Goal: Task Accomplishment & Management: Manage account settings

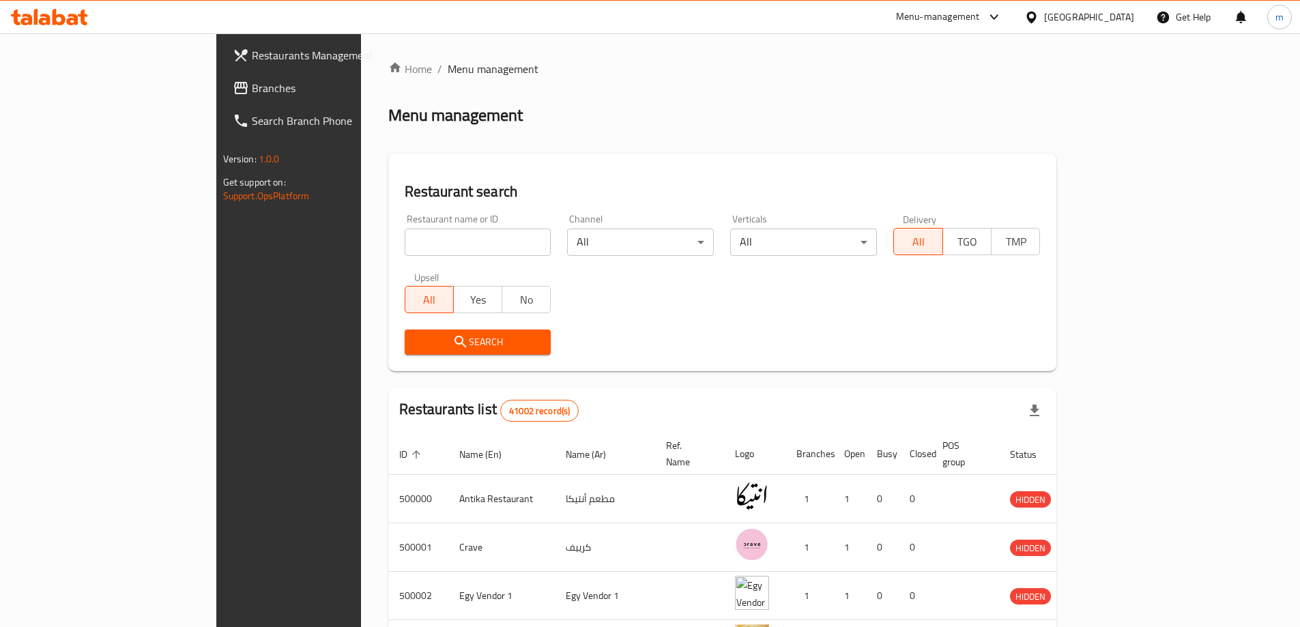
click at [252, 93] on span "Branches" at bounding box center [337, 88] width 171 height 16
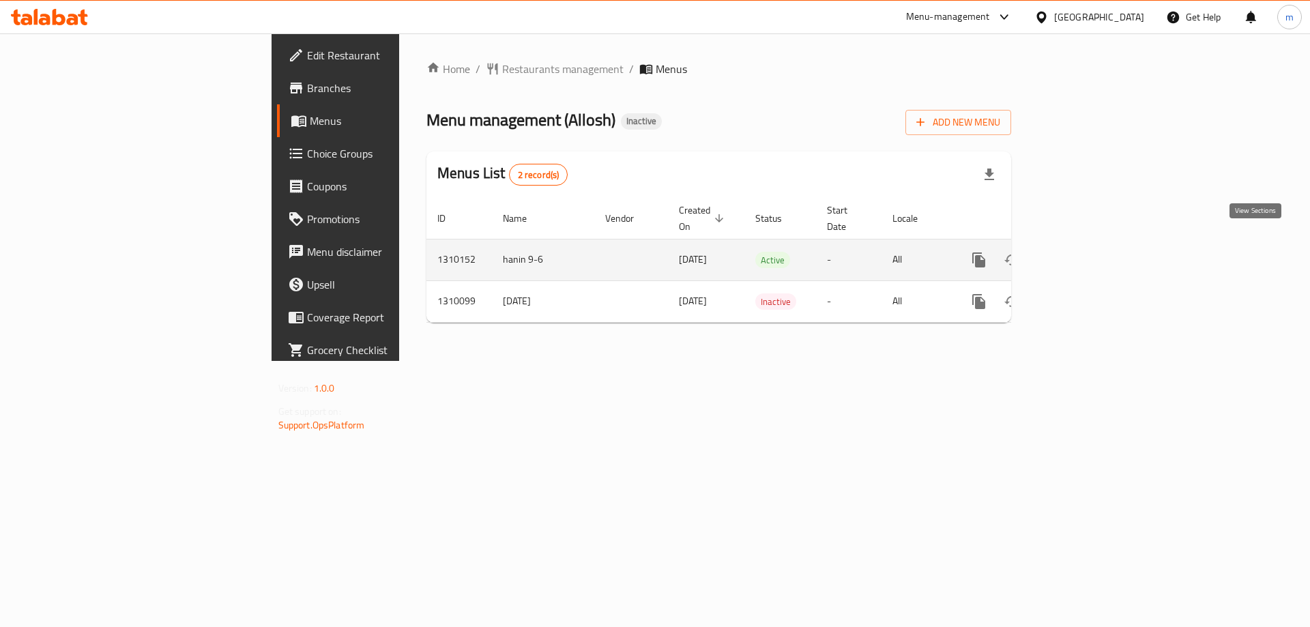
click at [1085, 252] on icon "enhanced table" at bounding box center [1077, 260] width 16 height 16
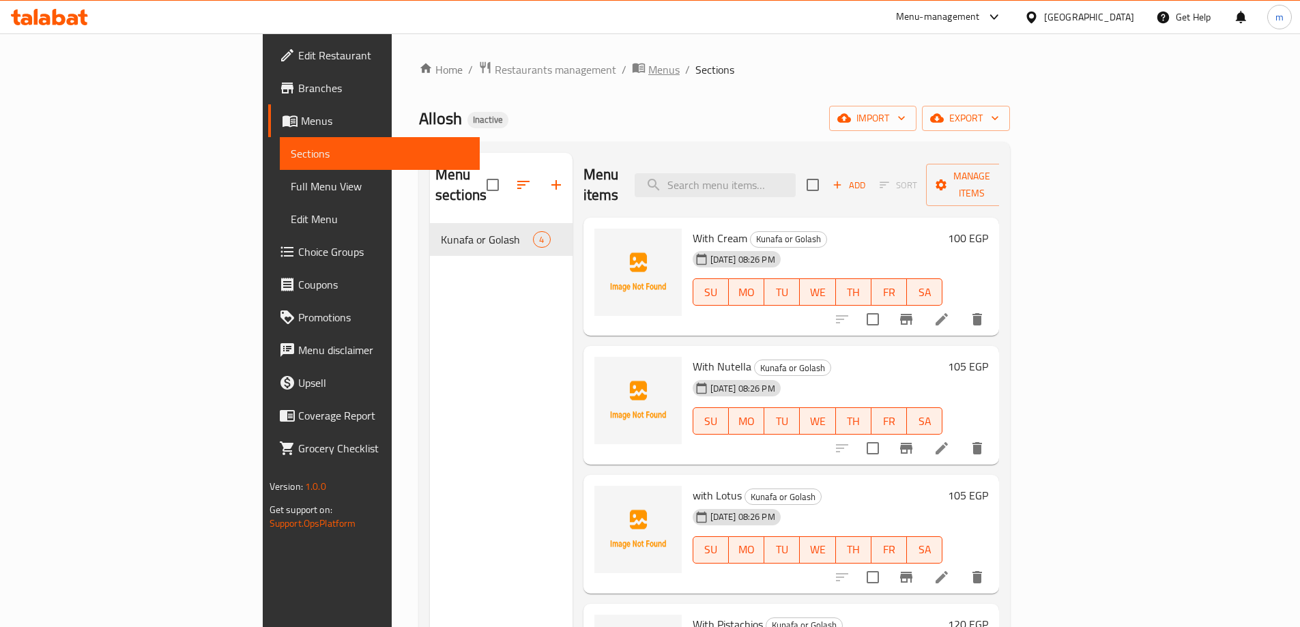
click at [648, 71] on span "Menus" at bounding box center [663, 69] width 31 height 16
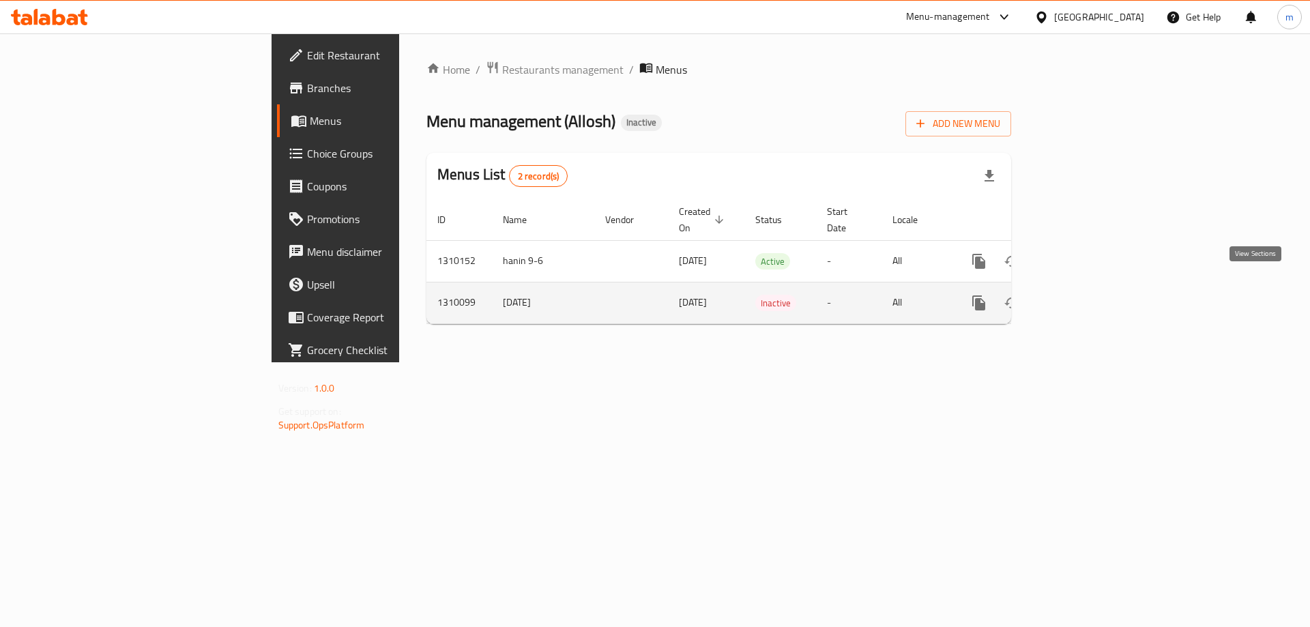
click at [1085, 295] on icon "enhanced table" at bounding box center [1077, 303] width 16 height 16
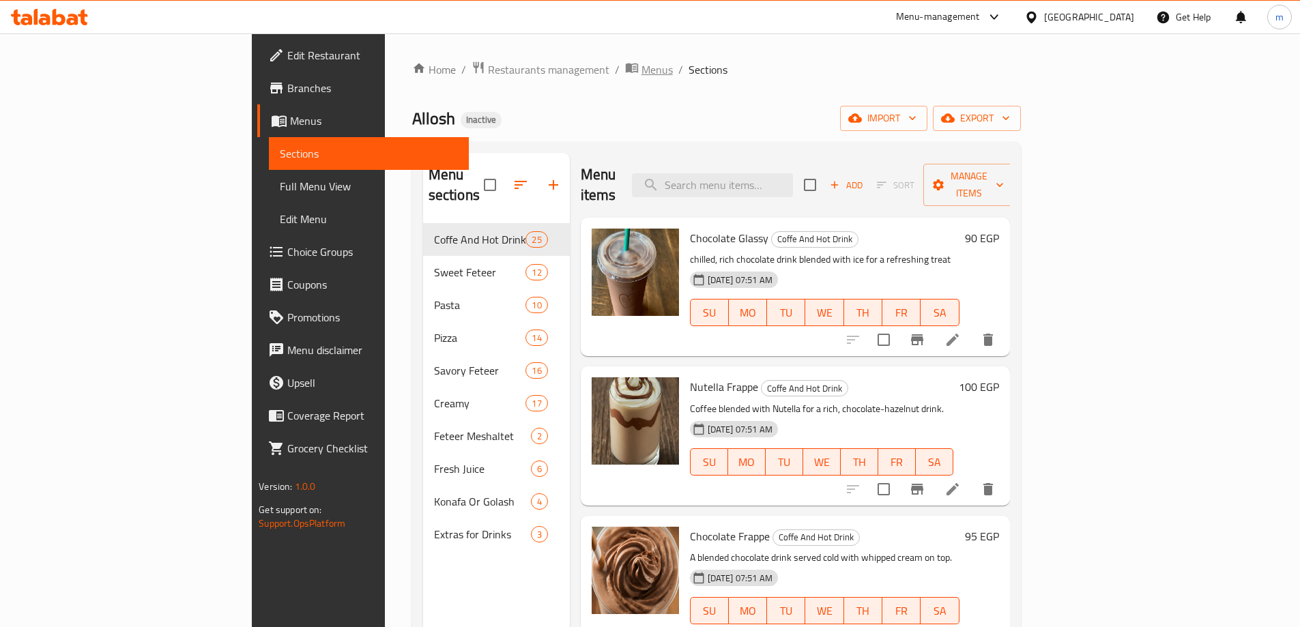
click at [641, 70] on span "Menus" at bounding box center [656, 69] width 31 height 16
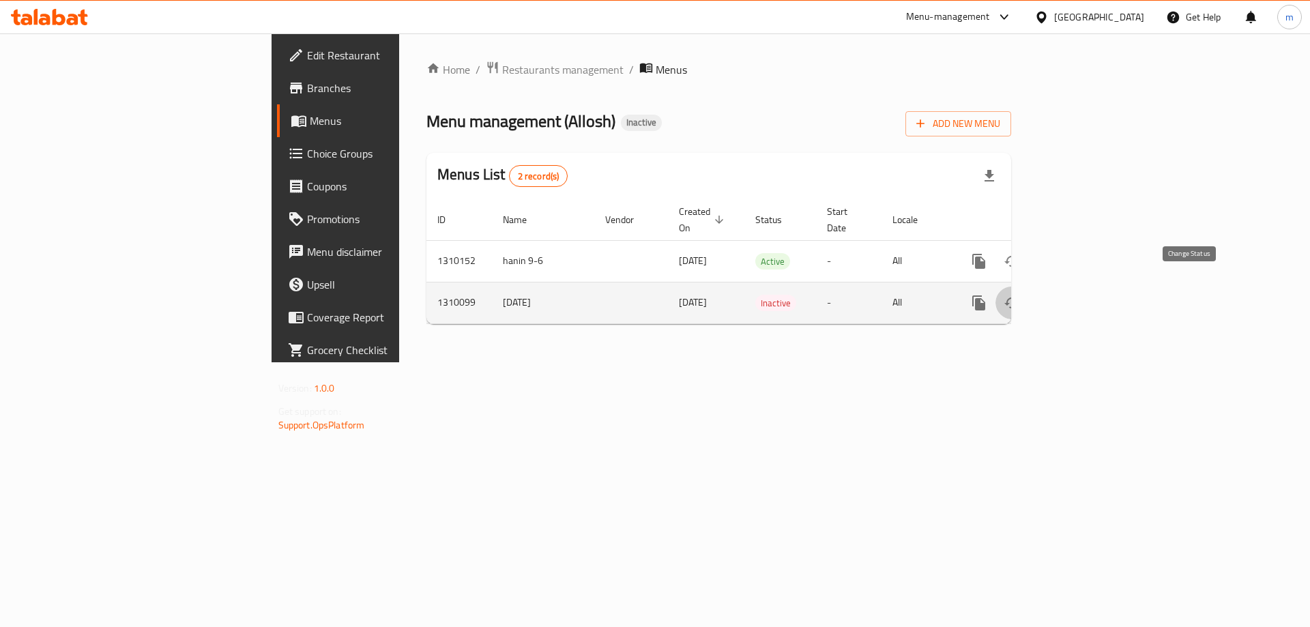
click at [1020, 295] on icon "enhanced table" at bounding box center [1012, 303] width 16 height 16
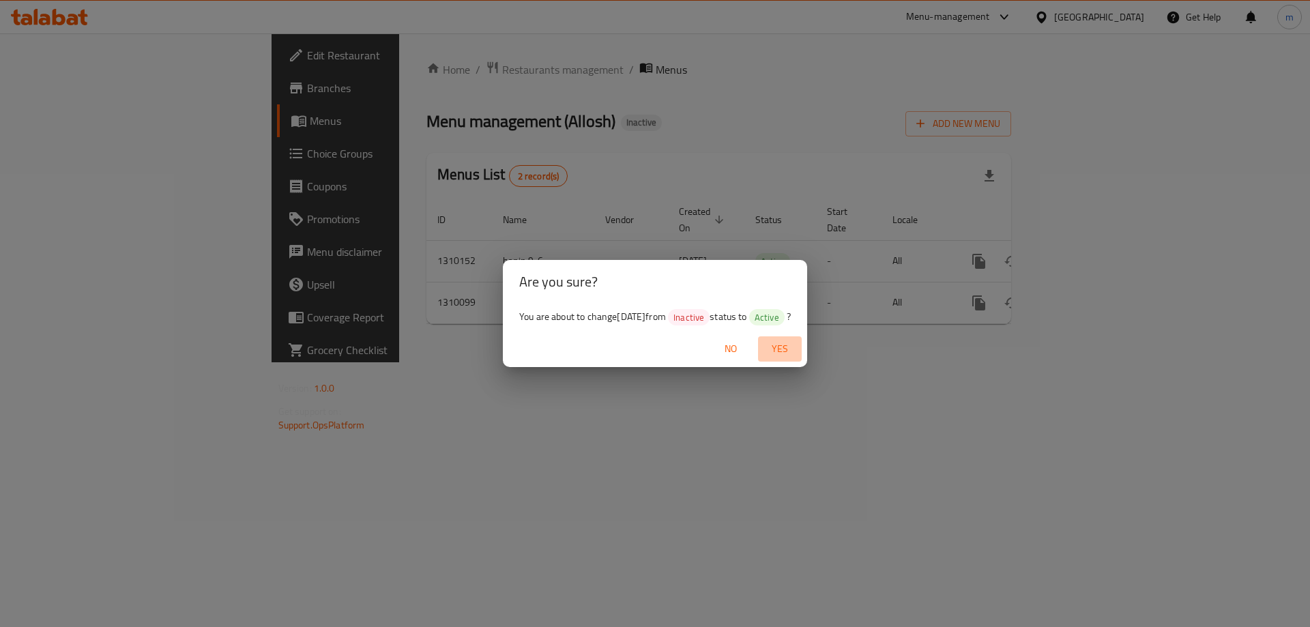
click at [788, 347] on span "Yes" at bounding box center [779, 348] width 33 height 17
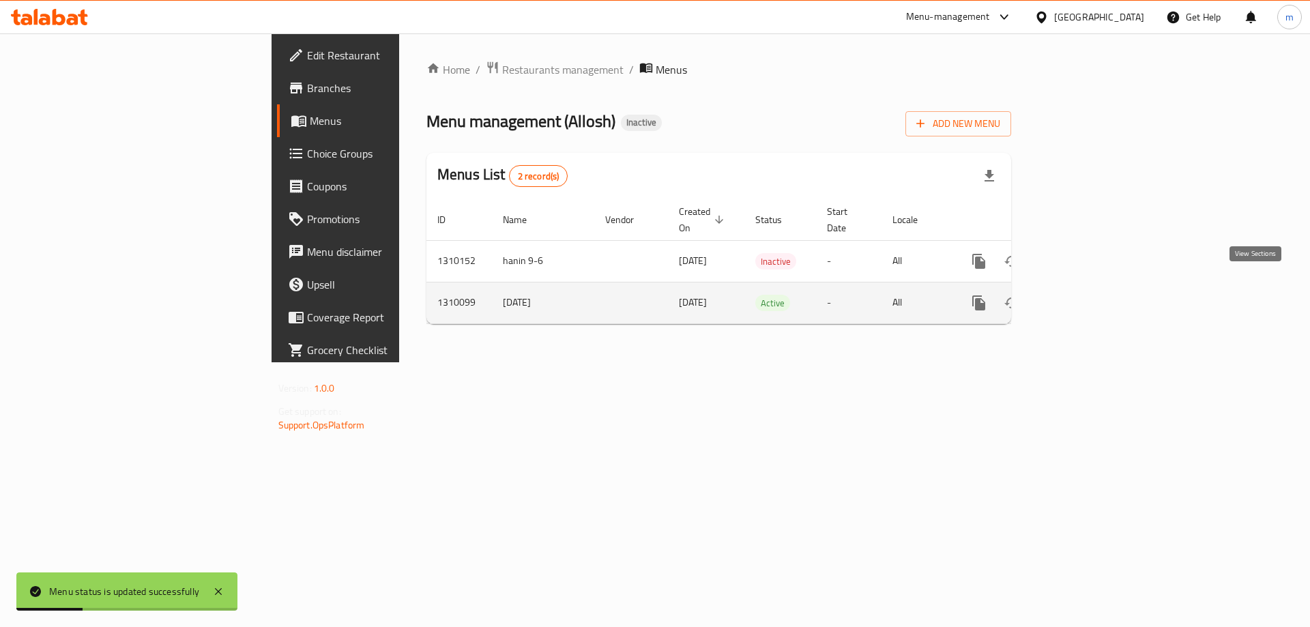
click at [1085, 295] on icon "enhanced table" at bounding box center [1077, 303] width 16 height 16
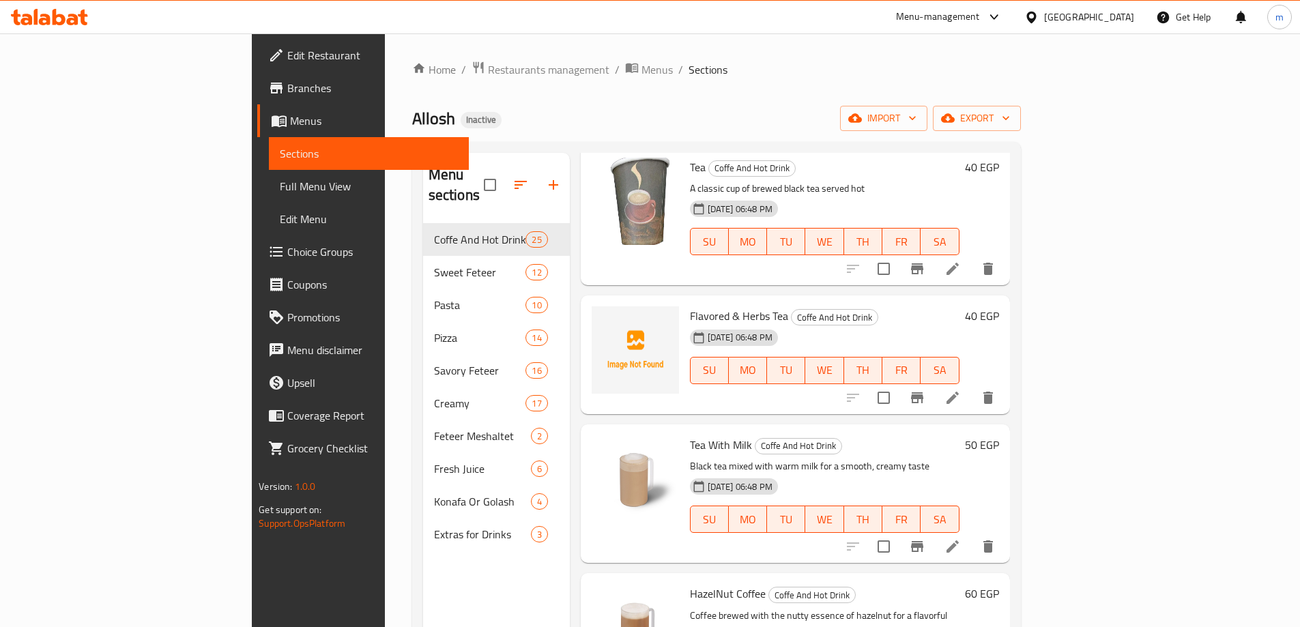
scroll to position [1228, 0]
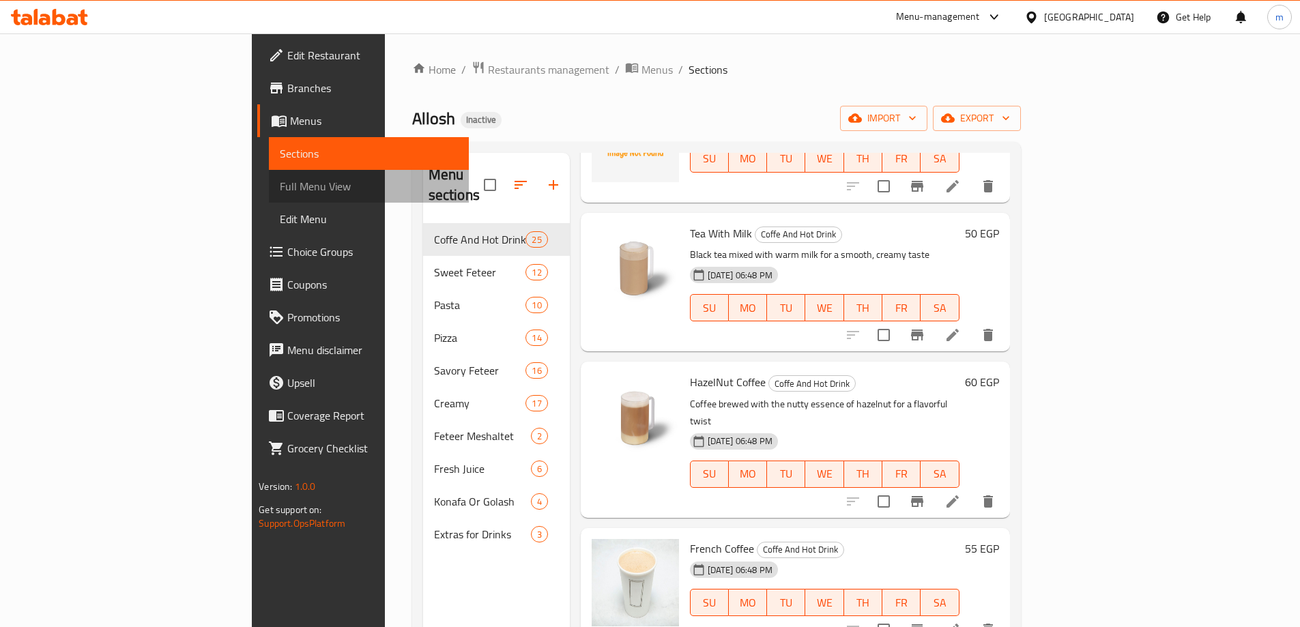
click at [280, 191] on span "Full Menu View" at bounding box center [369, 186] width 178 height 16
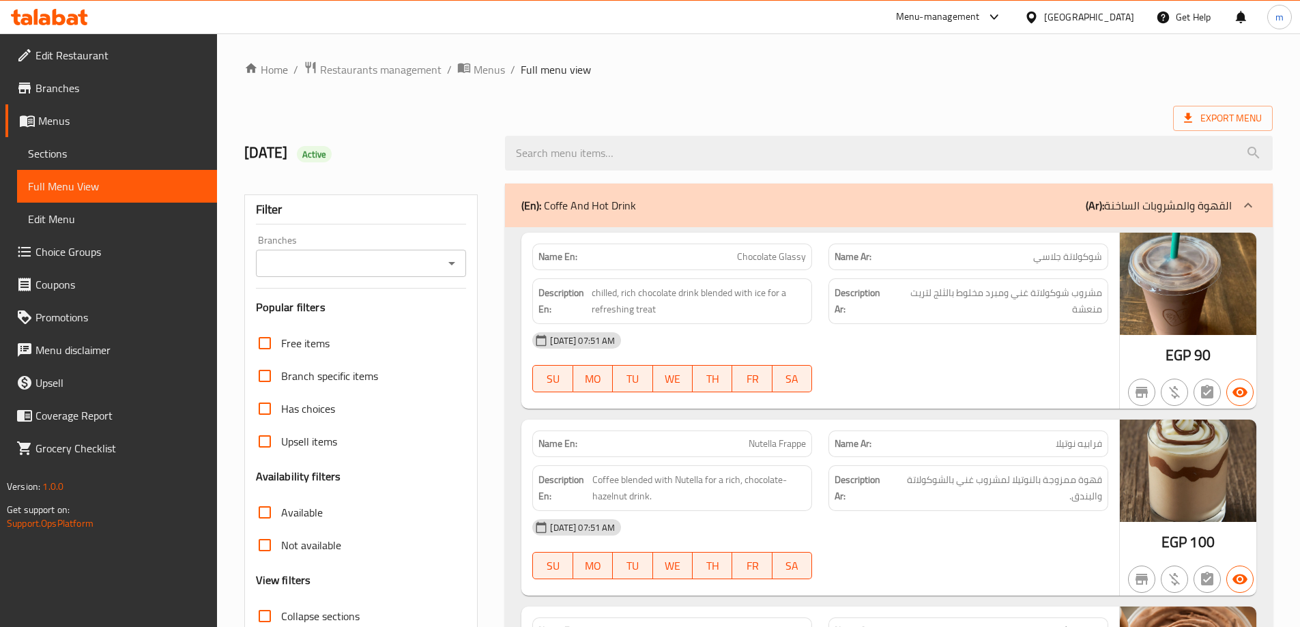
scroll to position [341, 0]
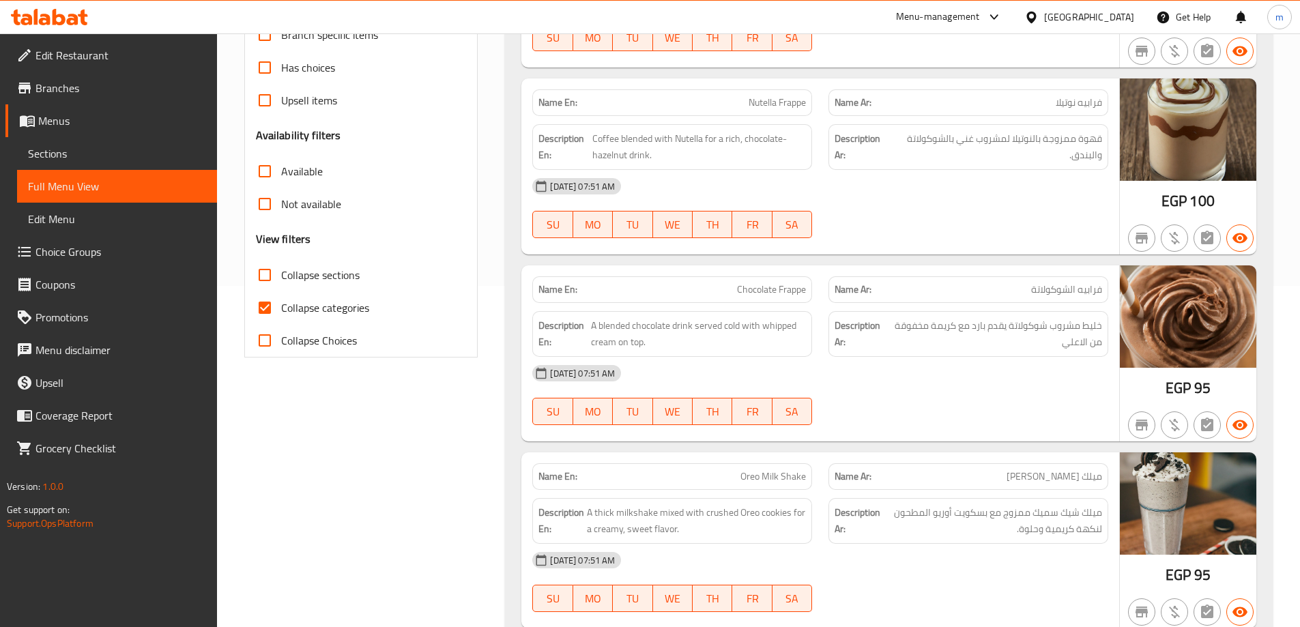
click at [333, 308] on span "Collapse categories" at bounding box center [325, 307] width 88 height 16
click at [281, 308] on input "Collapse categories" at bounding box center [264, 307] width 33 height 33
checkbox input "false"
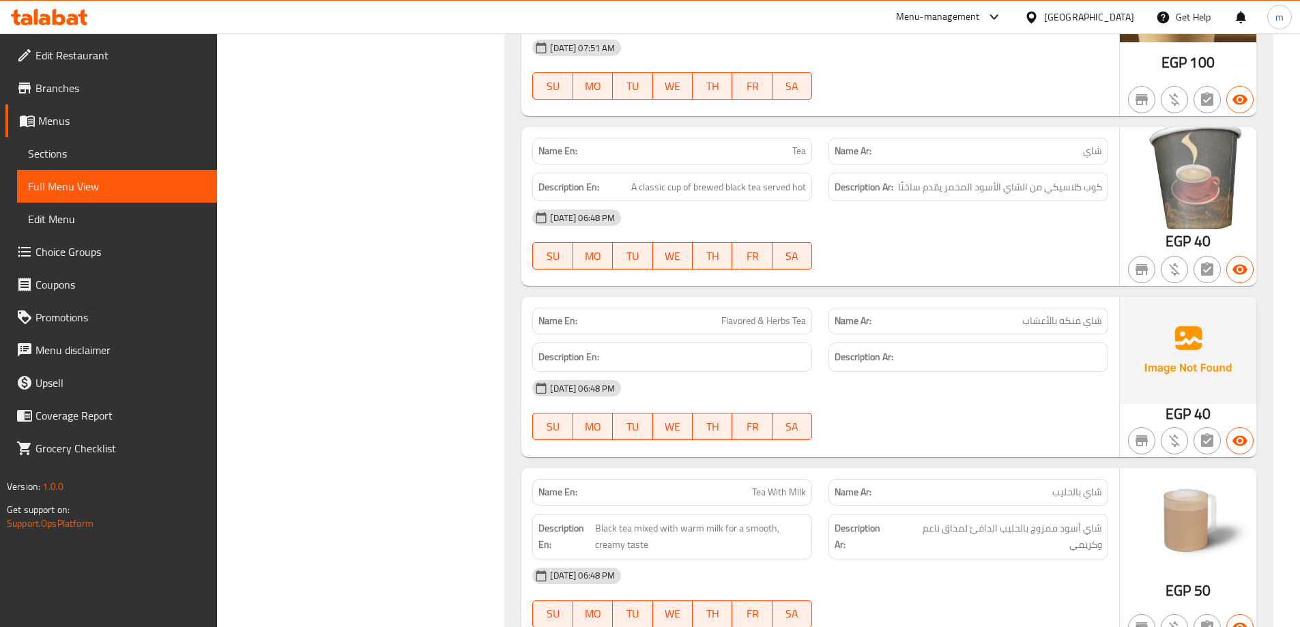
scroll to position [1228, 0]
drag, startPoint x: 740, startPoint y: 336, endPoint x: 778, endPoint y: 322, distance: 41.2
click at [778, 322] on p "Name En: Flavored & Herbs Tea" at bounding box center [671, 320] width 267 height 14
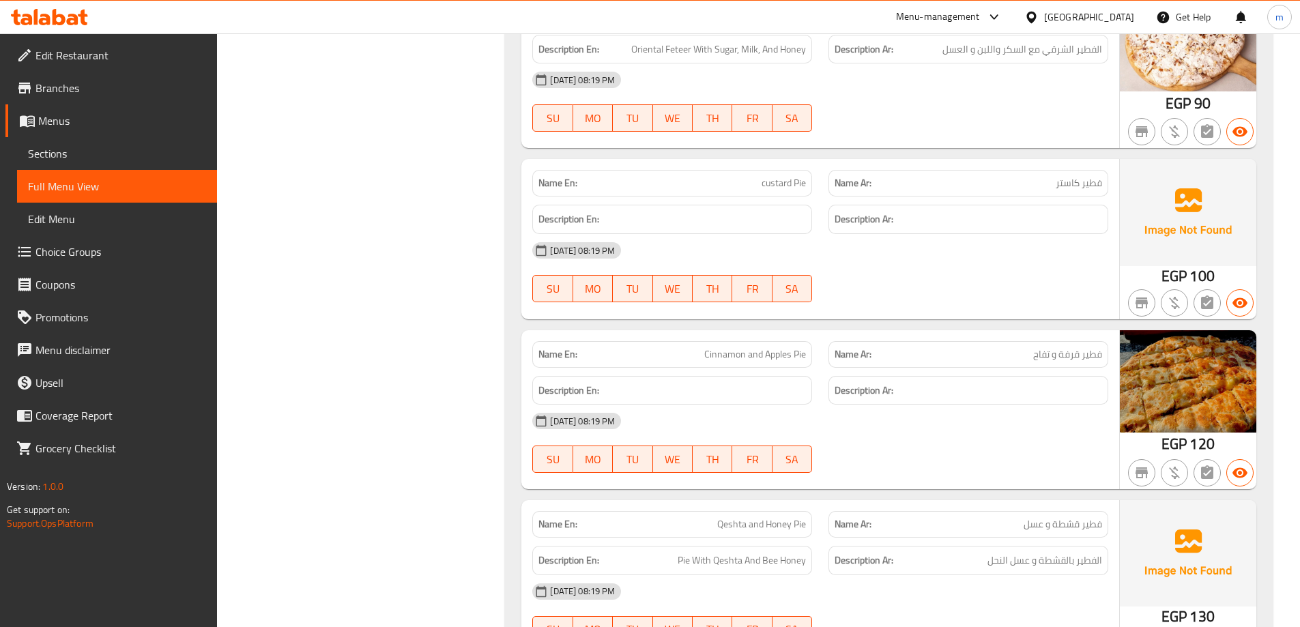
scroll to position [8460, 0]
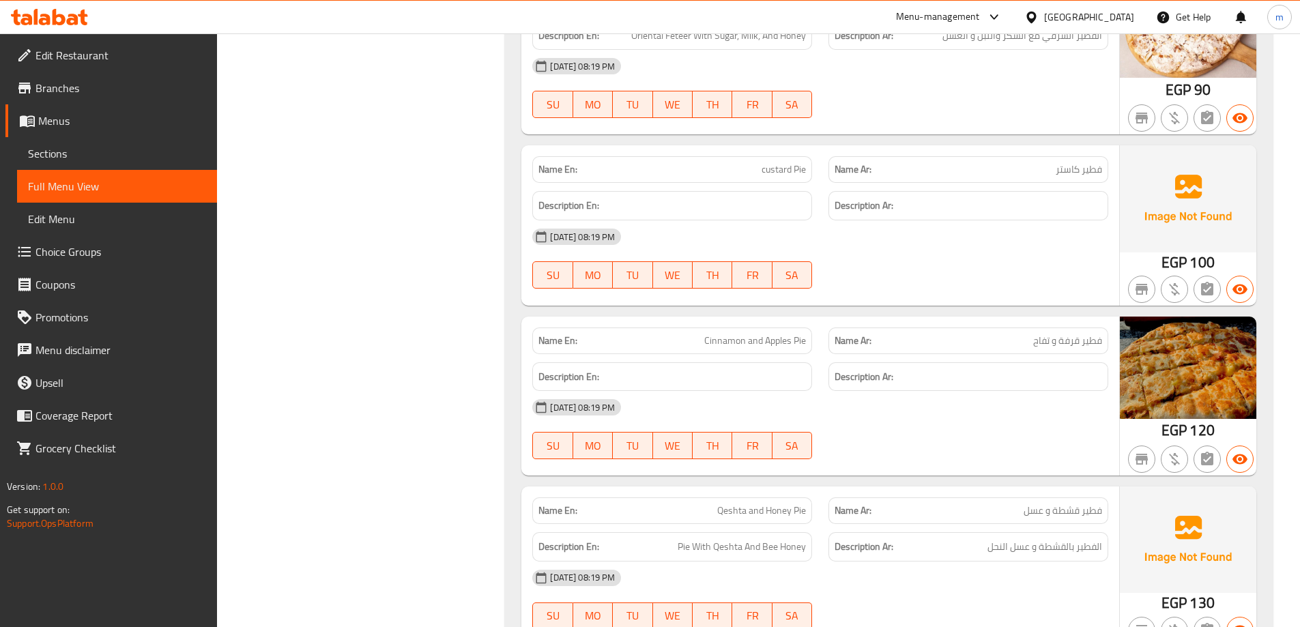
click at [746, 166] on p "Name En: custard Pie" at bounding box center [671, 169] width 267 height 14
copy span "custard"
click at [750, 169] on p "Name En: custard Pie" at bounding box center [671, 169] width 267 height 14
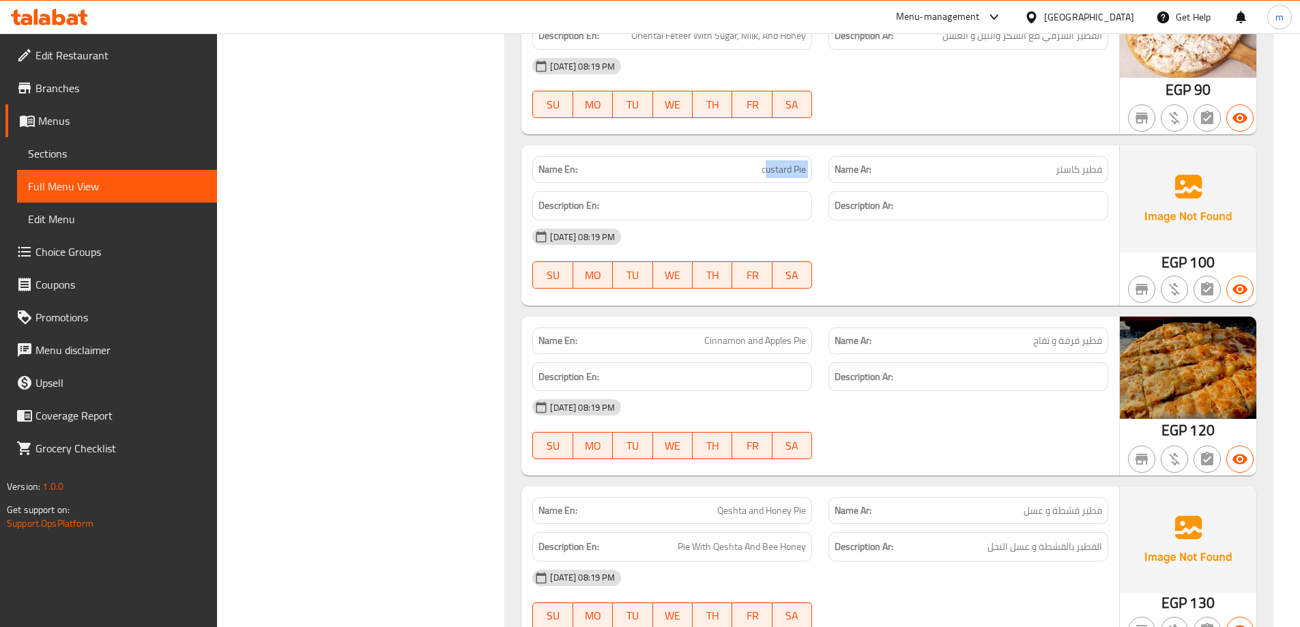
click at [750, 169] on p "Name En: custard Pie" at bounding box center [671, 169] width 267 height 14
copy span "custard Pie"
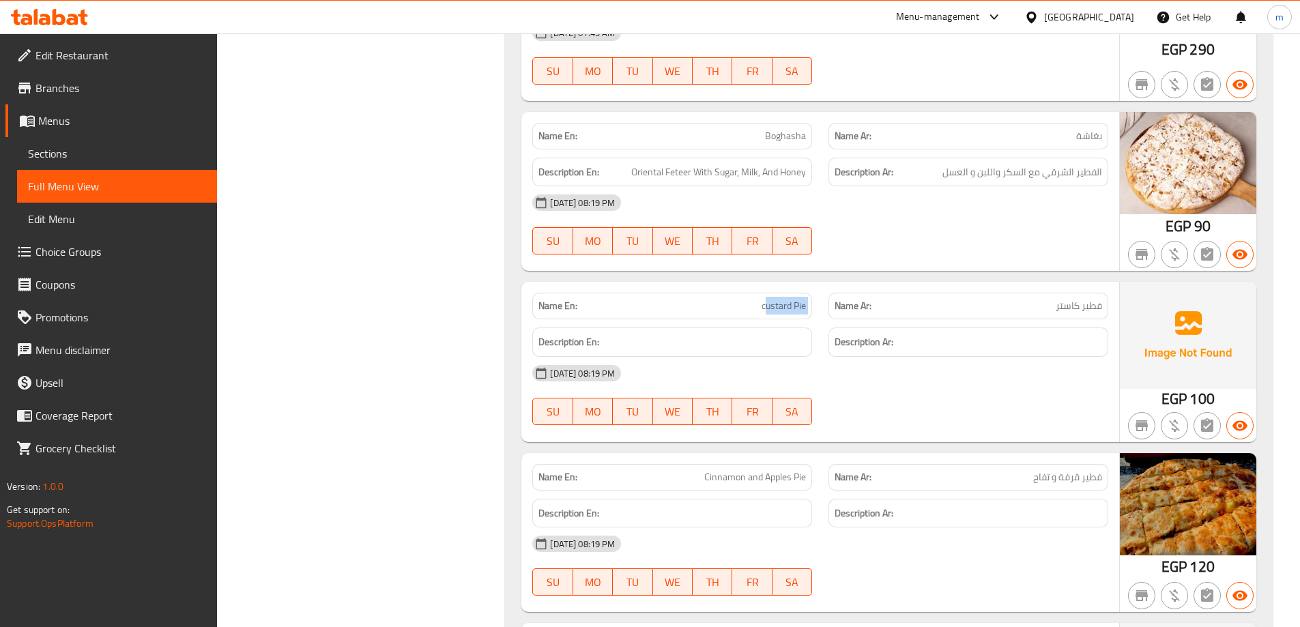
scroll to position [8391, 0]
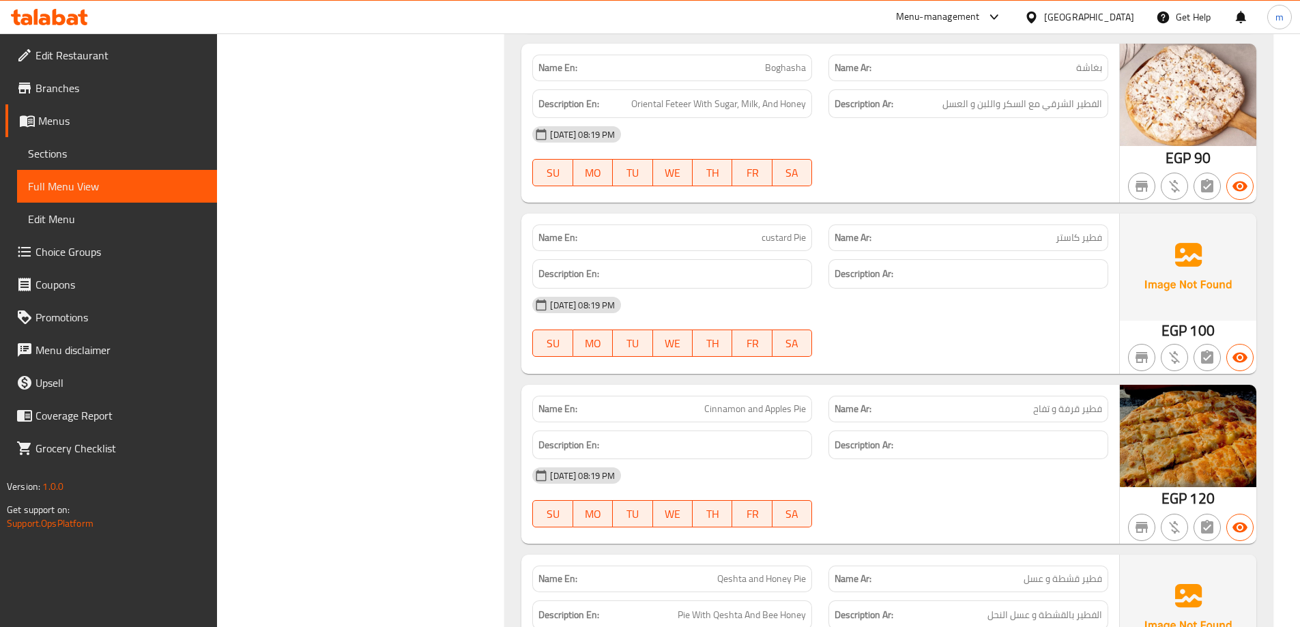
click at [904, 312] on div "05-09-2025 08:19 PM" at bounding box center [820, 305] width 592 height 33
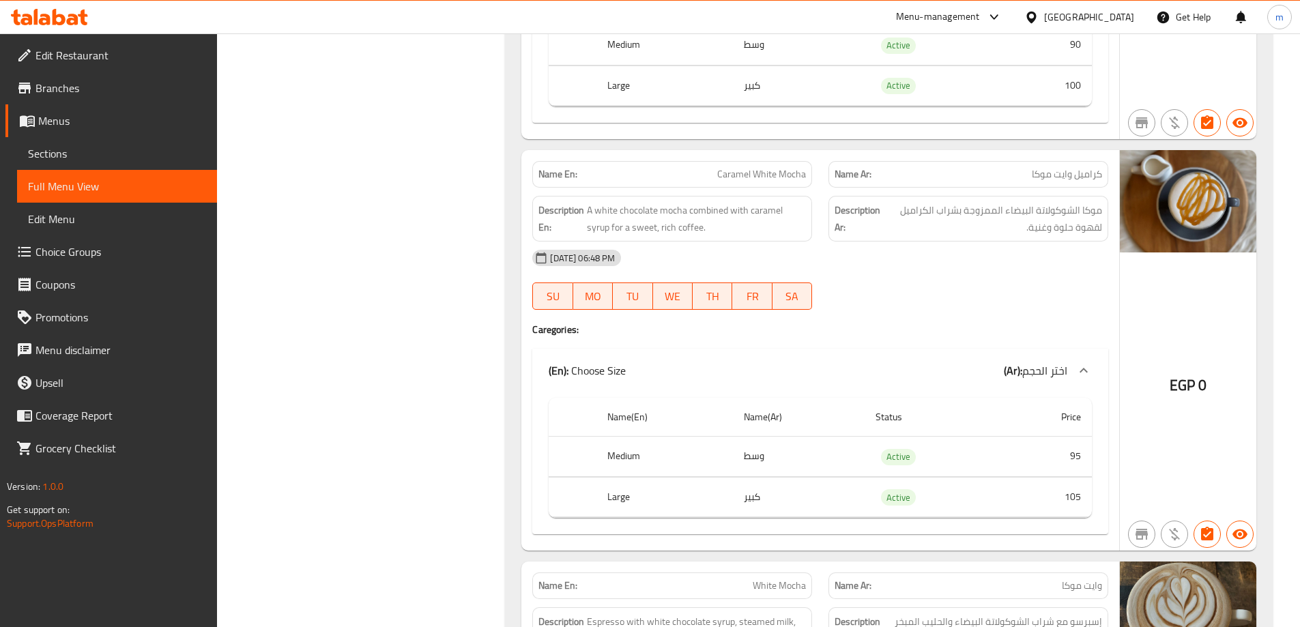
scroll to position [7232, 0]
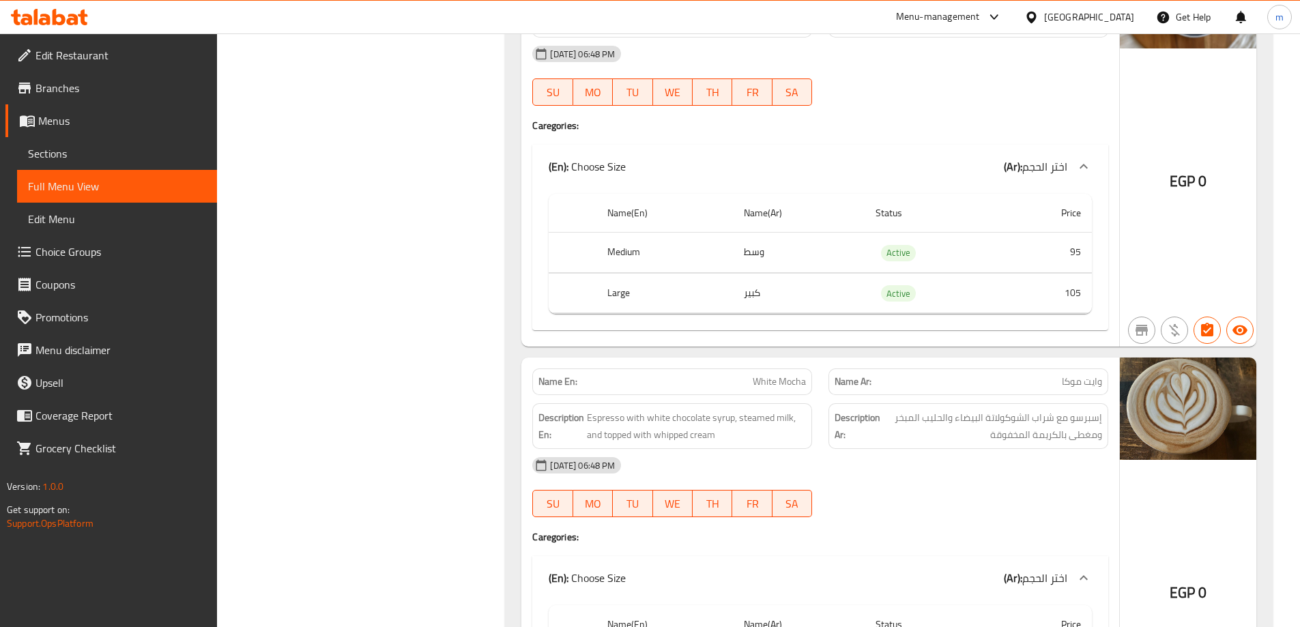
click at [747, 370] on div "Name En: White Mocha" at bounding box center [672, 381] width 280 height 27
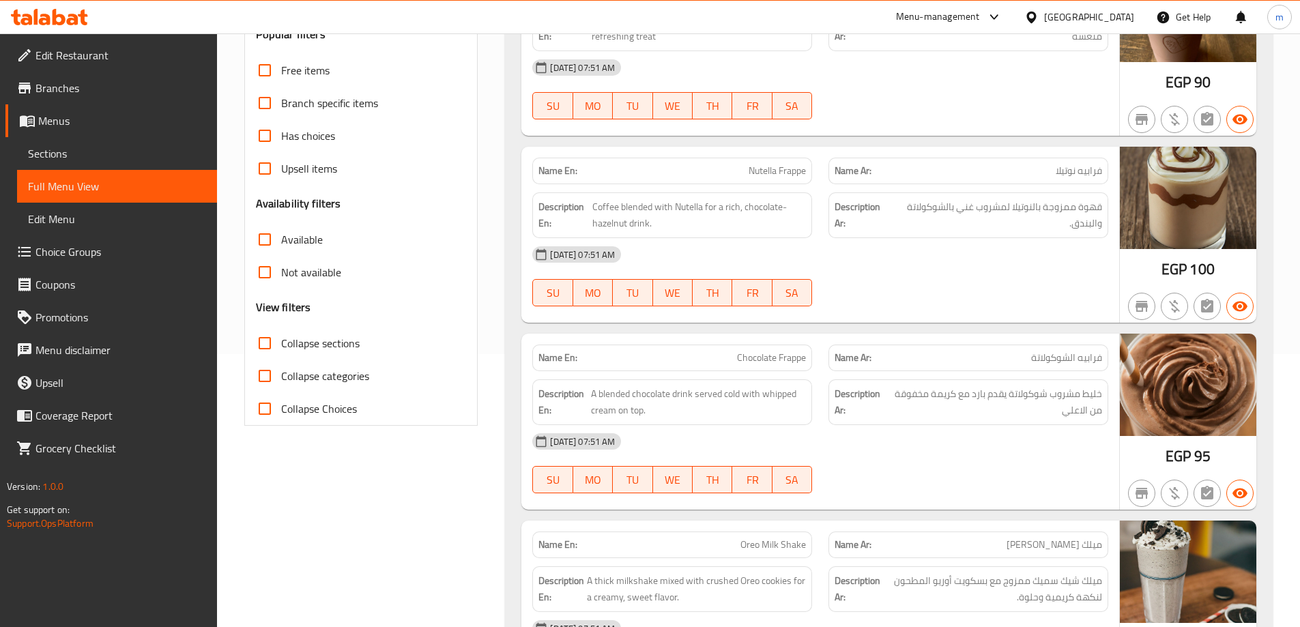
scroll to position [0, 0]
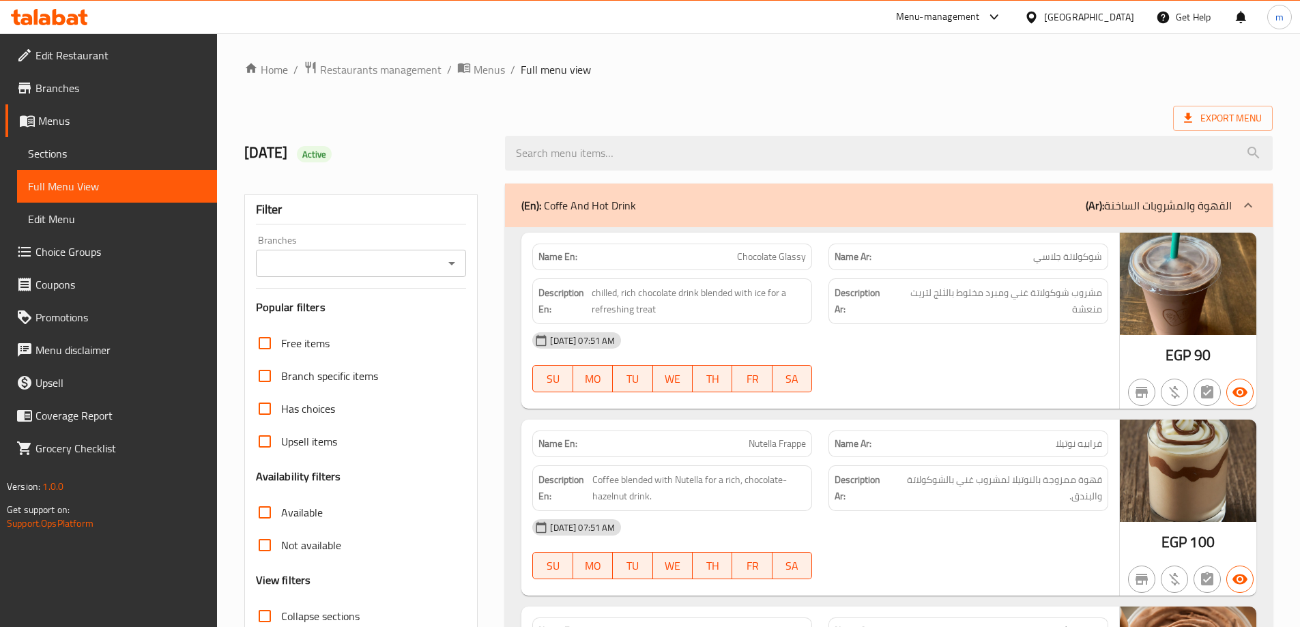
click at [989, 110] on div "Export Menu" at bounding box center [758, 118] width 1028 height 25
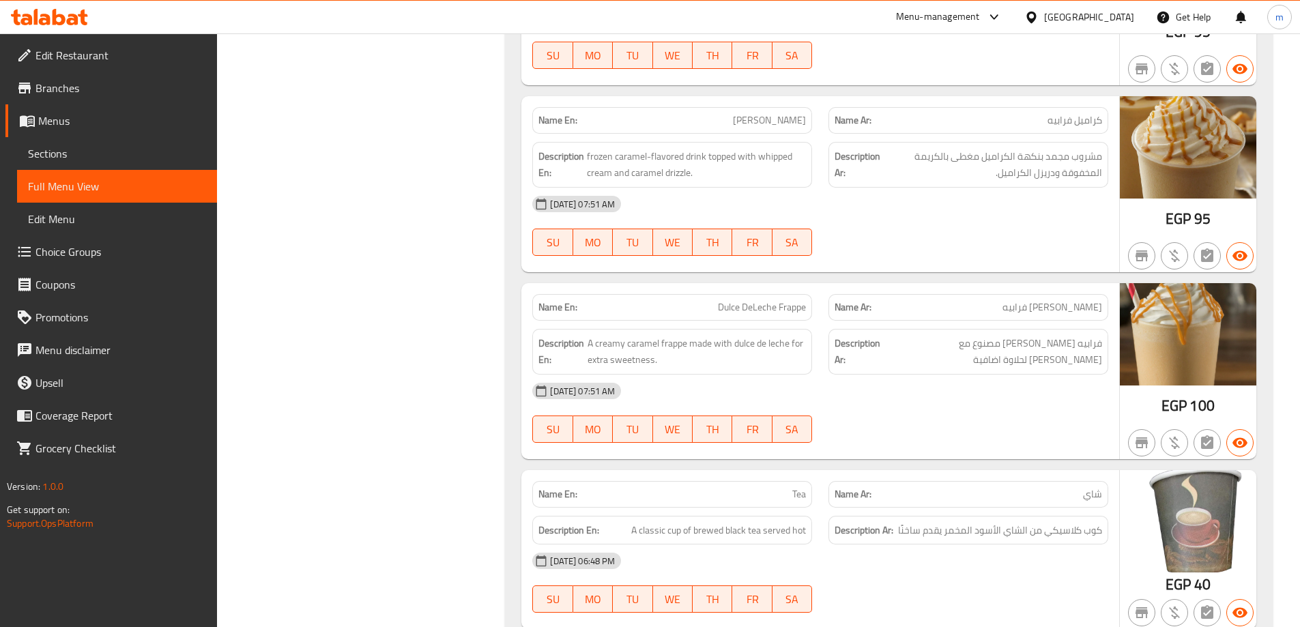
scroll to position [887, 0]
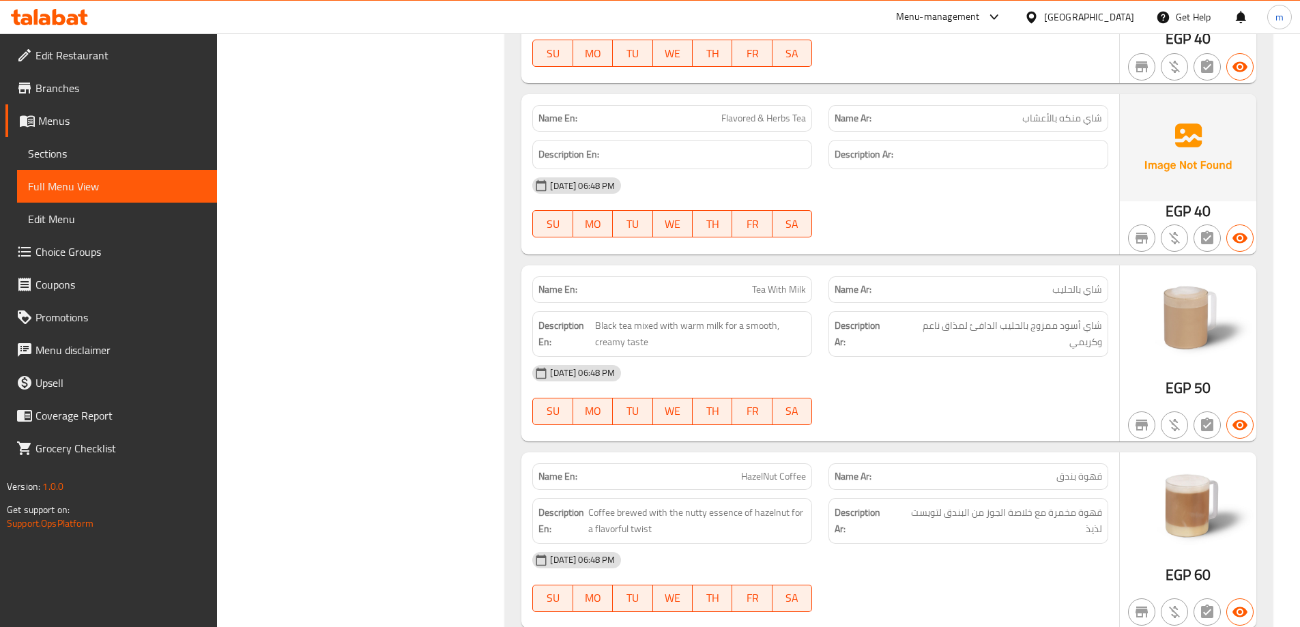
scroll to position [1433, 0]
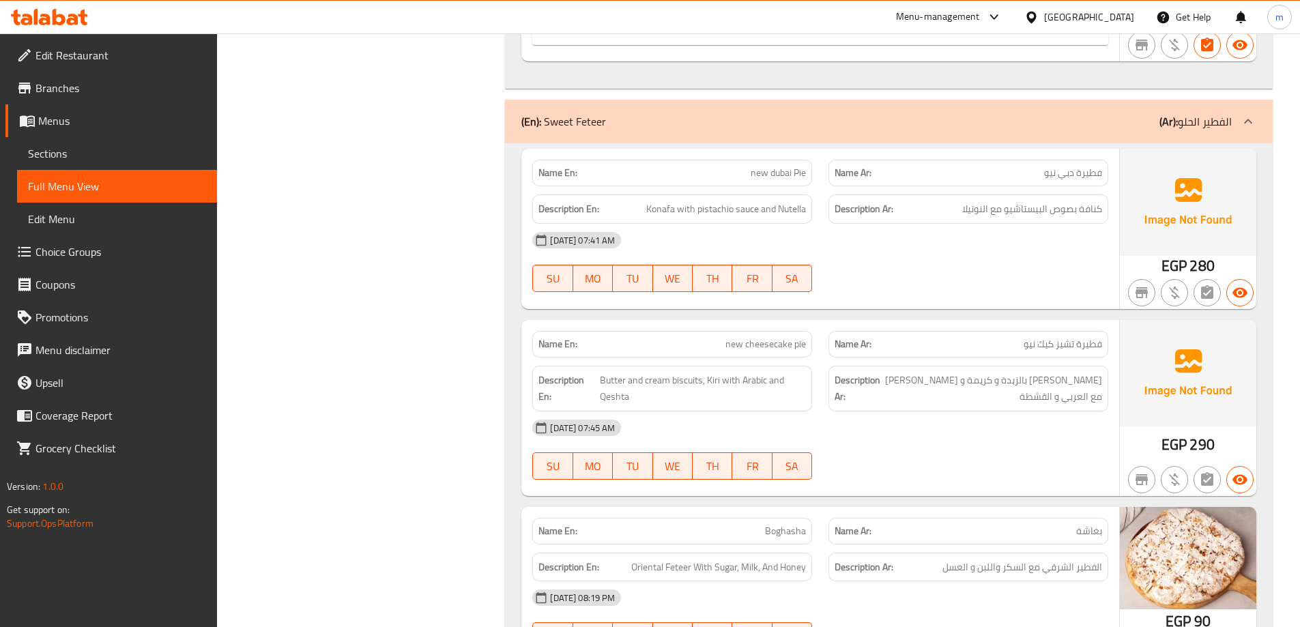
scroll to position [7914, 0]
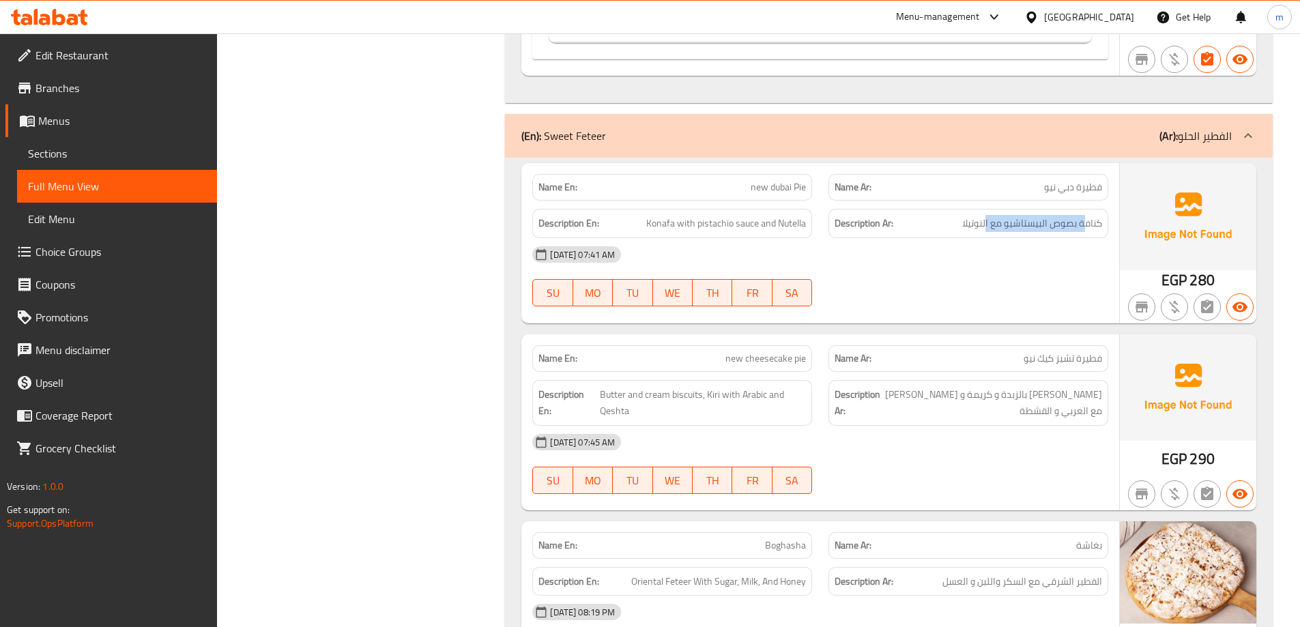
drag, startPoint x: 1086, startPoint y: 235, endPoint x: 1124, endPoint y: 239, distance: 38.4
click at [1128, 238] on div "Name En: new dubai Pie Name Ar: فطيرة دبي نيو Description En: Konafa with pista…" at bounding box center [888, 243] width 735 height 160
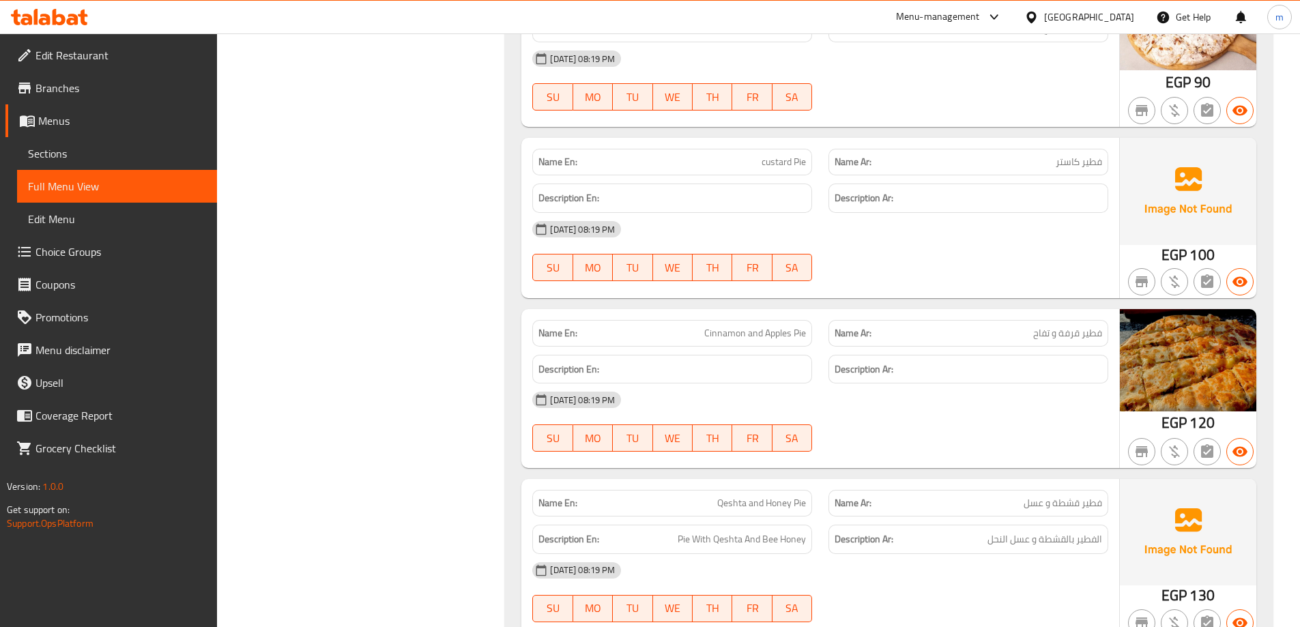
scroll to position [8460, 0]
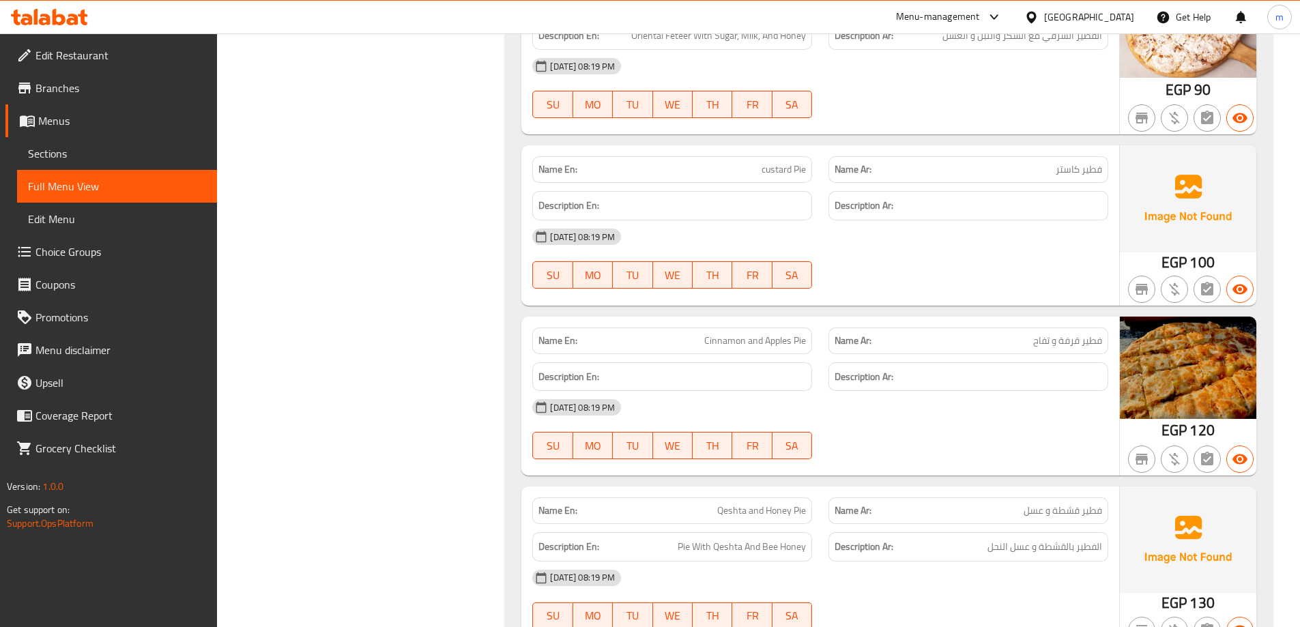
click at [971, 282] on div at bounding box center [968, 288] width 296 height 16
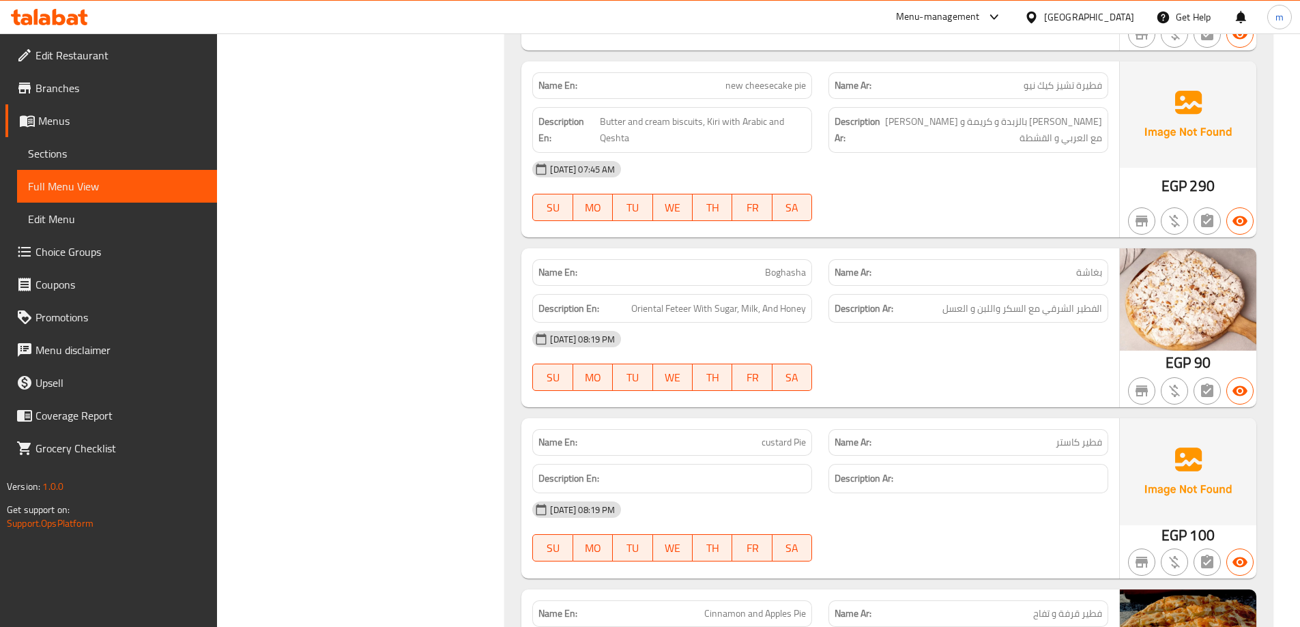
scroll to position [8255, 0]
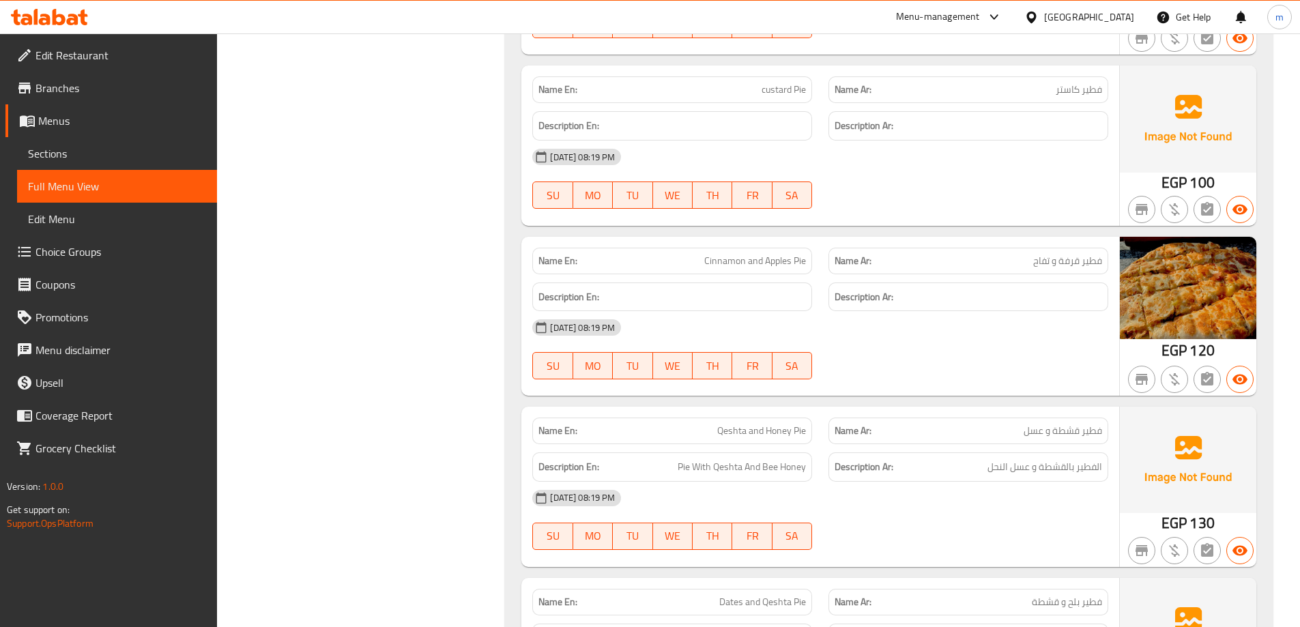
scroll to position [8596, 0]
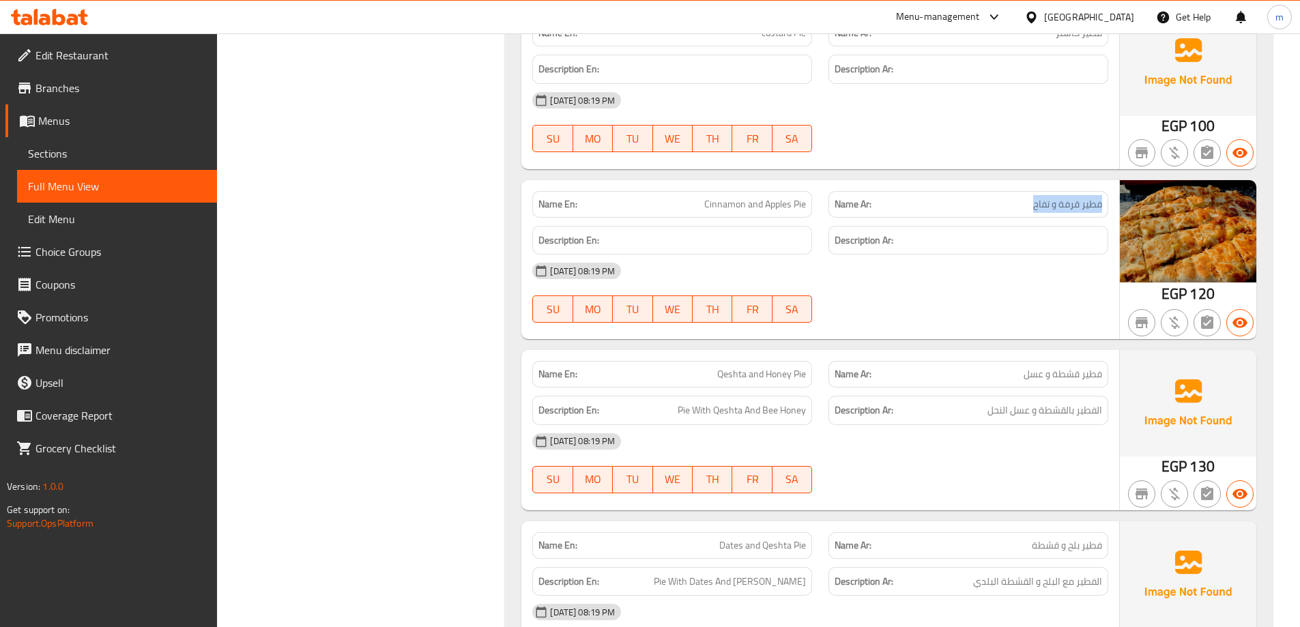
drag, startPoint x: 922, startPoint y: 194, endPoint x: 1036, endPoint y: 206, distance: 113.8
click at [1036, 206] on div "Name Ar: فطير قرفة و تفاح" at bounding box center [968, 204] width 296 height 43
click at [602, 354] on div "Name En: Qeshta and Honey Pie" at bounding box center [672, 374] width 296 height 43
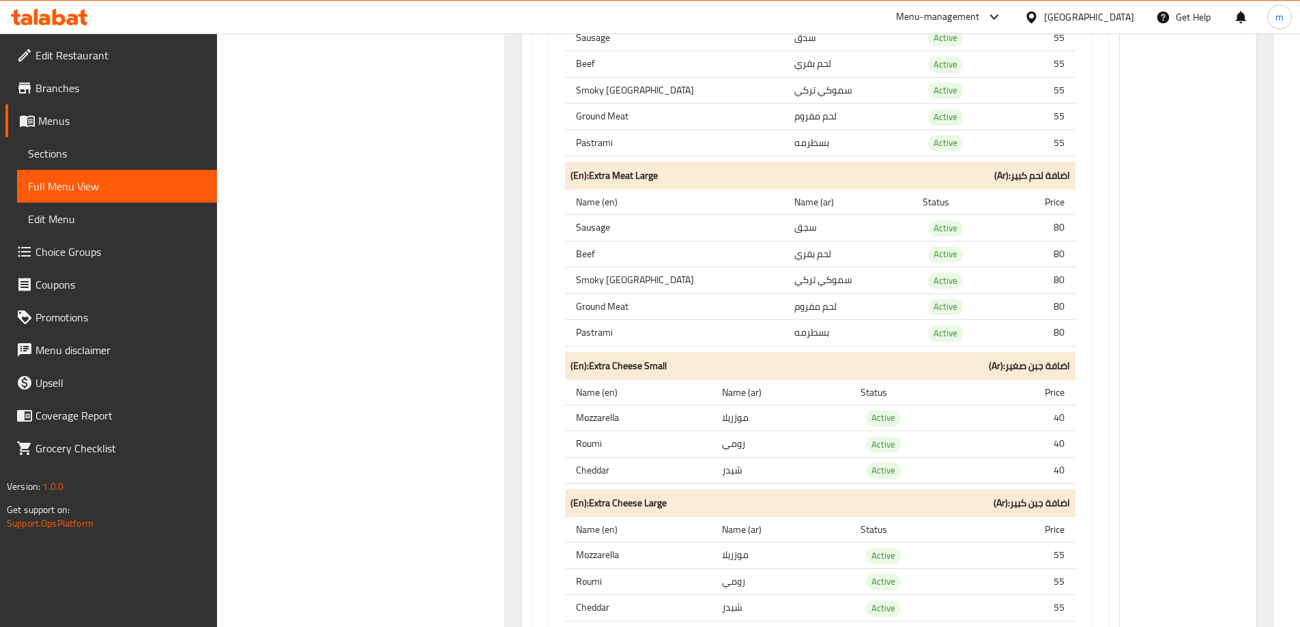
scroll to position [15317, 0]
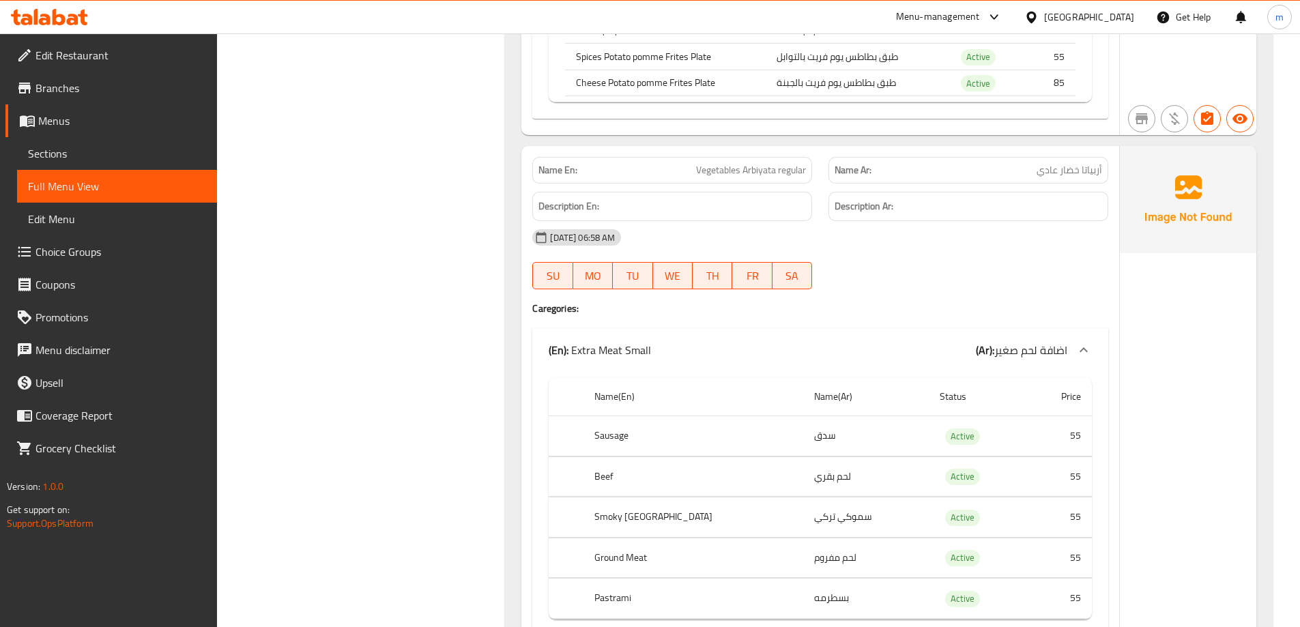
scroll to position [21320, 0]
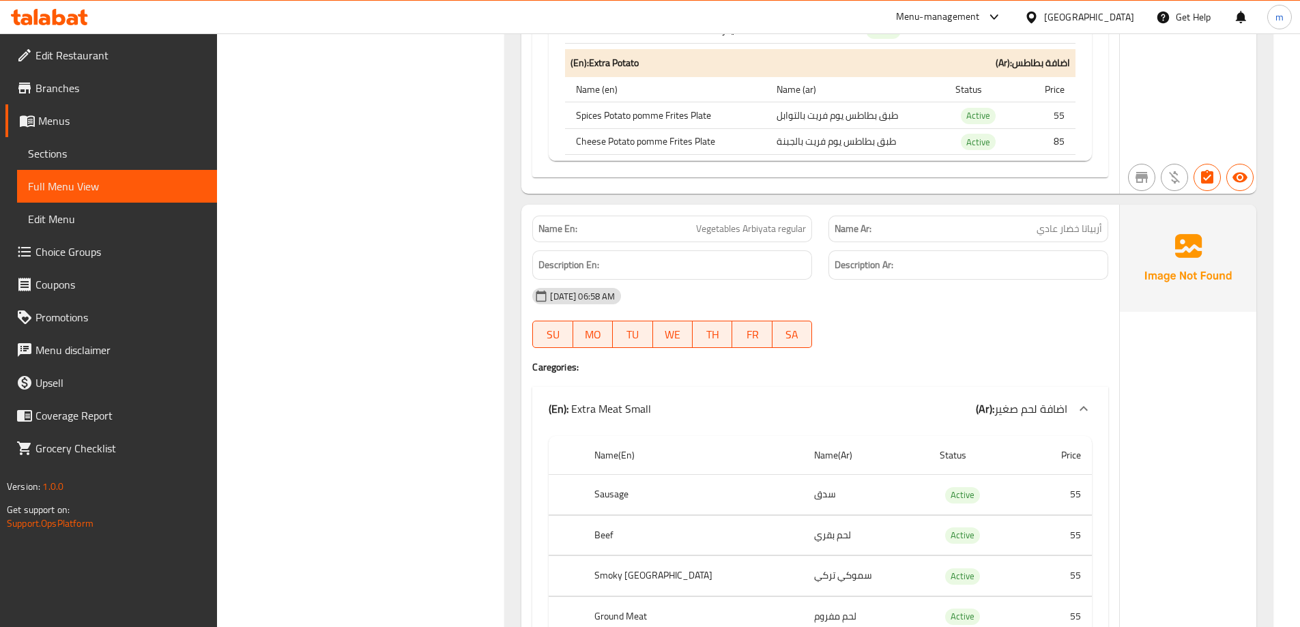
click at [980, 312] on div "06-09-2025 06:58 AM SU MO TU WE TH FR SA" at bounding box center [820, 318] width 592 height 76
click at [773, 430] on div "Name(En) Name(Ar) Status Price Sausage سدق Active 55 Beef لحم بقري Active 55 Sm…" at bounding box center [820, 562] width 576 height 264
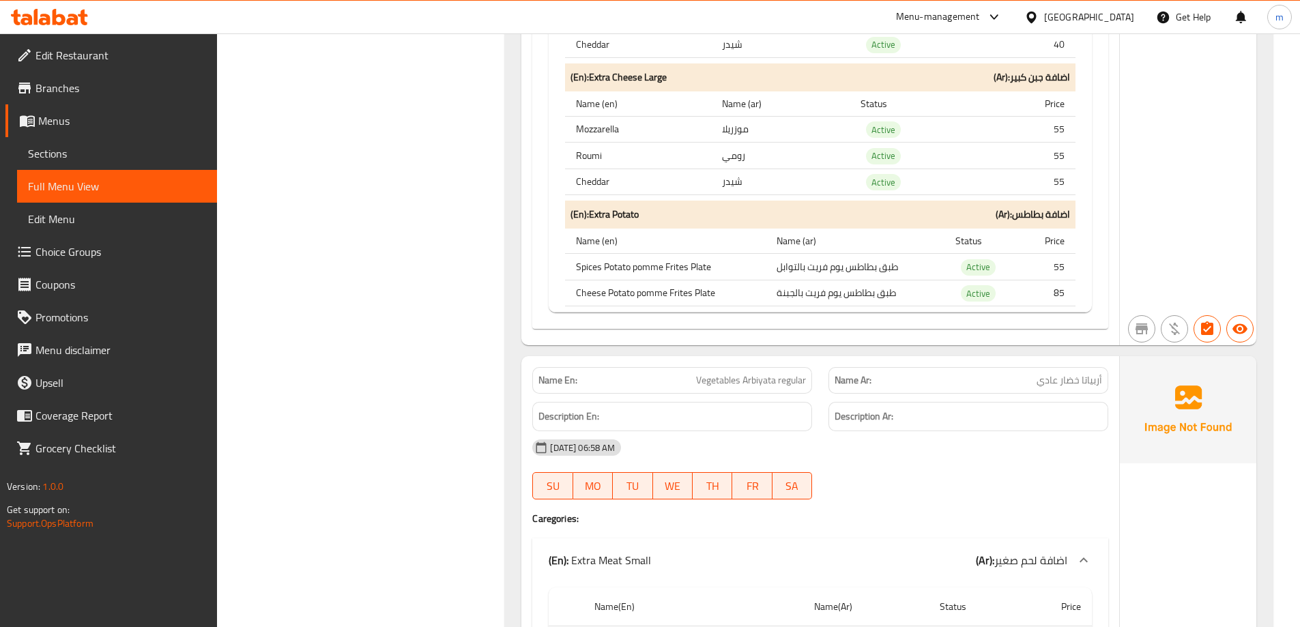
scroll to position [21388, 0]
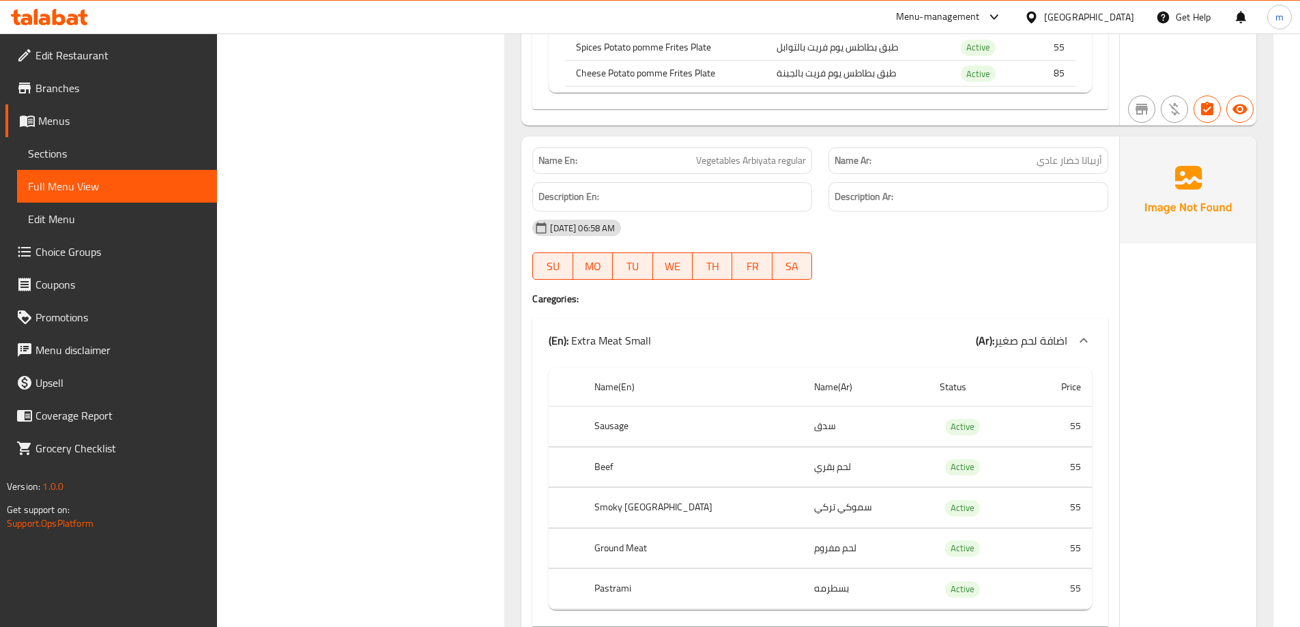
click at [692, 154] on p "Name En: Vegetables Arbiyata regular" at bounding box center [671, 161] width 267 height 14
drag, startPoint x: 1102, startPoint y: 138, endPoint x: 1034, endPoint y: 145, distance: 68.6
click at [1034, 147] on div "Name Ar: أربياتا خضار عادي" at bounding box center [968, 160] width 280 height 27
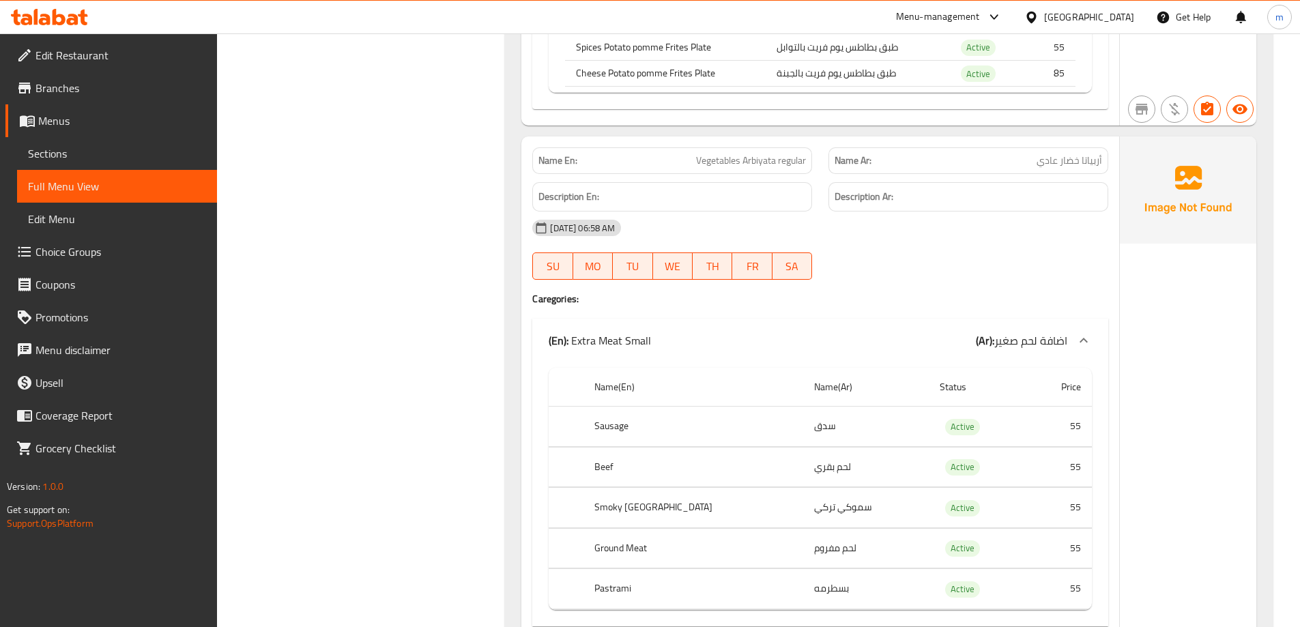
click at [732, 154] on span "Vegetables Arbiyata regular" at bounding box center [751, 161] width 110 height 14
copy span "Vegetables Arbiyata regular"
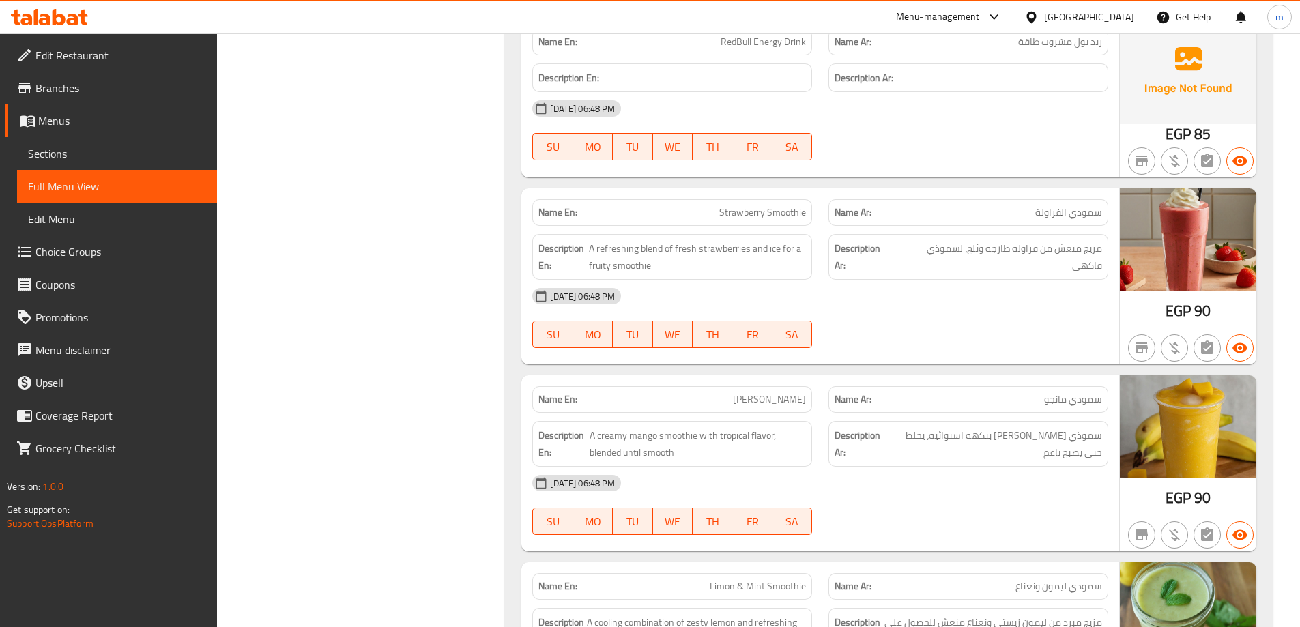
scroll to position [38376, 0]
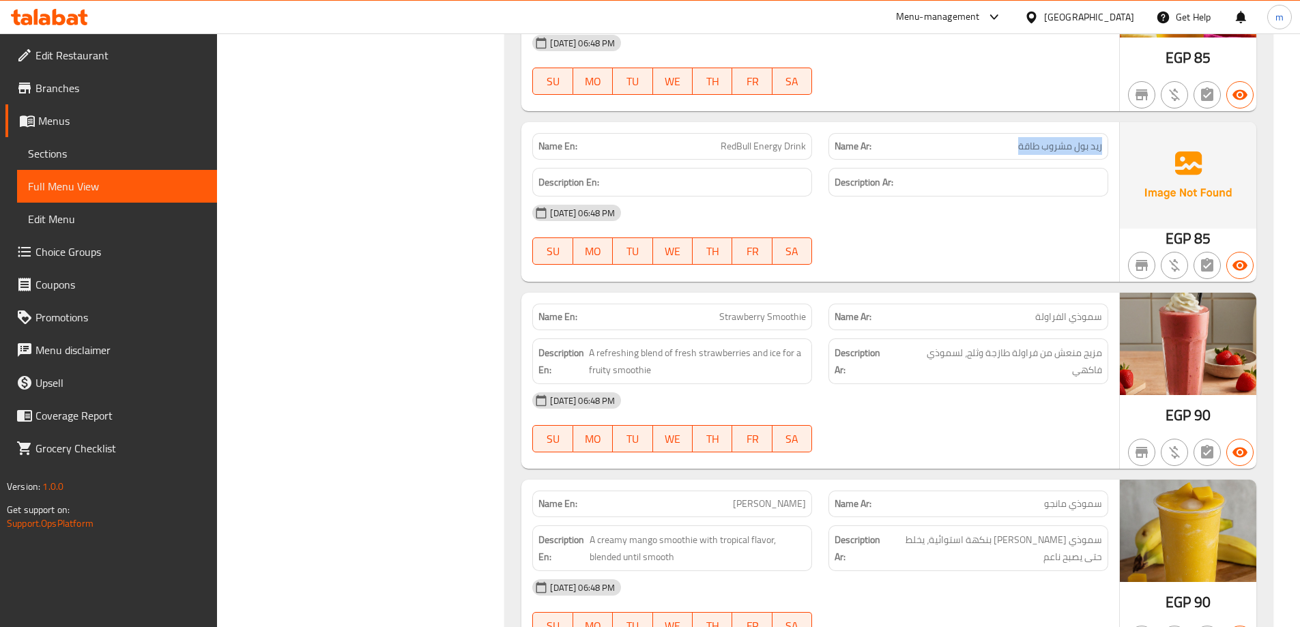
drag, startPoint x: 1055, startPoint y: 134, endPoint x: 1102, endPoint y: 132, distance: 47.1
click at [1102, 133] on div "Name Ar: ريد بول مشروب طاقة" at bounding box center [968, 146] width 280 height 27
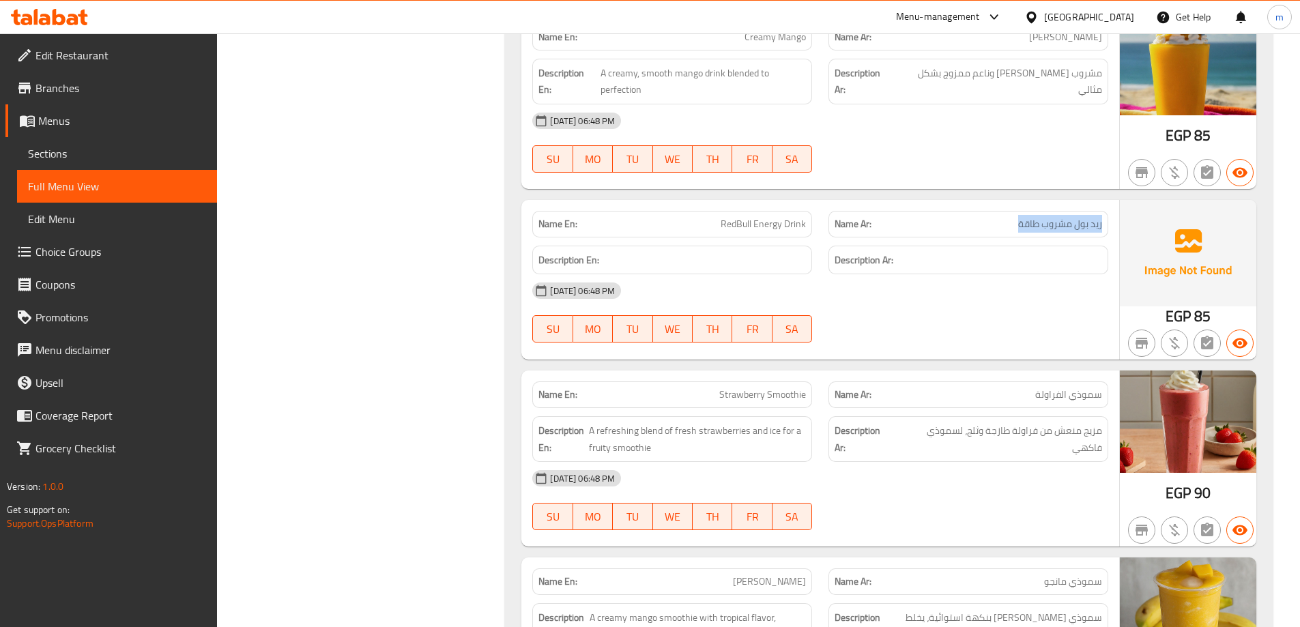
scroll to position [38239, 0]
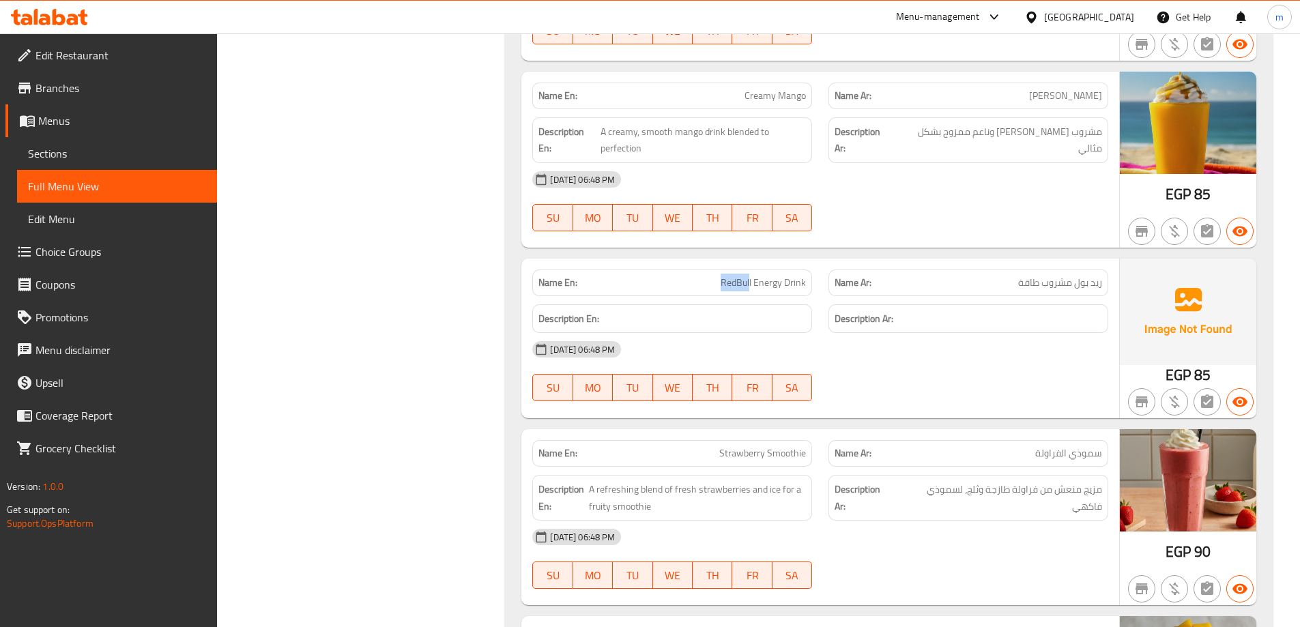
drag, startPoint x: 701, startPoint y: 264, endPoint x: 748, endPoint y: 271, distance: 48.2
click at [749, 276] on p "Name En: RedBull Energy Drink" at bounding box center [671, 283] width 267 height 14
copy span "RedBull"
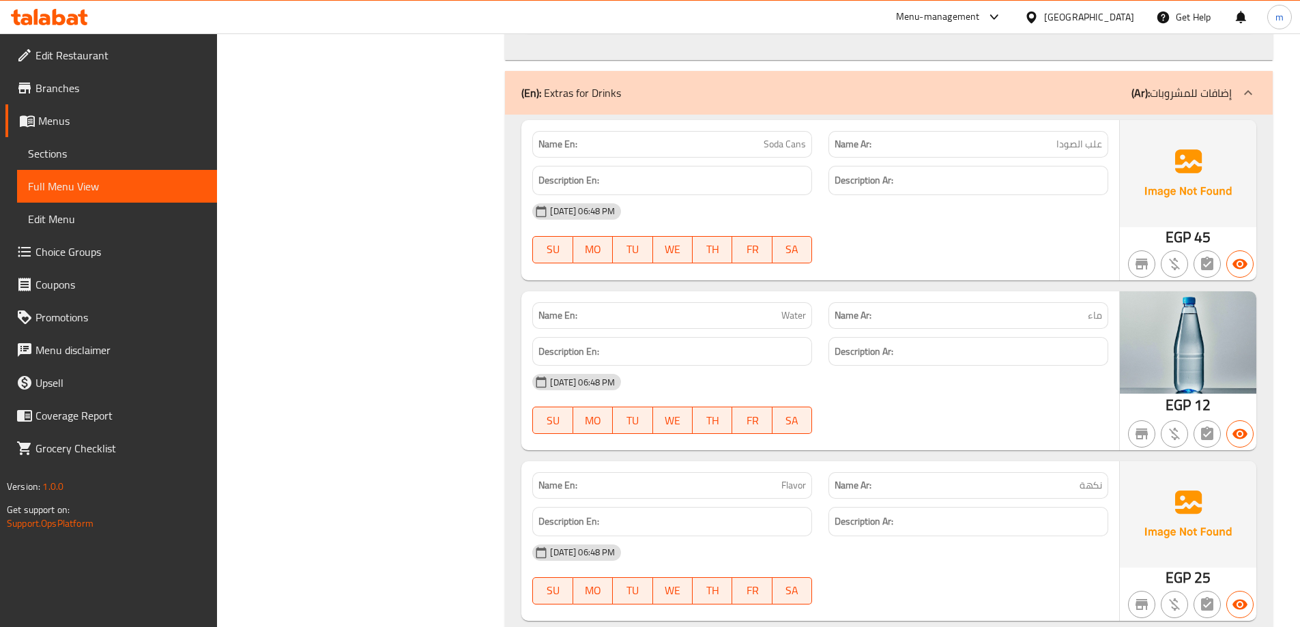
scroll to position [44180, 0]
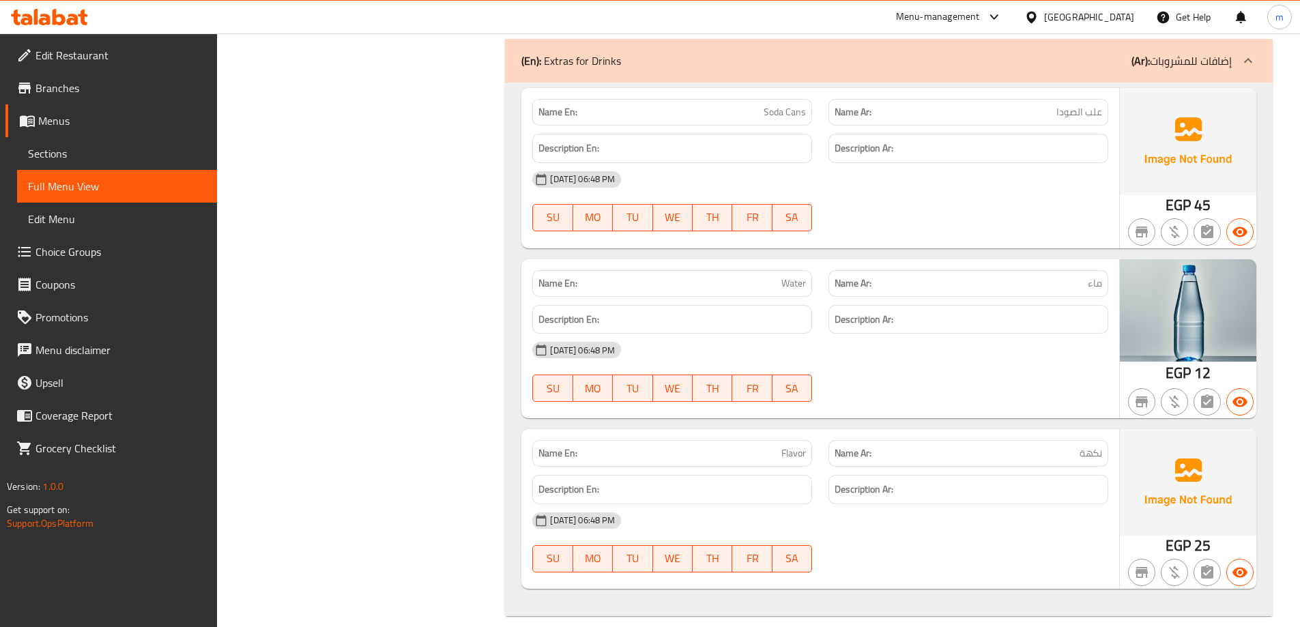
click at [714, 407] on div "Name En: Soda Cans Name Ar: علب الصودا Description En: Description Ar: 05-09-20…" at bounding box center [889, 349] width 768 height 533
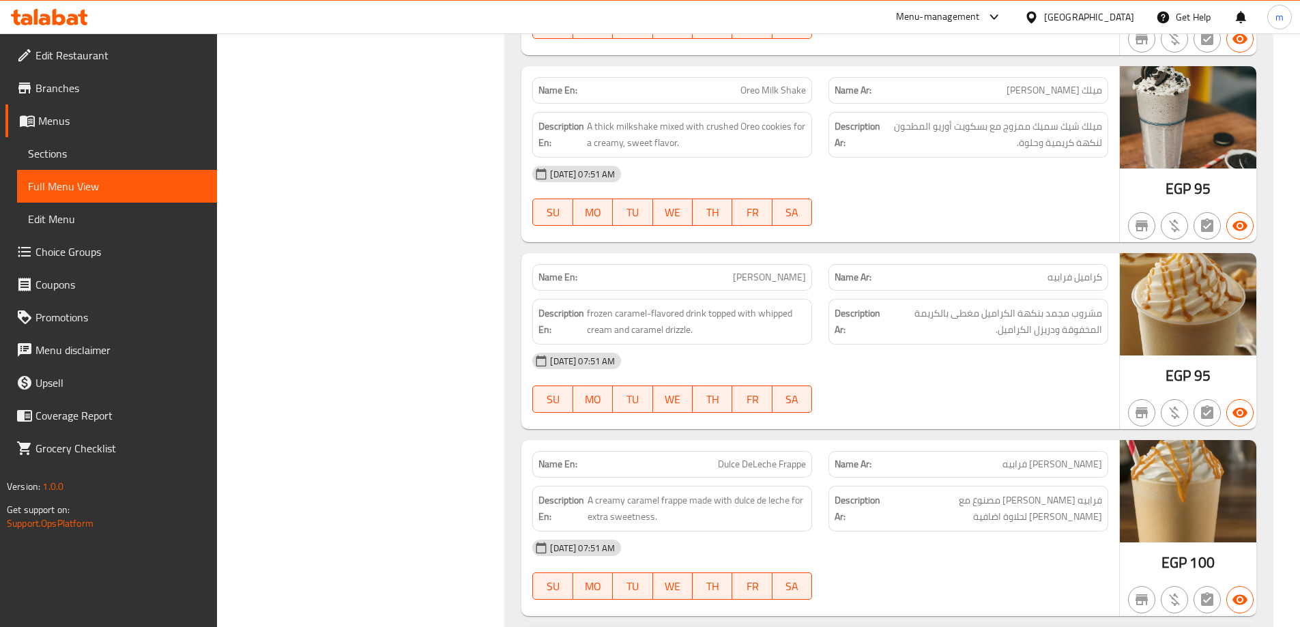
scroll to position [7352, 0]
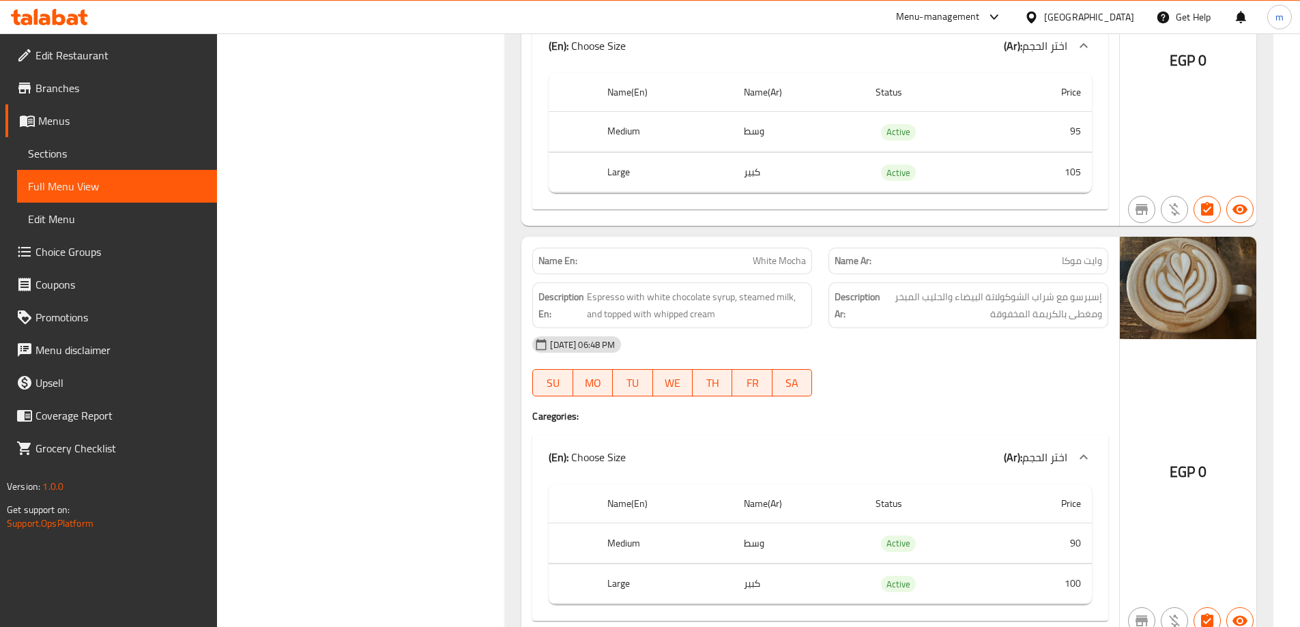
click at [878, 391] on div at bounding box center [968, 396] width 296 height 16
click at [585, 274] on div "Description En: Espresso with white chocolate syrup, steamed milk, and topped w…" at bounding box center [672, 305] width 296 height 62
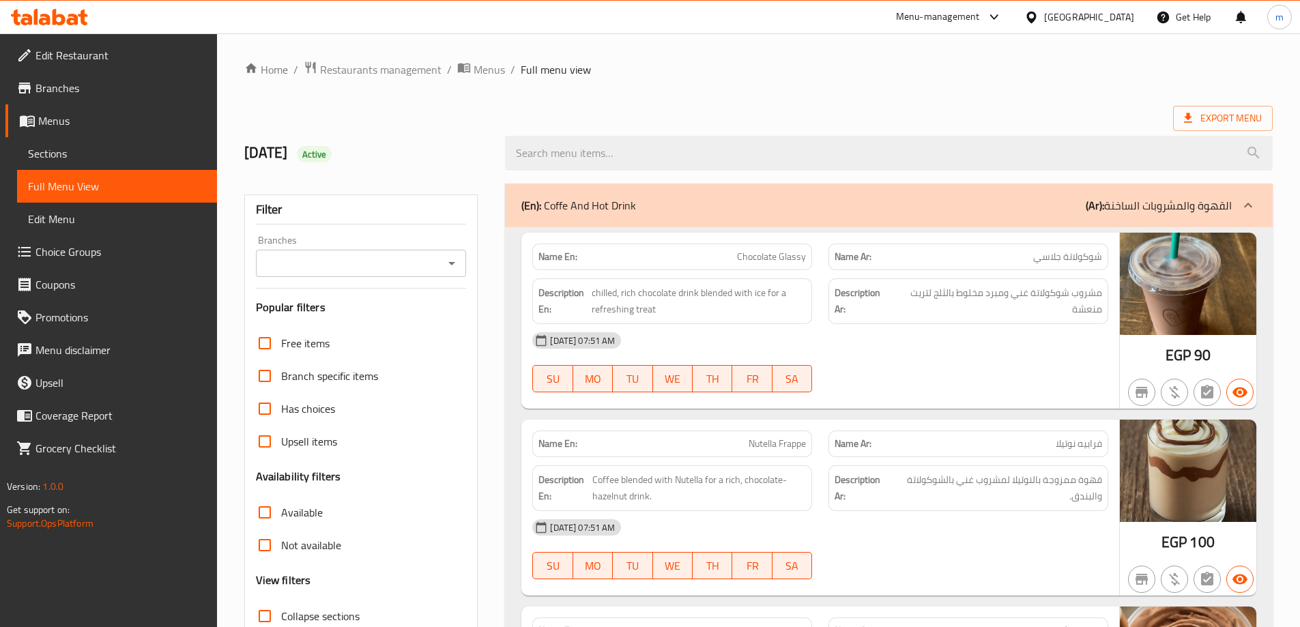
click at [99, 158] on span "Sections" at bounding box center [117, 153] width 178 height 16
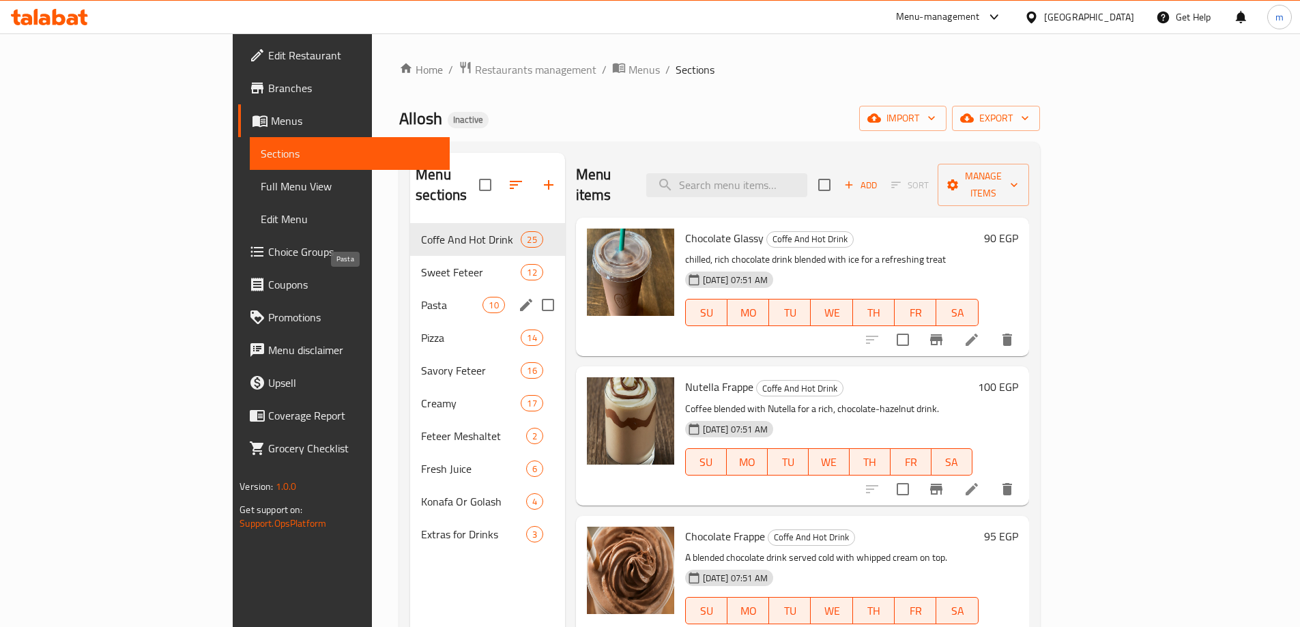
drag, startPoint x: 310, startPoint y: 292, endPoint x: 474, endPoint y: 234, distance: 174.3
click at [421, 297] on span "Pasta" at bounding box center [451, 305] width 61 height 16
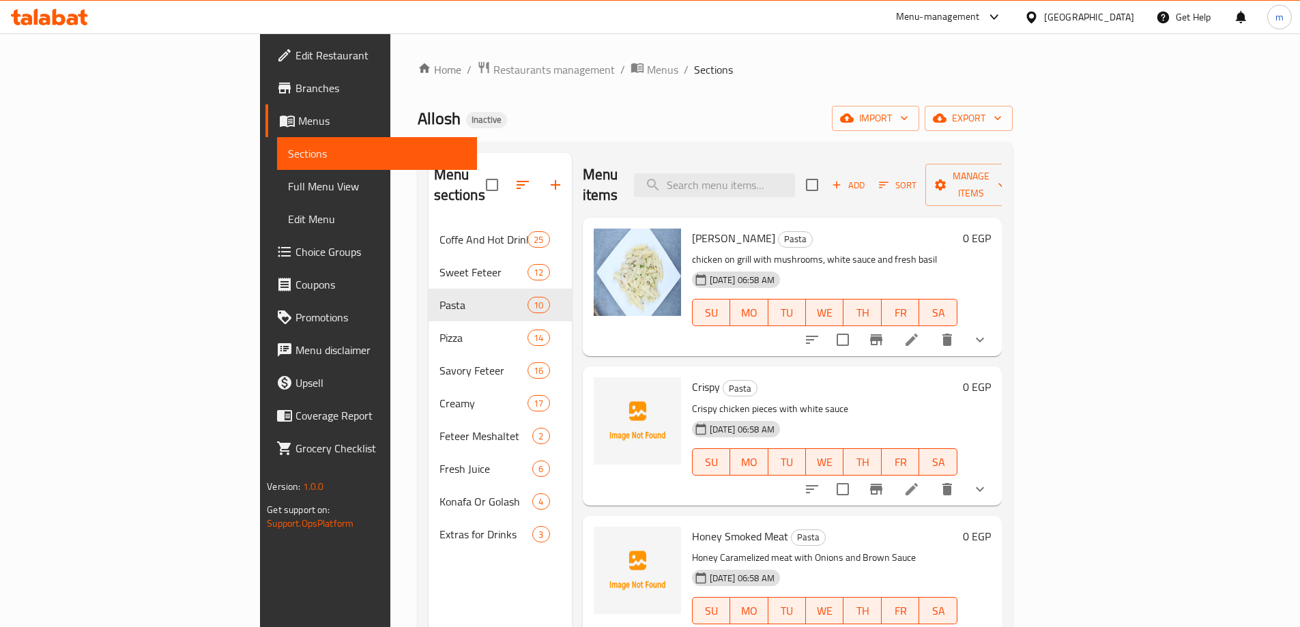
click at [788, 90] on div "Home / Restaurants management / Menus / Sections Allosh Inactive import export …" at bounding box center [715, 426] width 595 height 730
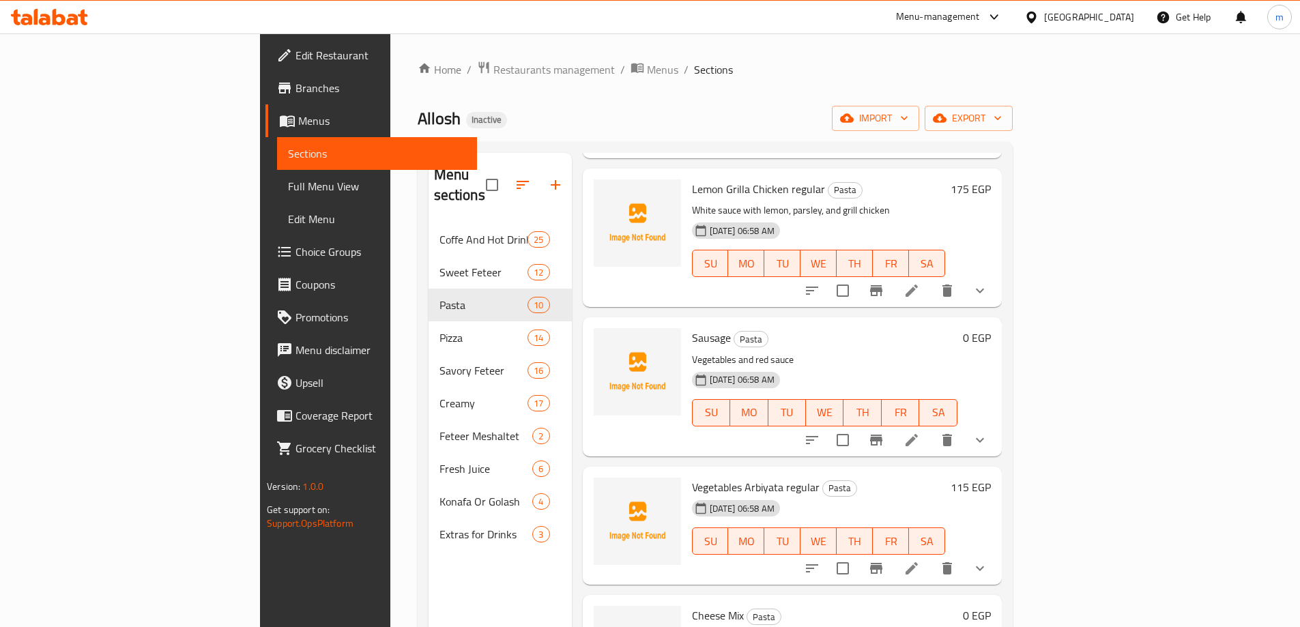
click at [920, 560] on icon at bounding box center [911, 568] width 16 height 16
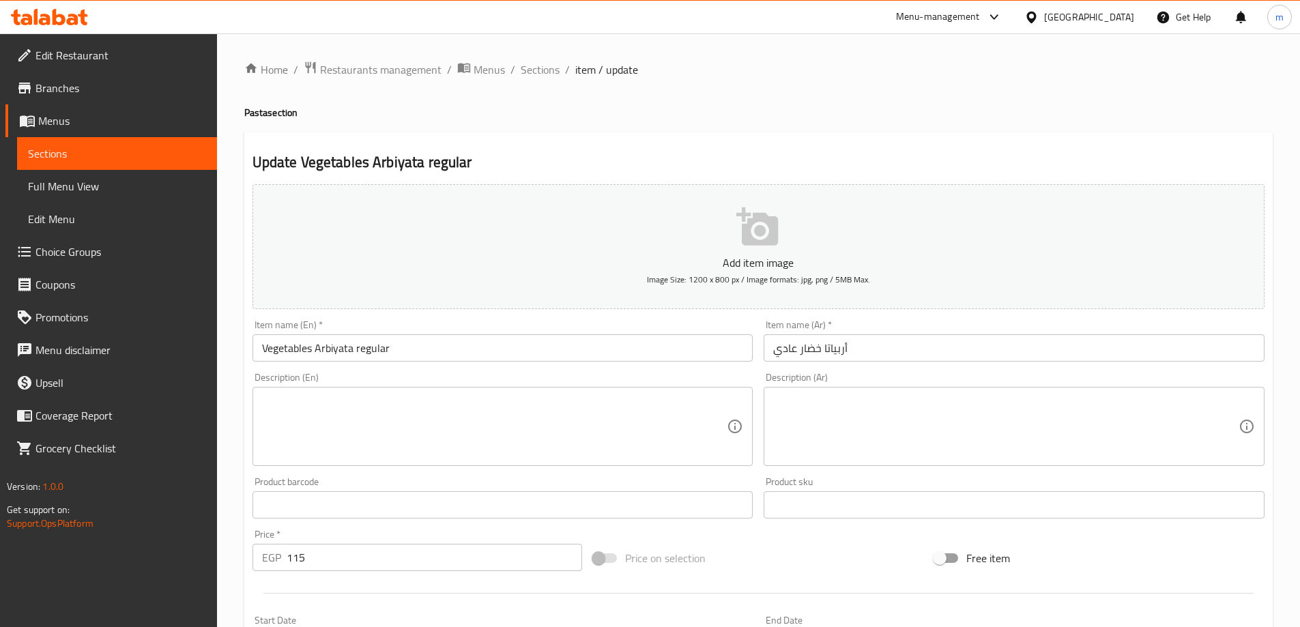
click at [1020, 418] on textarea at bounding box center [1005, 426] width 465 height 65
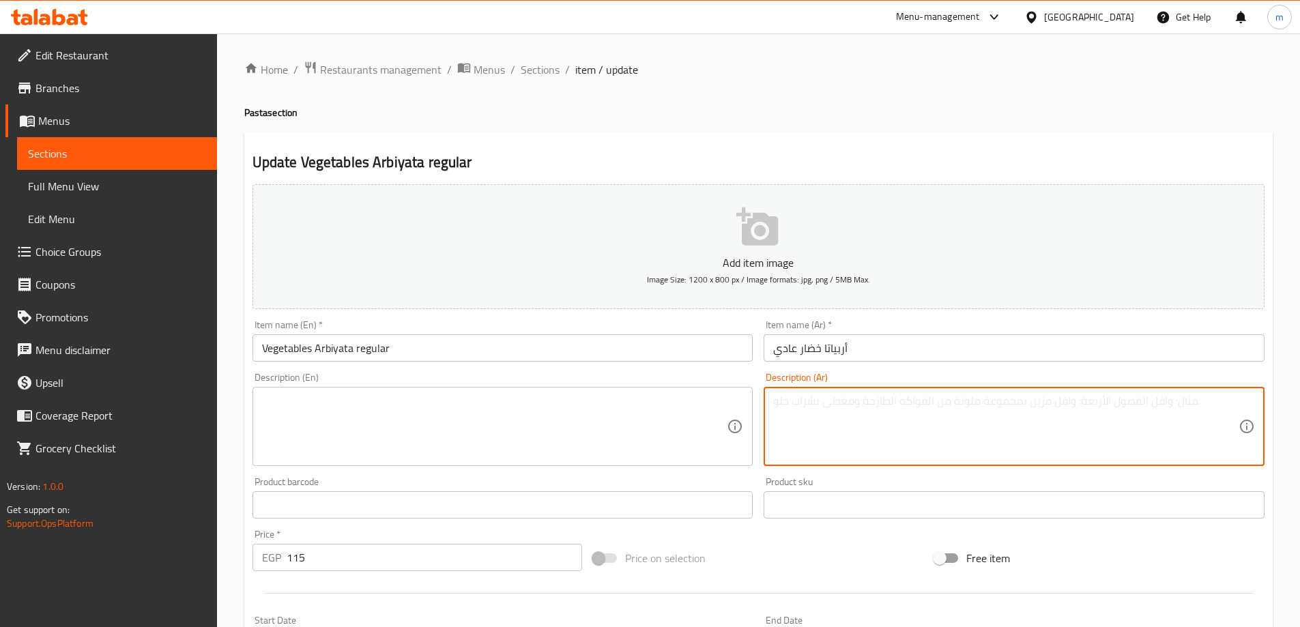
paste textarea "باستا ريد صوص مع فاضل ألوان و مشروم و زيتون"
type textarea "باستا ريد صوص مع فلفل ألوان و مشروم و زيتون"
click at [408, 396] on textarea at bounding box center [494, 426] width 465 height 65
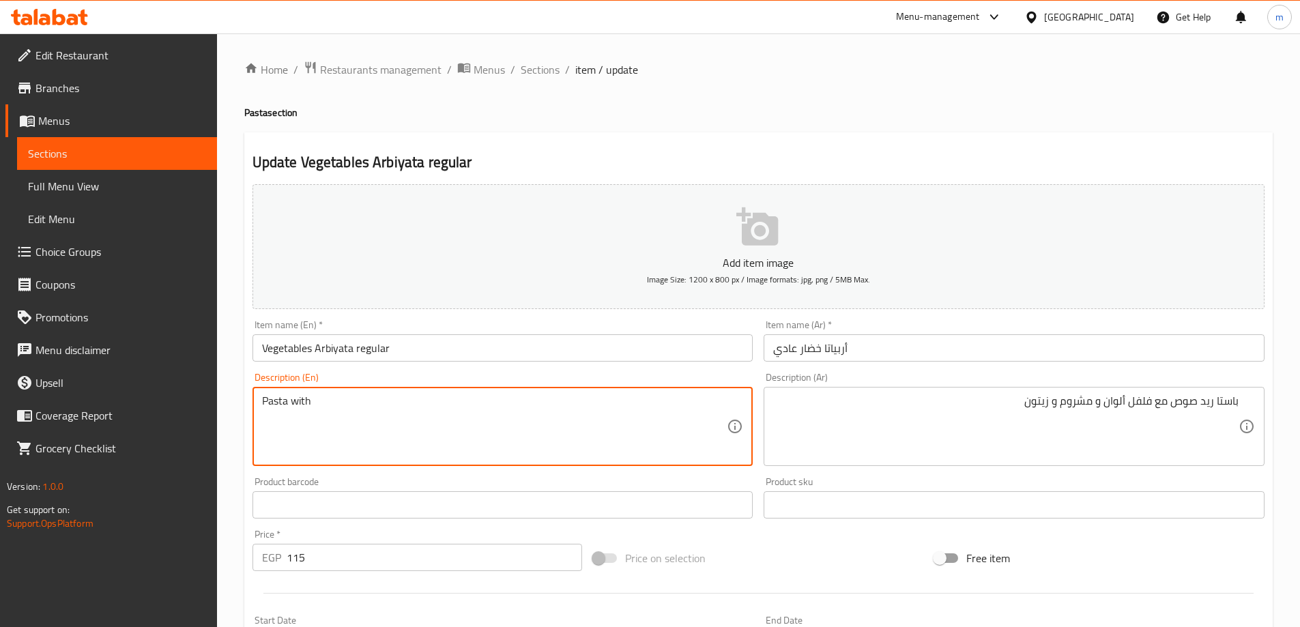
type textarea "Pasta with"
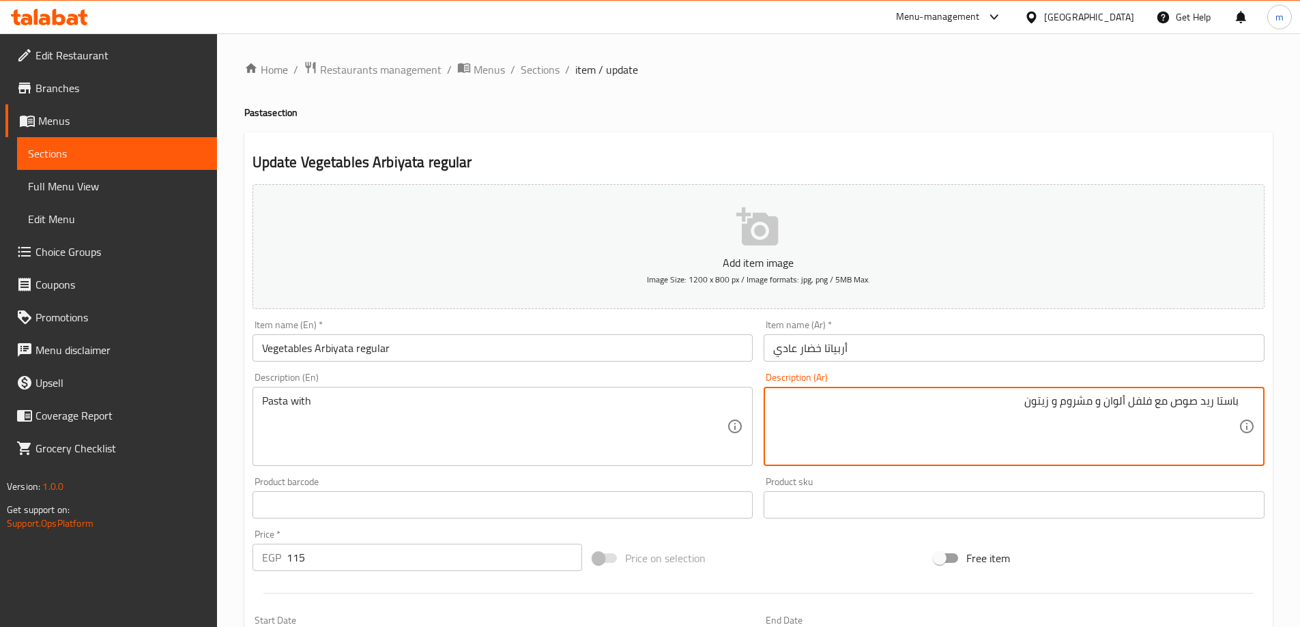
click at [879, 428] on textarea "باستا ريد صوص مع فلفل ألوان و مشروم و زيتون" at bounding box center [1005, 426] width 465 height 65
paste textarea "Pasta red sauce with colored peppers, mushrooms and olives"
click at [850, 410] on textarea "باستا ريد صوص مع فلفل ألوان و مشروم و زيتون" at bounding box center [1005, 426] width 465 height 65
type textarea "باستا ريد صوص مع فلفل ألوان و مشروم و زيتون."
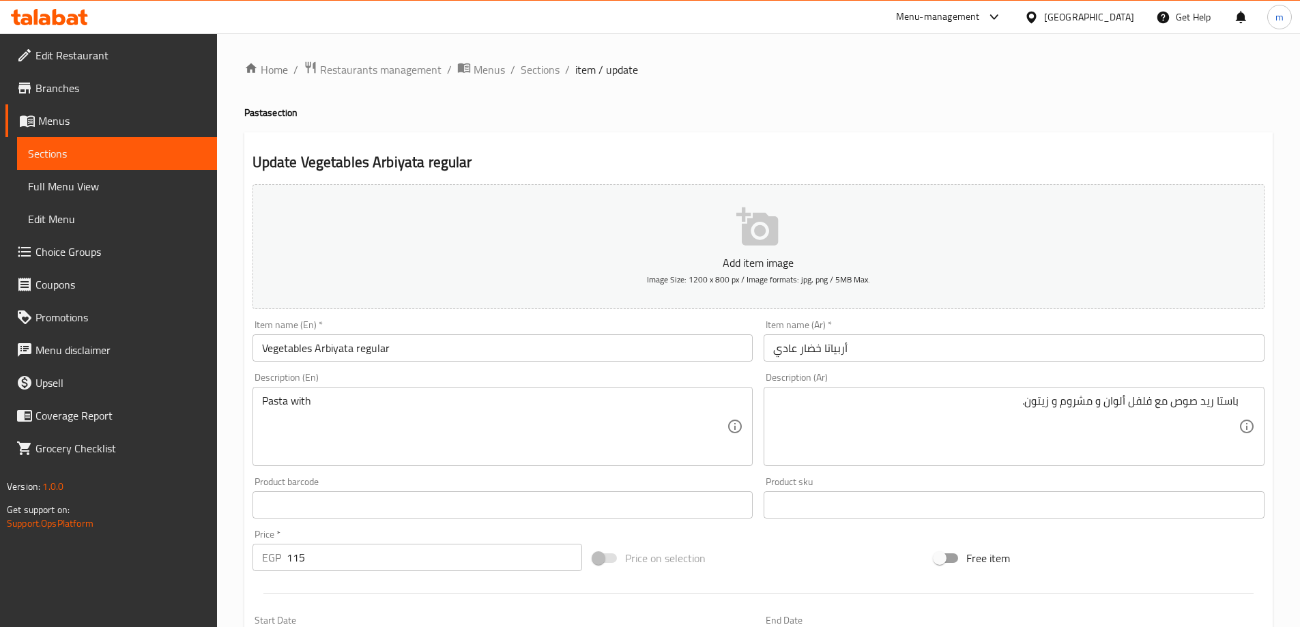
paste textarea "red sauce with colored peppers, mushrooms and olives"
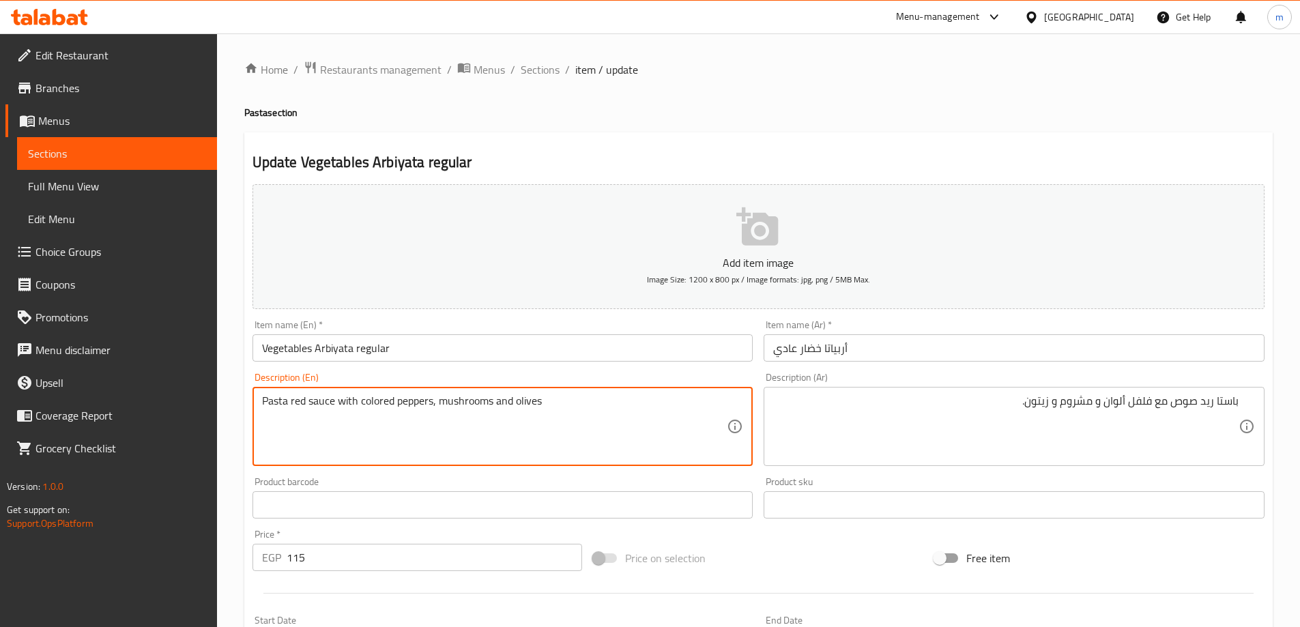
click at [432, 403] on textarea "Pasta red sauce with colored peppers, mushrooms and olives" at bounding box center [494, 426] width 465 height 65
paste textarea "Bell Pepper"
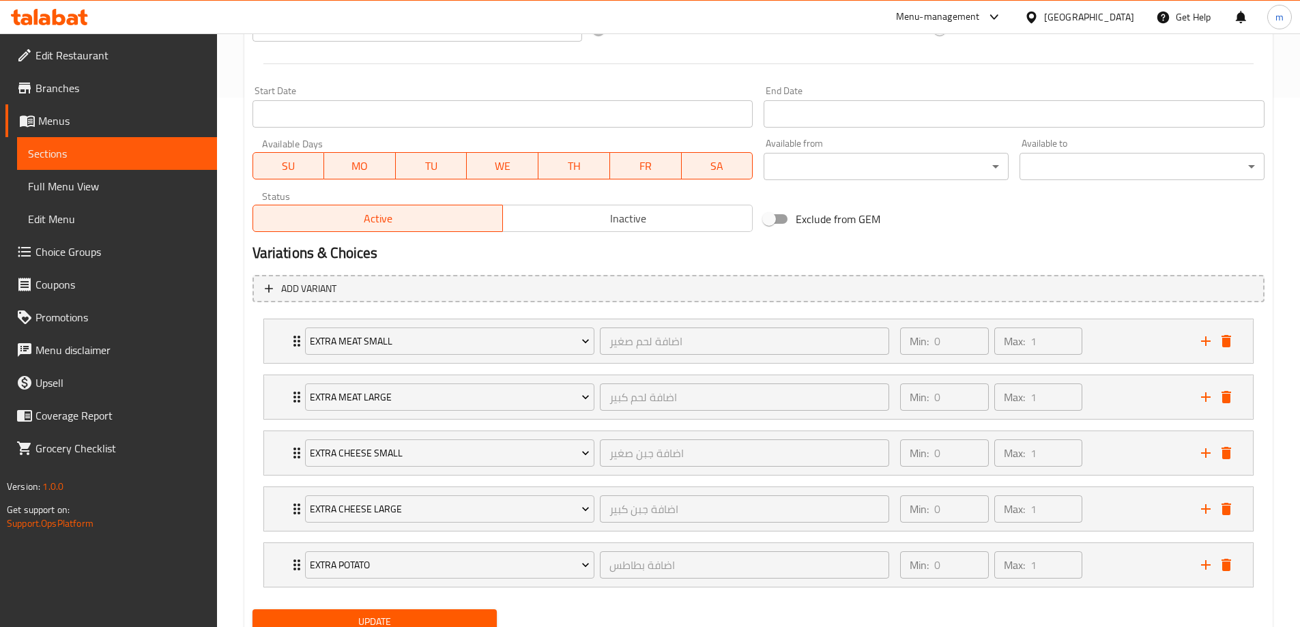
scroll to position [583, 0]
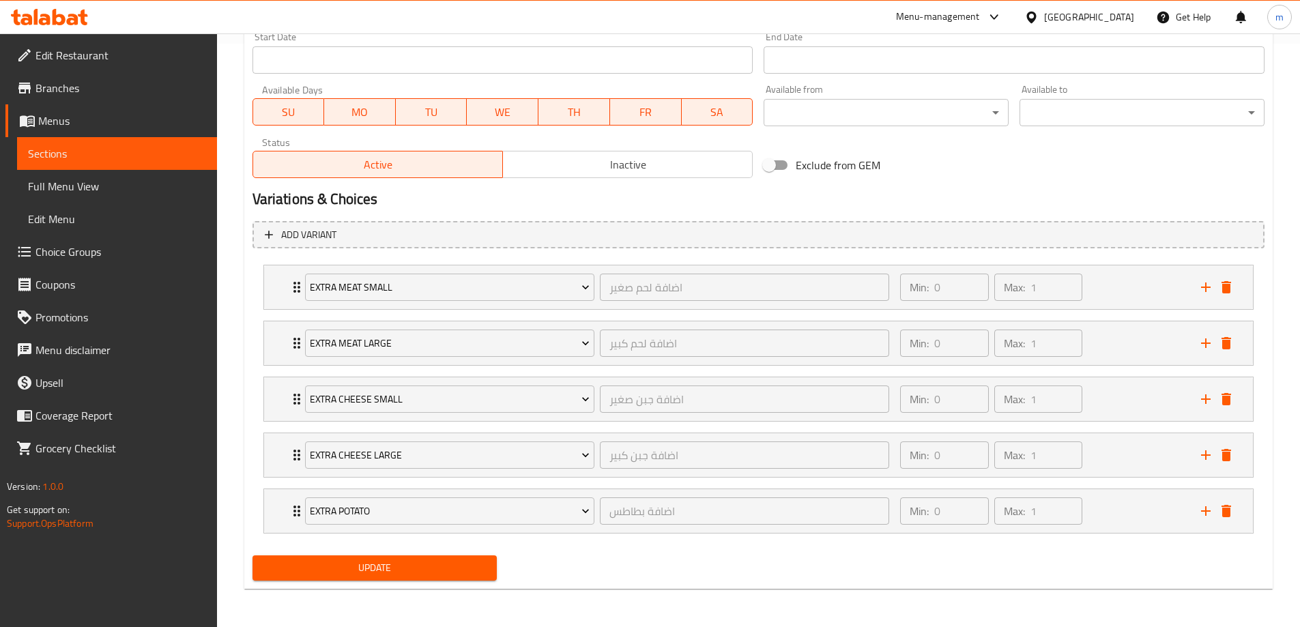
type textarea "Pasta red sauce with bell pepper, mushrooms and olives"
drag, startPoint x: 321, startPoint y: 573, endPoint x: 324, endPoint y: 567, distance: 7.0
click at [324, 567] on span "Update" at bounding box center [374, 567] width 223 height 17
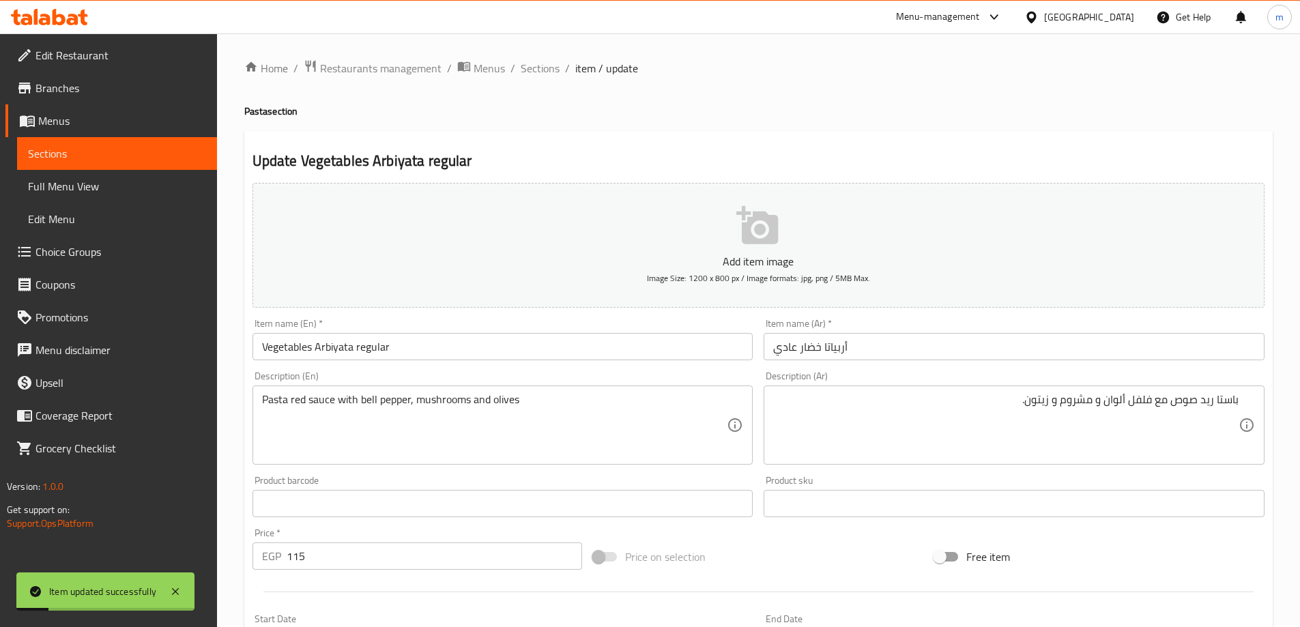
scroll to position [0, 0]
click at [538, 70] on span "Sections" at bounding box center [540, 69] width 39 height 16
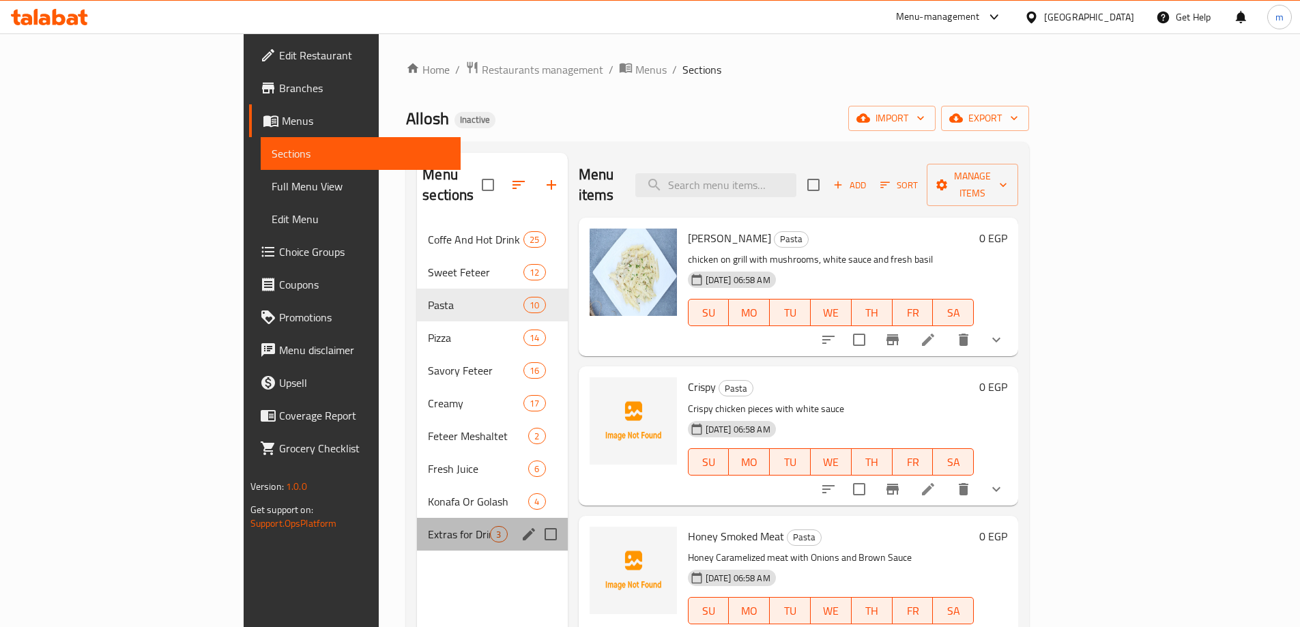
click at [417, 518] on div "Extras for Drinks 3" at bounding box center [492, 534] width 150 height 33
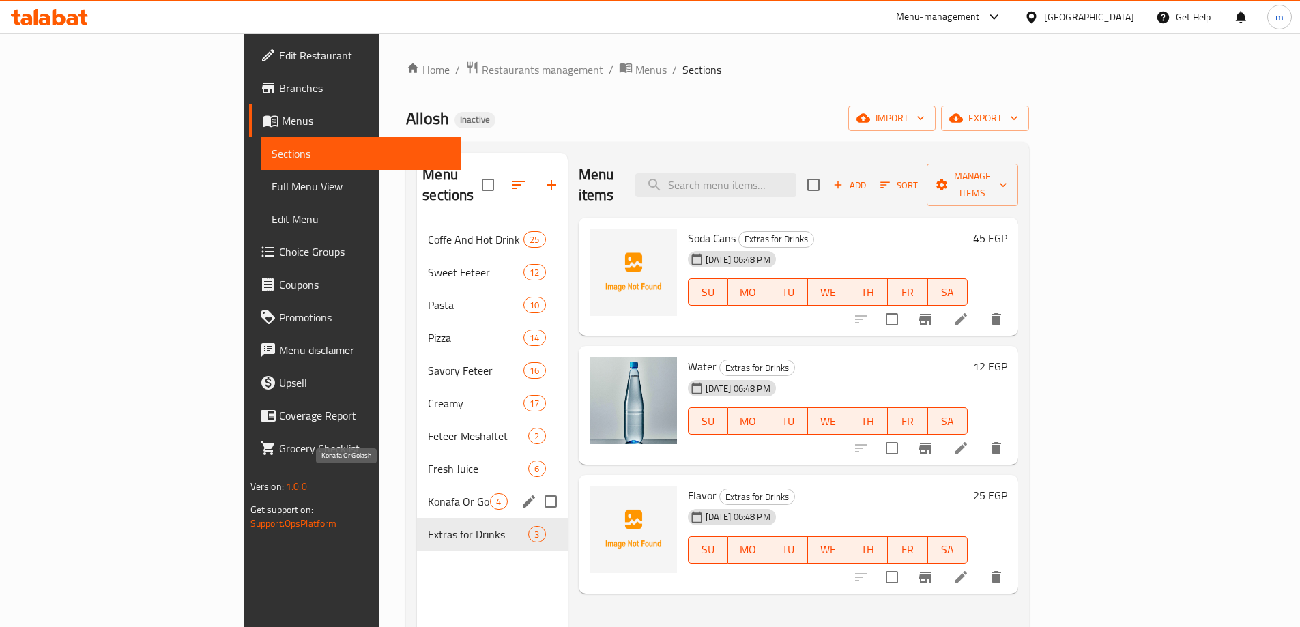
click at [428, 493] on span "Konafa Or Golash" at bounding box center [459, 501] width 62 height 16
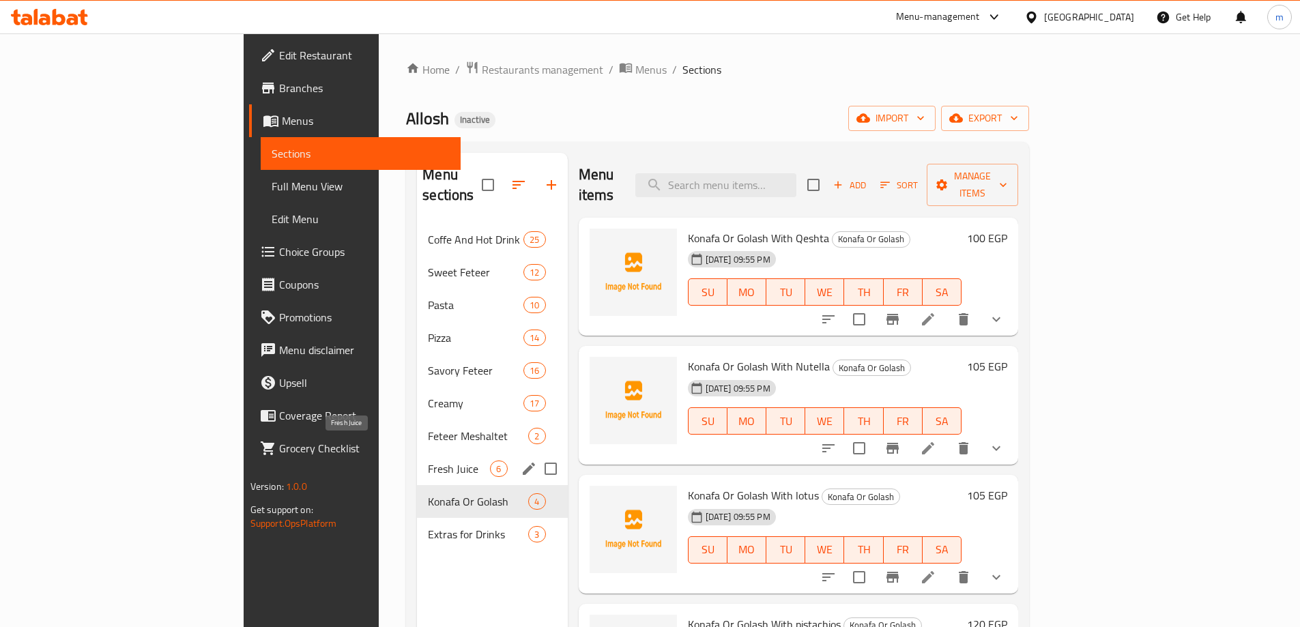
click at [428, 461] on span "Fresh Juice" at bounding box center [459, 469] width 62 height 16
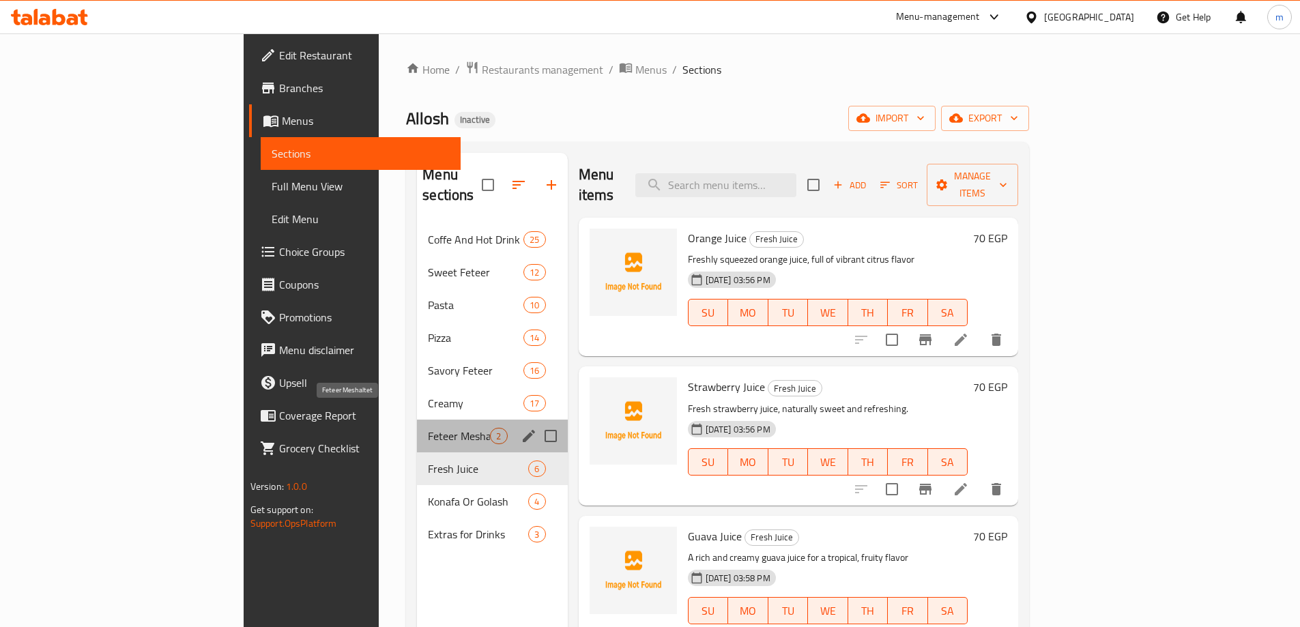
click at [428, 428] on span "Feteer Meshaltet" at bounding box center [459, 436] width 62 height 16
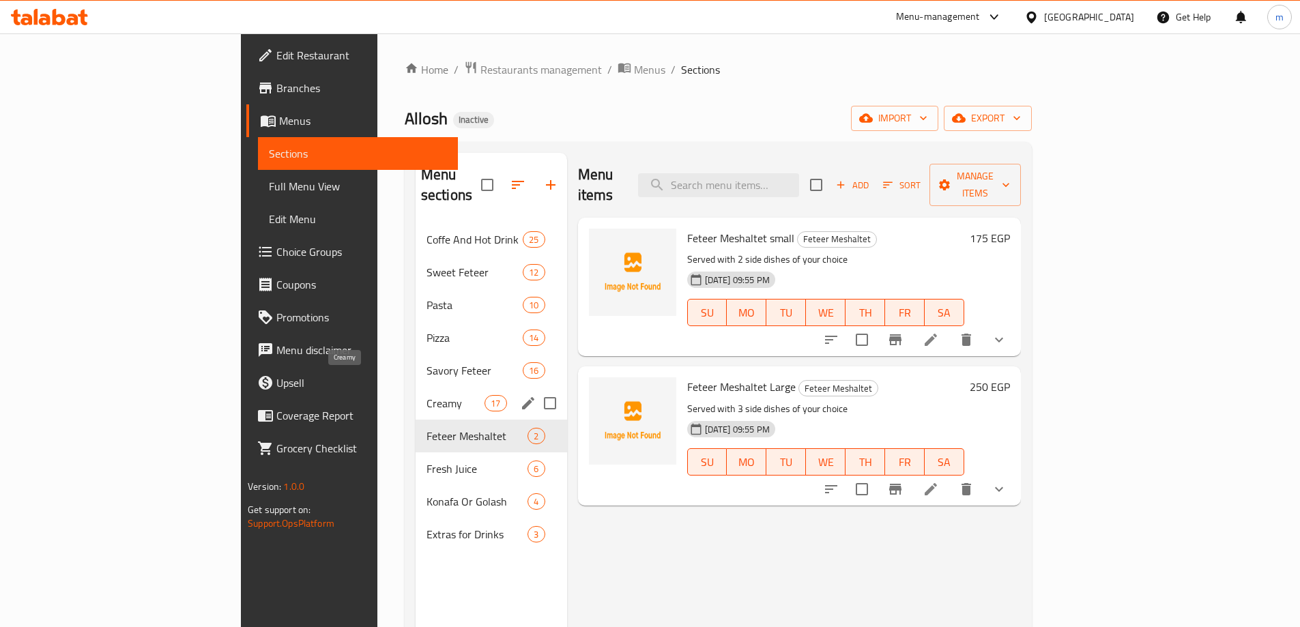
click at [426, 395] on span "Creamy" at bounding box center [455, 403] width 58 height 16
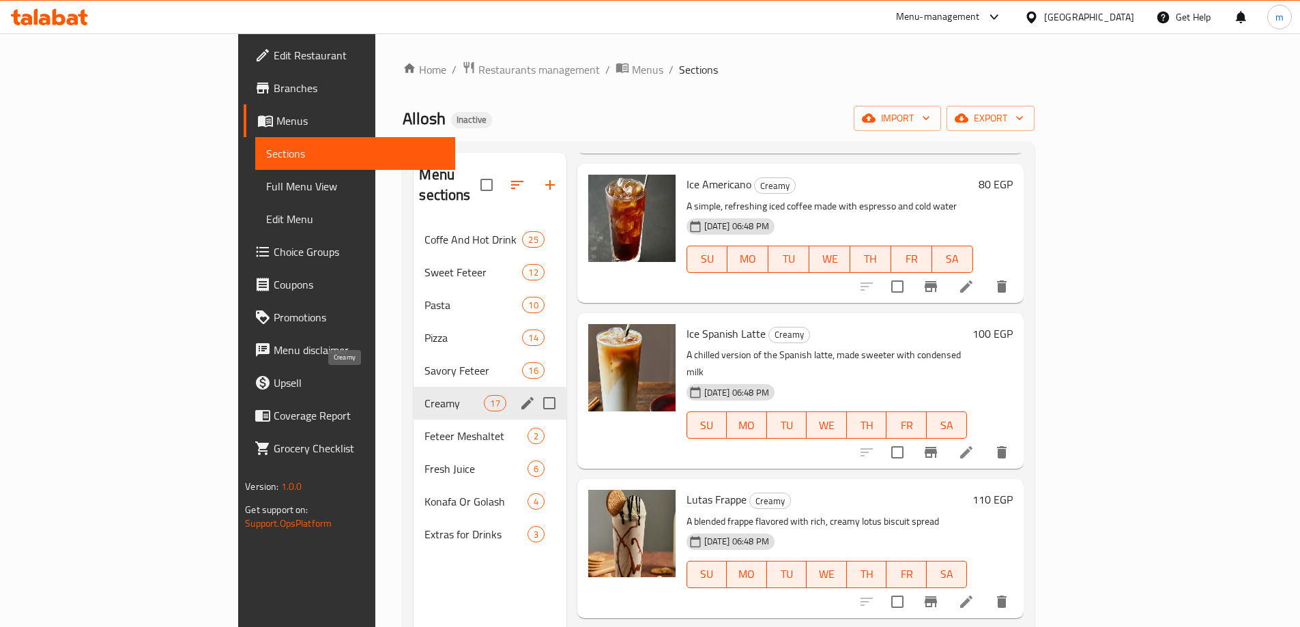
scroll to position [944, 0]
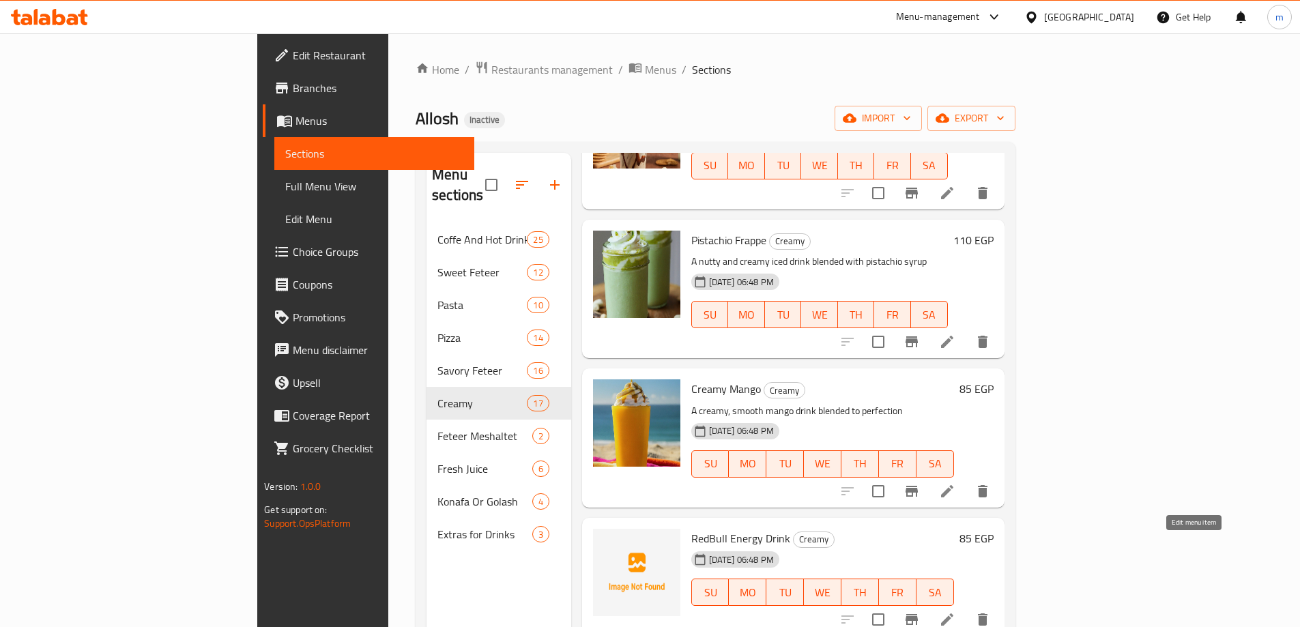
click at [955, 611] on icon at bounding box center [947, 619] width 16 height 16
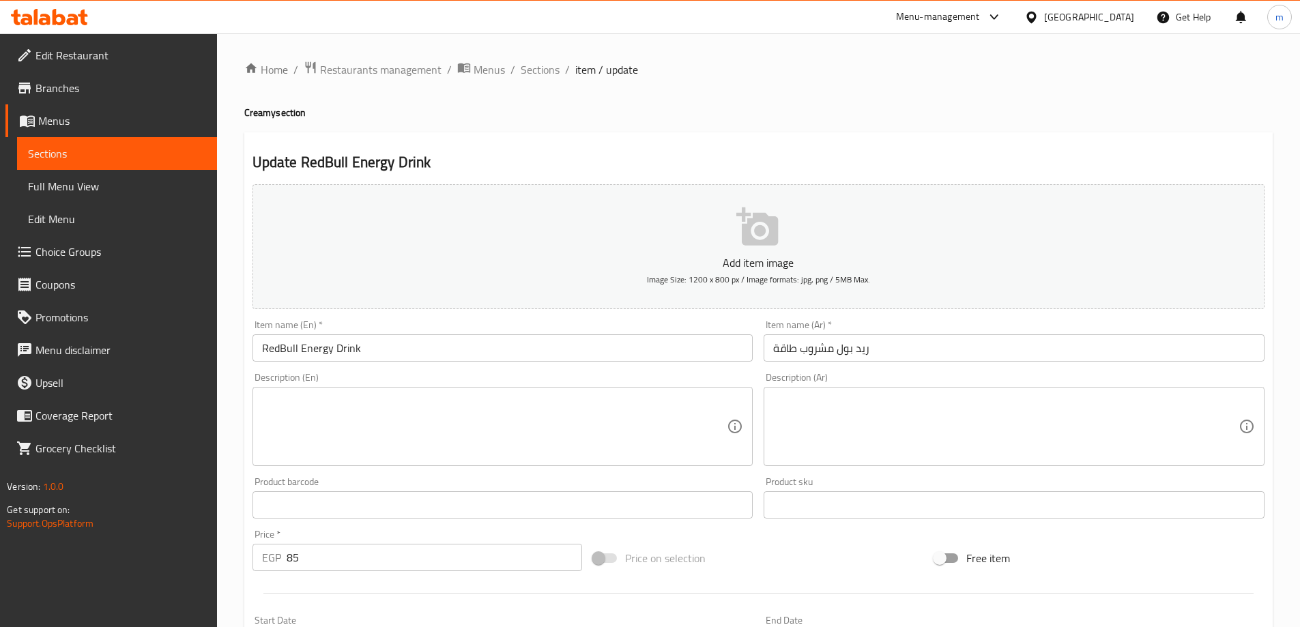
click at [833, 402] on textarea at bounding box center [1005, 426] width 465 height 65
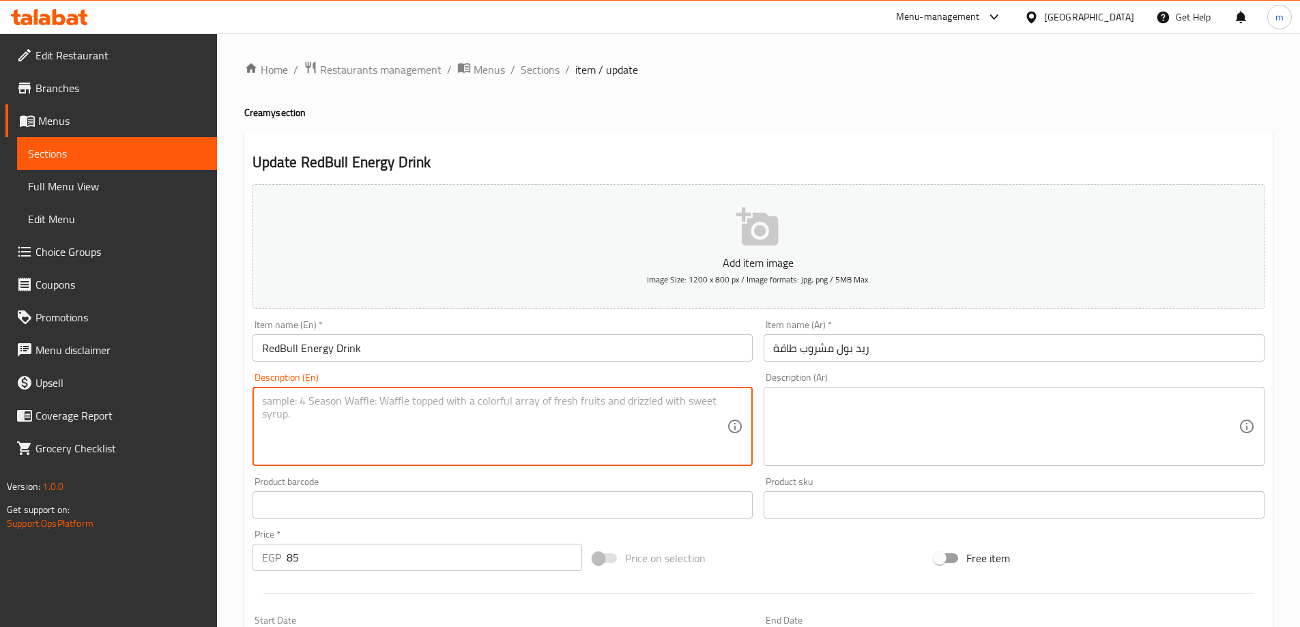
click at [566, 422] on textarea at bounding box center [494, 426] width 465 height 65
paste textarea "RedBull Energy Drink (RedBull Sugarfree and RedBull White Edition) – RedBull en…"
type textarea "RedBull Energy Drink (RedBull Sugarfree and RedBull White Edition) – RedBull en…"
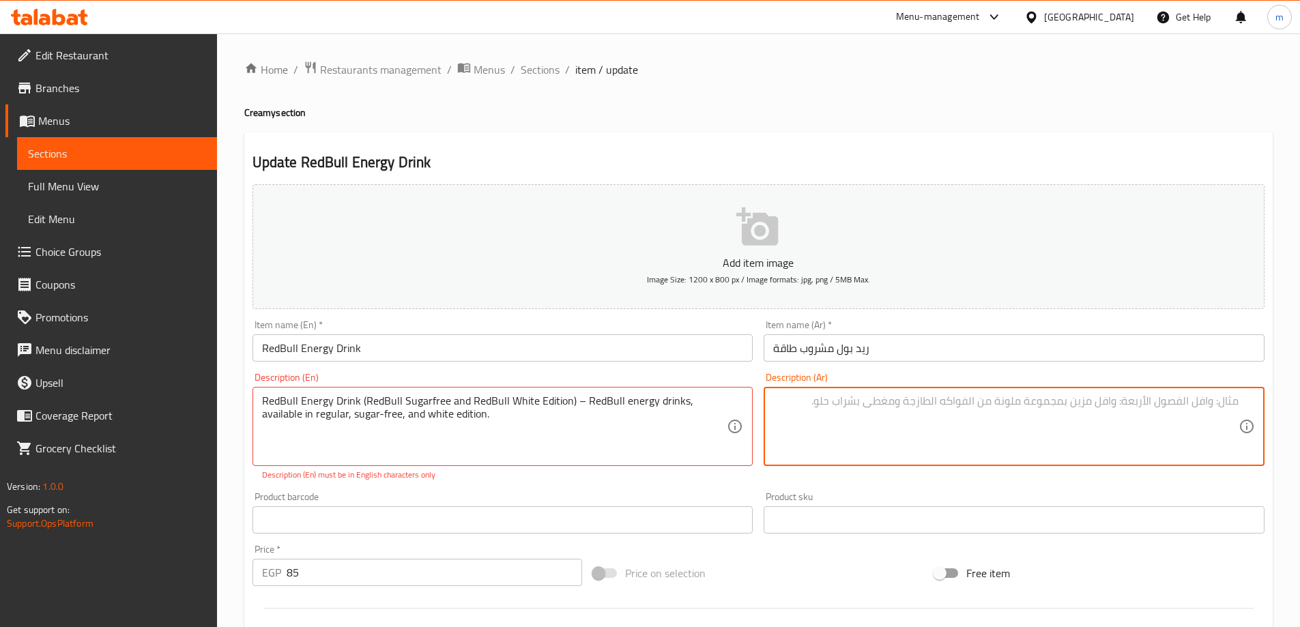
click at [1108, 411] on textarea at bounding box center [1005, 426] width 465 height 65
paste textarea "مشروب الطاقة ريد بول (إصدار ريد بول الخالي من السكر وإصدار ريد بول الأبيض) – مش…"
type textarea "مشروب الطاقة ريد بول (إصدار ريد بول الخالي من السكر وإصدار ريد بول الأبيض) – مش…"
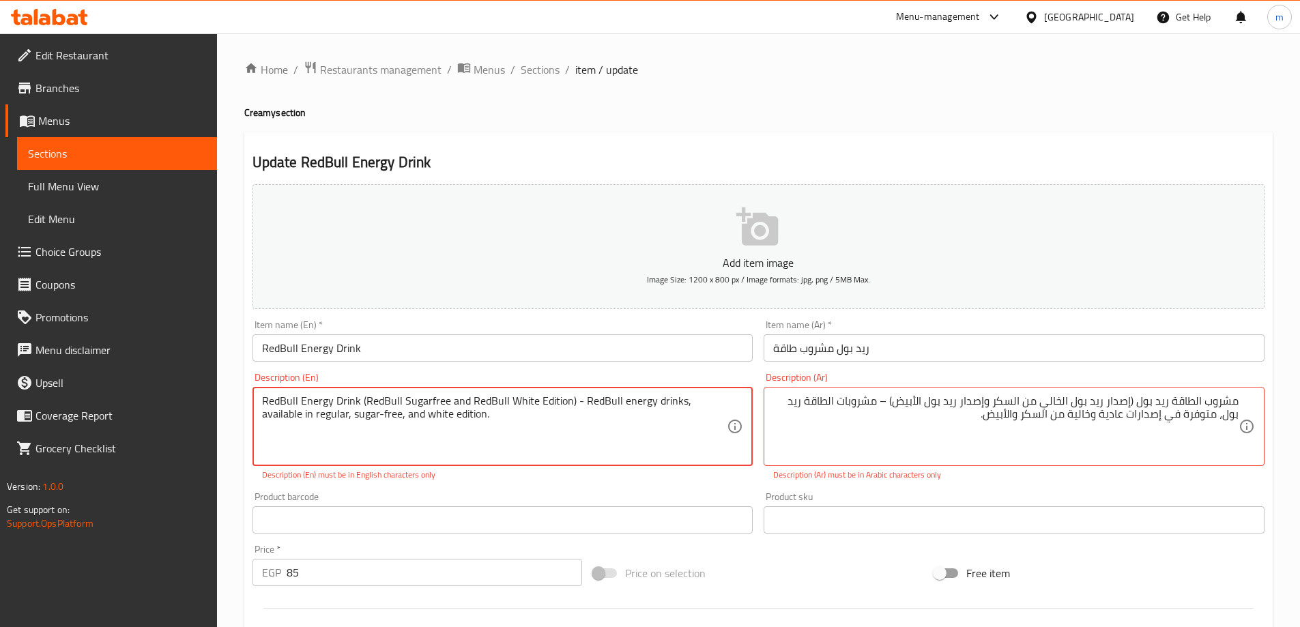
type textarea "RedBull Energy Drink (RedBull Sugarfree and RedBull White Edition) - RedBull en…"
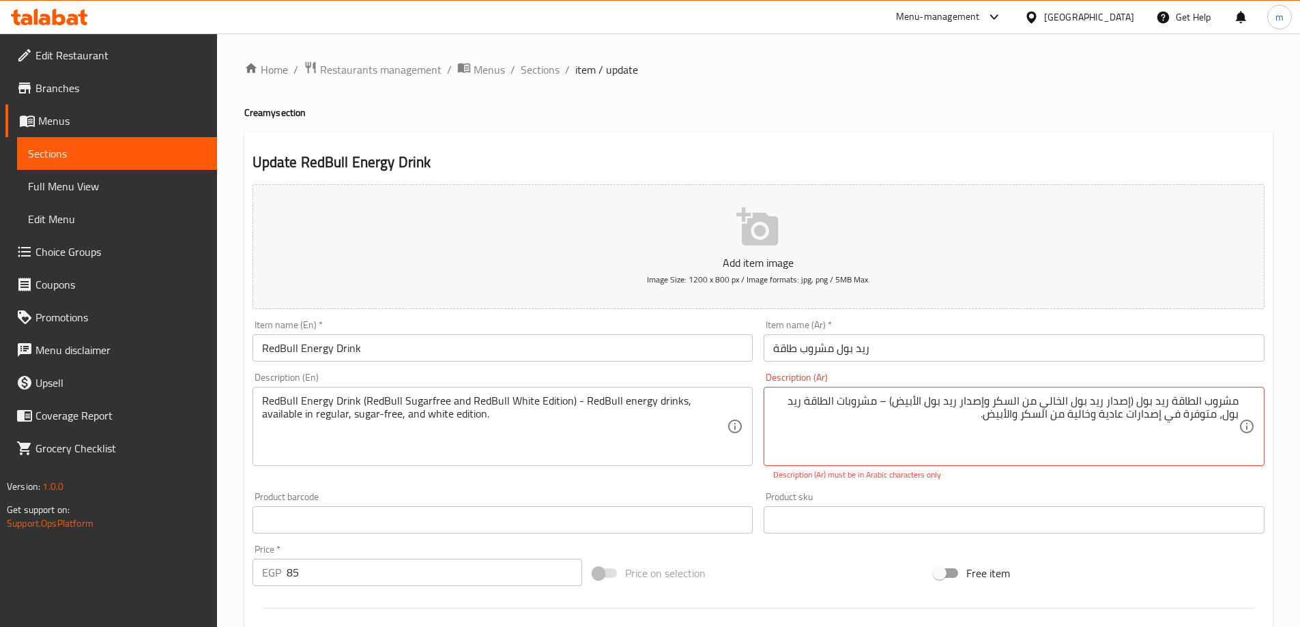
click at [1049, 490] on div "Product sku Product sku" at bounding box center [1014, 512] width 512 height 53
click at [941, 129] on div "Home / Restaurants management / Menus / Sections / item / update Creamy section…" at bounding box center [758, 506] width 1028 height 891
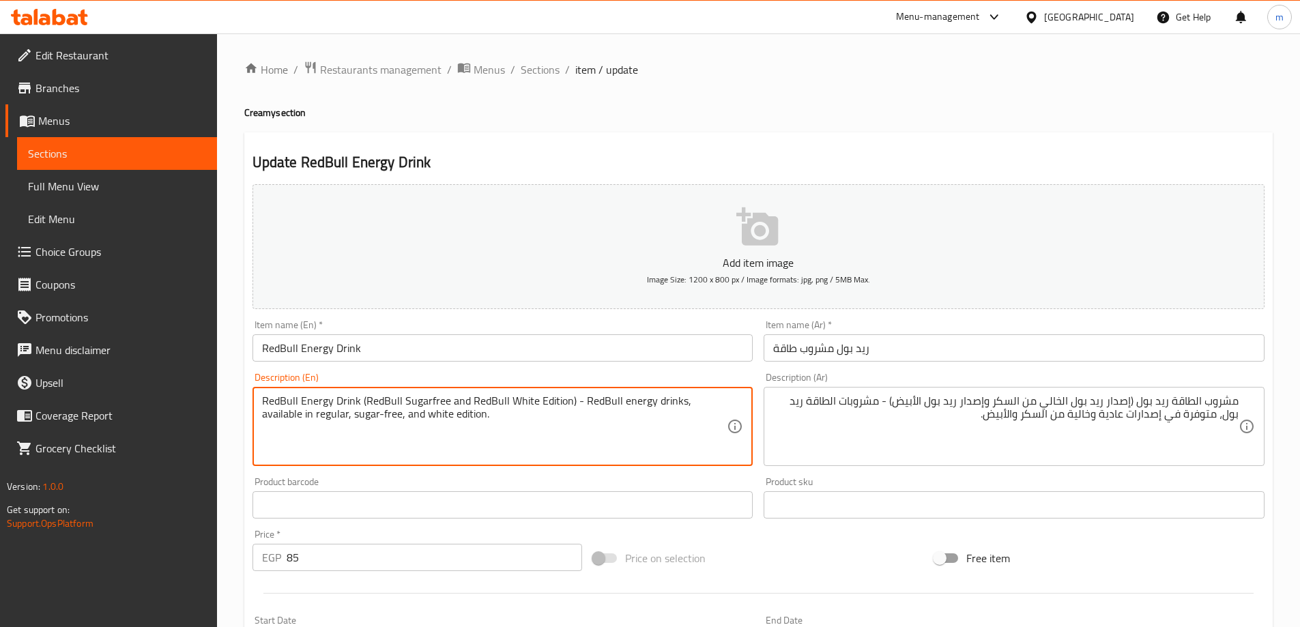
click at [426, 402] on textarea "RedBull Energy Drink (RedBull Sugarfree and RedBull White Edition) - RedBull en…" at bounding box center [494, 426] width 465 height 65
drag, startPoint x: 426, startPoint y: 402, endPoint x: 408, endPoint y: 437, distance: 40.0
click at [408, 438] on textarea "RedBull Energy Drink (RedBull Sugarfree and RedBull White Edition) - RedBull en…" at bounding box center [494, 426] width 465 height 65
drag, startPoint x: 567, startPoint y: 399, endPoint x: 573, endPoint y: 405, distance: 8.7
click at [573, 405] on textarea "RedBull Energy Drink (RedBull Sugarfree and RedBull White Edition) - RedBull en…" at bounding box center [494, 426] width 465 height 65
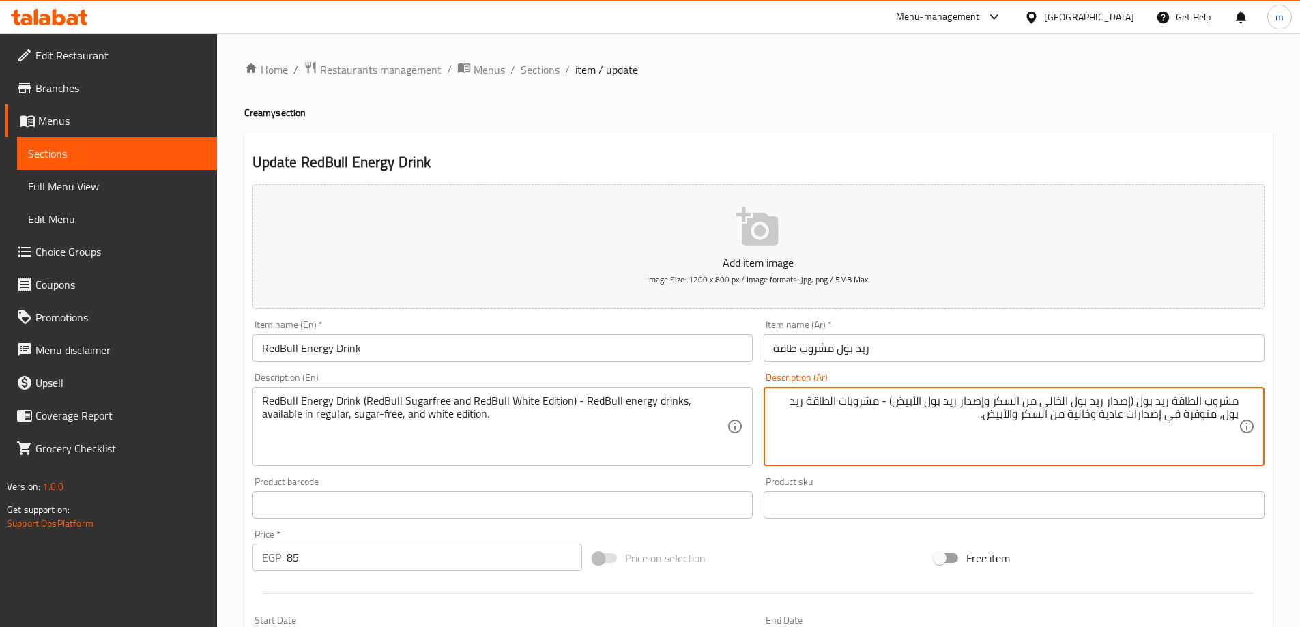
click at [978, 398] on textarea "مشروب الطاقة ريد بول (إصدار ريد بول الخالي من السكر وإصدار ريد بول الأبيض) - مش…" at bounding box center [1005, 426] width 465 height 65
drag, startPoint x: 1130, startPoint y: 398, endPoint x: 1042, endPoint y: 409, distance: 89.4
click at [1042, 409] on textarea "مشروب الطاقة ريد بول (إصدار ريد بول الخالي من السكر ريد بول الأبيض) - مشروبات ا…" at bounding box center [1005, 426] width 465 height 65
drag, startPoint x: 961, startPoint y: 407, endPoint x: 993, endPoint y: 406, distance: 32.1
paste textarea "ريد بول"
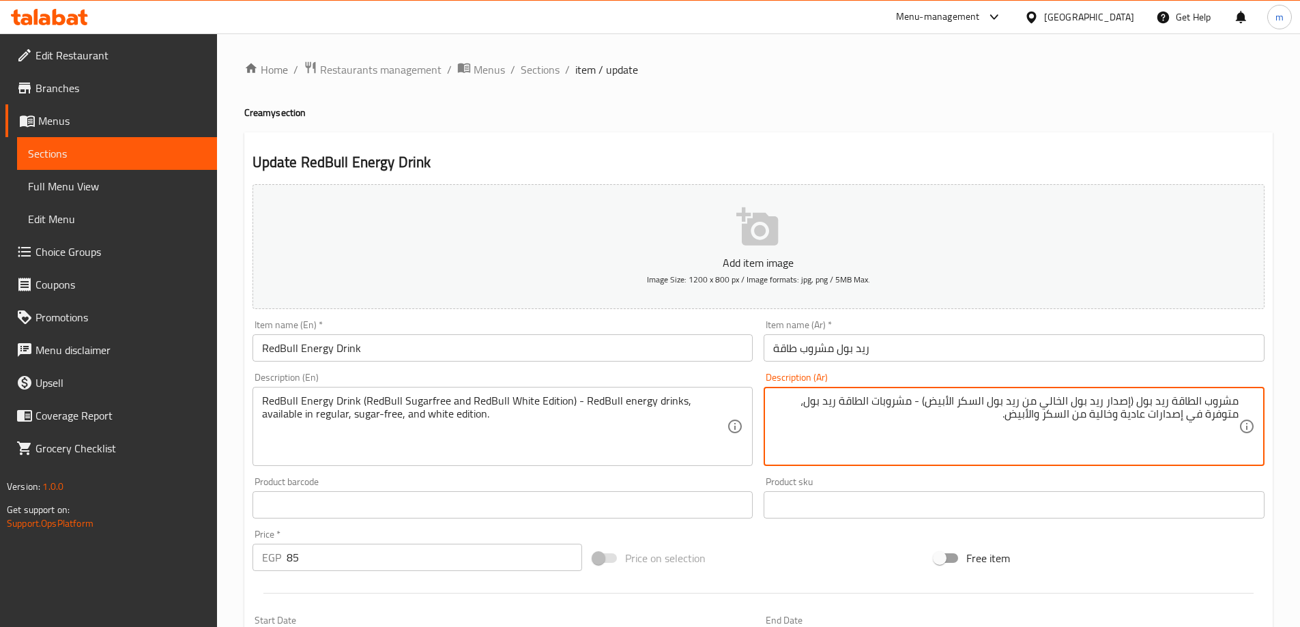
click at [971, 397] on textarea "مشروب الطاقة ريد بول (إصدار ريد بول الخالي من ريد بول السكر الأبيض) - مشروبات ا…" at bounding box center [1005, 426] width 465 height 65
click at [1026, 396] on textarea "مشروب الطاقة ريد بول (إصدار ريد بول الخالي من ريد بول الأبيض) - مشروبات الطاقة …" at bounding box center [1005, 426] width 465 height 65
drag, startPoint x: 904, startPoint y: 403, endPoint x: 808, endPoint y: 408, distance: 95.6
click at [808, 408] on textarea "مشروب الطاقة ريد بول (إصدار ريد بول الخالي من السكر وريد بول الأبيض) - مشروبات …" at bounding box center [1005, 426] width 465 height 65
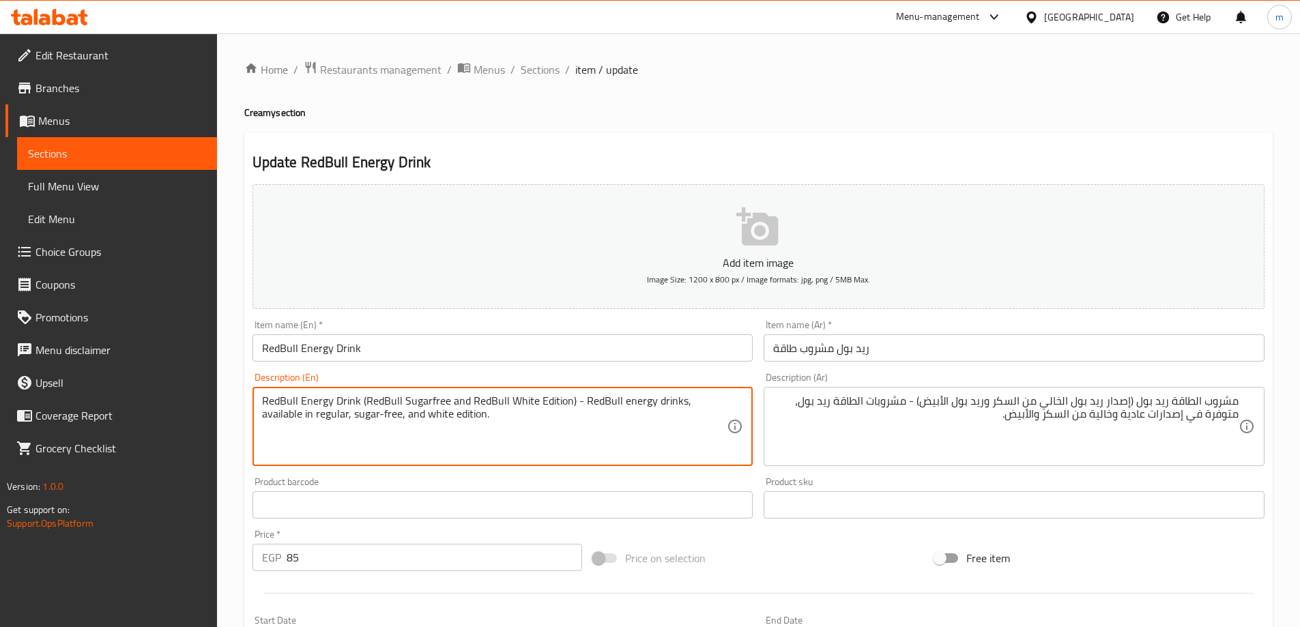
drag, startPoint x: 682, startPoint y: 402, endPoint x: 568, endPoint y: 402, distance: 114.6
click at [420, 414] on textarea "RedBull Energy Drink (RedBull Sugarfree and RedBull White Edition) - RedBull en…" at bounding box center [494, 426] width 465 height 65
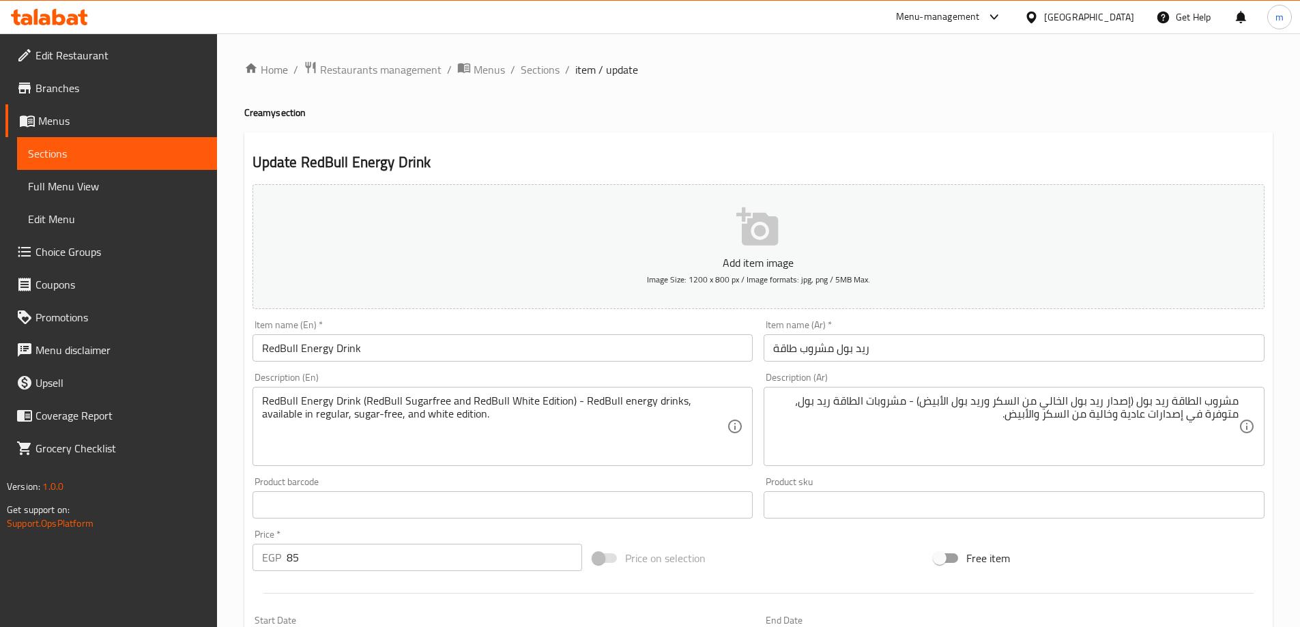
click at [838, 81] on div "Home / Restaurants management / Menus / Sections / item / update Creamy section…" at bounding box center [758, 499] width 1028 height 876
click at [389, 377] on div "Description (En) RedBull Energy Drink (RedBull Sugarfree and RedBull White Edit…" at bounding box center [502, 418] width 501 height 93
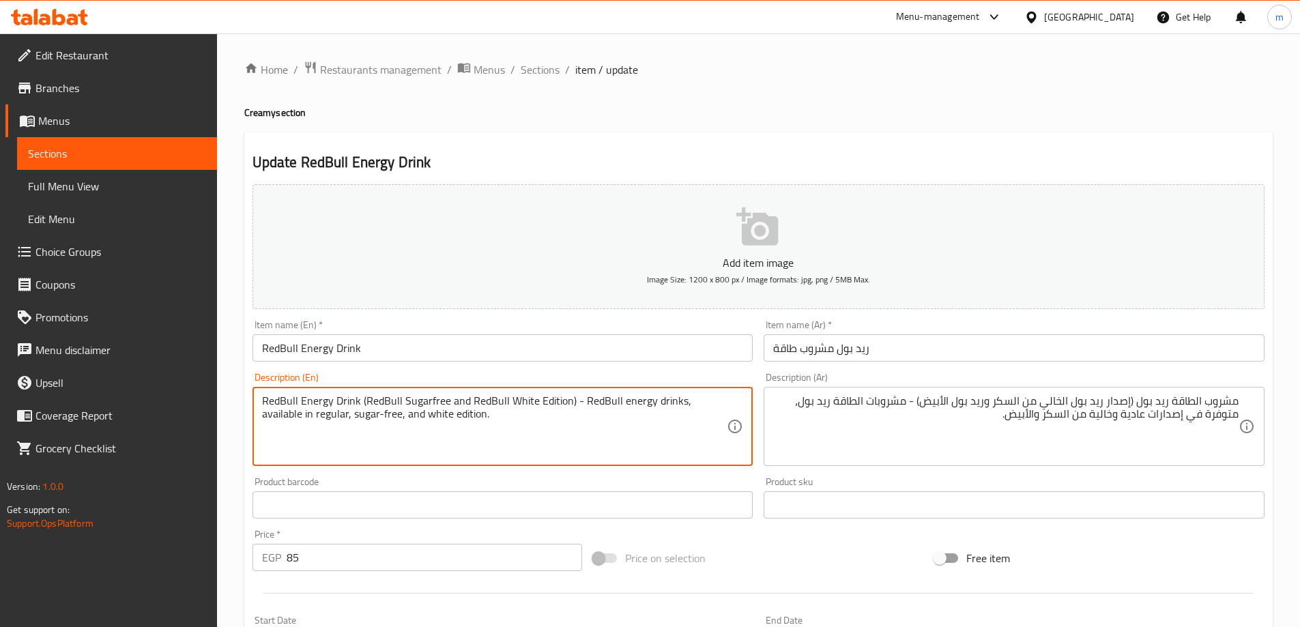
drag, startPoint x: 578, startPoint y: 401, endPoint x: 684, endPoint y: 411, distance: 106.9
click at [663, 414] on textarea "RedBull Energy Drink (RedBull Sugarfree and RedBull White Edition) - RedBull en…" at bounding box center [494, 426] width 465 height 65
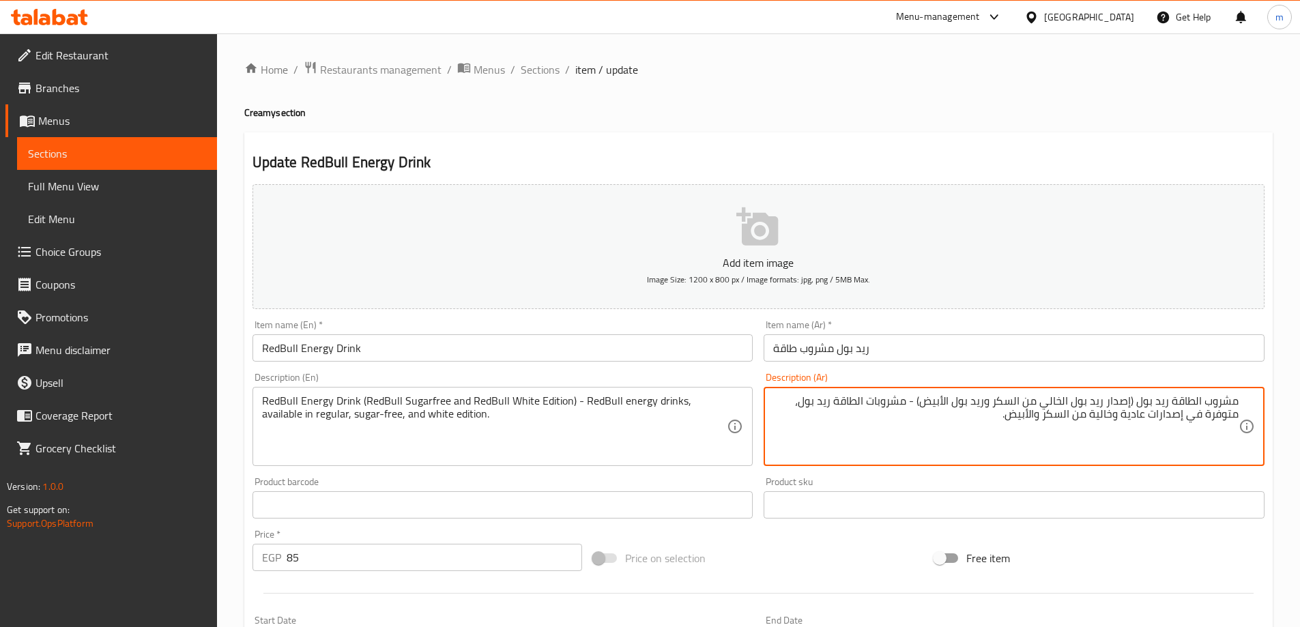
drag, startPoint x: 1150, startPoint y: 418, endPoint x: 1159, endPoint y: 427, distance: 13.0
type textarea "مشروب الطاقة ريد بول (إصدار ريد بول الخالي من السكر وريد بول الأبيض) - مشروبات …"
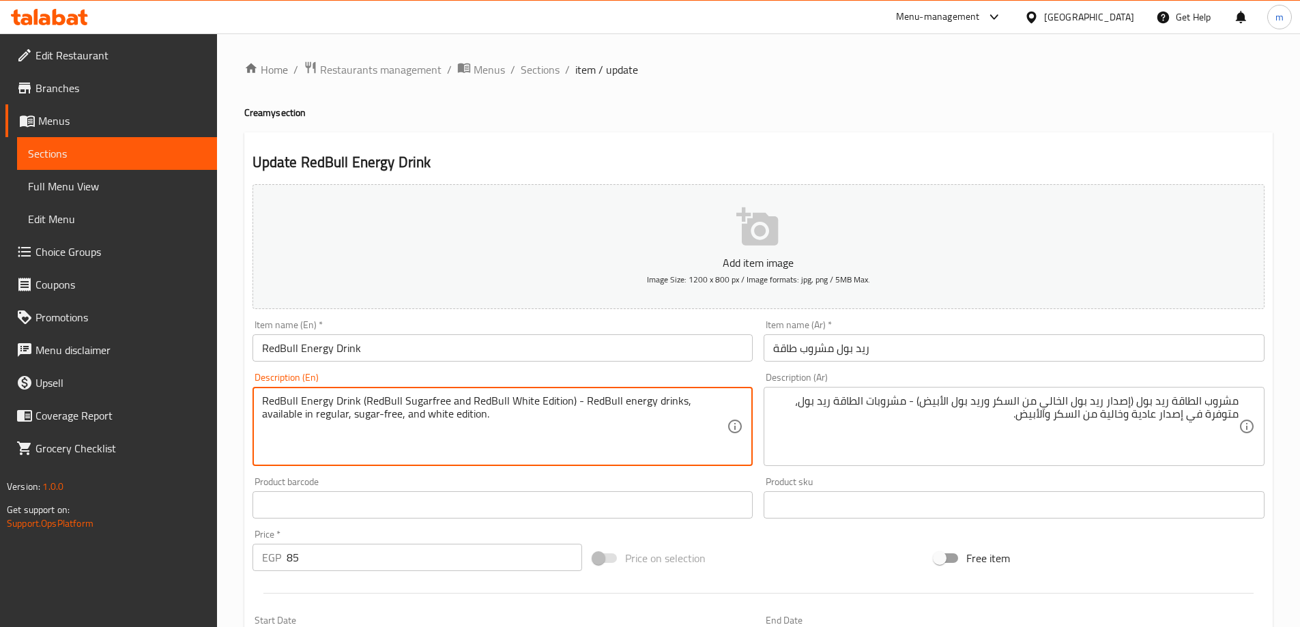
drag, startPoint x: 573, startPoint y: 400, endPoint x: 525, endPoint y: 394, distance: 48.8
click at [569, 405] on textarea "RedBull Energy Drink (RedBull Sugarfree and RedBull White Edition) - RedBull en…" at bounding box center [494, 426] width 465 height 65
click at [554, 401] on textarea "RedBull Energy Drink (RedBull Sugarfree and RedBull White Edition) - RedBull en…" at bounding box center [494, 426] width 465 height 65
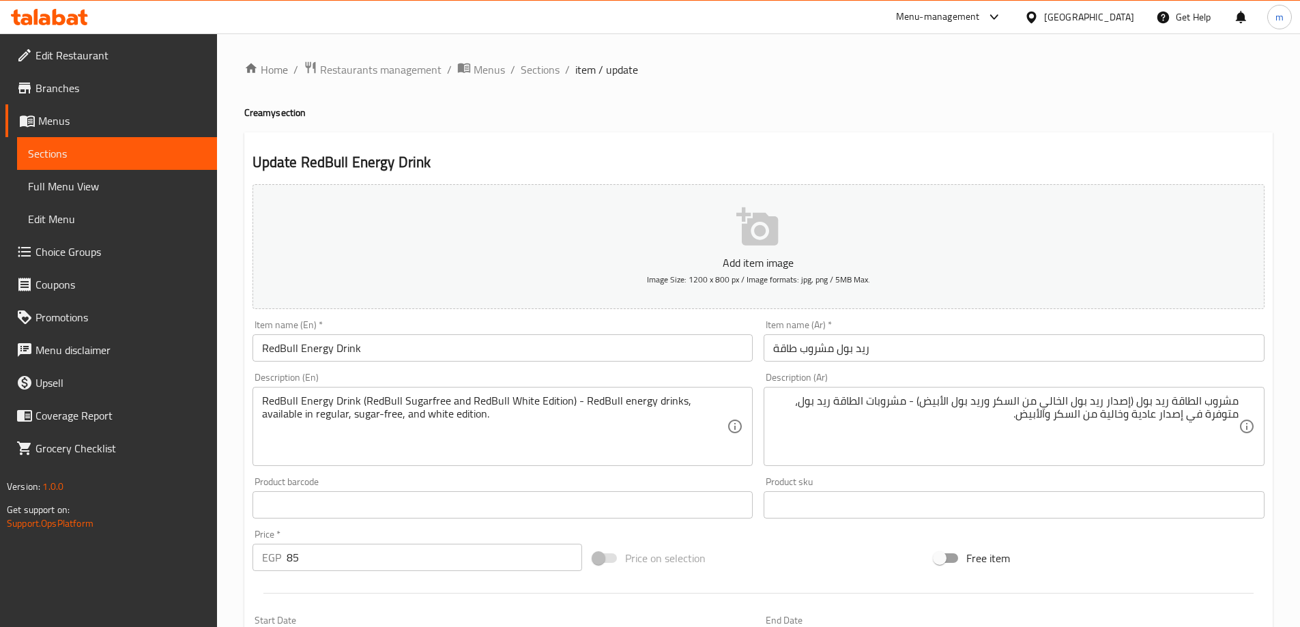
click at [689, 117] on h4 "Creamy section" at bounding box center [758, 113] width 1028 height 14
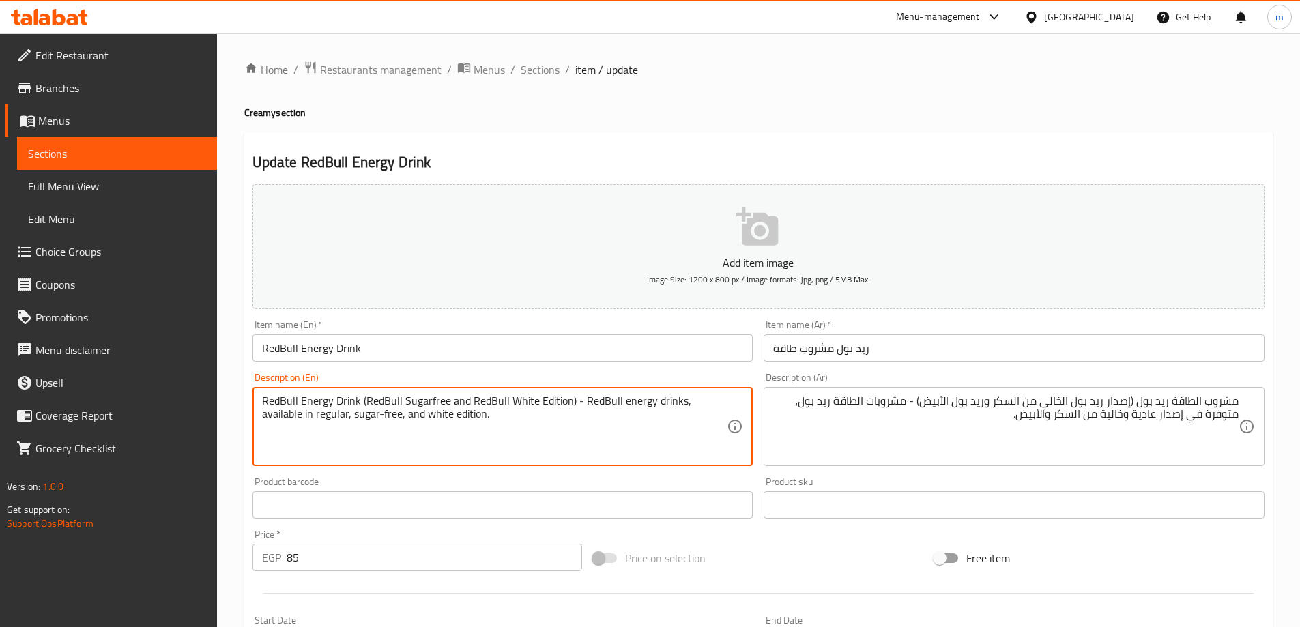
click at [419, 412] on textarea "RedBull Energy Drink (RedBull Sugarfree and RedBull White Edition) - RedBull en…" at bounding box center [494, 426] width 465 height 65
type textarea "Redbull Energy Drink (Redbull Sugarfree And Redbull White Edition) - Redbull En…"
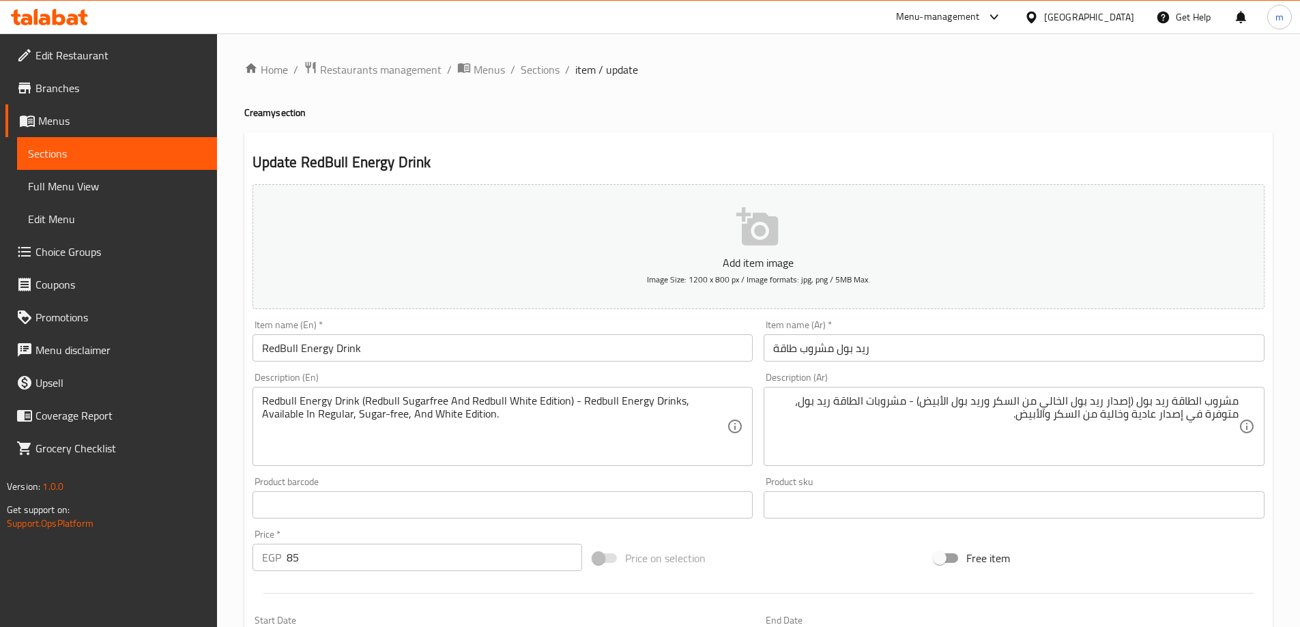
click at [840, 119] on h4 "Creamy section" at bounding box center [758, 113] width 1028 height 14
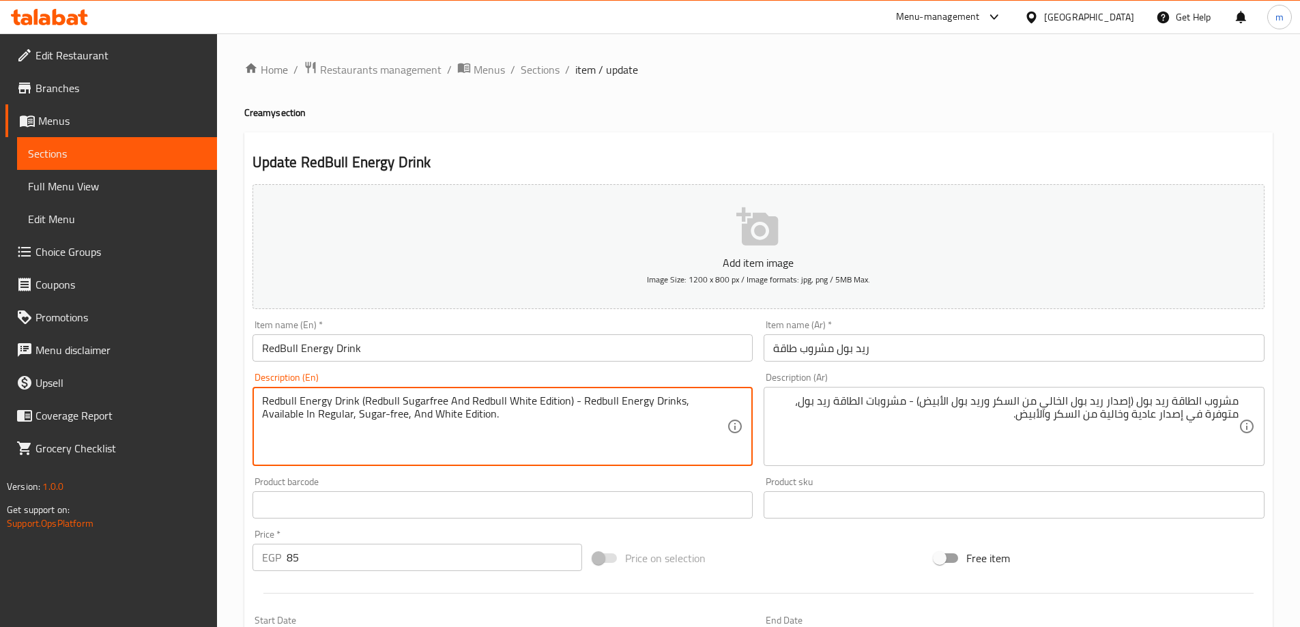
click at [557, 411] on textarea "RedBull Energy Drink (RedBull Sugarfree and RedBull White Edition) - RedBull en…" at bounding box center [494, 426] width 465 height 65
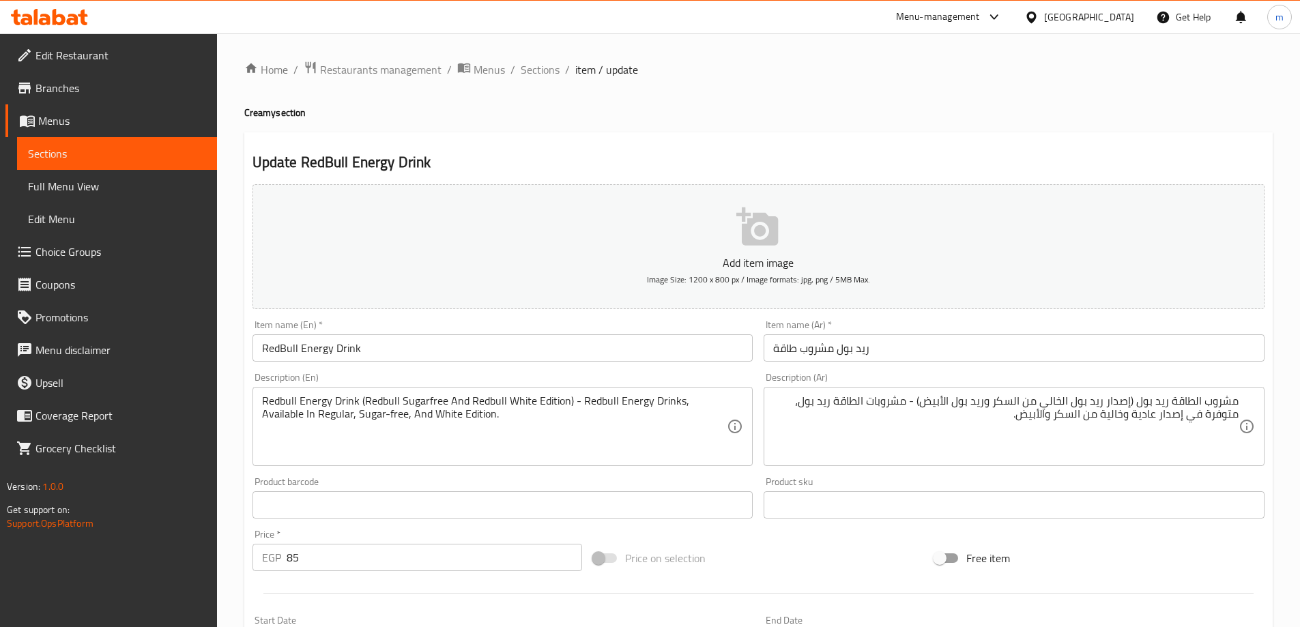
click at [763, 108] on h4 "Creamy section" at bounding box center [758, 113] width 1028 height 14
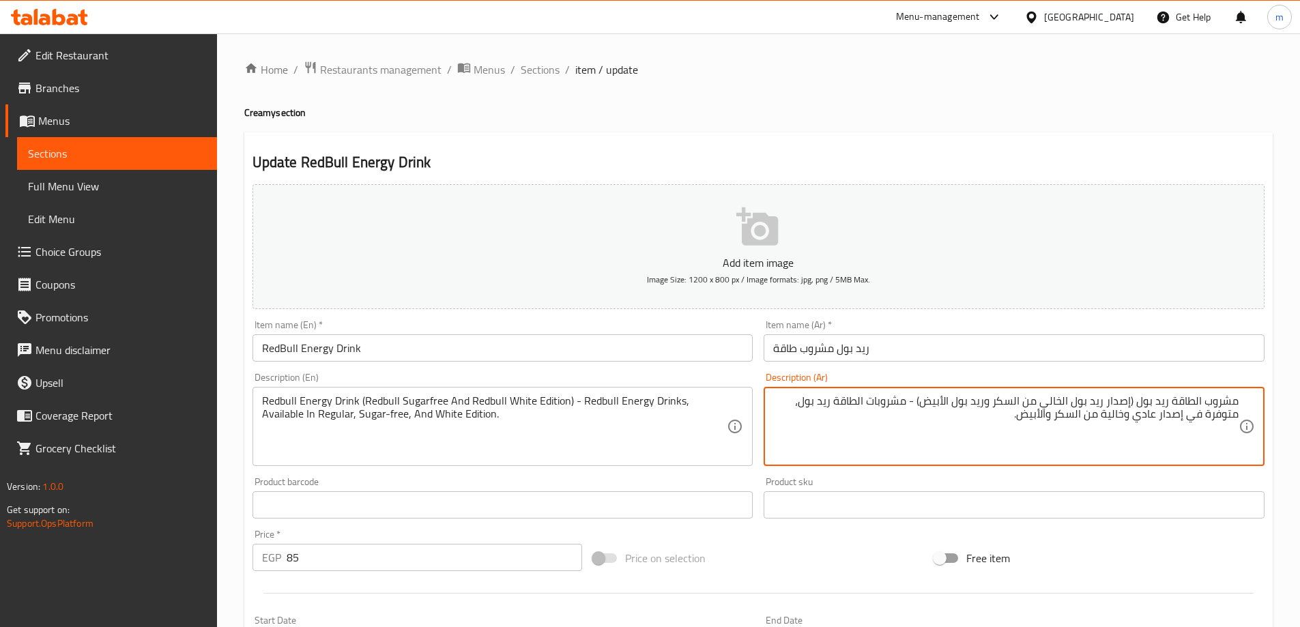
click at [1113, 418] on textarea "مشروب الطاقة ريد بول (إصدار ريد بول الخالي من السكر وريد بول الأبيض) - مشروبات …" at bounding box center [1005, 426] width 465 height 65
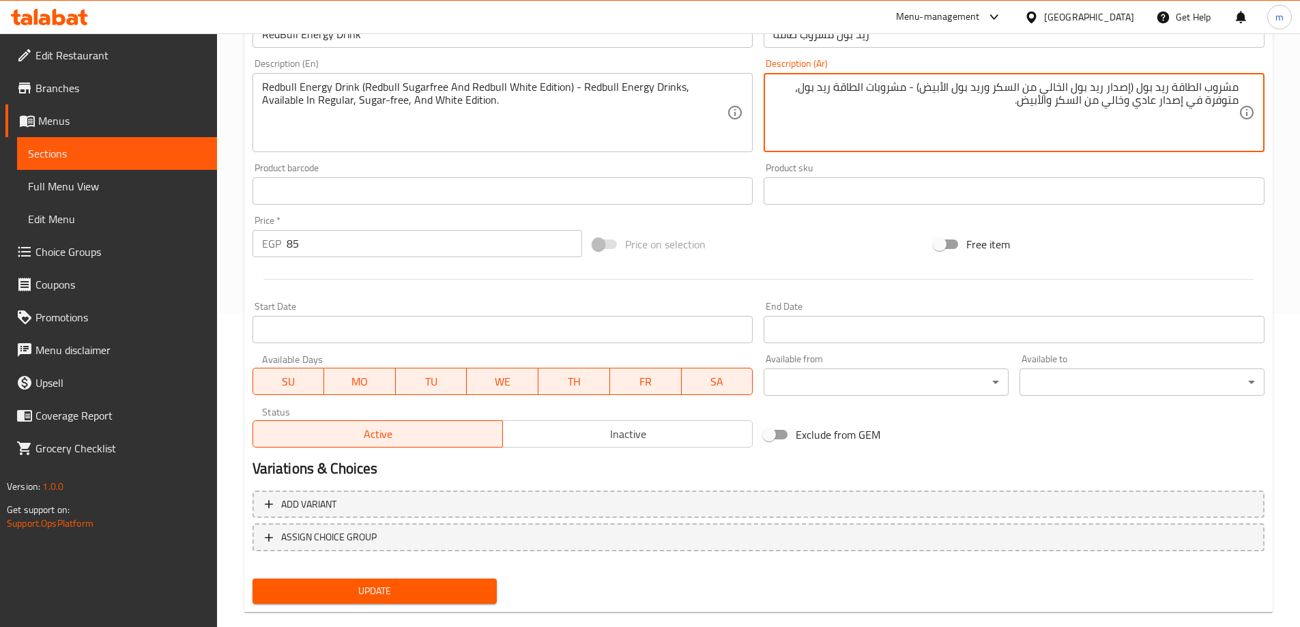
scroll to position [337, 0]
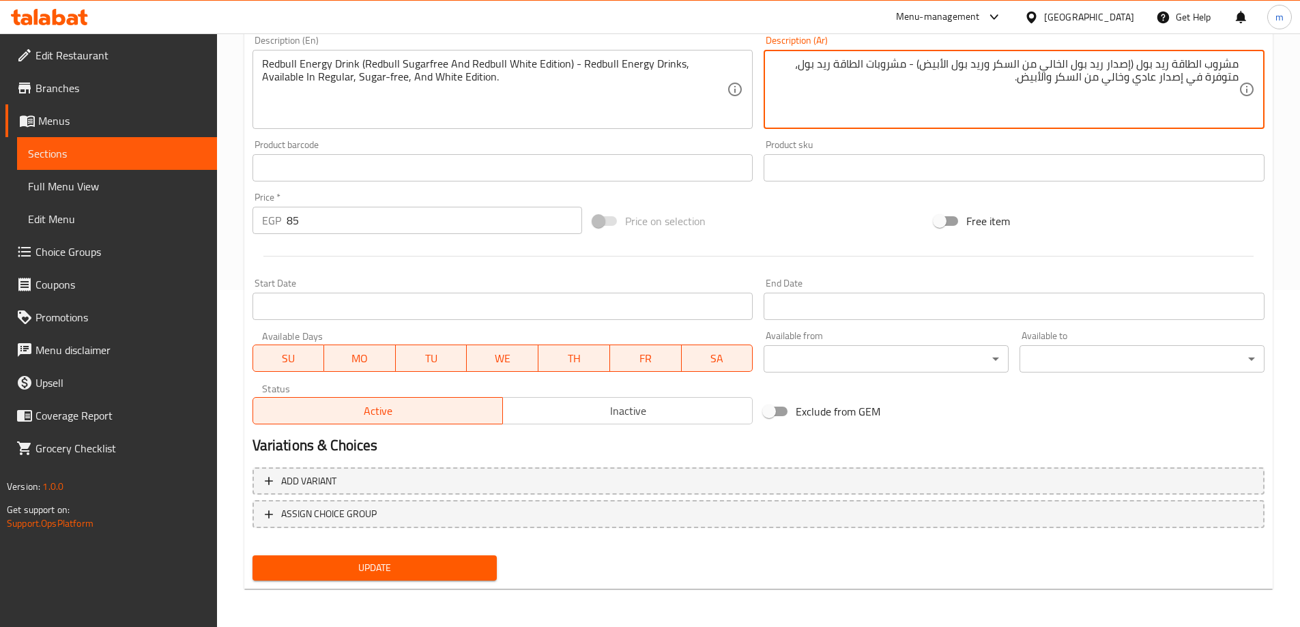
click at [1049, 83] on textarea "مشروب الطاقة ريد بول (إصدار ريد بول الخالي من السكر وريد بول الأبيض) - مشروبات …" at bounding box center [1005, 89] width 465 height 65
type textarea "مشروب الطاقة ريد بول (إصدار ريد بول الخالي من السكر وريد بول الأبيض) - مشروبات …"
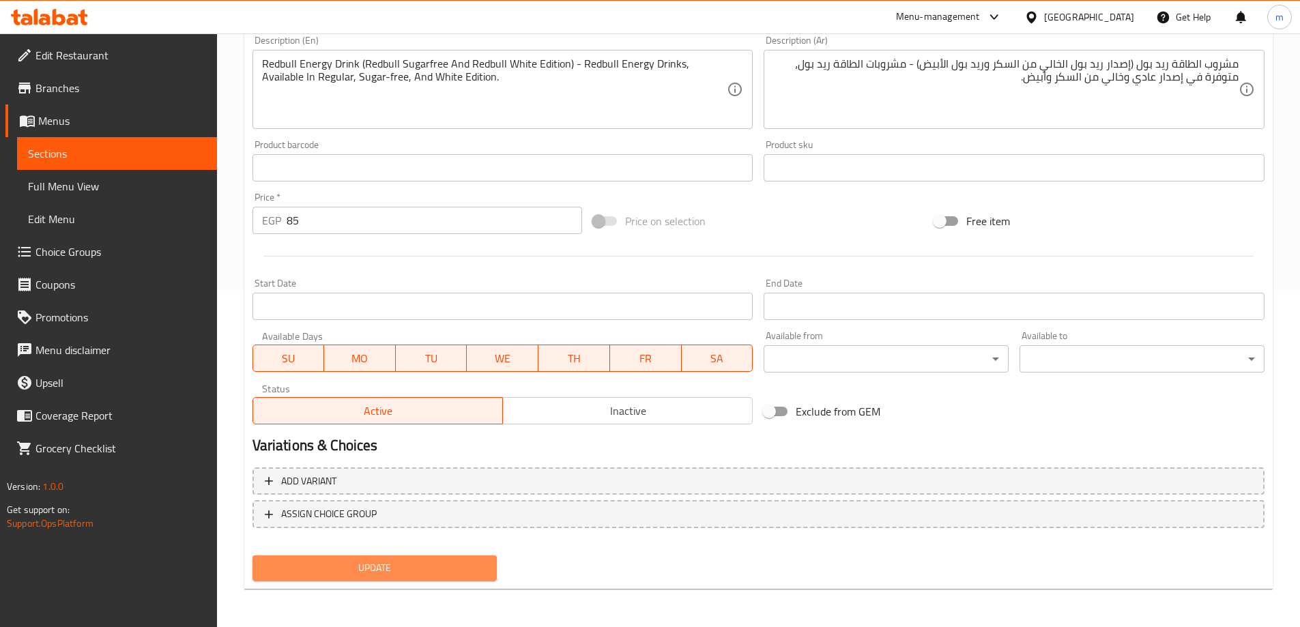
click at [418, 567] on span "Update" at bounding box center [374, 567] width 223 height 17
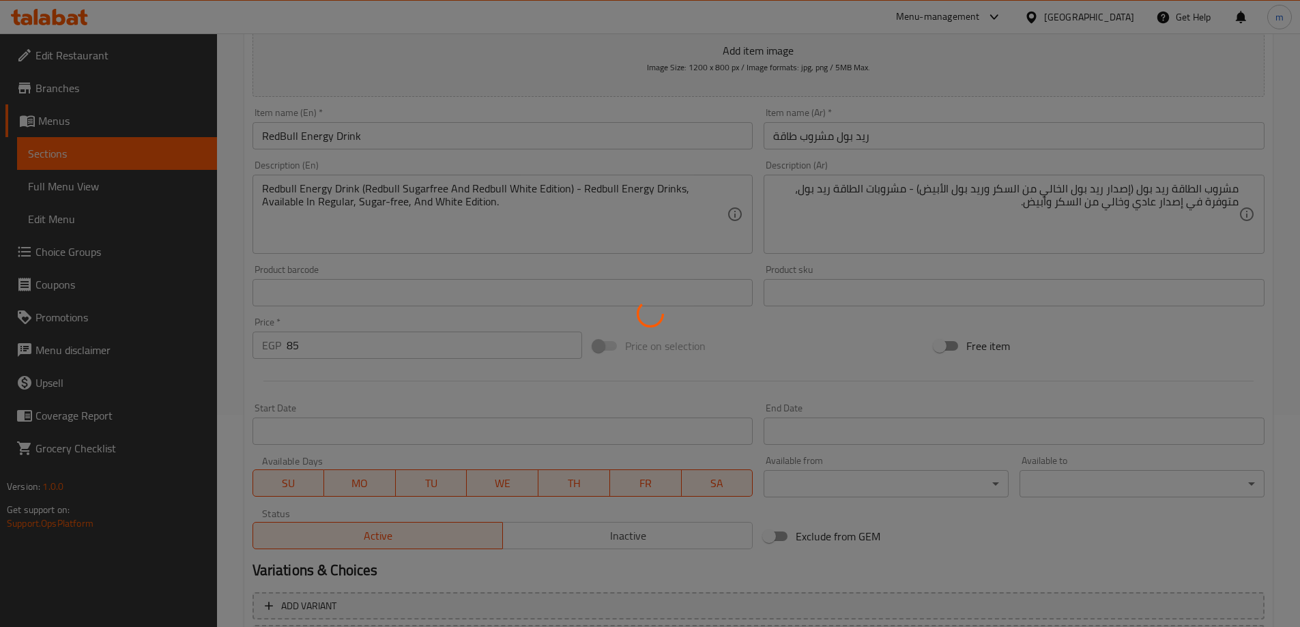
scroll to position [0, 0]
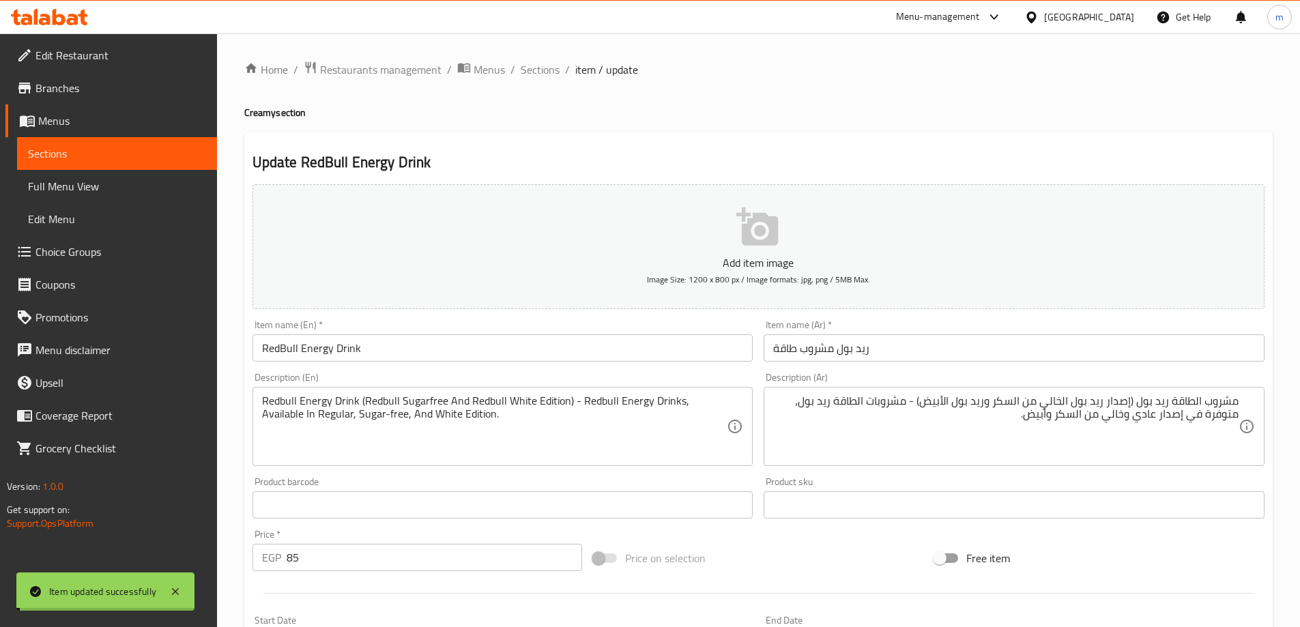
click at [537, 68] on span "Sections" at bounding box center [540, 69] width 39 height 16
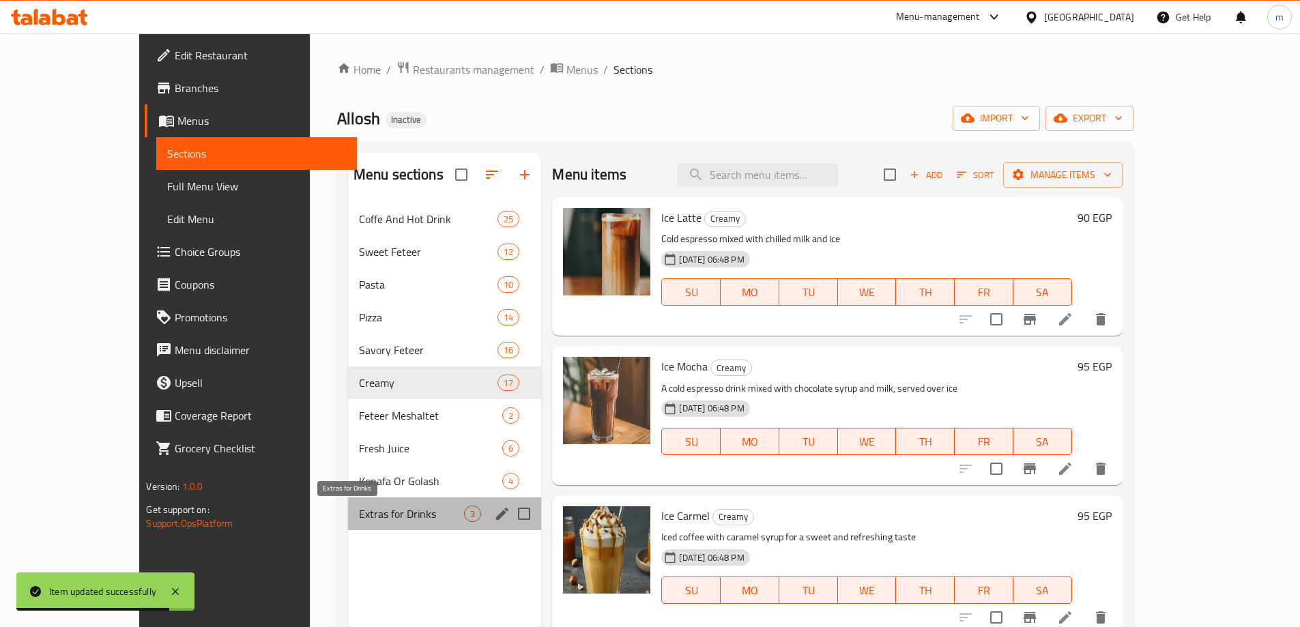
click at [359, 521] on span "Extras for Drinks" at bounding box center [412, 514] width 106 height 16
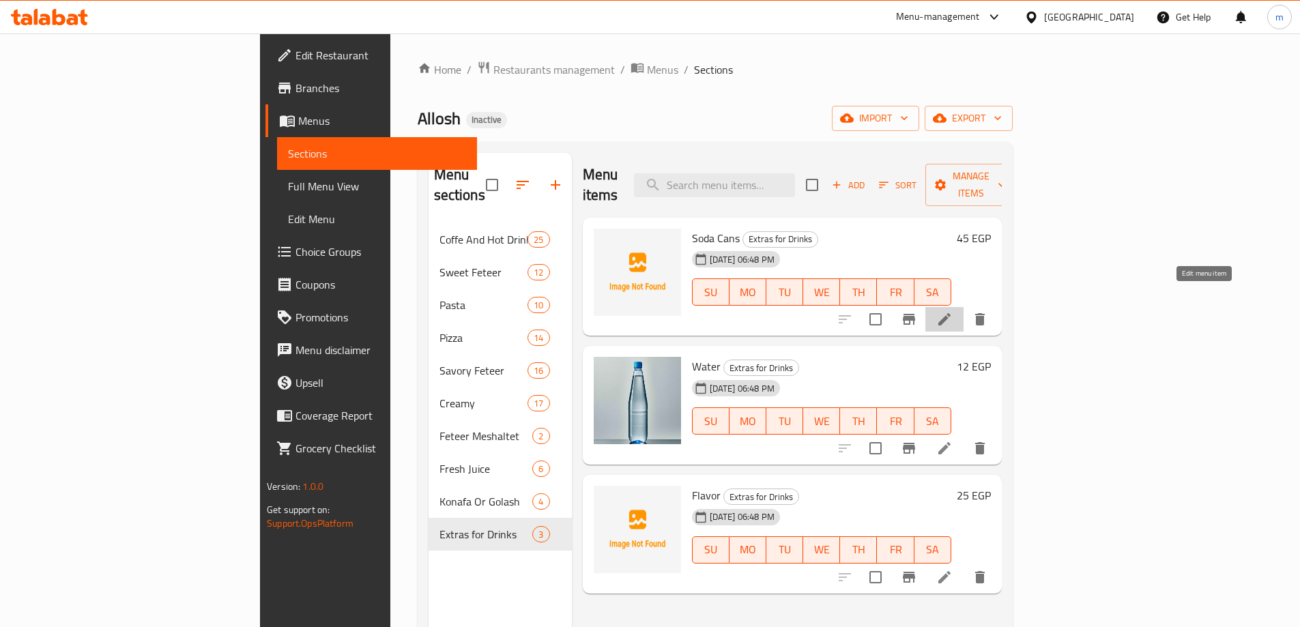
click at [952, 311] on icon at bounding box center [944, 319] width 16 height 16
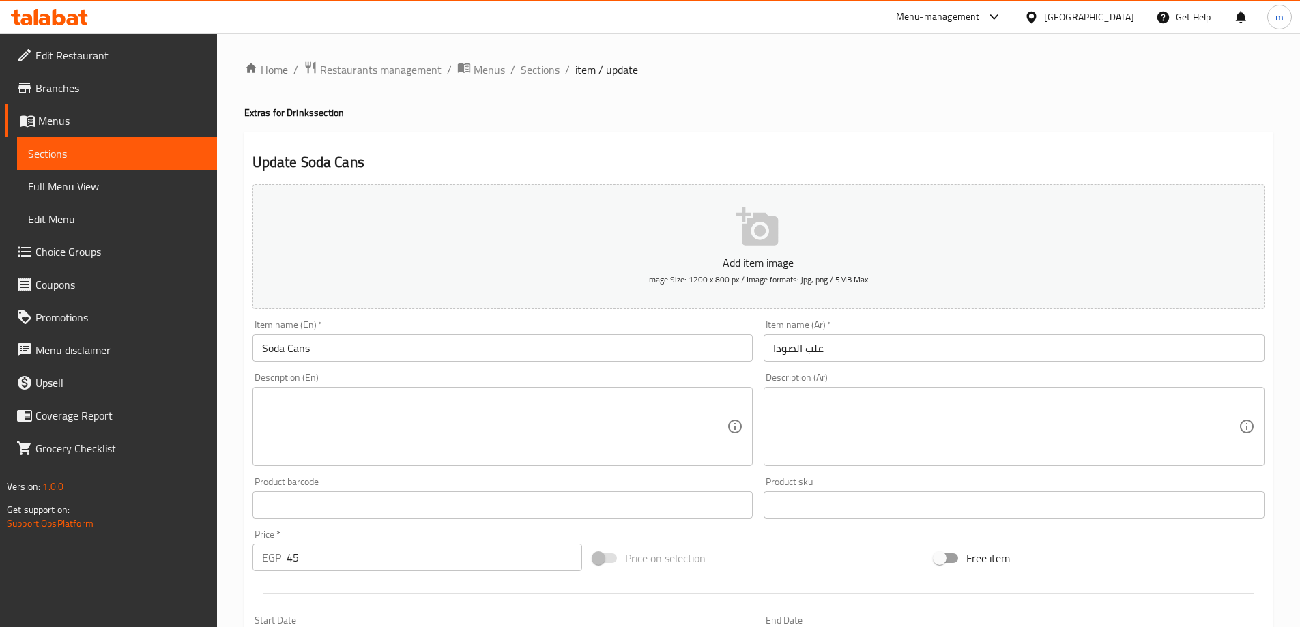
click at [583, 428] on textarea at bounding box center [494, 426] width 465 height 65
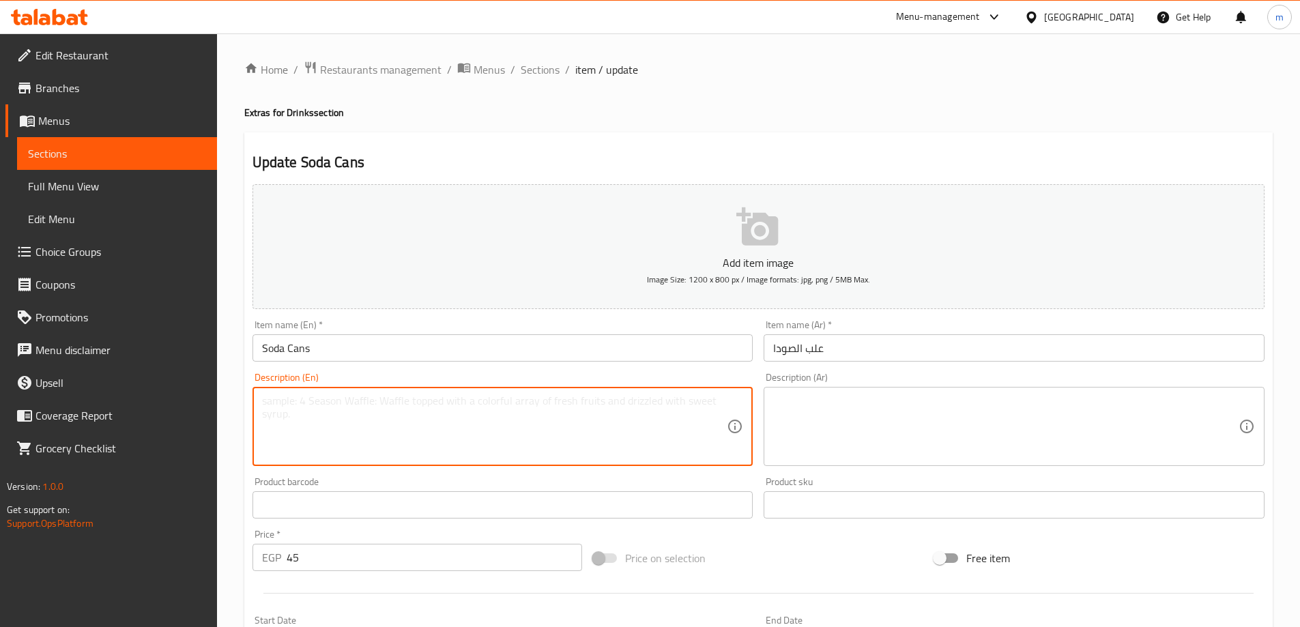
paste textarea "A variety of carbonated soft drinks available in cans."
type textarea "A variety of carbonated soft drinks available in cans."
click at [544, 64] on span "Sections" at bounding box center [540, 69] width 39 height 16
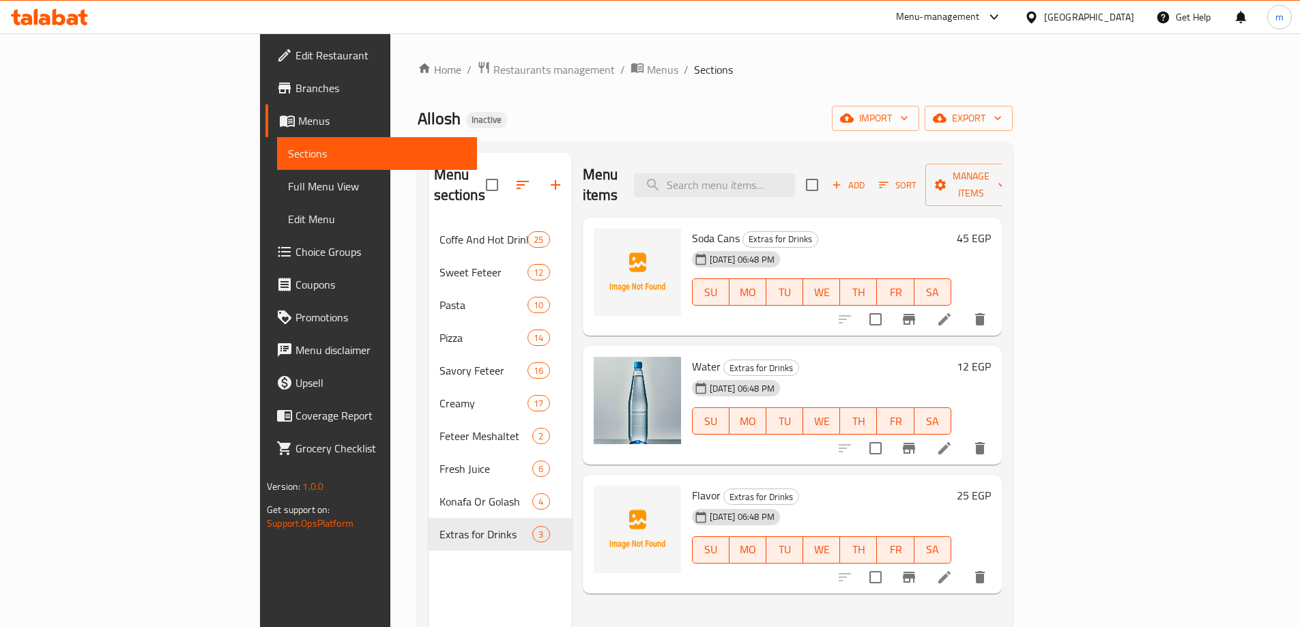
click at [950, 442] on icon at bounding box center [944, 448] width 12 height 12
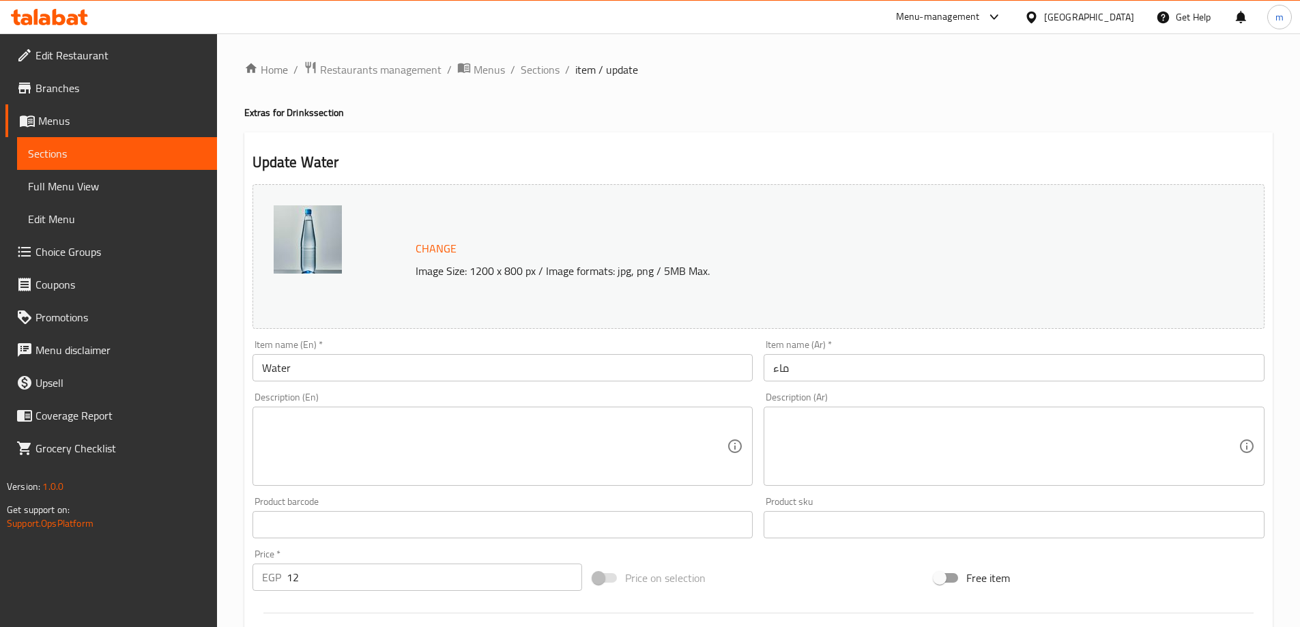
click at [460, 483] on div "Description (En)" at bounding box center [502, 446] width 501 height 79
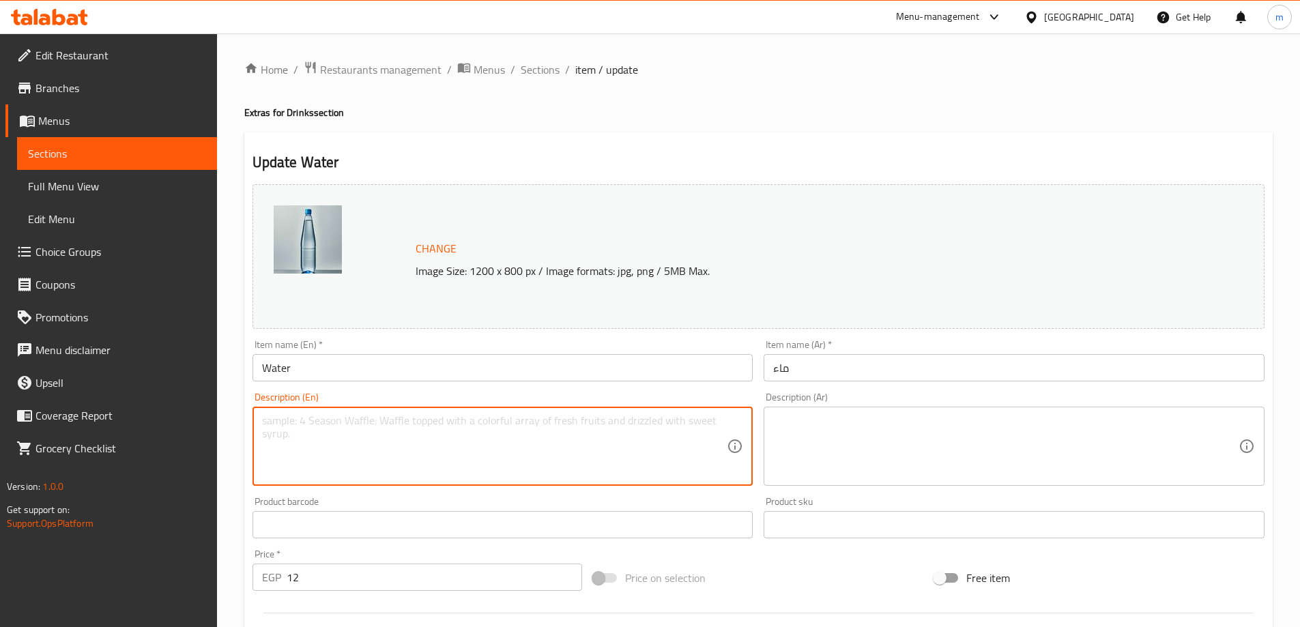
paste textarea "Fresh and purified bottled water to keep you hydrated."
type textarea "Fresh and purified bottled water to keep you hydrated."
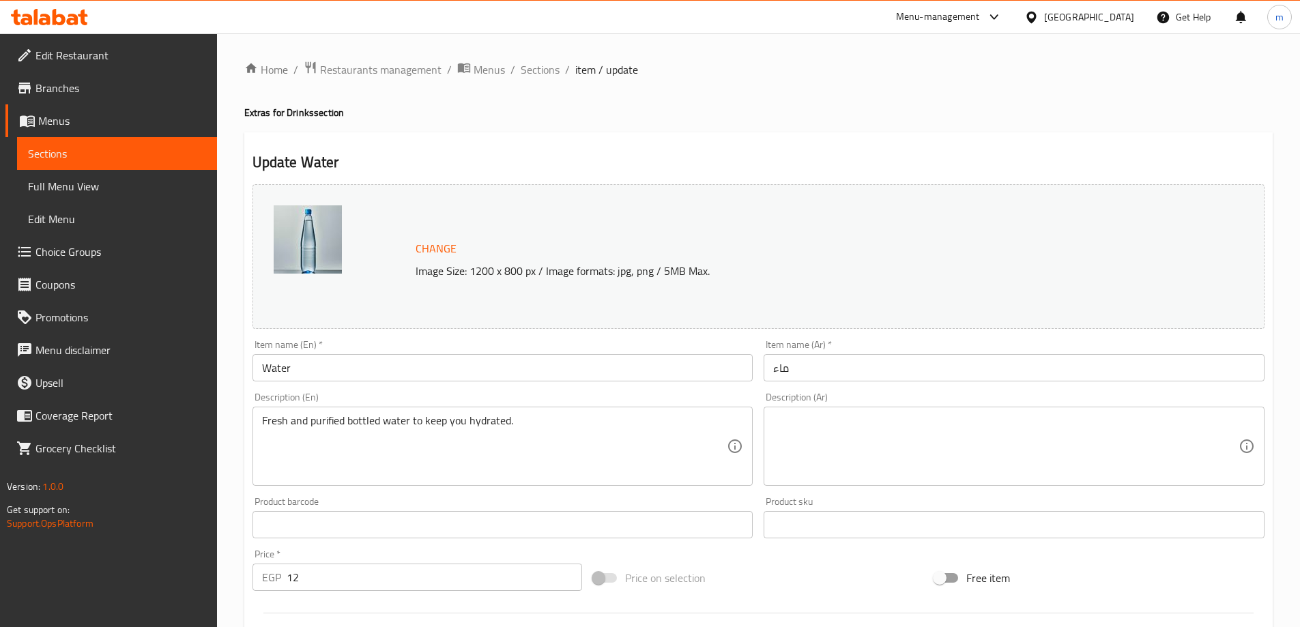
click at [1133, 418] on textarea at bounding box center [1005, 446] width 465 height 65
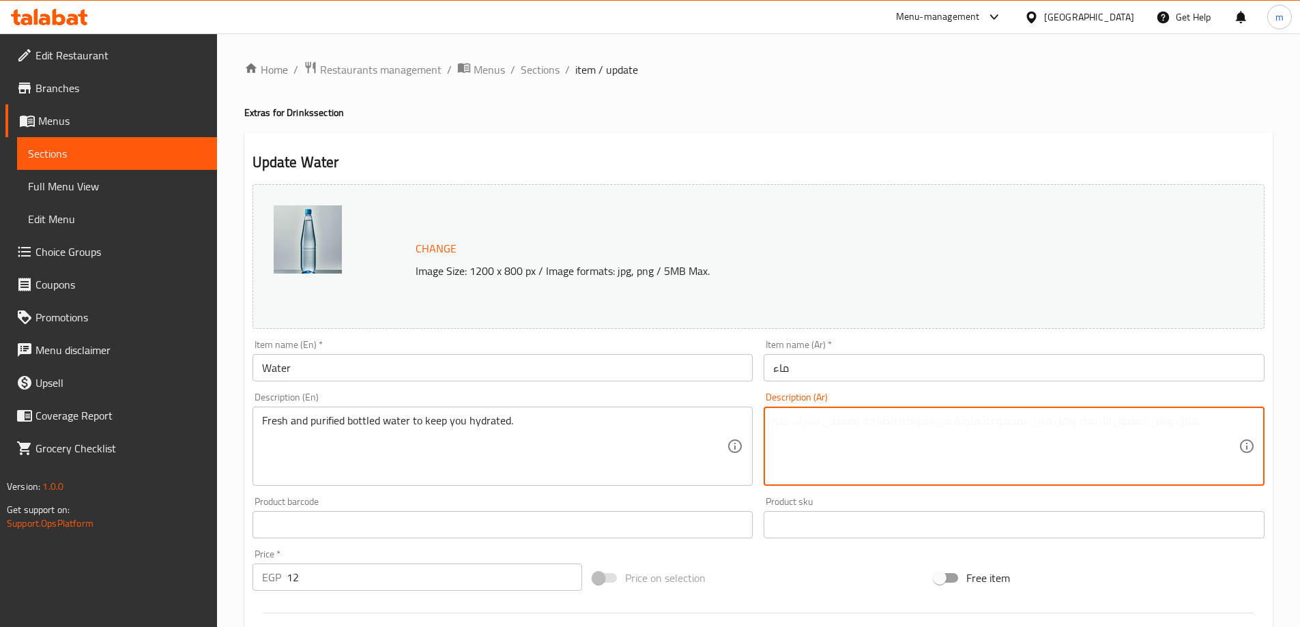
paste textarea "مياه معبأة في زجاجات عذبة ونقية لتحافظ على ترطيبك."
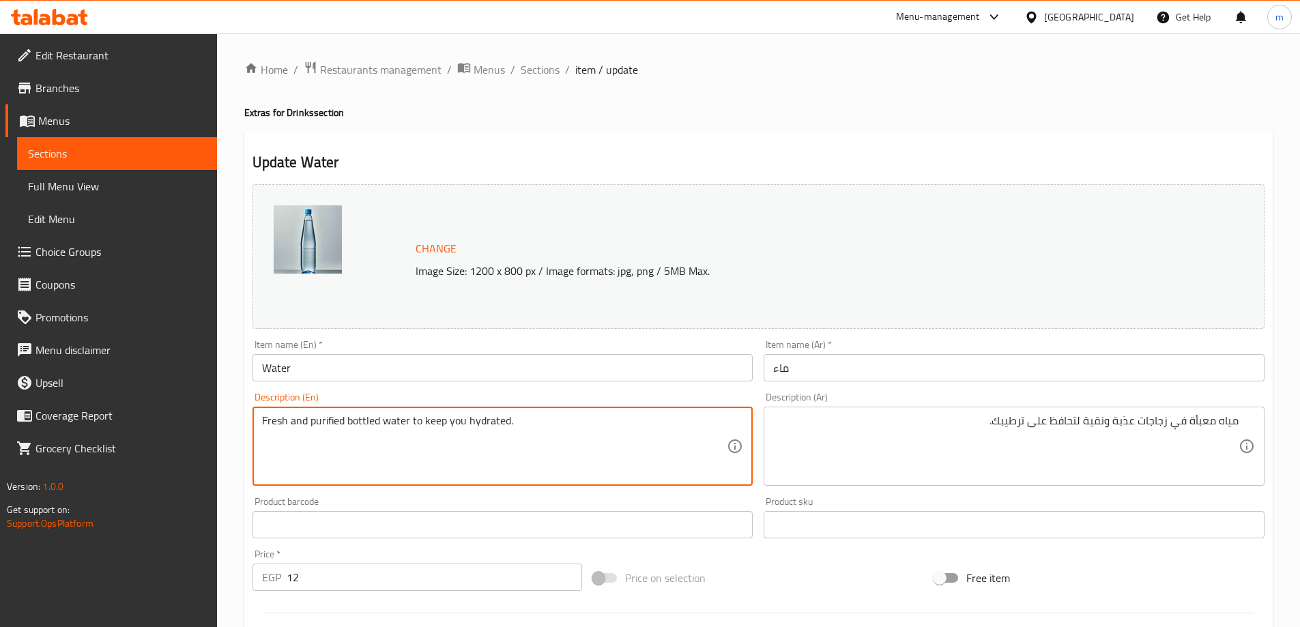
drag, startPoint x: 413, startPoint y: 420, endPoint x: 321, endPoint y: 428, distance: 92.5
click at [321, 428] on textarea "Fresh and purified bottled water to keep you hydrated." at bounding box center [494, 446] width 465 height 65
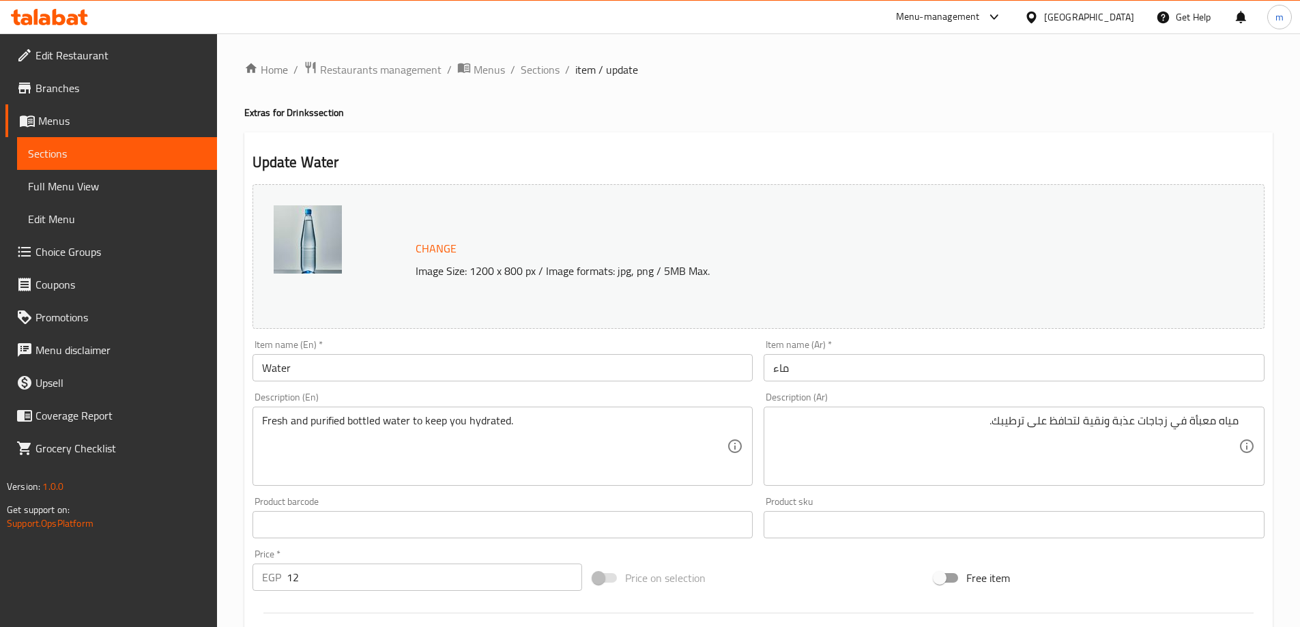
click at [814, 102] on div "Home / Restaurants management / Menus / Sections / item / update Extras for Dri…" at bounding box center [758, 509] width 1028 height 896
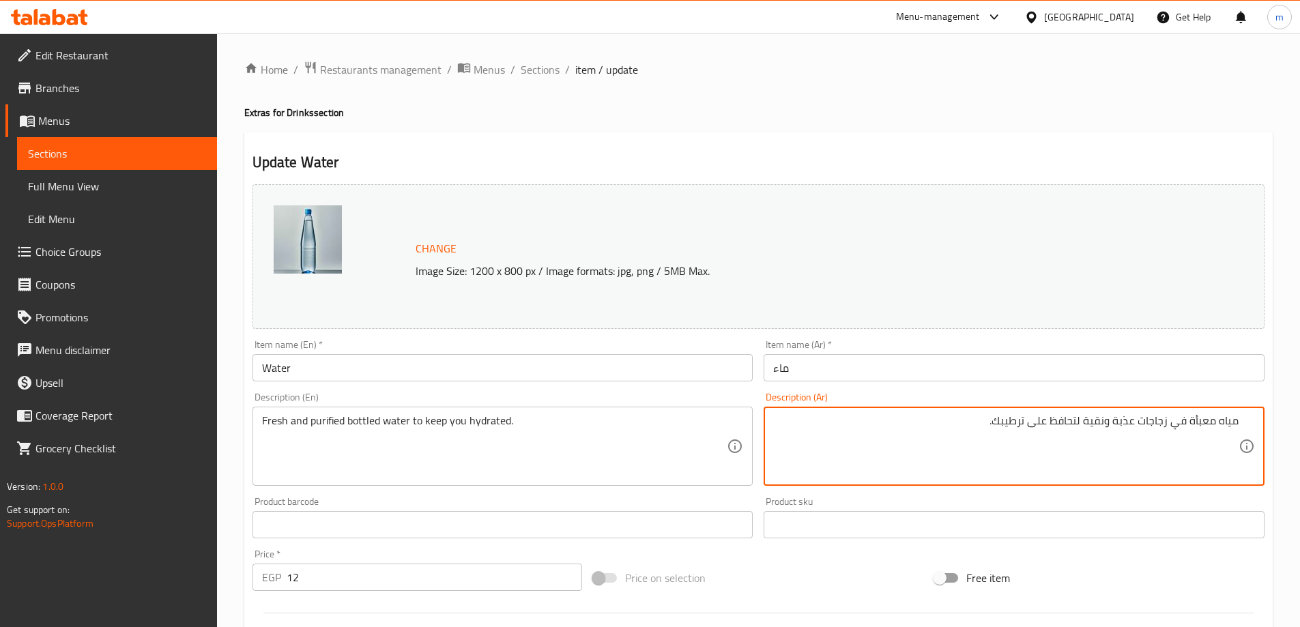
paste textarea "طازجة ونقية لتبقيك رطبًا"
type textarea "مياه معبأة طازجة ونقية لتبقيك رطبًا."
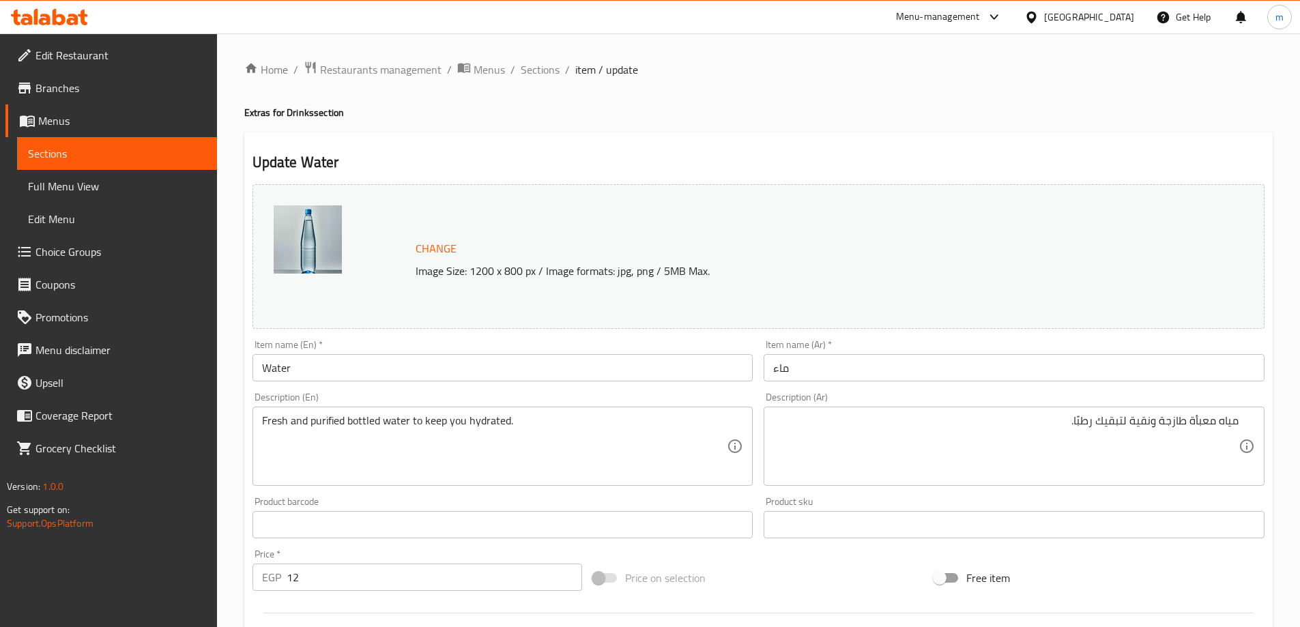
click at [947, 141] on div "Update Water Change Image Size: 1200 x 800 px / Image formats: jpg, png / 5MB M…" at bounding box center [758, 539] width 1028 height 814
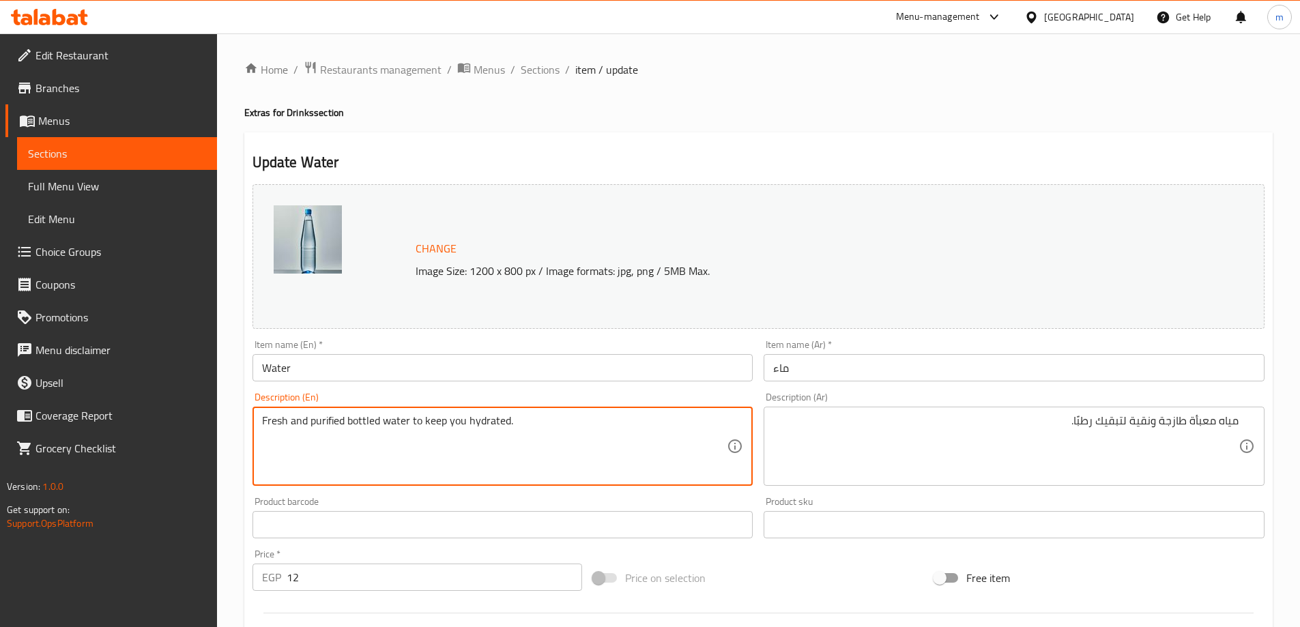
drag, startPoint x: 403, startPoint y: 420, endPoint x: 301, endPoint y: 428, distance: 102.7
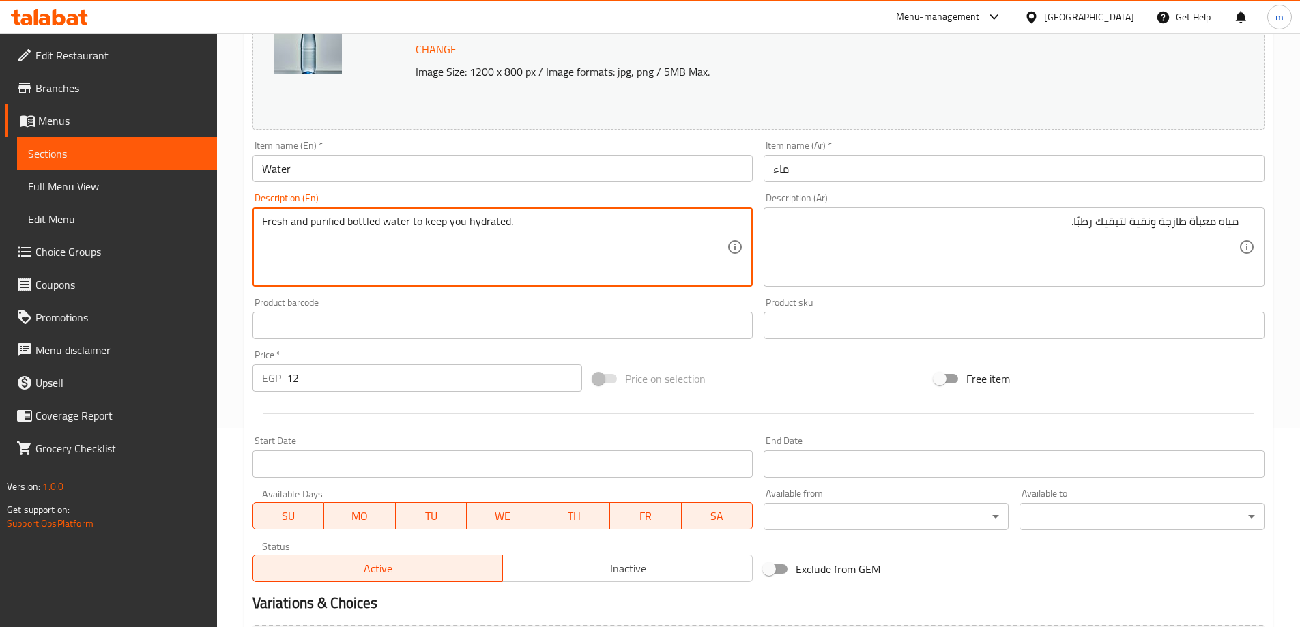
scroll to position [357, 0]
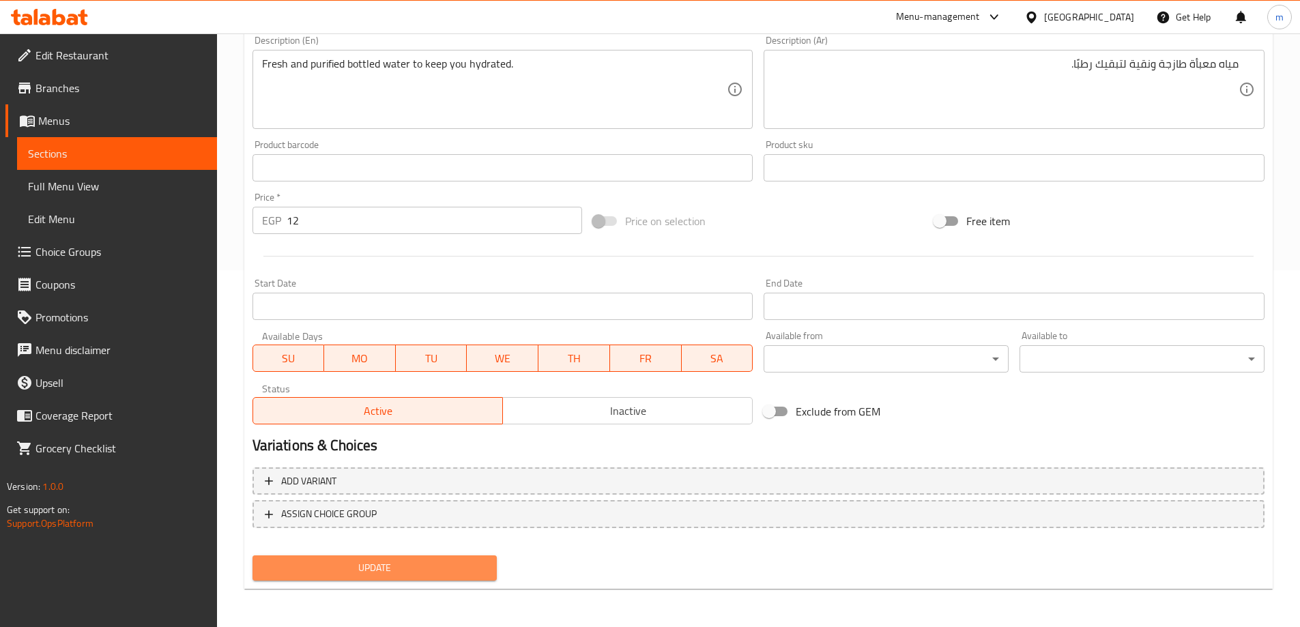
click at [434, 572] on span "Update" at bounding box center [374, 567] width 223 height 17
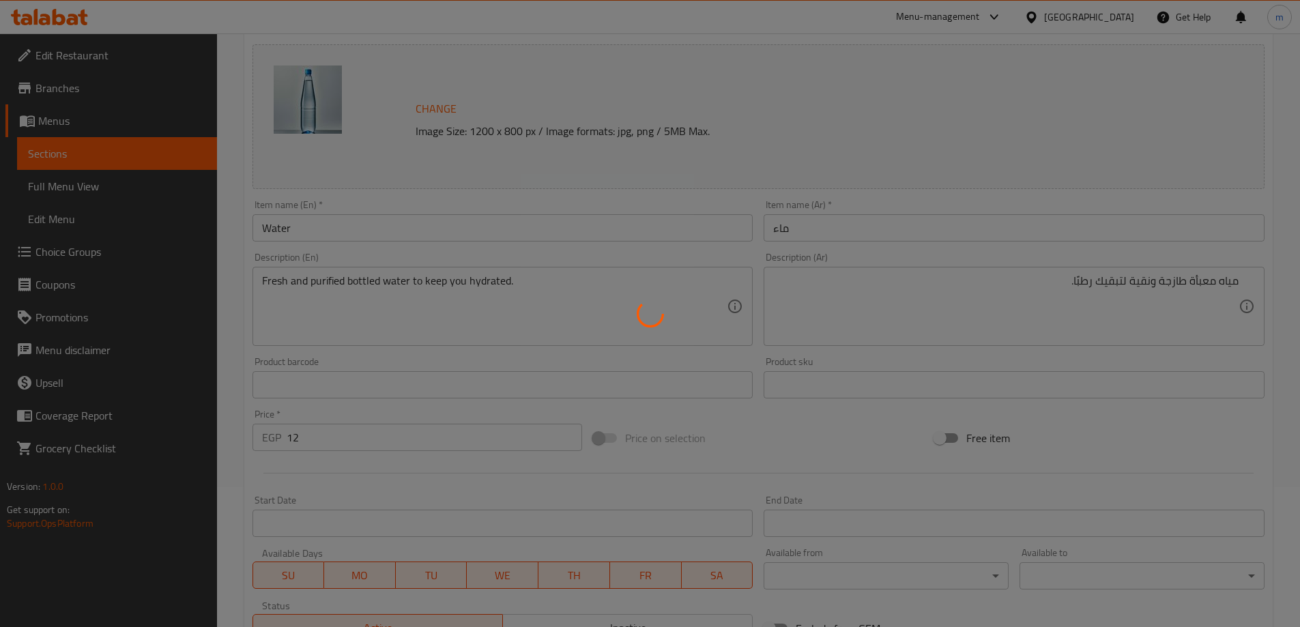
scroll to position [0, 0]
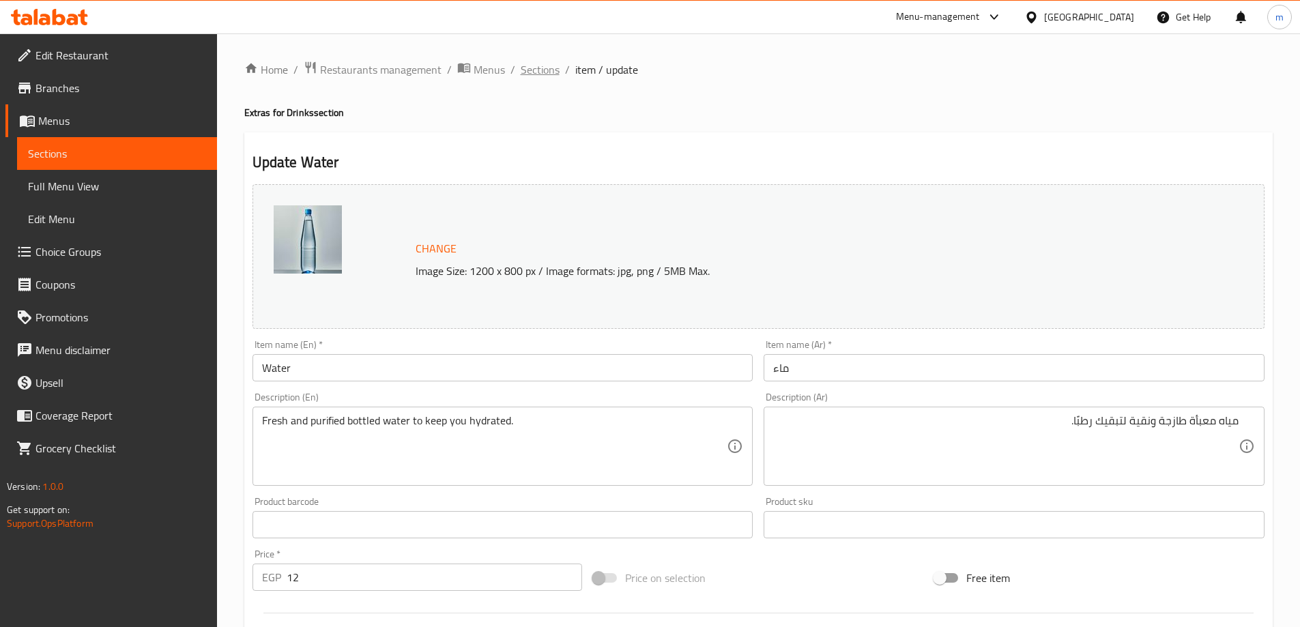
click at [541, 70] on span "Sections" at bounding box center [540, 69] width 39 height 16
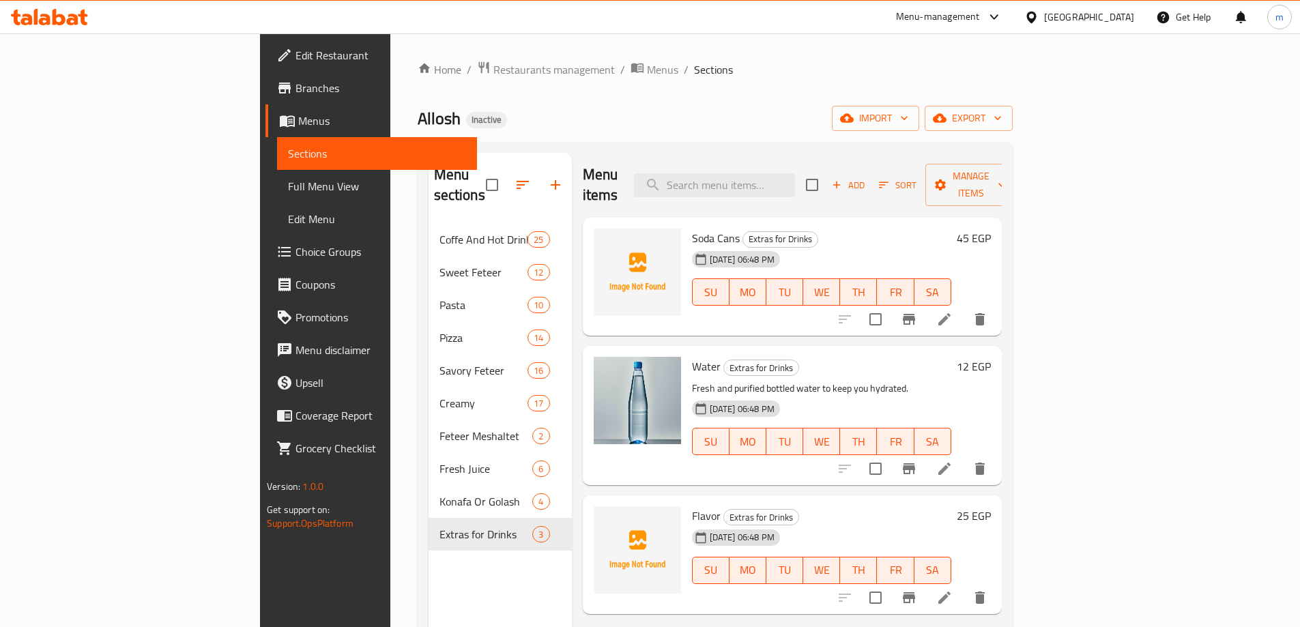
click at [692, 228] on span "Soda Cans" at bounding box center [716, 238] width 48 height 20
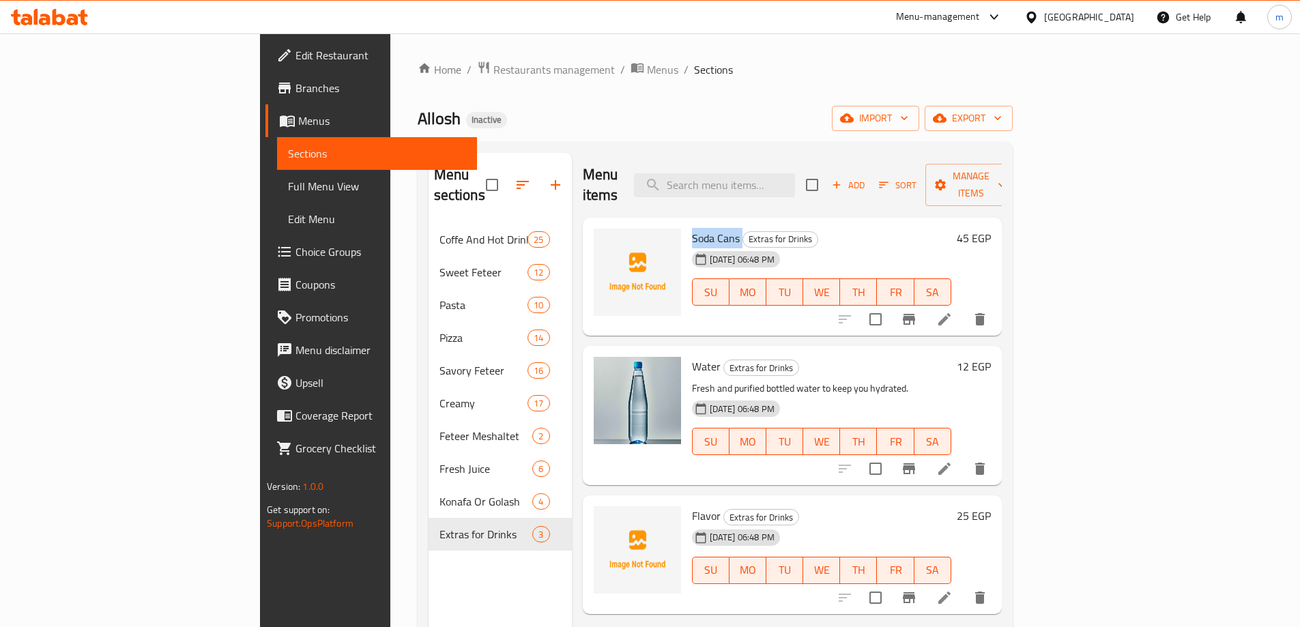
copy h6 "Soda Cans"
click at [634, 116] on div "Allosh Inactive import export" at bounding box center [715, 118] width 595 height 25
click at [952, 589] on icon at bounding box center [944, 597] width 16 height 16
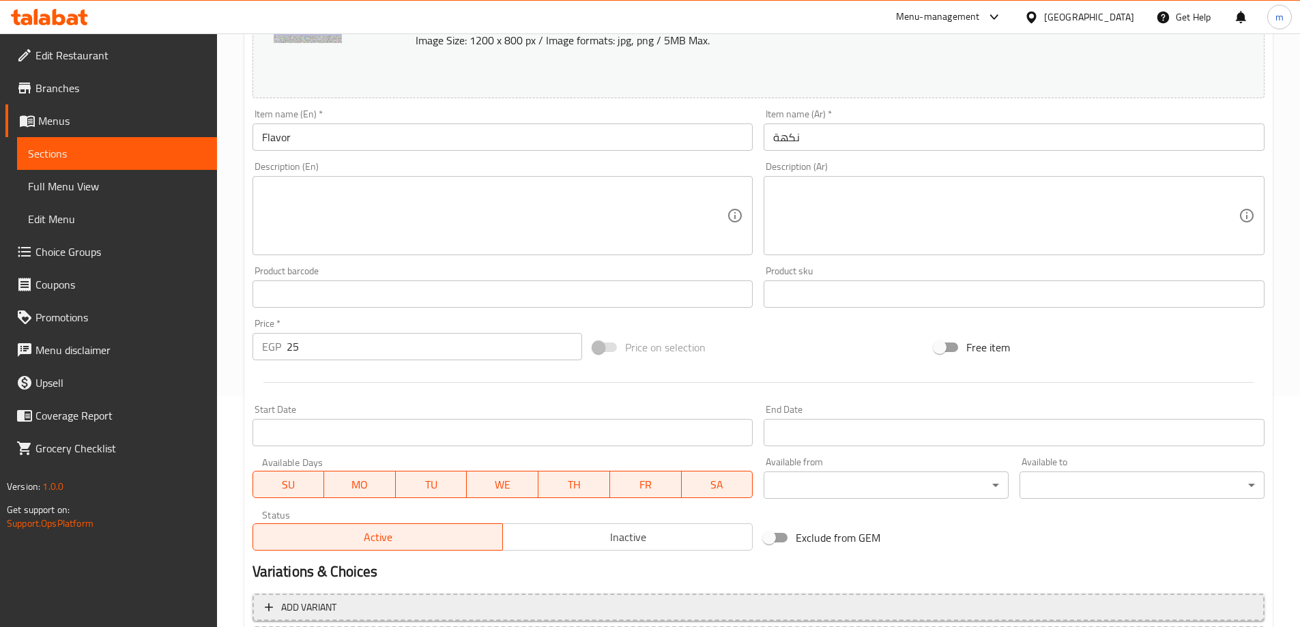
scroll to position [357, 0]
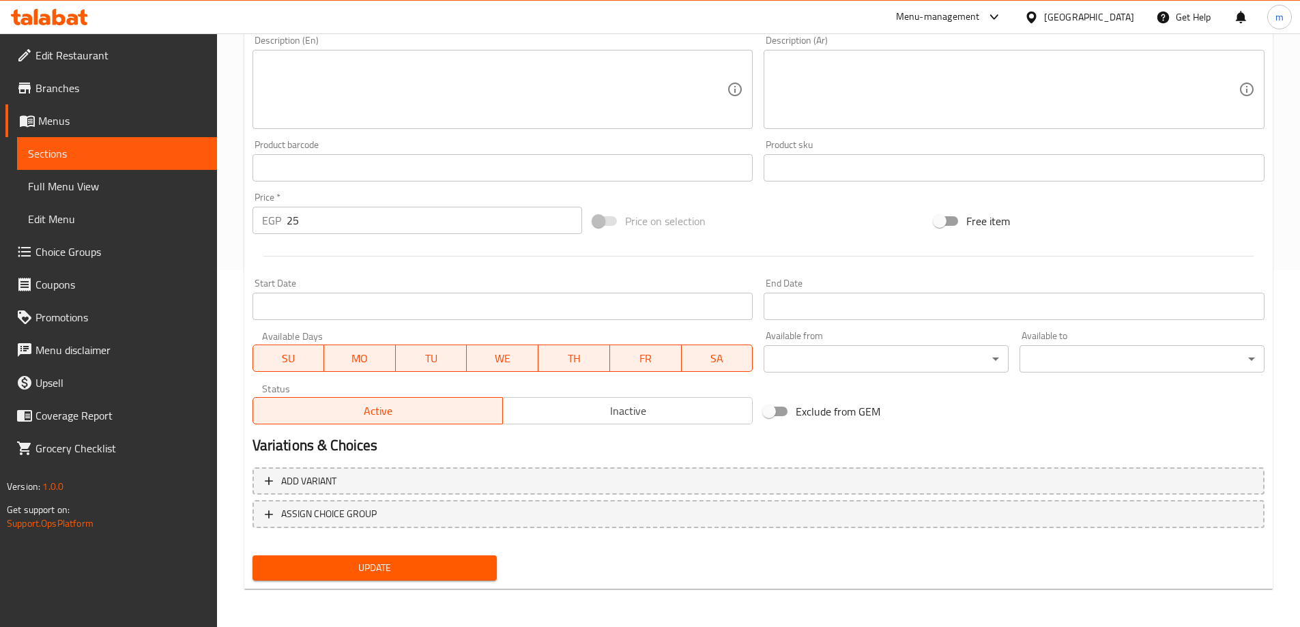
click at [392, 553] on div "Update" at bounding box center [375, 568] width 256 height 36
click at [397, 565] on span "Update" at bounding box center [374, 567] width 223 height 17
click at [386, 561] on span "Update" at bounding box center [374, 567] width 223 height 17
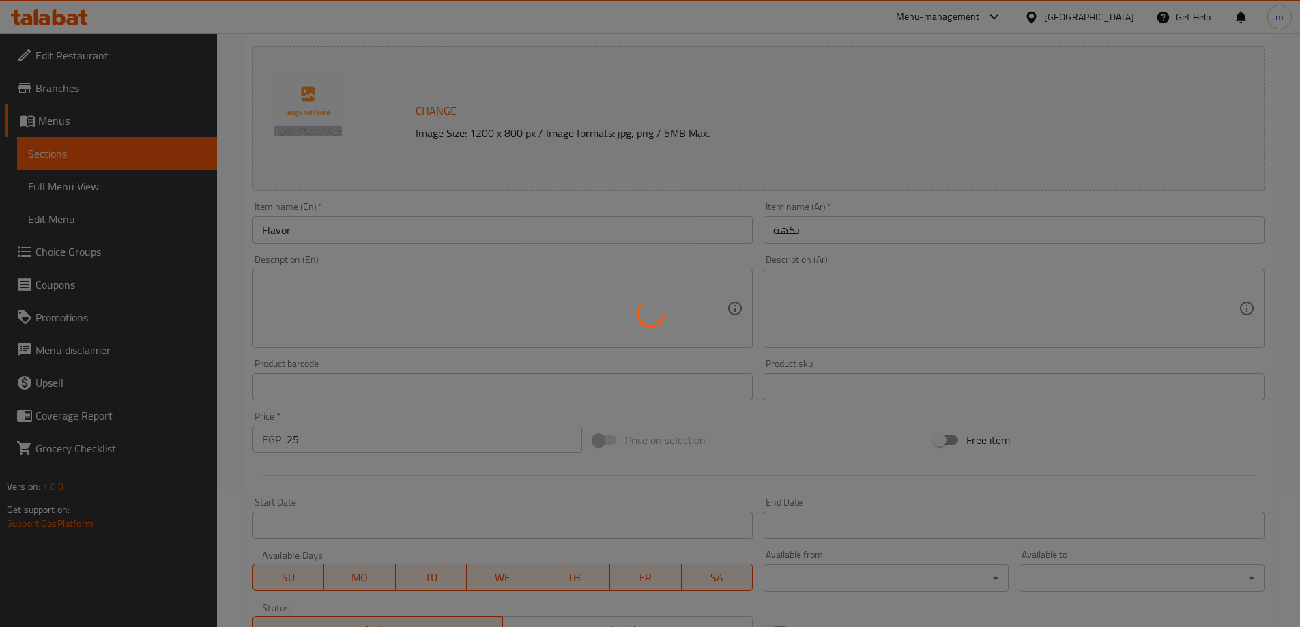
scroll to position [0, 0]
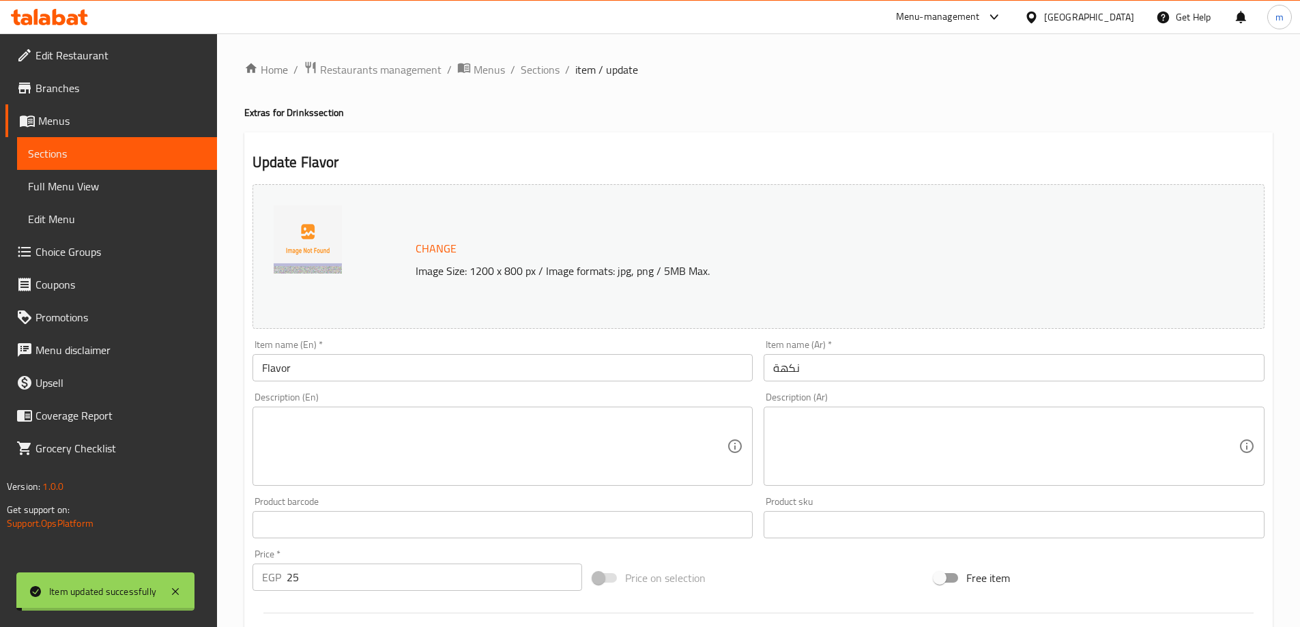
click at [538, 70] on span "Sections" at bounding box center [540, 69] width 39 height 16
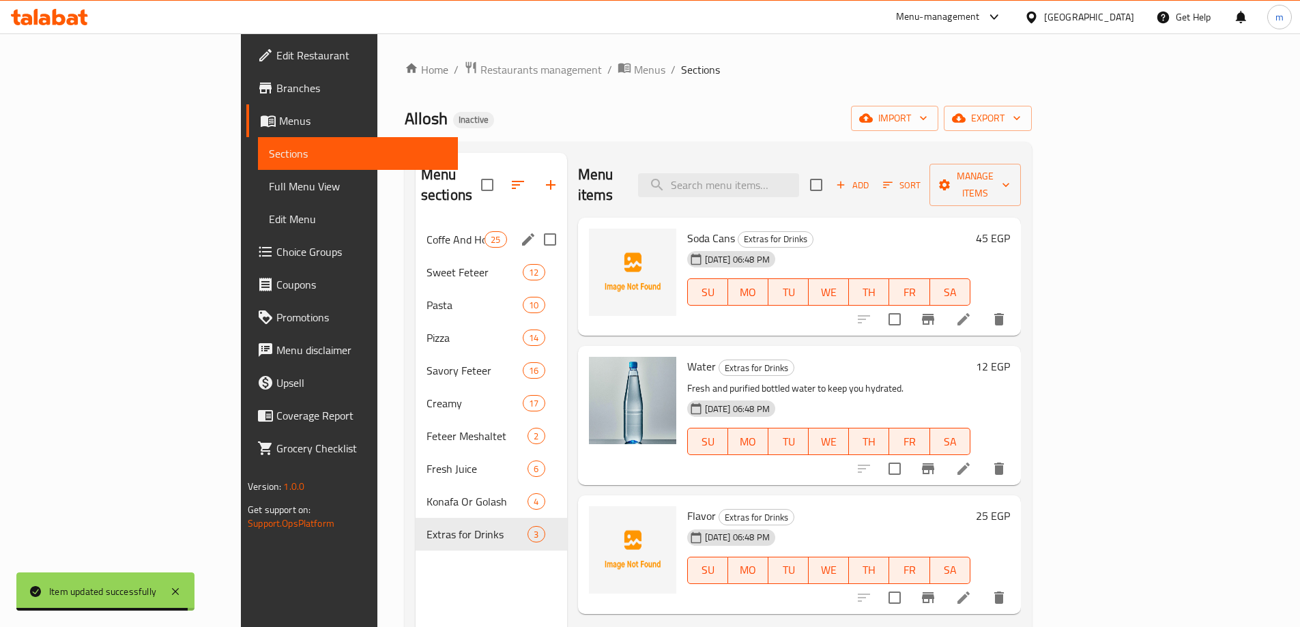
click at [415, 223] on div "Coffe And Hot Drink 25" at bounding box center [490, 239] width 151 height 33
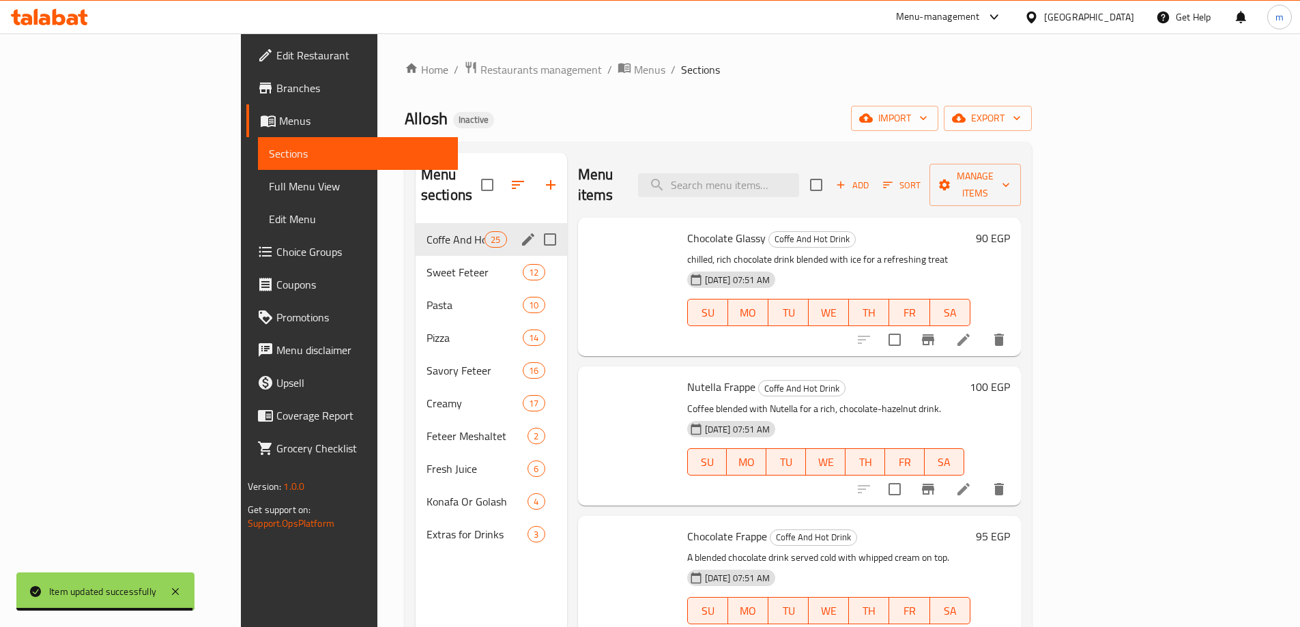
click at [720, 87] on div "Home / Restaurants management / Menus / Sections Allosh Inactive import export …" at bounding box center [718, 426] width 627 height 730
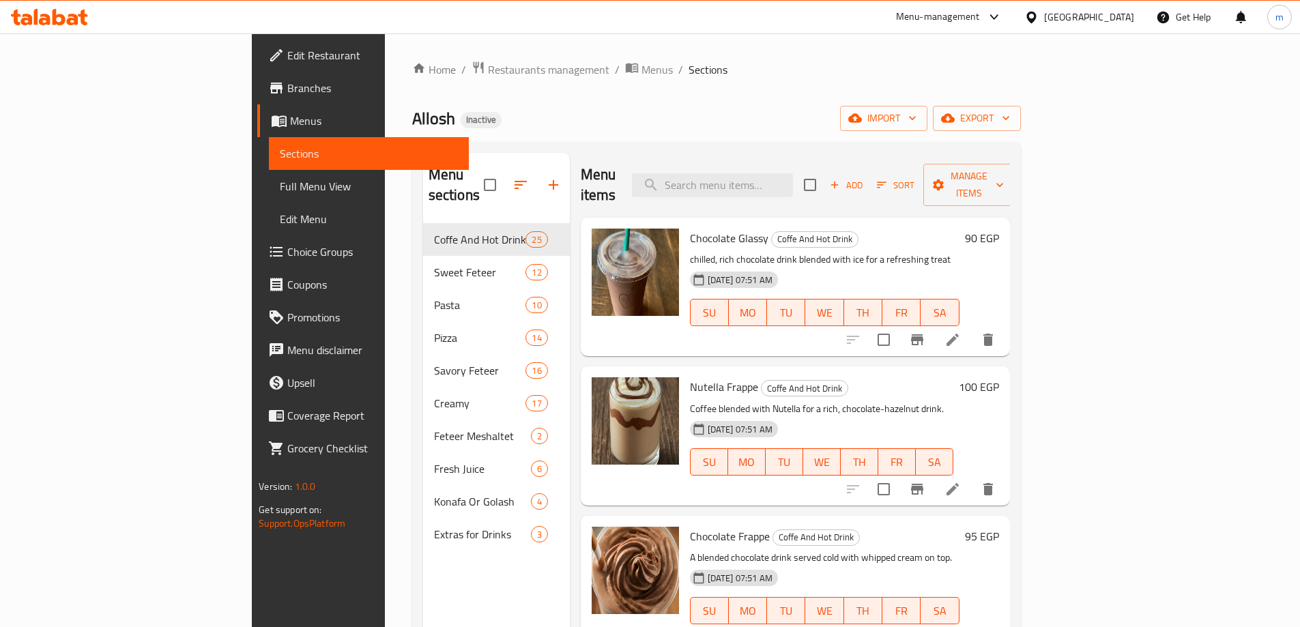
scroll to position [191, 0]
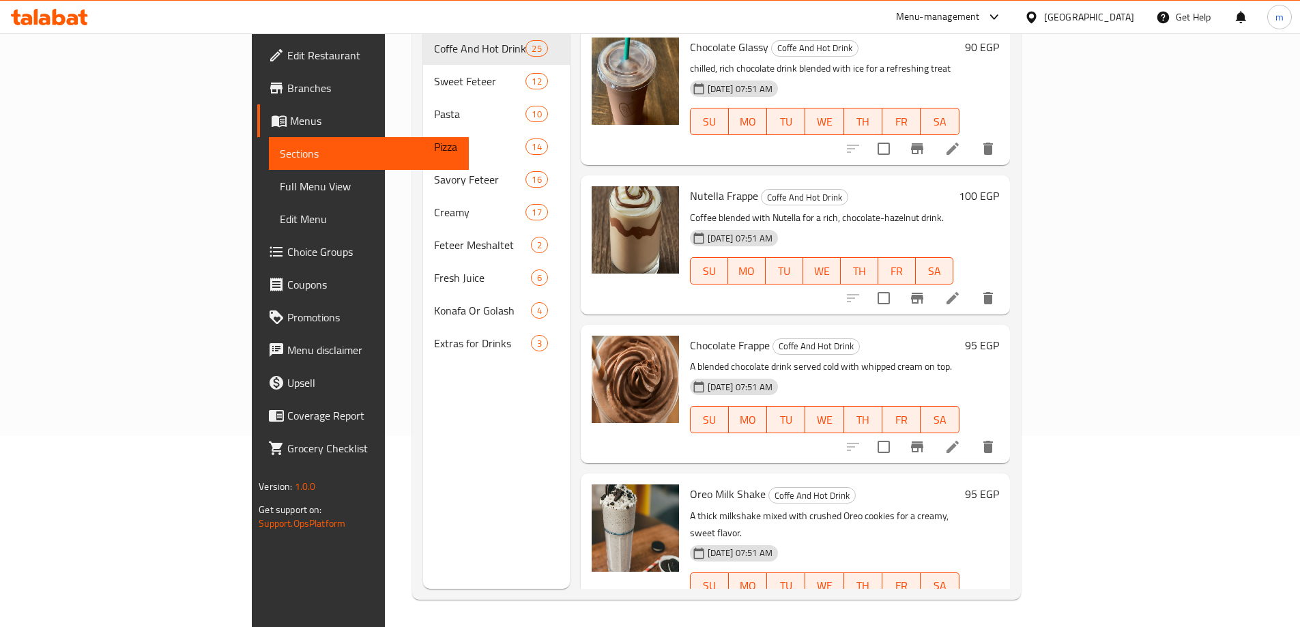
click at [965, 336] on div "Chocolate Frappe Coffe And Hot Drink A blended chocolate drink served cold with…" at bounding box center [824, 394] width 280 height 128
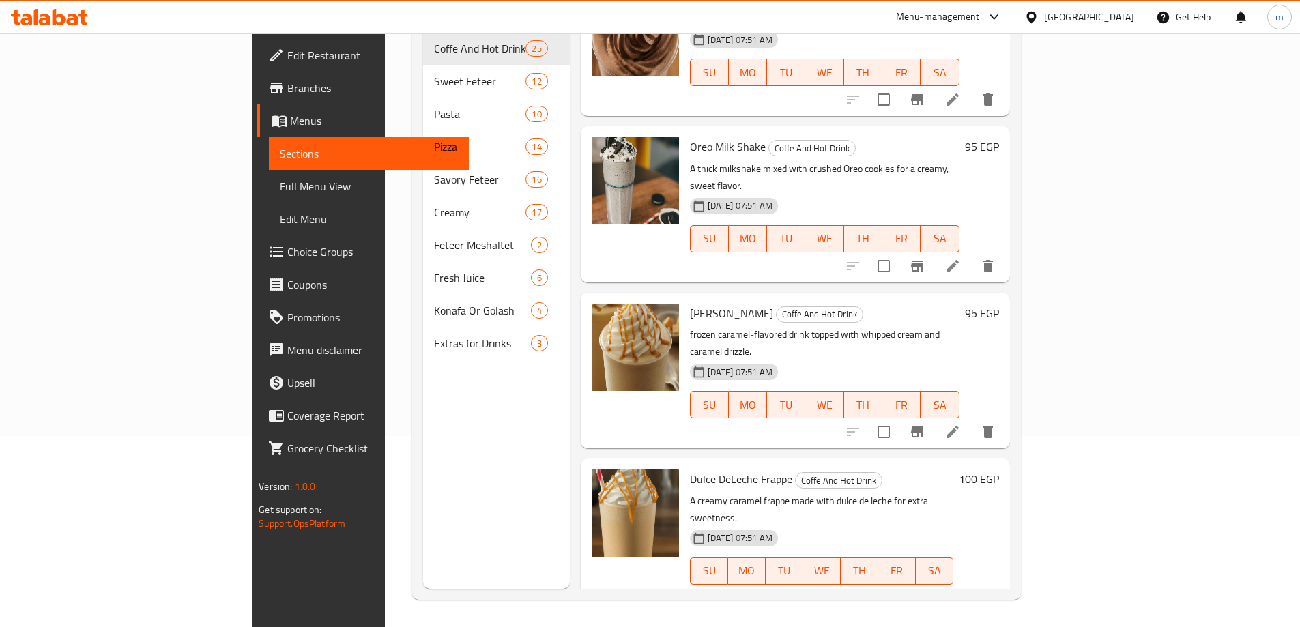
click at [959, 326] on p "frozen caramel-flavored drink topped with whipped cream and caramel drizzle." at bounding box center [824, 343] width 269 height 34
click at [959, 304] on h6 "Carmel Frappe Coffe And Hot Drink" at bounding box center [824, 313] width 269 height 19
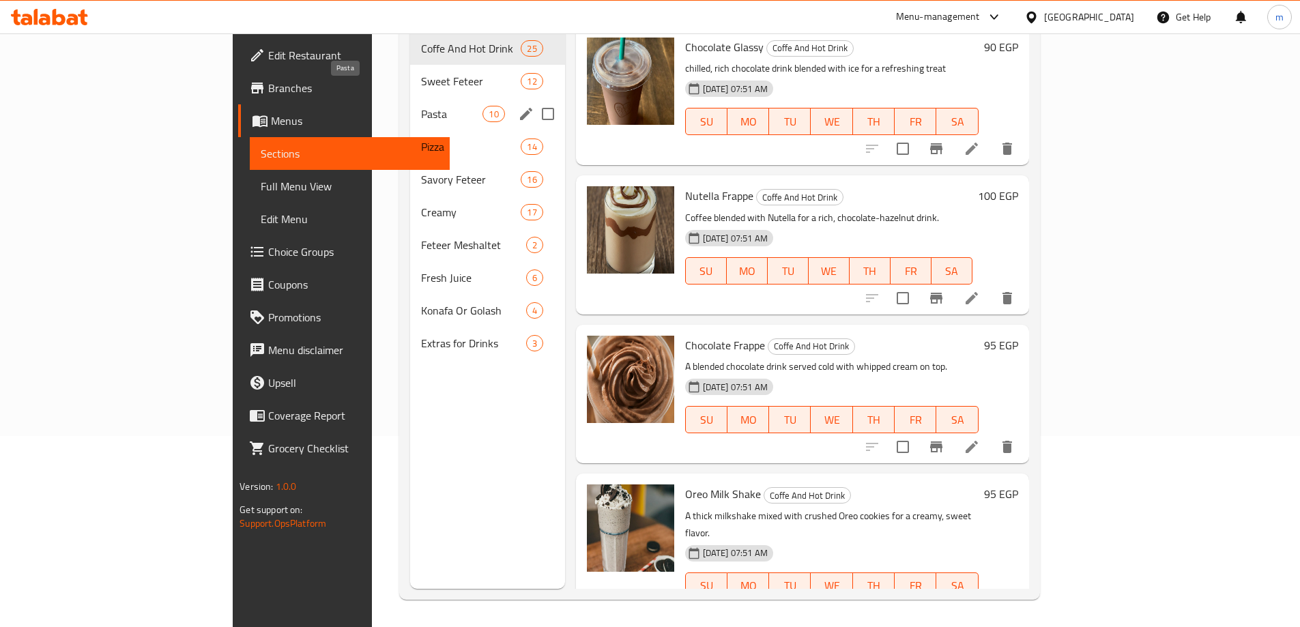
click at [421, 106] on span "Pasta" at bounding box center [451, 114] width 61 height 16
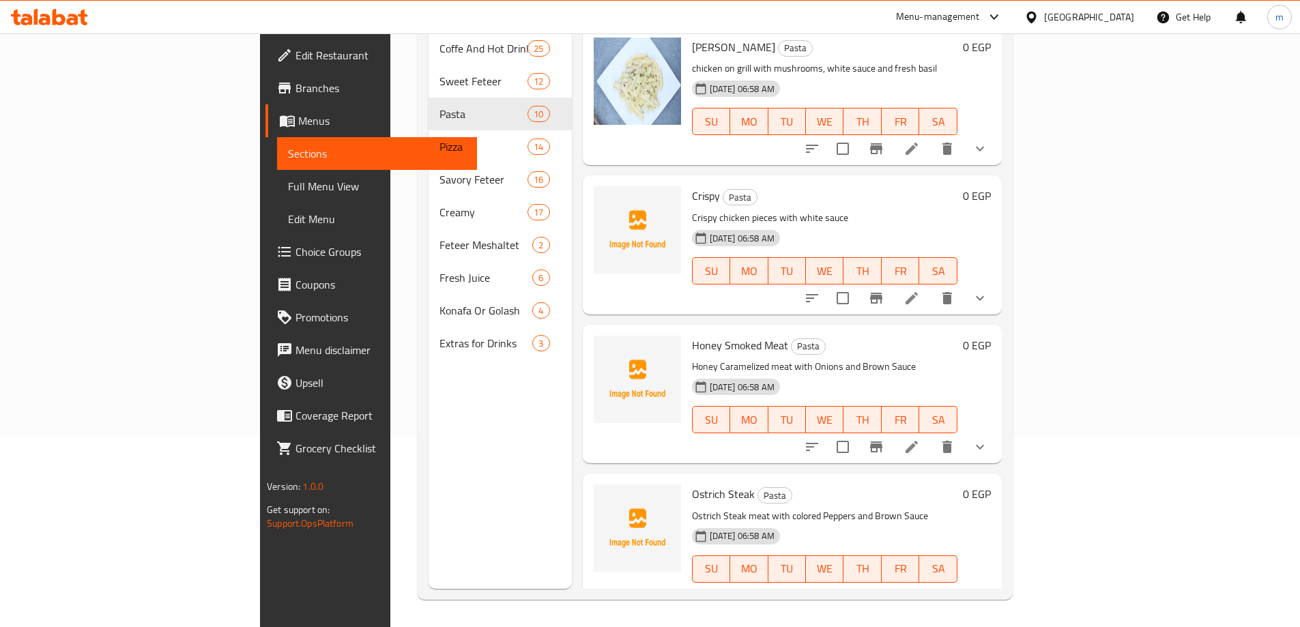
click at [820, 290] on icon "sort-choices" at bounding box center [812, 298] width 16 height 16
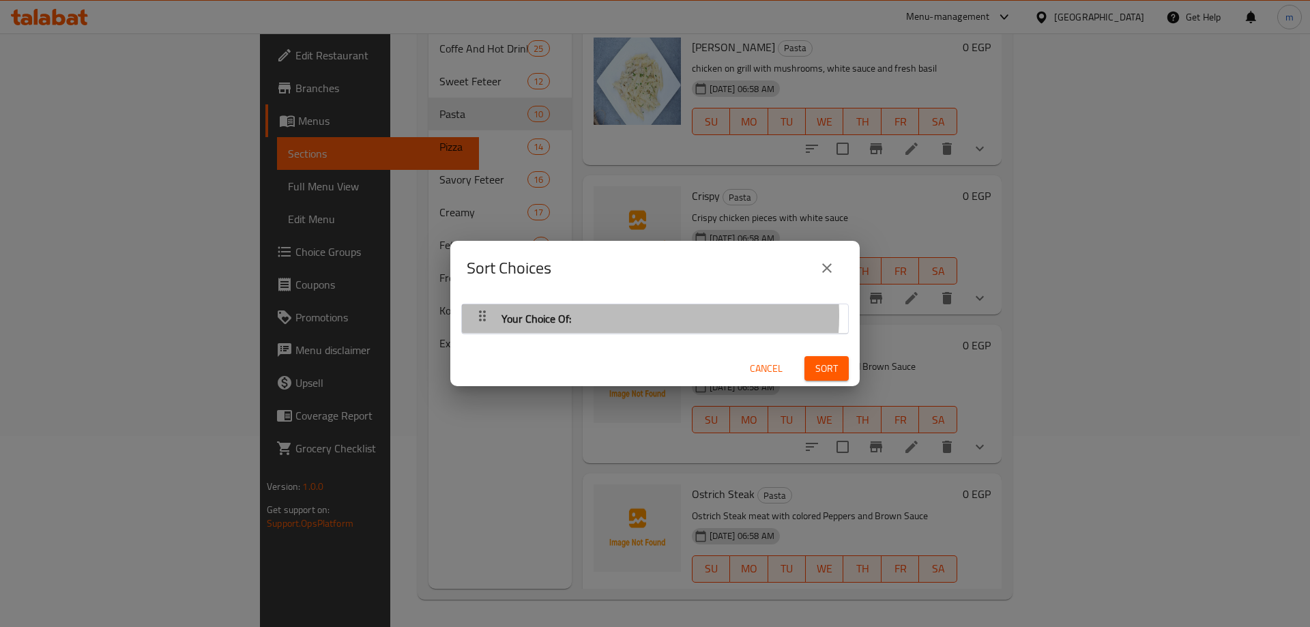
click at [622, 315] on div "Your Choice Of:" at bounding box center [655, 318] width 372 height 33
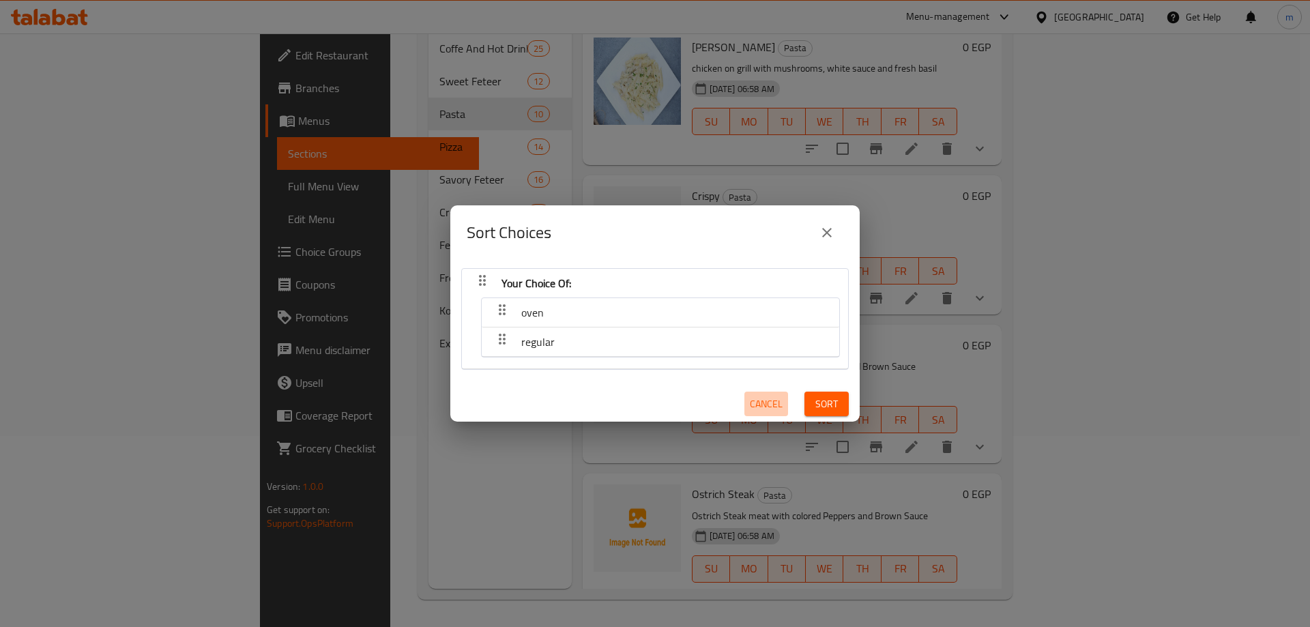
click at [754, 397] on span "Cancel" at bounding box center [766, 404] width 33 height 17
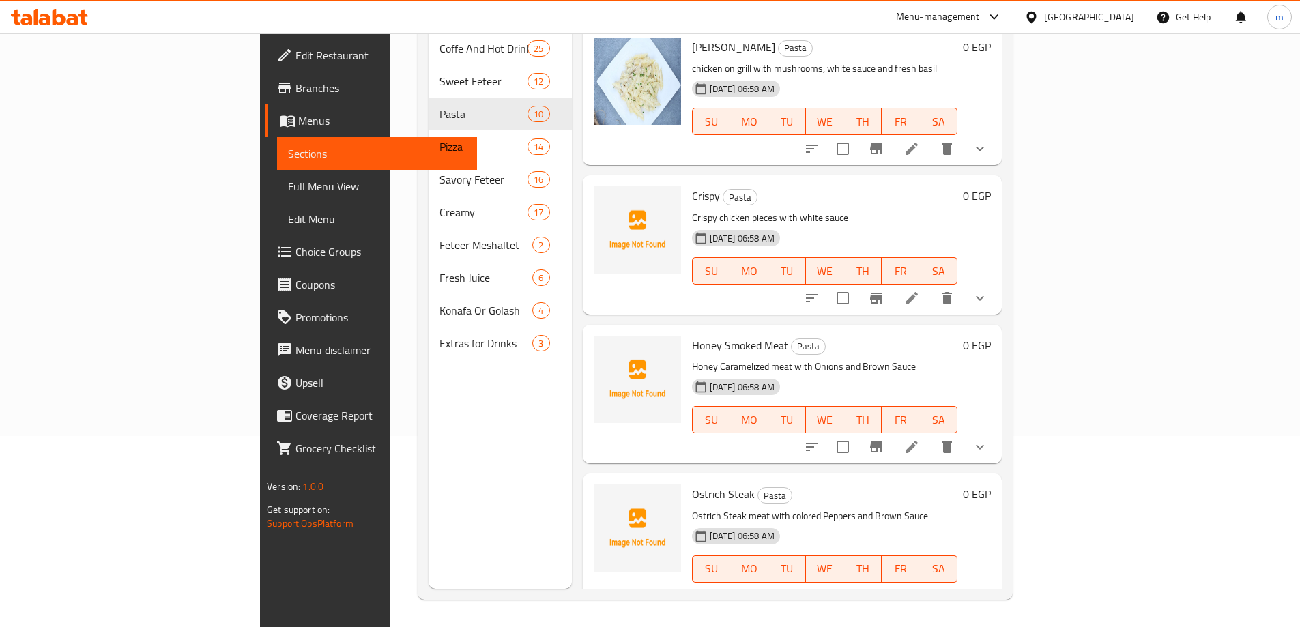
click at [920, 290] on icon at bounding box center [911, 298] width 16 height 16
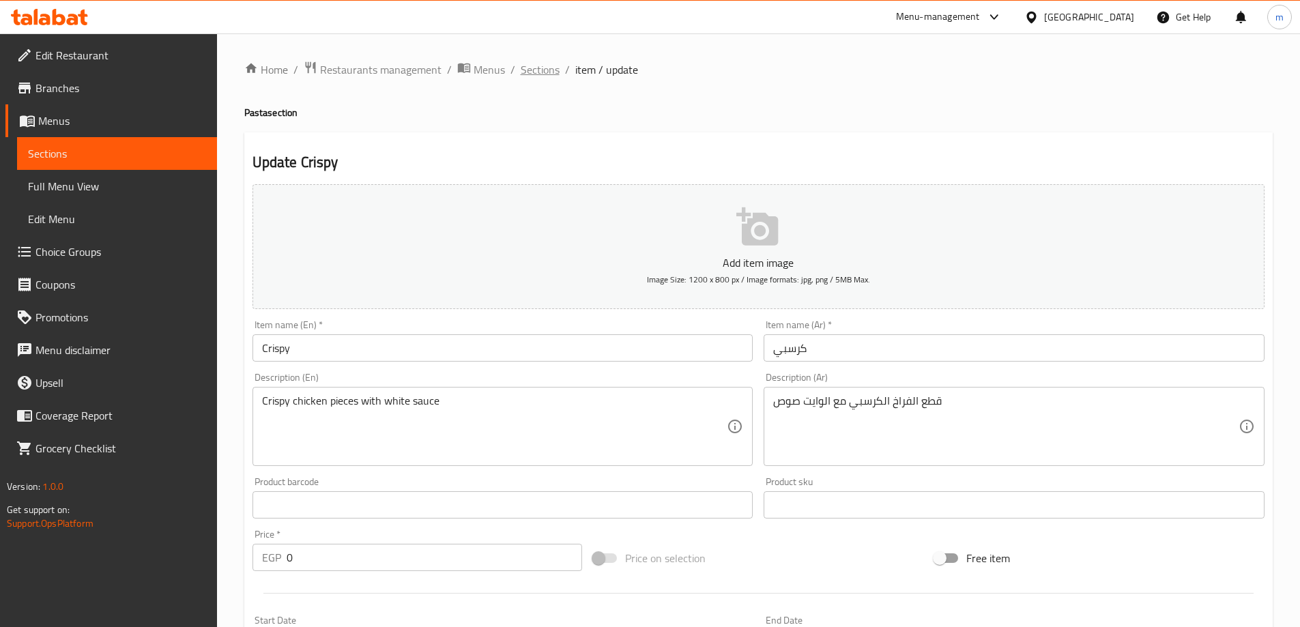
click at [531, 61] on span "Sections" at bounding box center [540, 69] width 39 height 16
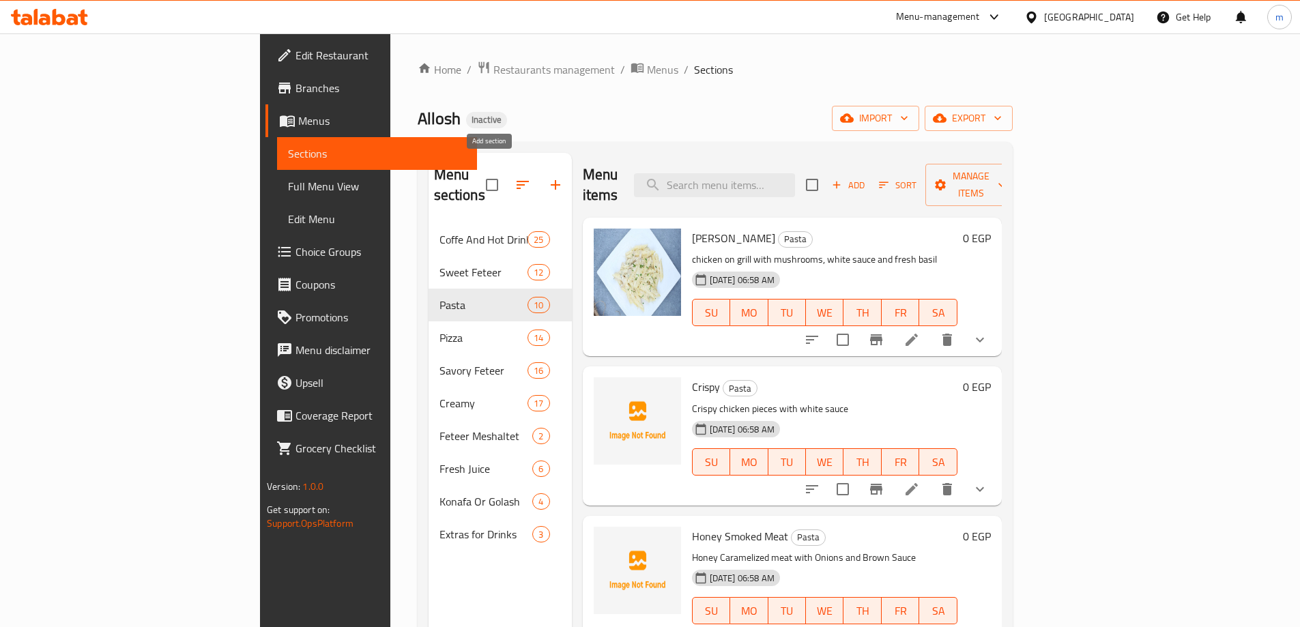
click at [547, 177] on icon "button" at bounding box center [555, 185] width 16 height 16
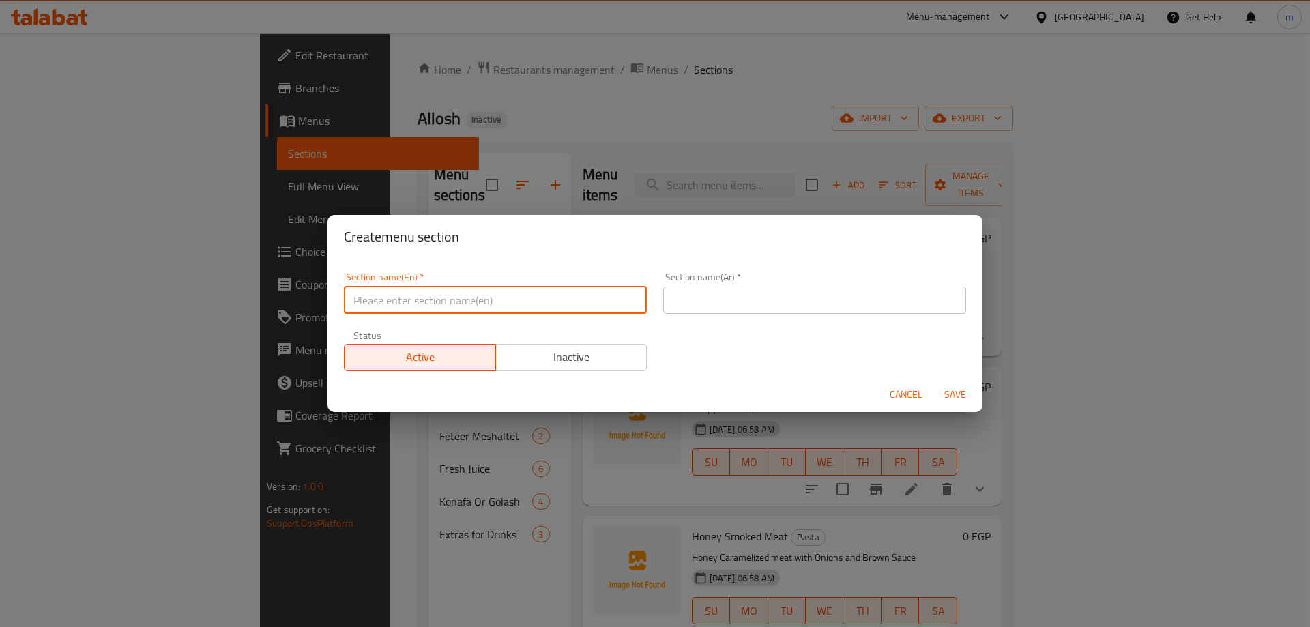
click at [465, 303] on input "text" at bounding box center [495, 300] width 303 height 27
type input "Extra"
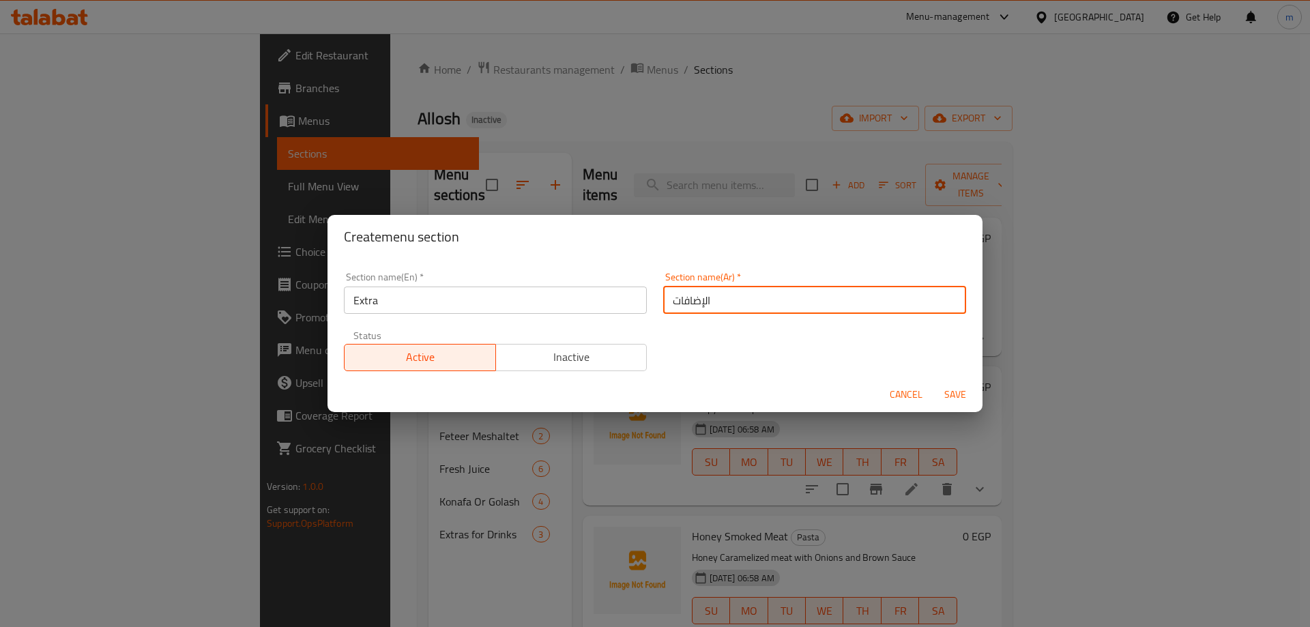
type input "الإضافات"
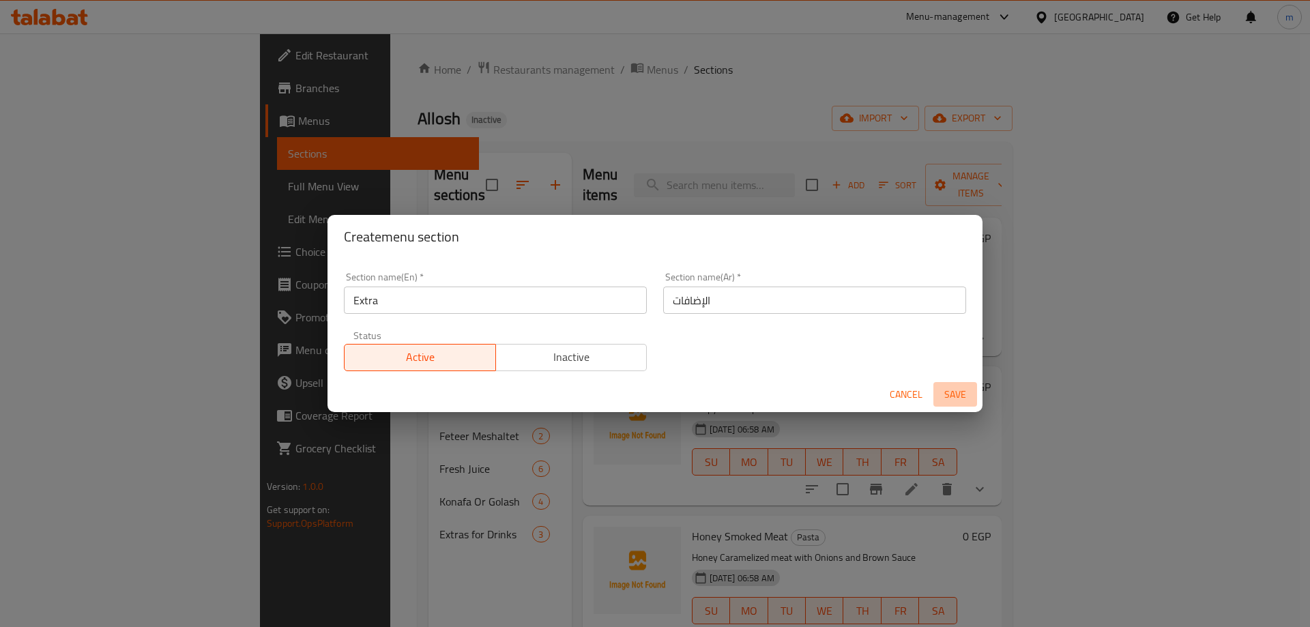
click at [954, 388] on span "Save" at bounding box center [955, 394] width 33 height 17
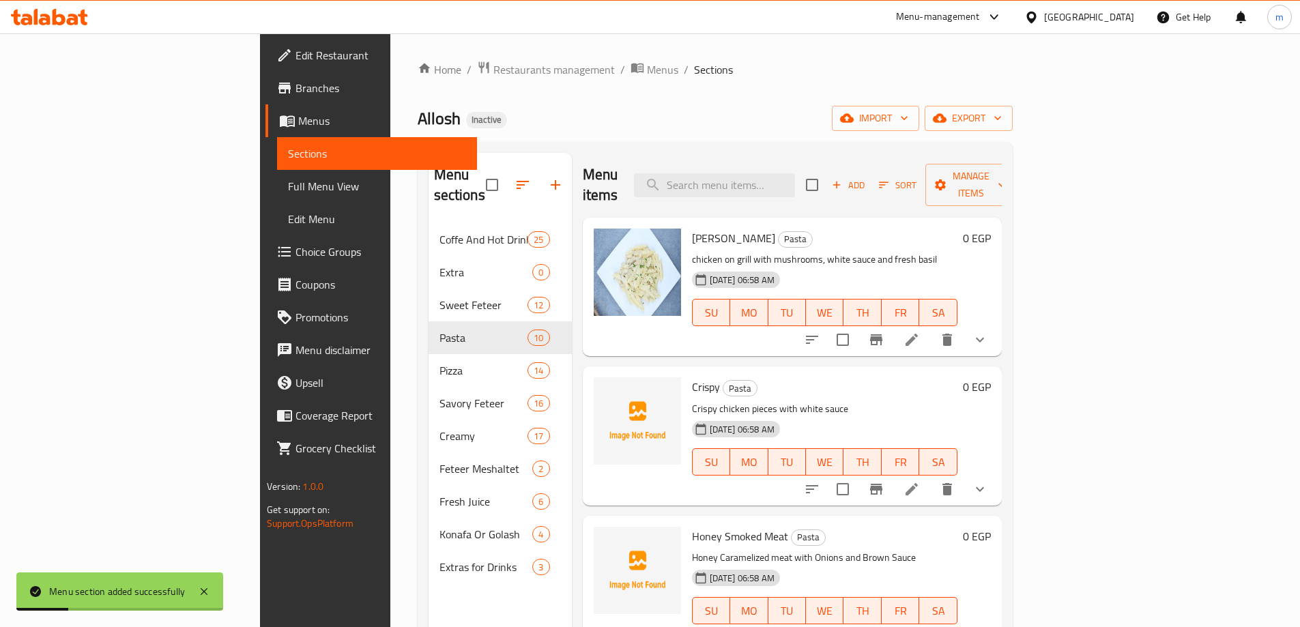
click at [295, 245] on span "Choice Groups" at bounding box center [380, 252] width 171 height 16
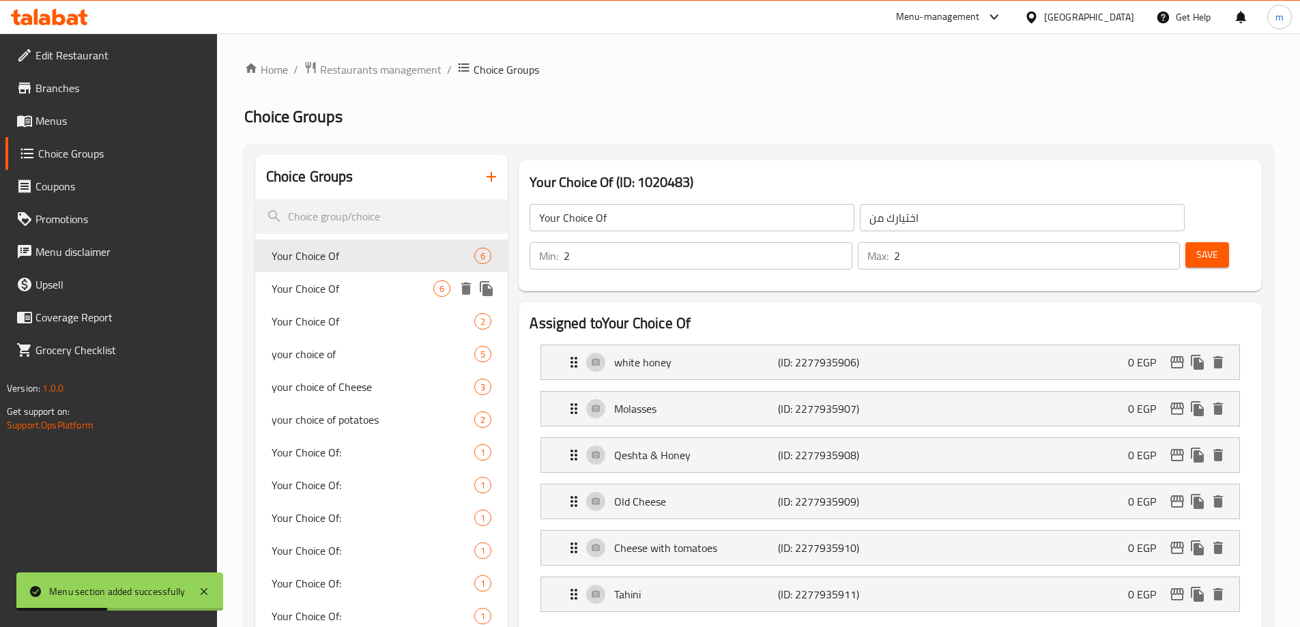
click at [350, 276] on div "Your Choice Of 6" at bounding box center [381, 288] width 253 height 33
type input "Your Choice Of"
type input "اختيارك من"
type input "3"
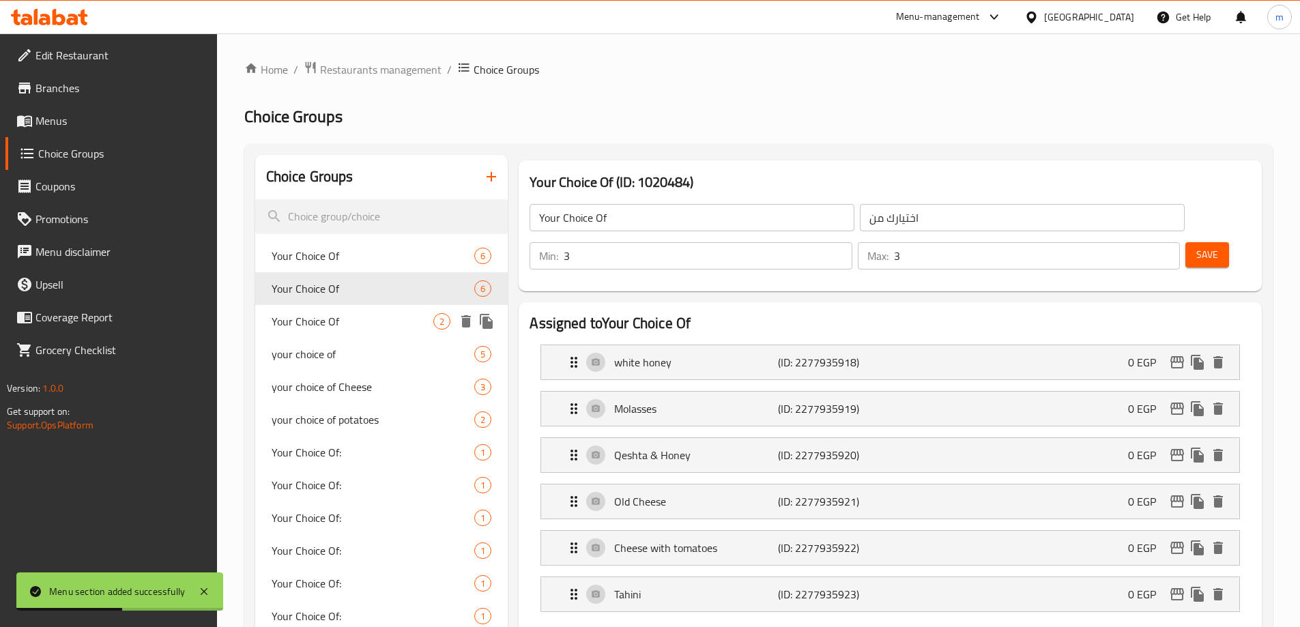
click at [354, 308] on div "Your Choice Of 2" at bounding box center [381, 321] width 253 height 33
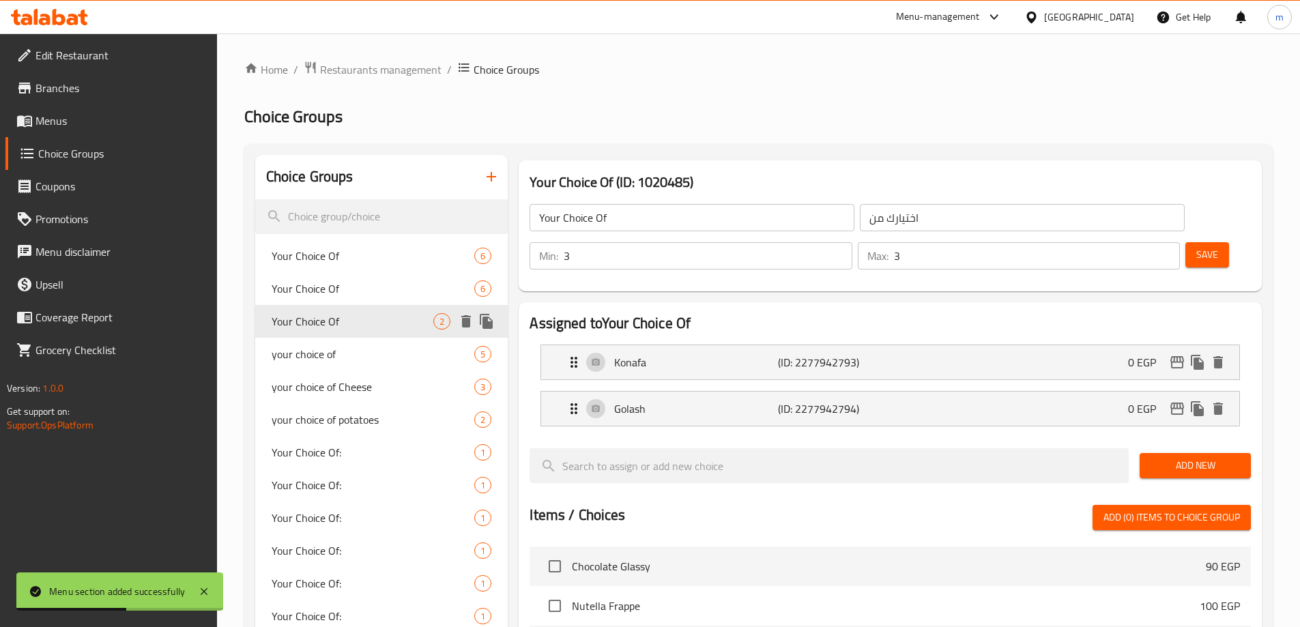
type input "Your Choice Of"
type input "اختيارك من"
type input "1"
click at [338, 360] on span "your choice of" at bounding box center [353, 354] width 162 height 16
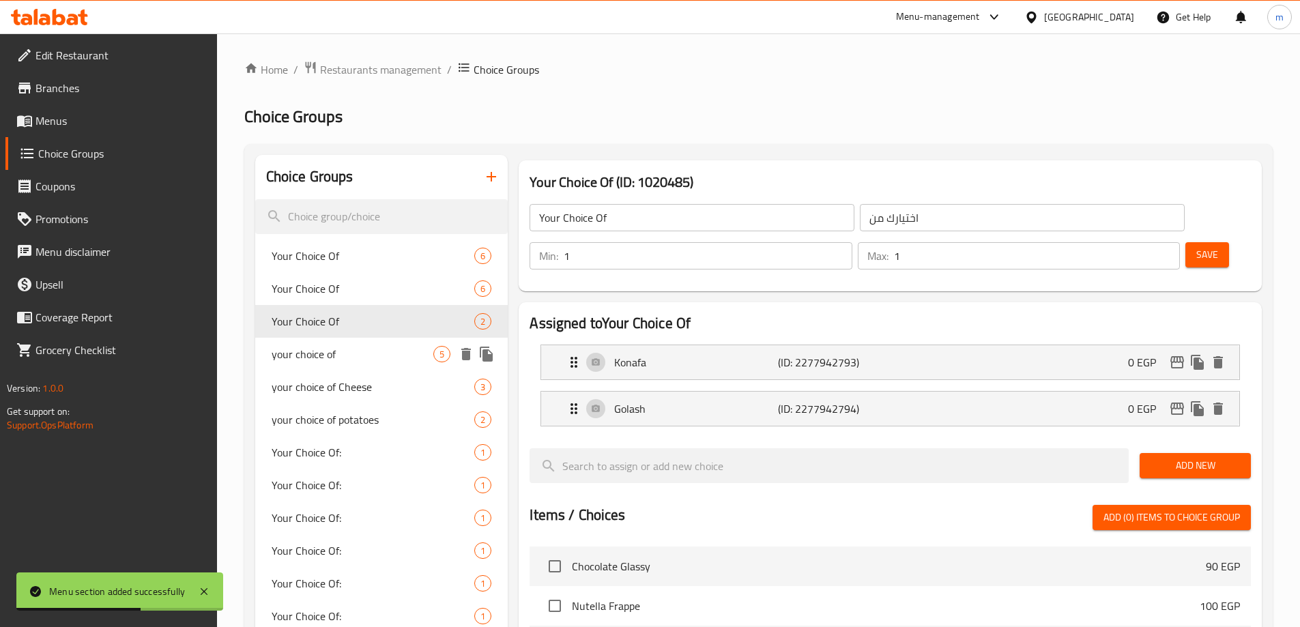
type input "your choice of"
type input "اختيارك من"
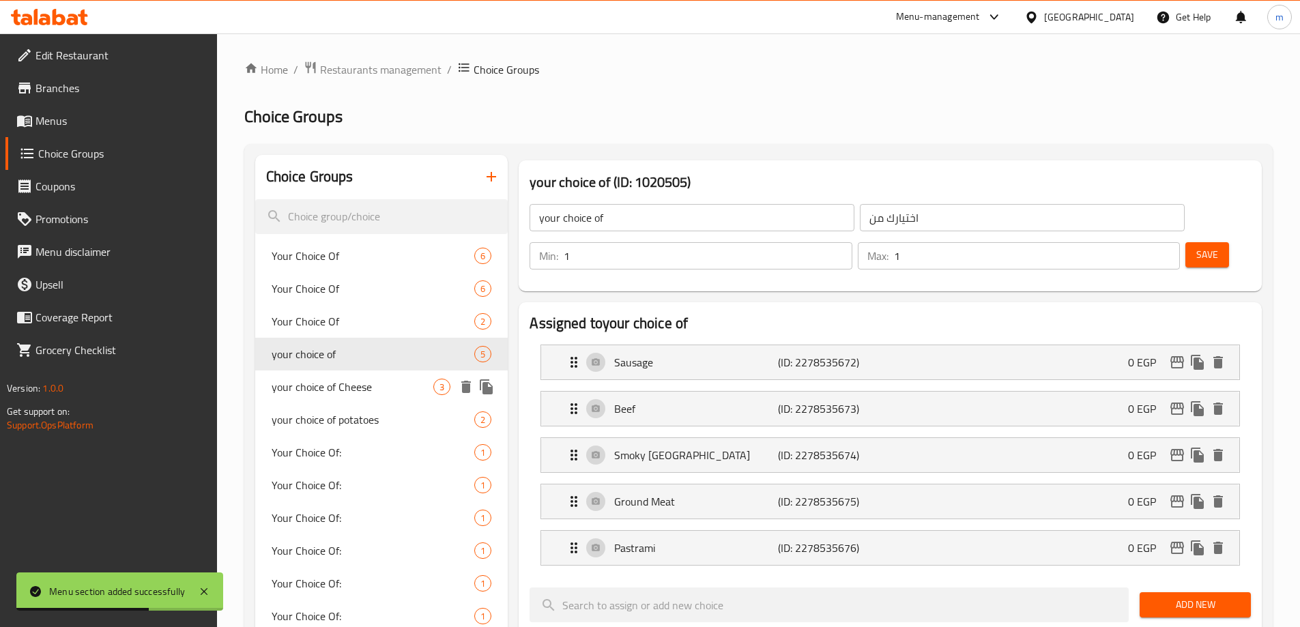
click at [340, 394] on span "your choice of Cheese" at bounding box center [353, 387] width 162 height 16
type input "your choice of Cheese"
type input "اختيارك من الجبن"
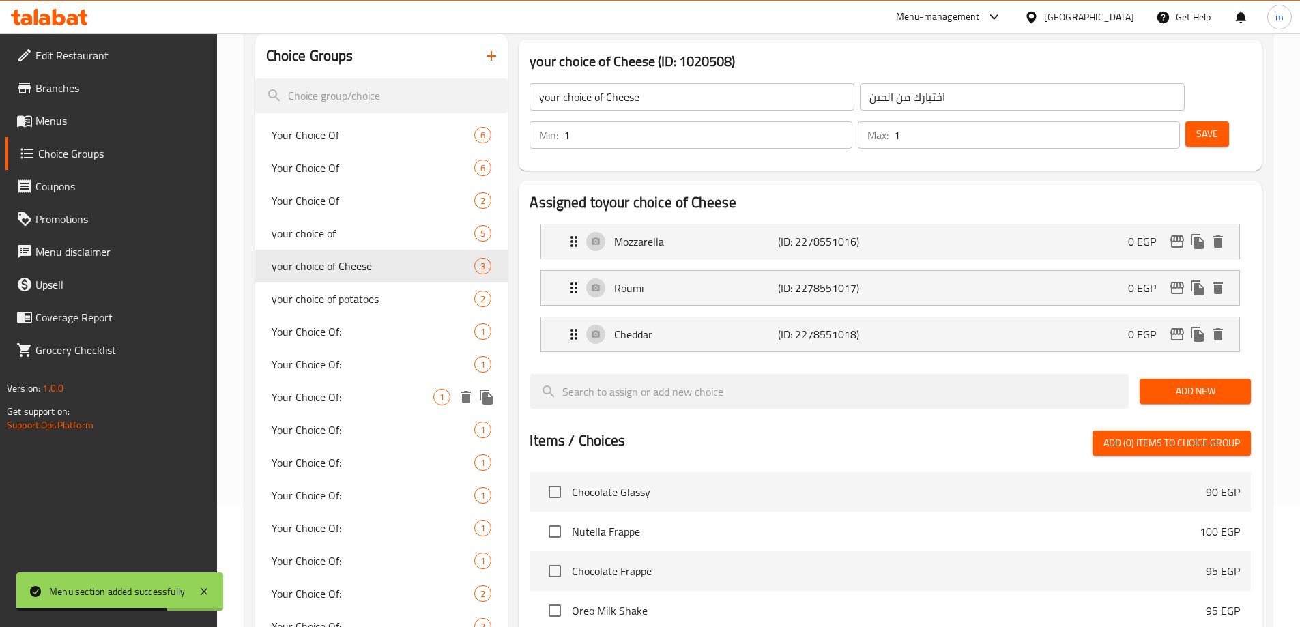
scroll to position [136, 0]
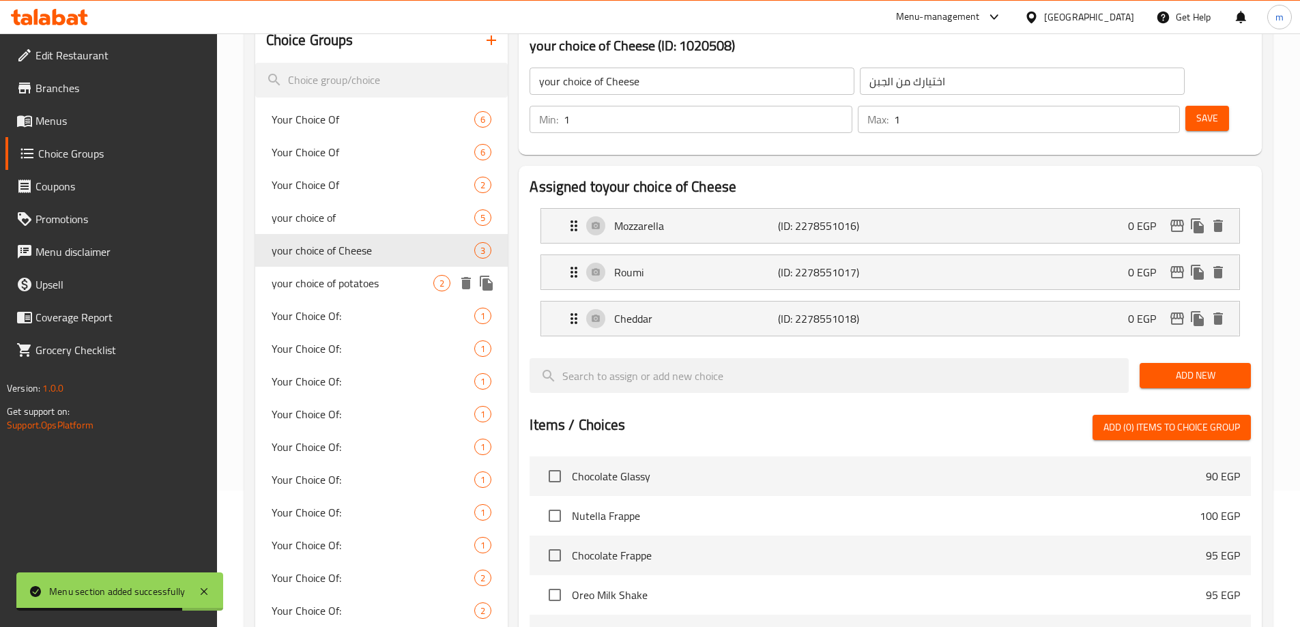
click at [325, 293] on div "your choice of potatoes 2" at bounding box center [381, 283] width 253 height 33
type input "your choice of potatoes"
type input "اختيارك من البطاطس"
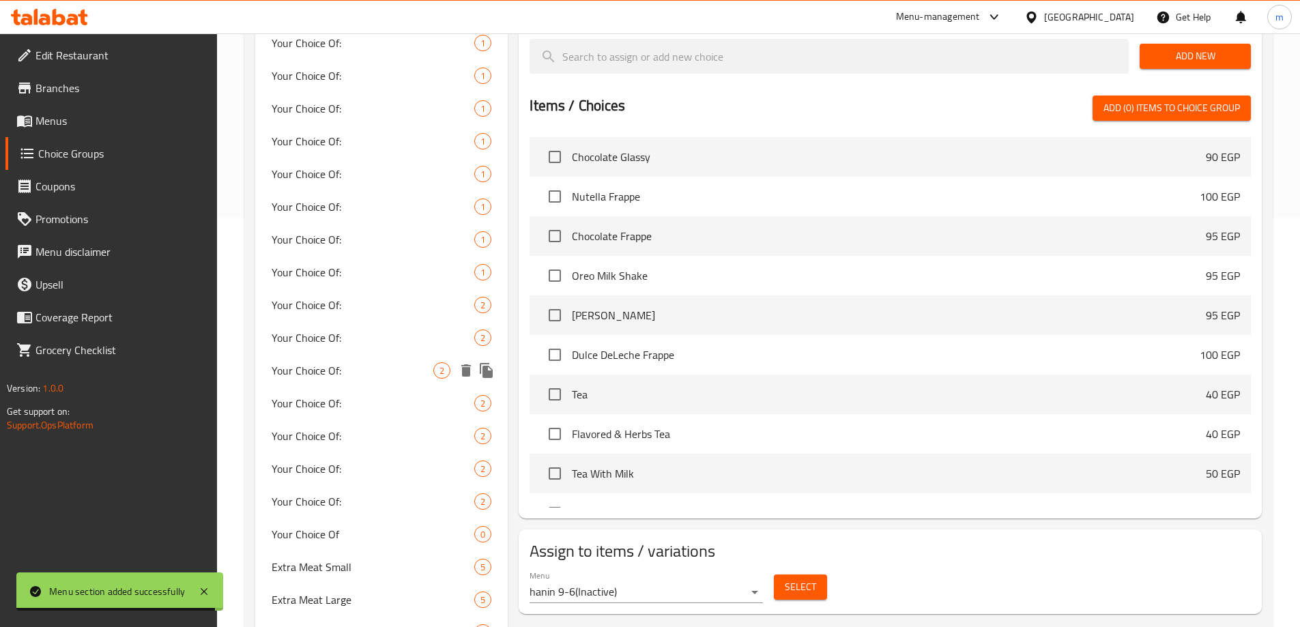
scroll to position [573, 0]
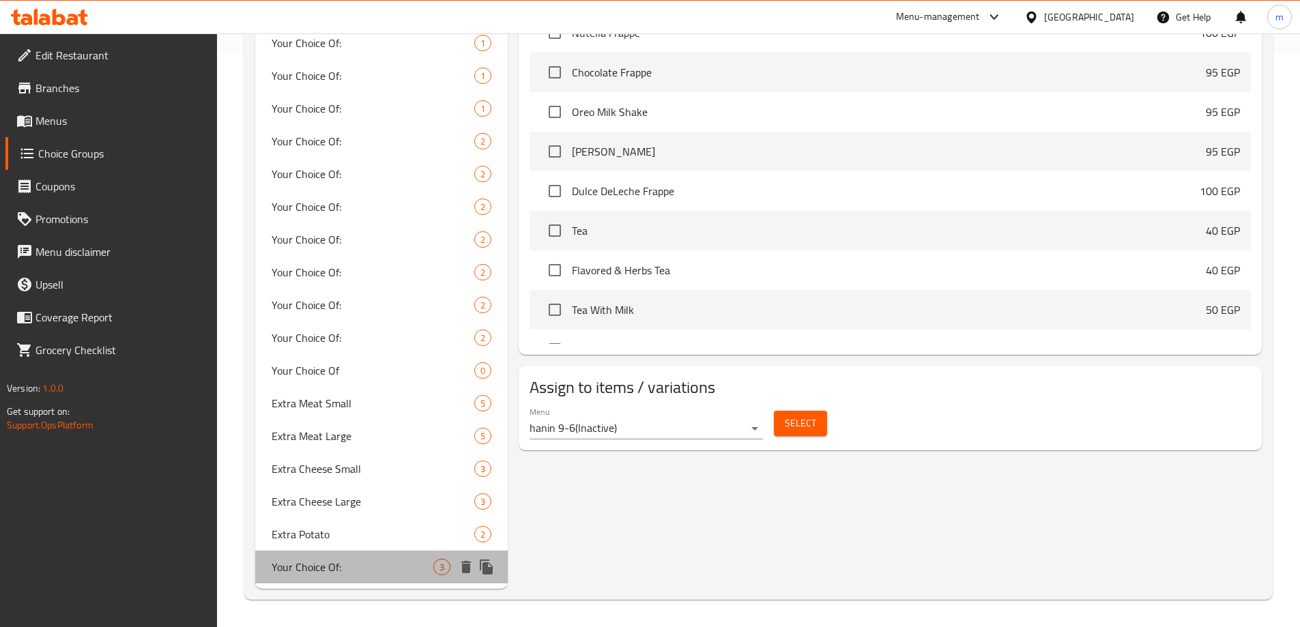
click at [351, 567] on span "Your Choice Of:" at bounding box center [353, 567] width 162 height 16
type input "Your Choice Of:"
type input "إختيارك من:"
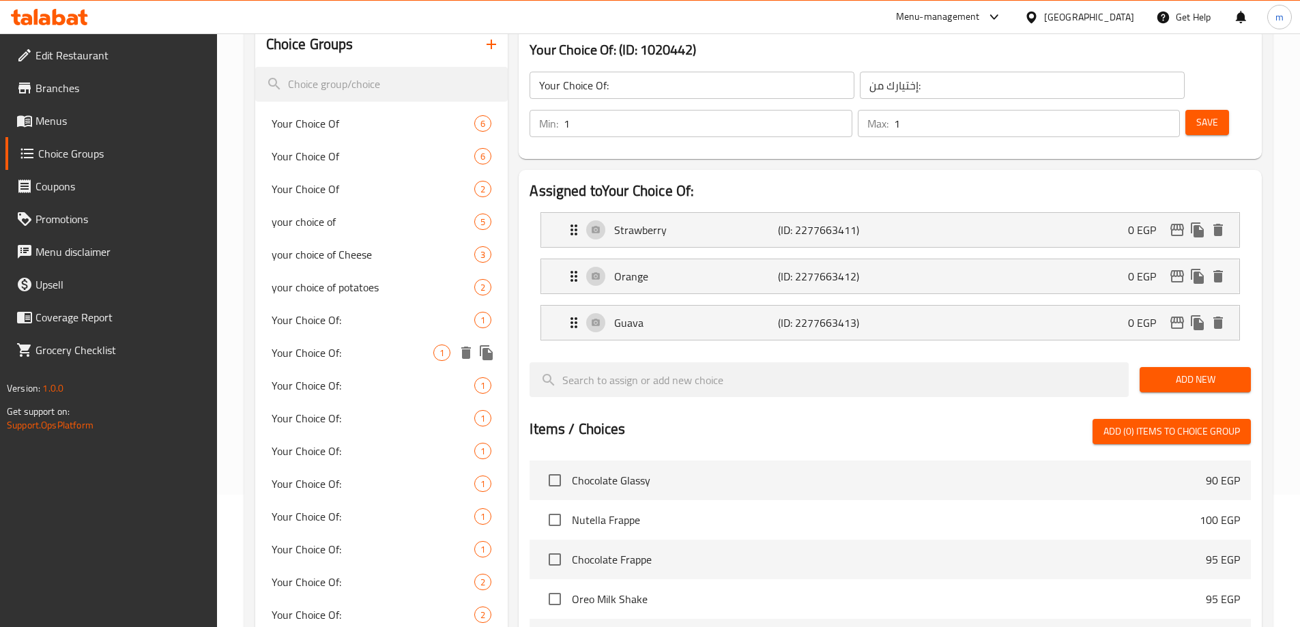
scroll to position [136, 0]
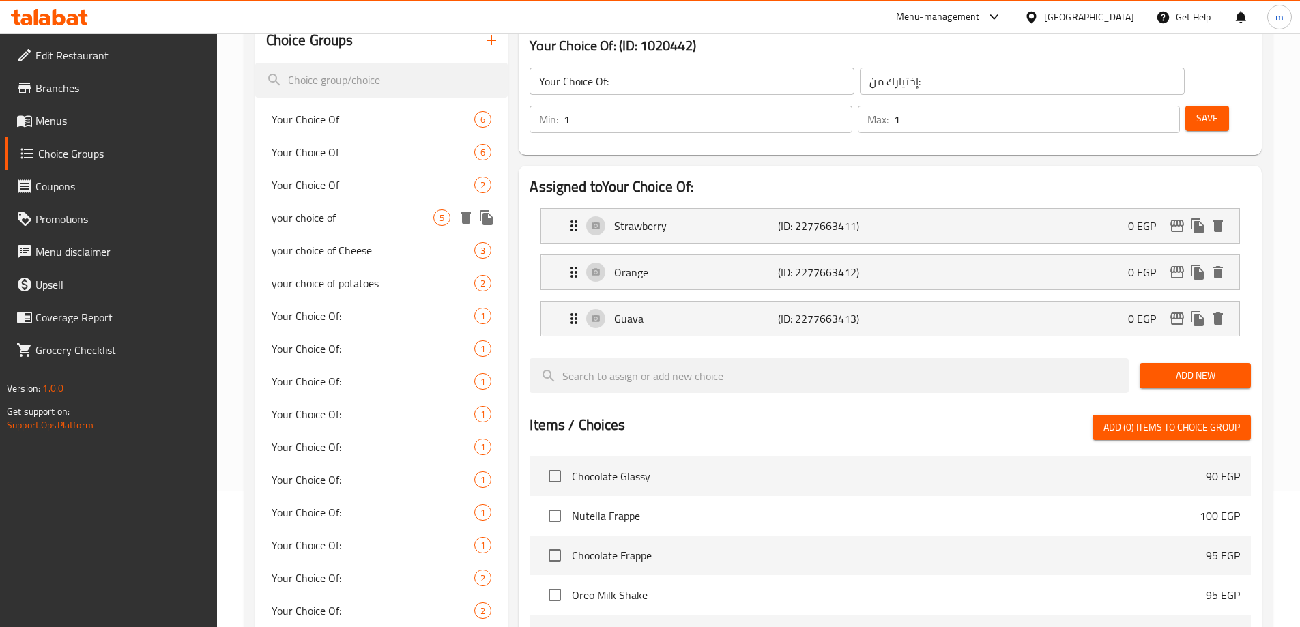
click at [314, 226] on span "your choice of" at bounding box center [353, 217] width 162 height 16
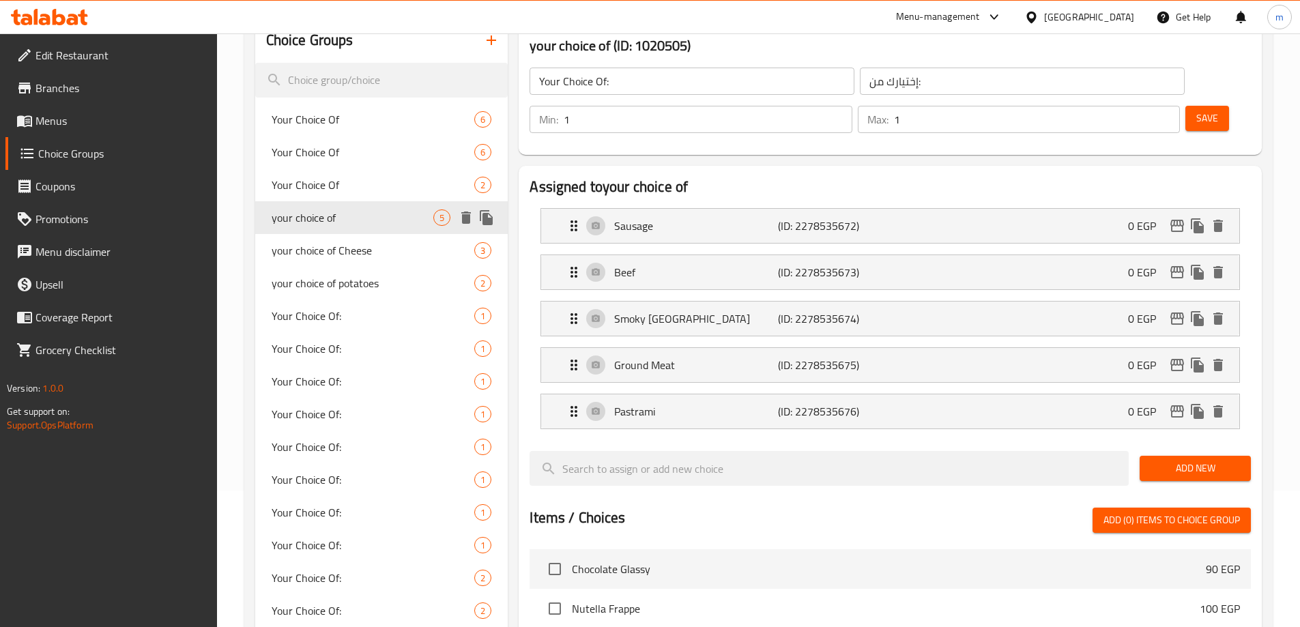
type input "your choice of"
type input "اختيارك من"
click at [309, 177] on span "Your Choice Of" at bounding box center [353, 185] width 162 height 16
type input "Your Choice Of"
type input "اختيارك من"
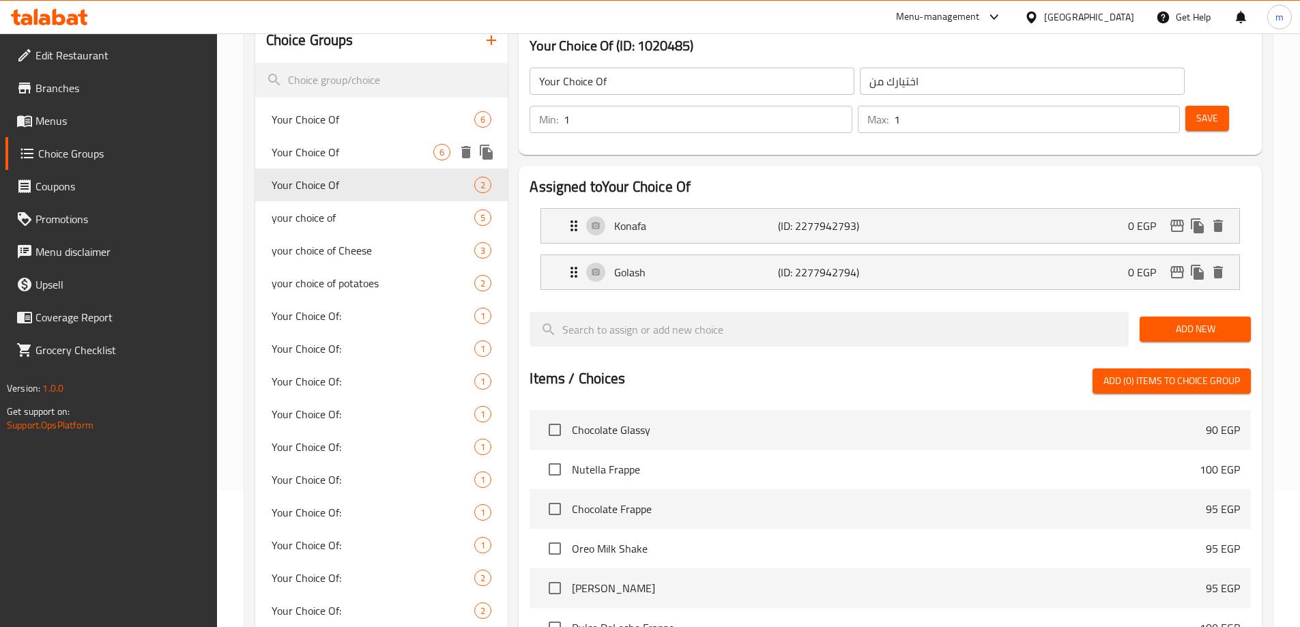
click at [321, 147] on span "Your Choice Of" at bounding box center [353, 152] width 162 height 16
type input "Your Choice Of"
type input "اختيارك من"
type input "3"
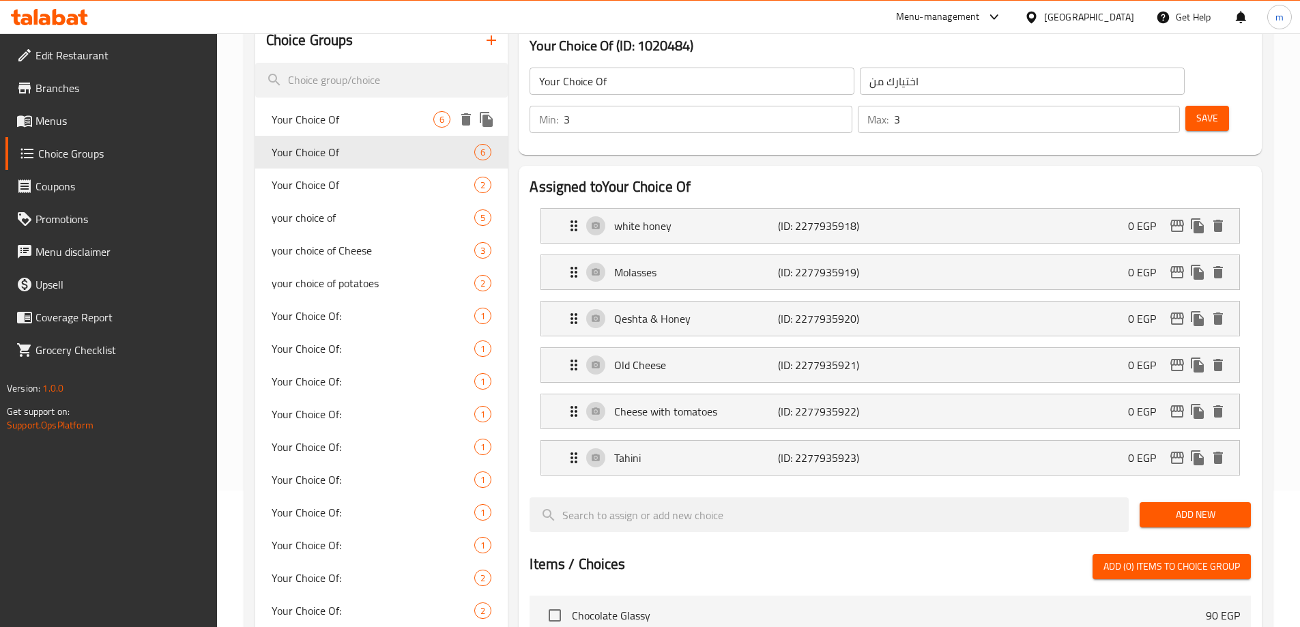
click at [331, 113] on span "Your Choice Of" at bounding box center [353, 119] width 162 height 16
type input "Your Choice Of"
type input "اختيارك من"
type input "2"
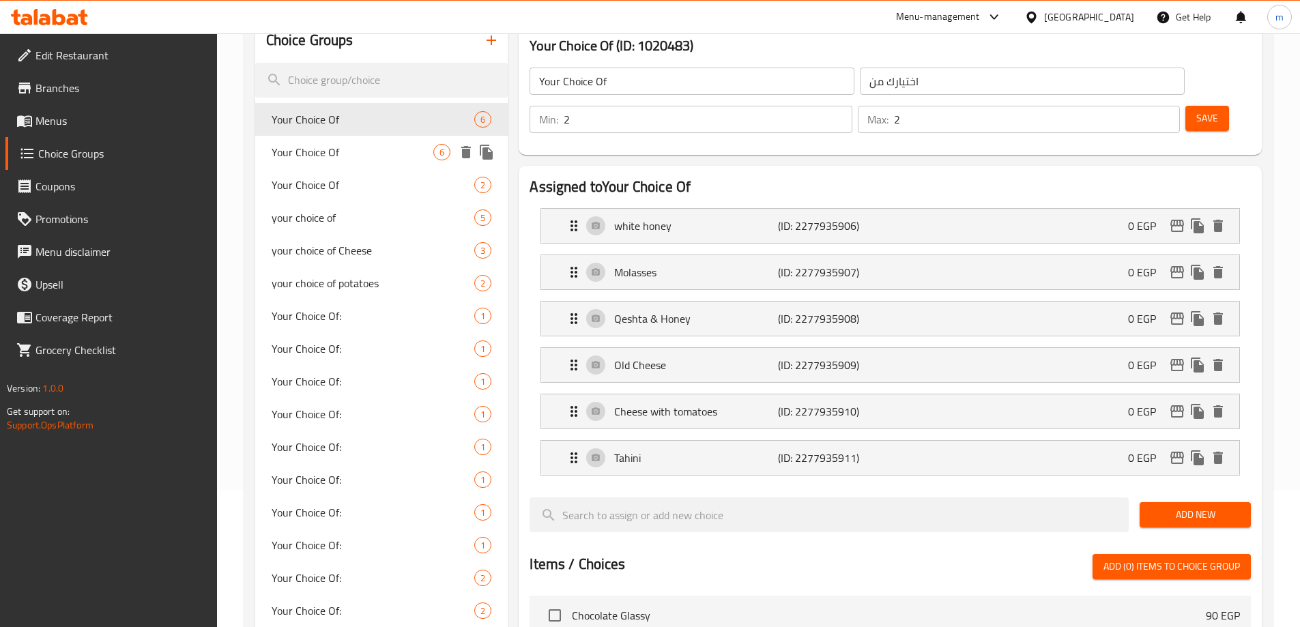
click at [324, 149] on span "Your Choice Of" at bounding box center [353, 152] width 162 height 16
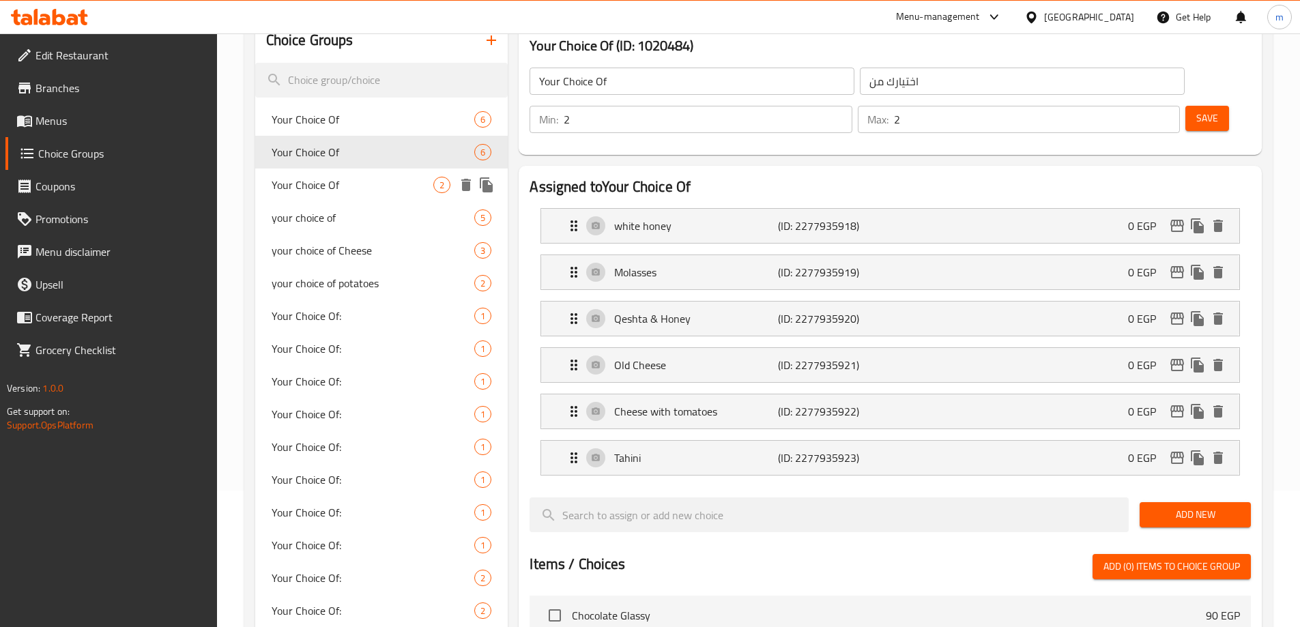
type input "Your Choice Of"
type input "اختيارك من"
type input "3"
click at [329, 196] on div "Your Choice Of 2" at bounding box center [381, 185] width 253 height 33
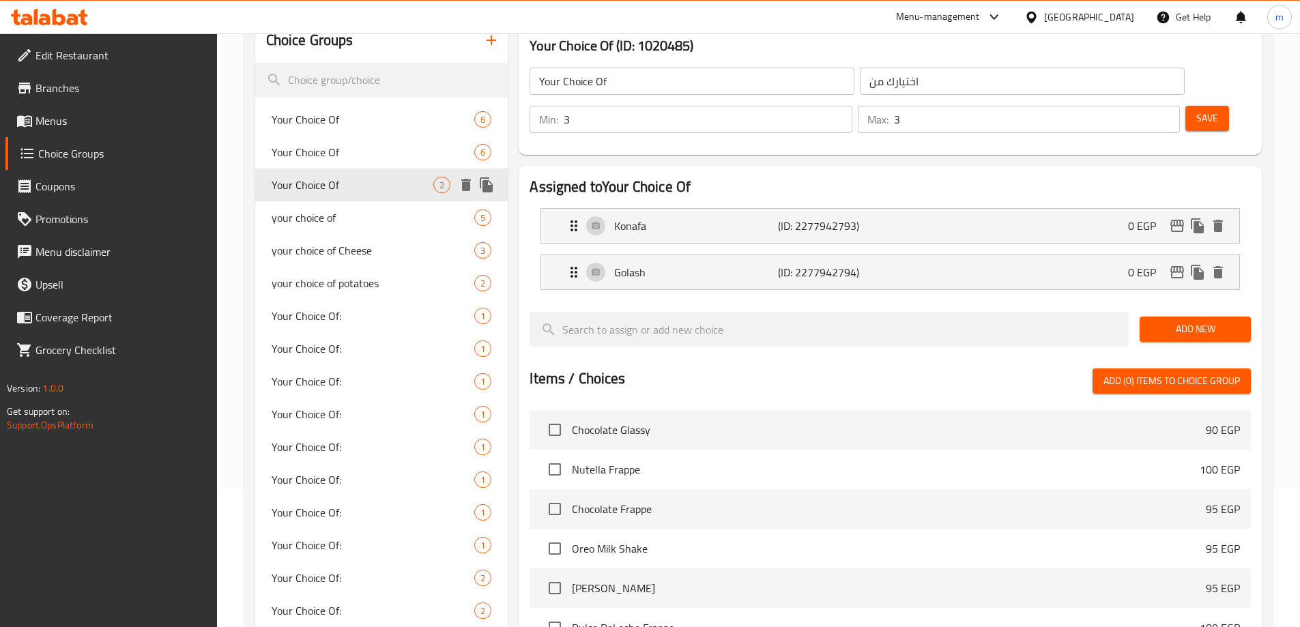
type input "Your Choice Of"
type input "اختيارك من"
type input "1"
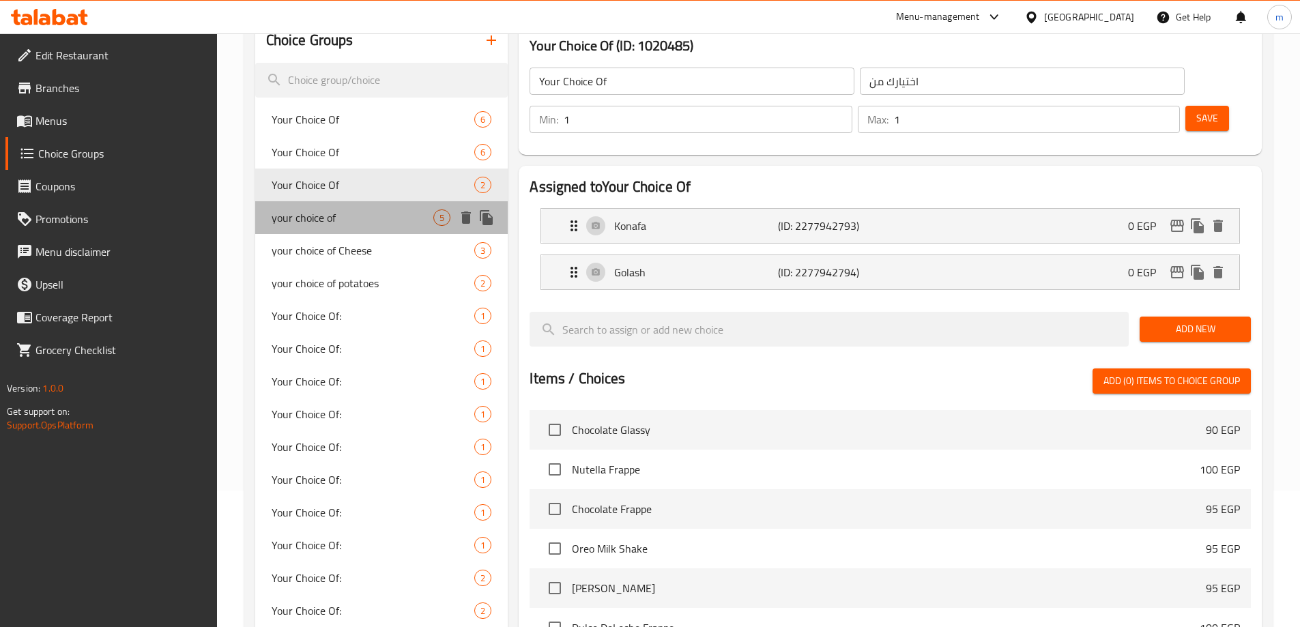
click at [377, 214] on span "your choice of" at bounding box center [353, 217] width 162 height 16
type input "your choice of"
type input "اختيارك من"
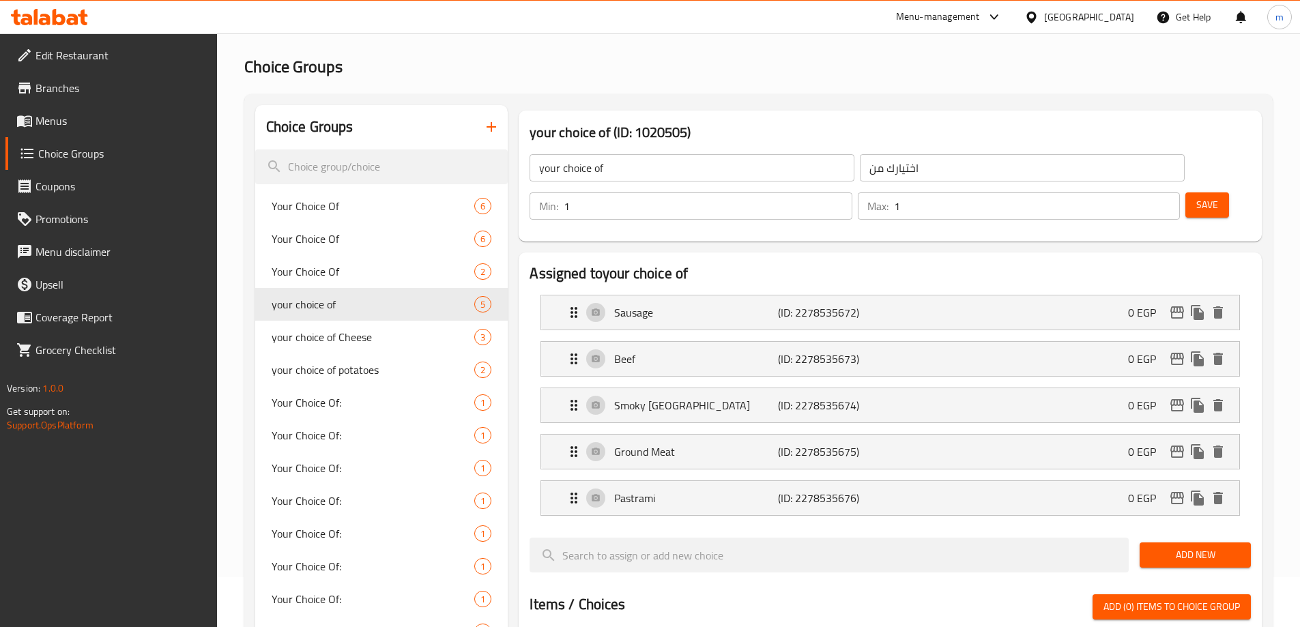
scroll to position [0, 0]
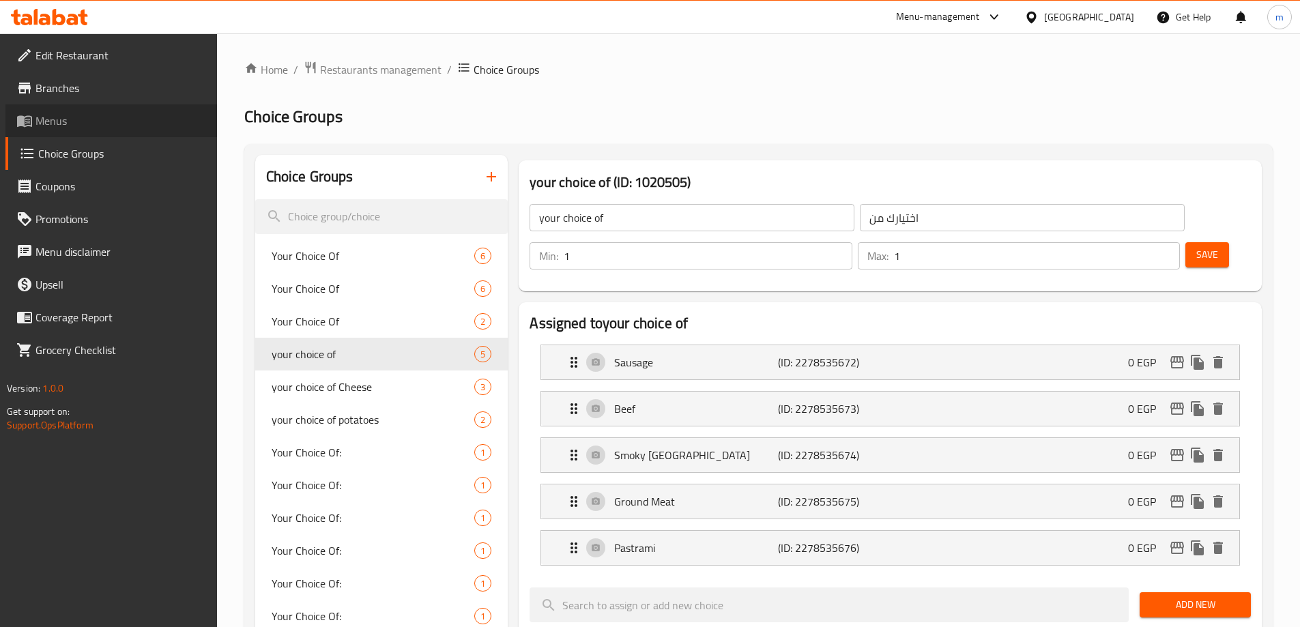
click at [134, 130] on link "Menus" at bounding box center [110, 120] width 211 height 33
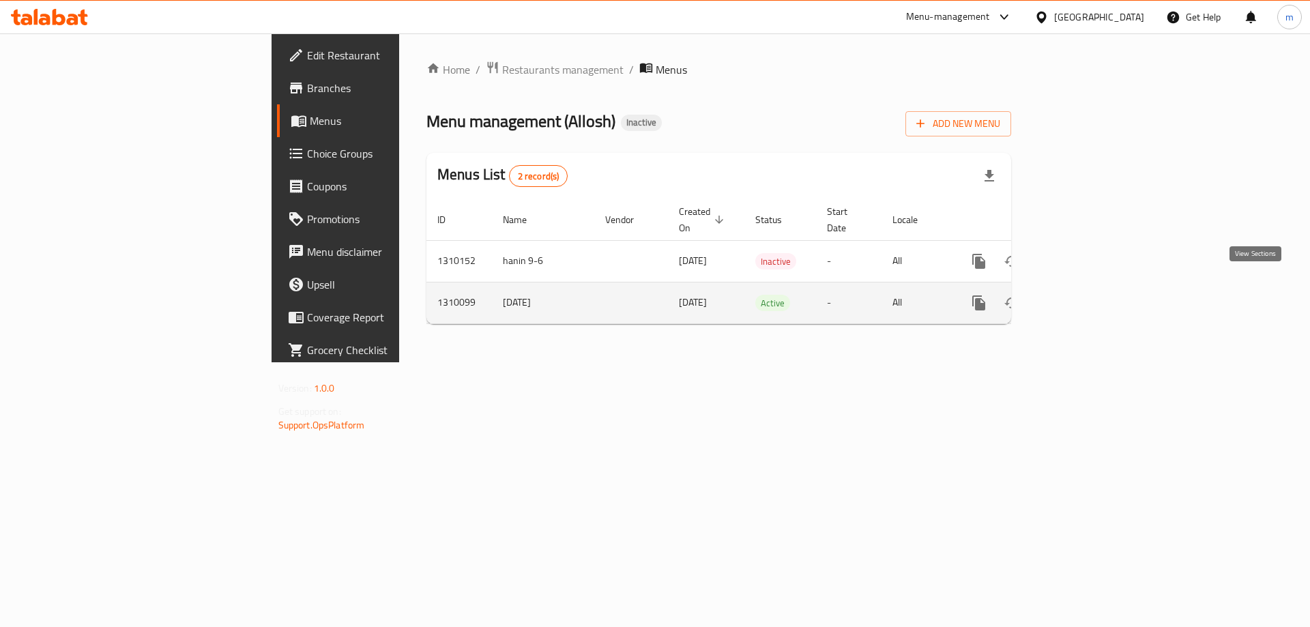
click at [1085, 295] on icon "enhanced table" at bounding box center [1077, 303] width 16 height 16
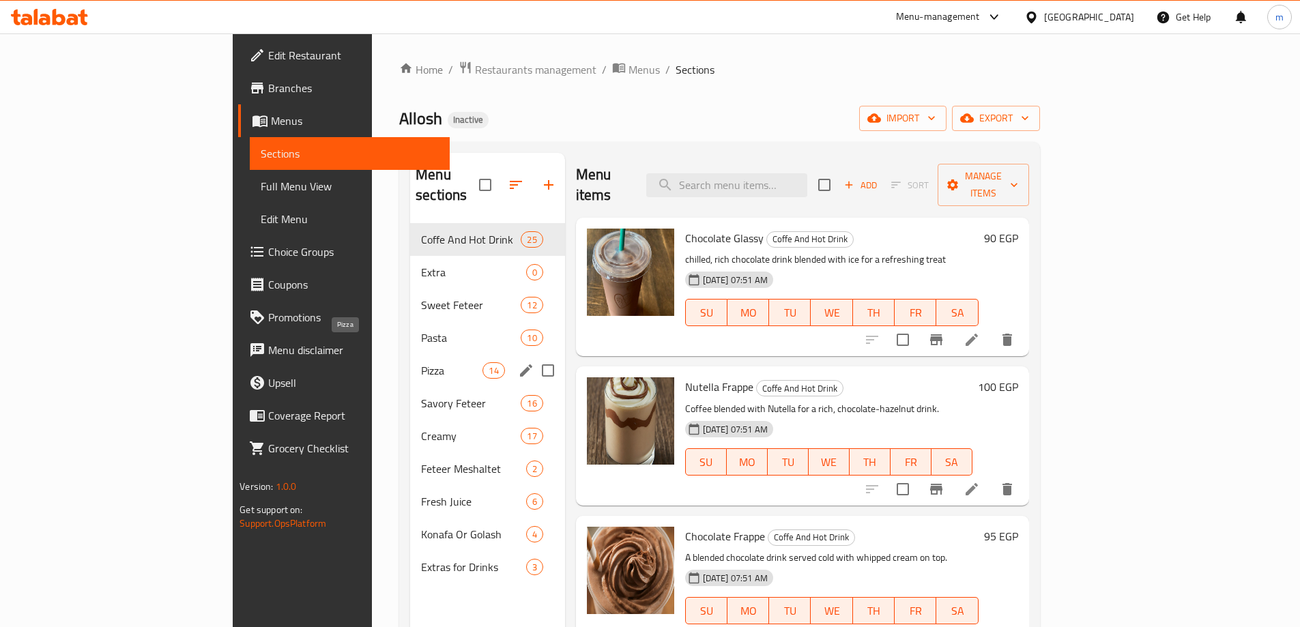
click at [421, 362] on span "Pizza" at bounding box center [451, 370] width 61 height 16
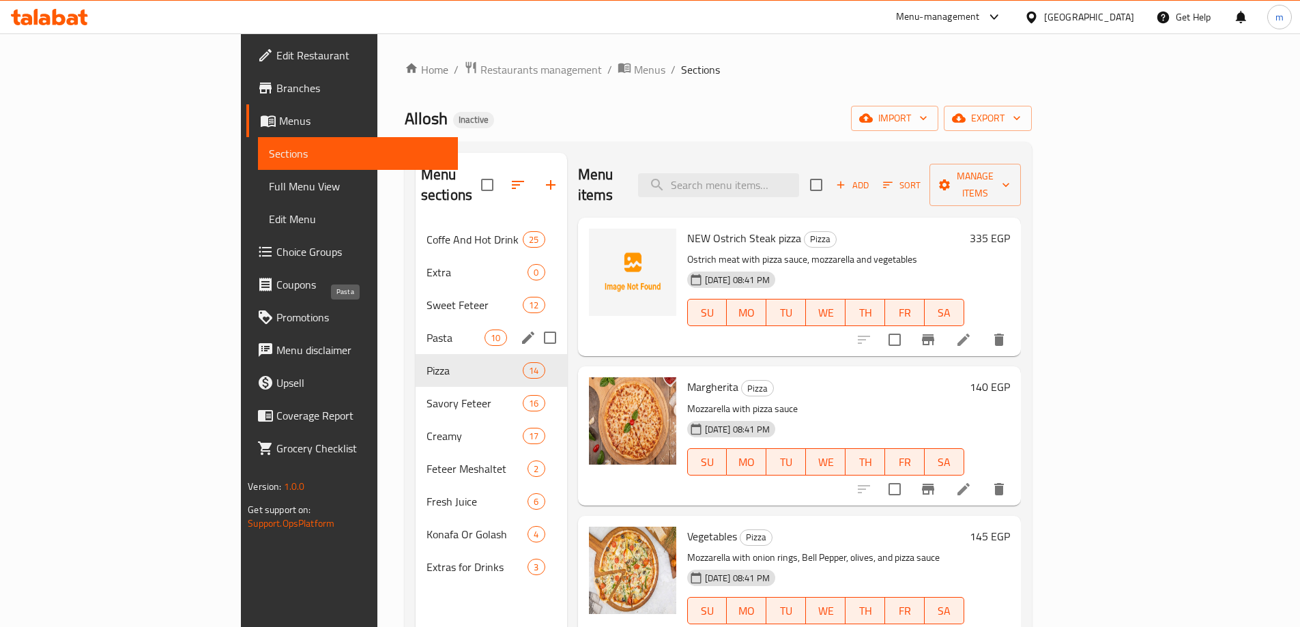
click at [426, 330] on span "Pasta" at bounding box center [455, 338] width 58 height 16
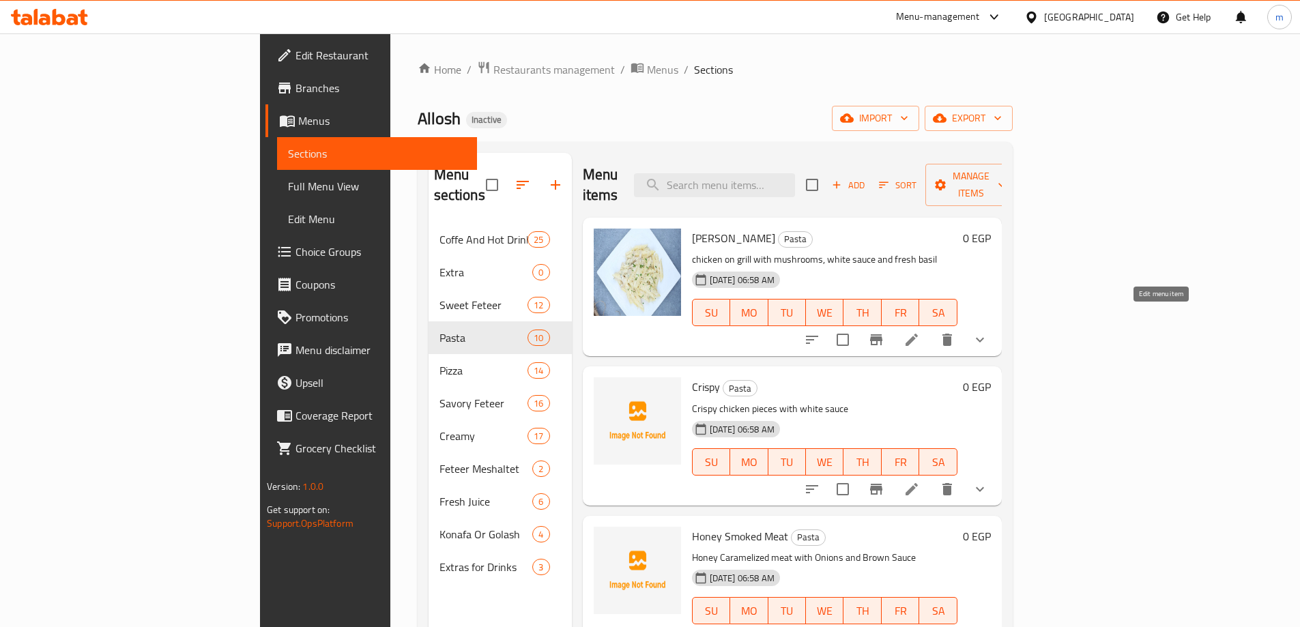
click at [920, 332] on icon at bounding box center [911, 340] width 16 height 16
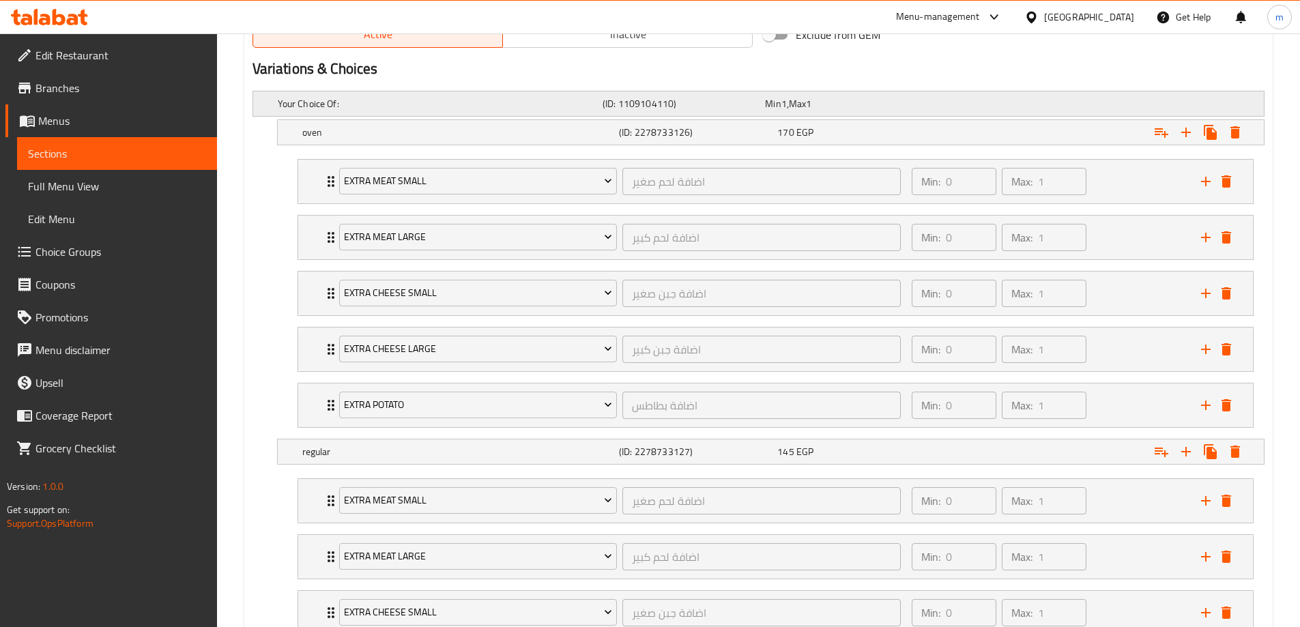
scroll to position [614, 0]
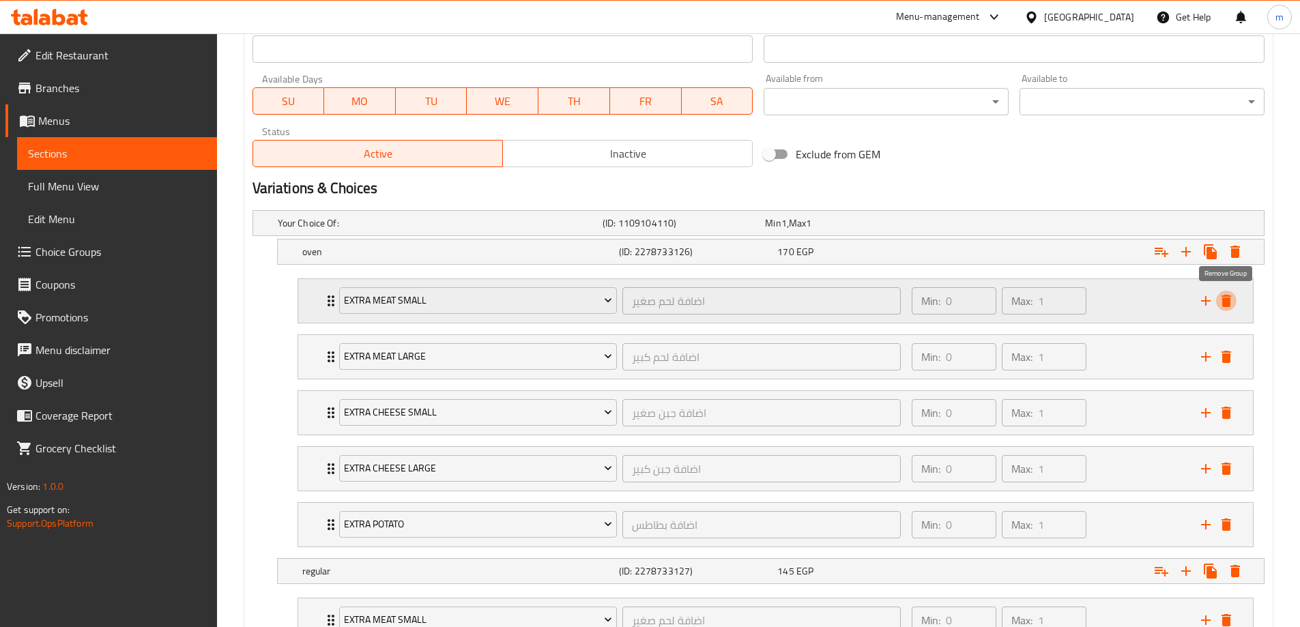
click at [1228, 297] on icon "delete" at bounding box center [1226, 301] width 10 height 12
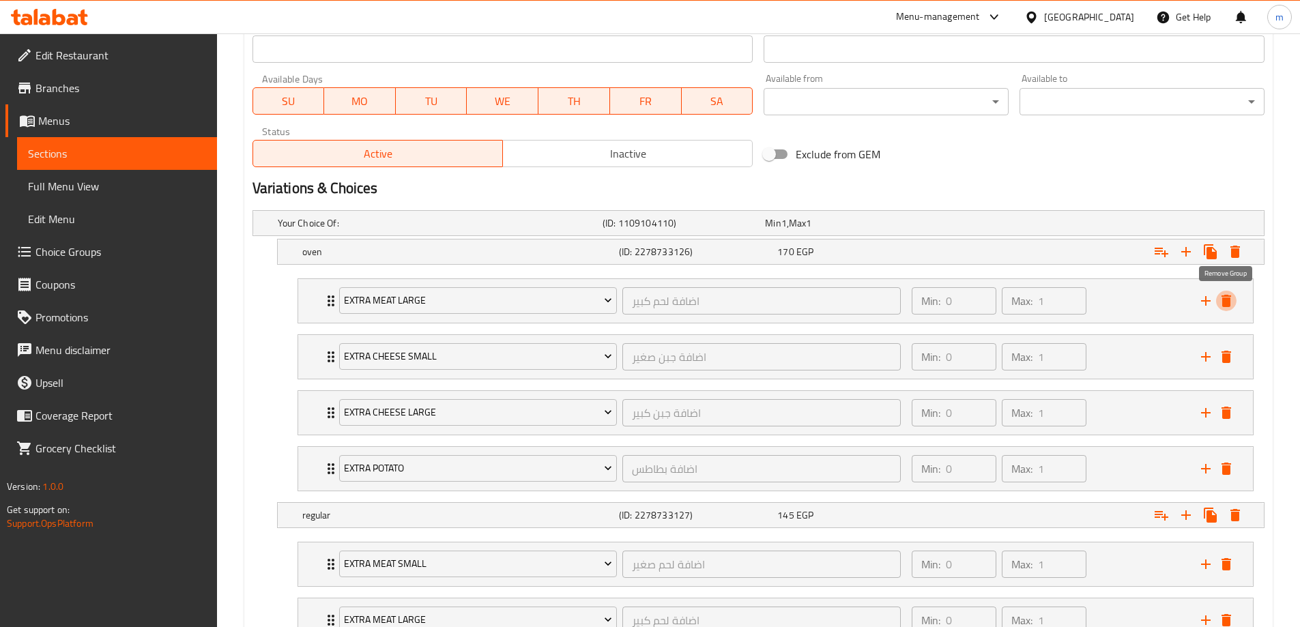
click at [1228, 297] on icon "delete" at bounding box center [1226, 301] width 10 height 12
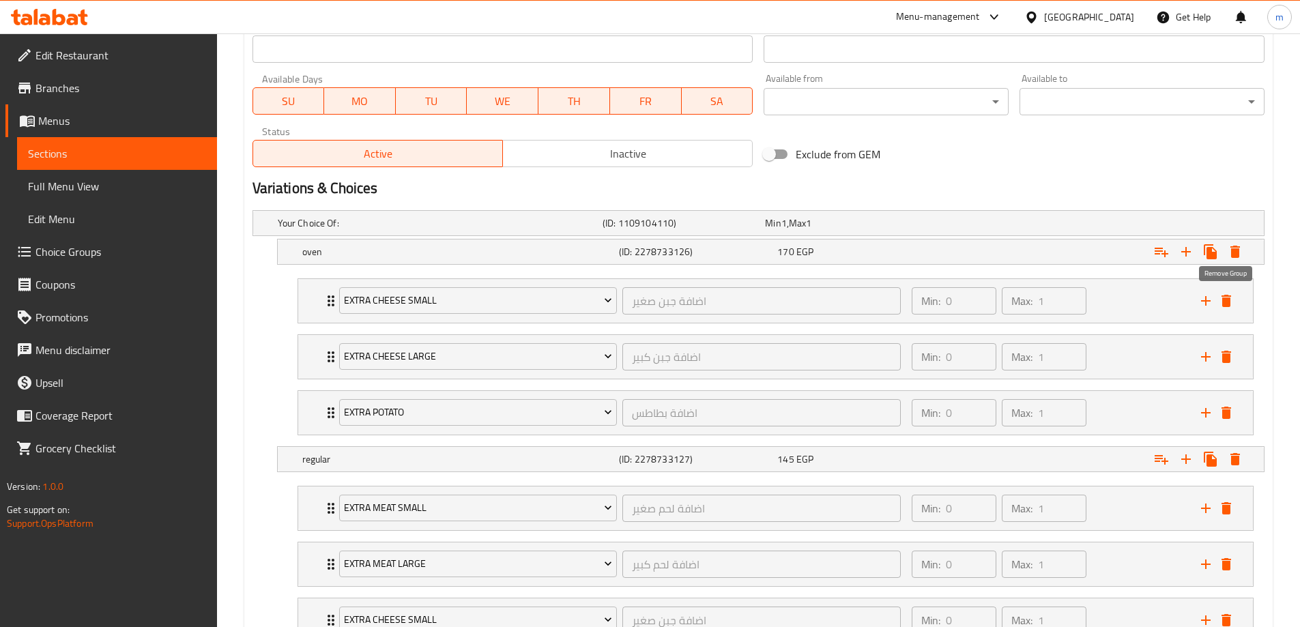
click at [1228, 297] on icon "delete" at bounding box center [1226, 301] width 10 height 12
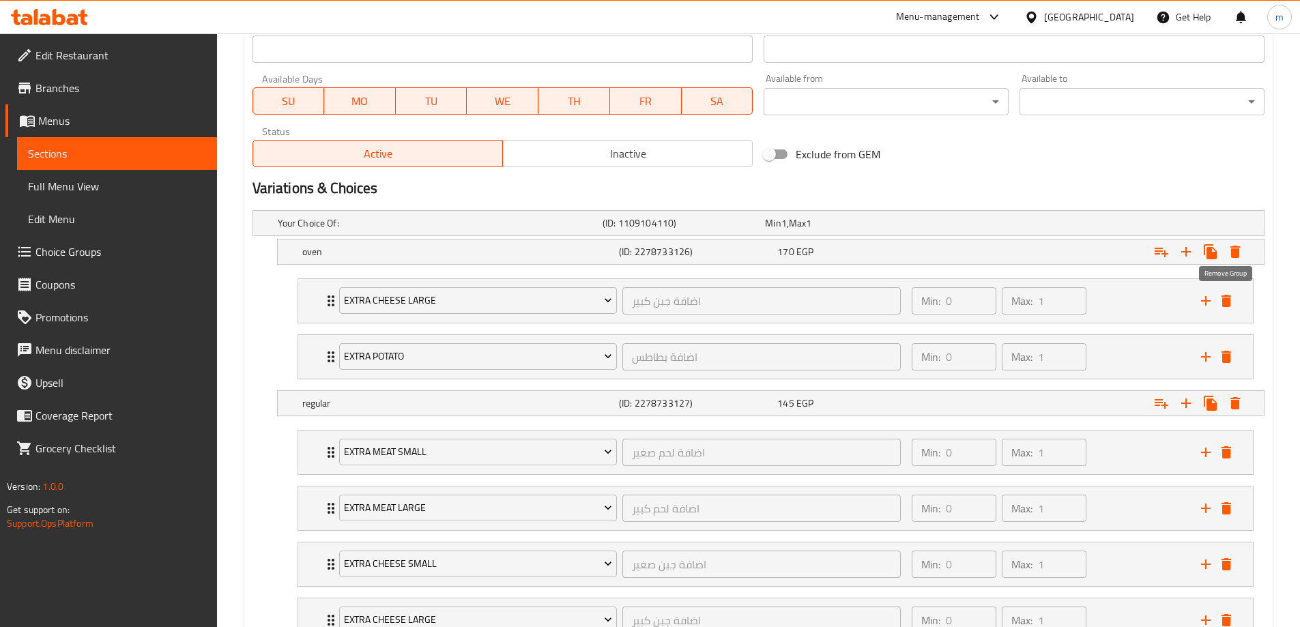
click at [1228, 297] on icon "delete" at bounding box center [1226, 301] width 10 height 12
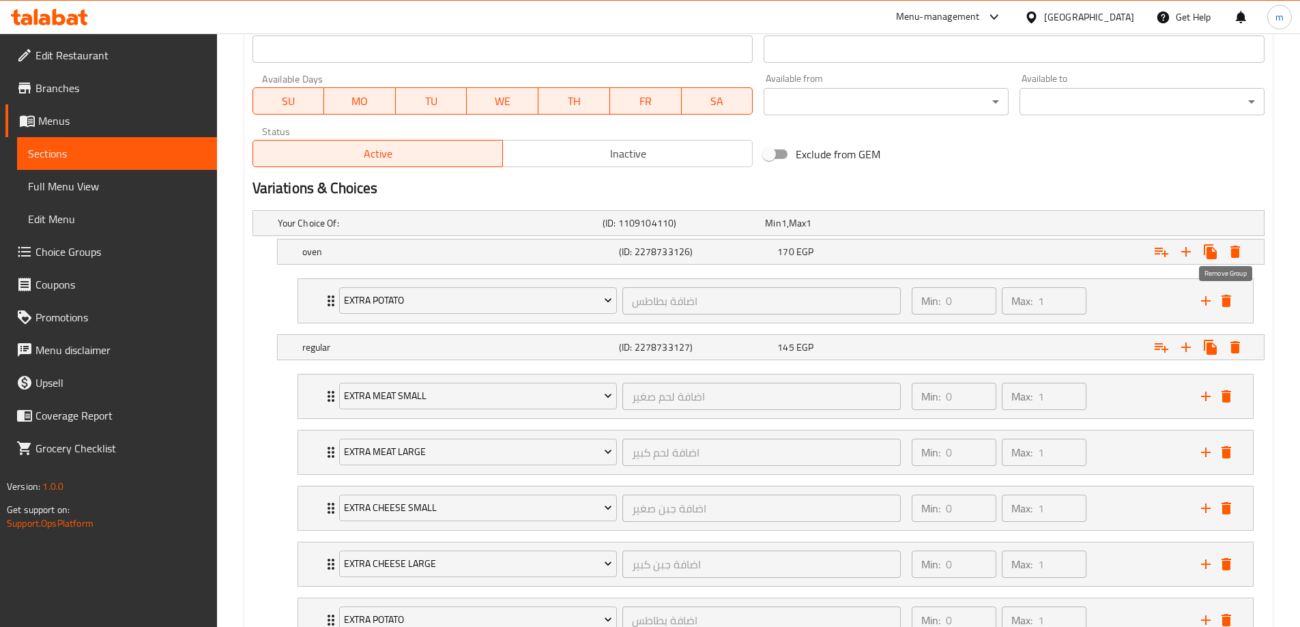
click at [1228, 297] on icon "delete" at bounding box center [1226, 301] width 10 height 12
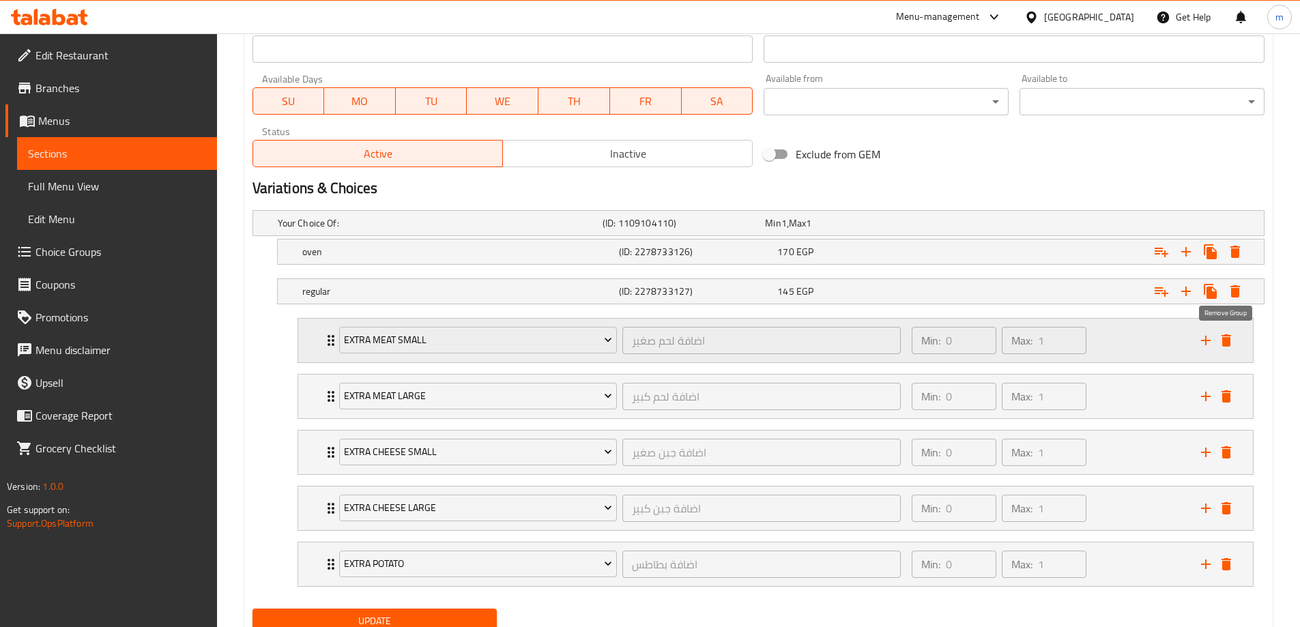
click at [1227, 339] on icon "delete" at bounding box center [1226, 340] width 10 height 12
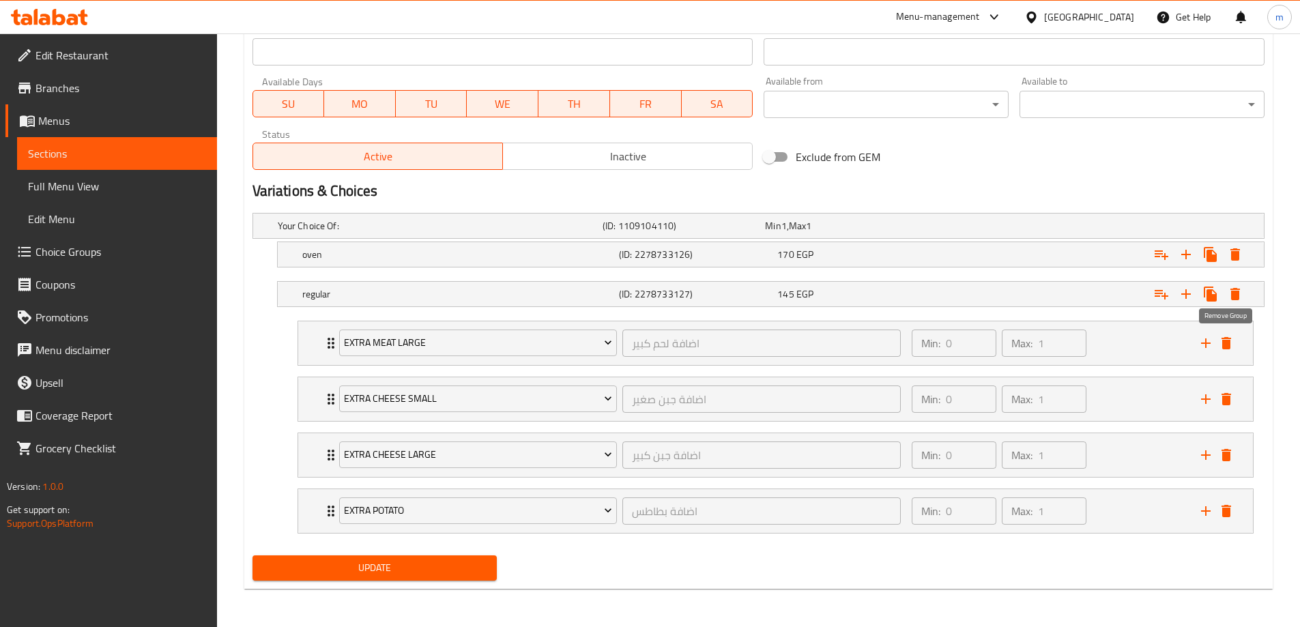
click at [1227, 339] on icon "delete" at bounding box center [1226, 343] width 16 height 16
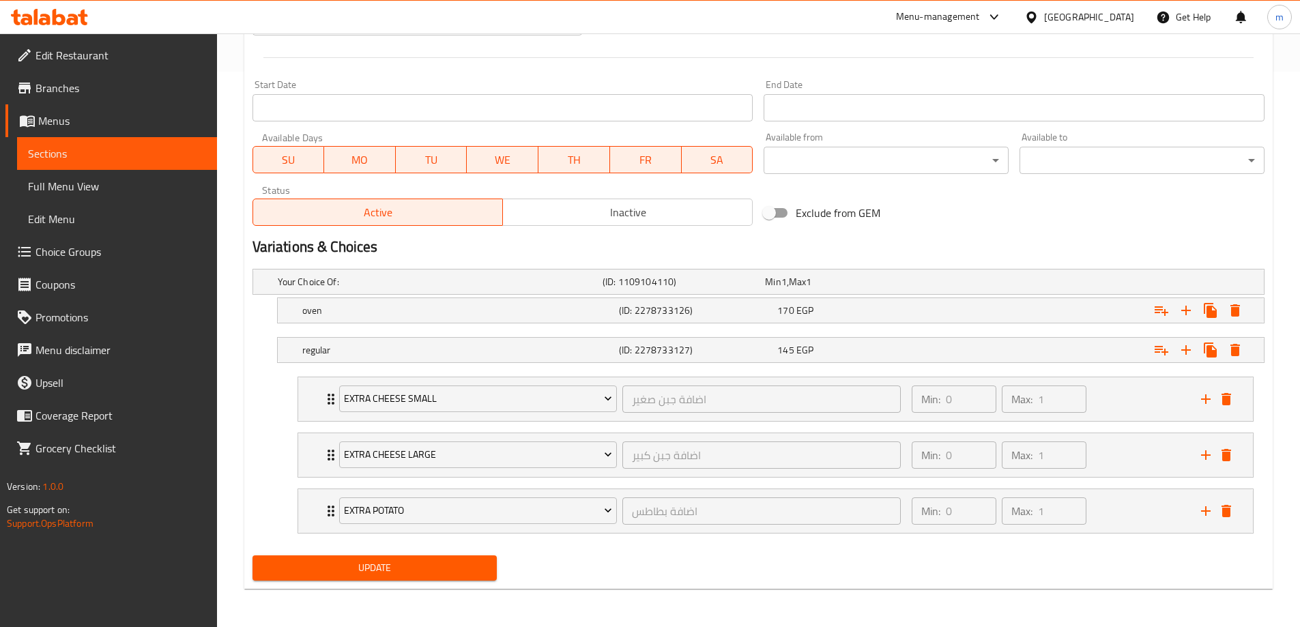
scroll to position [555, 0]
click at [1227, 389] on button "delete" at bounding box center [1226, 399] width 20 height 20
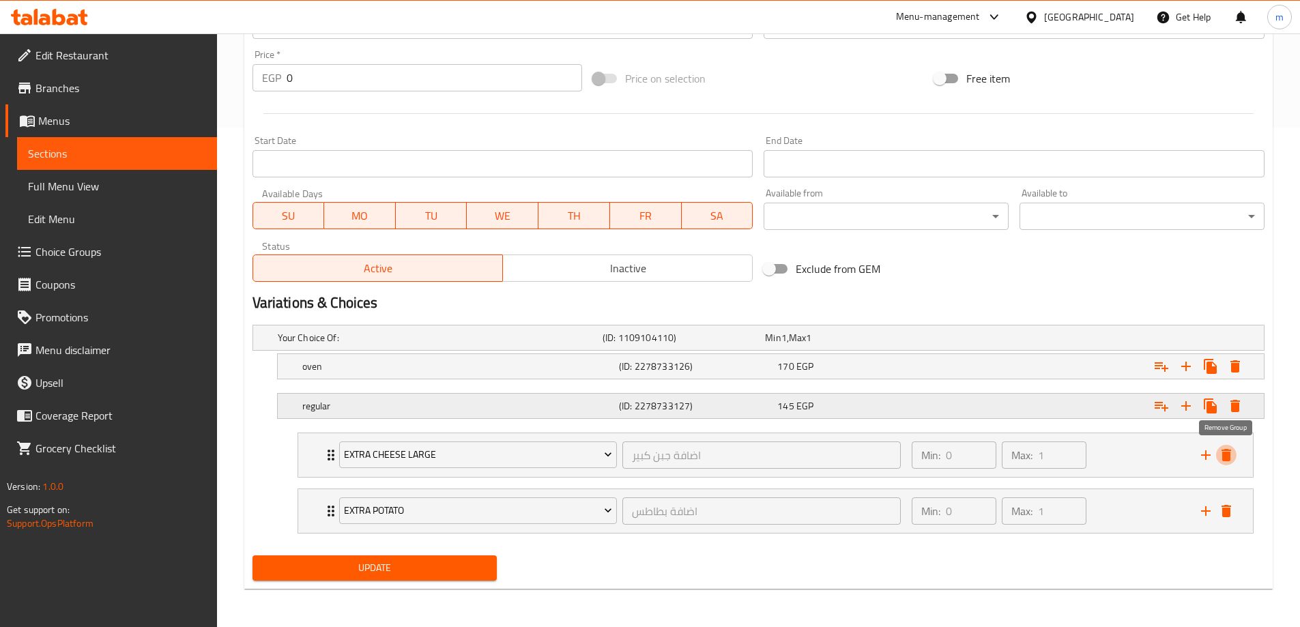
drag, startPoint x: 1227, startPoint y: 452, endPoint x: 1227, endPoint y: 469, distance: 17.1
click at [1227, 454] on icon "delete" at bounding box center [1226, 455] width 10 height 12
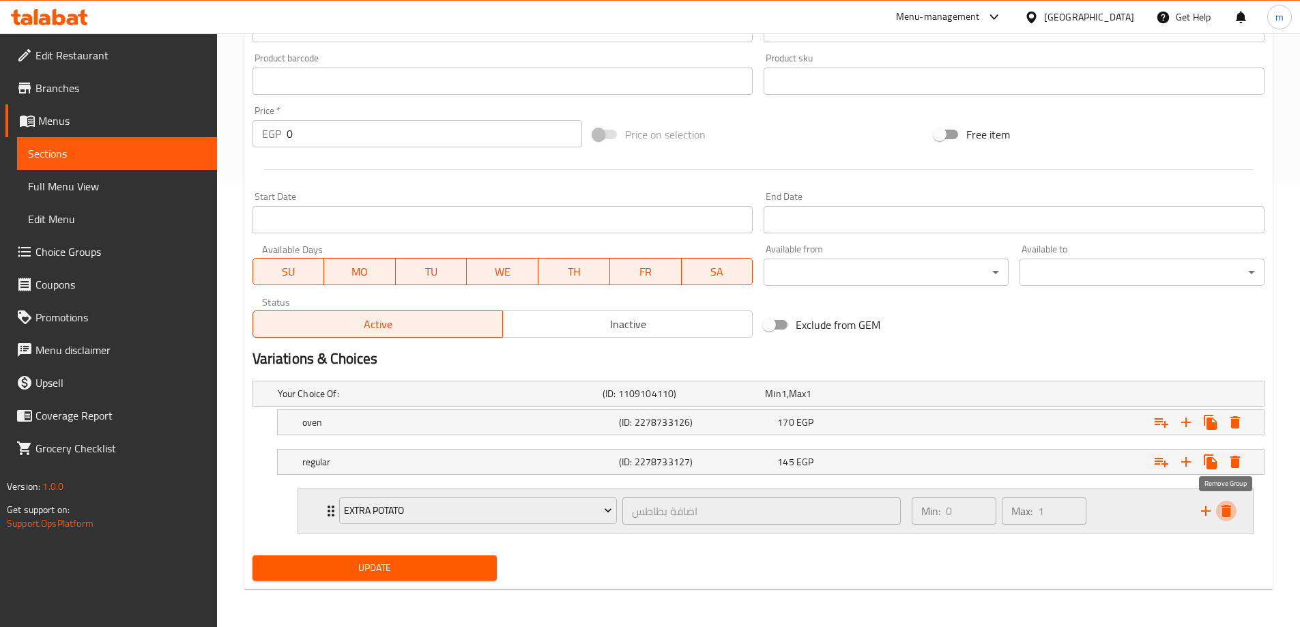
click at [1229, 510] on icon "delete" at bounding box center [1226, 511] width 10 height 12
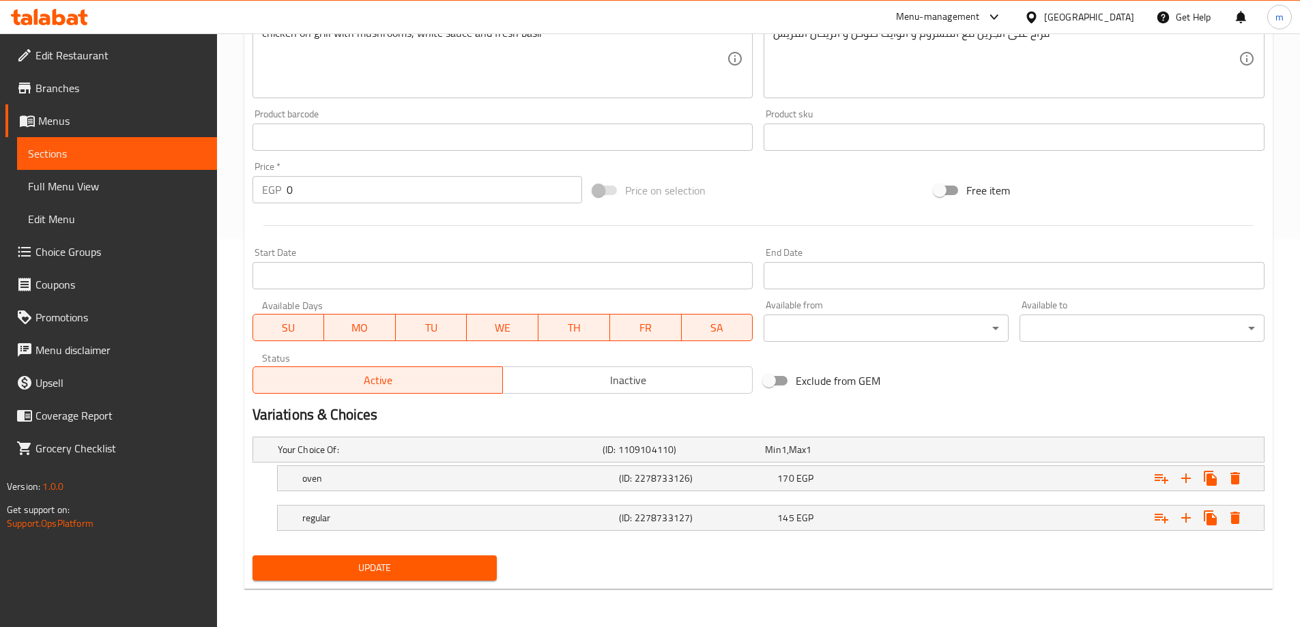
click at [356, 557] on button "Update" at bounding box center [374, 567] width 245 height 25
click at [748, 484] on h5 "(ID: 2278733126)" at bounding box center [695, 478] width 153 height 14
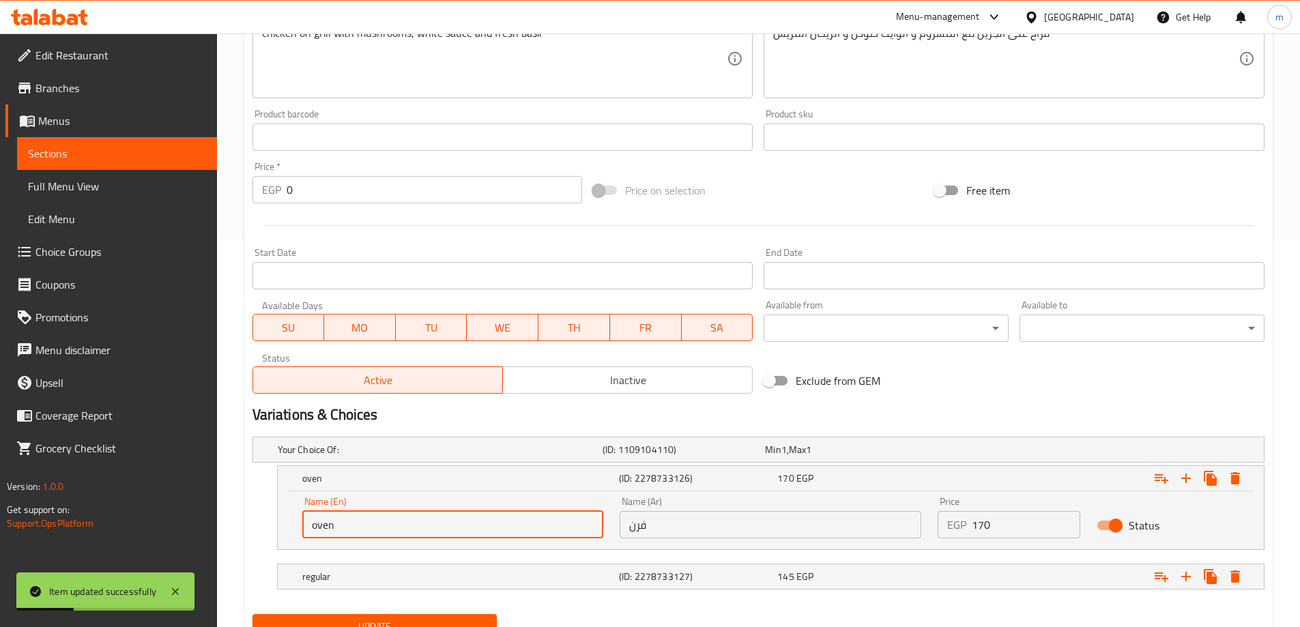
click at [551, 517] on input "oven" at bounding box center [453, 524] width 302 height 27
type input "Oven"
click at [564, 585] on div "regular" at bounding box center [457, 576] width 317 height 19
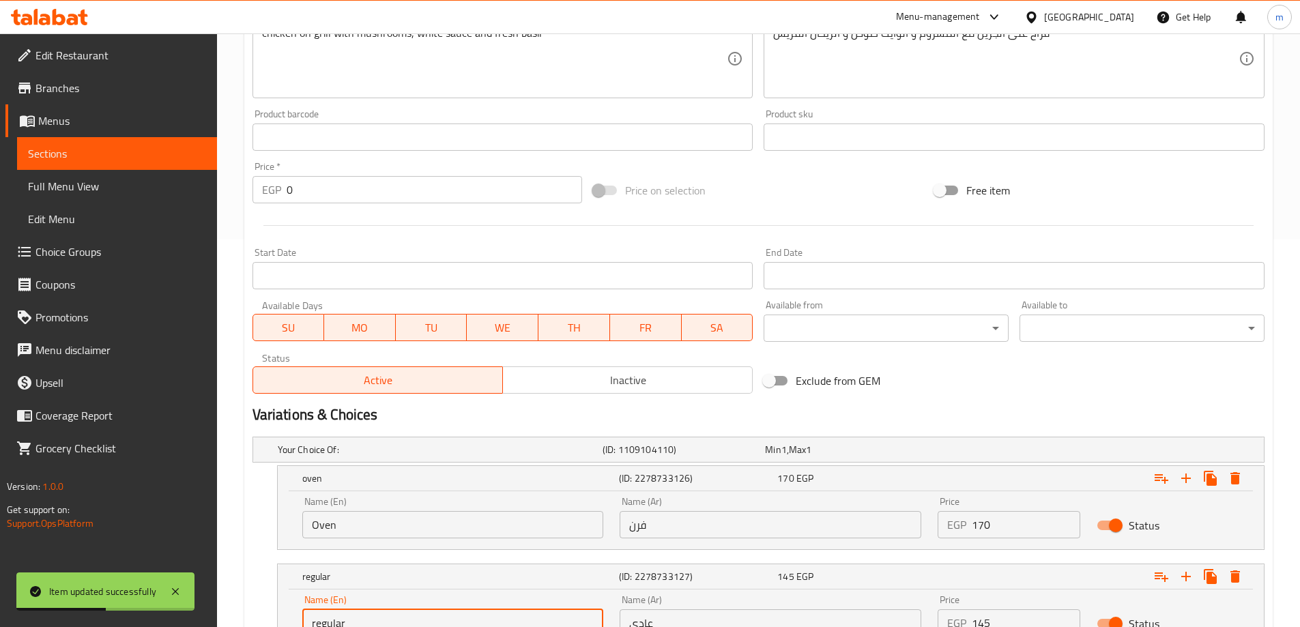
click at [533, 613] on input "regular" at bounding box center [453, 622] width 302 height 27
type input "Regular"
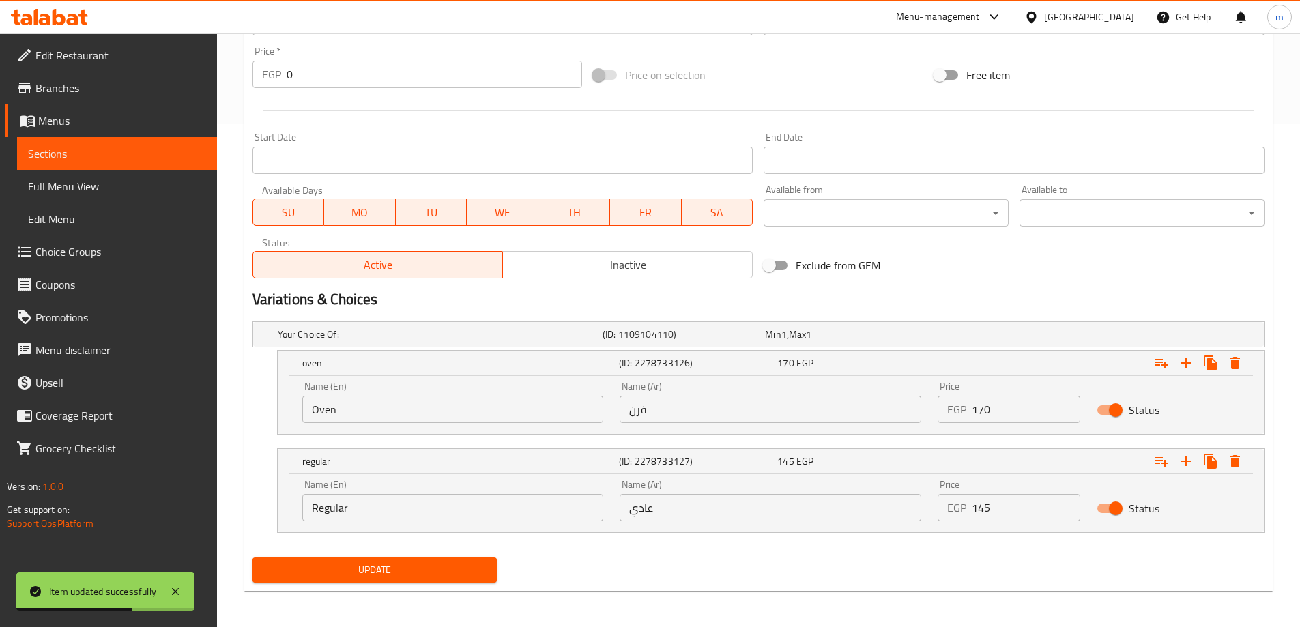
scroll to position [505, 0]
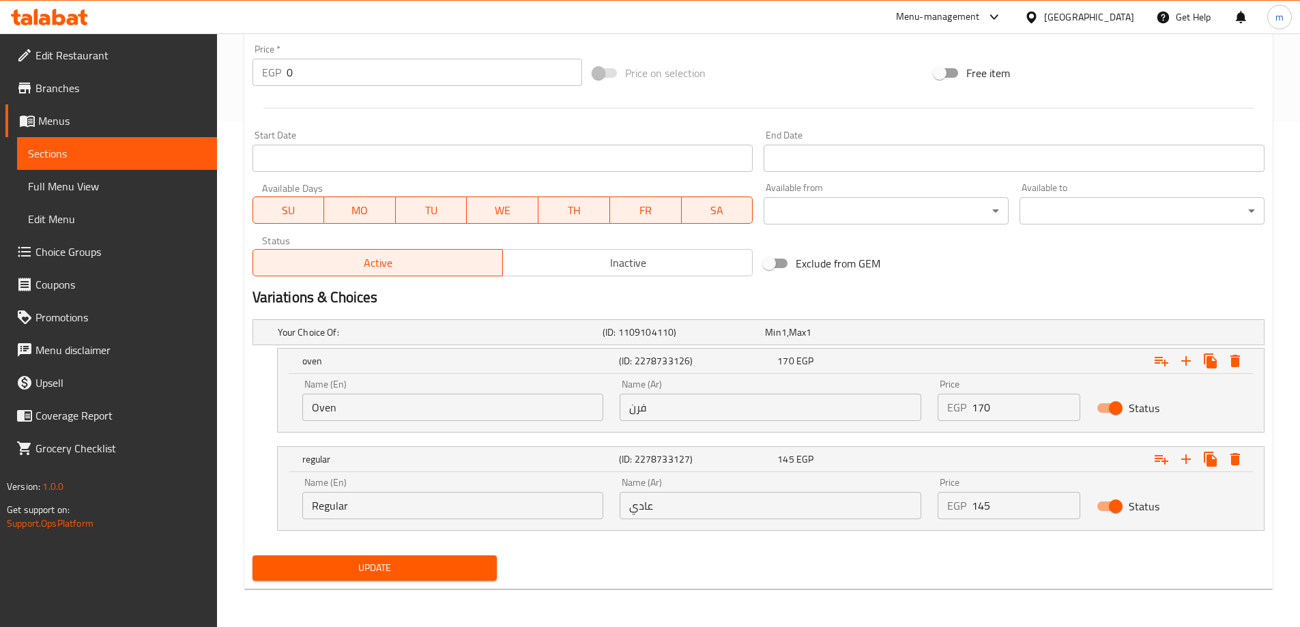
click at [529, 403] on input "Oven" at bounding box center [453, 407] width 302 height 27
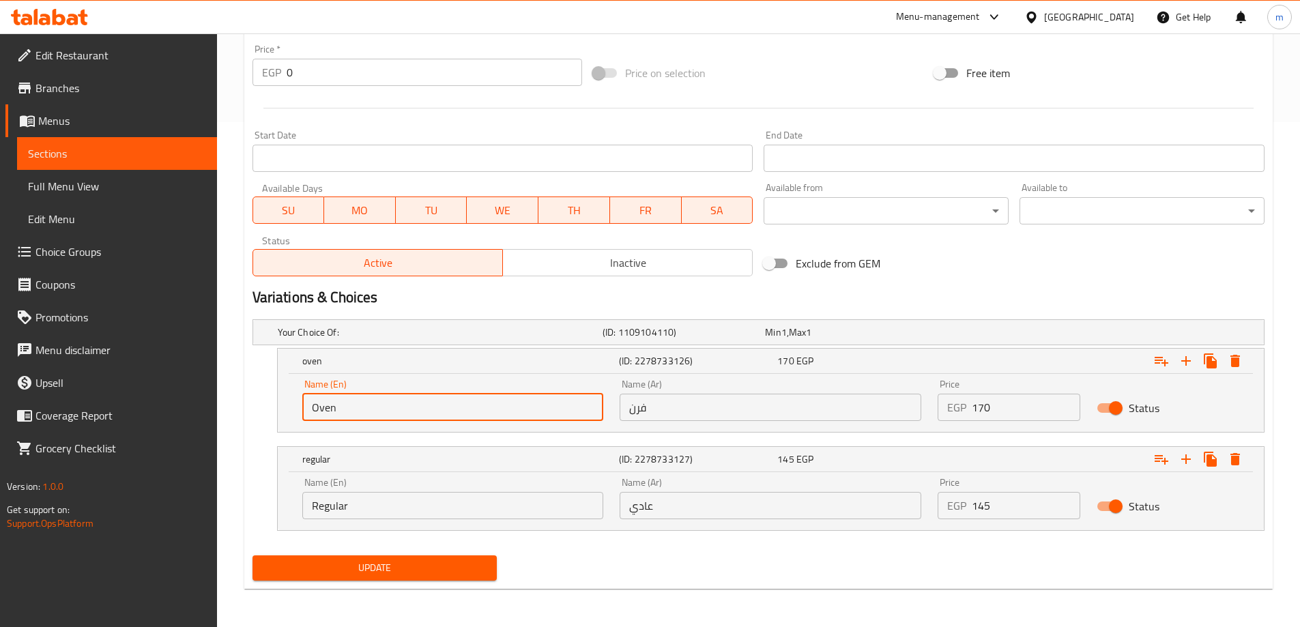
paste input "Baked"
type input "Oven Baked"
click at [713, 411] on input "فرن" at bounding box center [770, 407] width 302 height 27
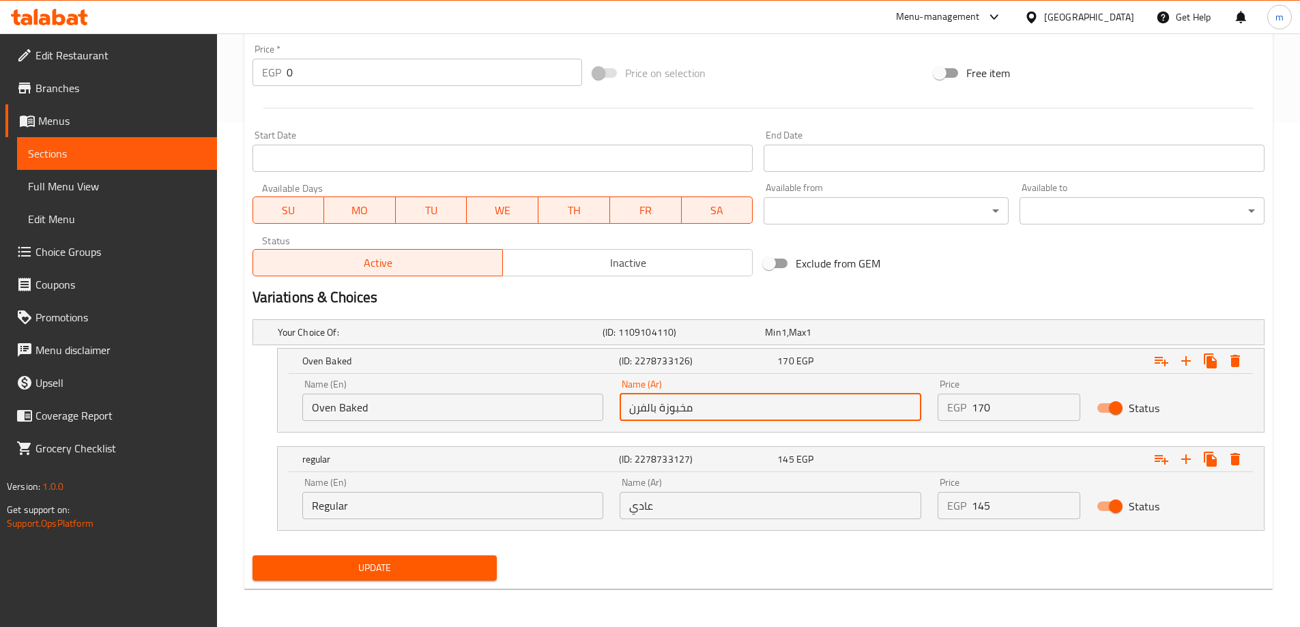
click at [719, 405] on input "مخبوزة بالفرن" at bounding box center [770, 407] width 302 height 27
click at [522, 405] on input "Oven Baked" at bounding box center [453, 407] width 302 height 27
type input "فرن"
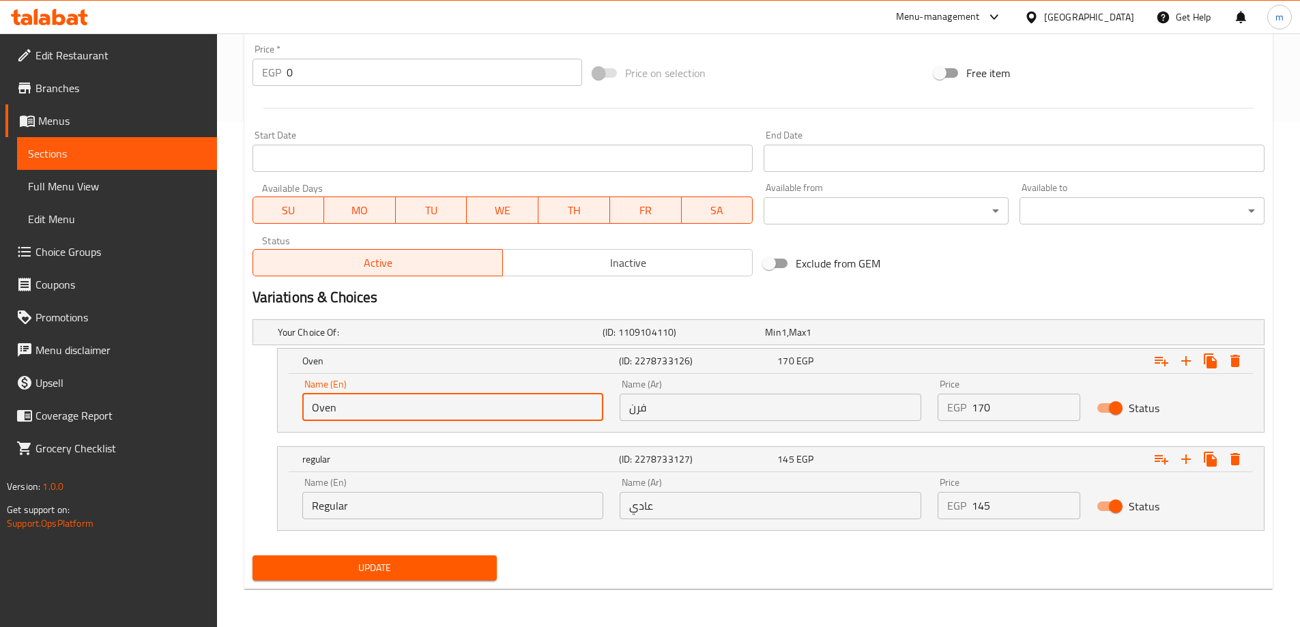
type input "Oven"
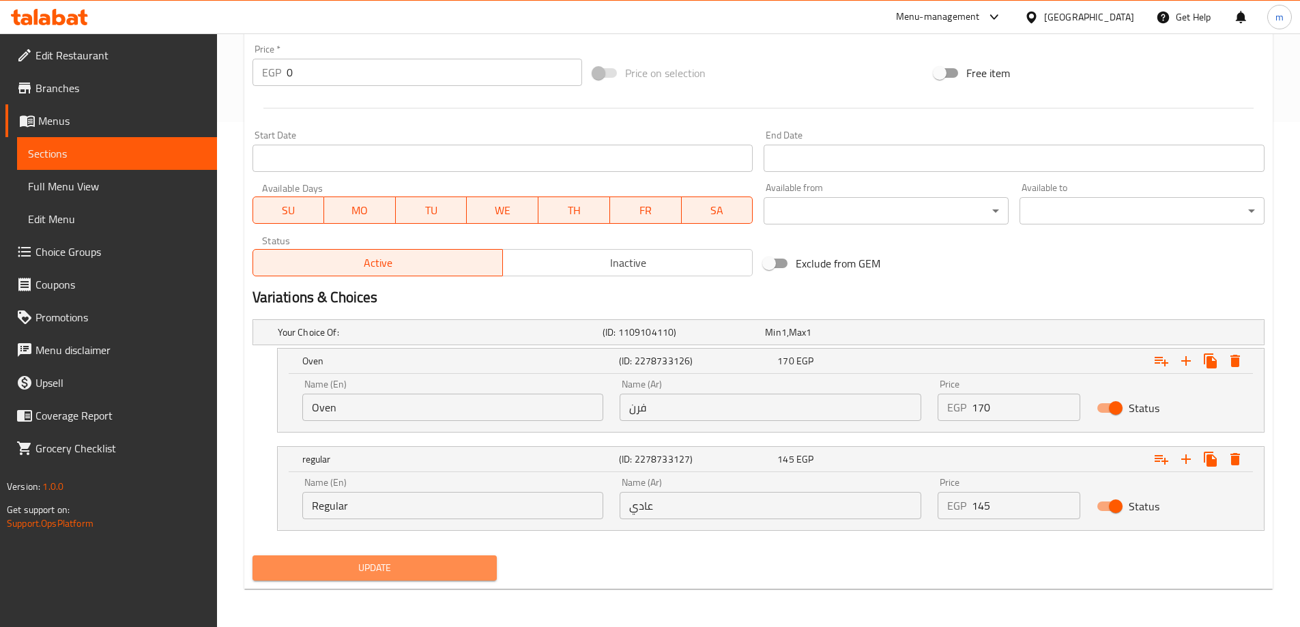
click at [477, 555] on button "Update" at bounding box center [374, 567] width 245 height 25
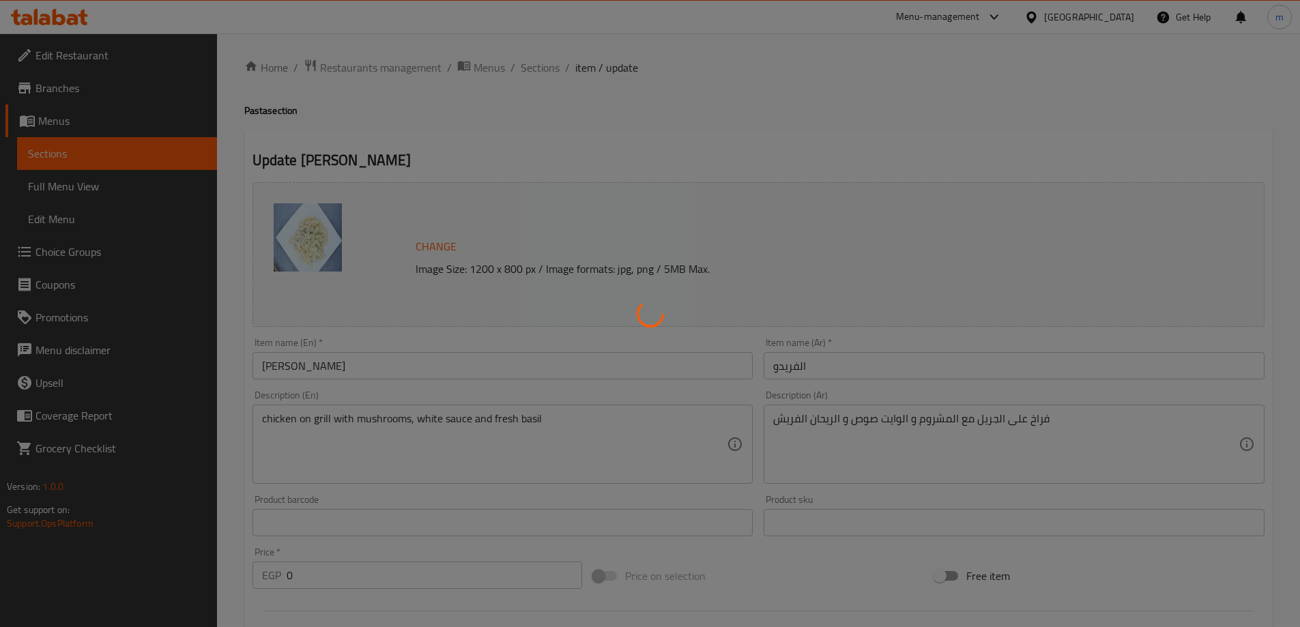
scroll to position [0, 0]
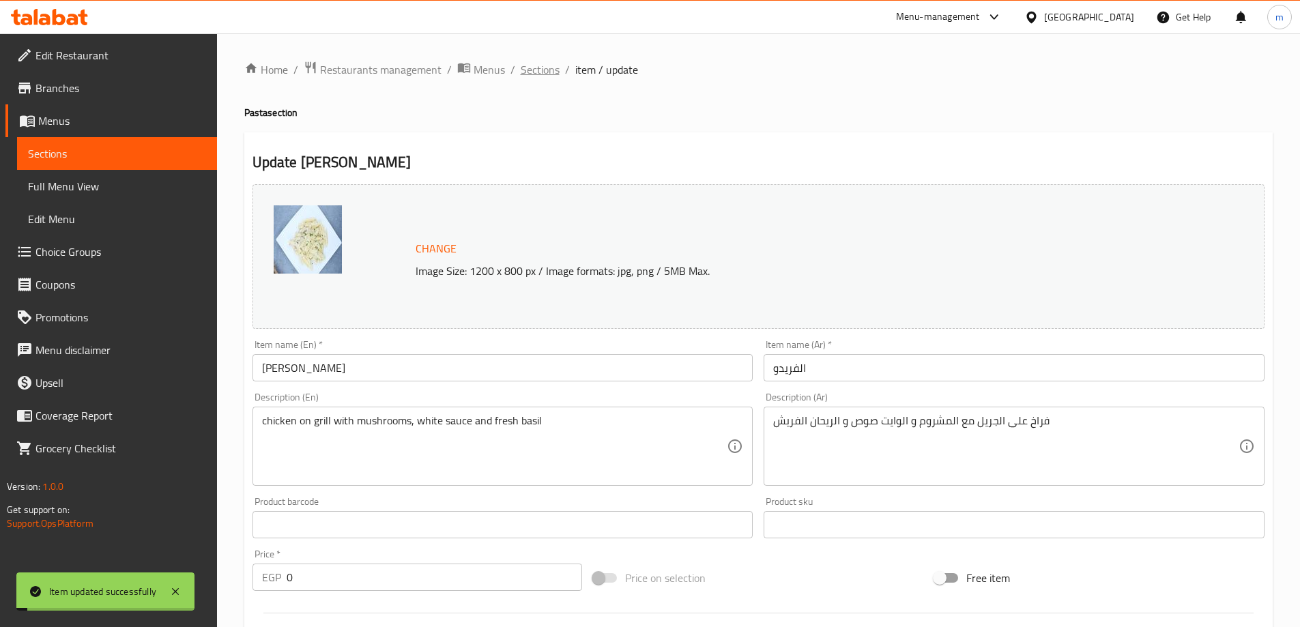
click at [525, 77] on span "Sections" at bounding box center [540, 69] width 39 height 16
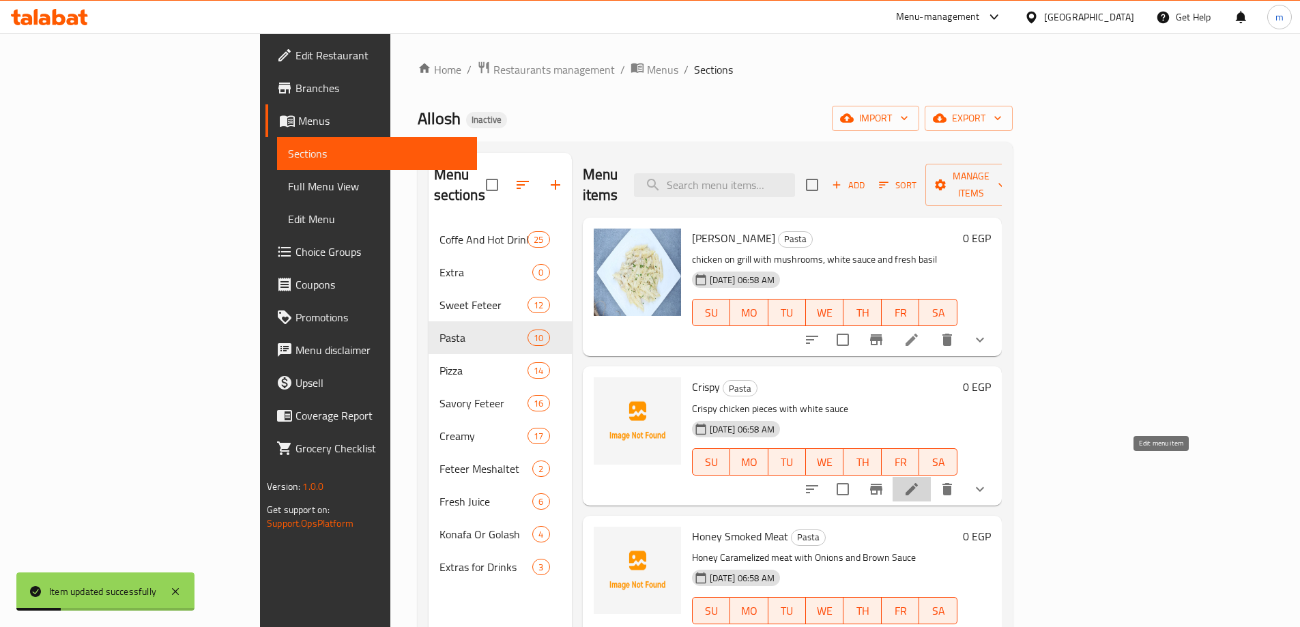
click at [920, 481] on icon at bounding box center [911, 489] width 16 height 16
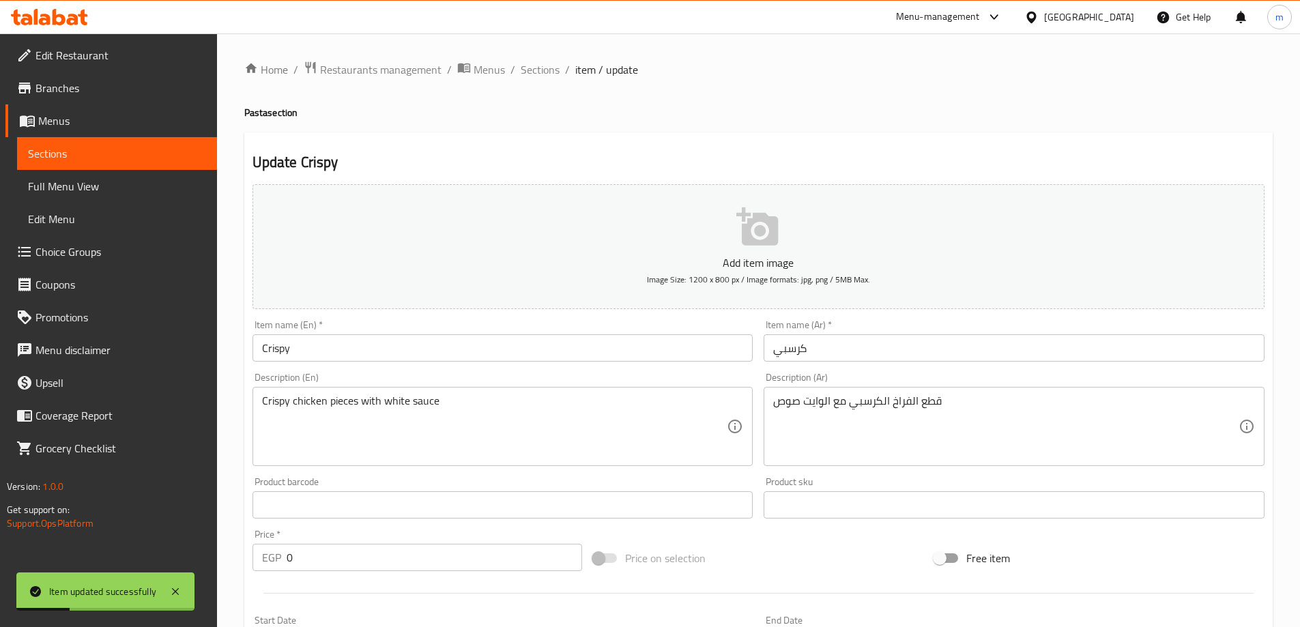
click at [912, 346] on input "كرسبي" at bounding box center [1013, 347] width 501 height 27
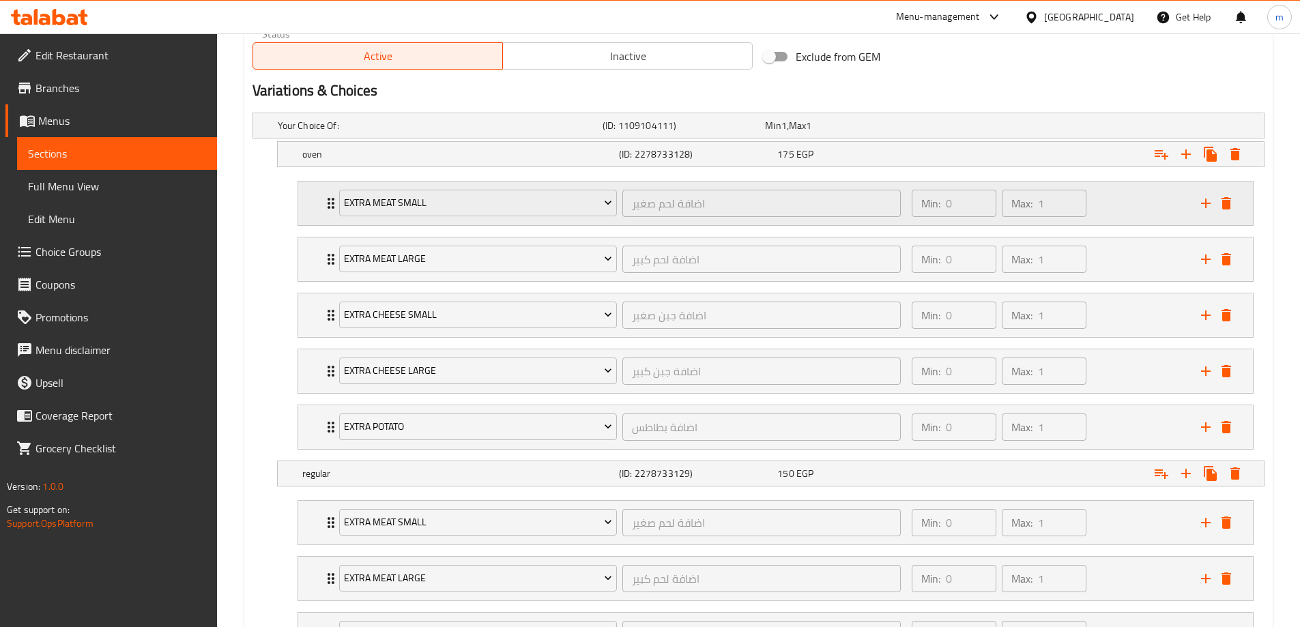
scroll to position [614, 0]
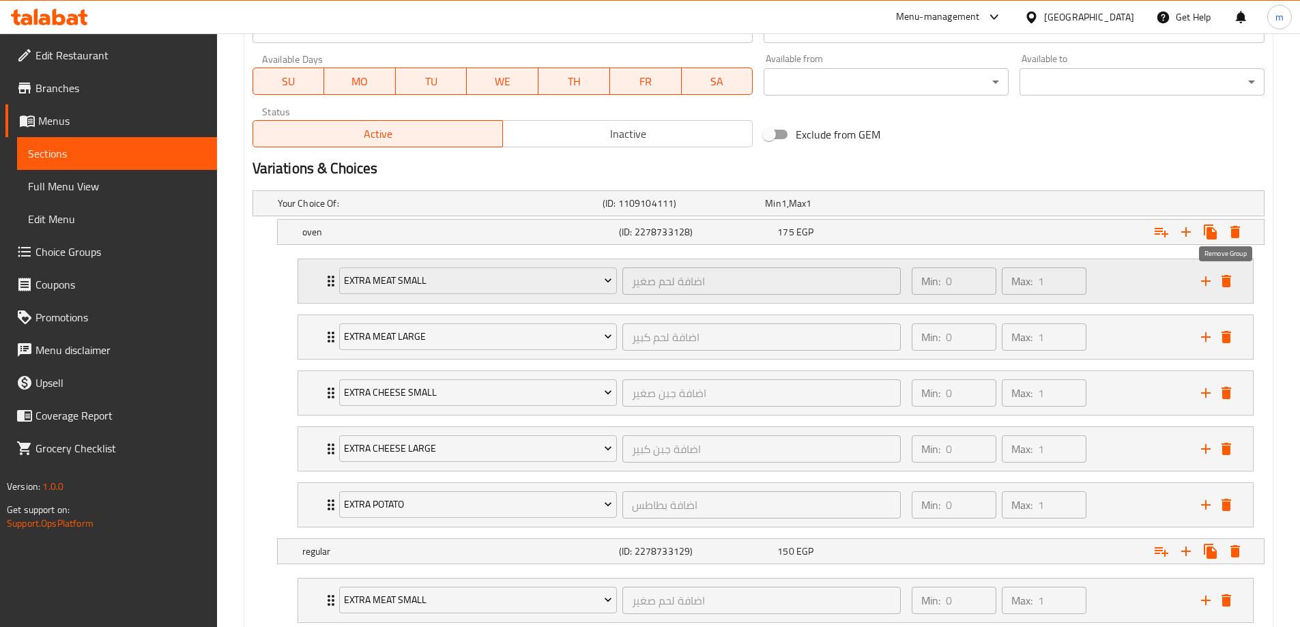
click at [1225, 289] on button "delete" at bounding box center [1226, 281] width 20 height 20
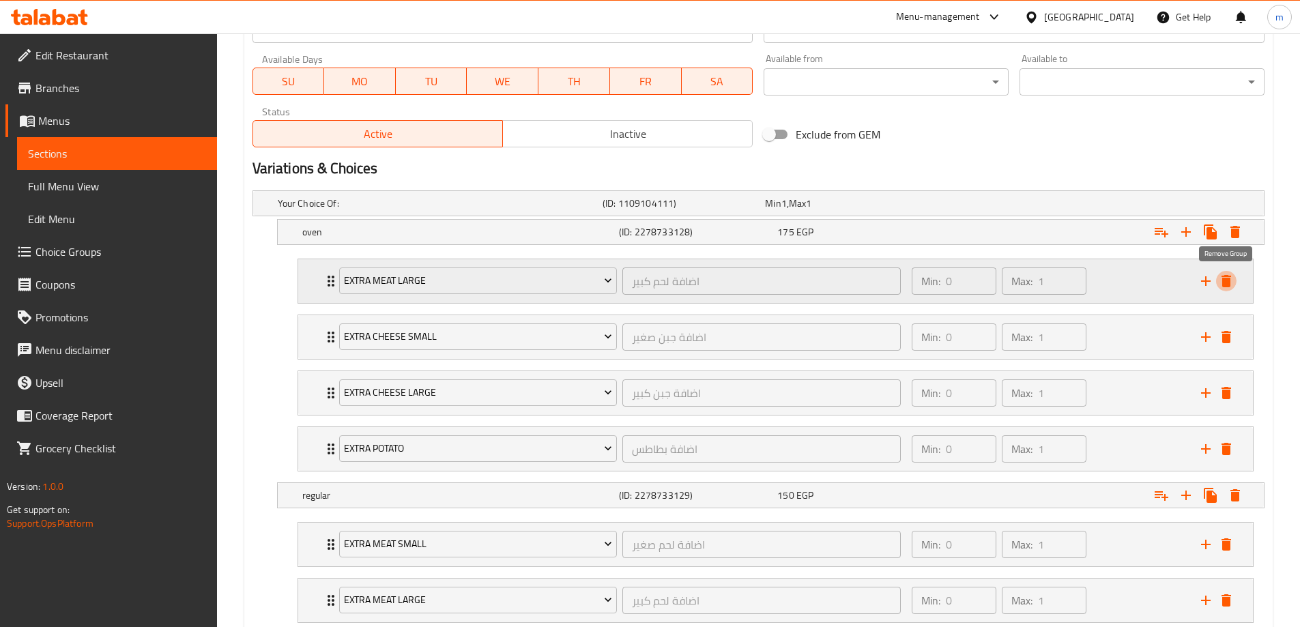
click at [1228, 284] on icon "delete" at bounding box center [1226, 281] width 10 height 12
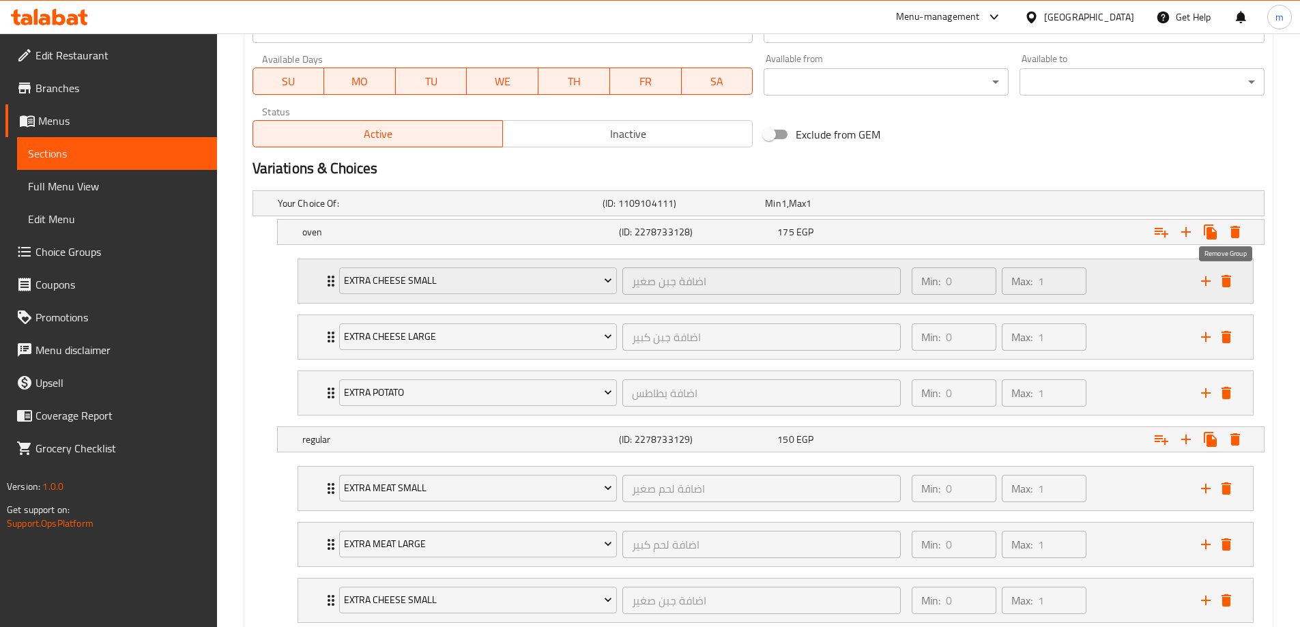
click at [1229, 286] on icon "delete" at bounding box center [1226, 281] width 10 height 12
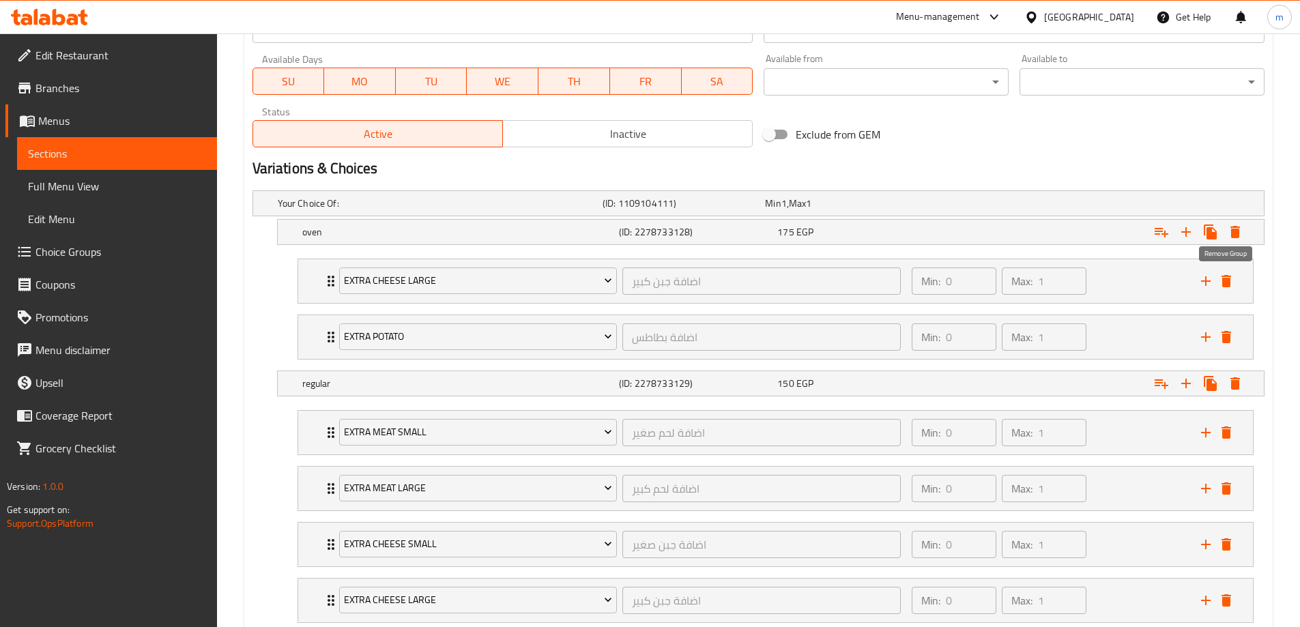
click at [1229, 286] on icon "delete" at bounding box center [1226, 281] width 10 height 12
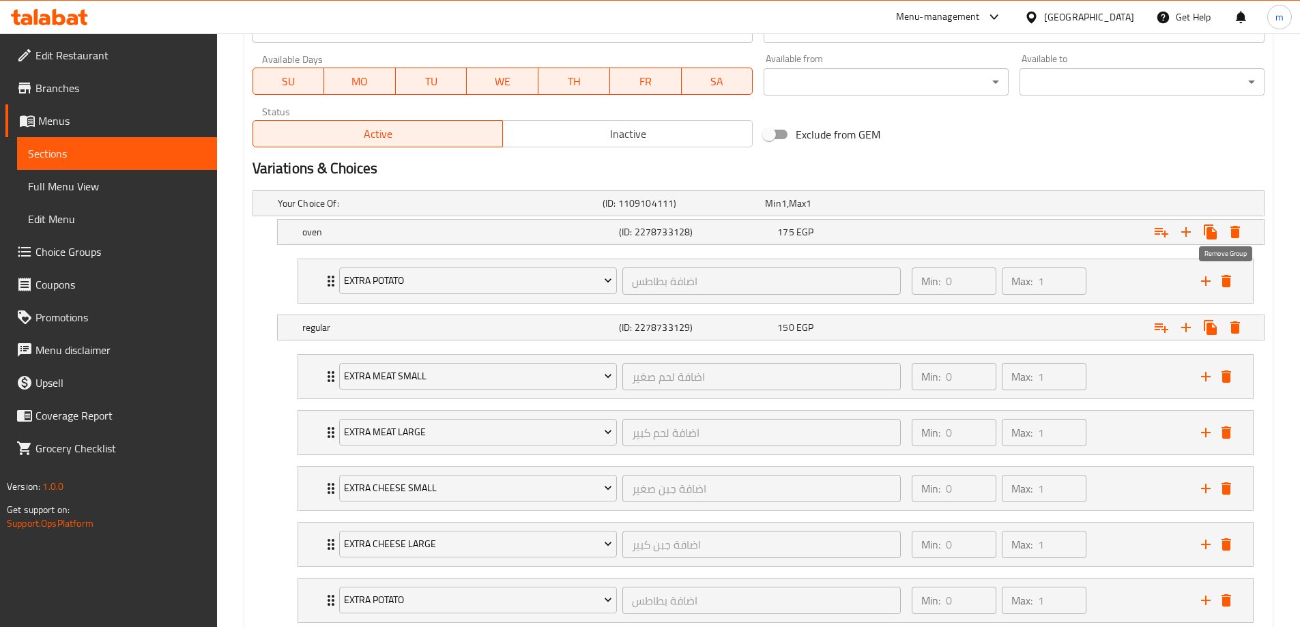
click at [1229, 286] on icon "delete" at bounding box center [1226, 281] width 10 height 12
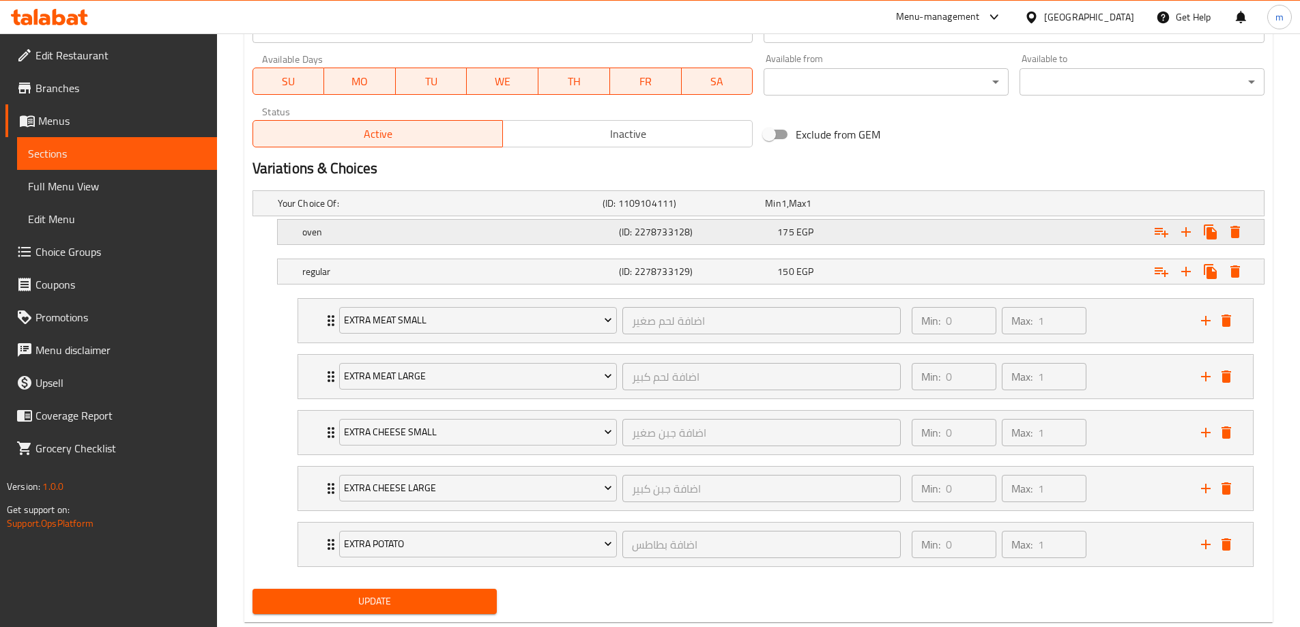
click at [692, 220] on div "oven (ID: 2278733128) 175 EGP" at bounding box center [774, 232] width 950 height 30
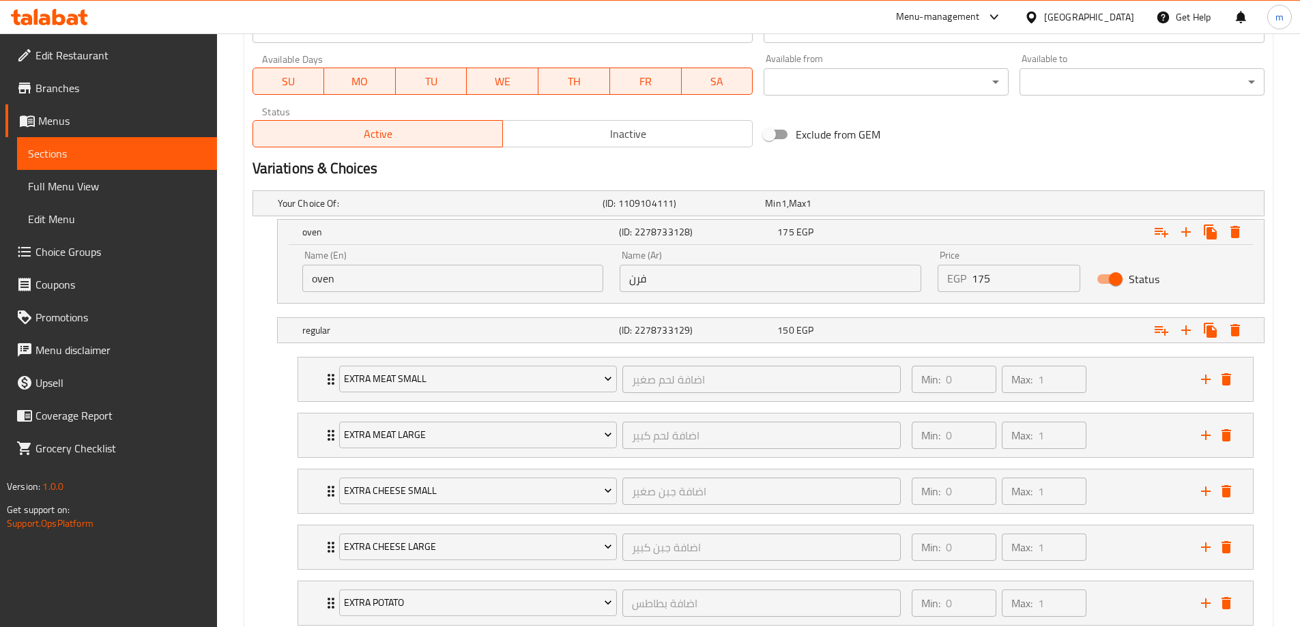
click at [455, 289] on input "oven" at bounding box center [453, 278] width 302 height 27
type input "Oven"
click at [1227, 374] on icon "delete" at bounding box center [1226, 379] width 10 height 12
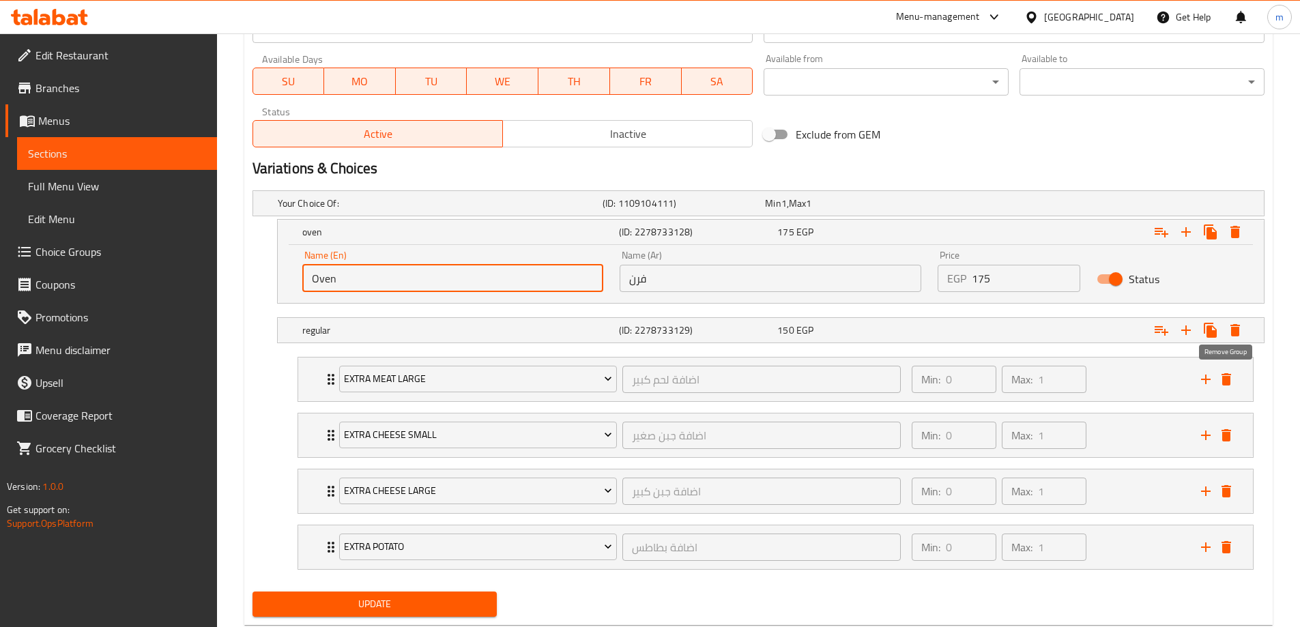
click at [1227, 374] on icon "delete" at bounding box center [1226, 379] width 10 height 12
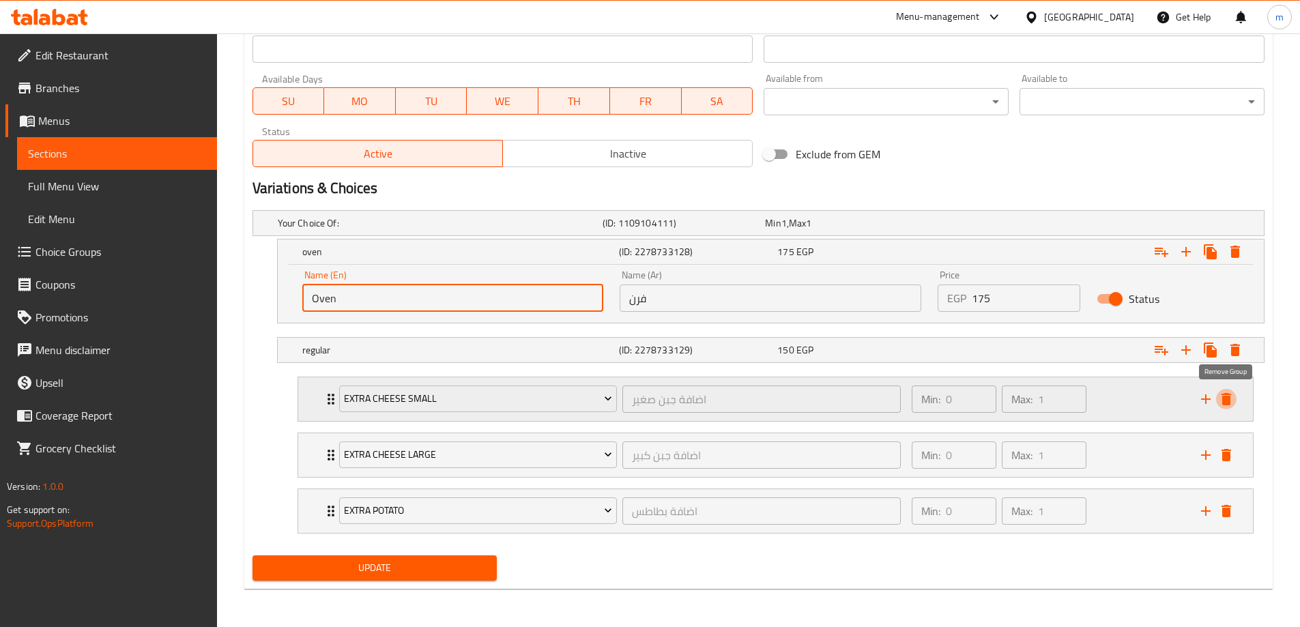
click at [1229, 396] on icon "delete" at bounding box center [1226, 399] width 10 height 12
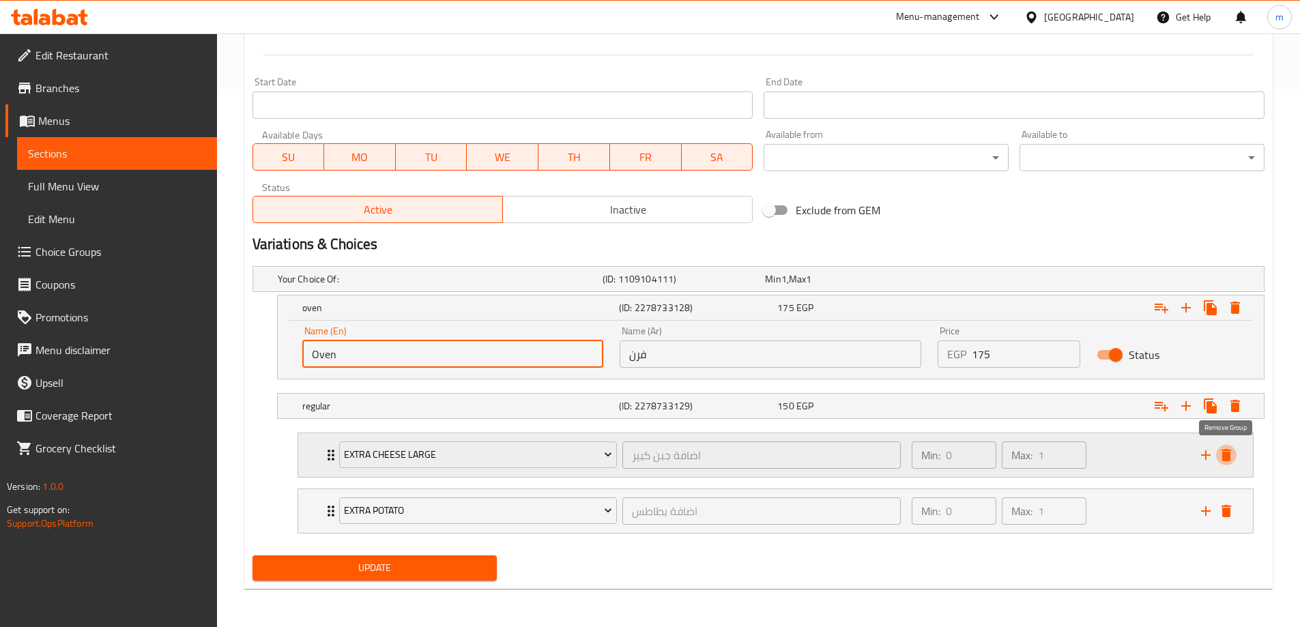
click at [1225, 448] on icon "delete" at bounding box center [1226, 455] width 16 height 16
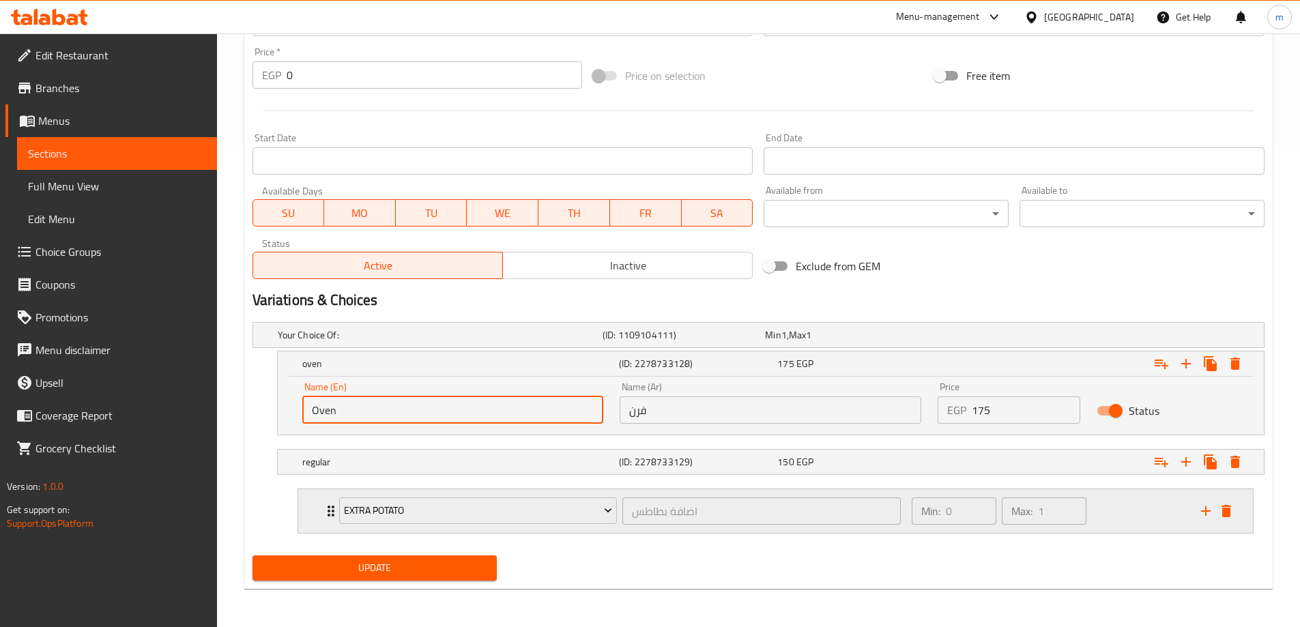
click at [1226, 505] on icon "delete" at bounding box center [1226, 511] width 10 height 12
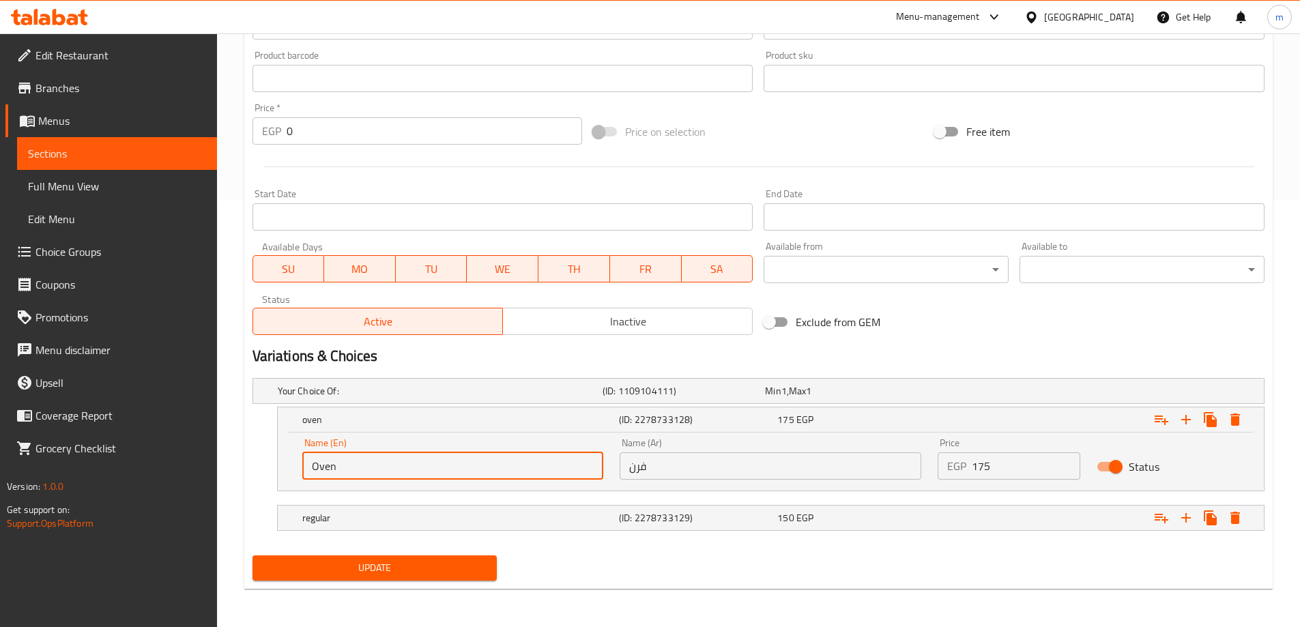
scroll to position [426, 0]
click at [373, 512] on h5 "regular" at bounding box center [457, 518] width 311 height 14
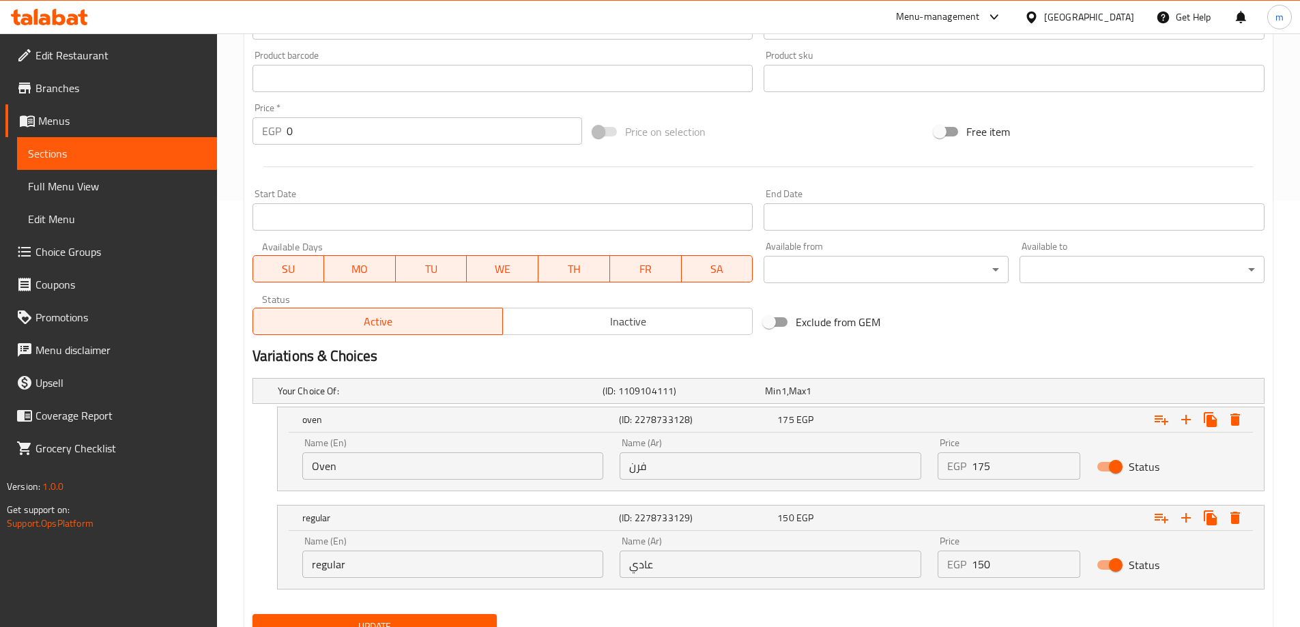
click at [395, 560] on input "regular" at bounding box center [453, 564] width 302 height 27
type input "Regular"
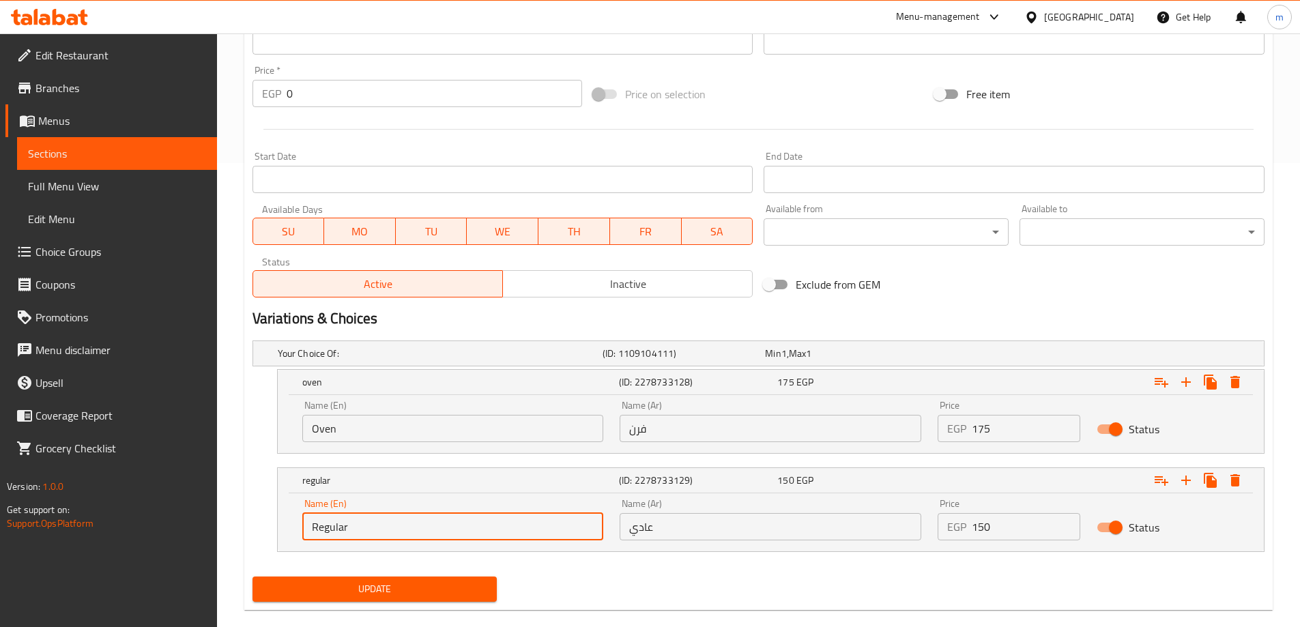
scroll to position [485, 0]
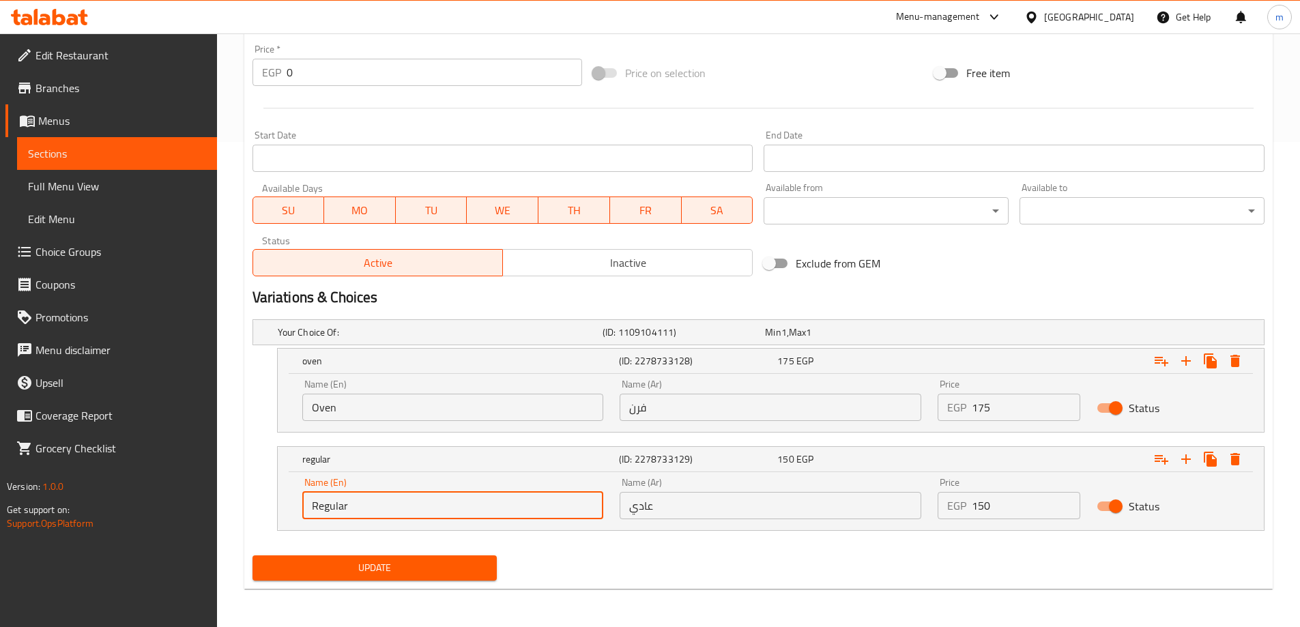
click at [323, 568] on span "Update" at bounding box center [374, 567] width 223 height 17
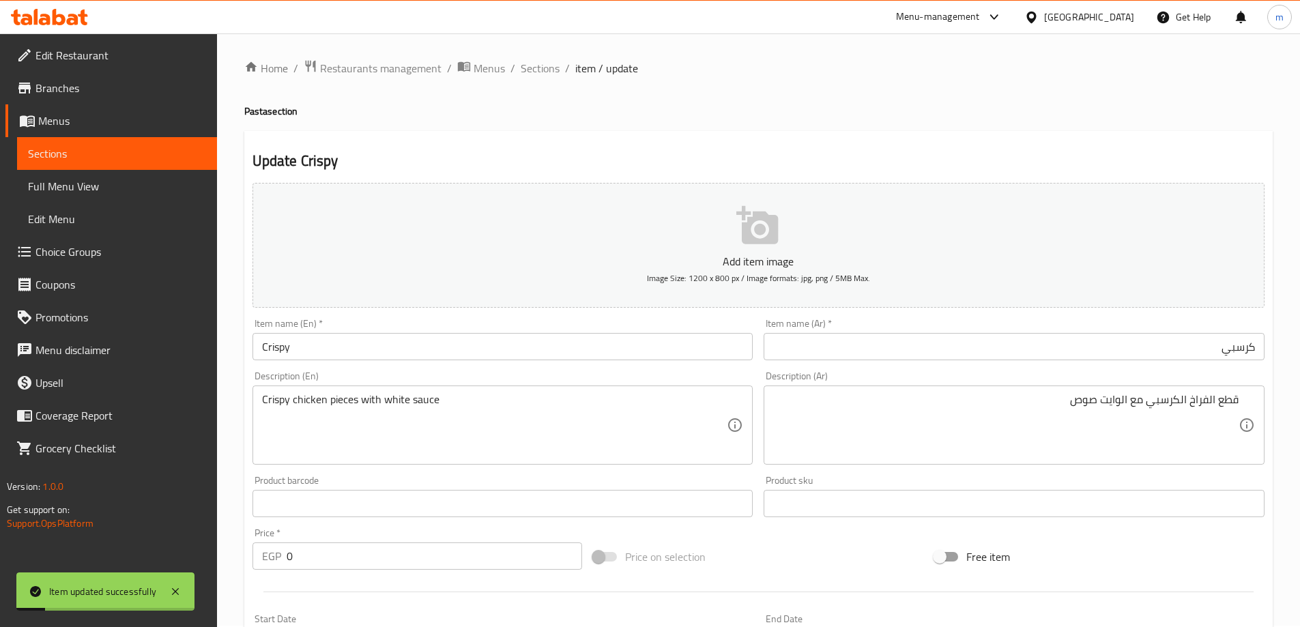
scroll to position [0, 0]
click at [542, 67] on span "Sections" at bounding box center [540, 69] width 39 height 16
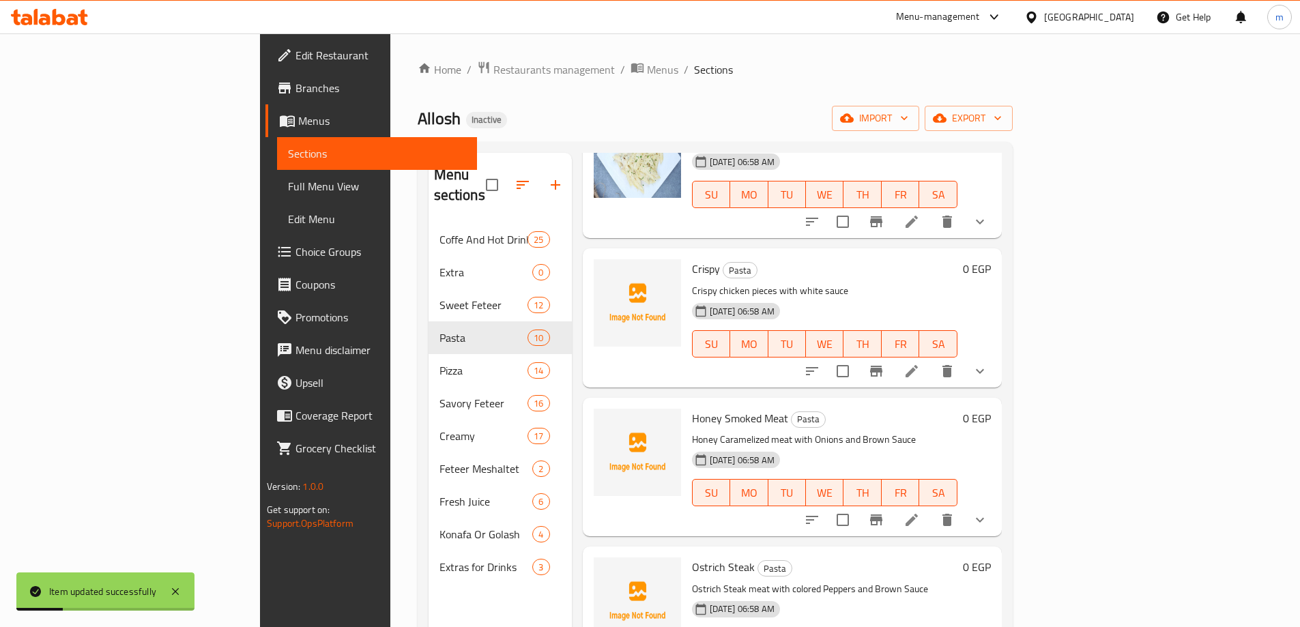
scroll to position [136, 0]
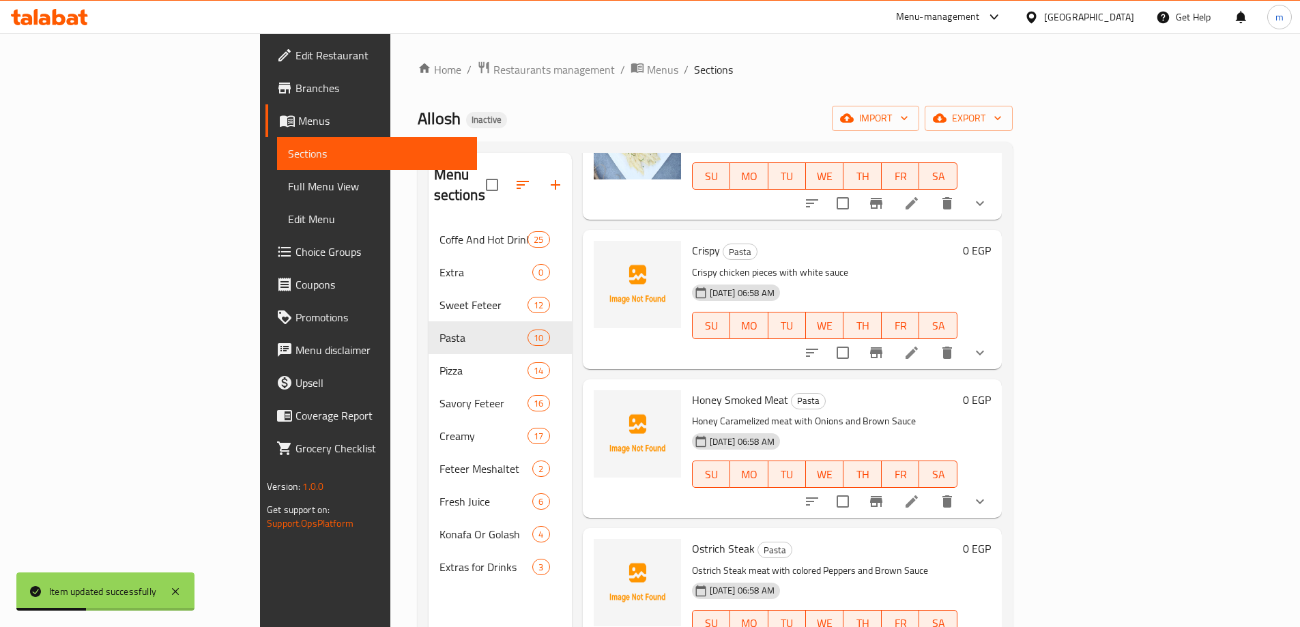
click at [920, 493] on icon at bounding box center [911, 501] width 16 height 16
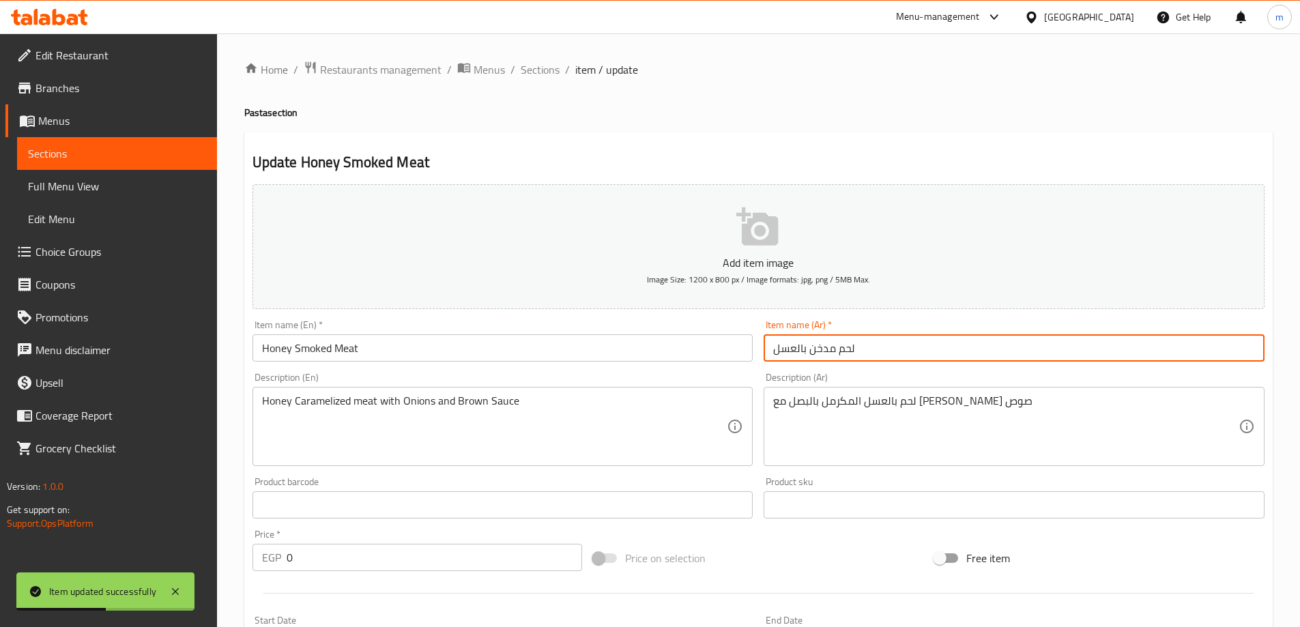
click at [862, 343] on input "لحم مدخن بالعسل" at bounding box center [1013, 347] width 501 height 27
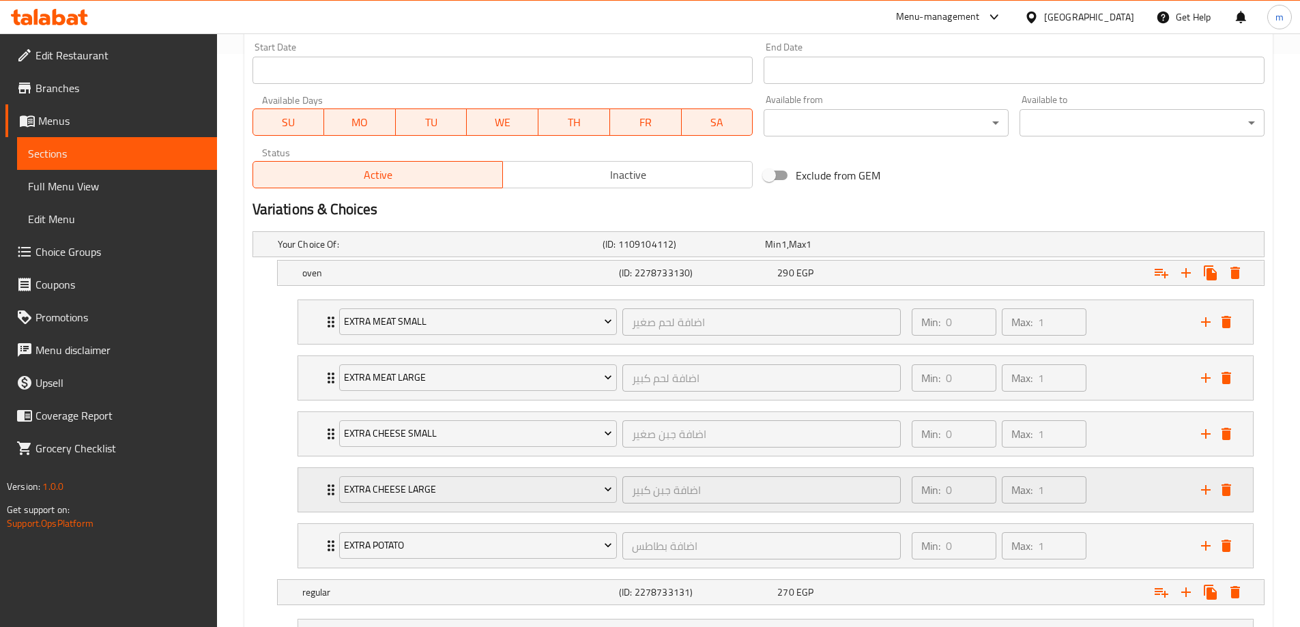
scroll to position [614, 0]
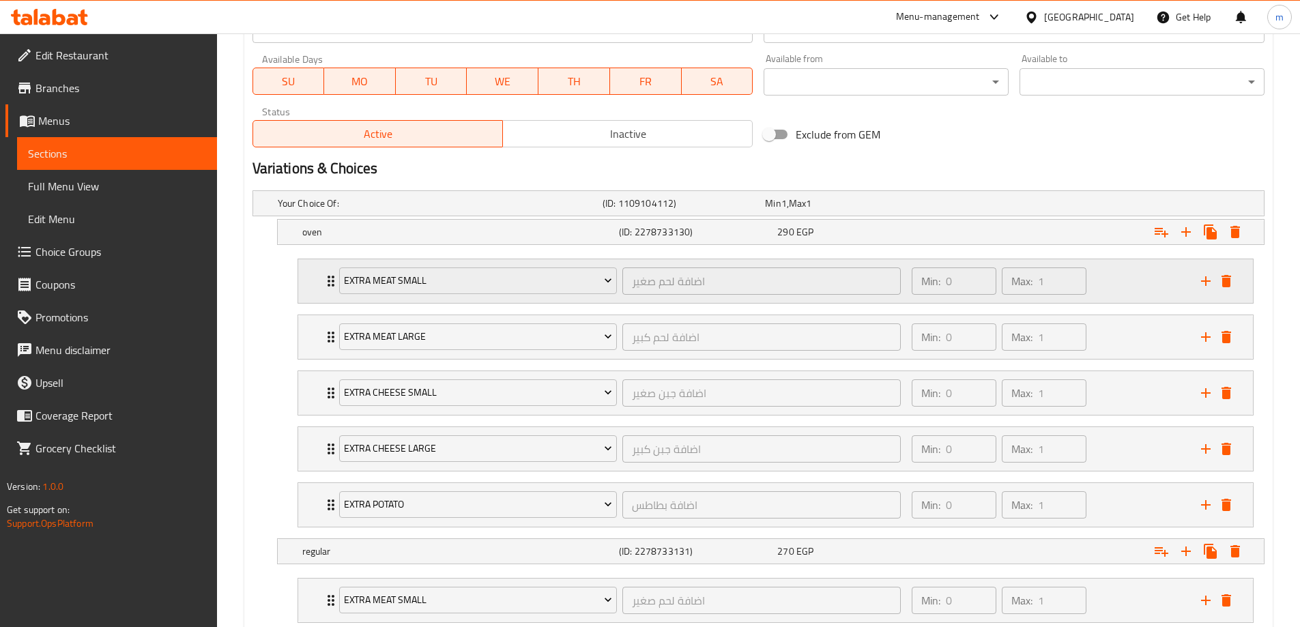
click at [1225, 282] on icon "delete" at bounding box center [1226, 281] width 10 height 12
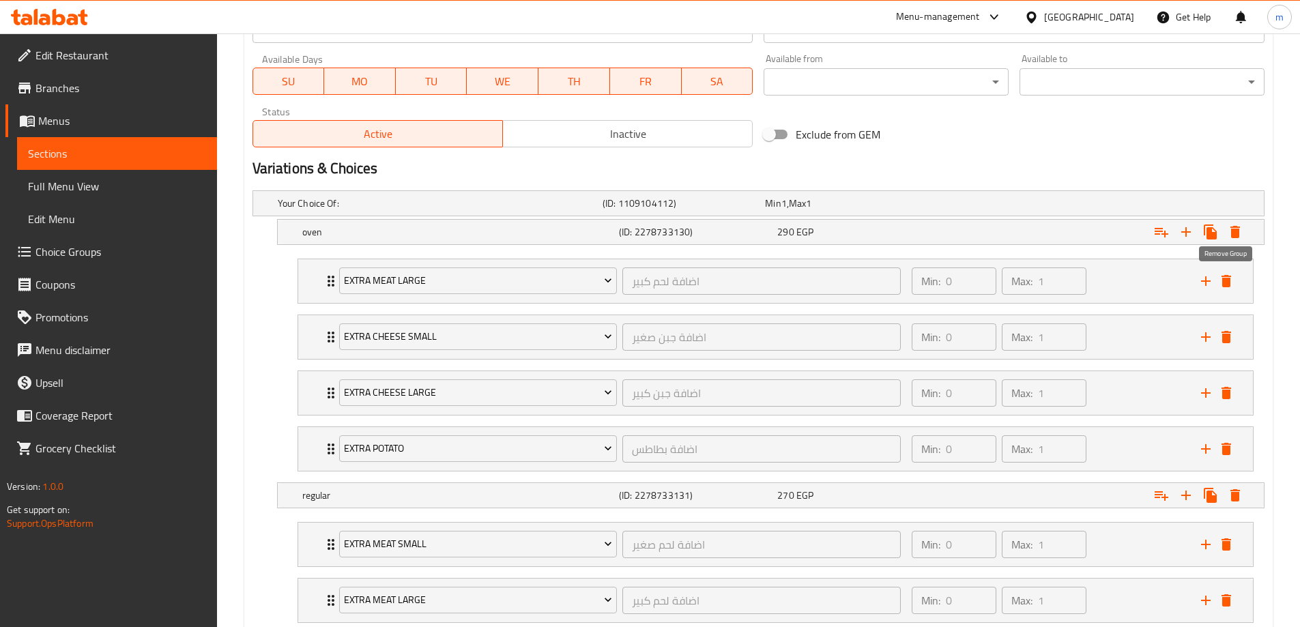
click at [1225, 282] on icon "delete" at bounding box center [1226, 281] width 10 height 12
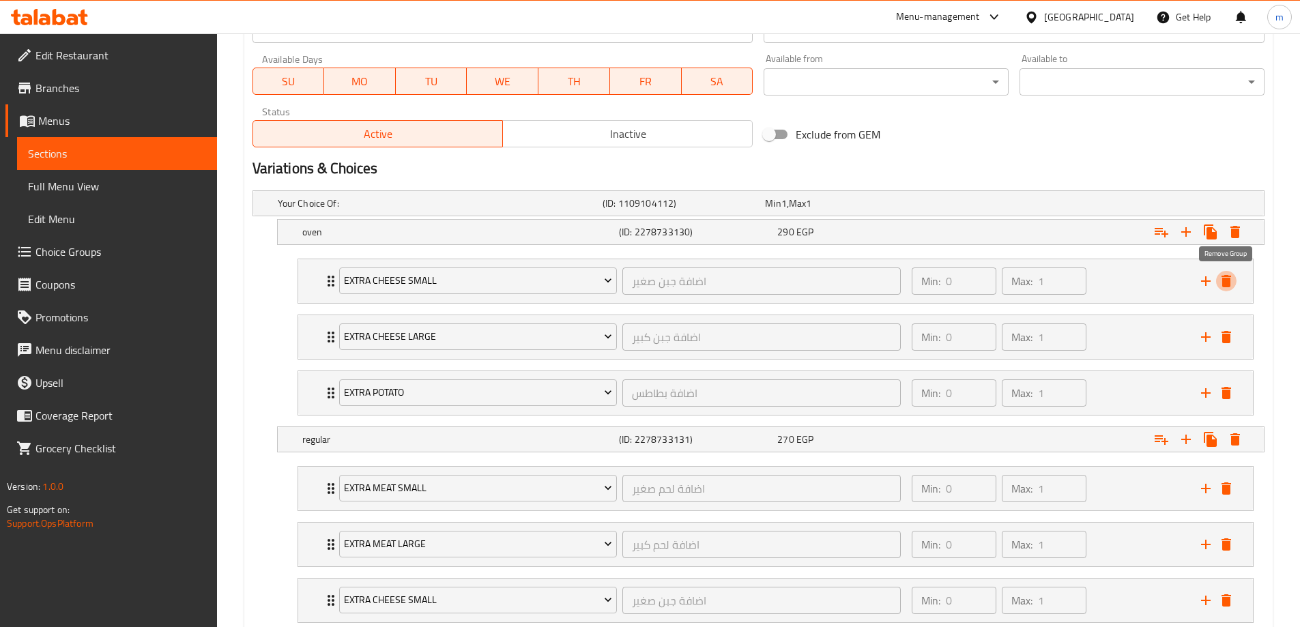
click at [1225, 282] on icon "delete" at bounding box center [1226, 281] width 10 height 12
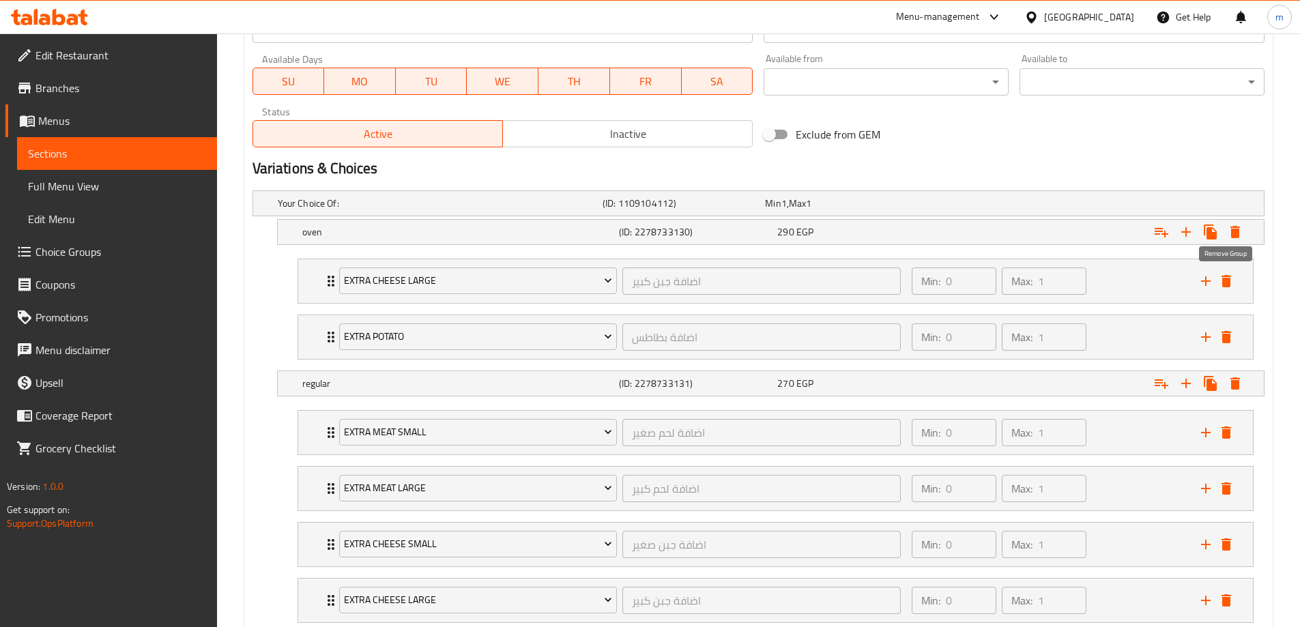
click at [1225, 282] on icon "delete" at bounding box center [1226, 281] width 10 height 12
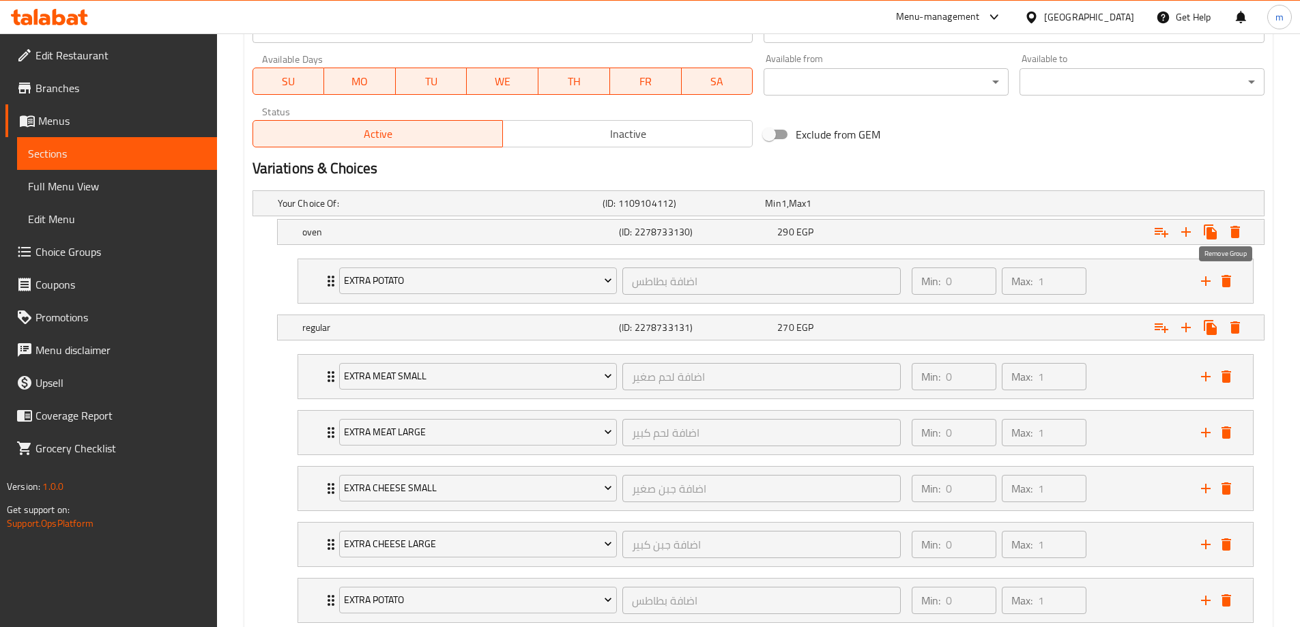
click at [1225, 282] on icon "delete" at bounding box center [1226, 281] width 10 height 12
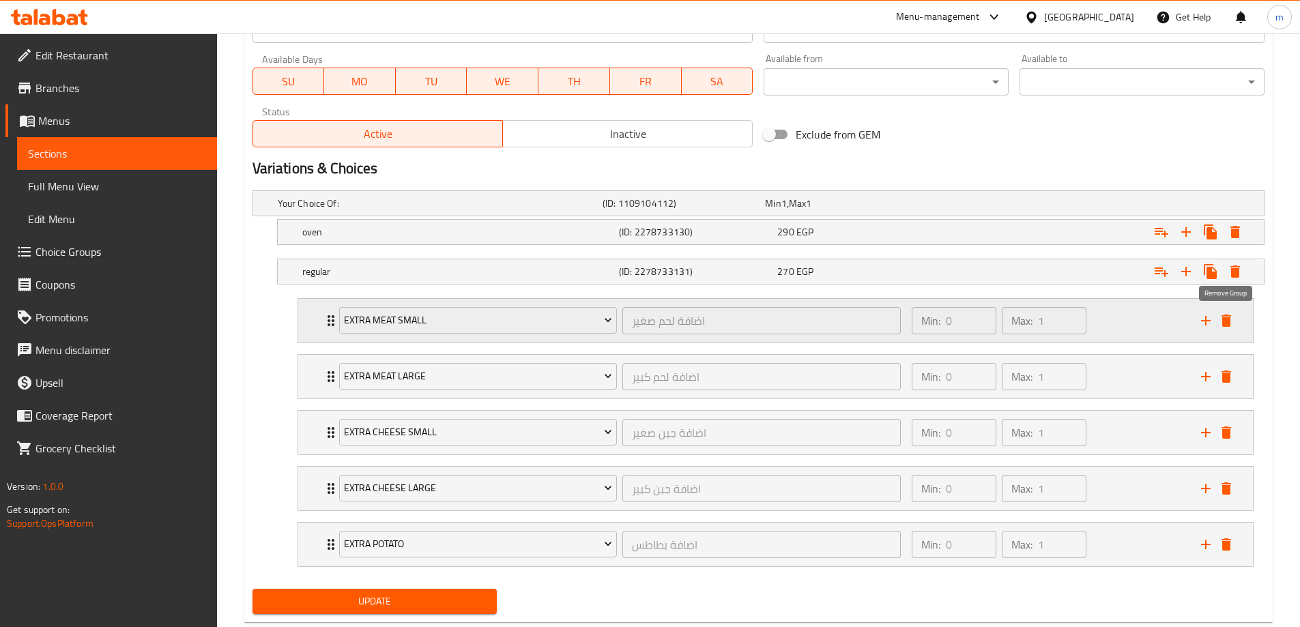
click at [1226, 323] on icon "delete" at bounding box center [1226, 321] width 10 height 12
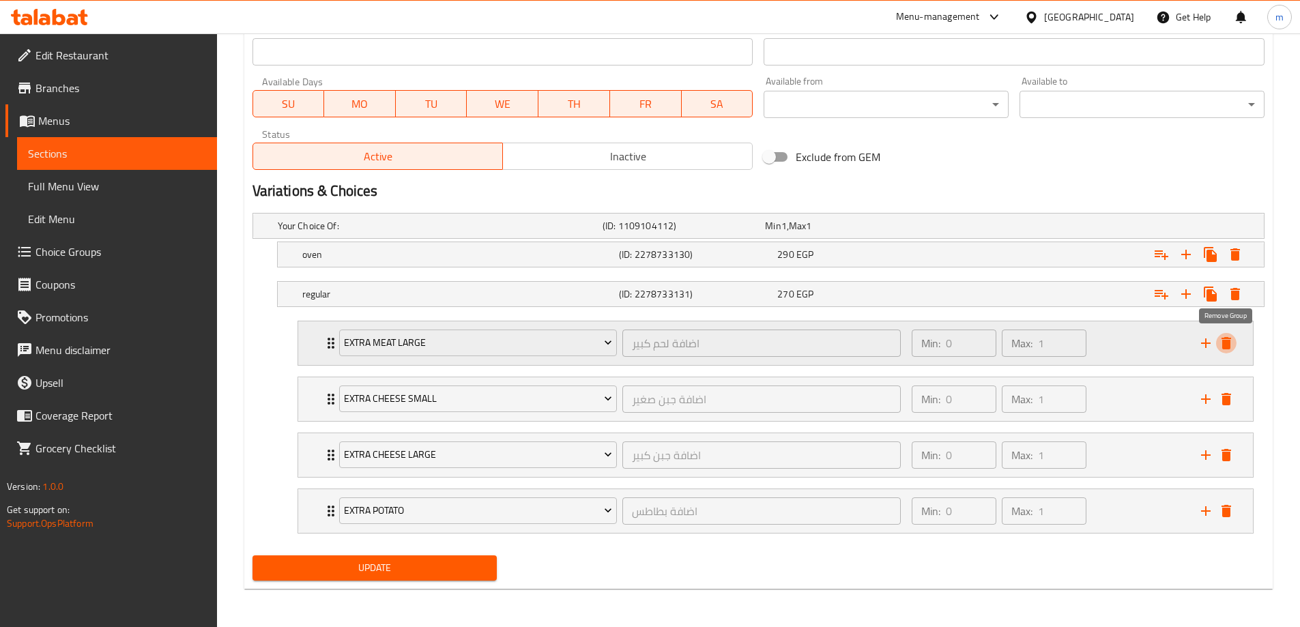
click at [1225, 344] on icon "delete" at bounding box center [1226, 343] width 10 height 12
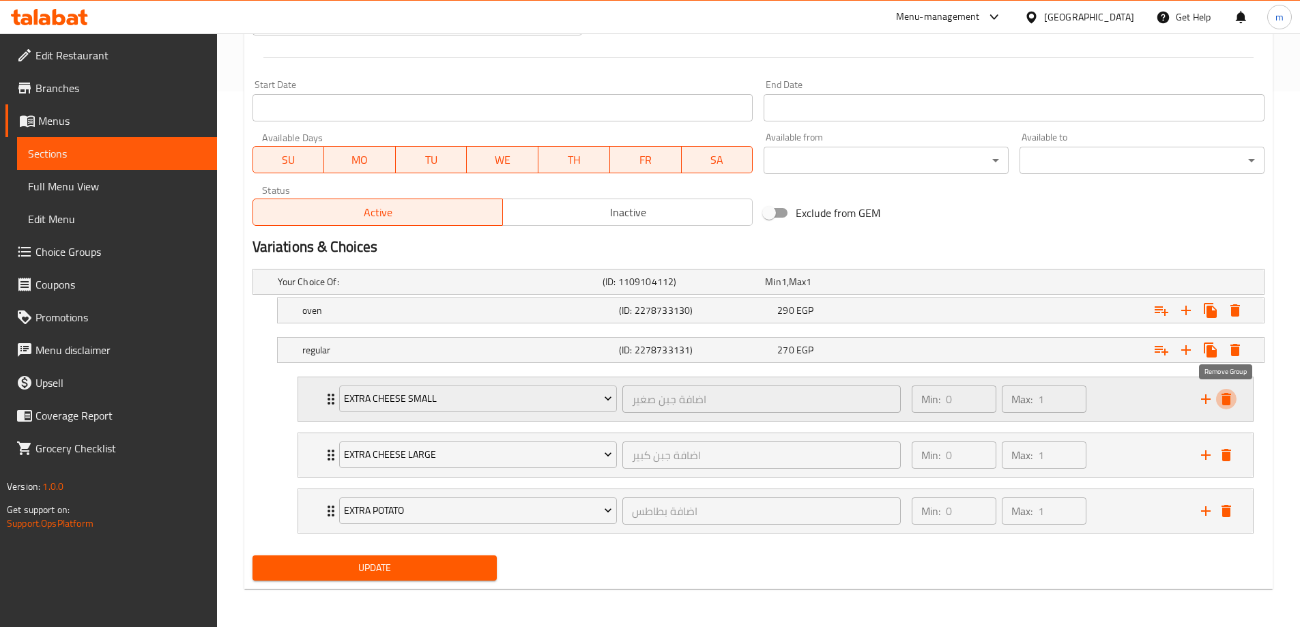
click at [1227, 400] on icon "delete" at bounding box center [1226, 399] width 10 height 12
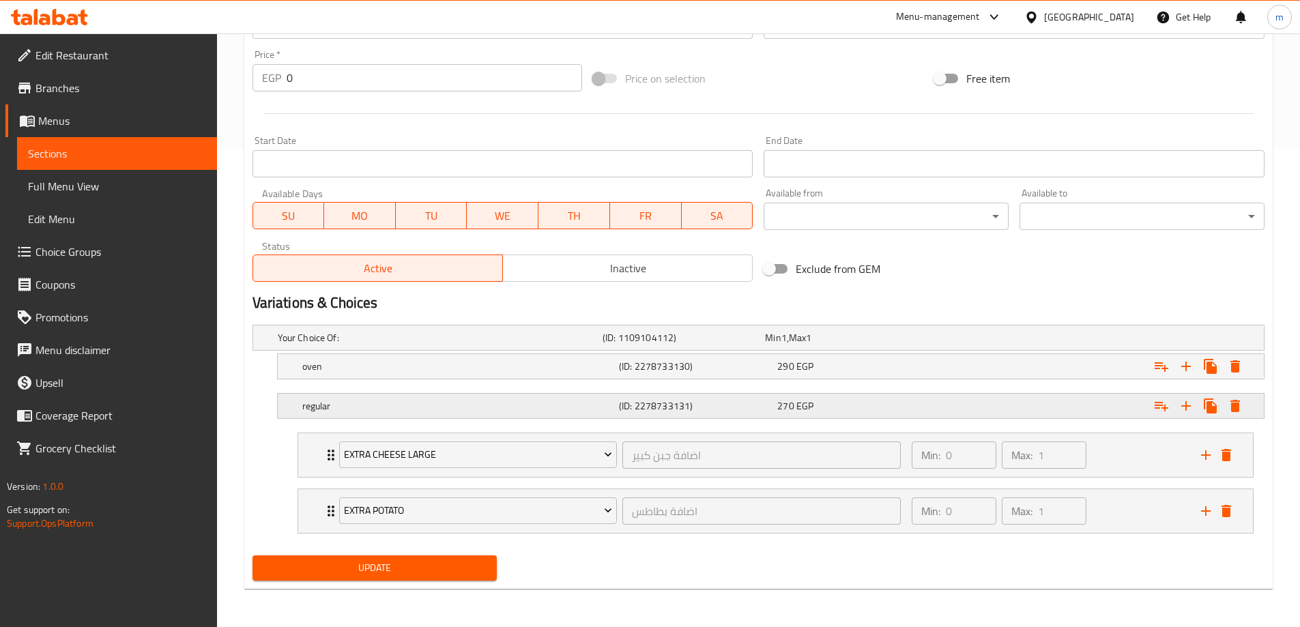
click at [1227, 447] on icon "delete" at bounding box center [1226, 455] width 16 height 16
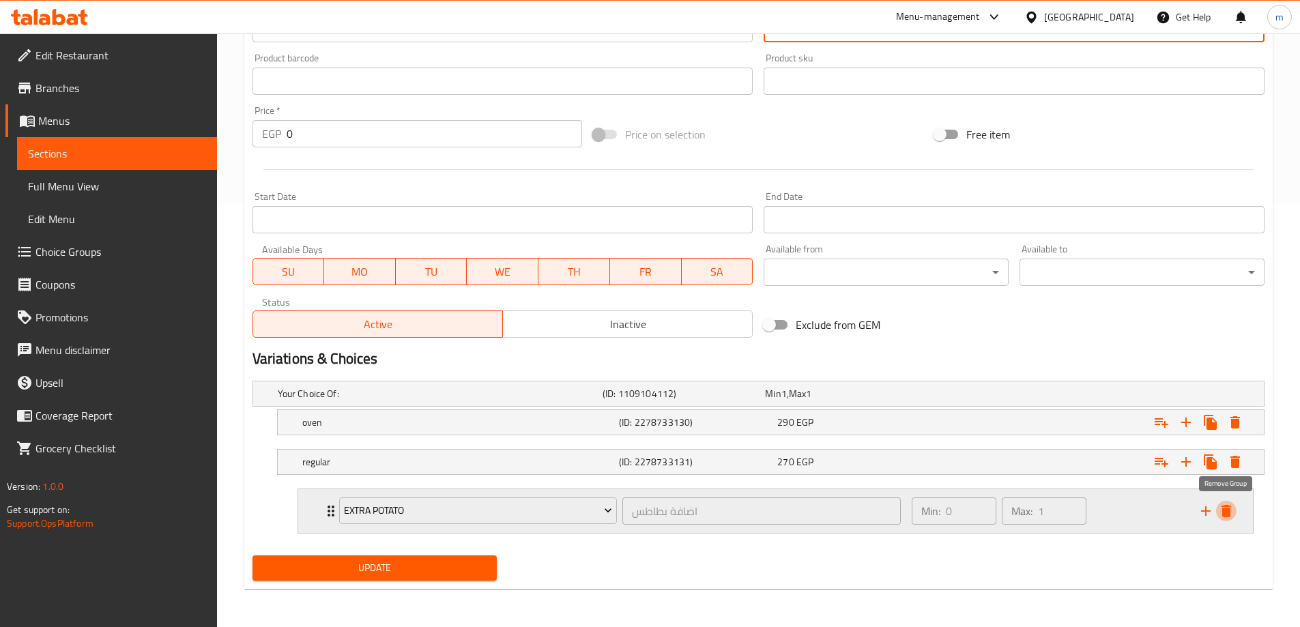
click at [1226, 503] on icon "delete" at bounding box center [1226, 511] width 16 height 16
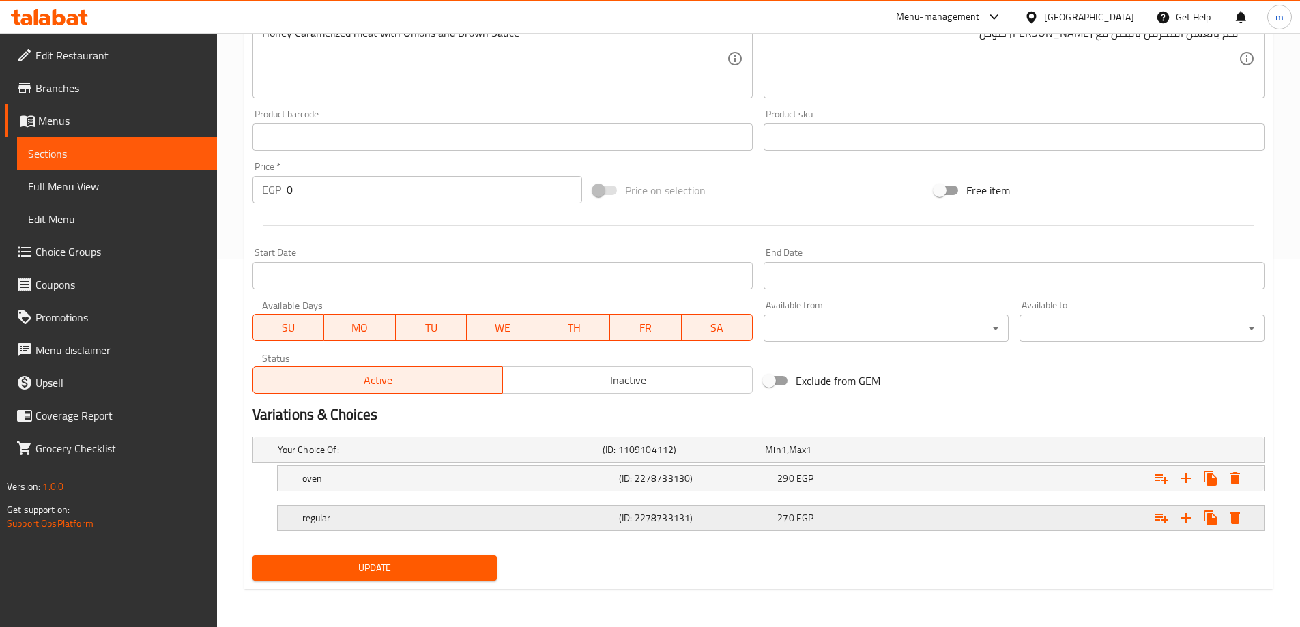
click at [911, 528] on div "regular (ID: 2278733131) 270 EGP" at bounding box center [774, 518] width 950 height 30
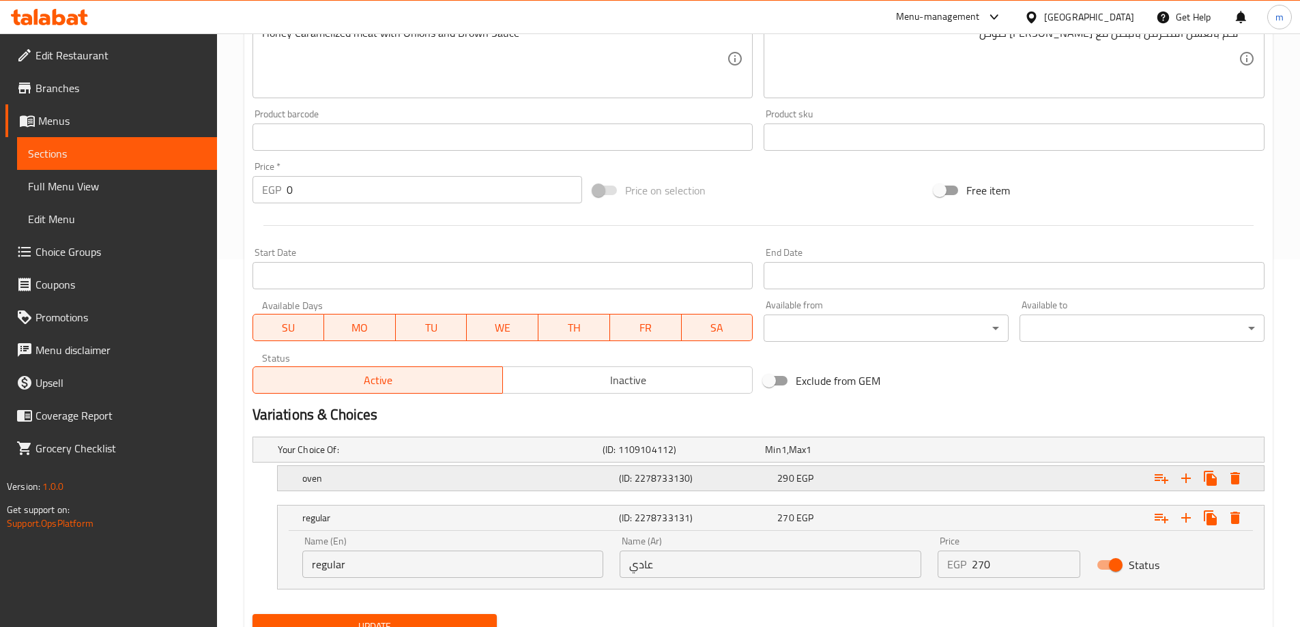
click at [903, 478] on div "290 EGP" at bounding box center [853, 478] width 153 height 14
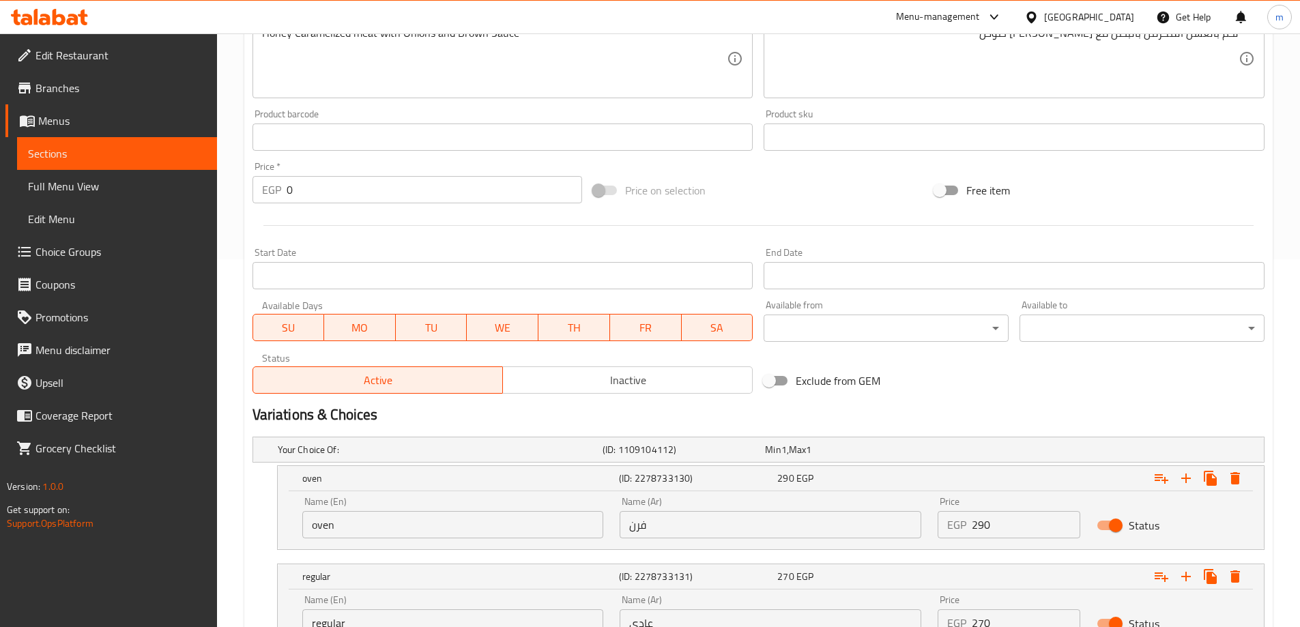
click at [436, 531] on input "oven" at bounding box center [453, 524] width 302 height 27
type input "Oven"
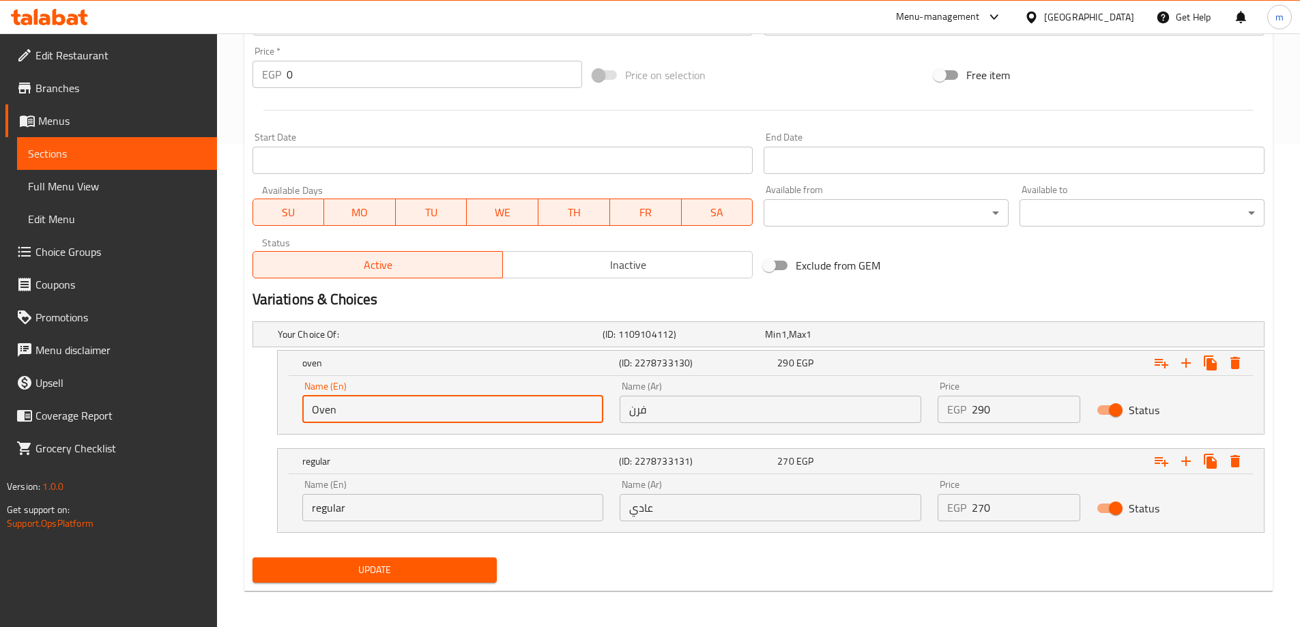
scroll to position [485, 0]
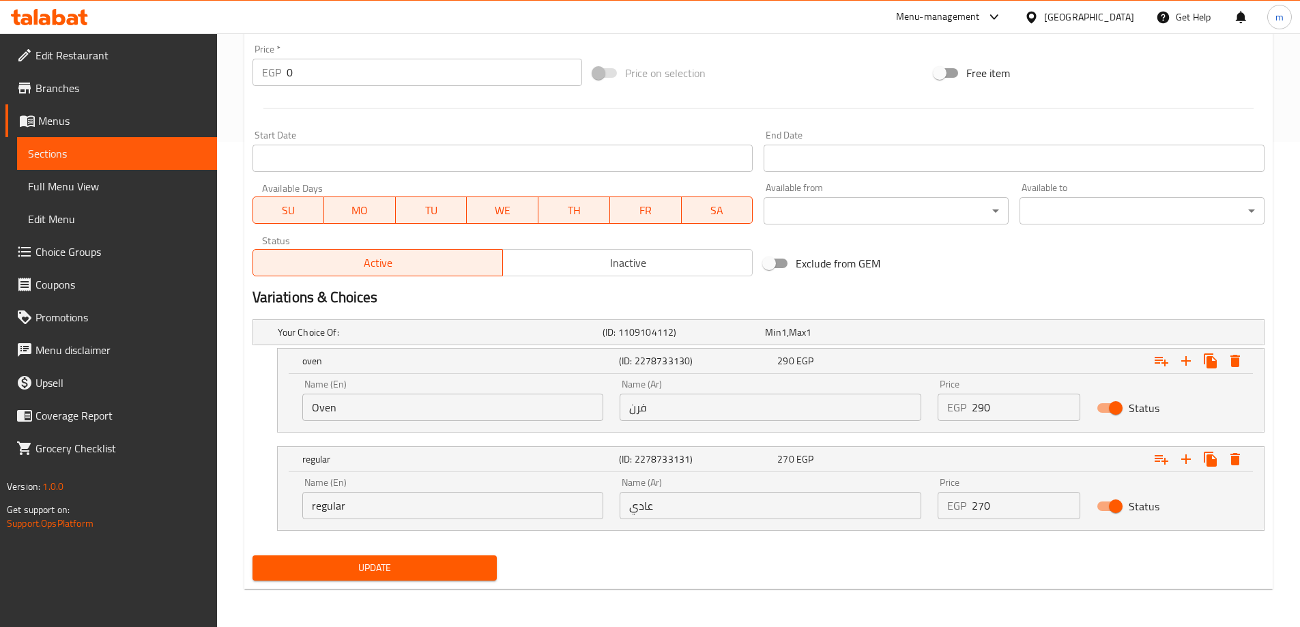
click at [360, 482] on div "Name (En) regular Name (En)" at bounding box center [453, 499] width 302 height 42
click at [357, 516] on input "regular" at bounding box center [453, 505] width 302 height 27
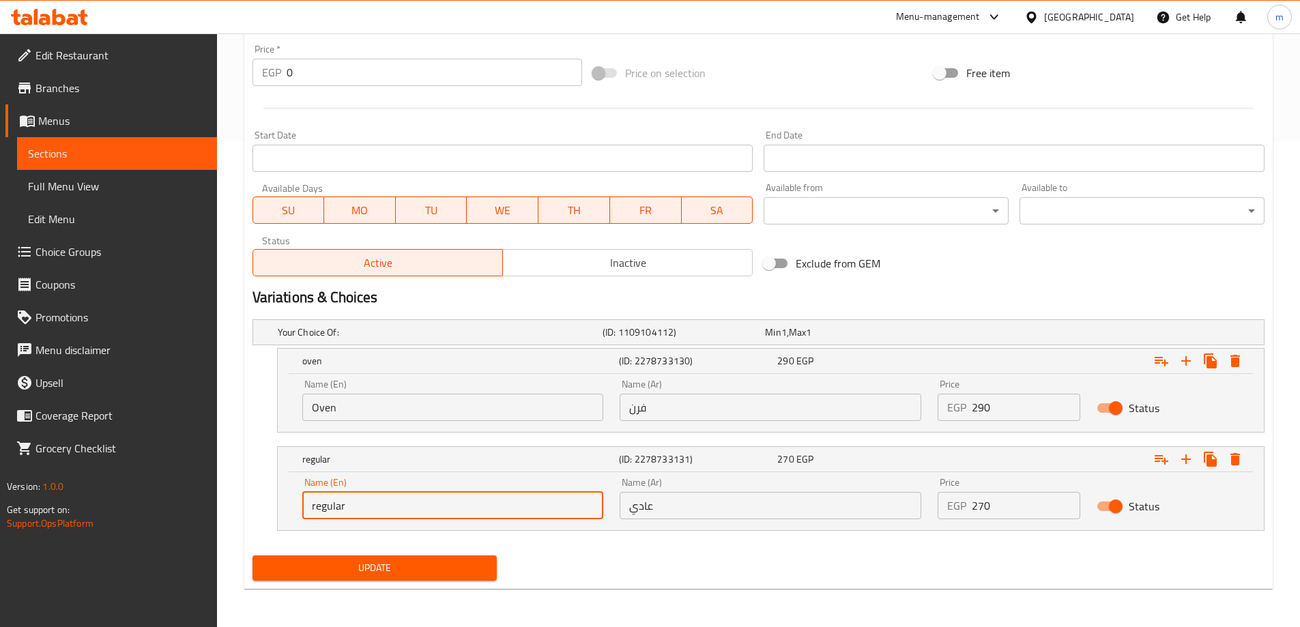
click at [357, 516] on input "regular" at bounding box center [453, 505] width 302 height 27
type input "Regular"
click at [323, 562] on span "Update" at bounding box center [374, 567] width 223 height 17
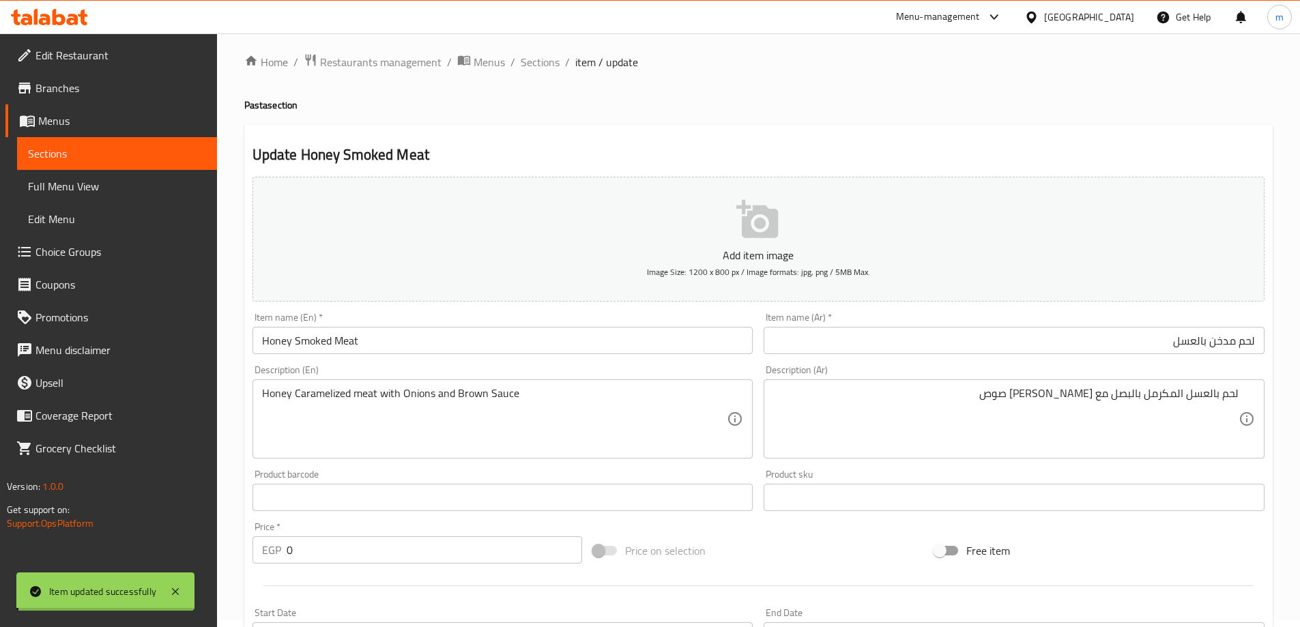
scroll to position [0, 0]
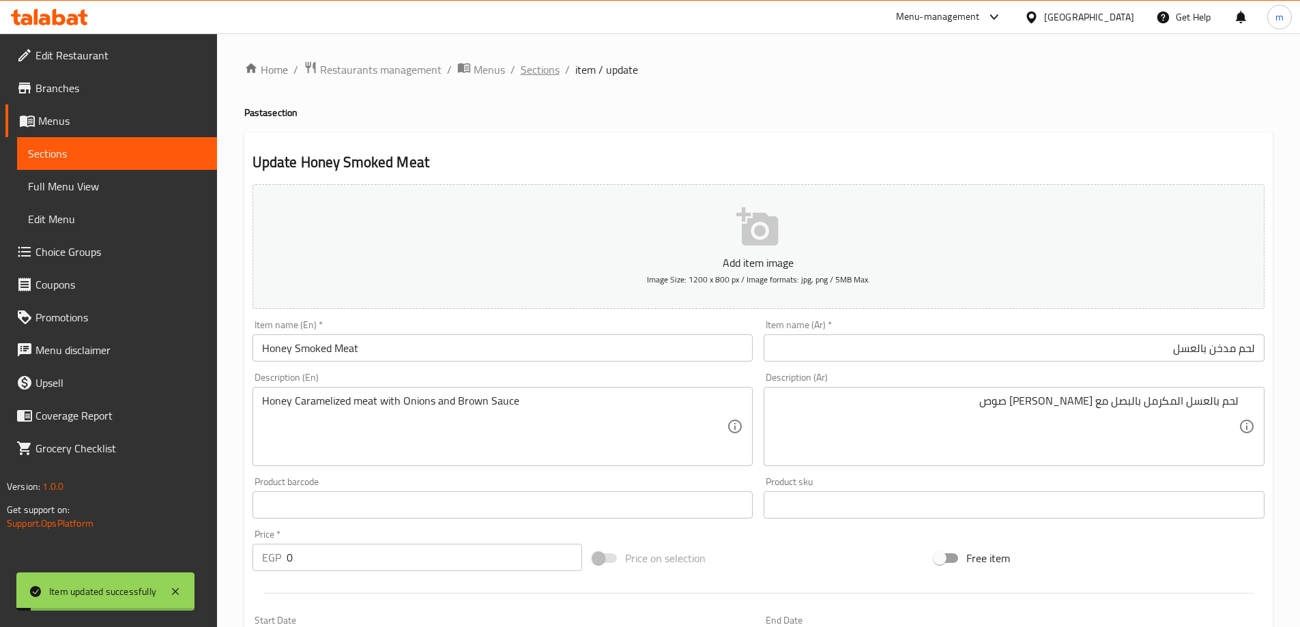
click at [529, 75] on span "Sections" at bounding box center [540, 69] width 39 height 16
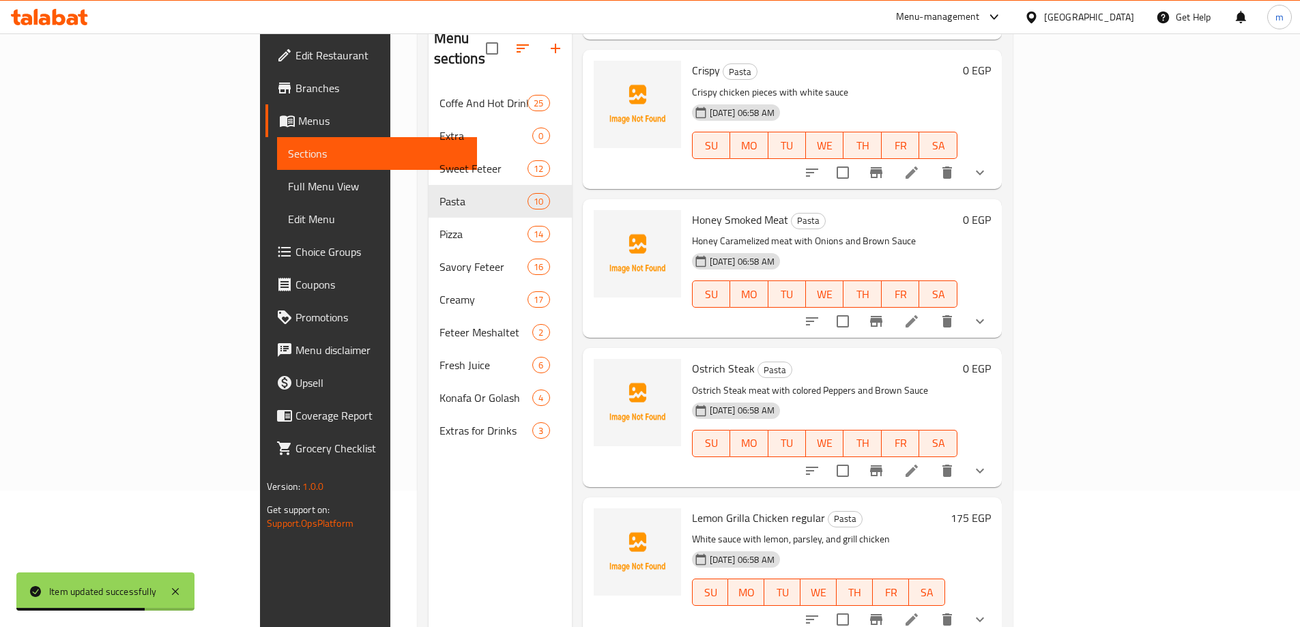
scroll to position [205, 0]
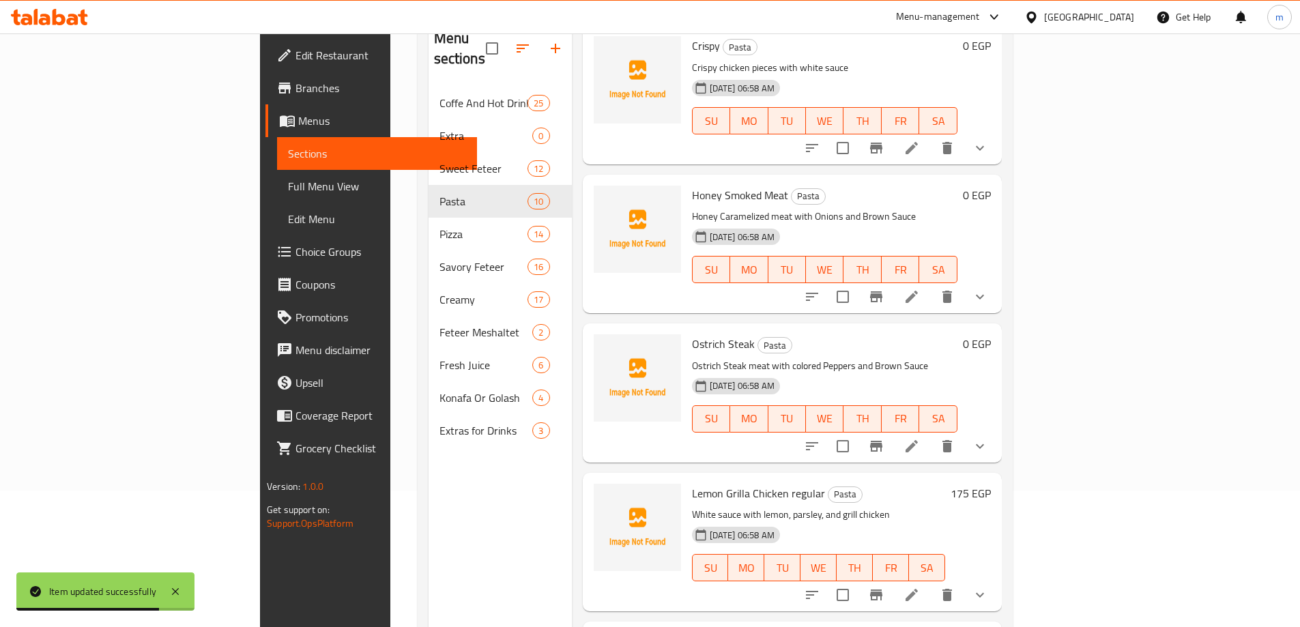
click at [920, 438] on icon at bounding box center [911, 446] width 16 height 16
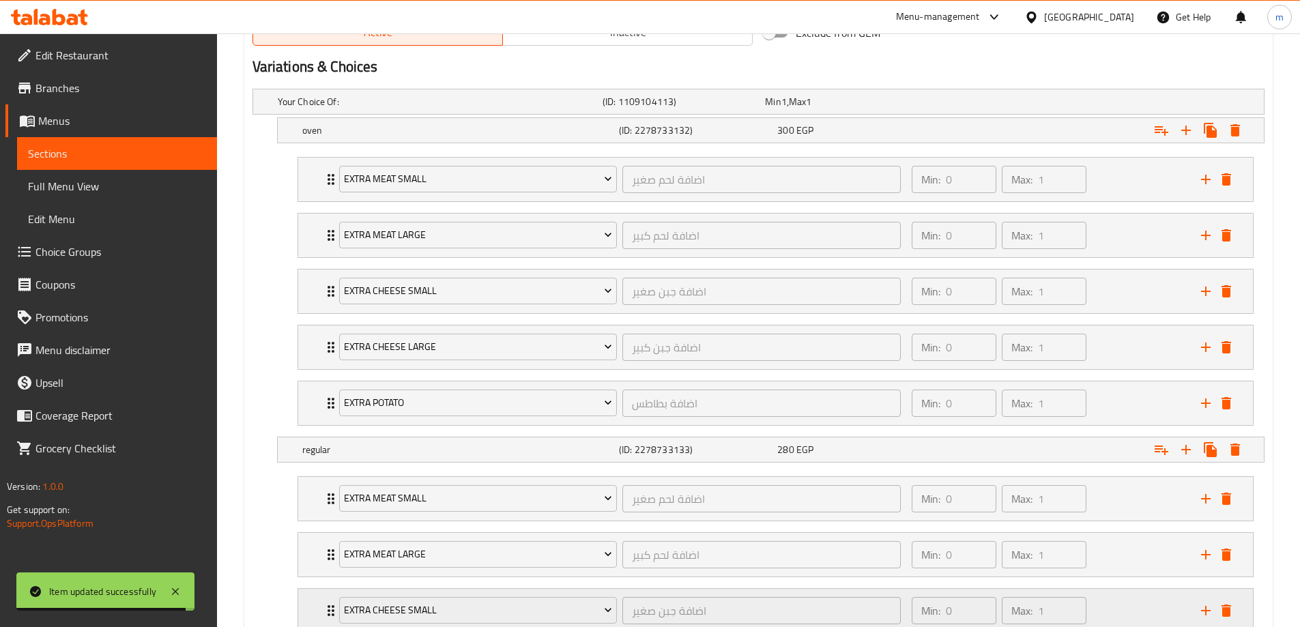
scroll to position [927, 0]
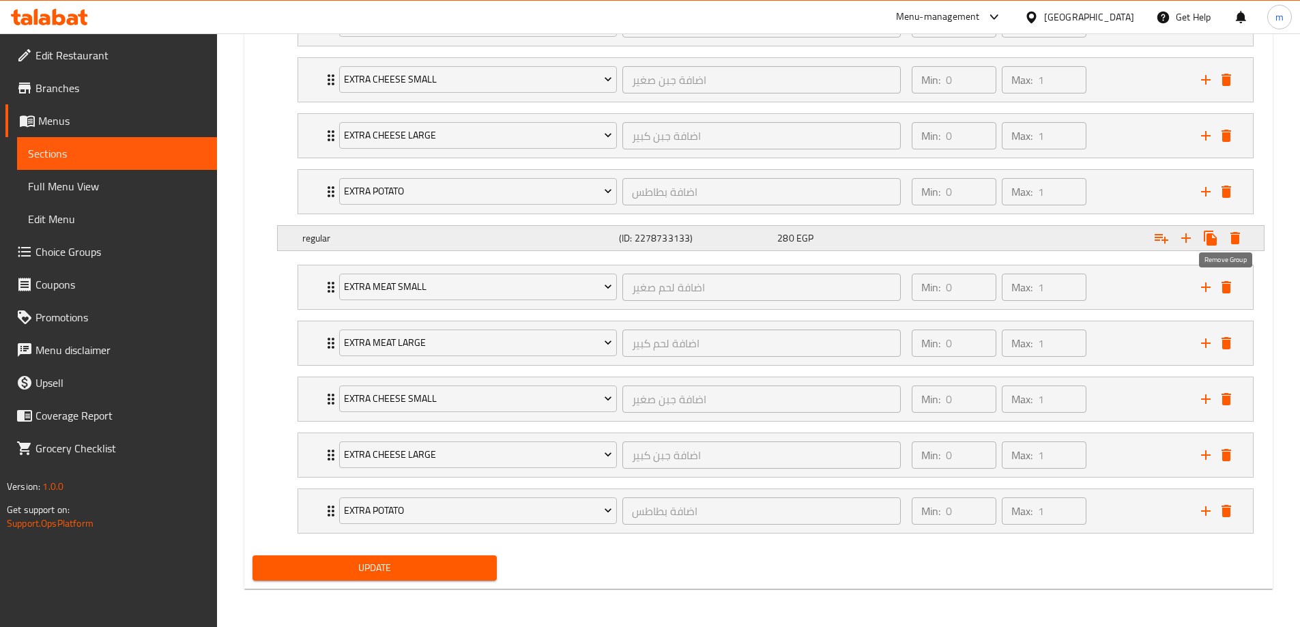
click at [1227, 289] on icon "delete" at bounding box center [1226, 287] width 10 height 12
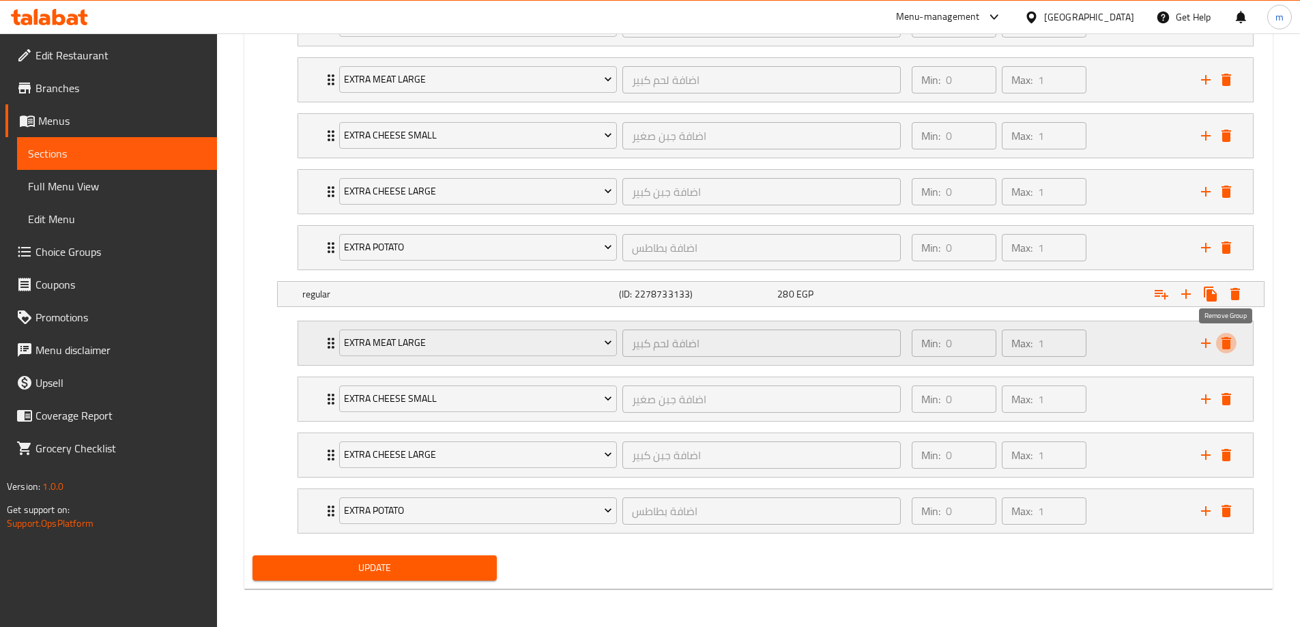
click at [1229, 345] on icon "delete" at bounding box center [1226, 343] width 10 height 12
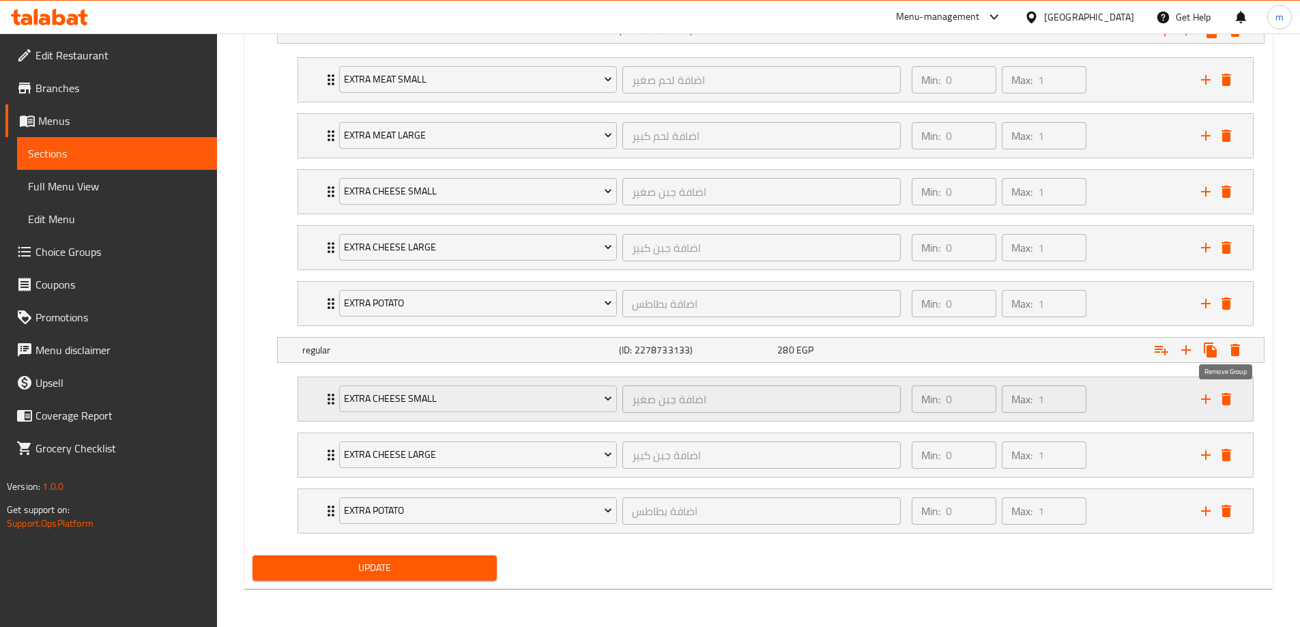
click at [1228, 393] on icon "delete" at bounding box center [1226, 399] width 16 height 16
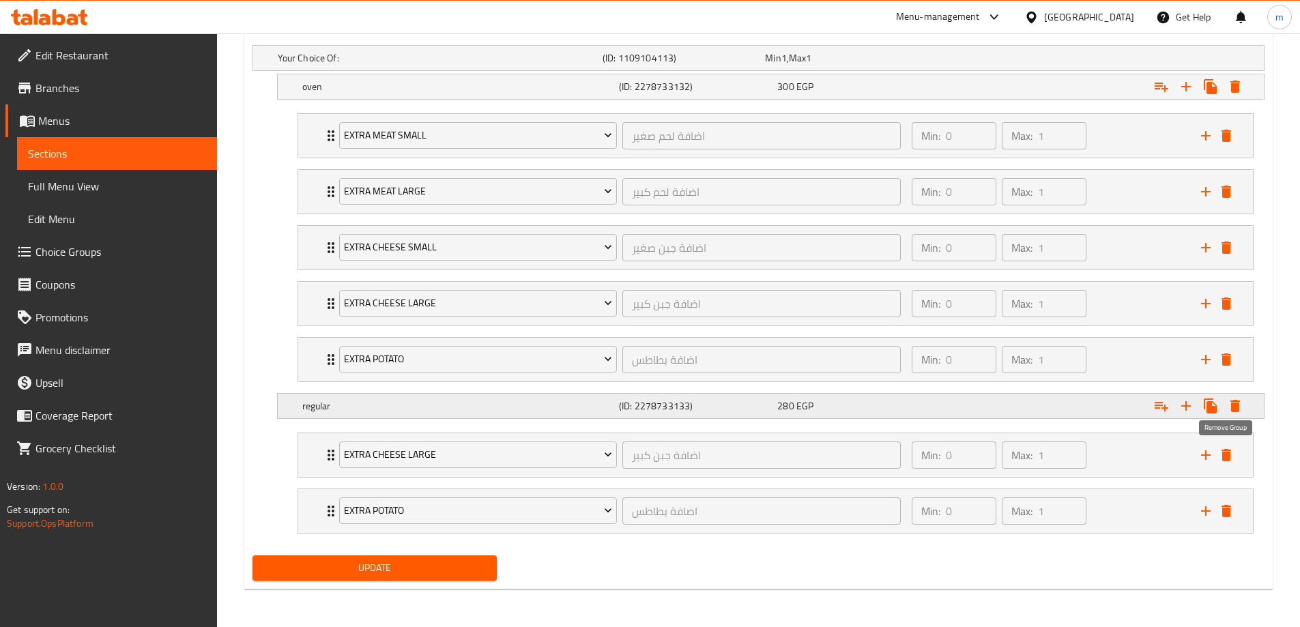
click at [1222, 455] on icon "delete" at bounding box center [1226, 455] width 10 height 12
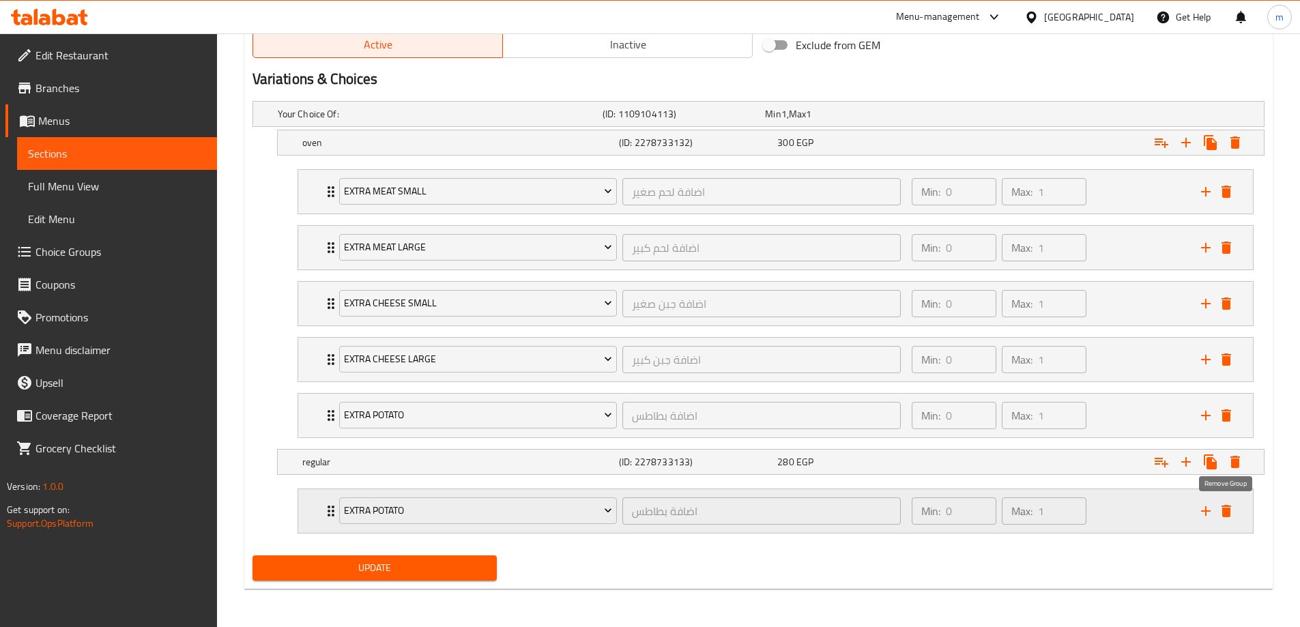
click at [1227, 513] on icon "delete" at bounding box center [1226, 511] width 10 height 12
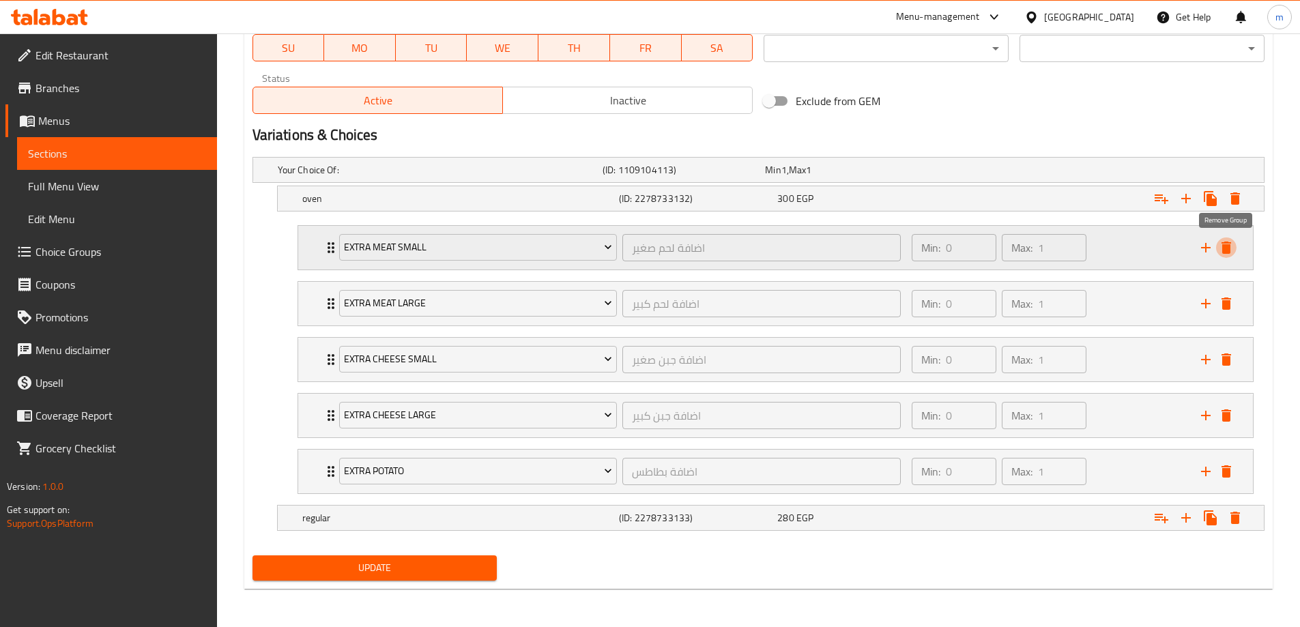
click at [1226, 244] on icon "delete" at bounding box center [1226, 247] width 16 height 16
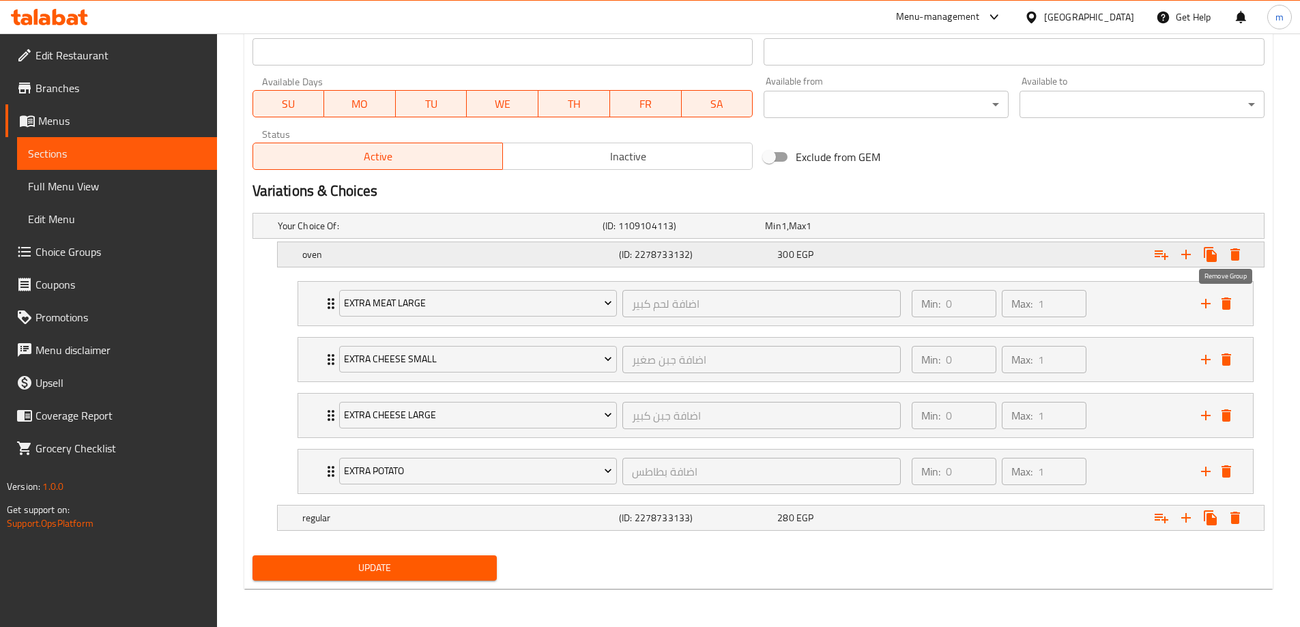
click at [1229, 304] on icon "delete" at bounding box center [1226, 303] width 10 height 12
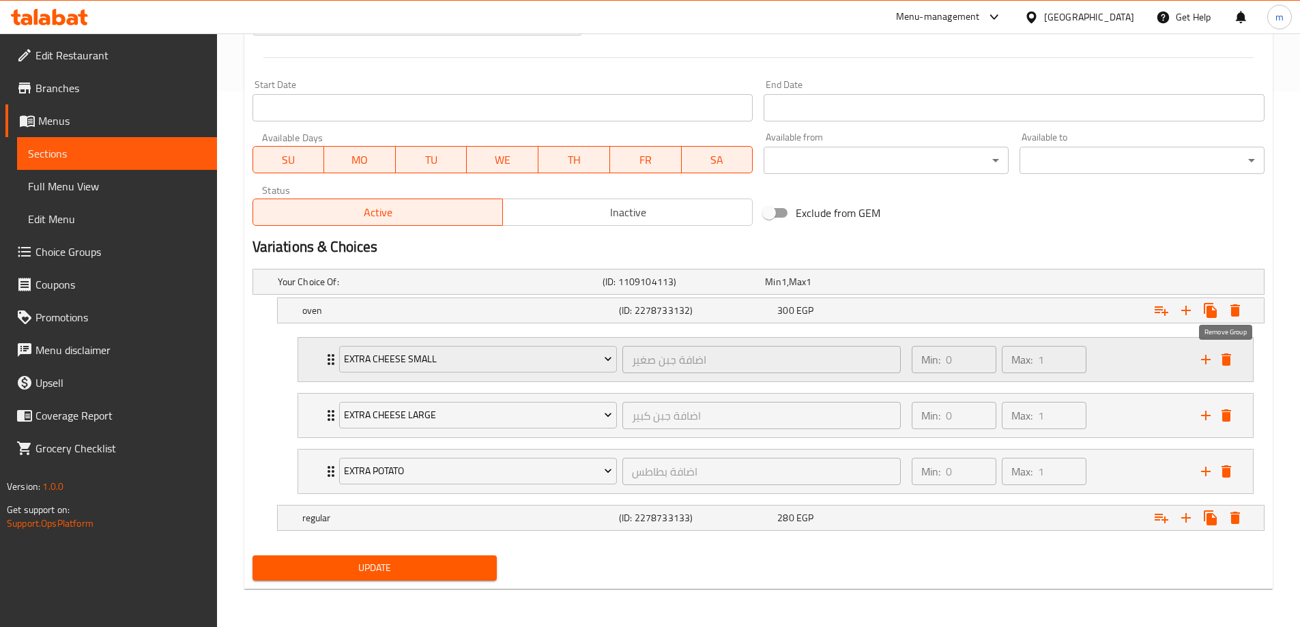
click at [1227, 360] on icon "delete" at bounding box center [1226, 359] width 10 height 12
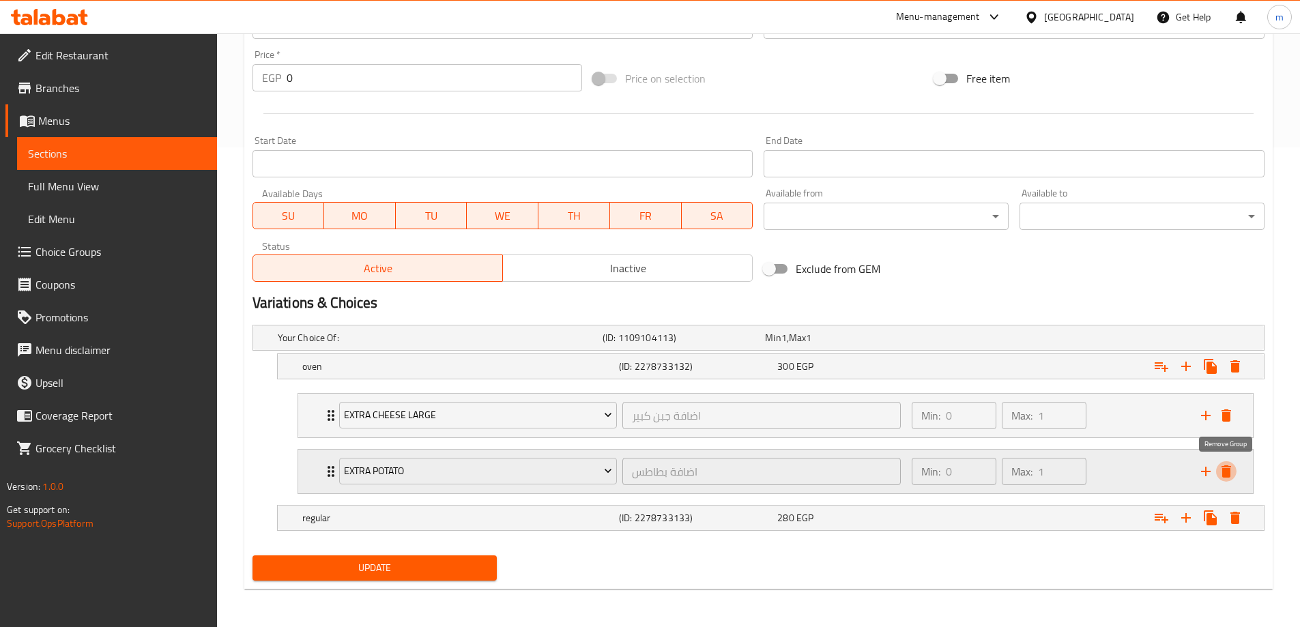
click at [1231, 466] on icon "delete" at bounding box center [1226, 471] width 10 height 12
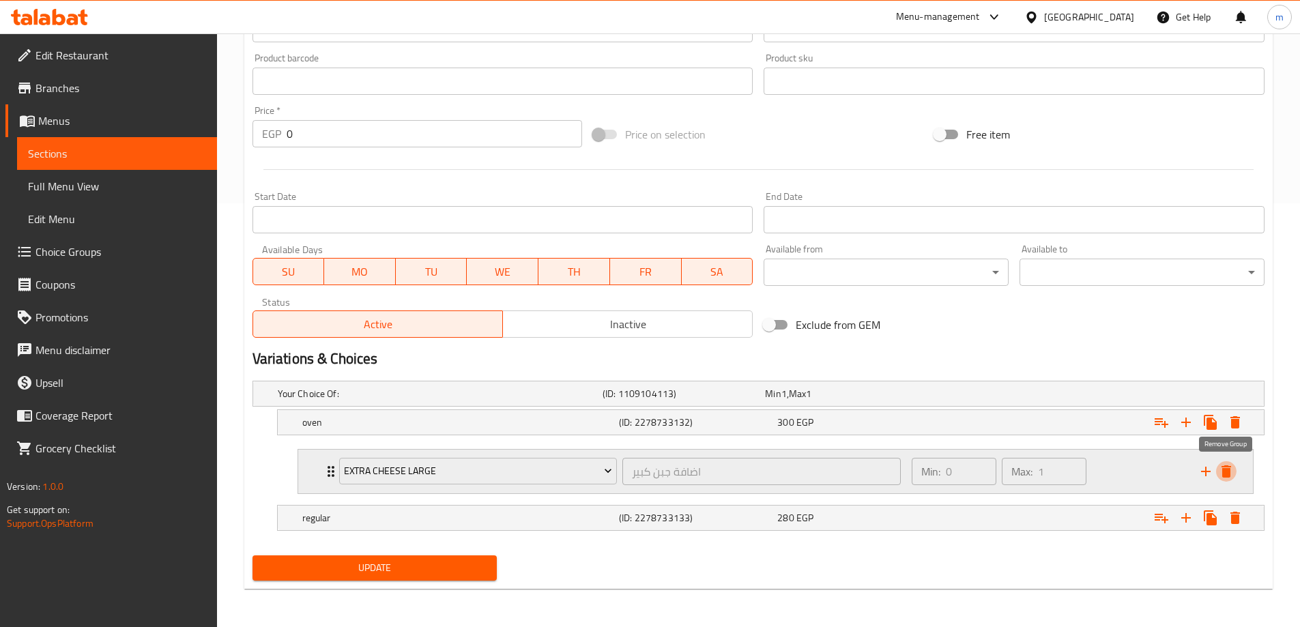
click at [1229, 466] on icon "delete" at bounding box center [1226, 471] width 10 height 12
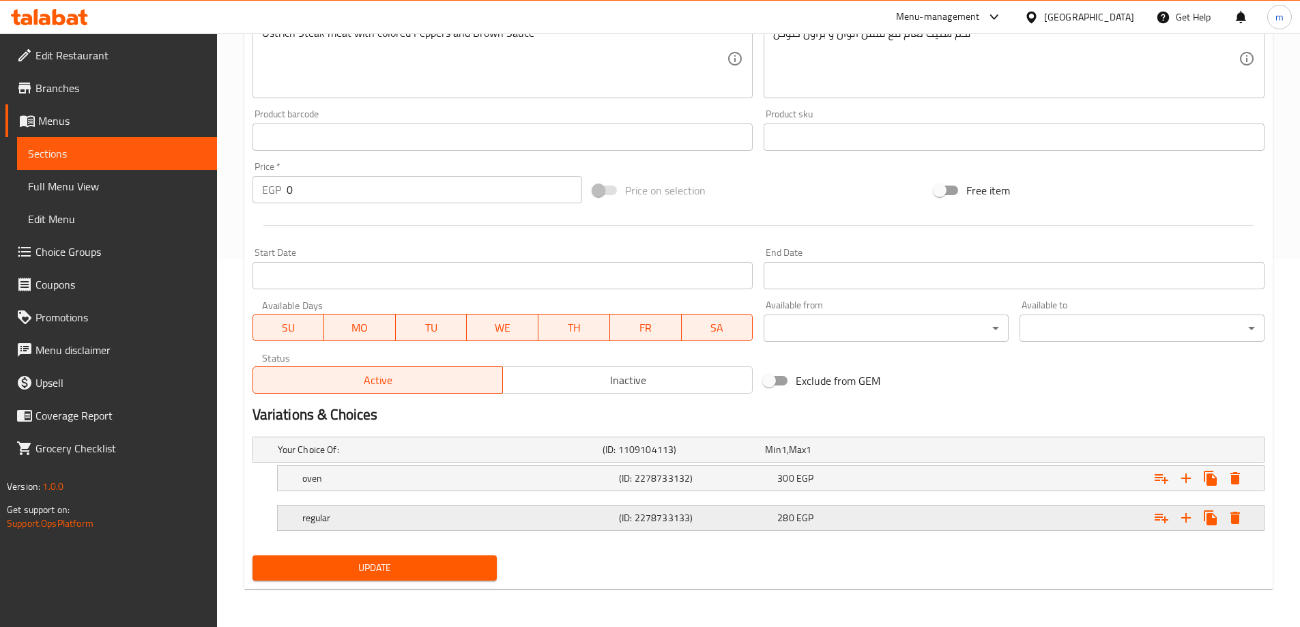
click at [432, 516] on h5 "regular" at bounding box center [457, 518] width 311 height 14
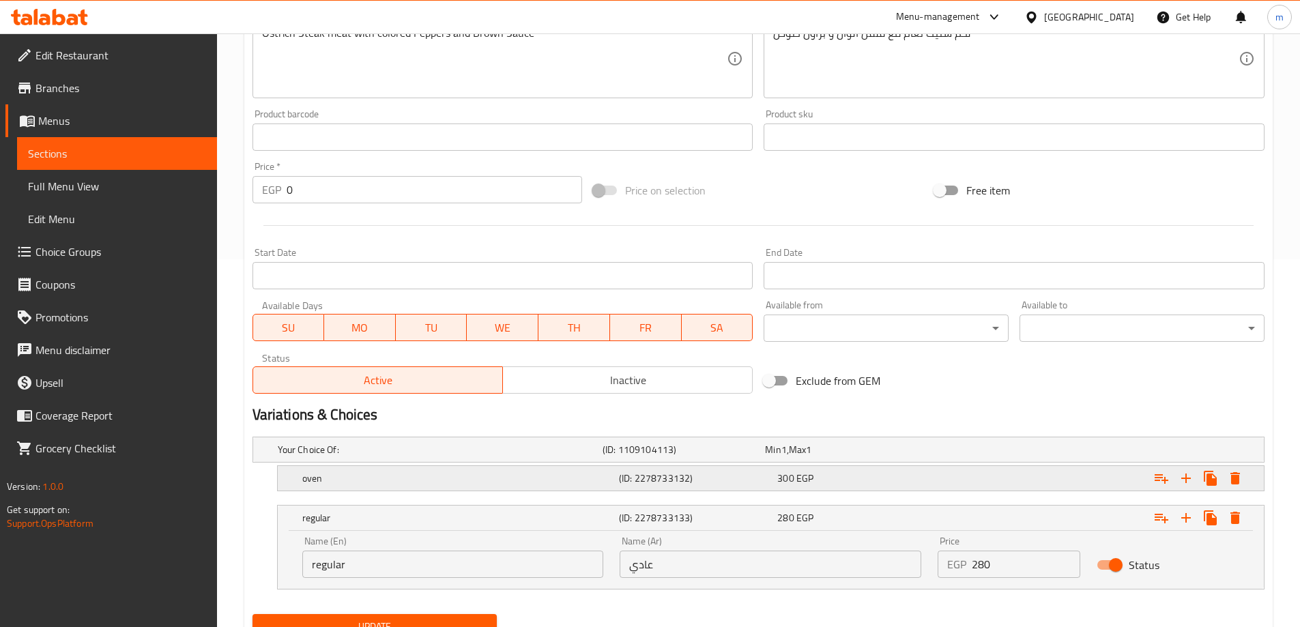
click at [422, 482] on h5 "oven" at bounding box center [457, 478] width 311 height 14
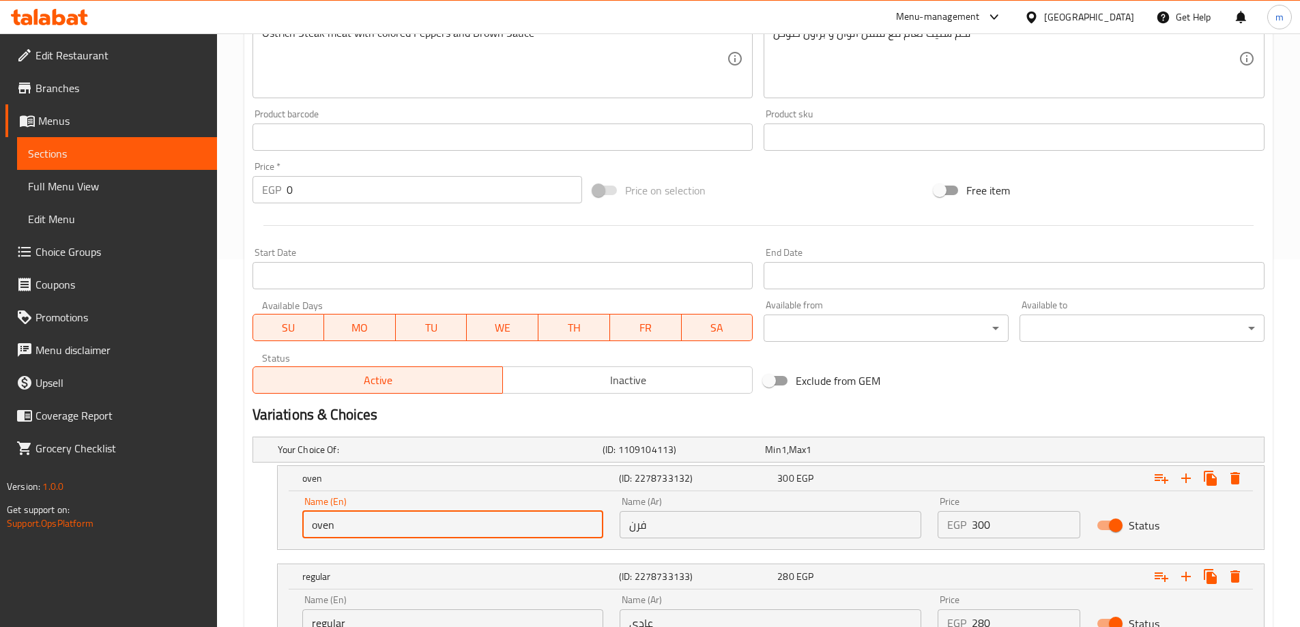
click at [367, 532] on input "oven" at bounding box center [453, 524] width 302 height 27
type input "Oven"
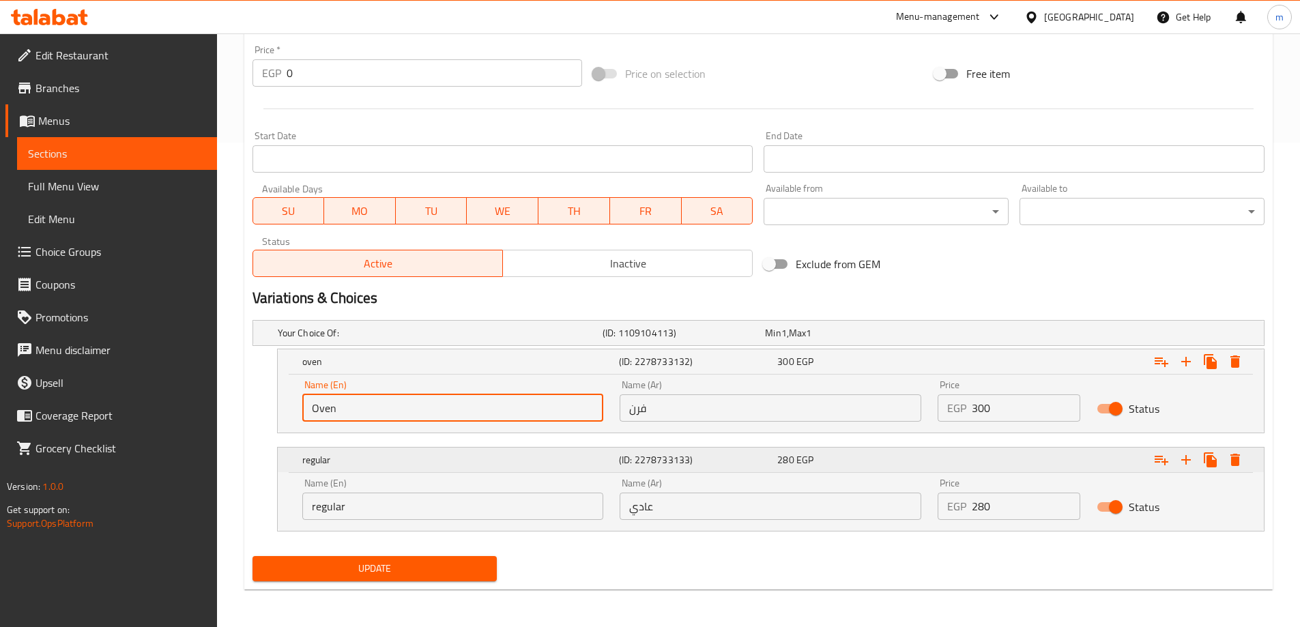
scroll to position [485, 0]
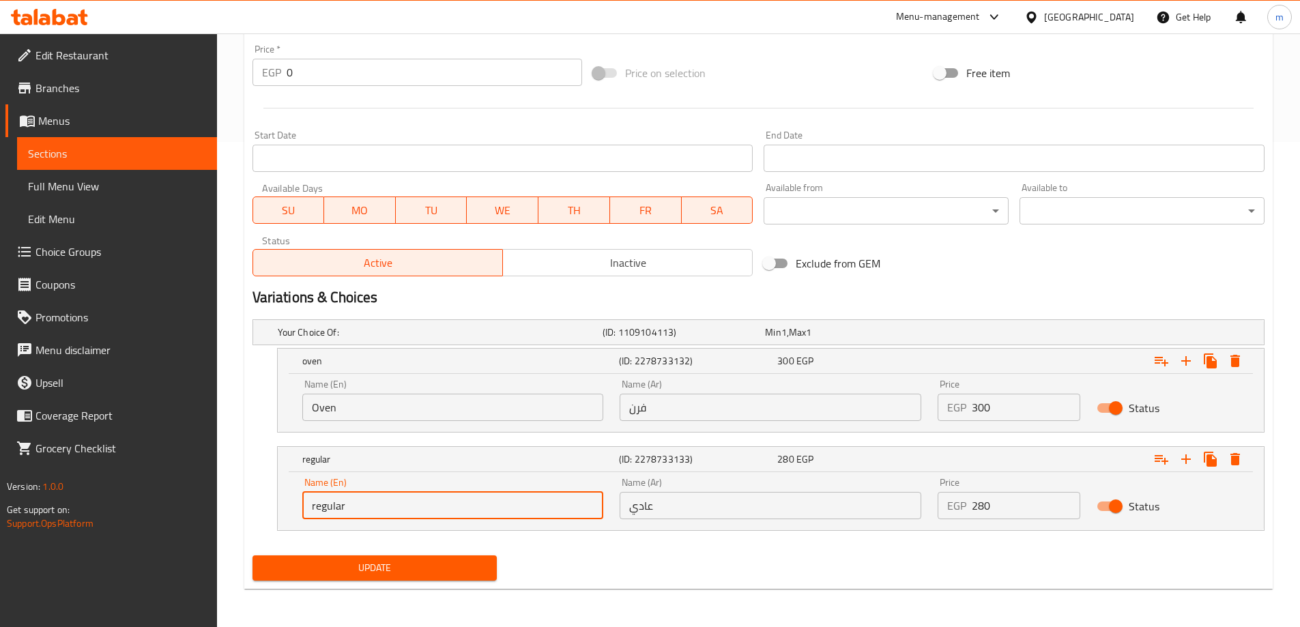
click at [336, 506] on input "regular" at bounding box center [453, 505] width 302 height 27
type input "Regular"
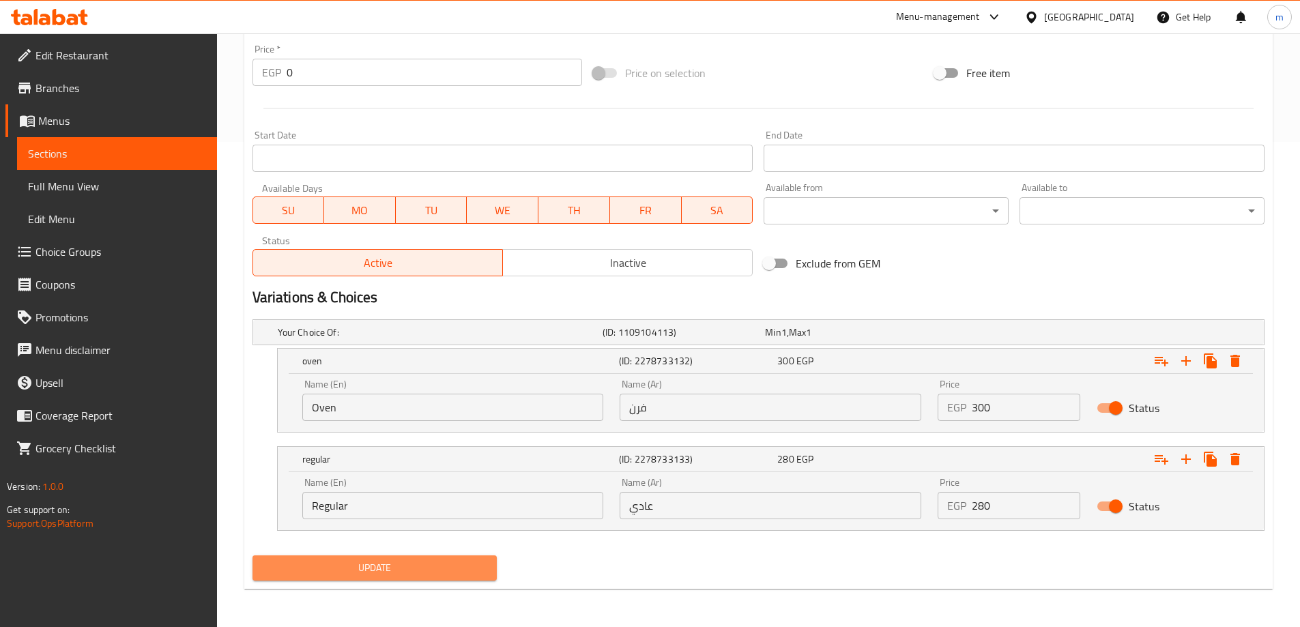
click at [340, 562] on span "Update" at bounding box center [374, 567] width 223 height 17
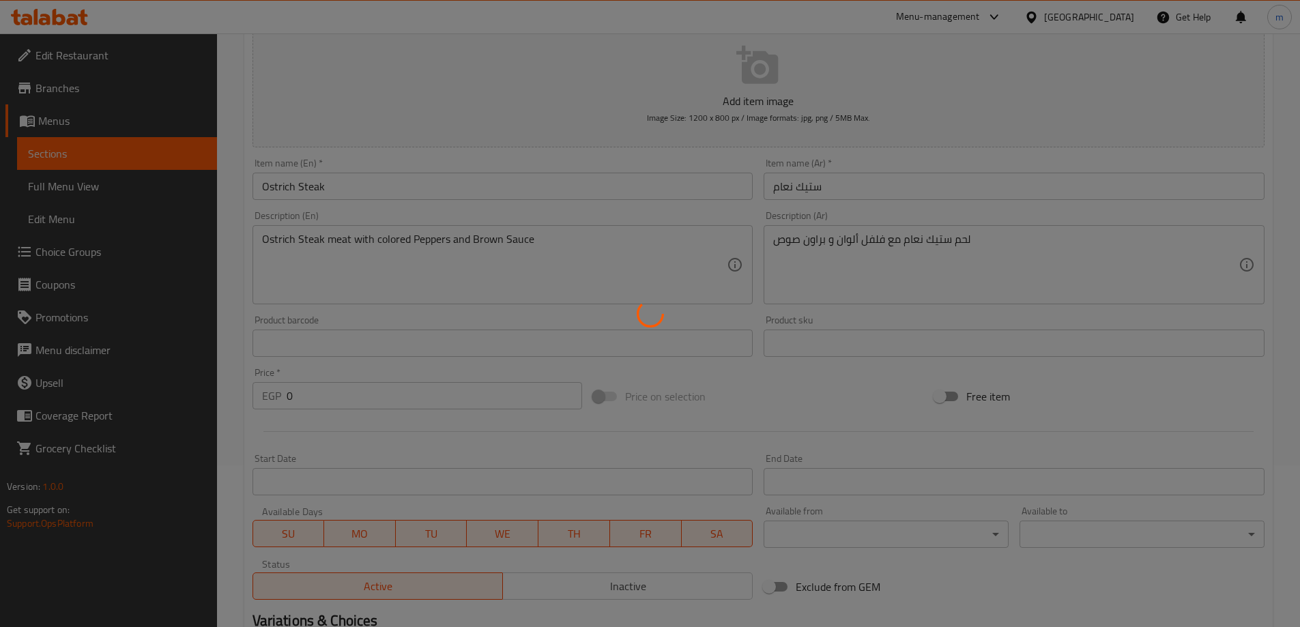
scroll to position [0, 0]
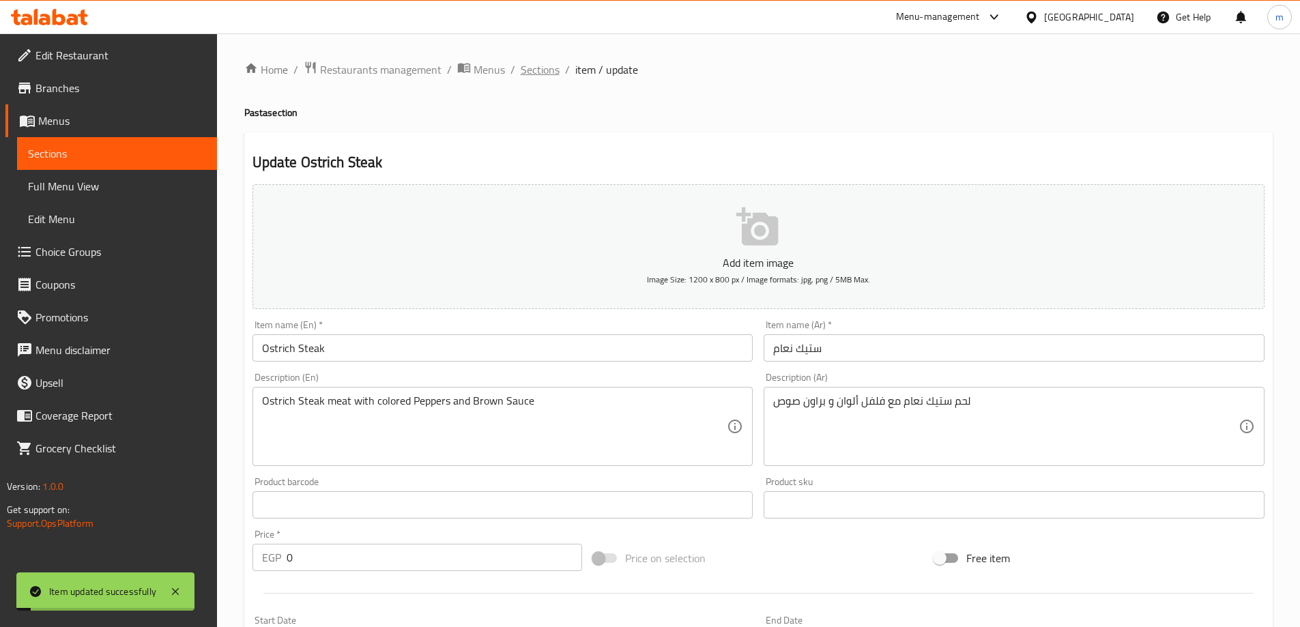
click at [530, 73] on span "Sections" at bounding box center [540, 69] width 39 height 16
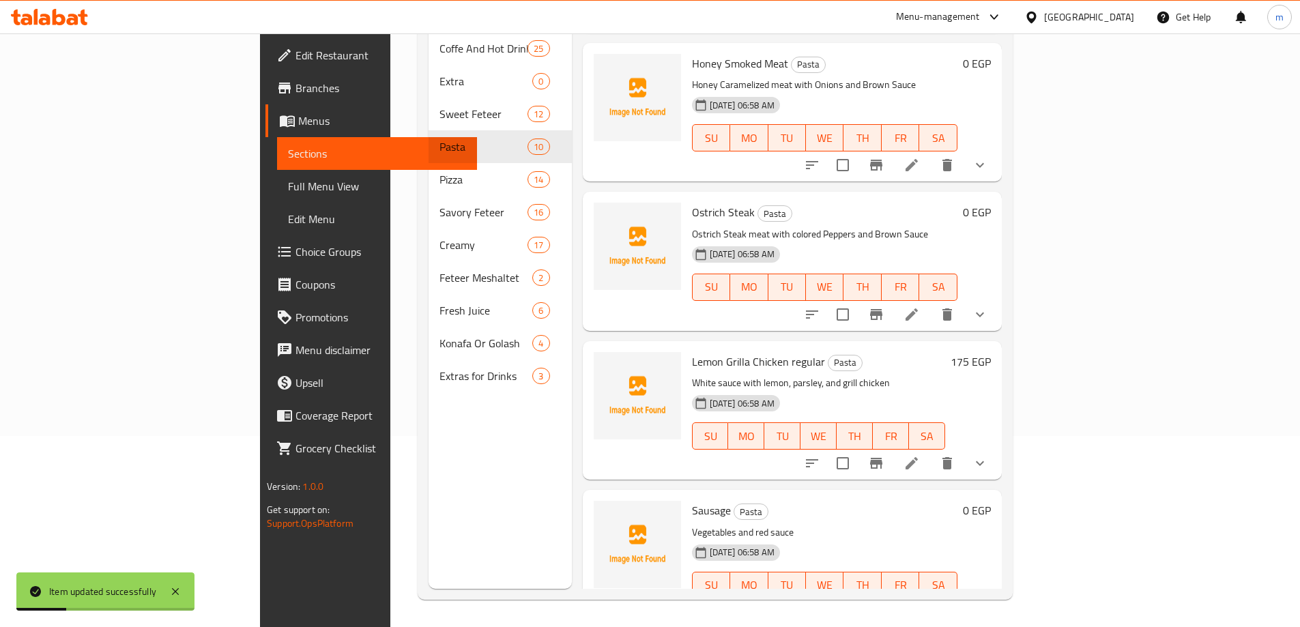
scroll to position [341, 0]
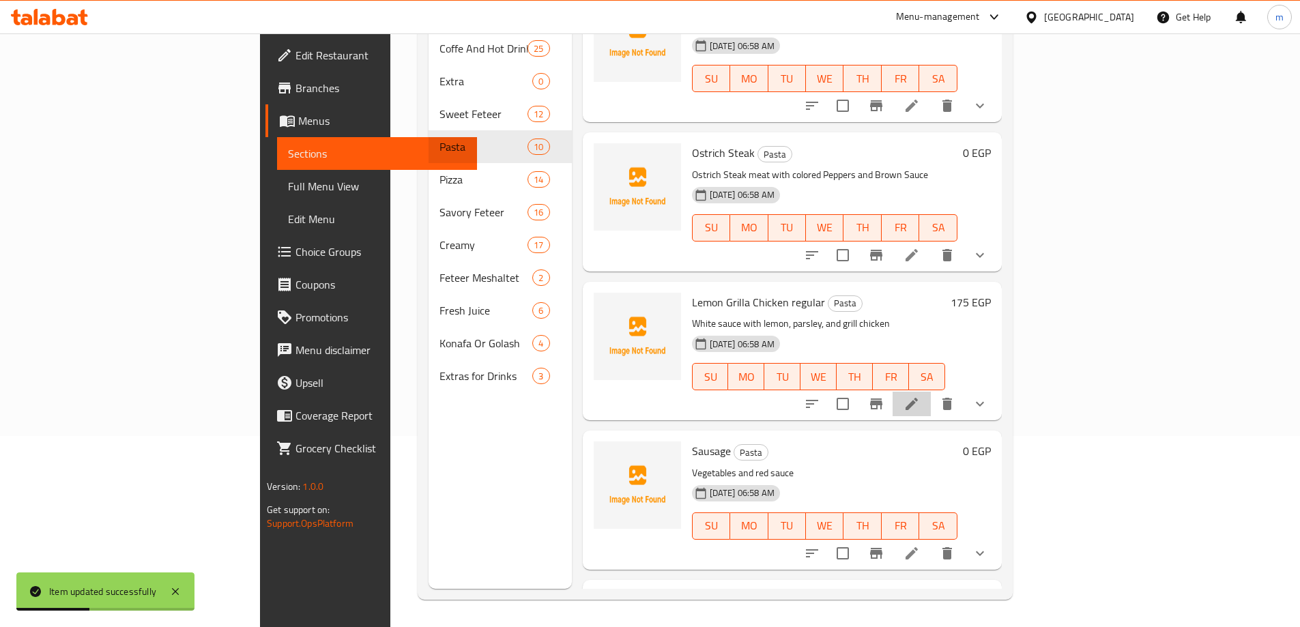
click at [931, 392] on li at bounding box center [911, 404] width 38 height 25
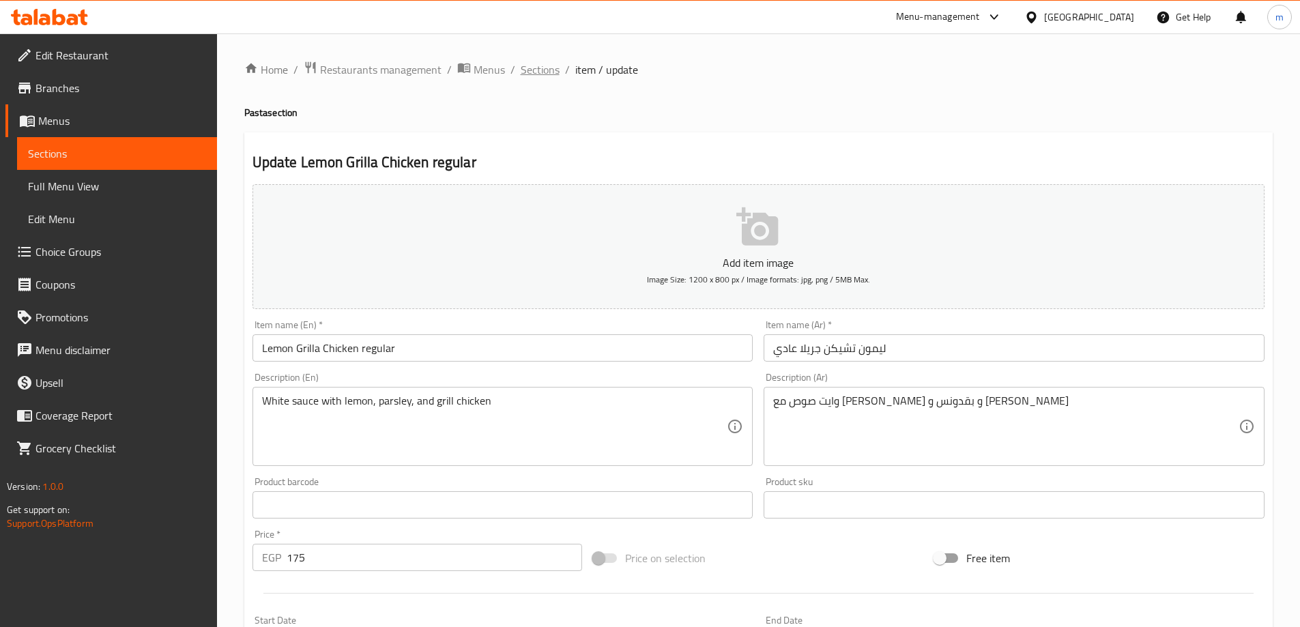
click at [534, 77] on span "Sections" at bounding box center [540, 69] width 39 height 16
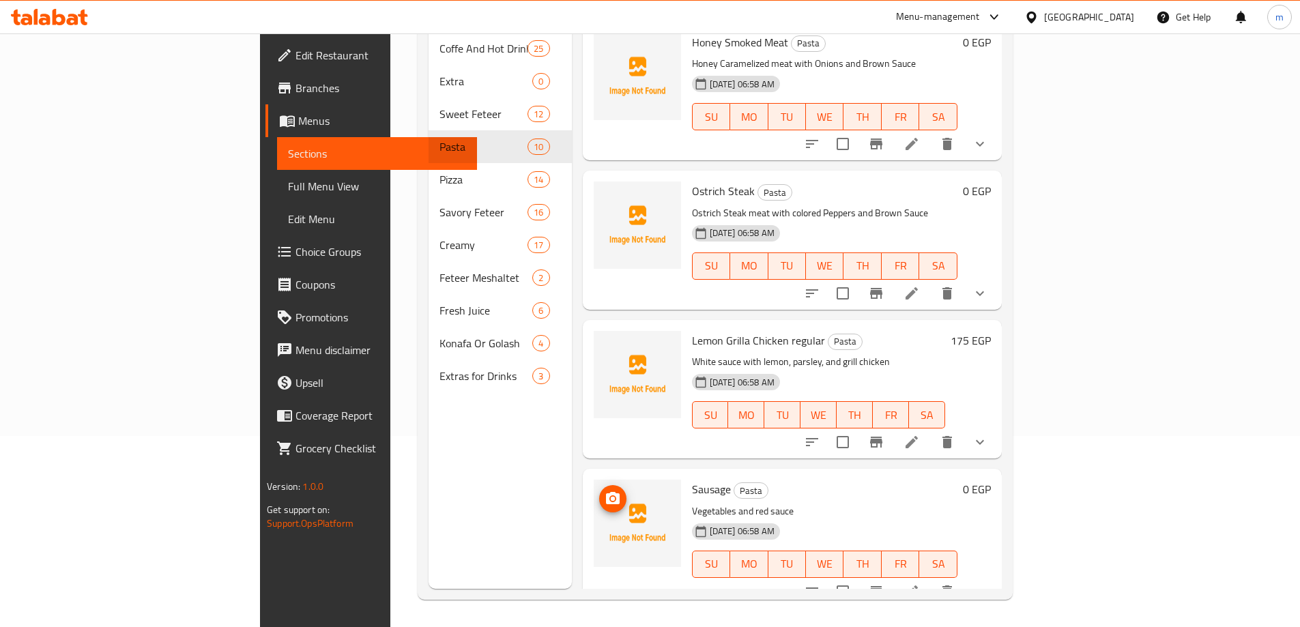
scroll to position [273, 0]
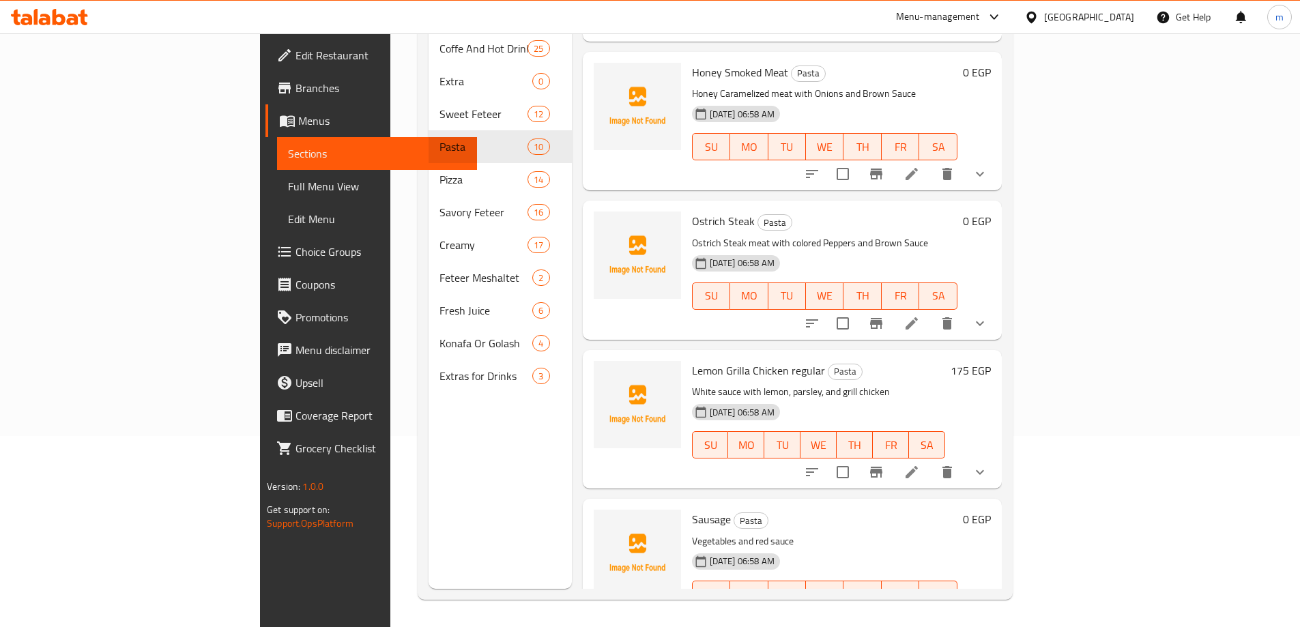
click at [945, 478] on div "Menu items Add Sort Manage items Alfredo Pasta chicken on grill with mushrooms,…" at bounding box center [787, 275] width 430 height 627
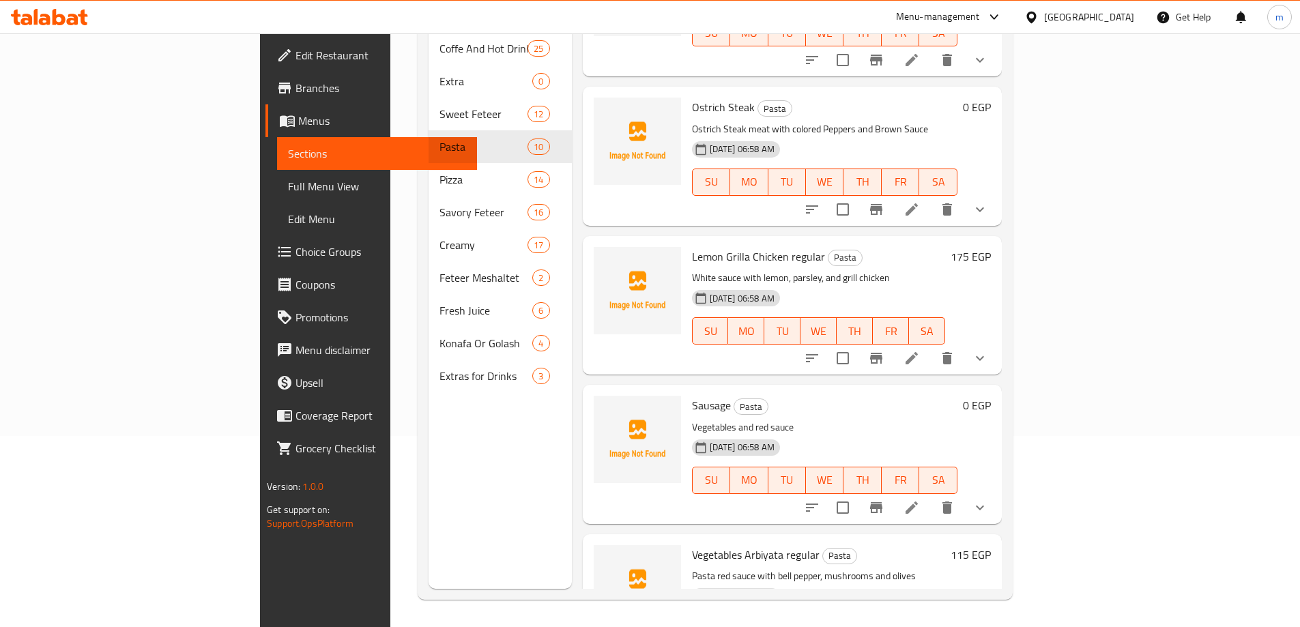
scroll to position [409, 0]
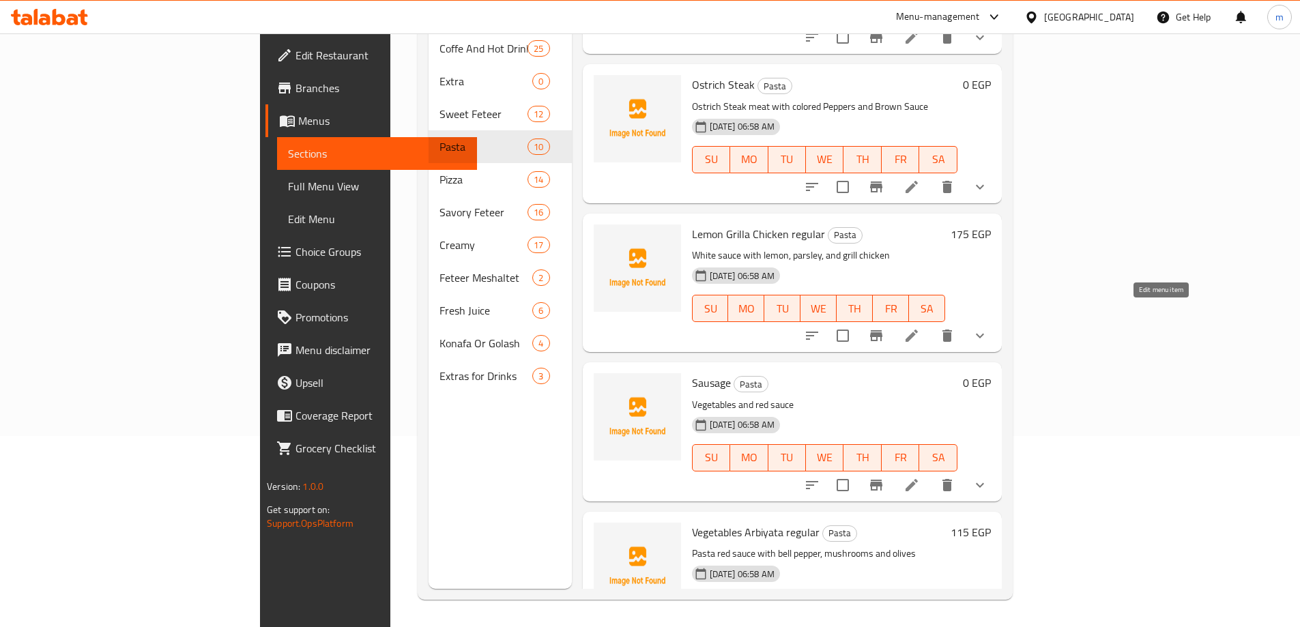
click at [920, 327] on icon at bounding box center [911, 335] width 16 height 16
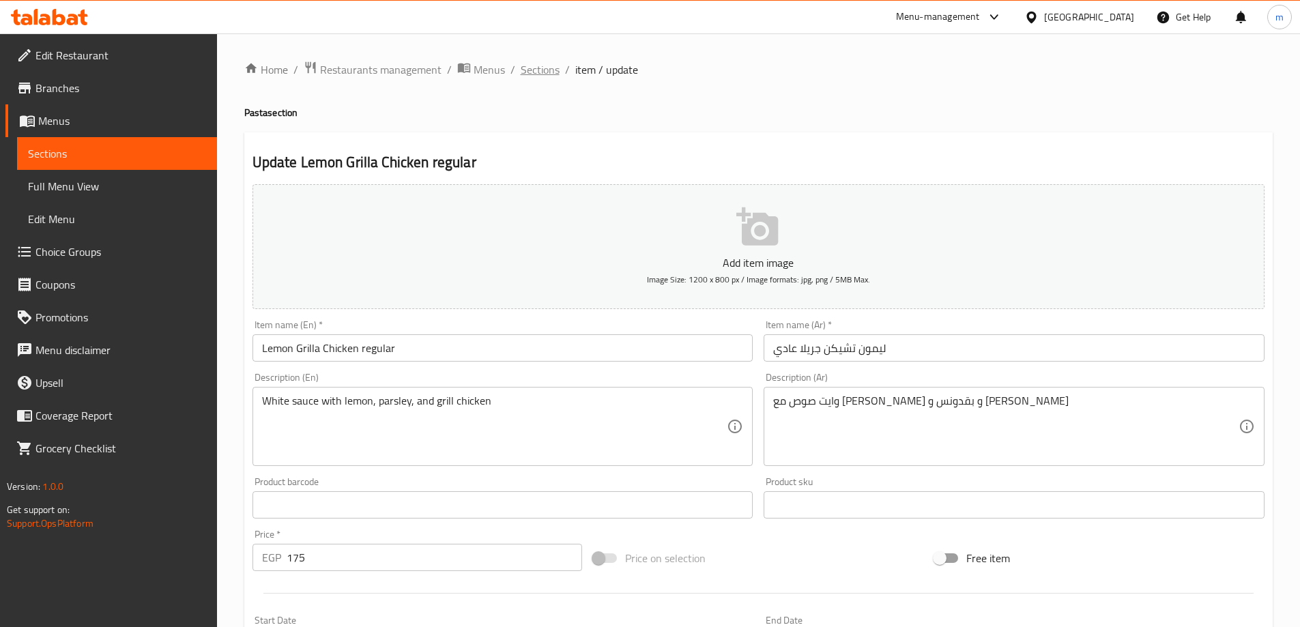
click at [550, 68] on span "Sections" at bounding box center [540, 69] width 39 height 16
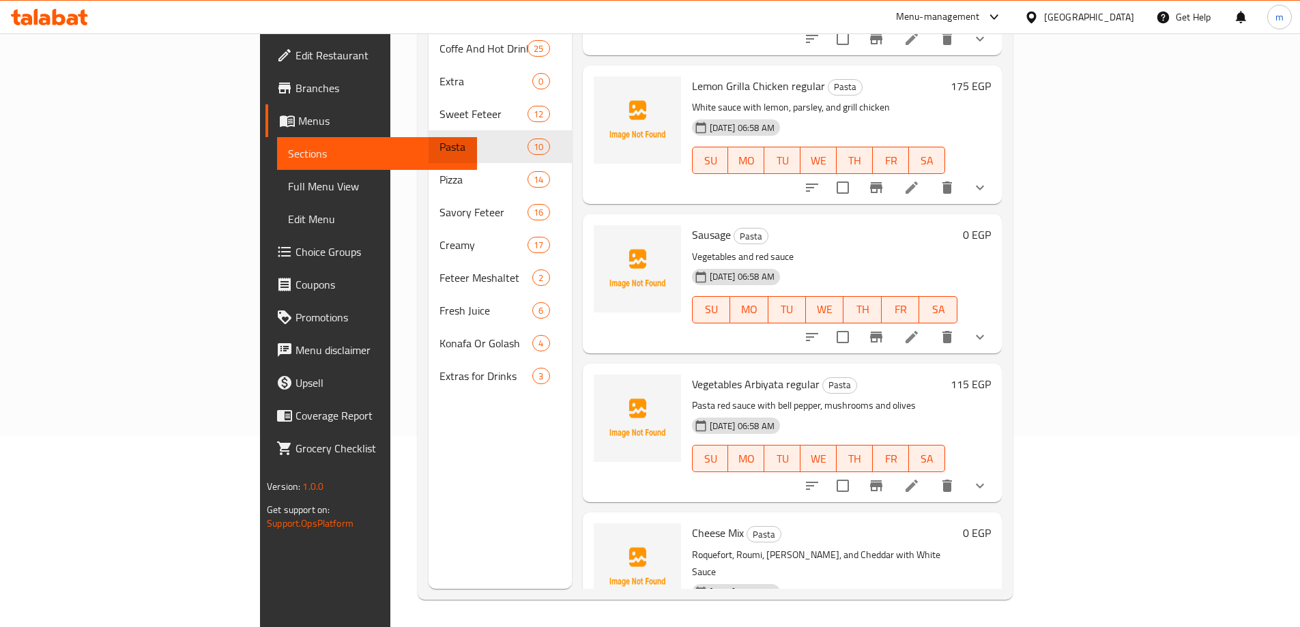
scroll to position [614, 0]
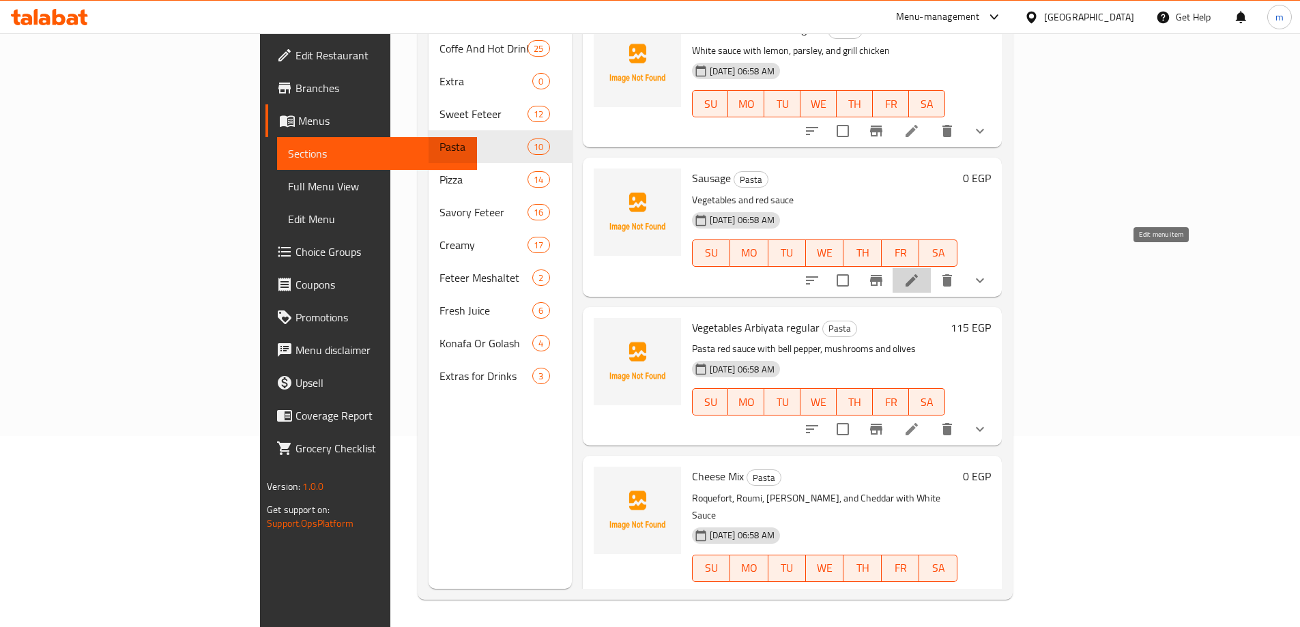
click at [920, 272] on icon at bounding box center [911, 280] width 16 height 16
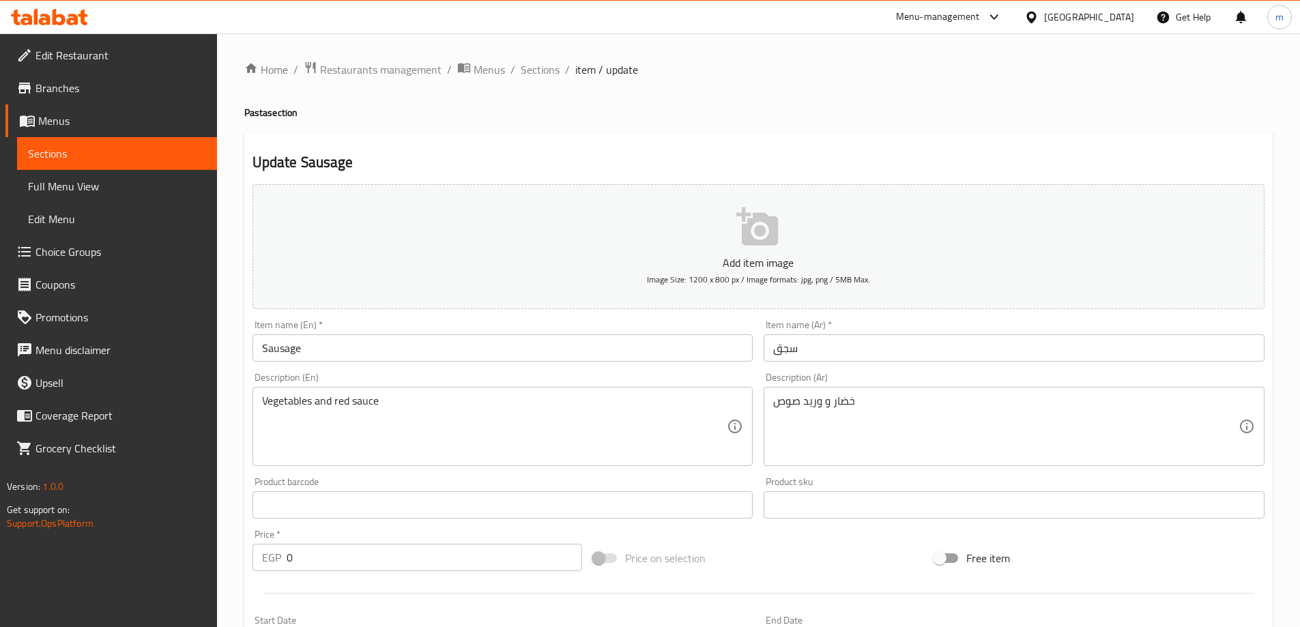
click at [930, 113] on h4 "Pasta section" at bounding box center [758, 113] width 1028 height 14
click at [535, 61] on span "Sections" at bounding box center [540, 69] width 39 height 16
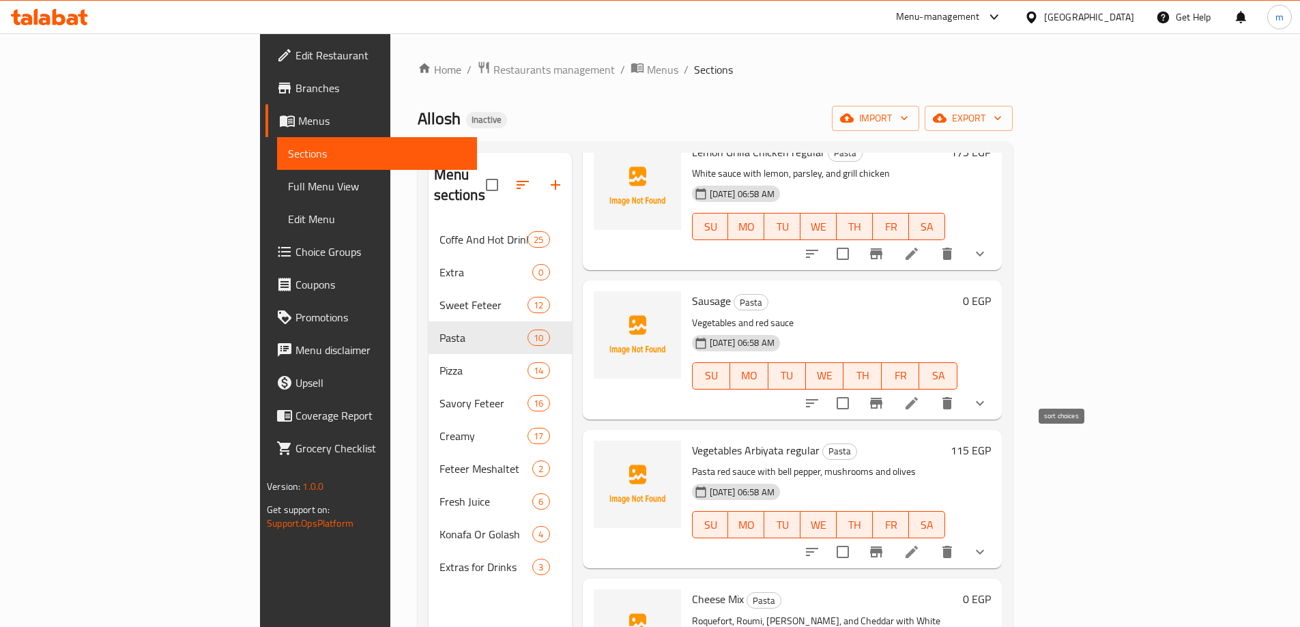
scroll to position [614, 0]
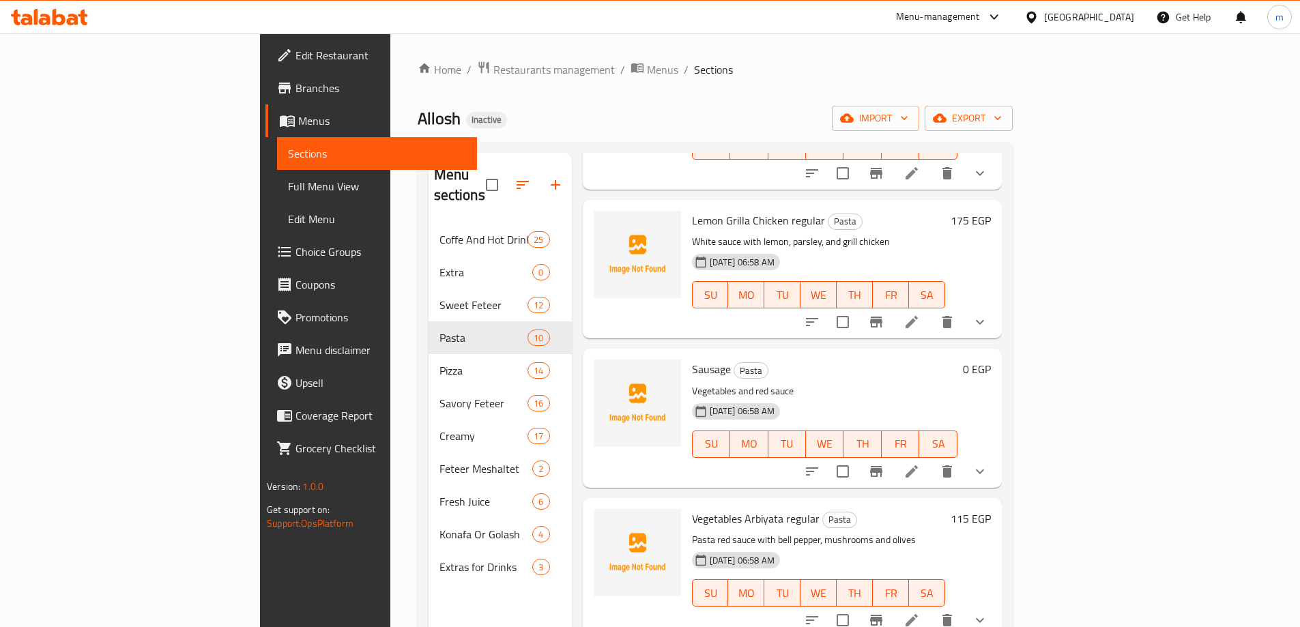
click at [931, 310] on li at bounding box center [911, 322] width 38 height 25
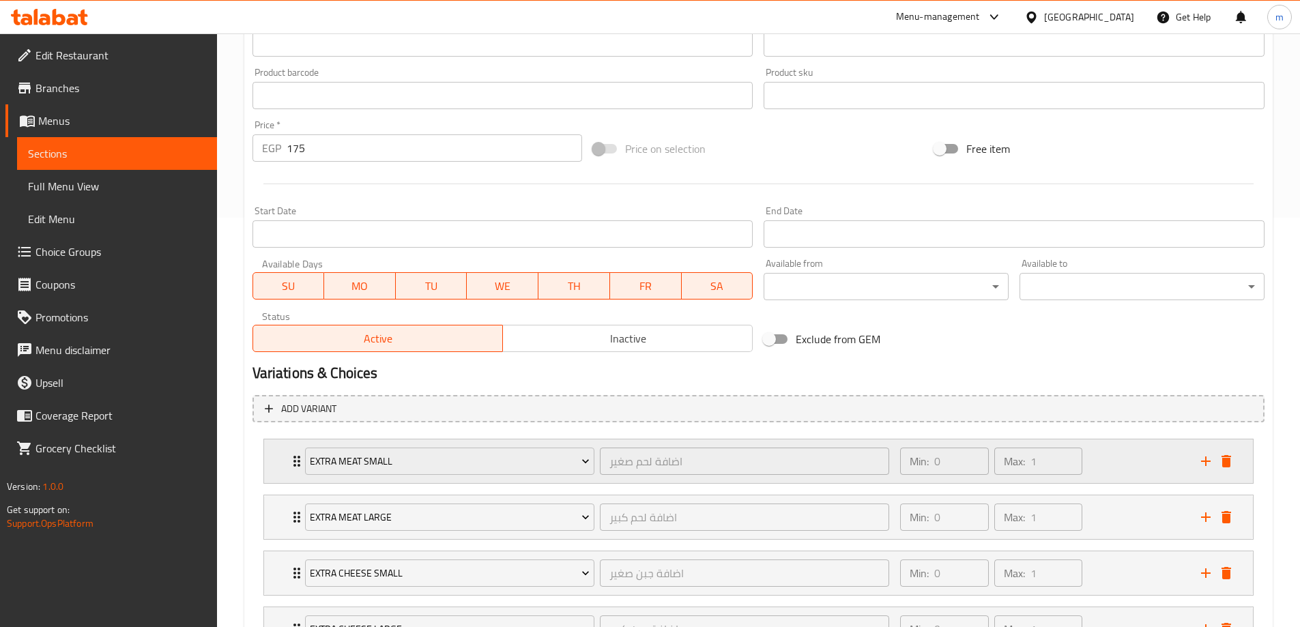
scroll to position [583, 0]
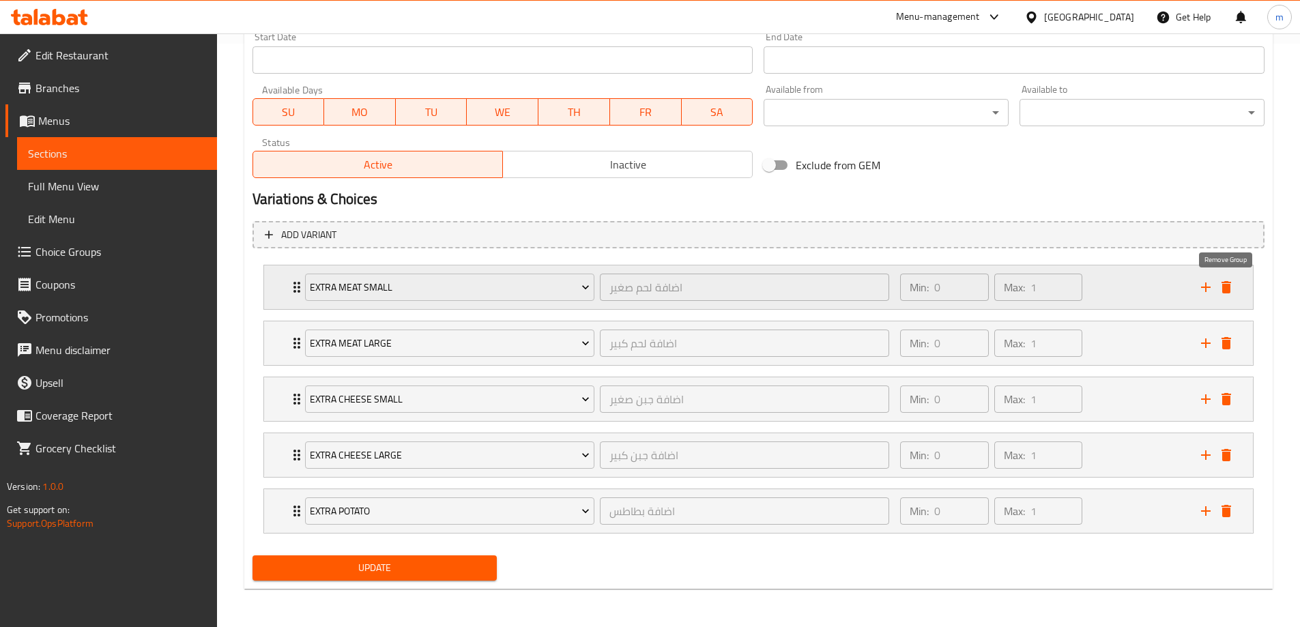
click at [1231, 294] on icon "delete" at bounding box center [1226, 287] width 16 height 16
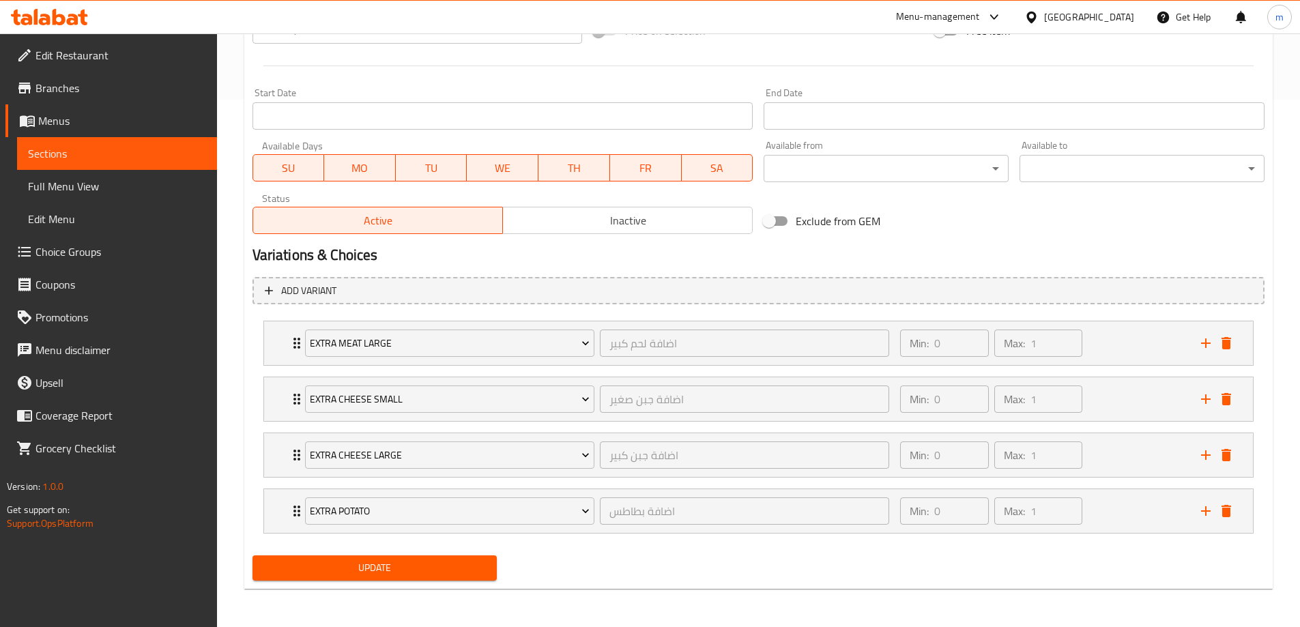
scroll to position [527, 0]
click at [1231, 294] on span "Add variant" at bounding box center [758, 290] width 987 height 17
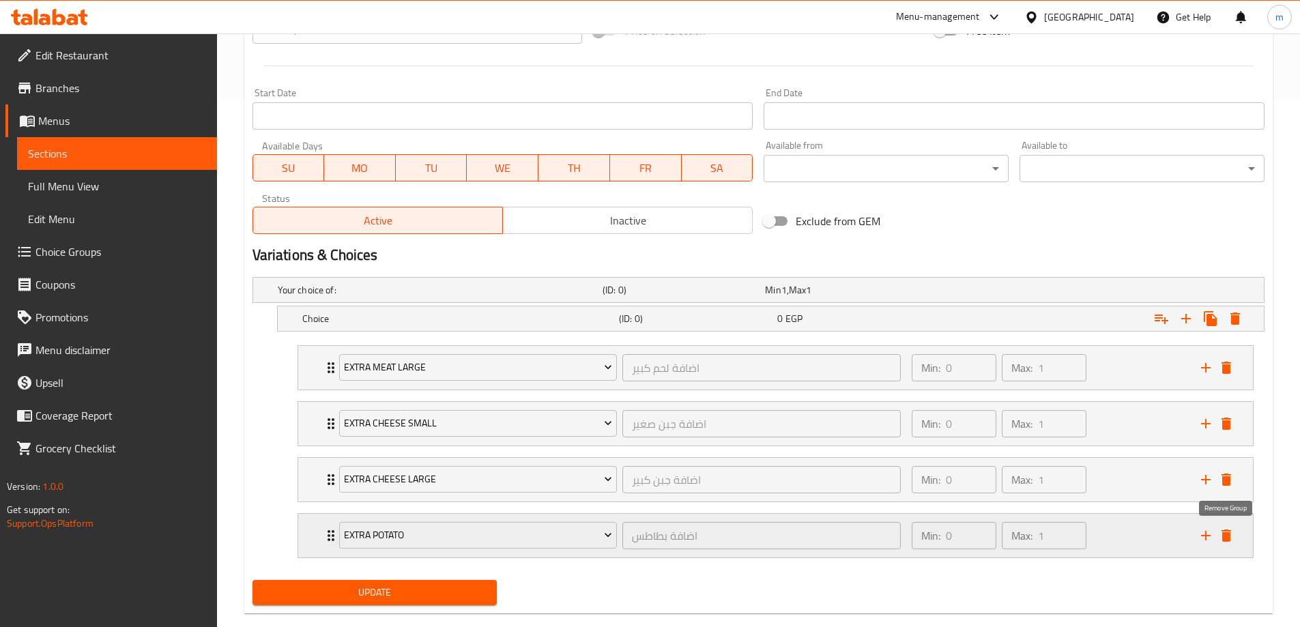
click at [1229, 546] on div "Extra Potato اضافة بطاطس ​ Min: 0 ​ Max: 1 ​" at bounding box center [779, 536] width 913 height 44
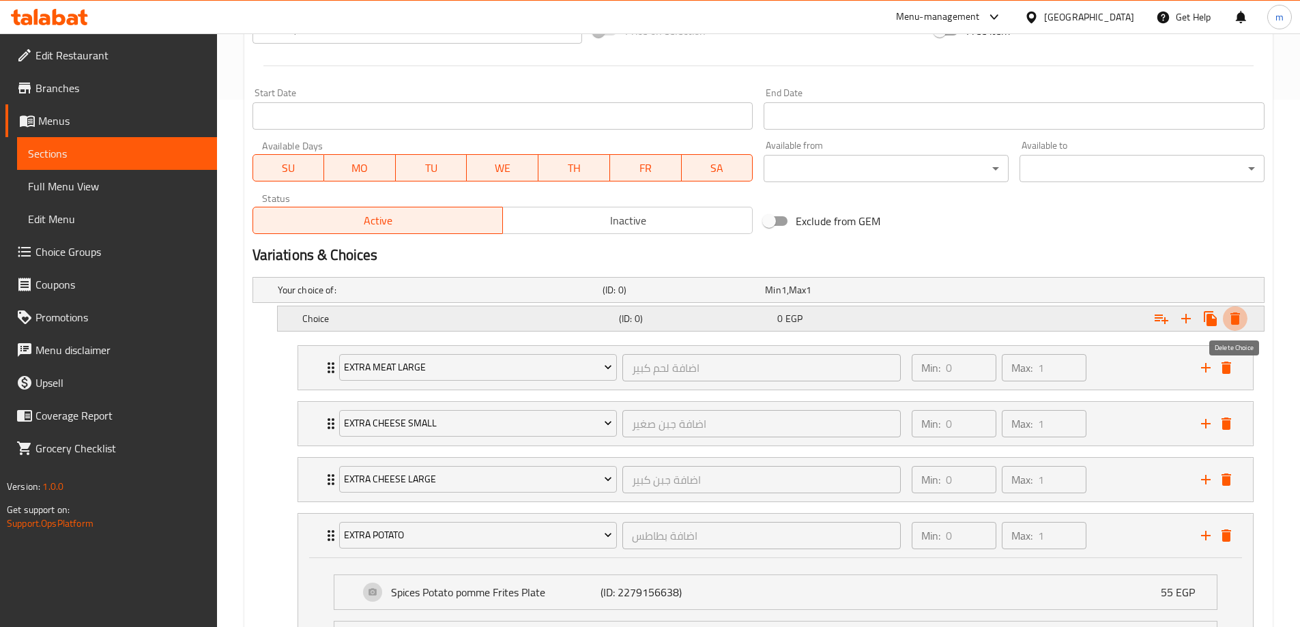
click at [1231, 313] on icon "Expand" at bounding box center [1235, 318] width 10 height 12
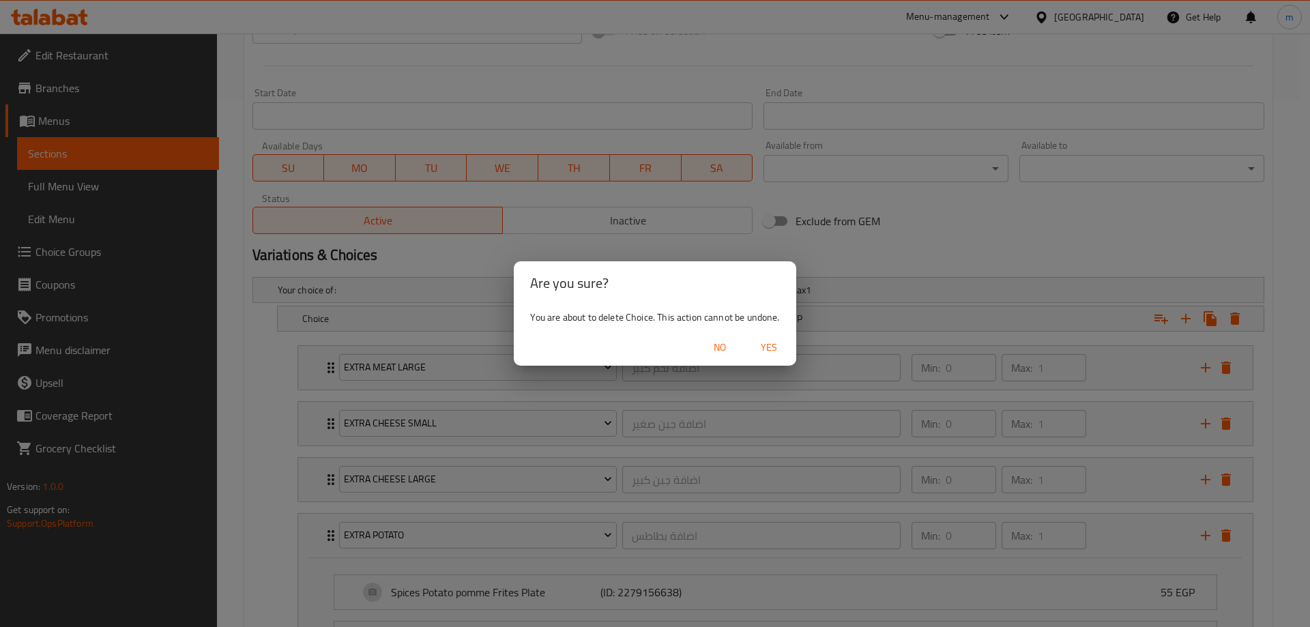
click at [768, 345] on span "Yes" at bounding box center [768, 347] width 33 height 17
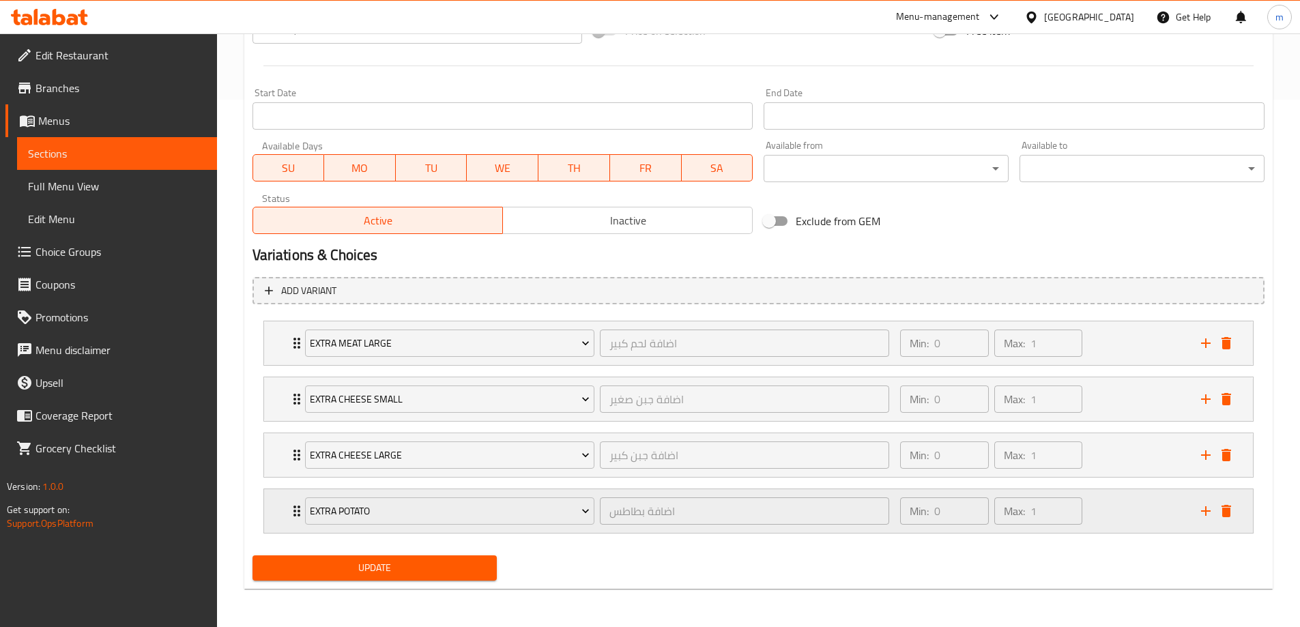
click at [1227, 500] on div "Extra Potato اضافة بطاطس ​ Min: 0 ​ Max: 1 ​" at bounding box center [763, 511] width 948 height 44
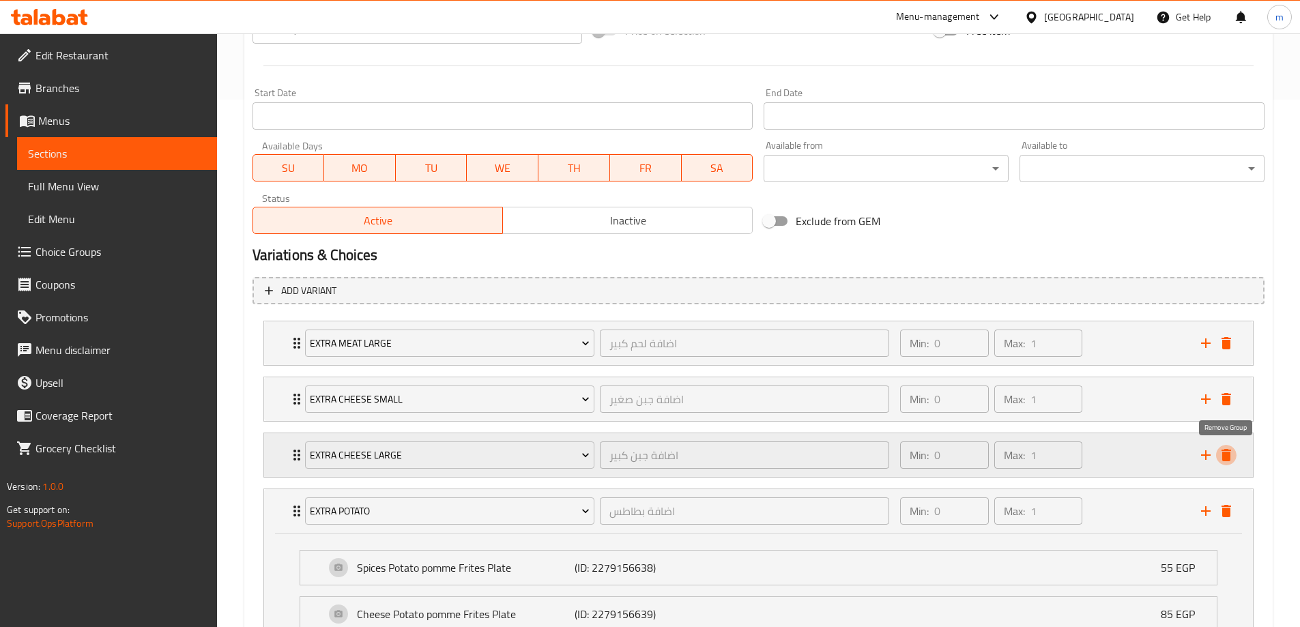
click at [1225, 456] on icon "delete" at bounding box center [1226, 455] width 10 height 12
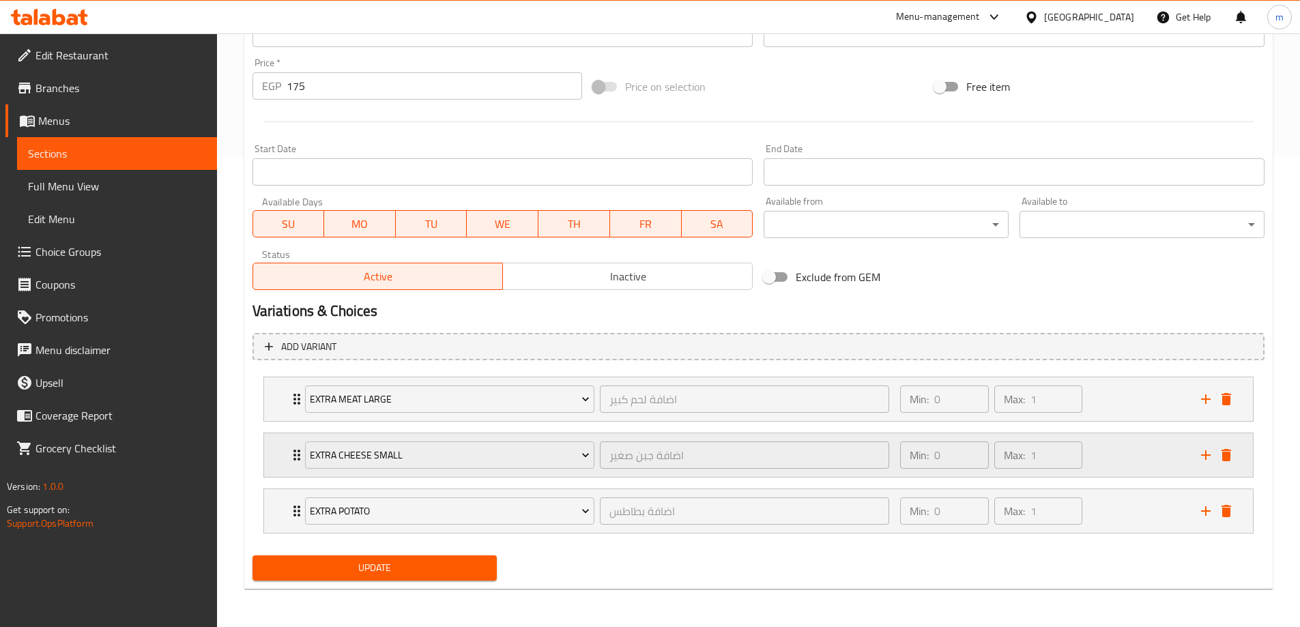
click at [1226, 454] on icon "delete" at bounding box center [1226, 455] width 10 height 12
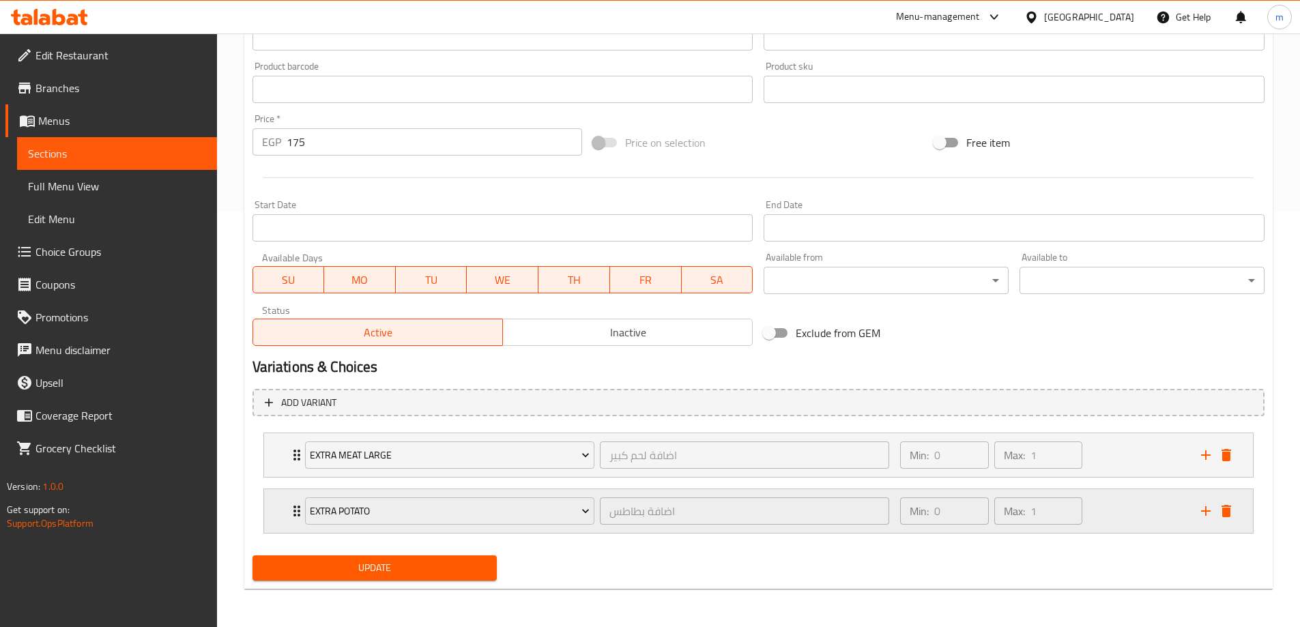
click at [1223, 500] on div "Extra Potato اضافة بطاطس ​ Min: 0 ​ Max: 1 ​" at bounding box center [763, 511] width 948 height 44
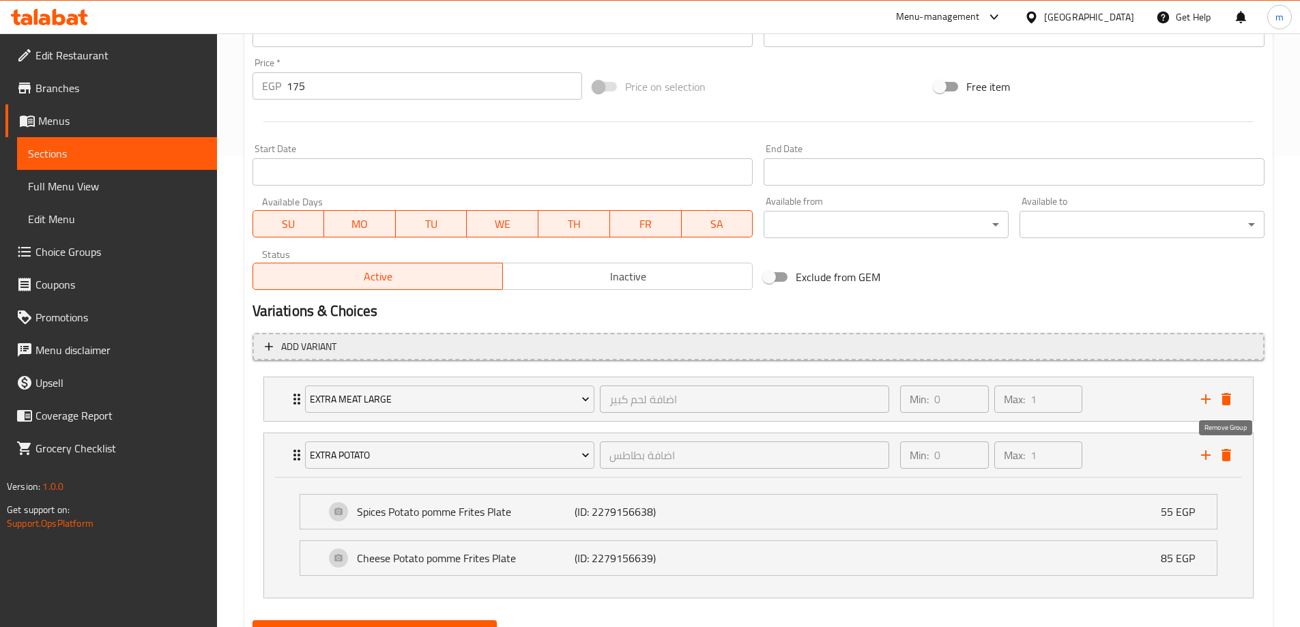
click at [1226, 455] on icon "delete" at bounding box center [1226, 455] width 10 height 12
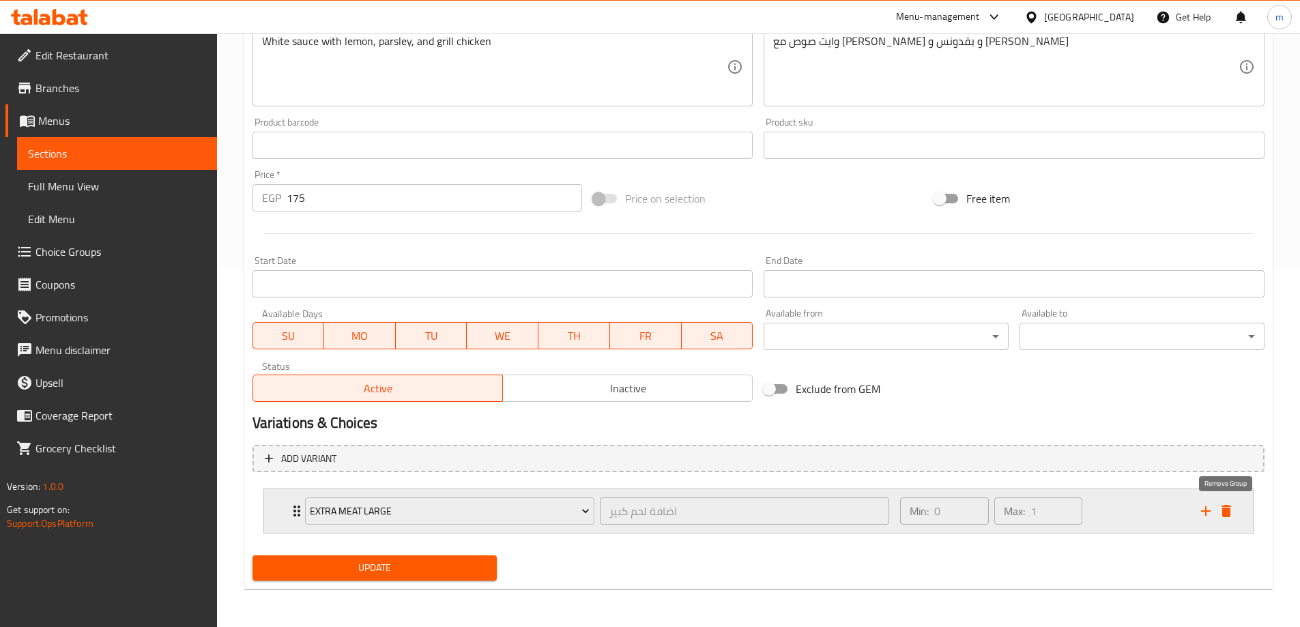
click at [1232, 506] on icon "delete" at bounding box center [1226, 511] width 16 height 16
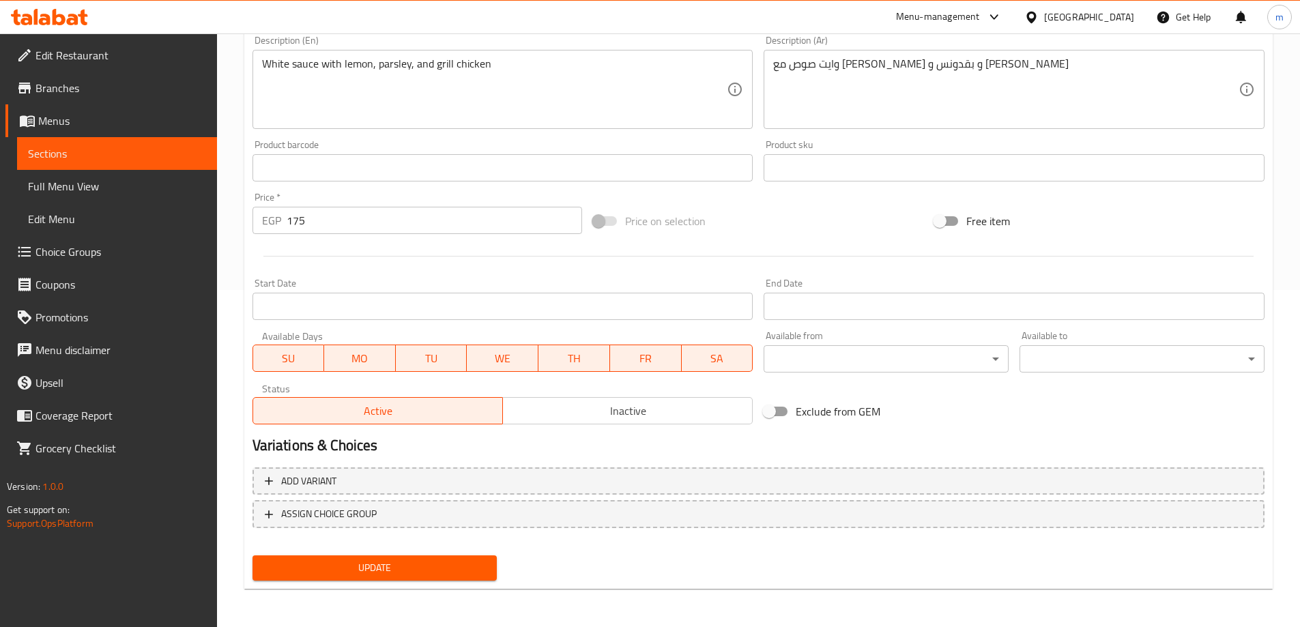
scroll to position [0, 0]
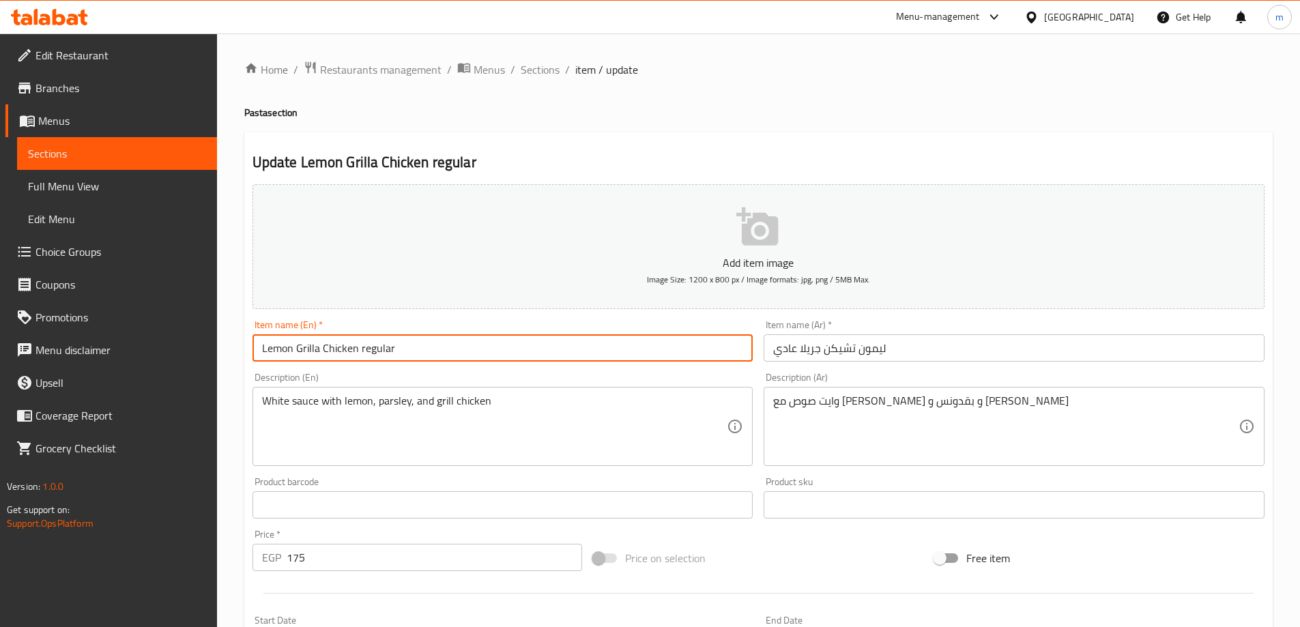
click at [421, 340] on input "Lemon Grilla Chicken regular" at bounding box center [502, 347] width 501 height 27
type input "Lemon Grilla Chicken Regular"
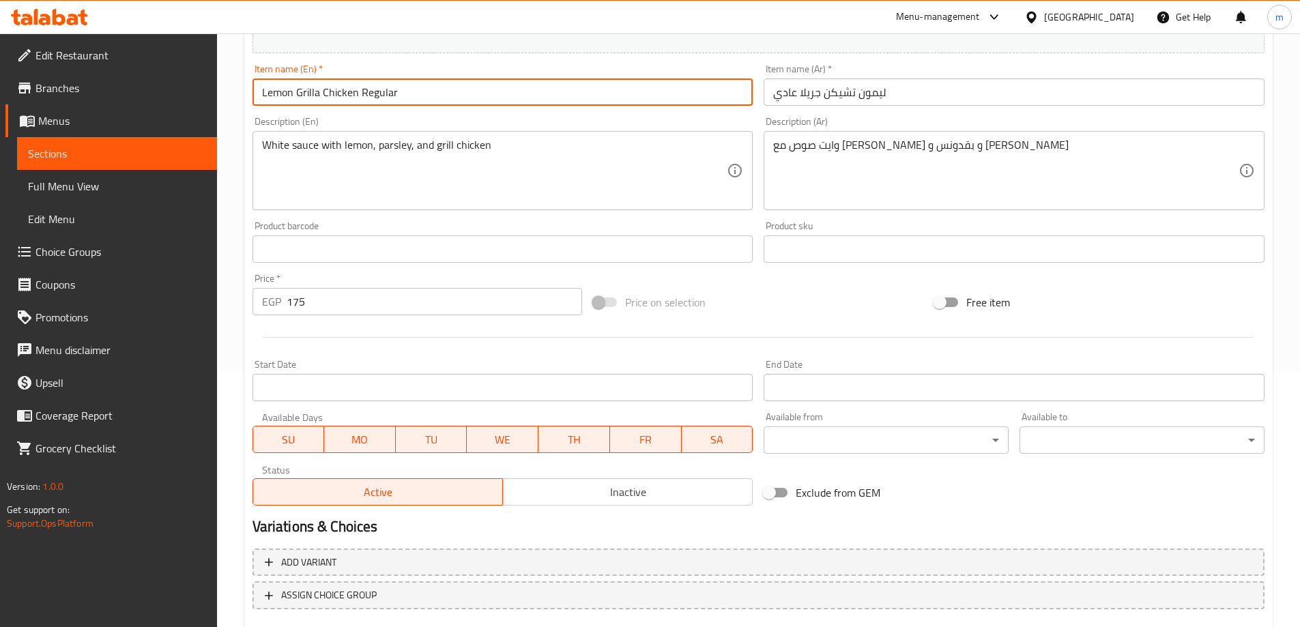
scroll to position [337, 0]
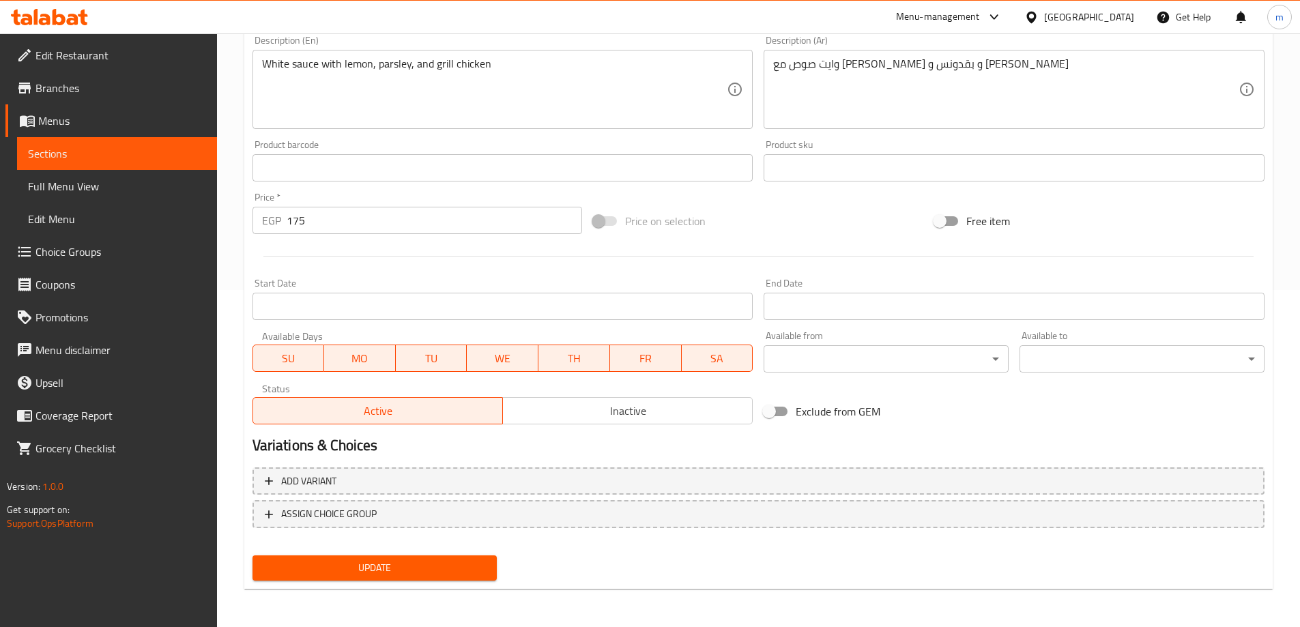
click at [308, 545] on div "Add variant ASSIGN CHOICE GROUP" at bounding box center [758, 506] width 1023 height 89
click at [327, 568] on span "Update" at bounding box center [374, 567] width 223 height 17
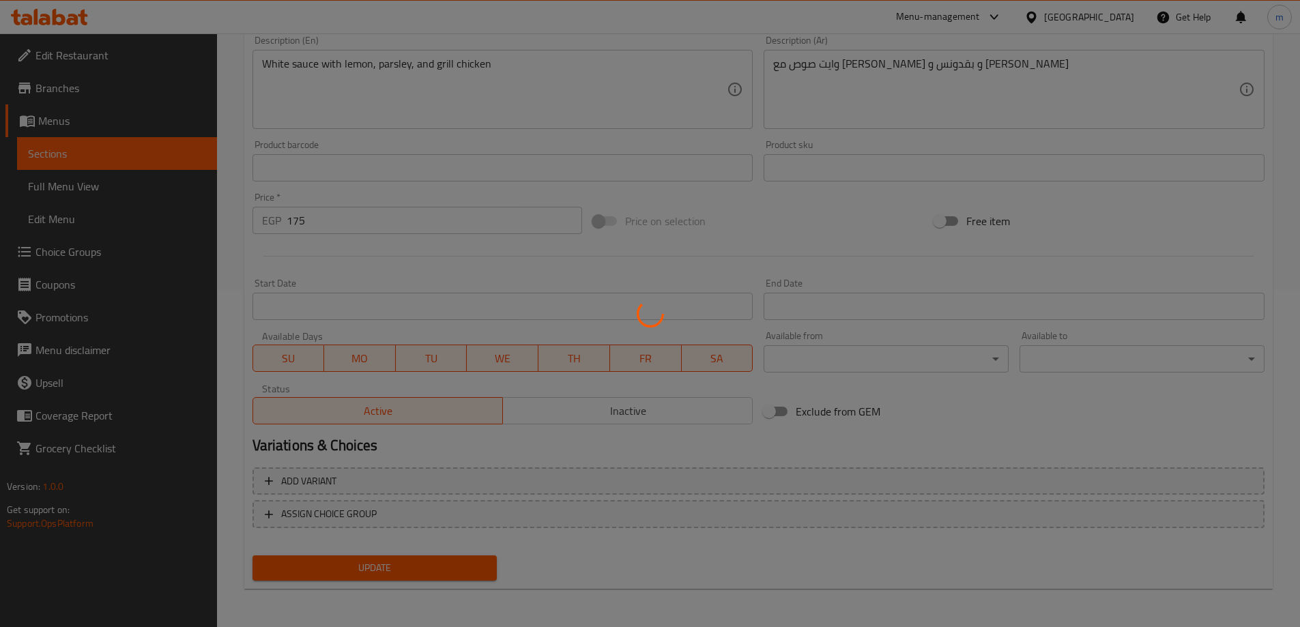
scroll to position [0, 0]
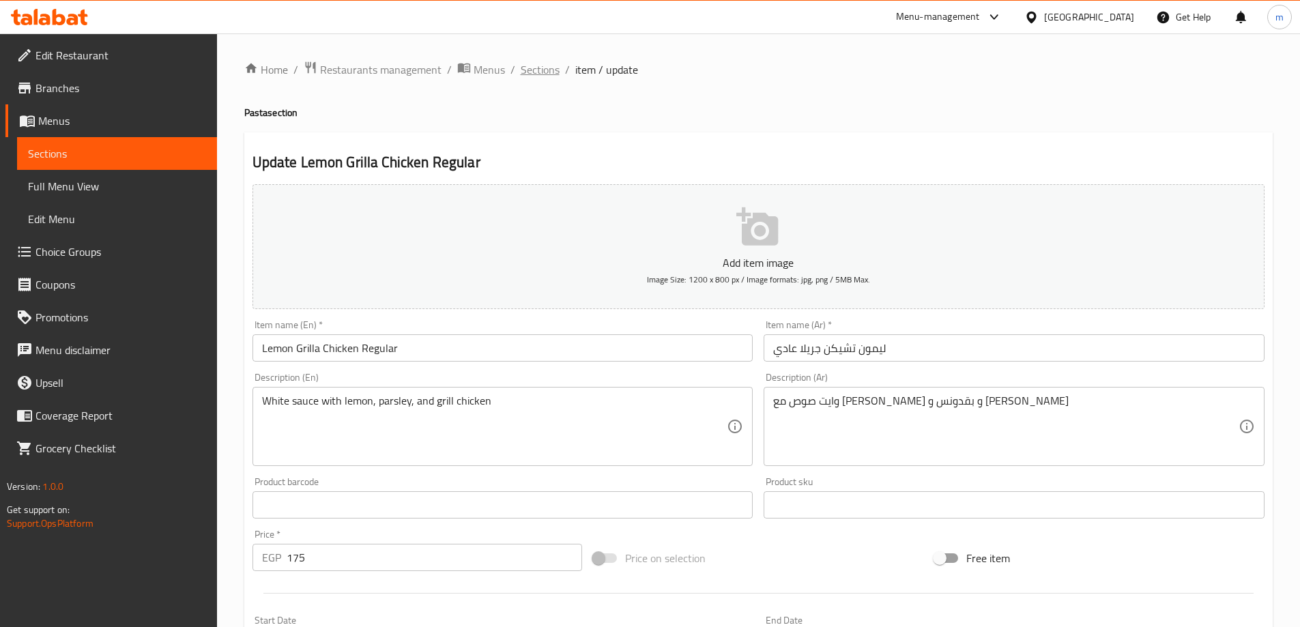
click at [544, 67] on span "Sections" at bounding box center [540, 69] width 39 height 16
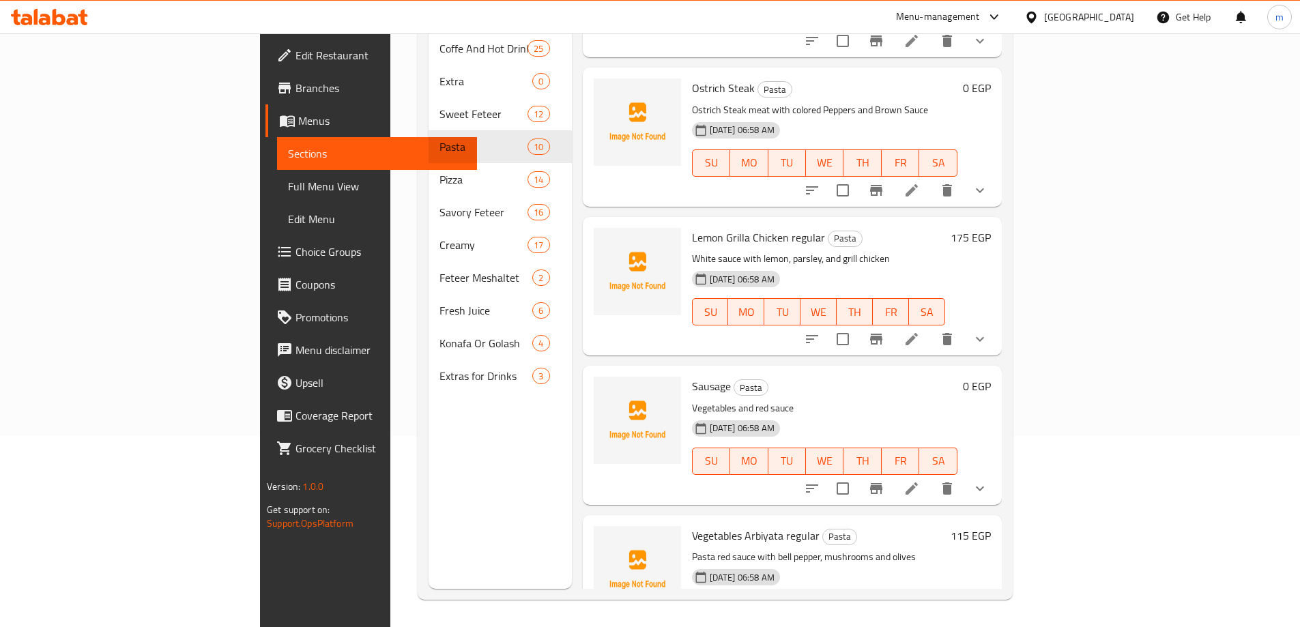
scroll to position [409, 0]
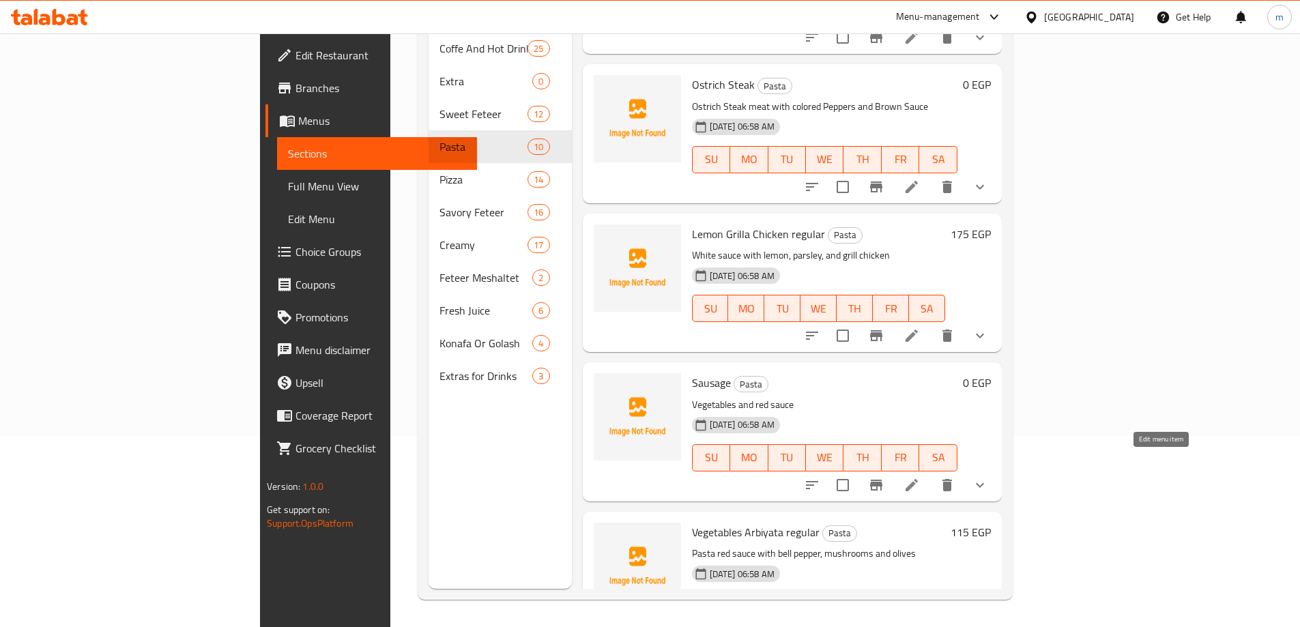
click at [920, 477] on icon at bounding box center [911, 485] width 16 height 16
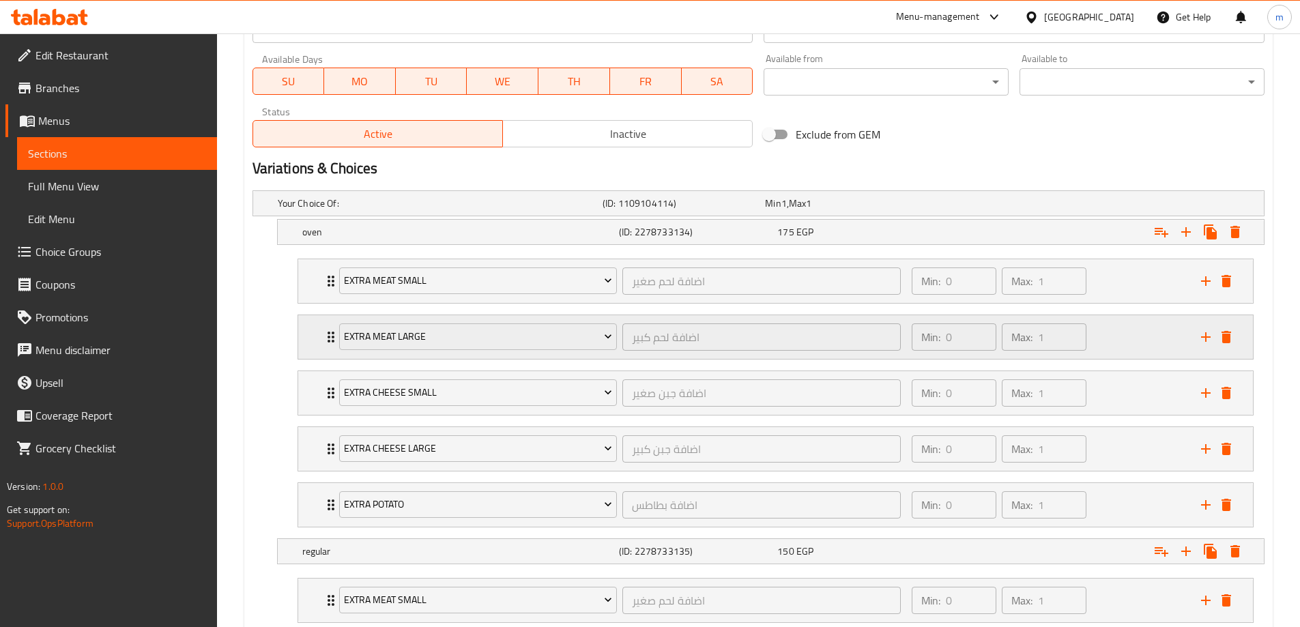
scroll to position [927, 0]
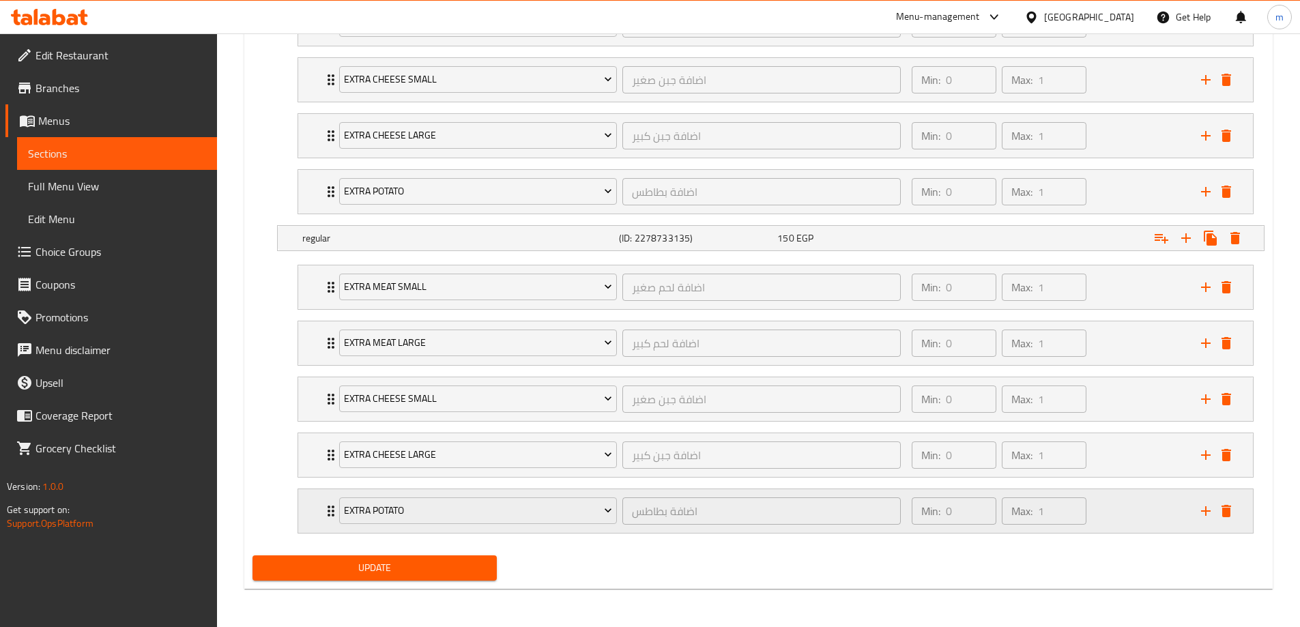
click at [1238, 506] on div "Extra Potato اضافة بطاطس ​ Min: 0 ​ Max: 1 ​" at bounding box center [775, 511] width 954 height 44
click at [1229, 506] on icon "delete" at bounding box center [1226, 511] width 10 height 12
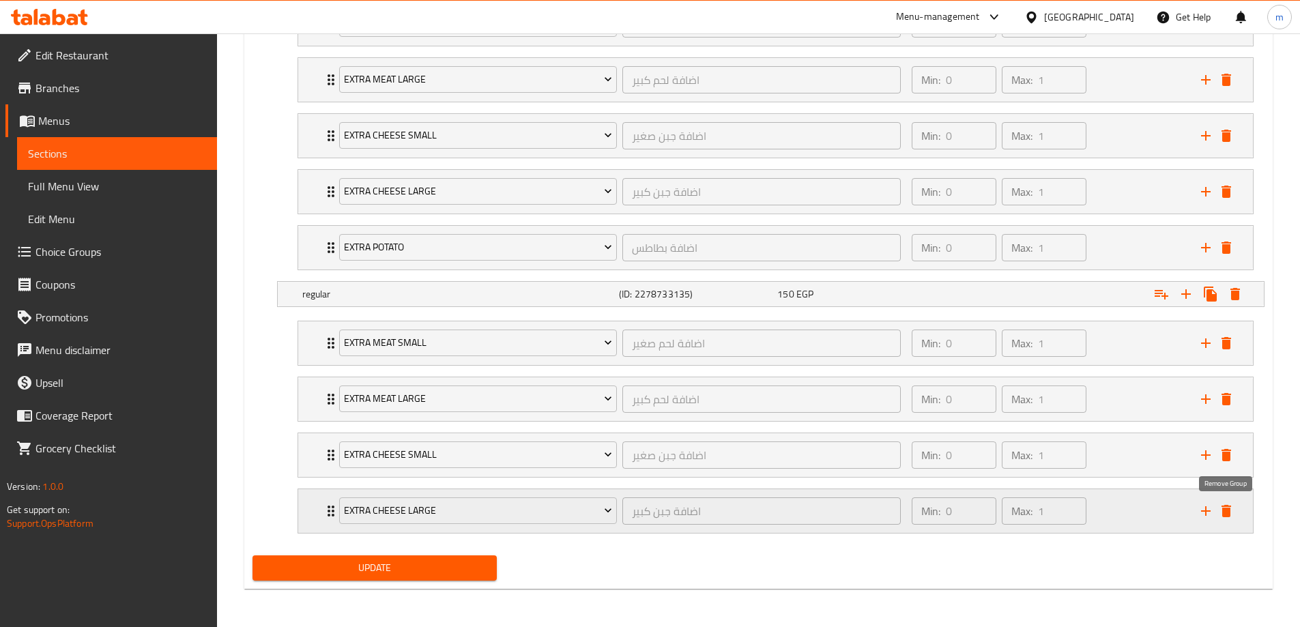
click at [1225, 503] on icon "delete" at bounding box center [1226, 511] width 16 height 16
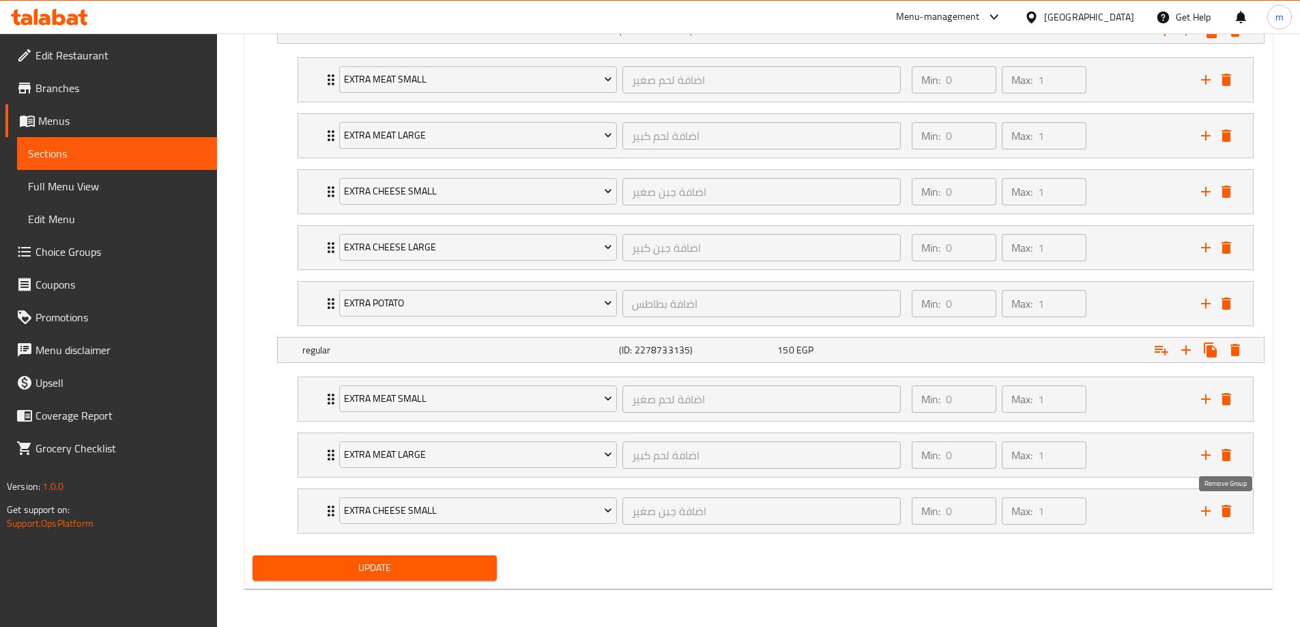
click at [1225, 503] on icon "delete" at bounding box center [1226, 511] width 16 height 16
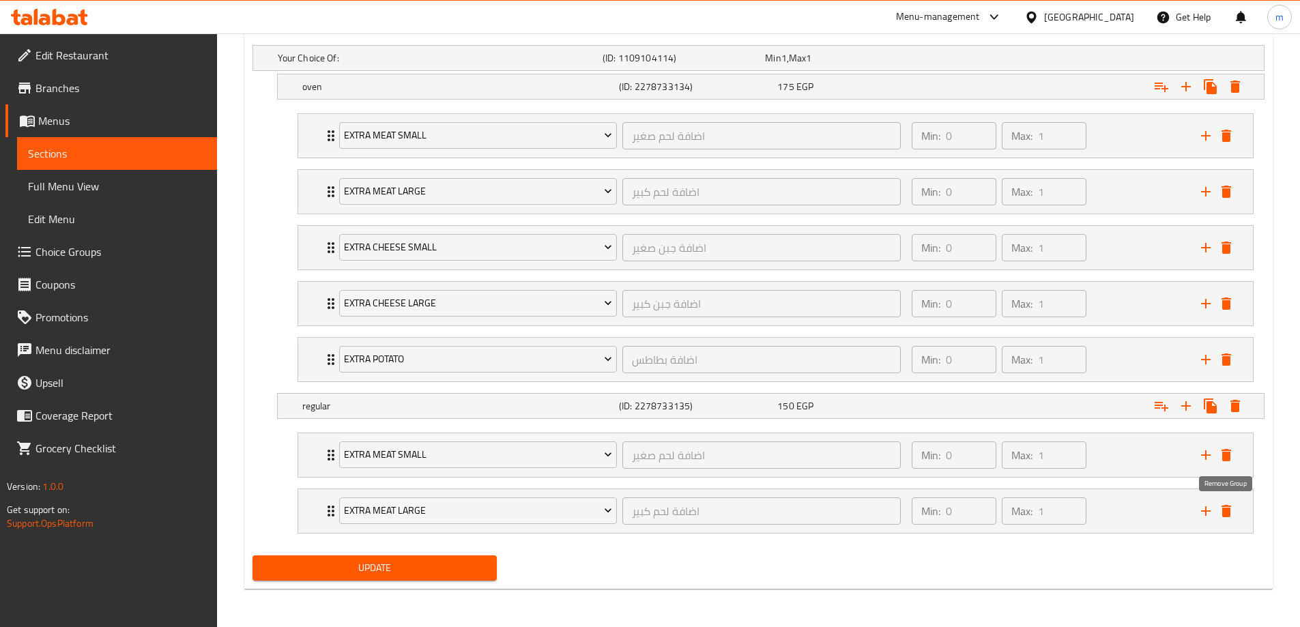
click at [1225, 503] on icon "delete" at bounding box center [1226, 511] width 16 height 16
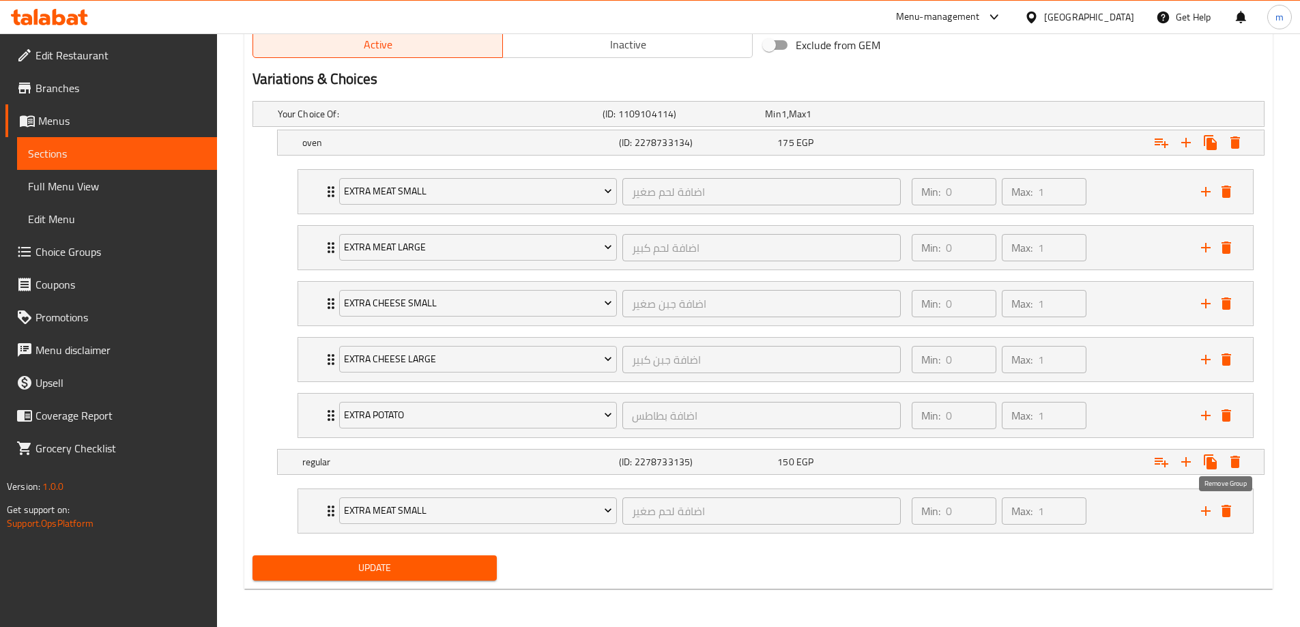
click at [1225, 503] on icon "delete" at bounding box center [1226, 511] width 16 height 16
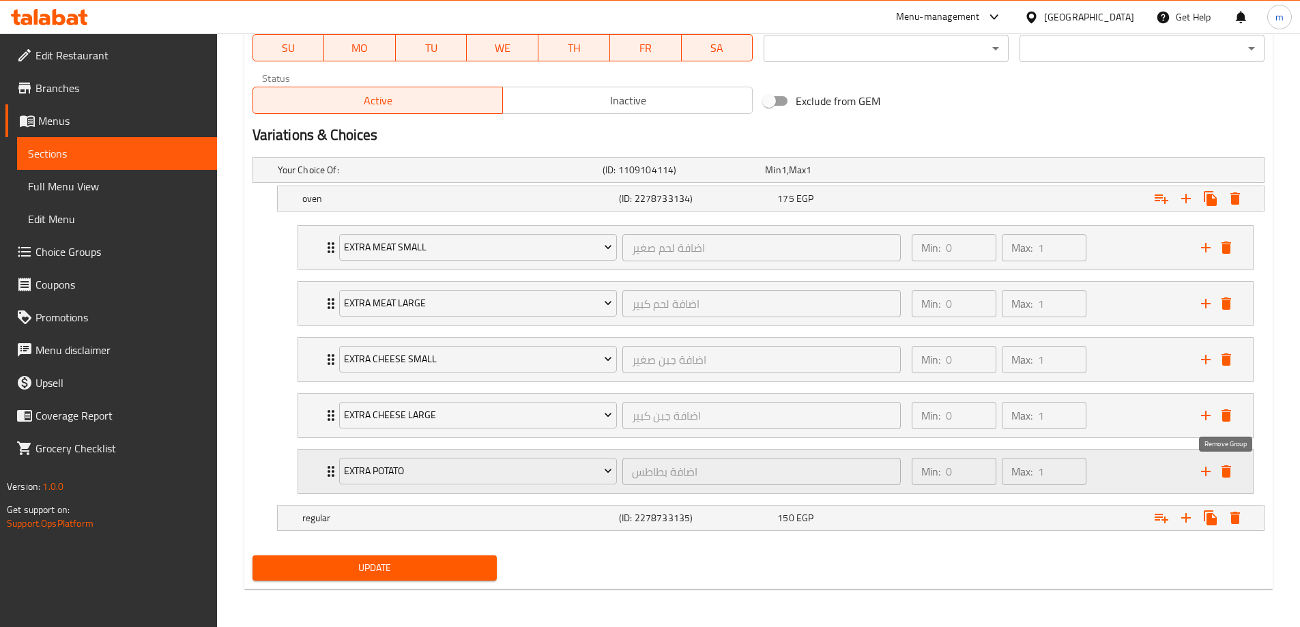
click at [1224, 473] on icon "delete" at bounding box center [1226, 471] width 10 height 12
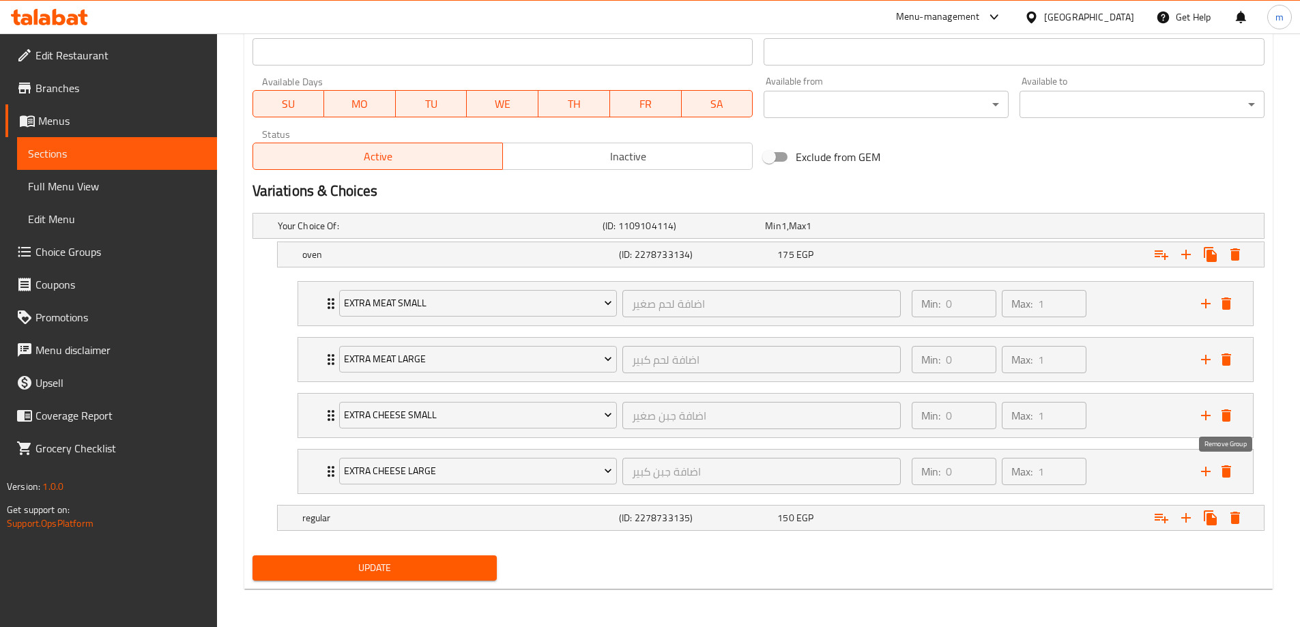
click at [1224, 473] on icon "delete" at bounding box center [1226, 471] width 10 height 12
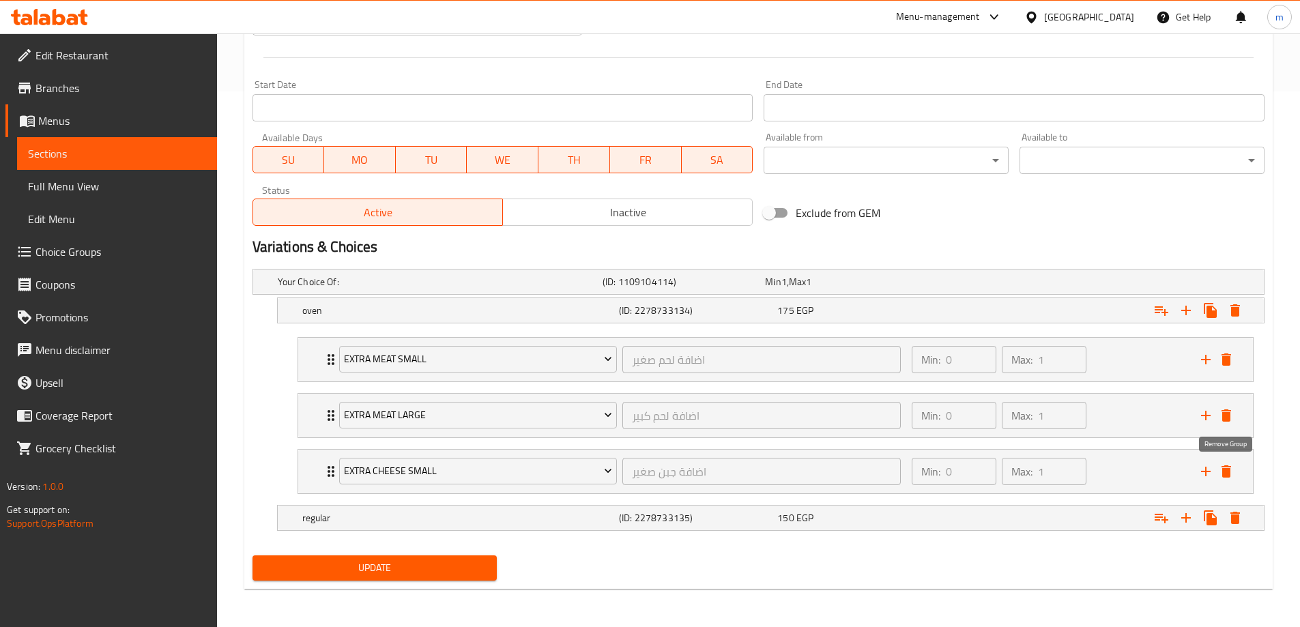
click at [1224, 473] on icon "delete" at bounding box center [1226, 471] width 10 height 12
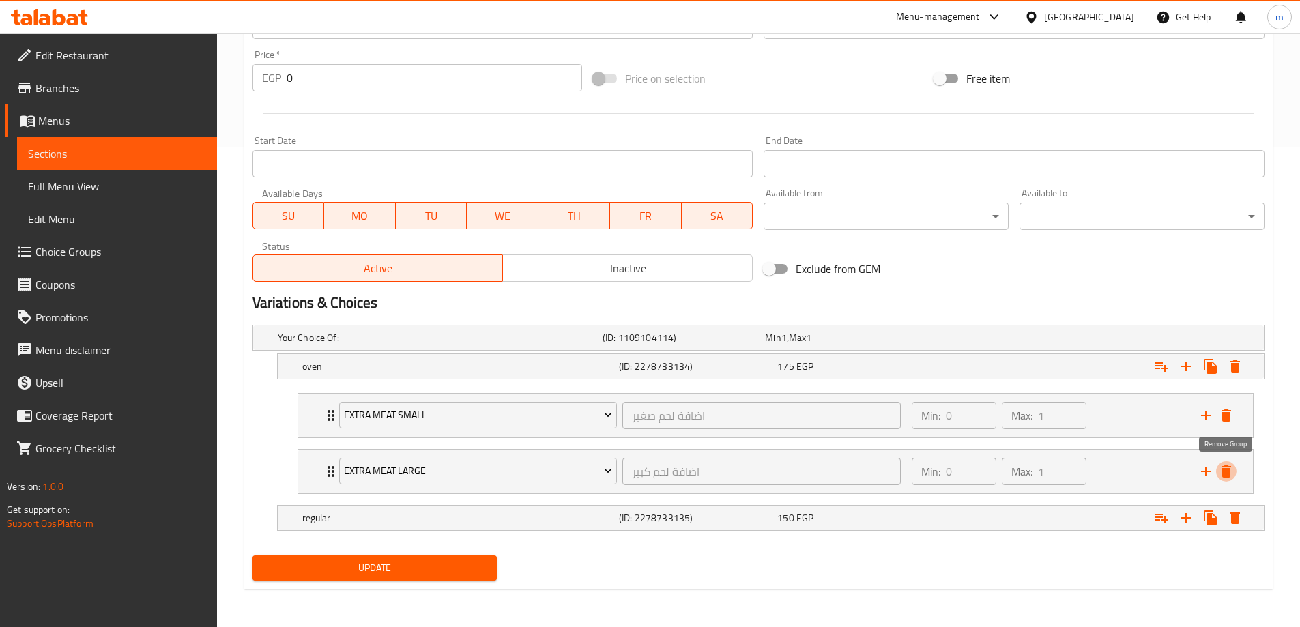
click at [1224, 473] on icon "delete" at bounding box center [1226, 471] width 10 height 12
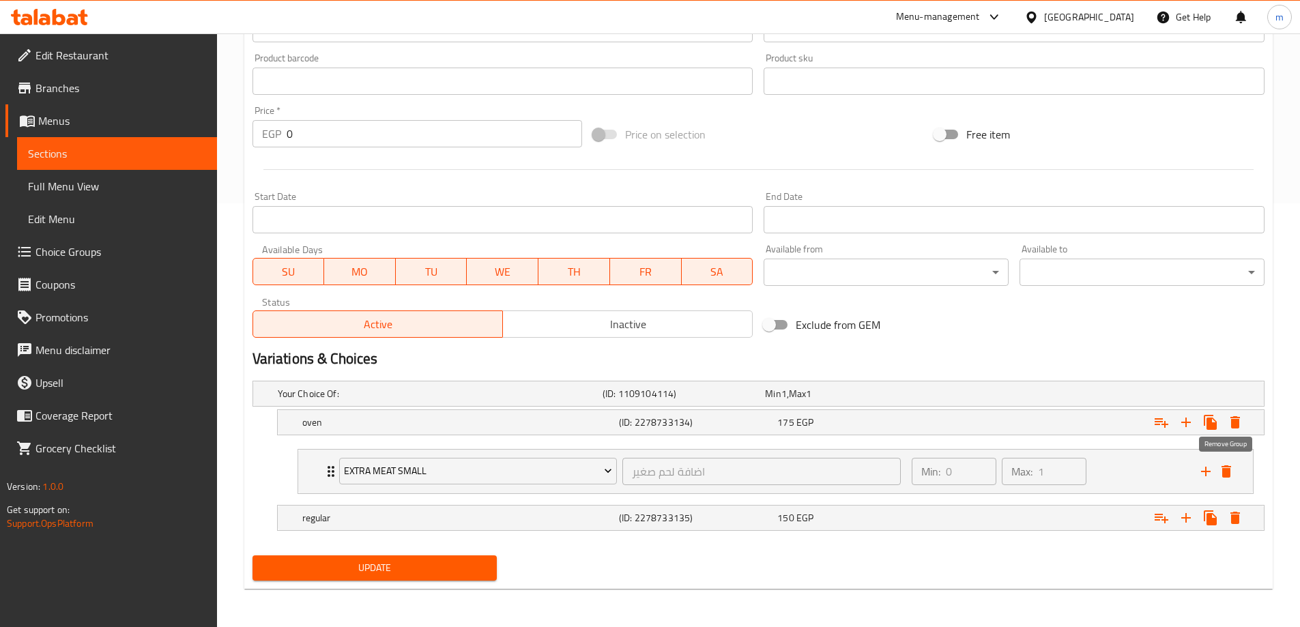
click at [1224, 473] on icon "delete" at bounding box center [1226, 471] width 10 height 12
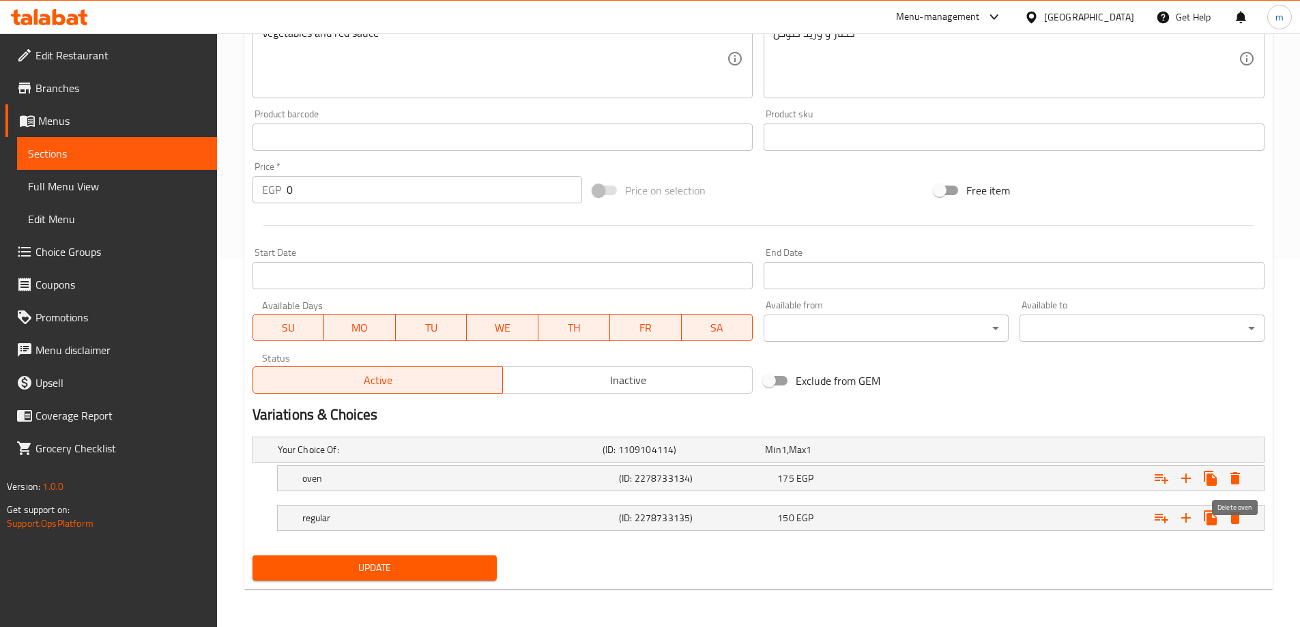
scroll to position [368, 0]
click at [405, 526] on div "regular" at bounding box center [457, 517] width 317 height 19
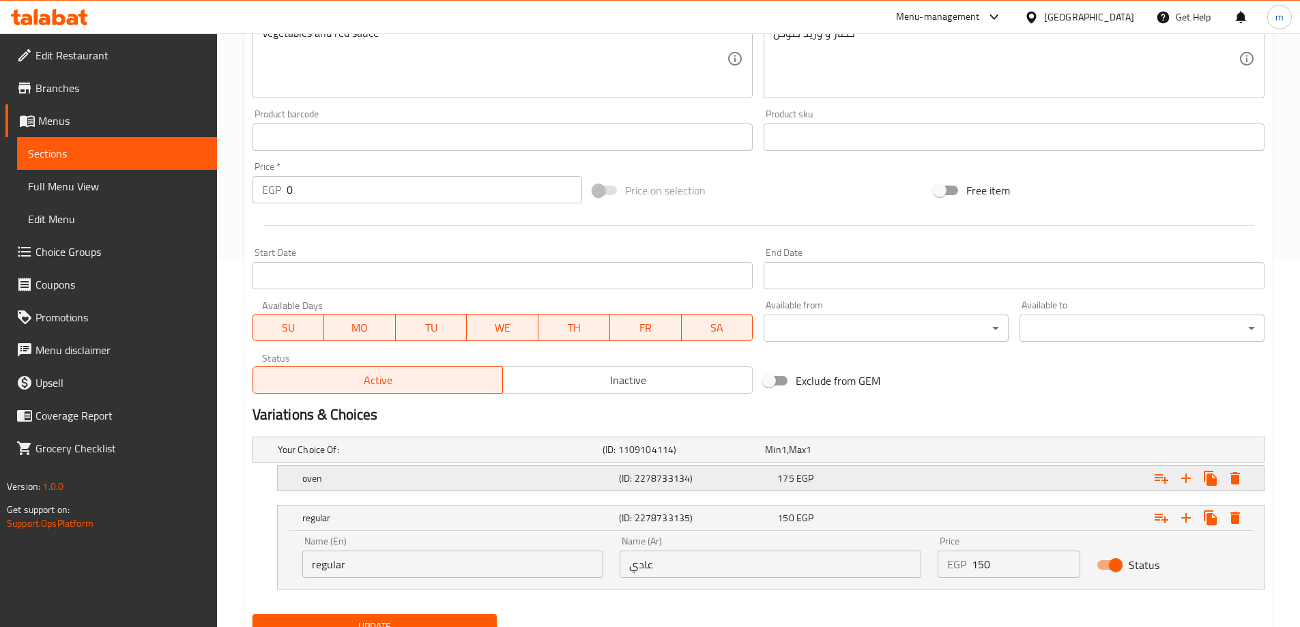
click at [396, 484] on h5 "oven" at bounding box center [457, 478] width 311 height 14
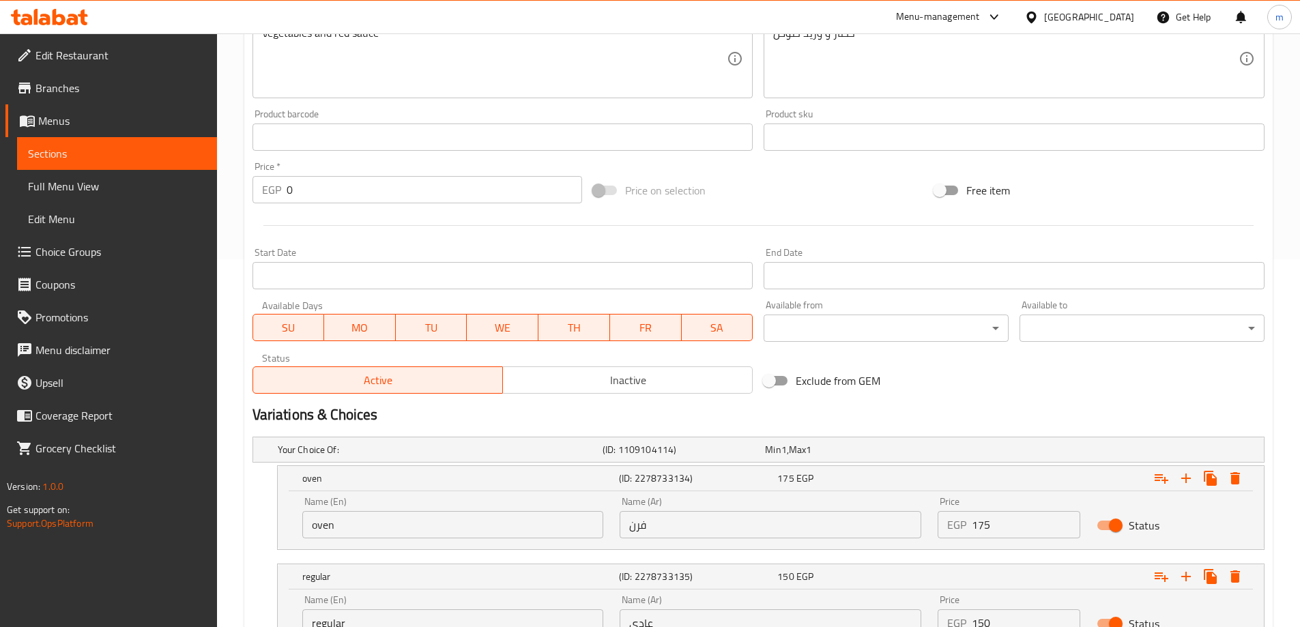
click at [388, 531] on input "oven" at bounding box center [453, 524] width 302 height 27
click at [385, 531] on input "oven" at bounding box center [453, 524] width 302 height 27
type input "Oven"
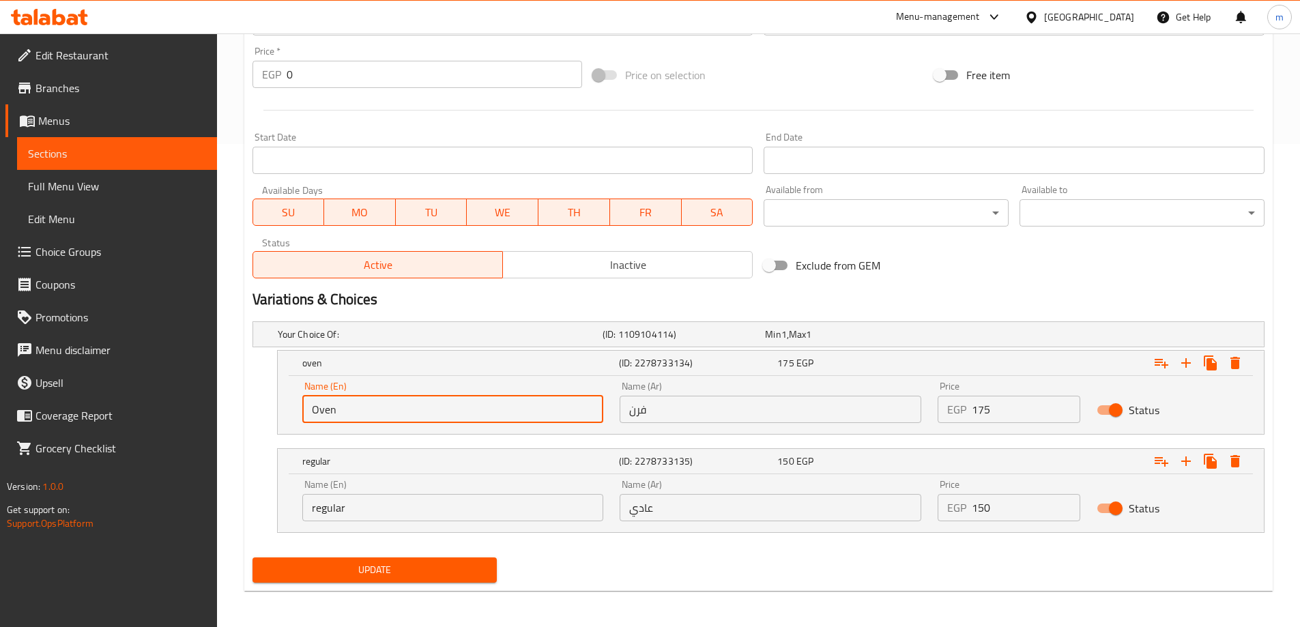
scroll to position [485, 0]
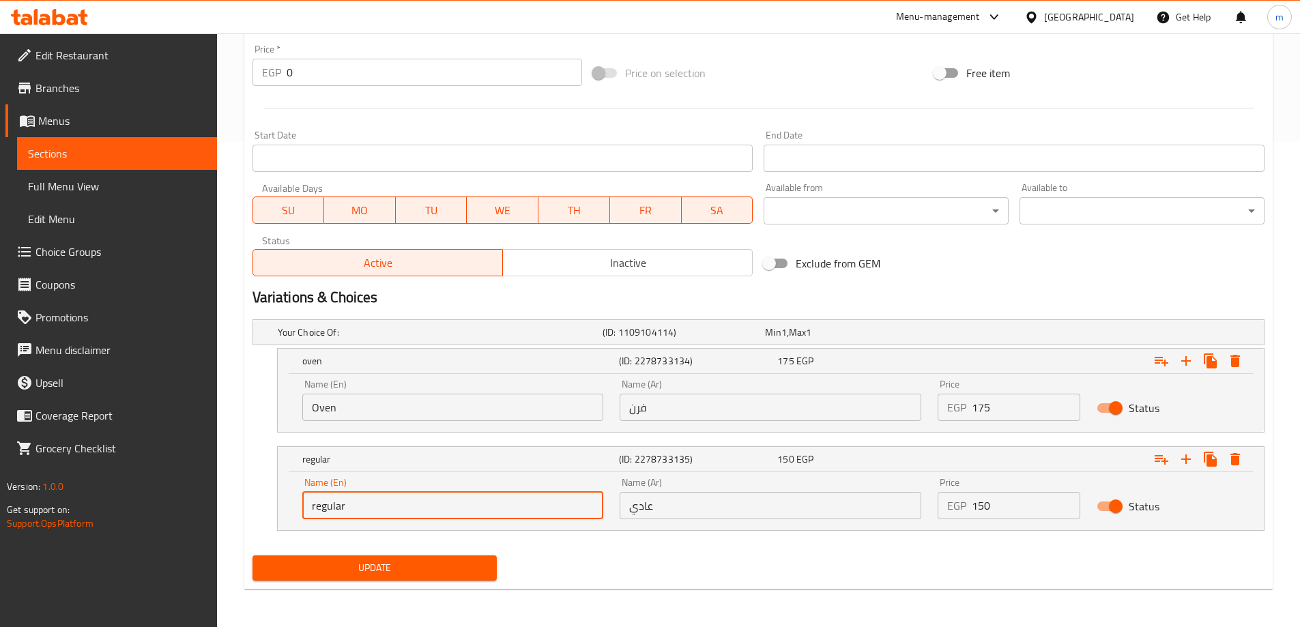
click at [345, 504] on input "regular" at bounding box center [453, 505] width 302 height 27
type input "Regular"
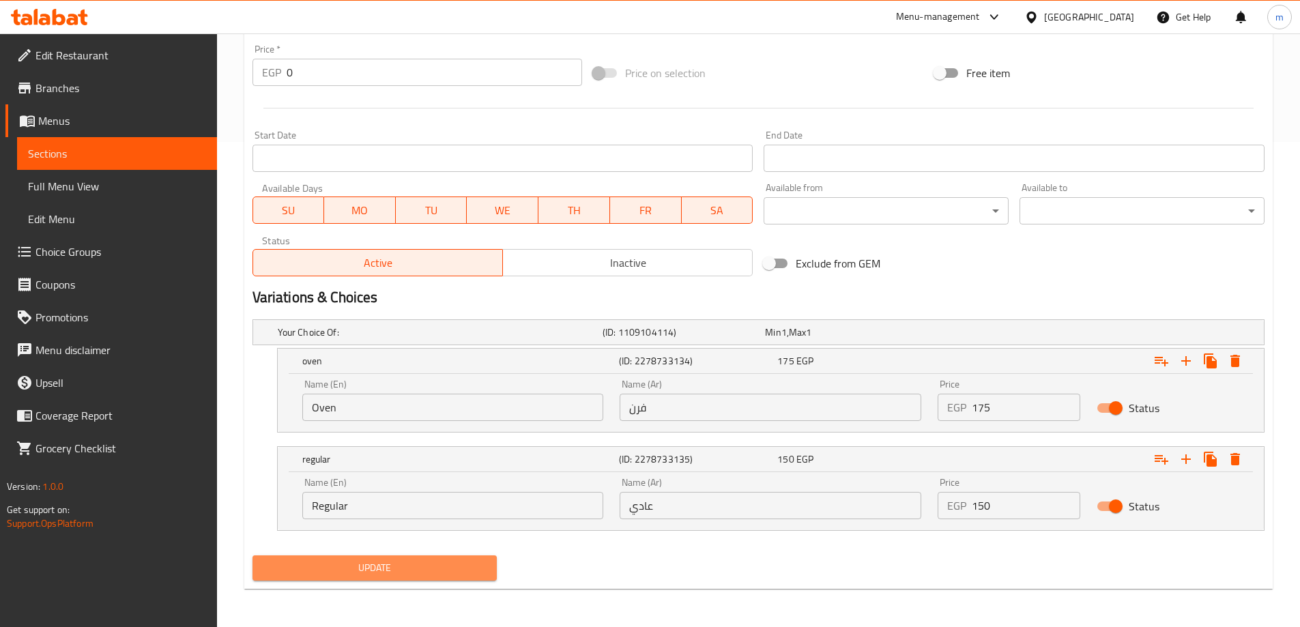
click at [328, 561] on span "Update" at bounding box center [374, 567] width 223 height 17
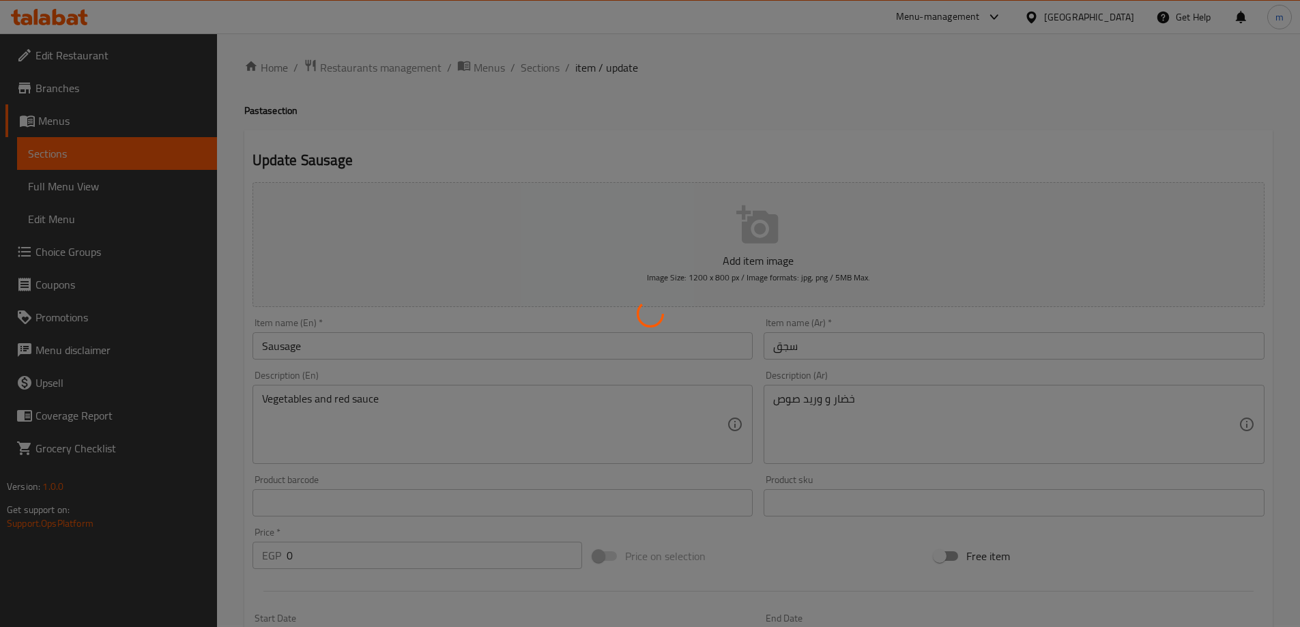
scroll to position [0, 0]
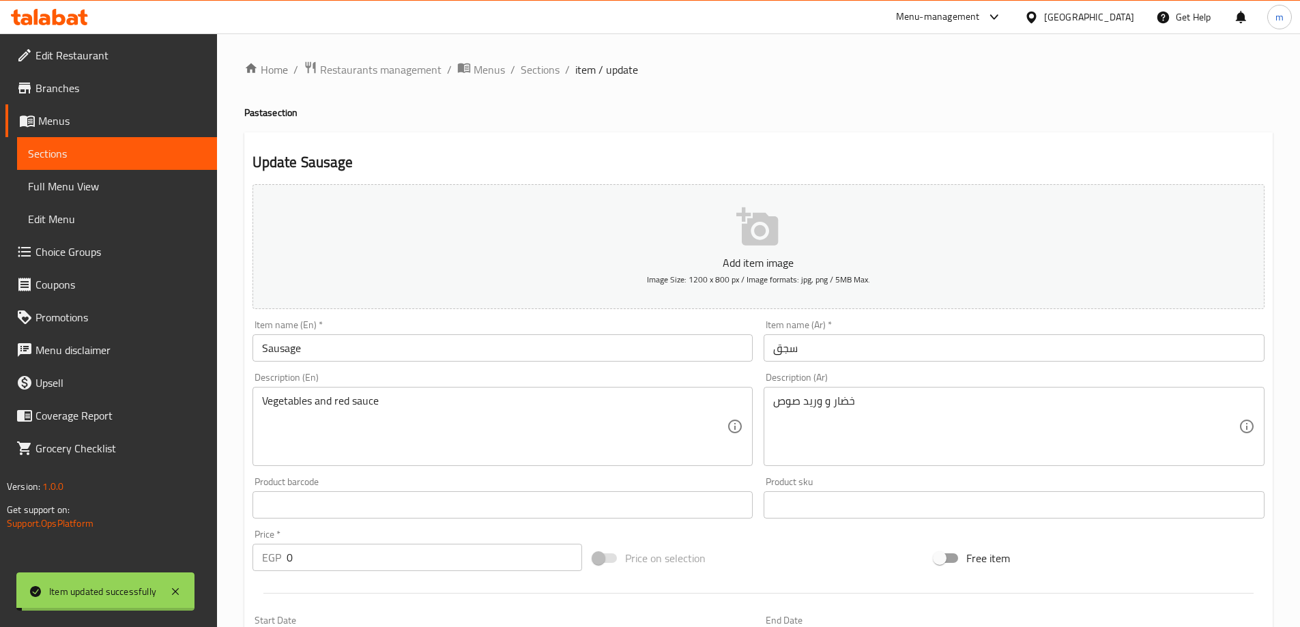
click at [538, 68] on span "Sections" at bounding box center [540, 69] width 39 height 16
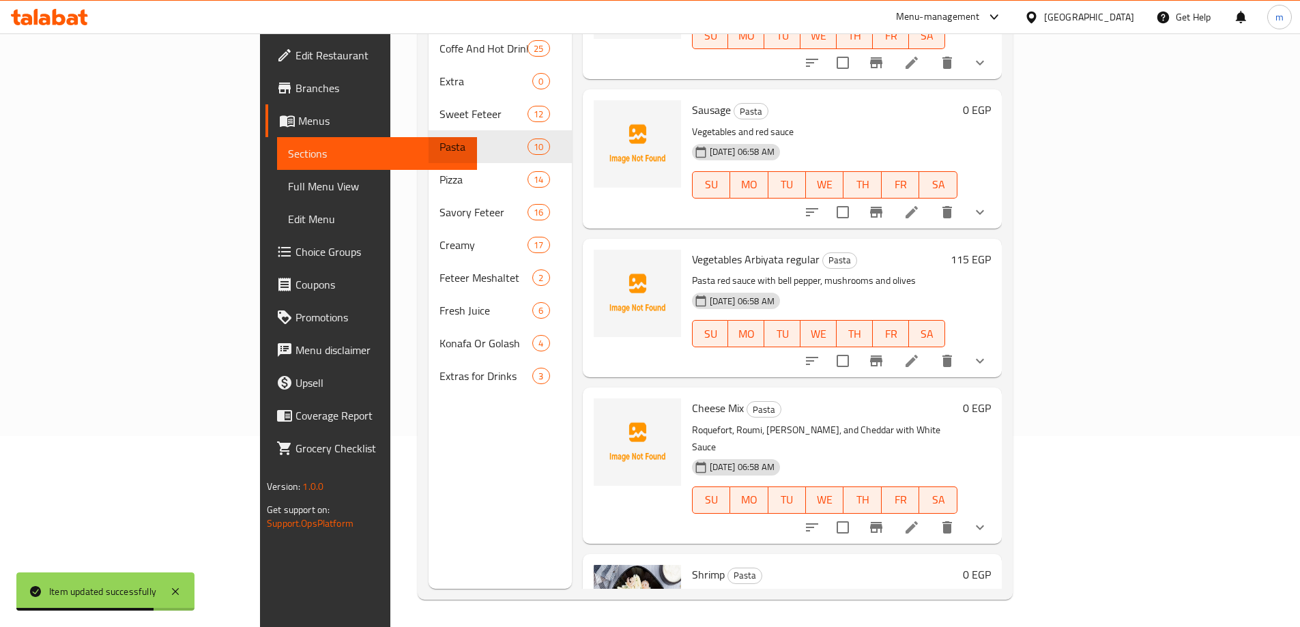
scroll to position [614, 0]
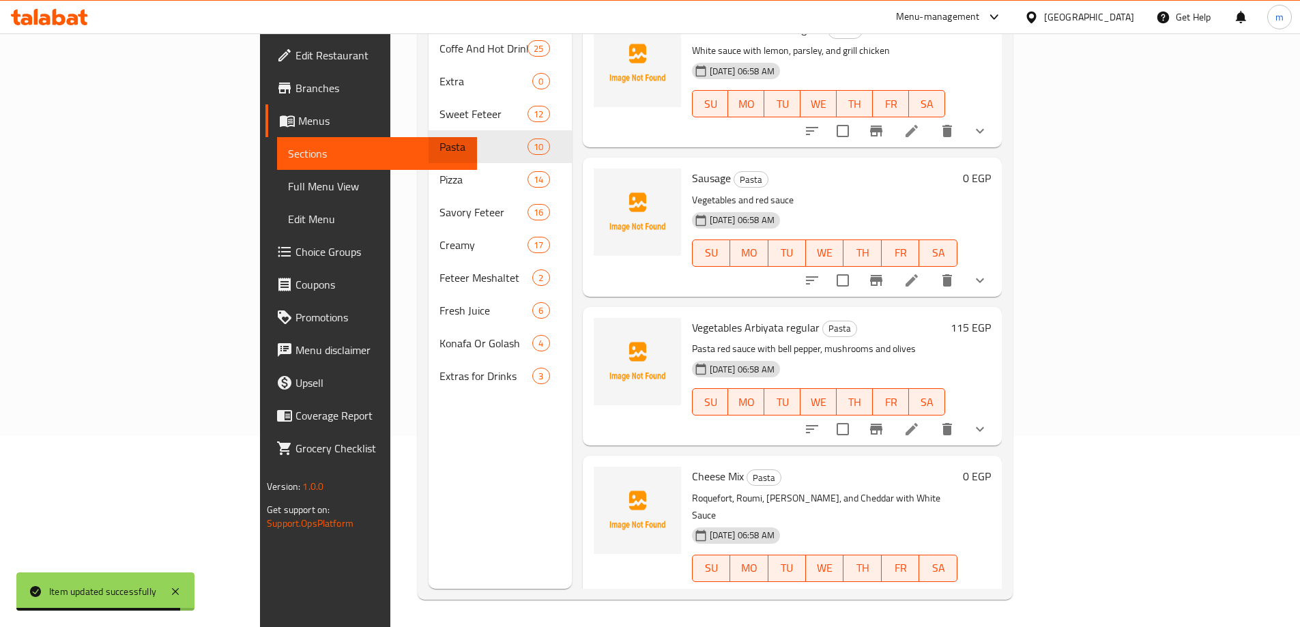
click at [931, 417] on li at bounding box center [911, 429] width 38 height 25
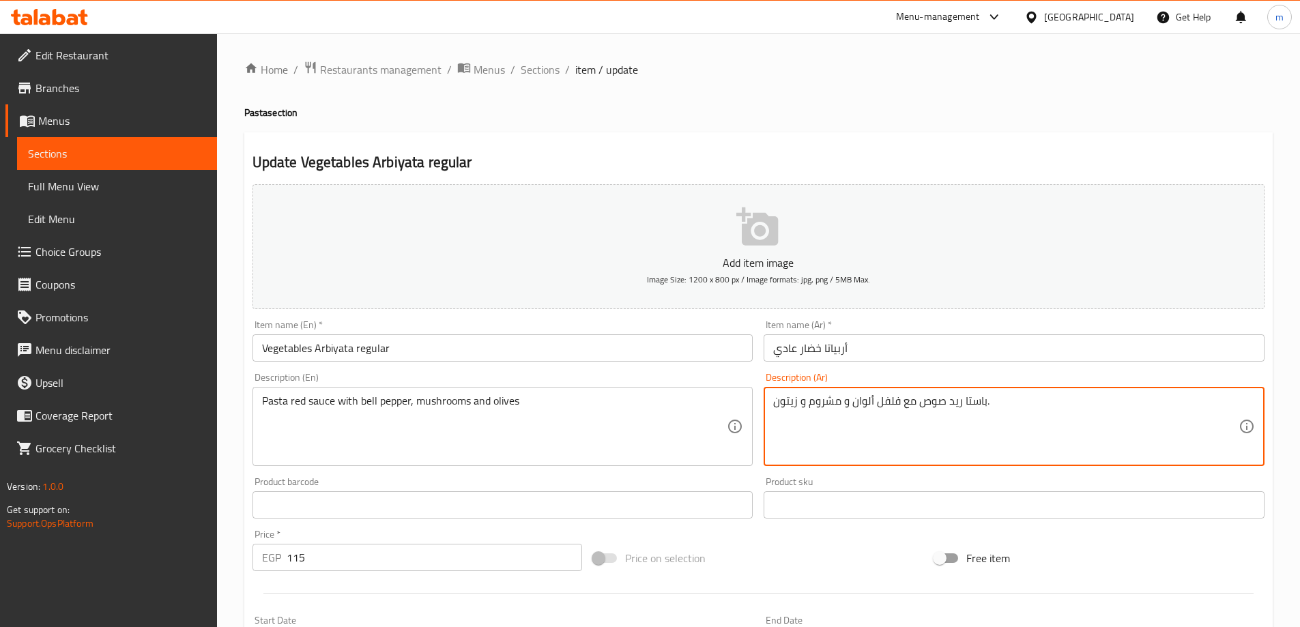
click at [834, 352] on input "أربياتا خضار عادي" at bounding box center [1013, 347] width 501 height 27
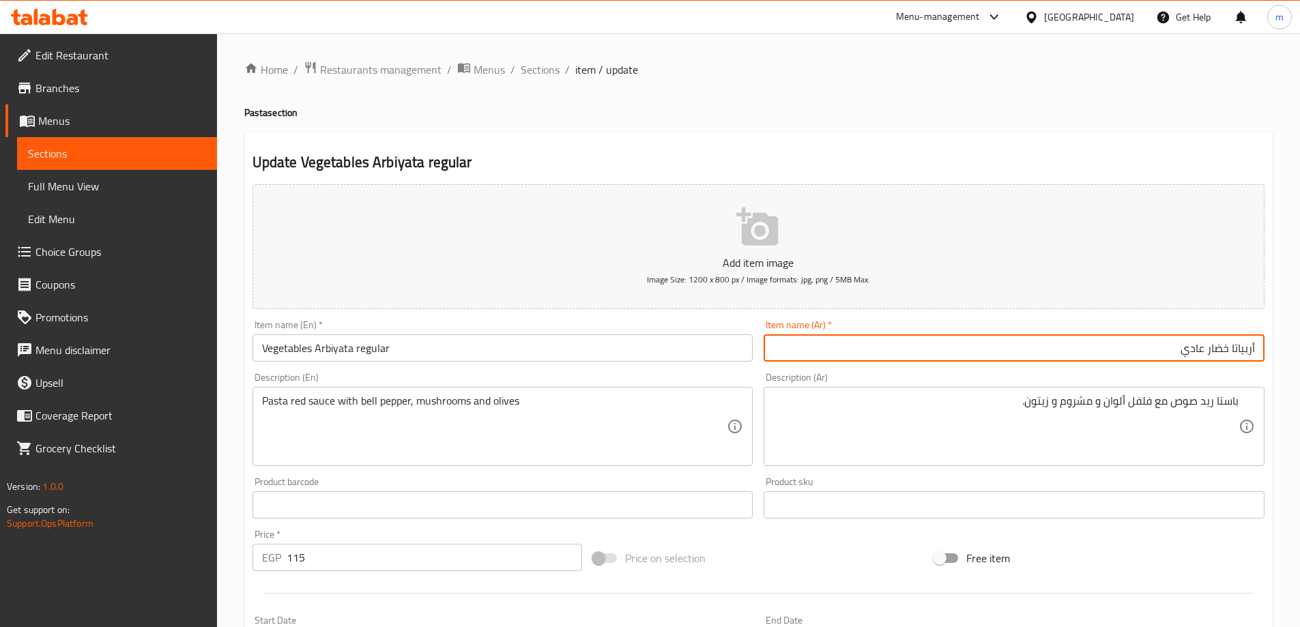
click at [549, 355] on input "Vegetables Arbiyata regular" at bounding box center [502, 347] width 501 height 27
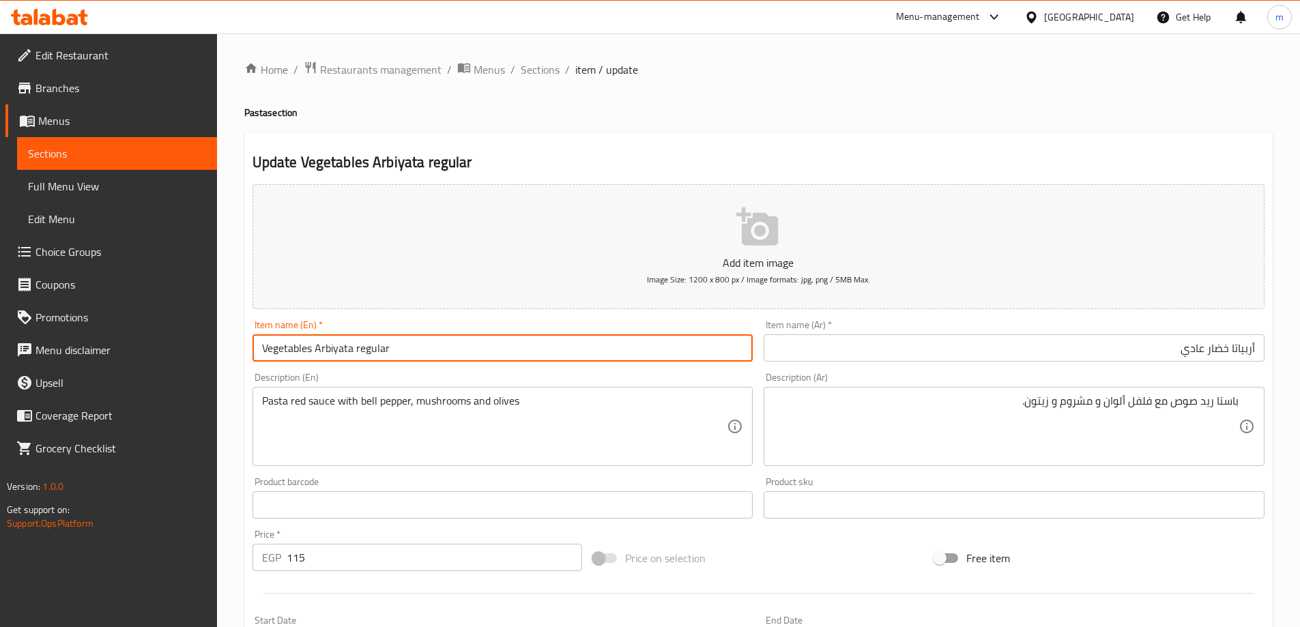
click at [549, 355] on input "Vegetables Arbiyata regular" at bounding box center [502, 347] width 501 height 27
type input "Vegetables Arbiyata Regular"
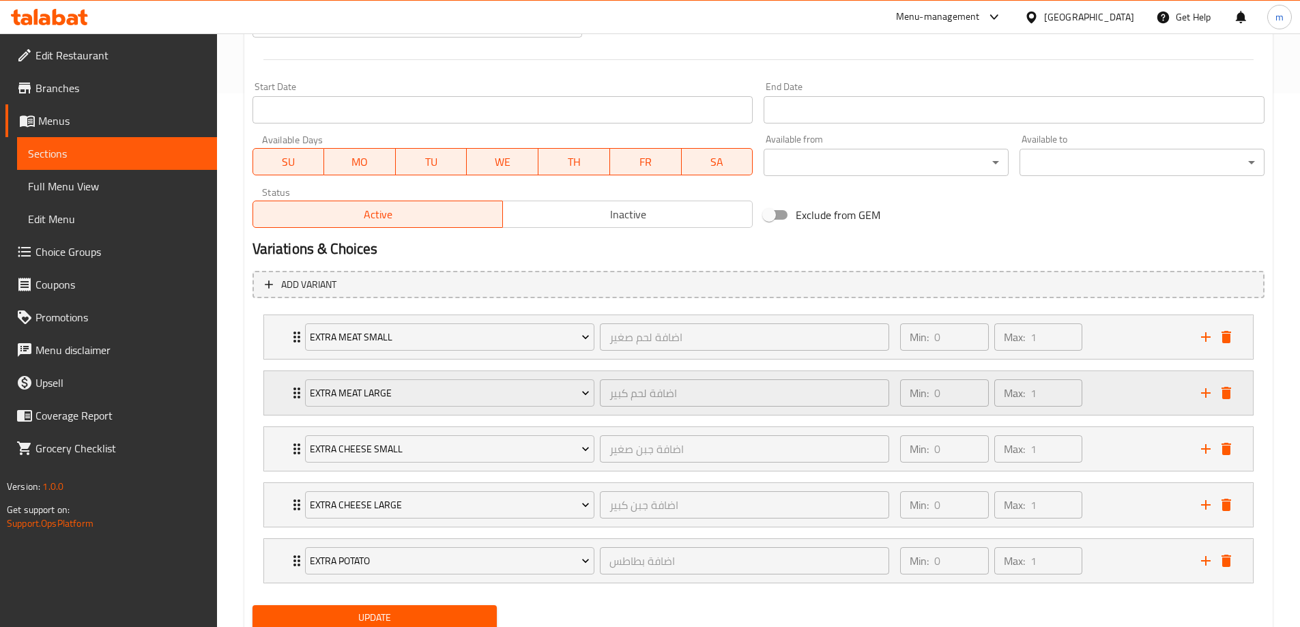
scroll to position [583, 0]
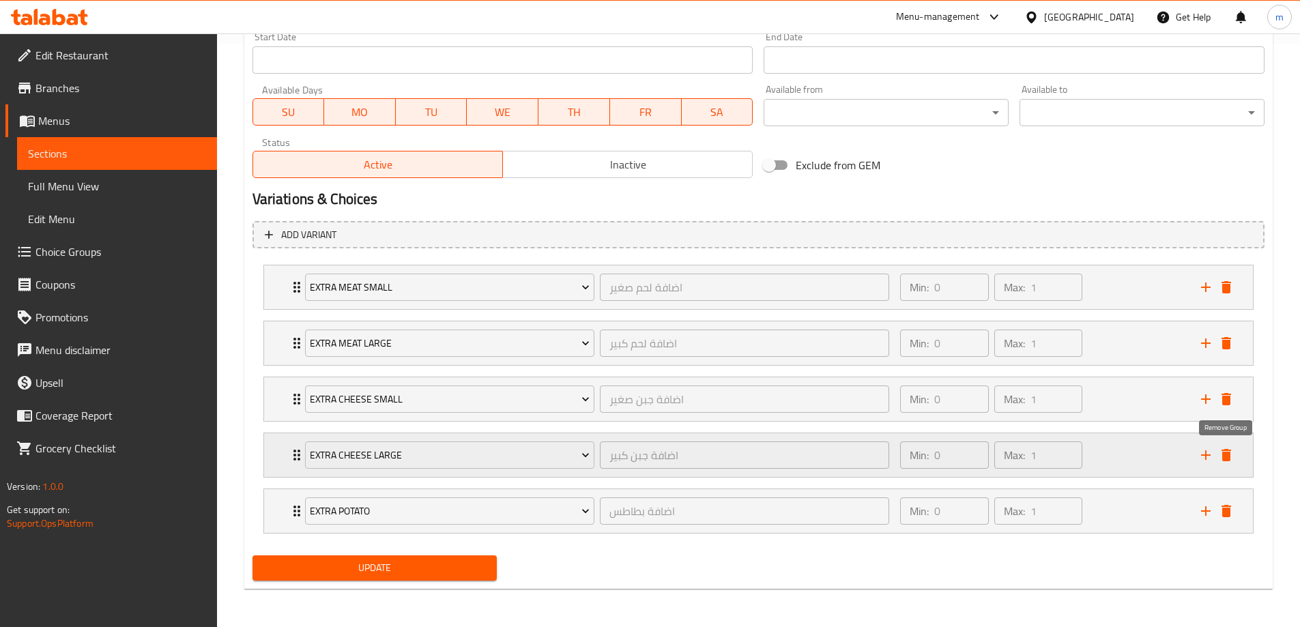
click at [1221, 458] on icon "delete" at bounding box center [1226, 455] width 16 height 16
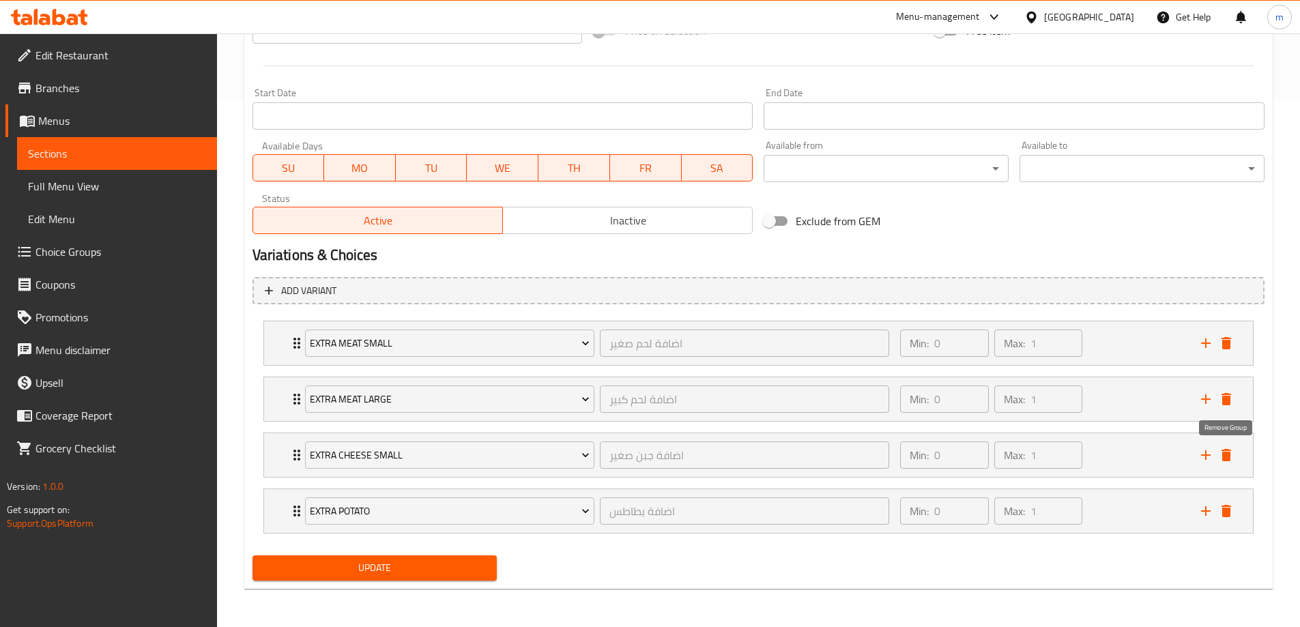
click at [1221, 458] on icon "delete" at bounding box center [1226, 455] width 16 height 16
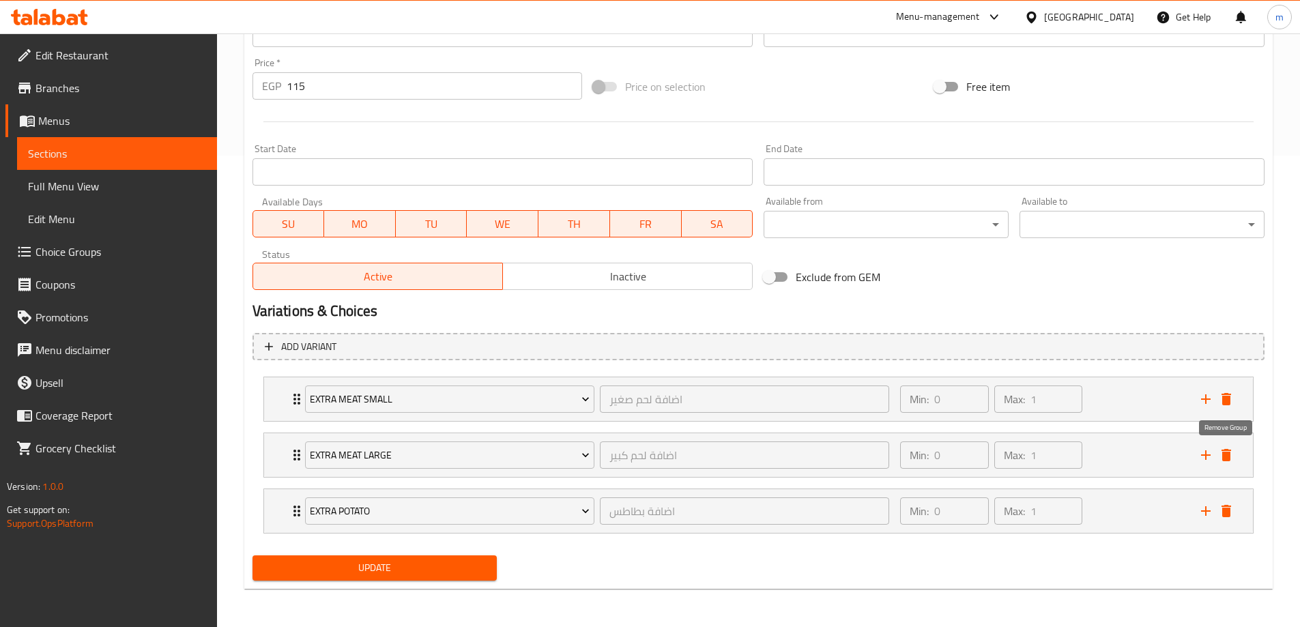
click at [1221, 458] on icon "delete" at bounding box center [1226, 455] width 16 height 16
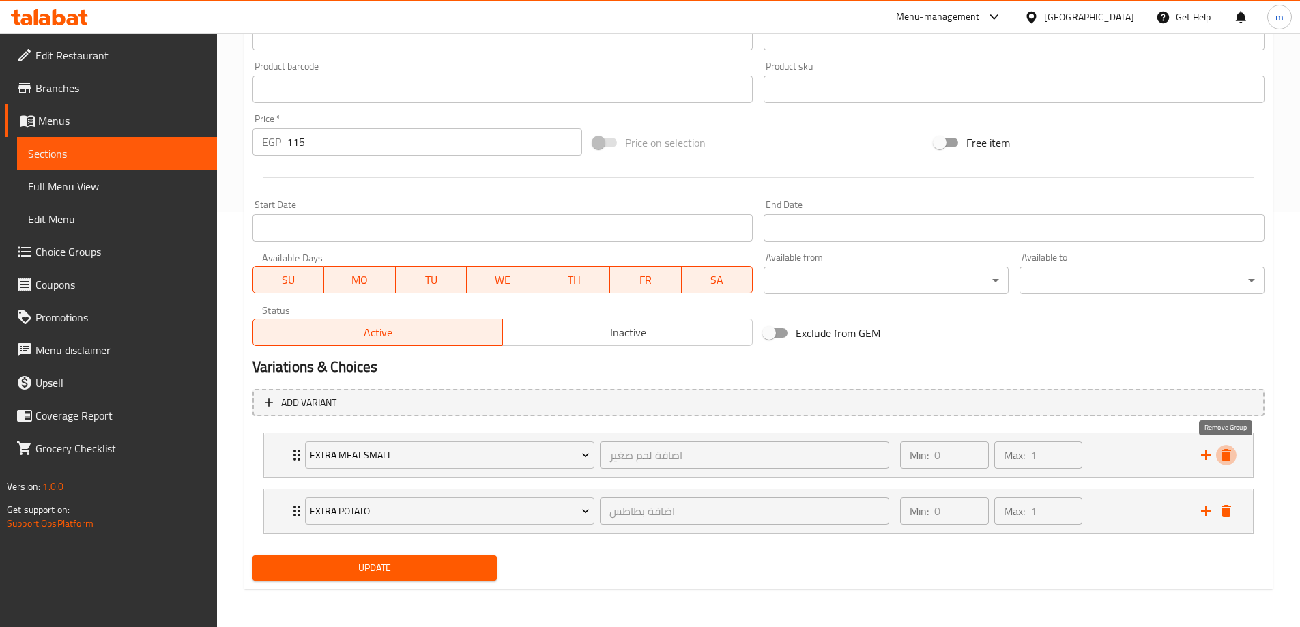
click at [1221, 458] on icon "delete" at bounding box center [1226, 455] width 16 height 16
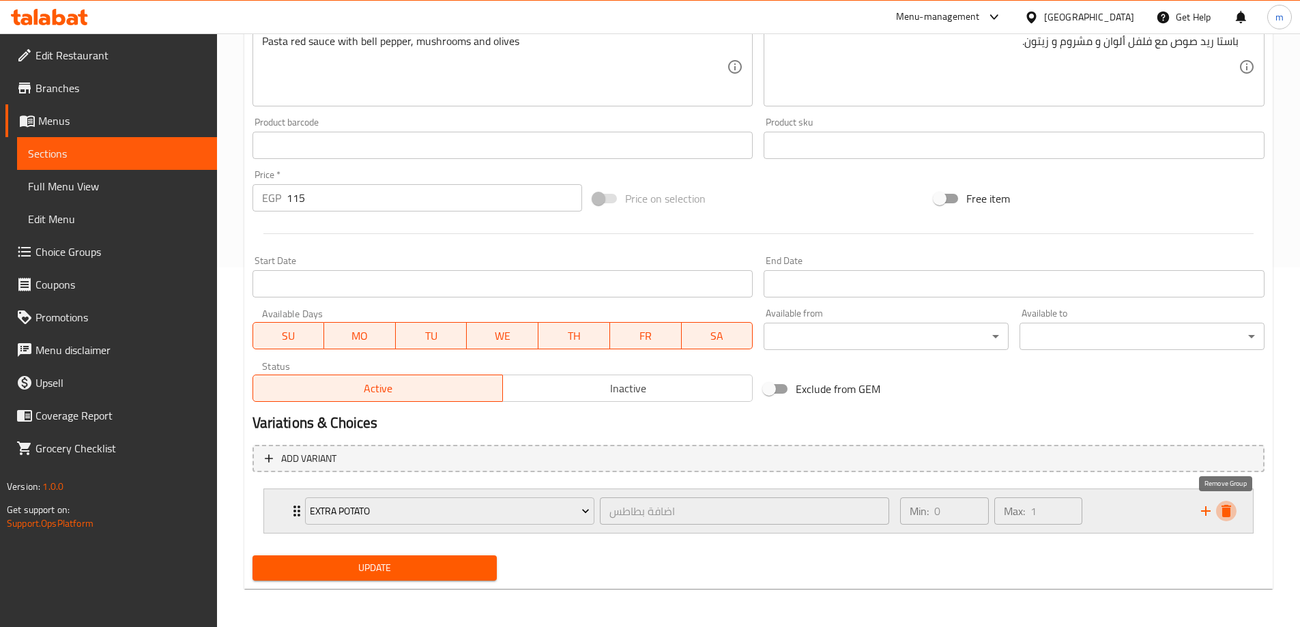
click at [1225, 513] on icon "delete" at bounding box center [1226, 511] width 10 height 12
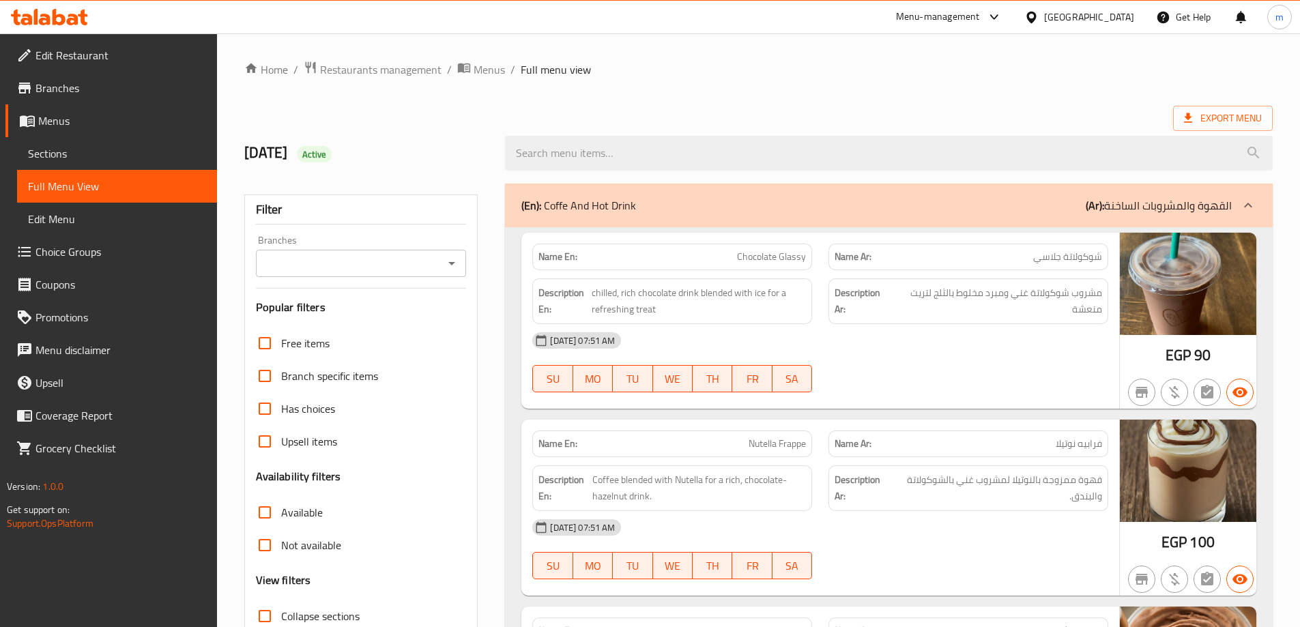
click at [881, 70] on ol "Home / Restaurants management / Menus / Full menu view" at bounding box center [758, 70] width 1028 height 18
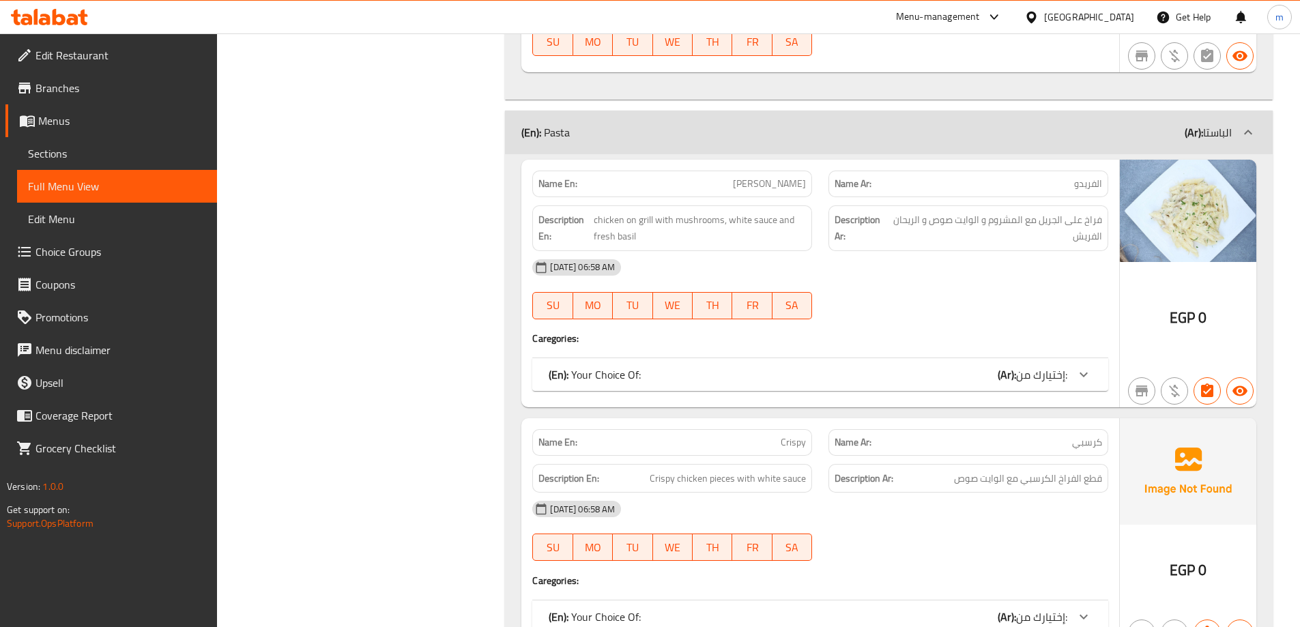
scroll to position [7953, 0]
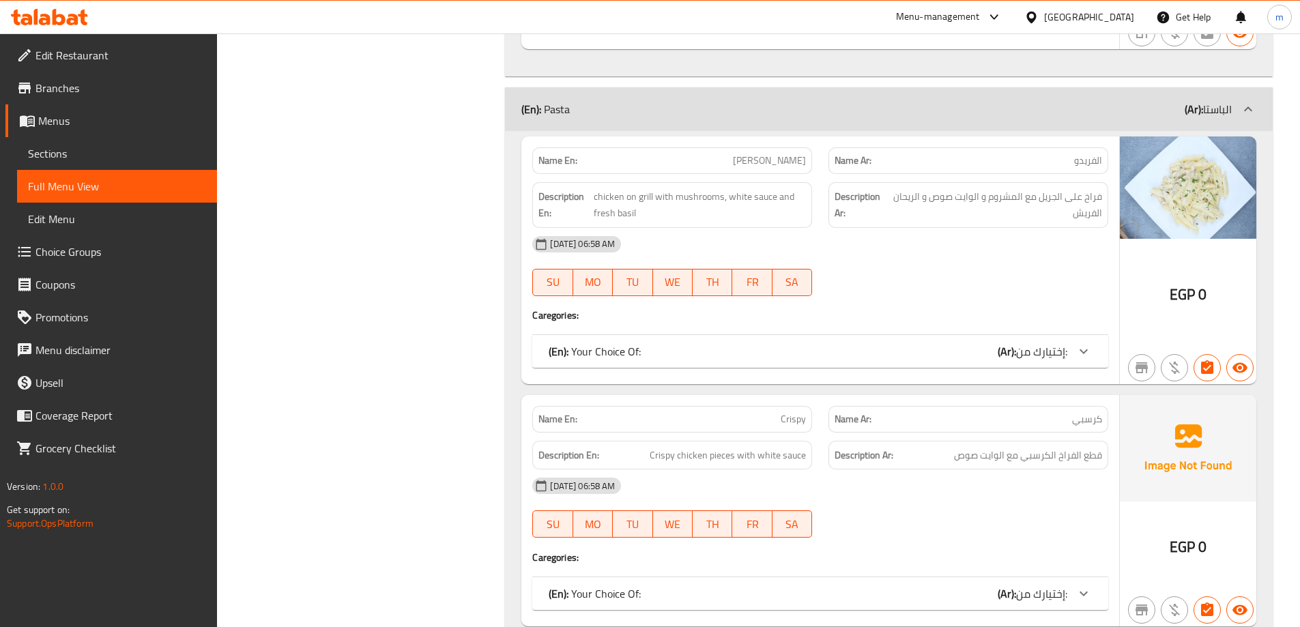
click at [722, 332] on div "Name En: Alfredo Name Ar: الفريدو Description En: chicken on grill with mushroo…" at bounding box center [820, 260] width 598 height 248
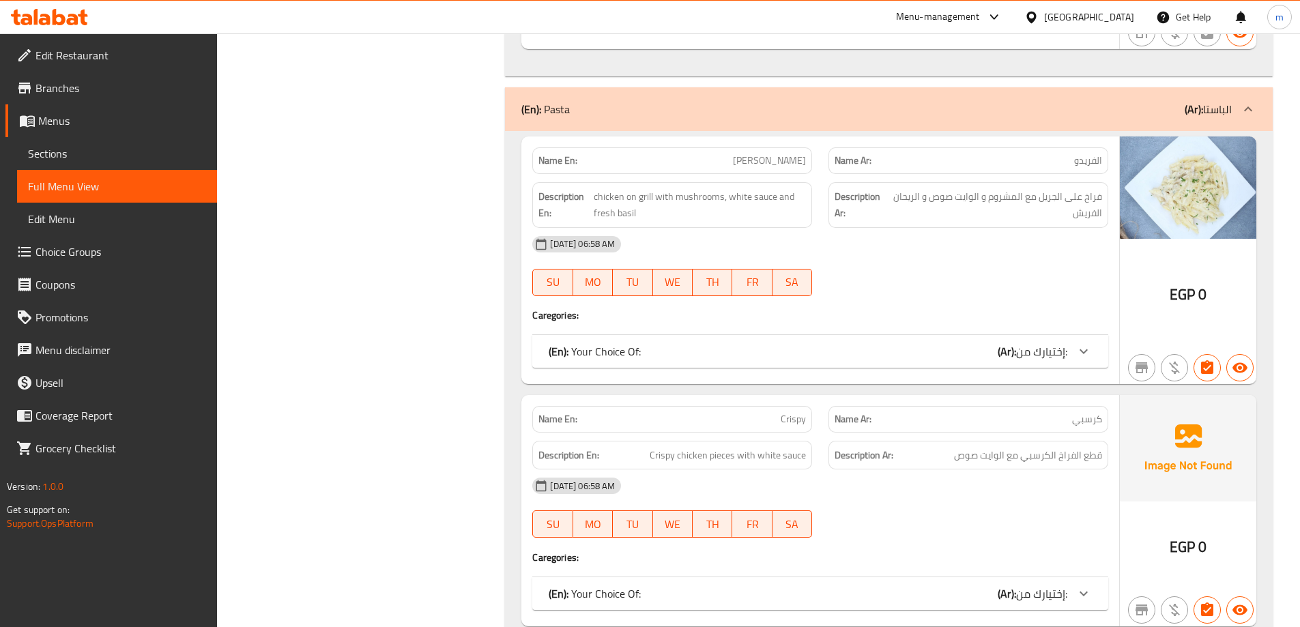
drag, startPoint x: 703, startPoint y: 352, endPoint x: 555, endPoint y: 338, distance: 149.4
click at [704, 352] on div "(En): Your Choice Of: (Ar): إختيارك من:" at bounding box center [808, 351] width 518 height 16
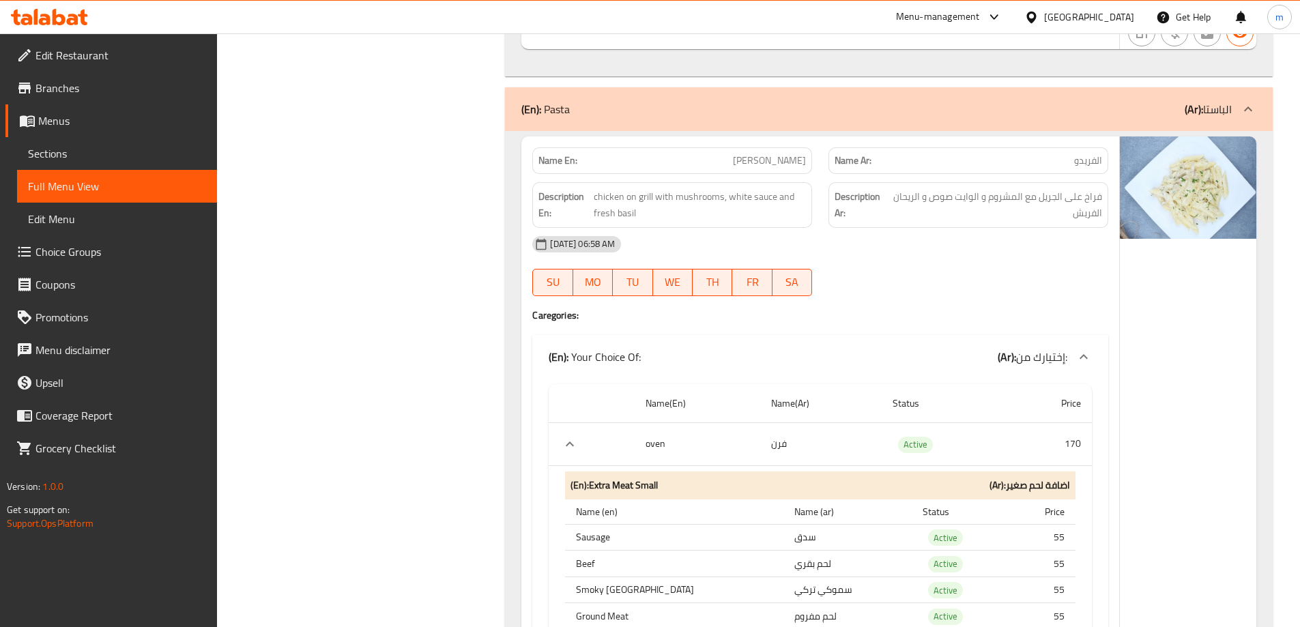
click at [864, 354] on div "(En): Your Choice Of: (Ar): إختيارك من:" at bounding box center [808, 357] width 518 height 16
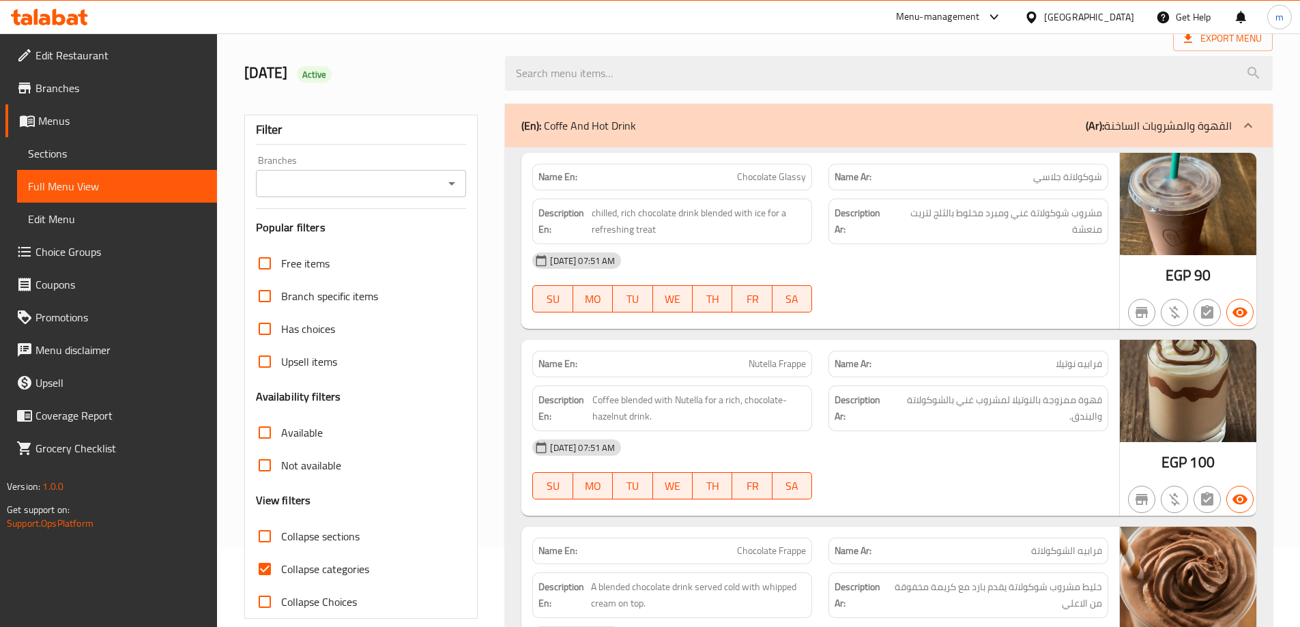
scroll to position [205, 0]
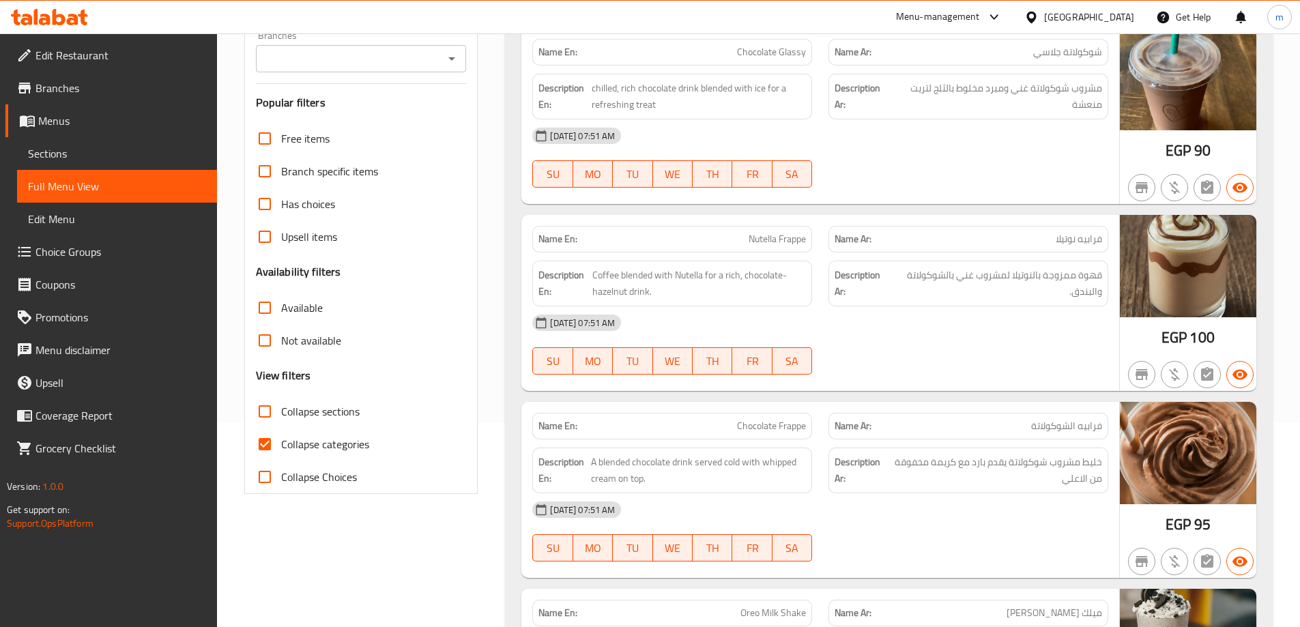
click at [282, 439] on span "Collapse categories" at bounding box center [325, 444] width 88 height 16
click at [281, 439] on input "Collapse categories" at bounding box center [264, 444] width 33 height 33
checkbox input "false"
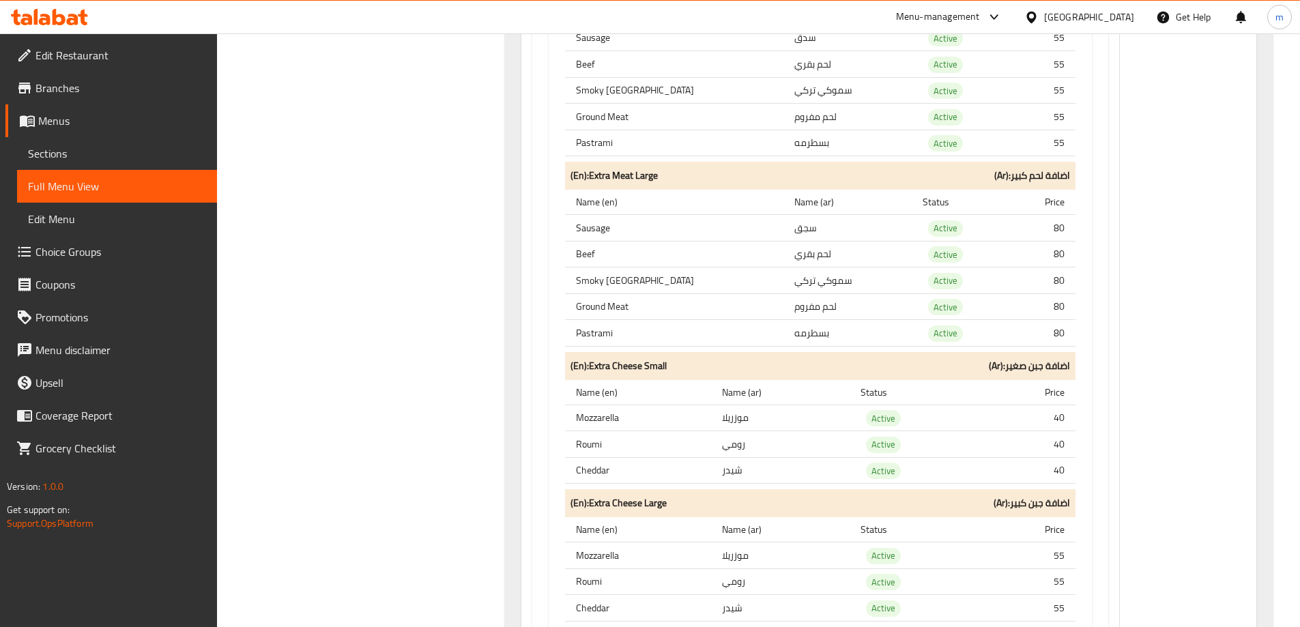
scroll to position [15416, 0]
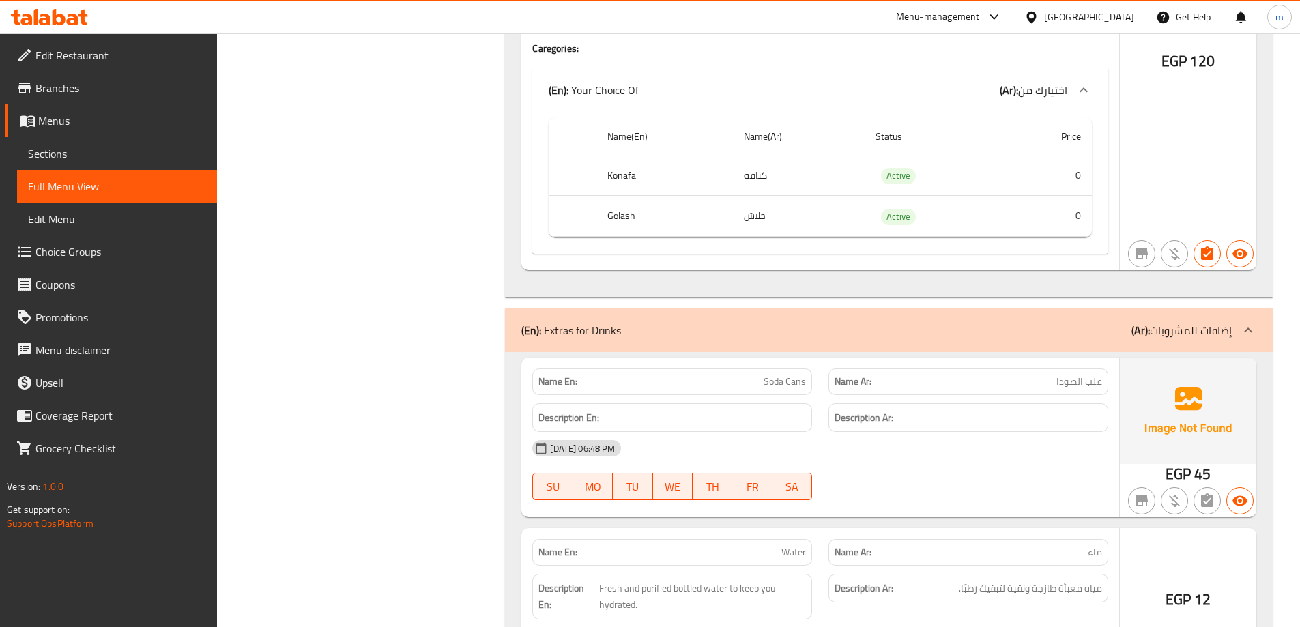
scroll to position [44163, 0]
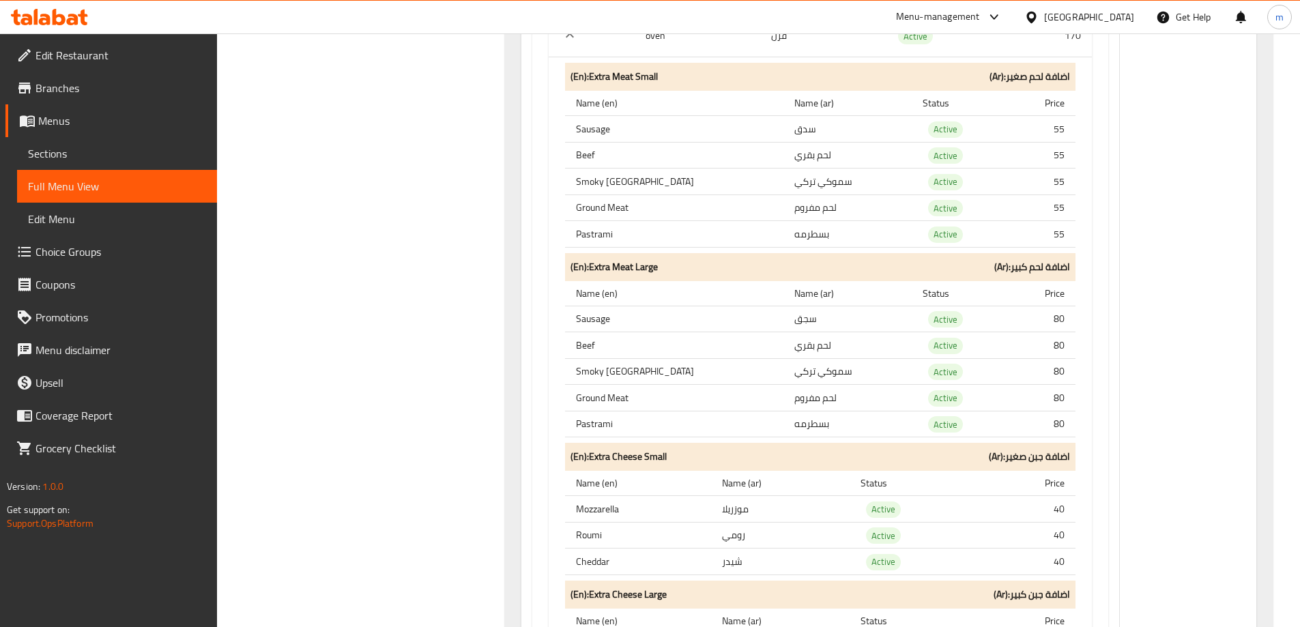
scroll to position [10504, 0]
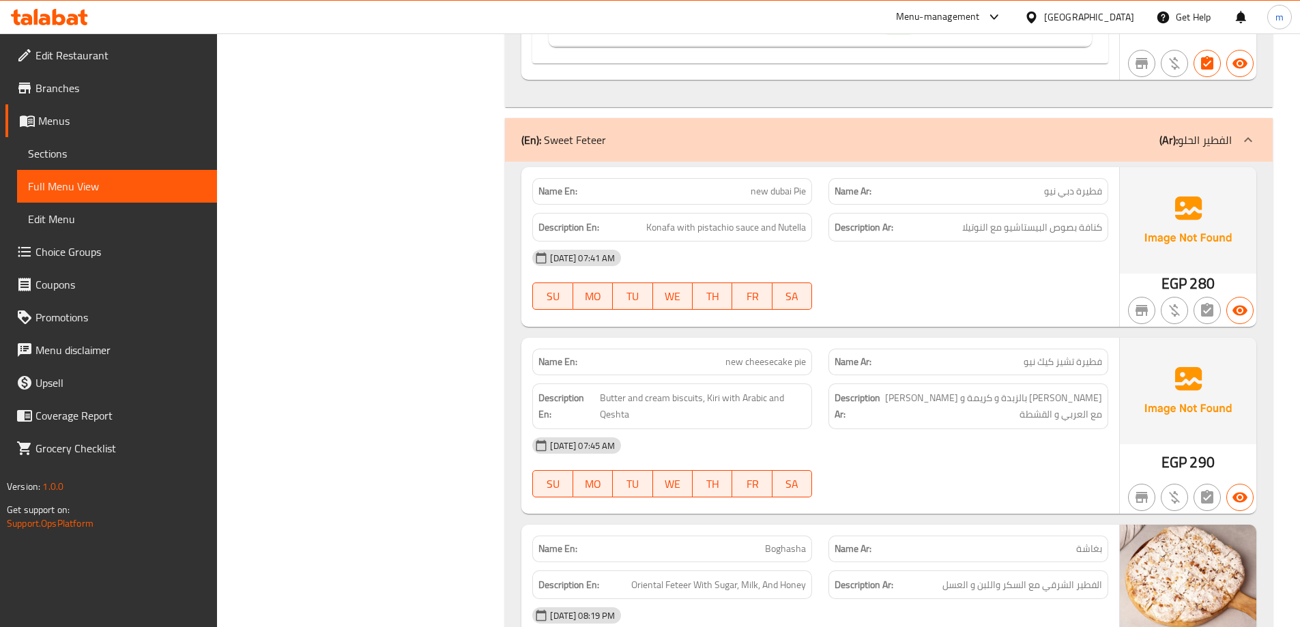
scroll to position [7923, 0]
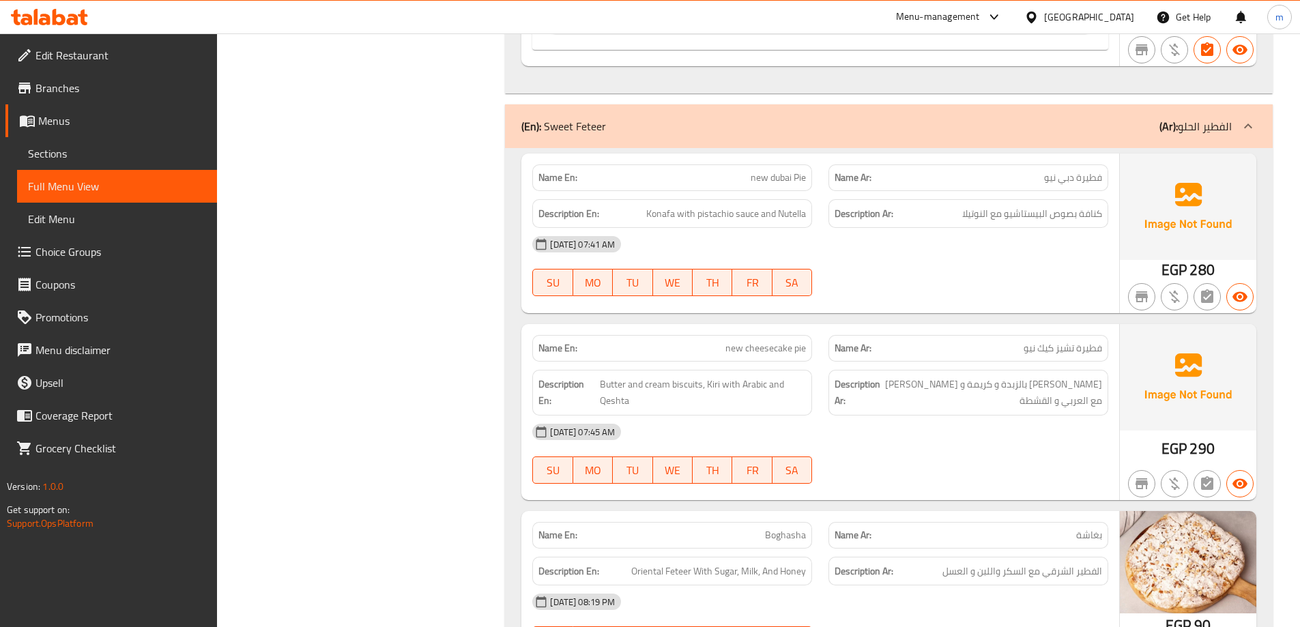
click at [614, 388] on span "Butter and cream biscuits, Kiri with Arabic and Qeshta" at bounding box center [703, 392] width 207 height 33
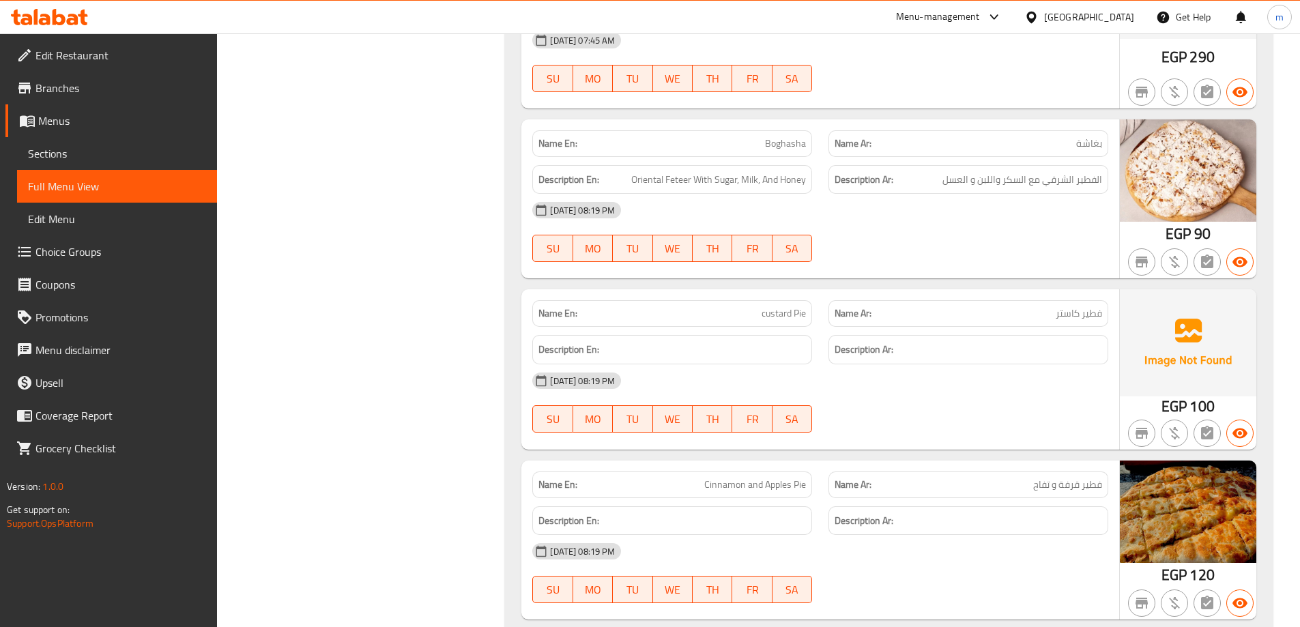
click at [626, 332] on div "Description En:" at bounding box center [672, 350] width 296 height 46
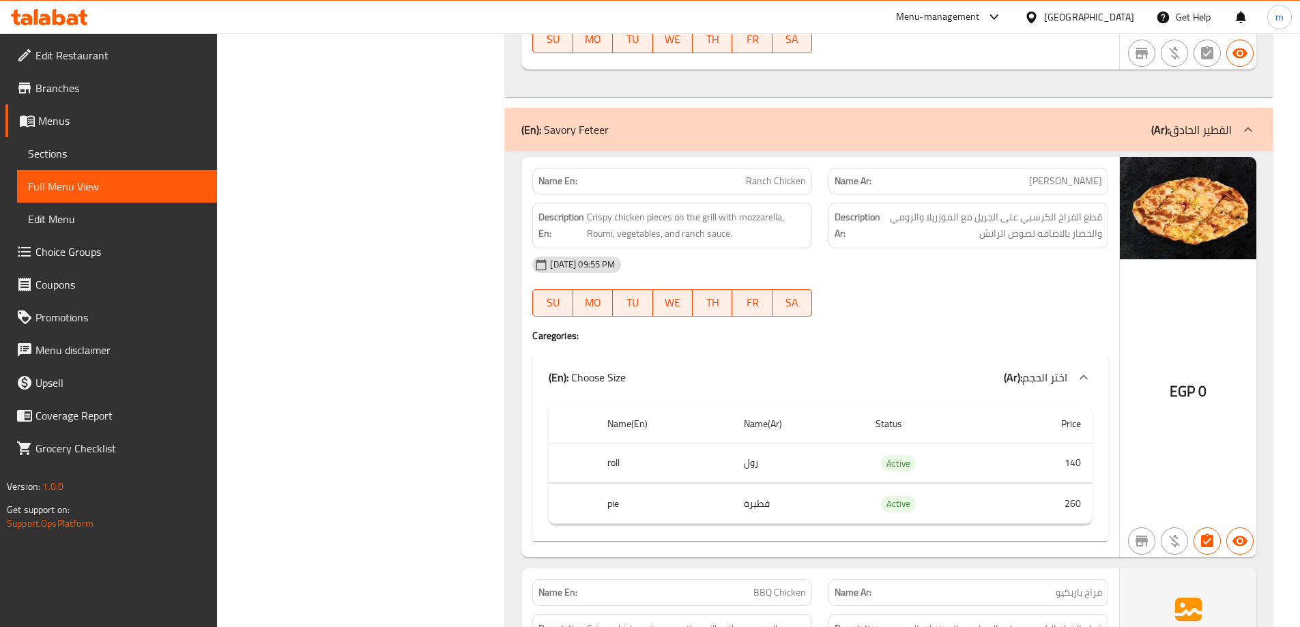
scroll to position [30912, 0]
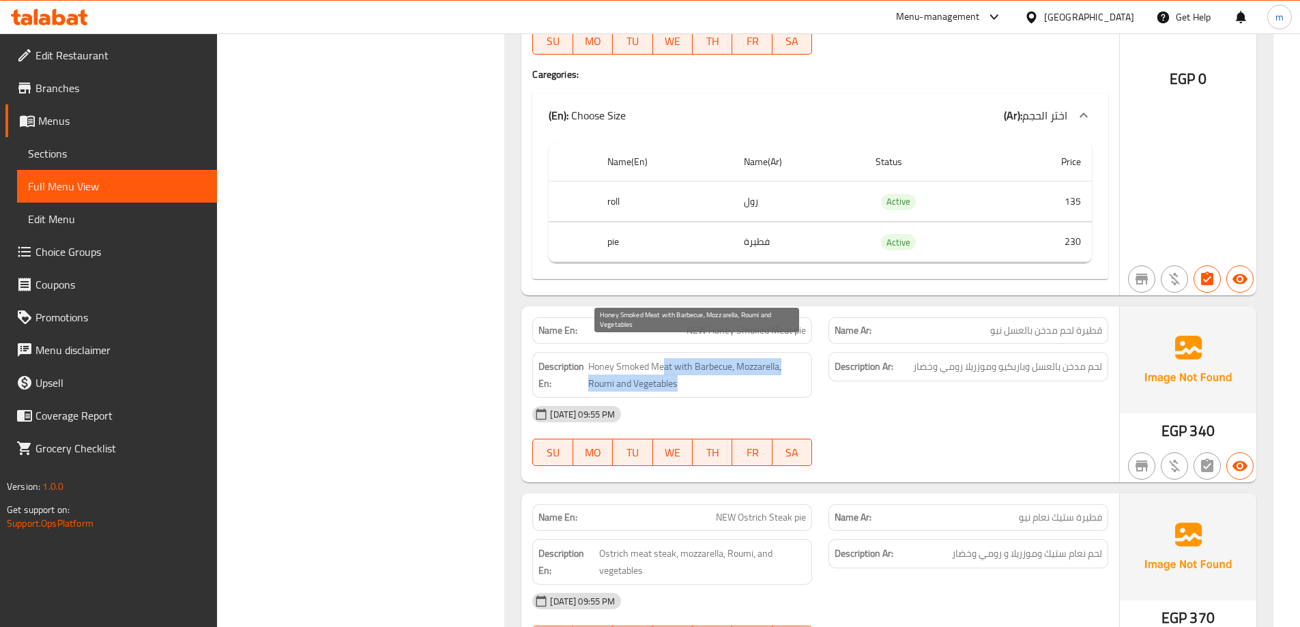
drag, startPoint x: 664, startPoint y: 351, endPoint x: 686, endPoint y: 372, distance: 30.4
click at [686, 372] on span "Honey Smoked Meat with Barbecue, Mozzarella, Roumi and Vegetables" at bounding box center [697, 374] width 218 height 33
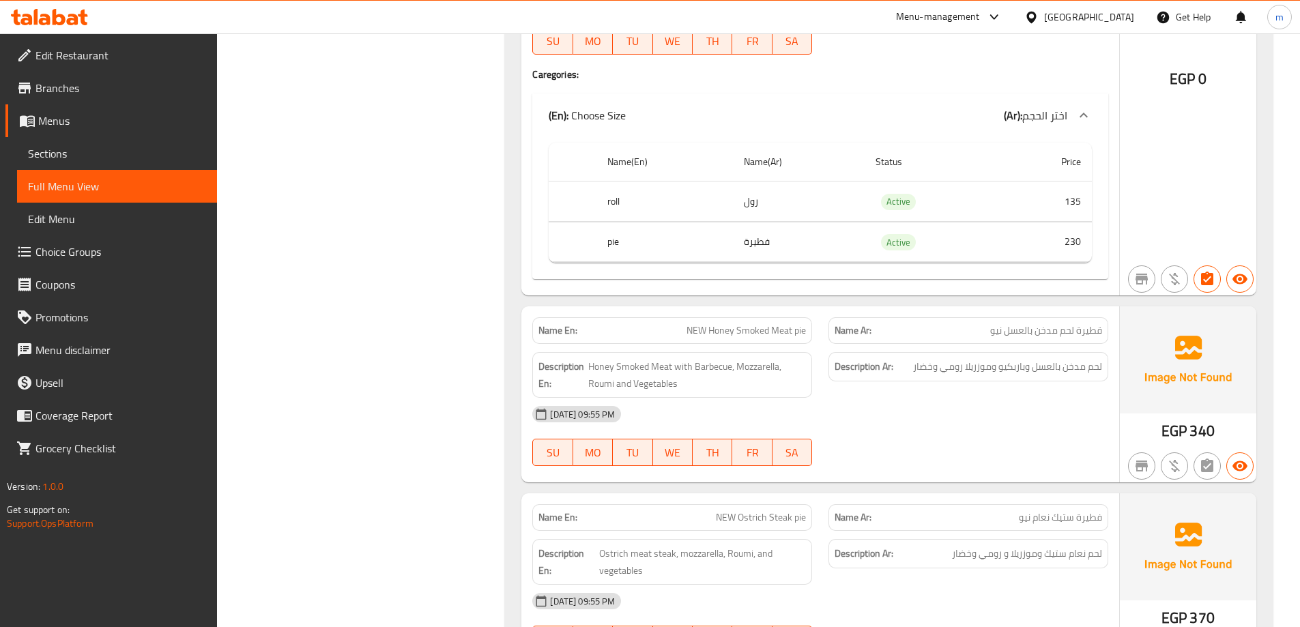
drag, startPoint x: 583, startPoint y: 467, endPoint x: 557, endPoint y: 286, distance: 182.7
drag, startPoint x: 557, startPoint y: 286, endPoint x: 1180, endPoint y: 500, distance: 658.7
click at [1081, 493] on div "Name En: NEW Ostrich Steak pie Name Ar: فطيرة ستيك نعام نيو Description En: Ost…" at bounding box center [820, 581] width 598 height 176
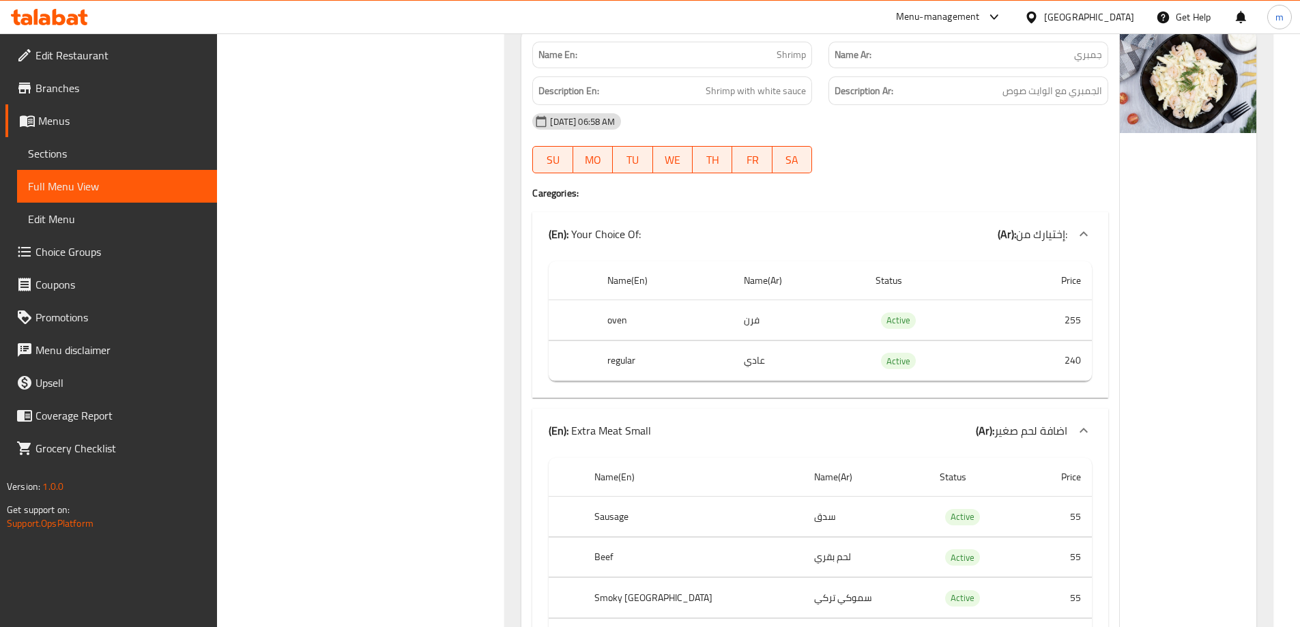
scroll to position [24907, 0]
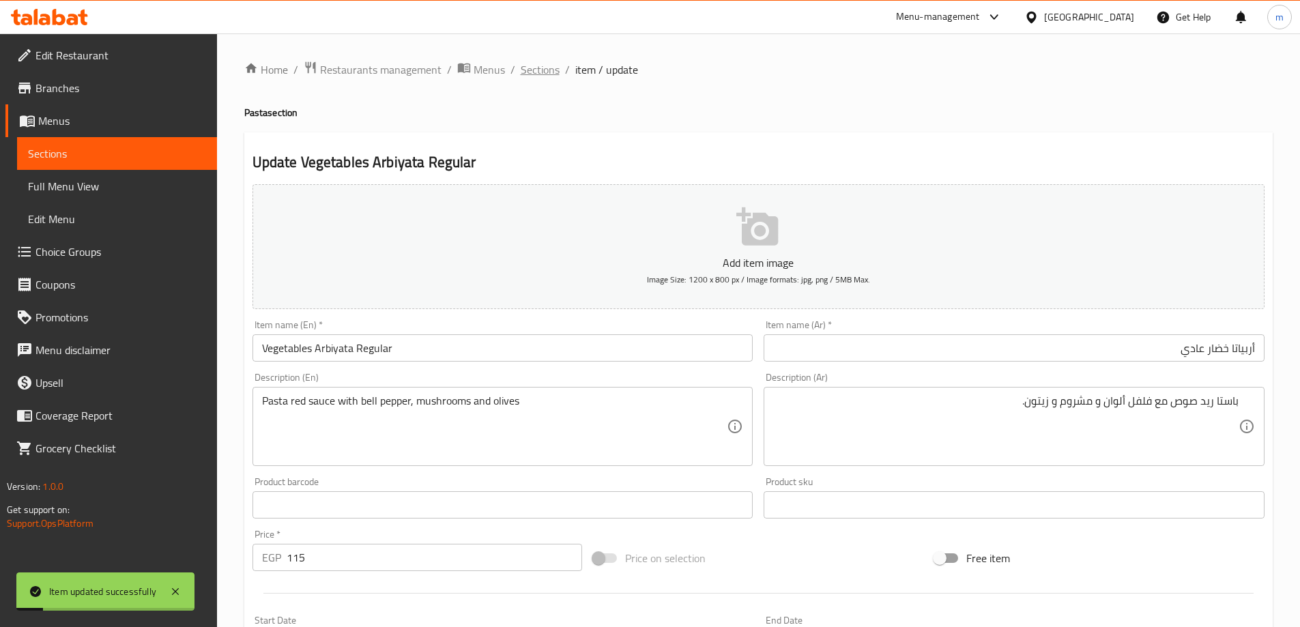
click at [536, 75] on span "Sections" at bounding box center [540, 69] width 39 height 16
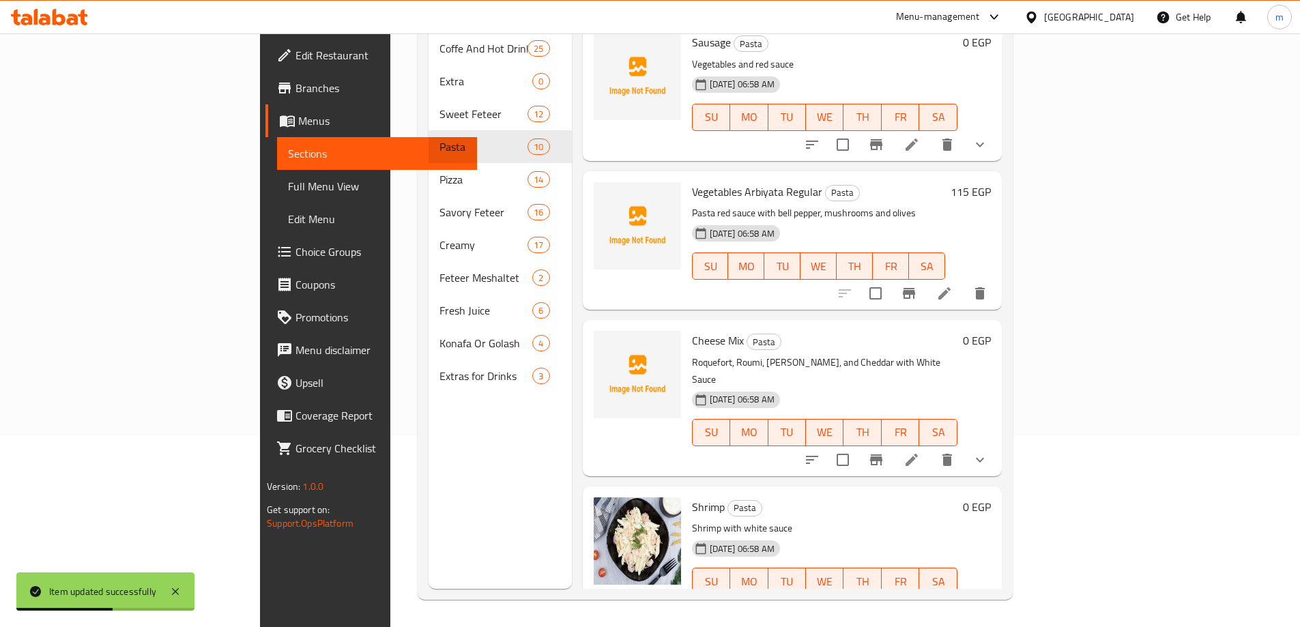
scroll to position [750, 0]
click at [920, 451] on icon at bounding box center [911, 459] width 16 height 16
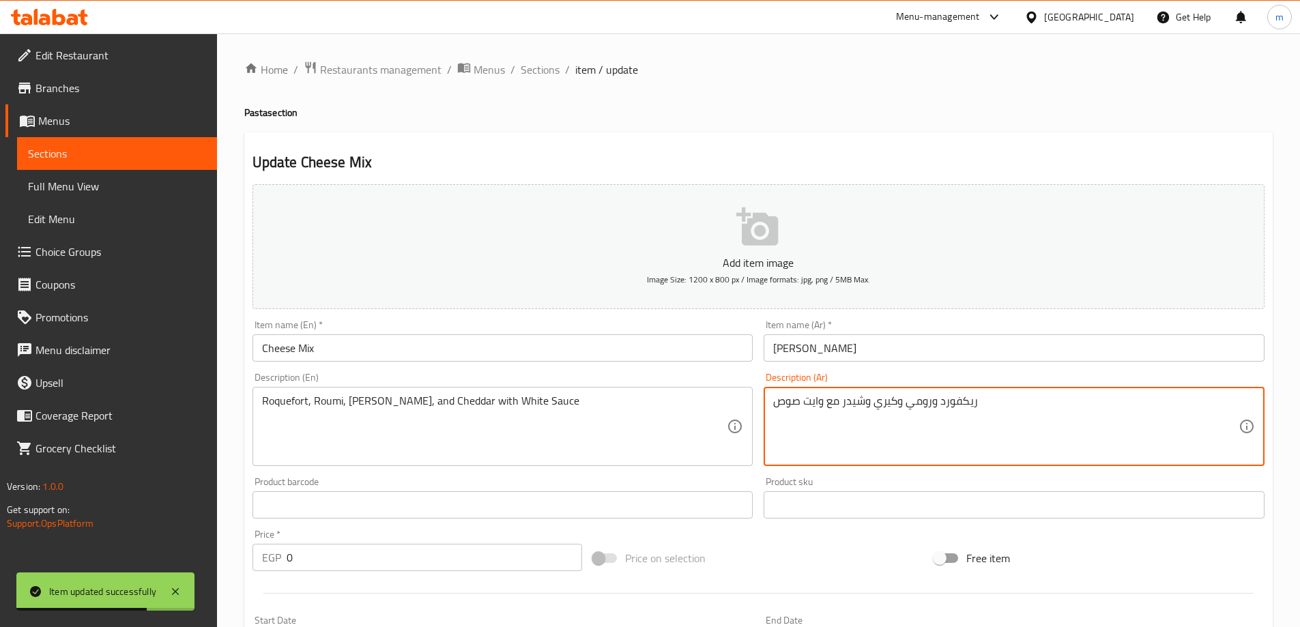
click at [875, 339] on input "[PERSON_NAME]" at bounding box center [1013, 347] width 501 height 27
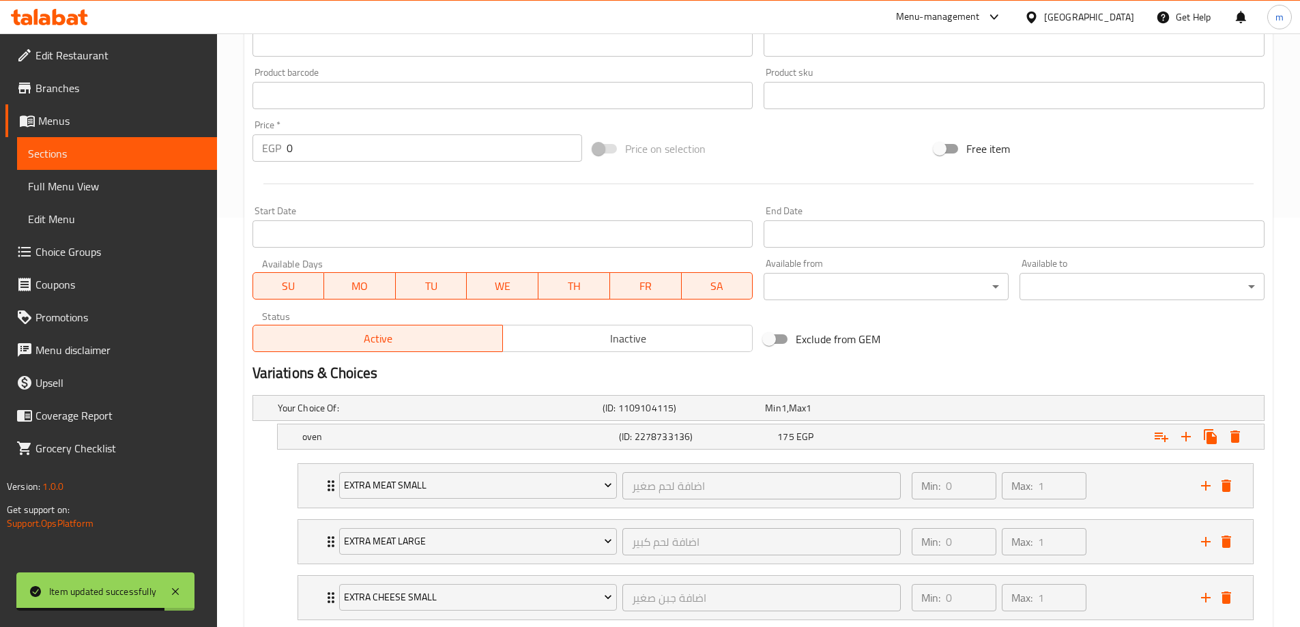
scroll to position [750, 0]
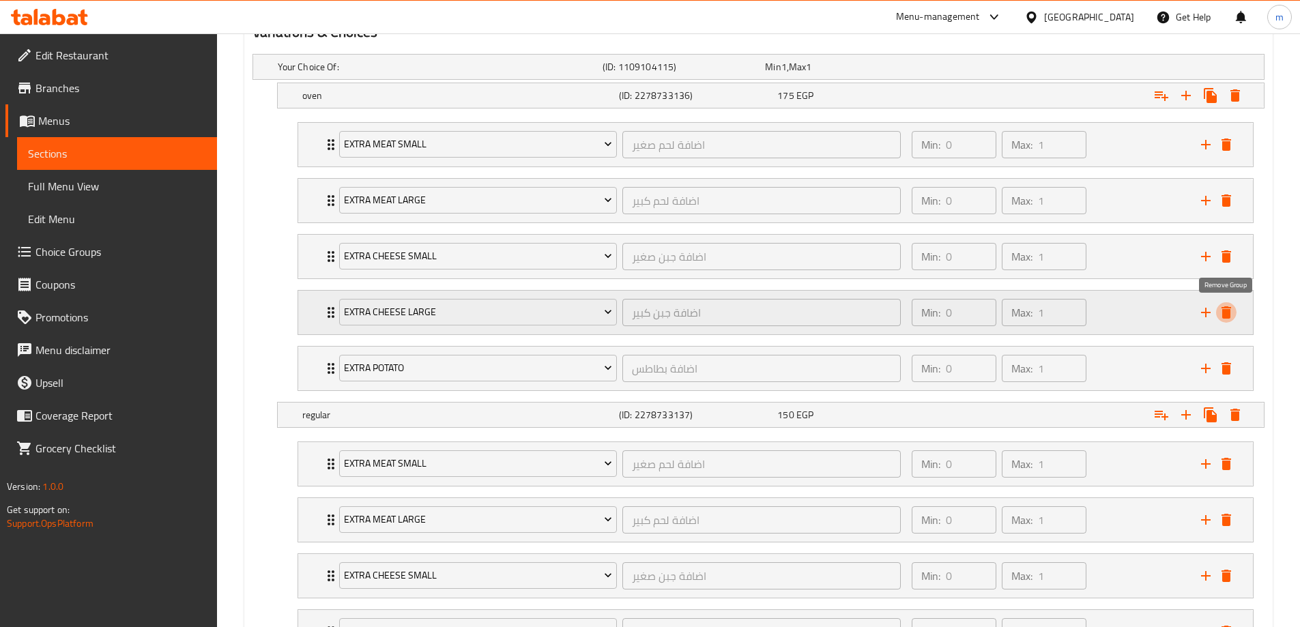
click at [1225, 304] on icon "delete" at bounding box center [1226, 312] width 16 height 16
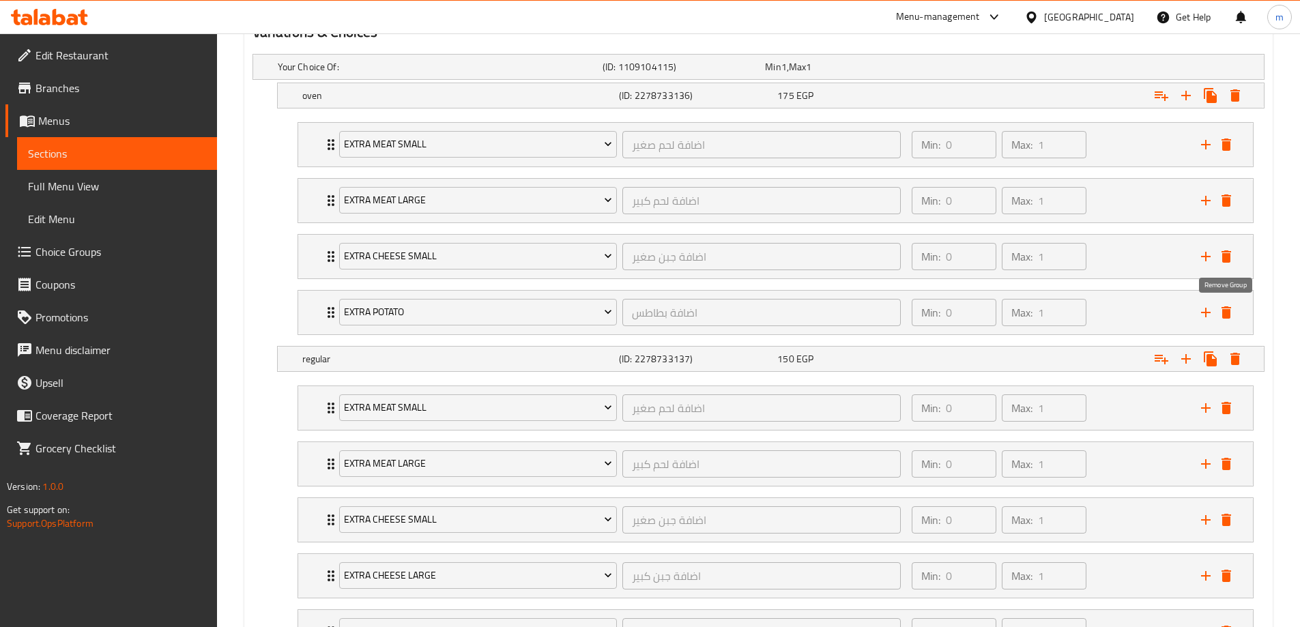
click at [1225, 304] on icon "delete" at bounding box center [1226, 312] width 16 height 16
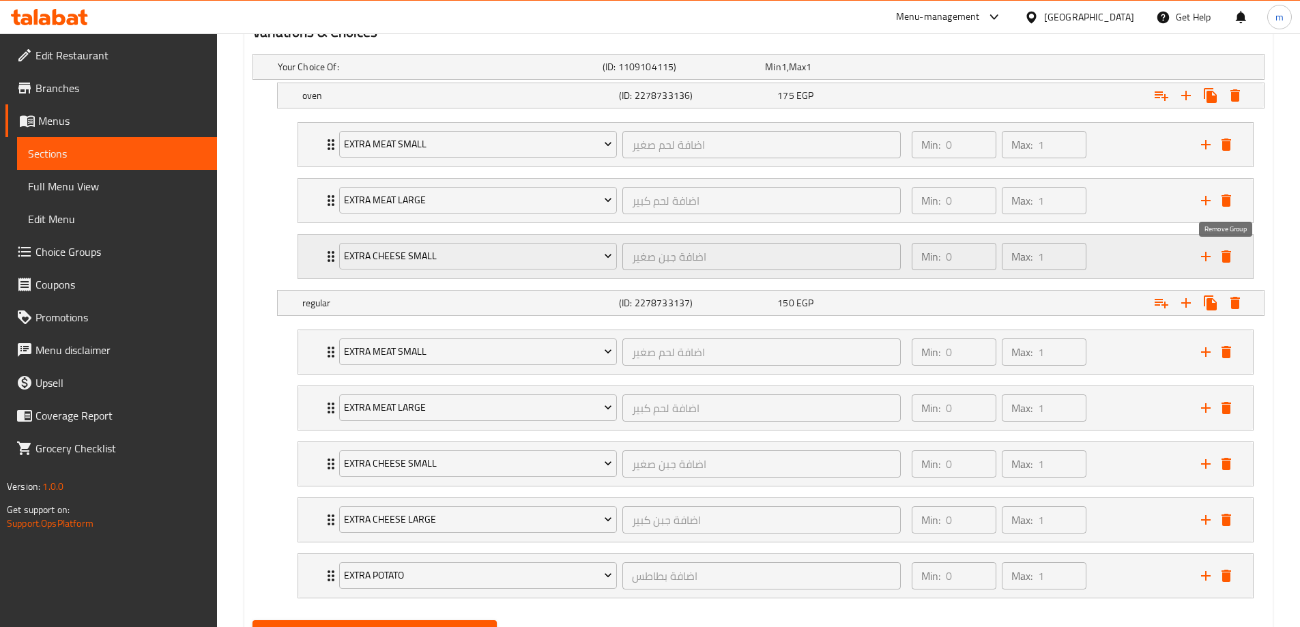
click at [1225, 253] on icon "delete" at bounding box center [1226, 256] width 10 height 12
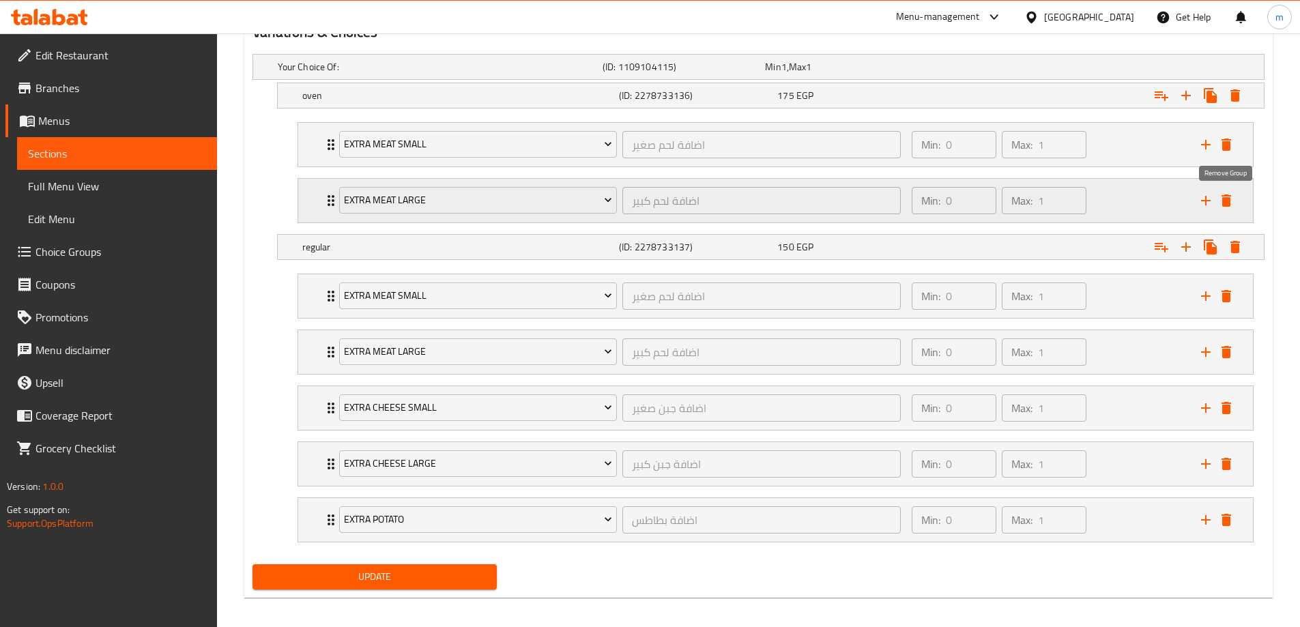
click at [1227, 205] on icon "delete" at bounding box center [1226, 200] width 10 height 12
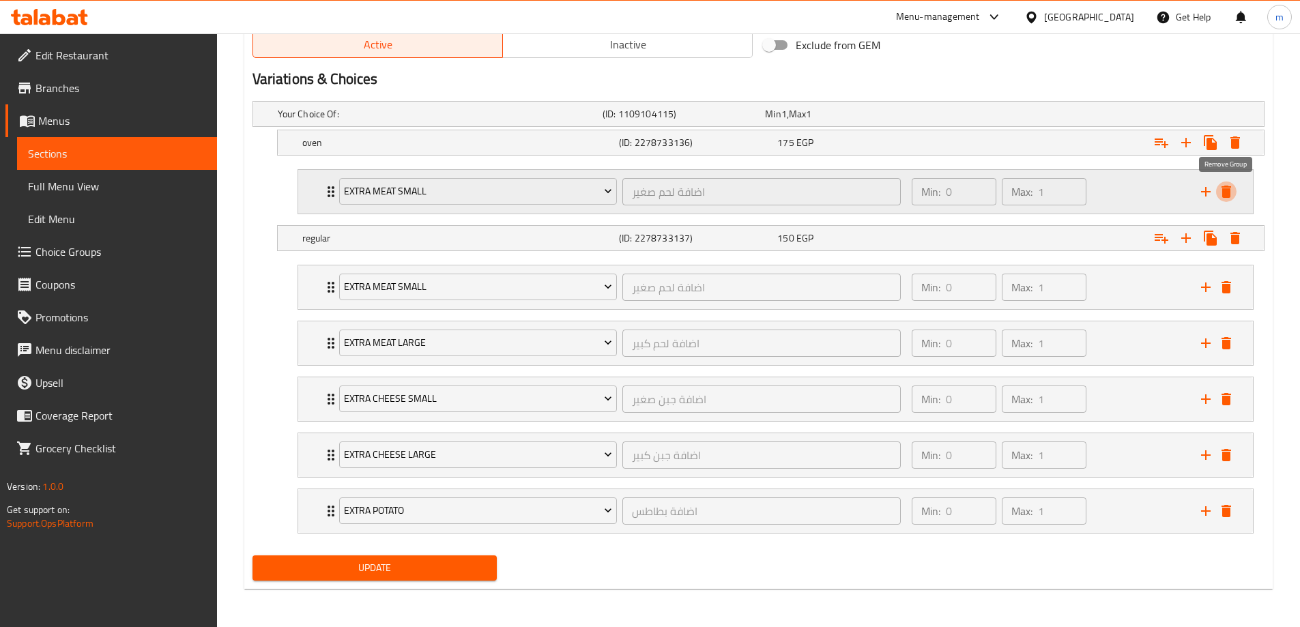
click at [1231, 186] on icon "delete" at bounding box center [1226, 192] width 16 height 16
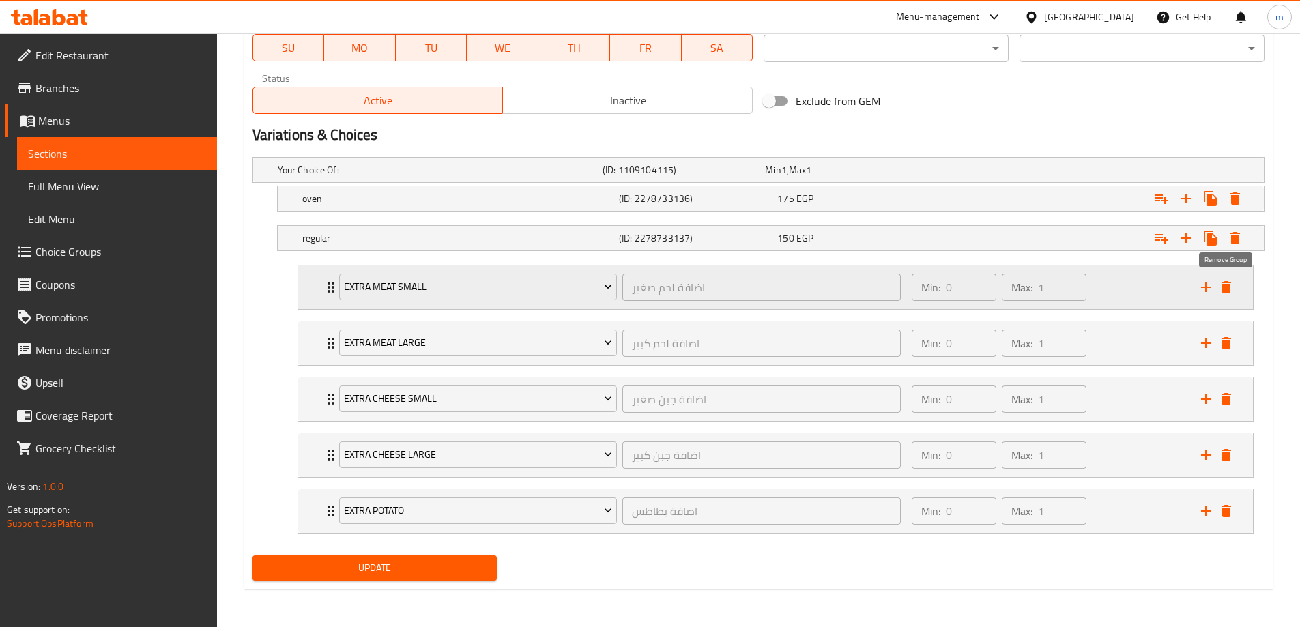
click at [1226, 279] on icon "delete" at bounding box center [1226, 287] width 16 height 16
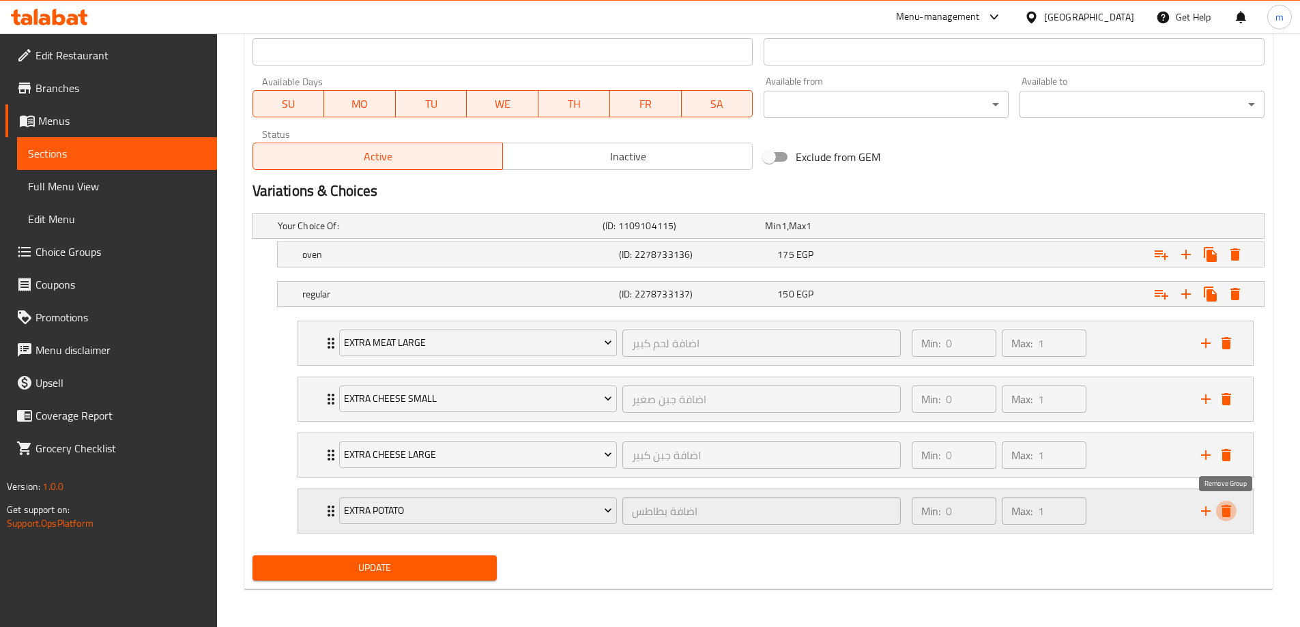
click at [1219, 512] on icon "delete" at bounding box center [1226, 511] width 16 height 16
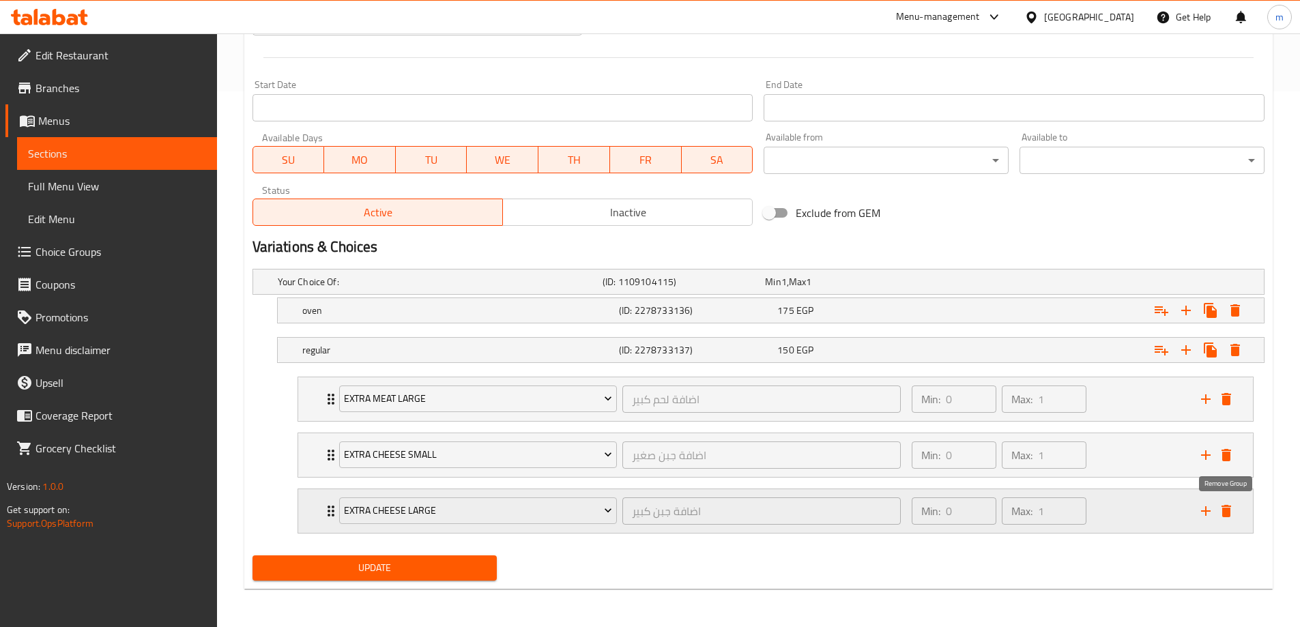
click at [1222, 512] on icon "delete" at bounding box center [1226, 511] width 10 height 12
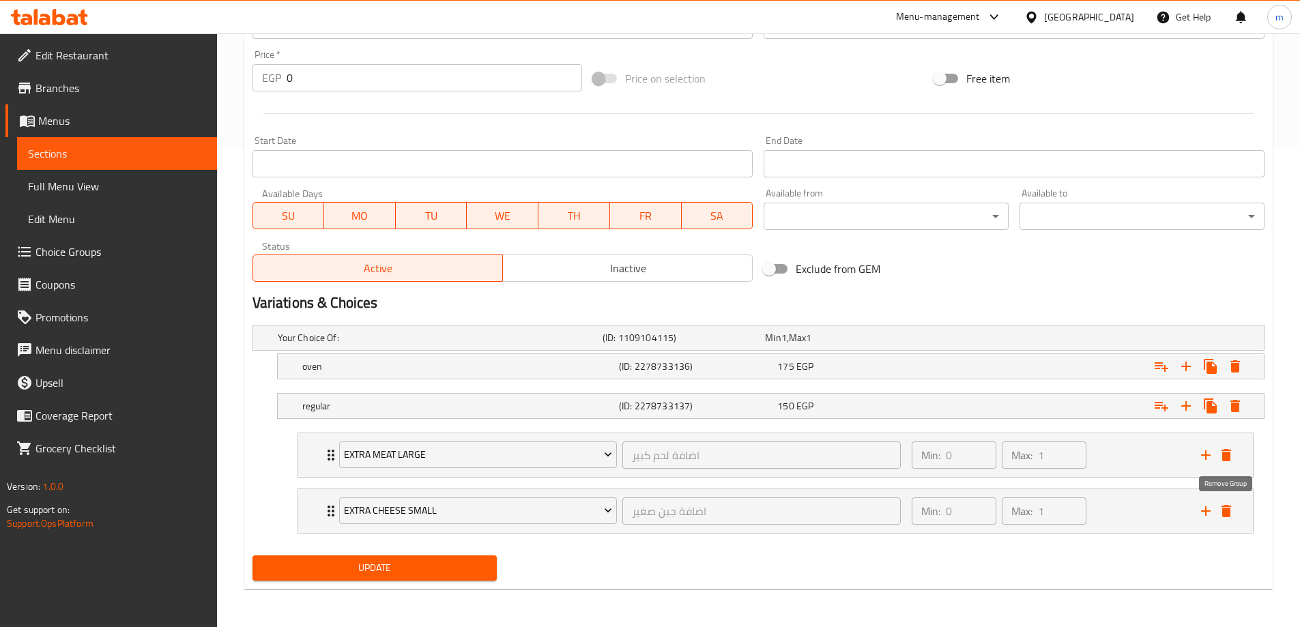
click at [1222, 512] on icon "delete" at bounding box center [1226, 511] width 10 height 12
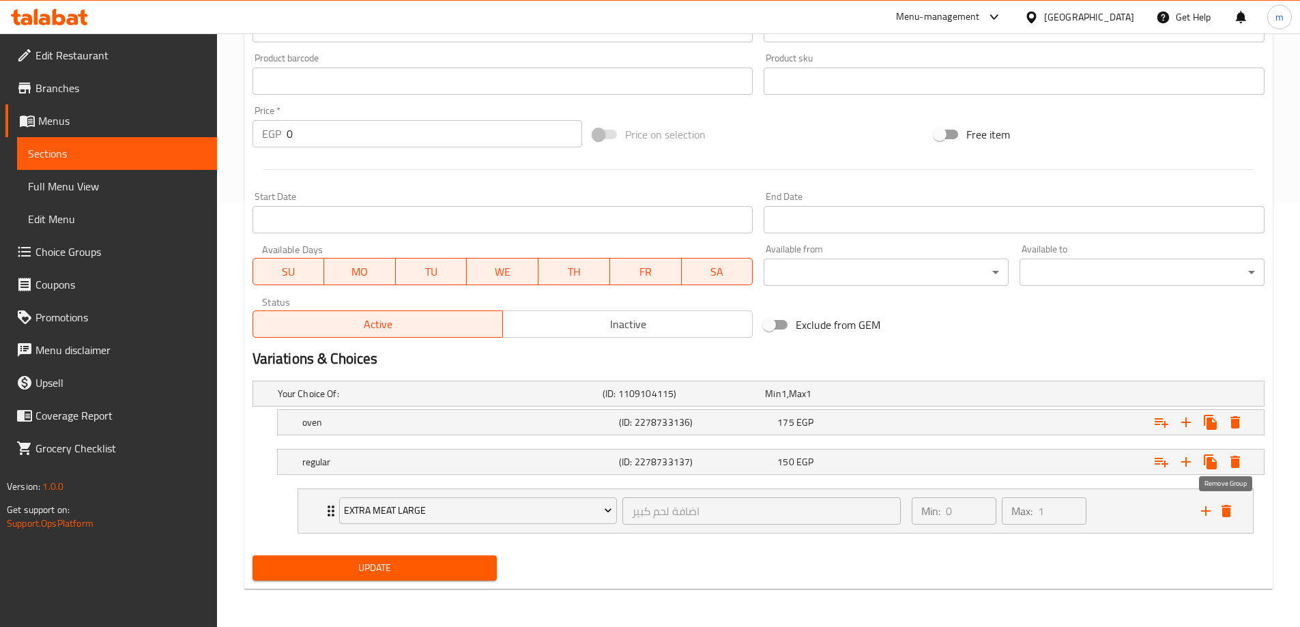
click at [1222, 512] on icon "delete" at bounding box center [1226, 511] width 10 height 12
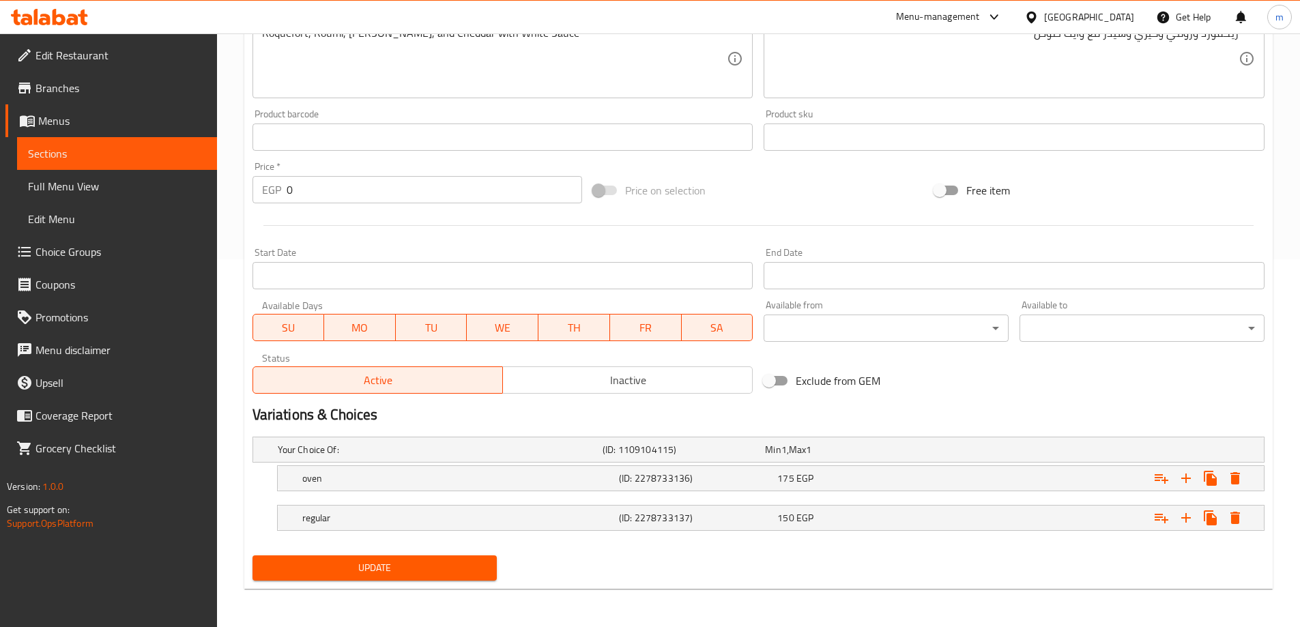
scroll to position [368, 0]
click at [579, 539] on nav at bounding box center [758, 538] width 1012 height 11
click at [570, 523] on h5 "regular" at bounding box center [457, 518] width 311 height 14
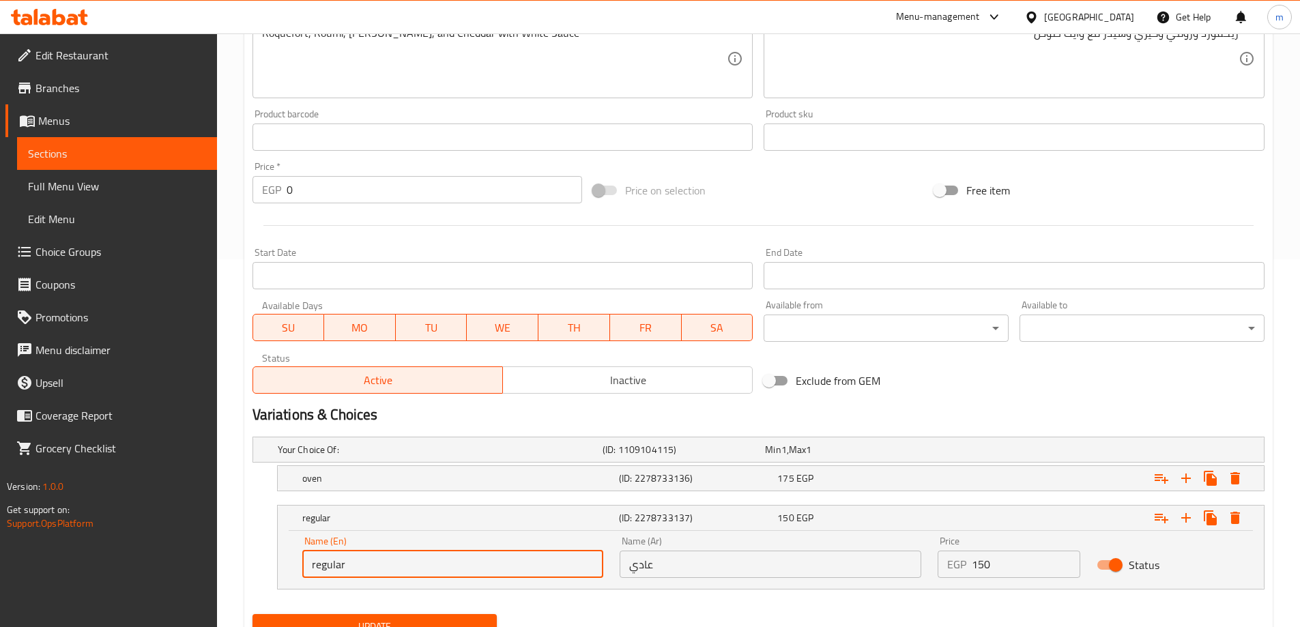
click at [325, 559] on input "regular" at bounding box center [453, 564] width 302 height 27
type input "Regular"
click at [347, 487] on div "oven" at bounding box center [457, 478] width 317 height 19
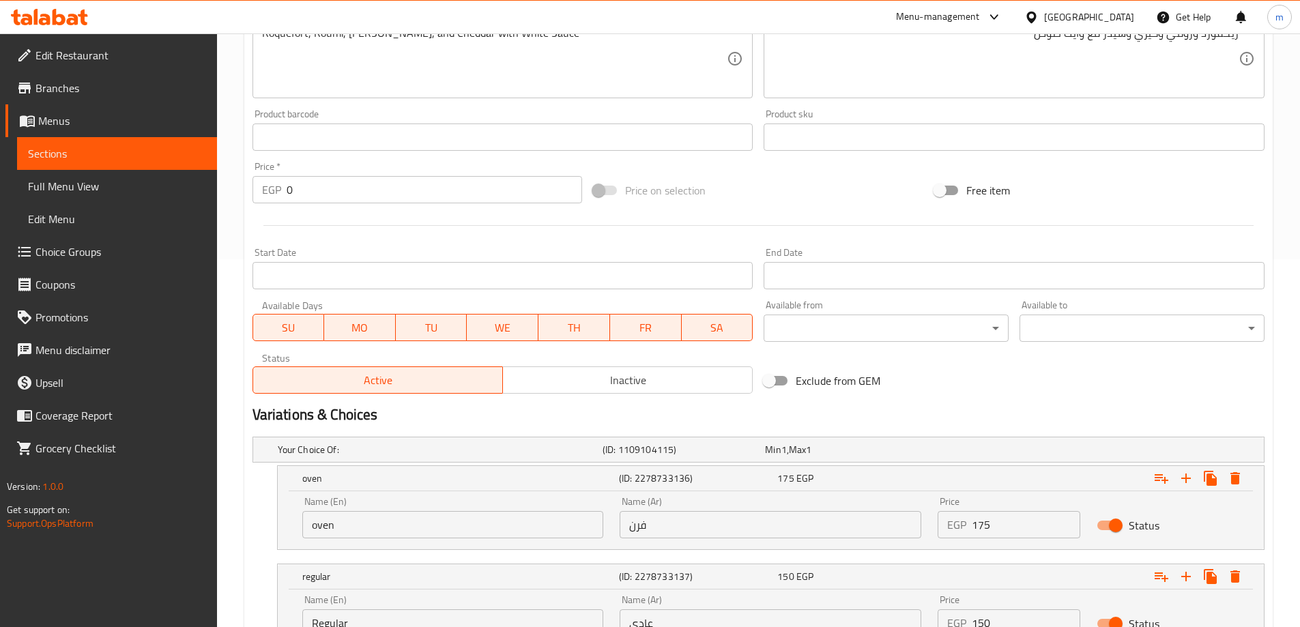
click at [357, 525] on input "oven" at bounding box center [453, 524] width 302 height 27
type input "Oven"
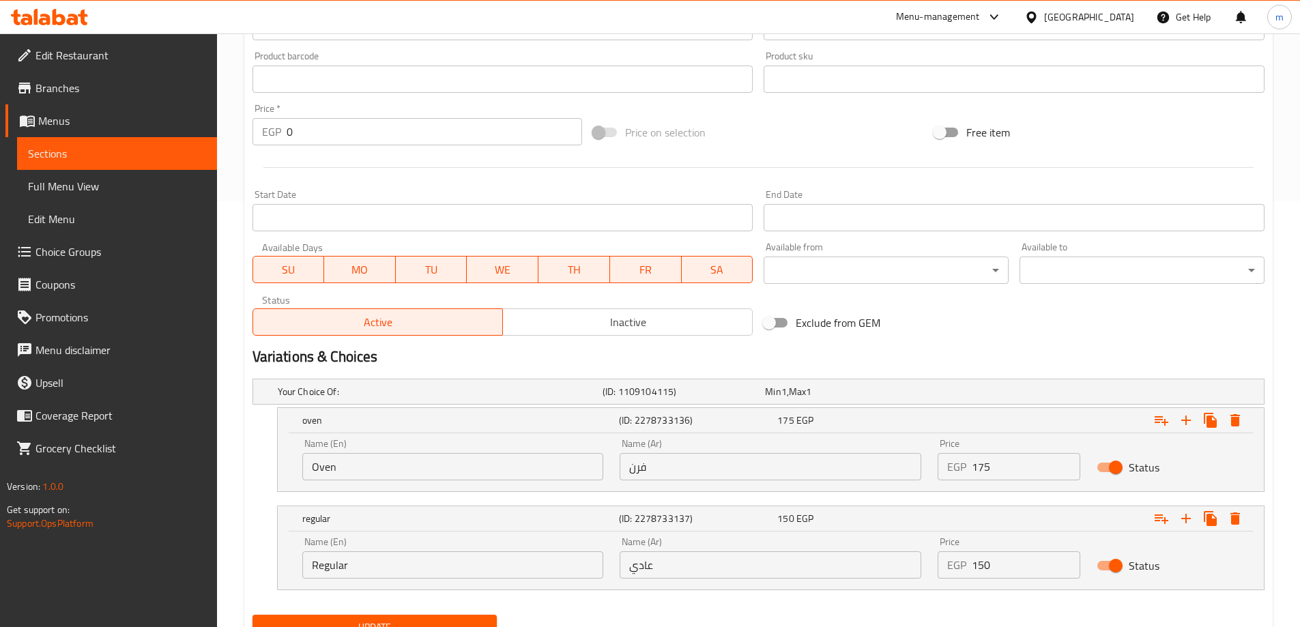
scroll to position [485, 0]
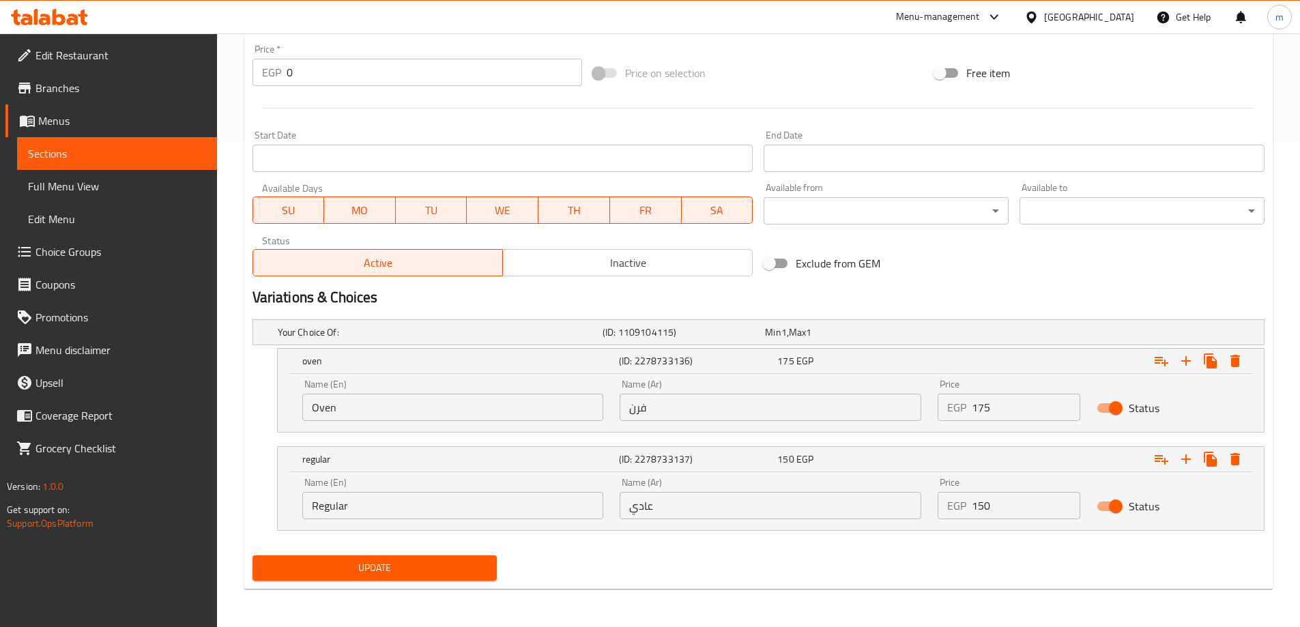
click at [342, 576] on span "Update" at bounding box center [374, 567] width 223 height 17
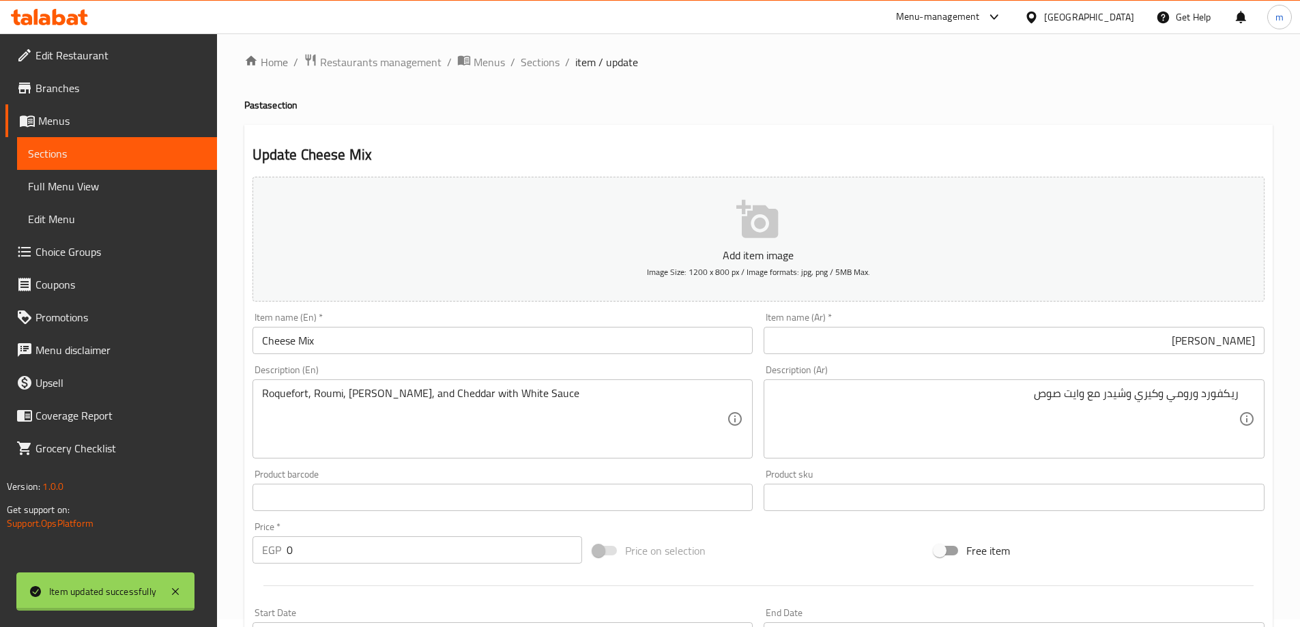
scroll to position [0, 0]
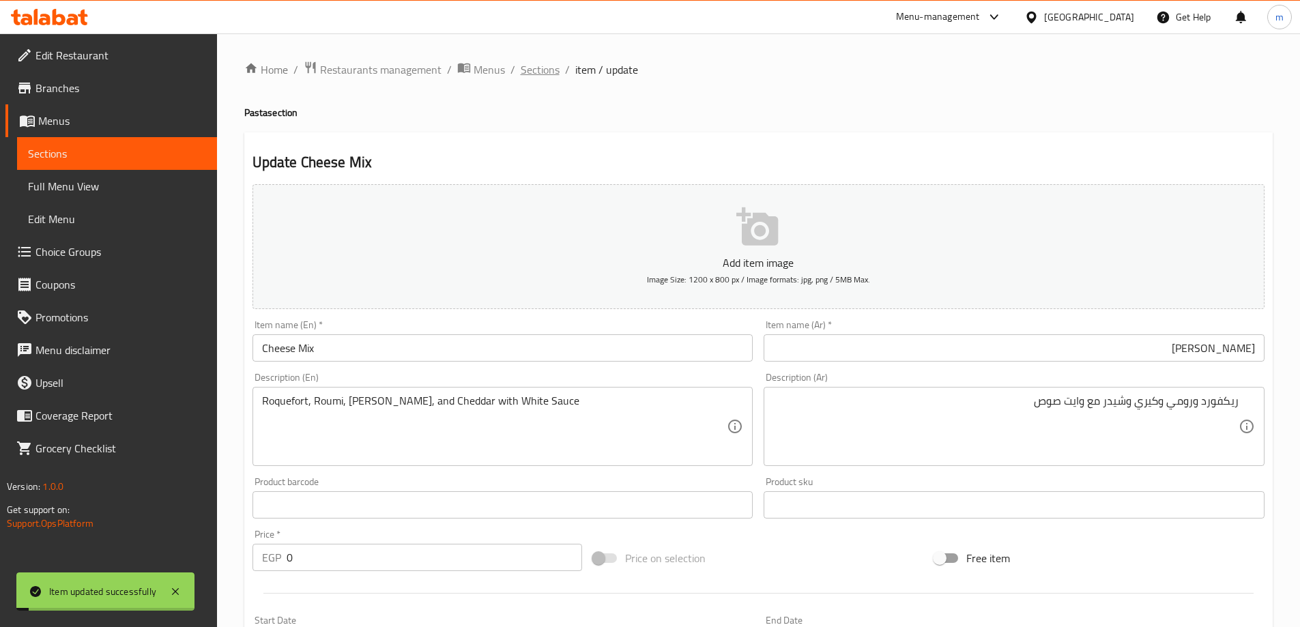
click at [536, 70] on span "Sections" at bounding box center [540, 69] width 39 height 16
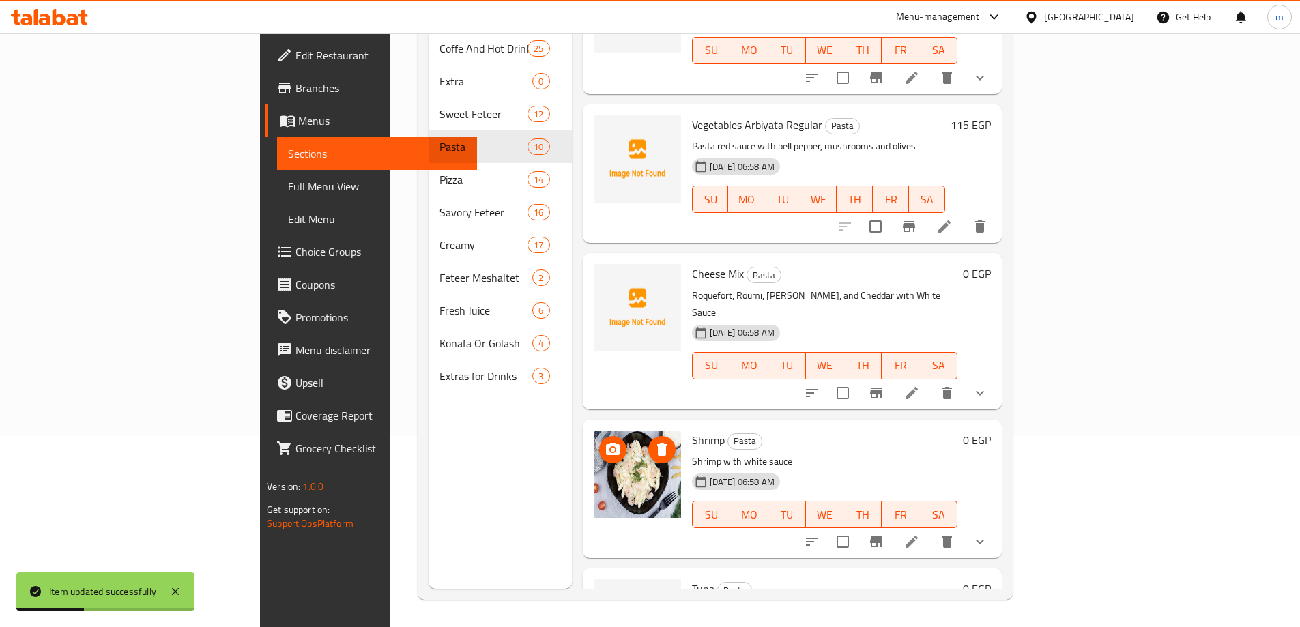
scroll to position [819, 0]
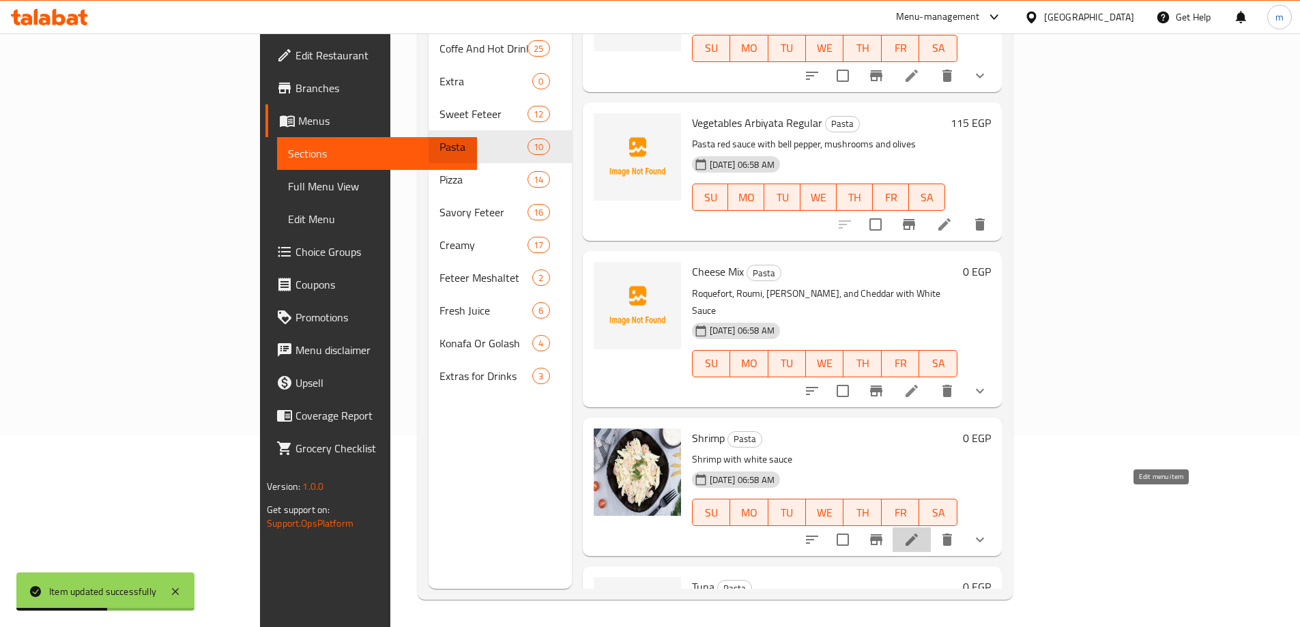
click at [920, 531] on icon at bounding box center [911, 539] width 16 height 16
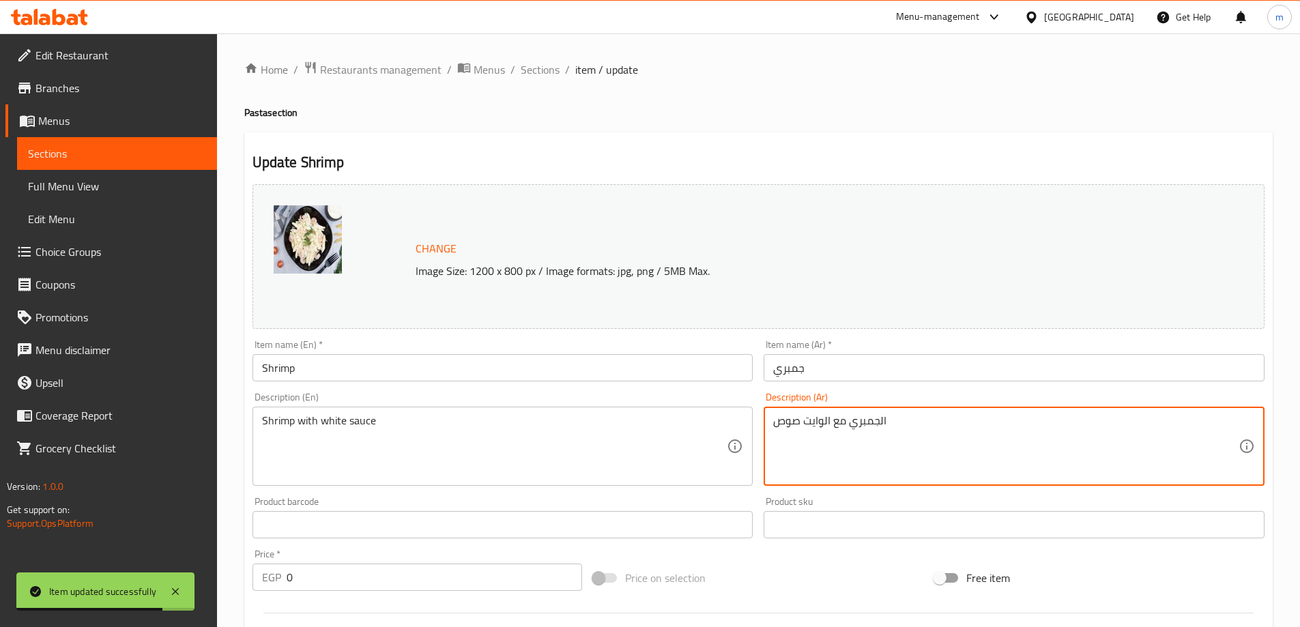
click at [849, 367] on input "جمبري" at bounding box center [1013, 367] width 501 height 27
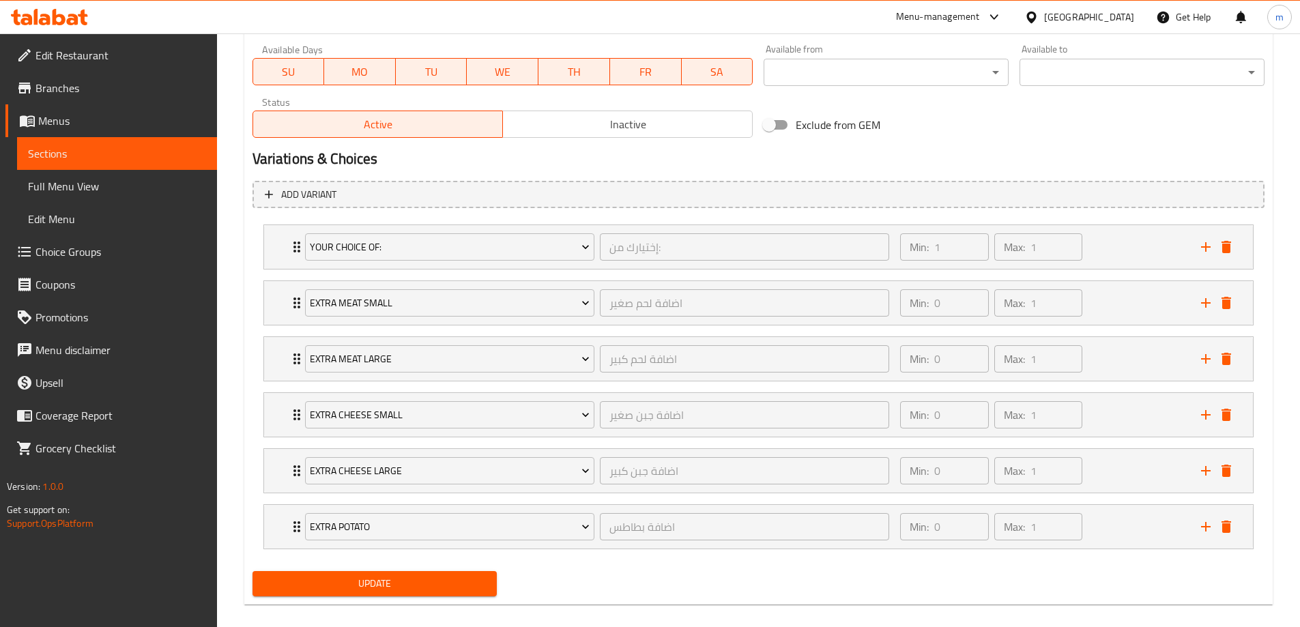
scroll to position [659, 0]
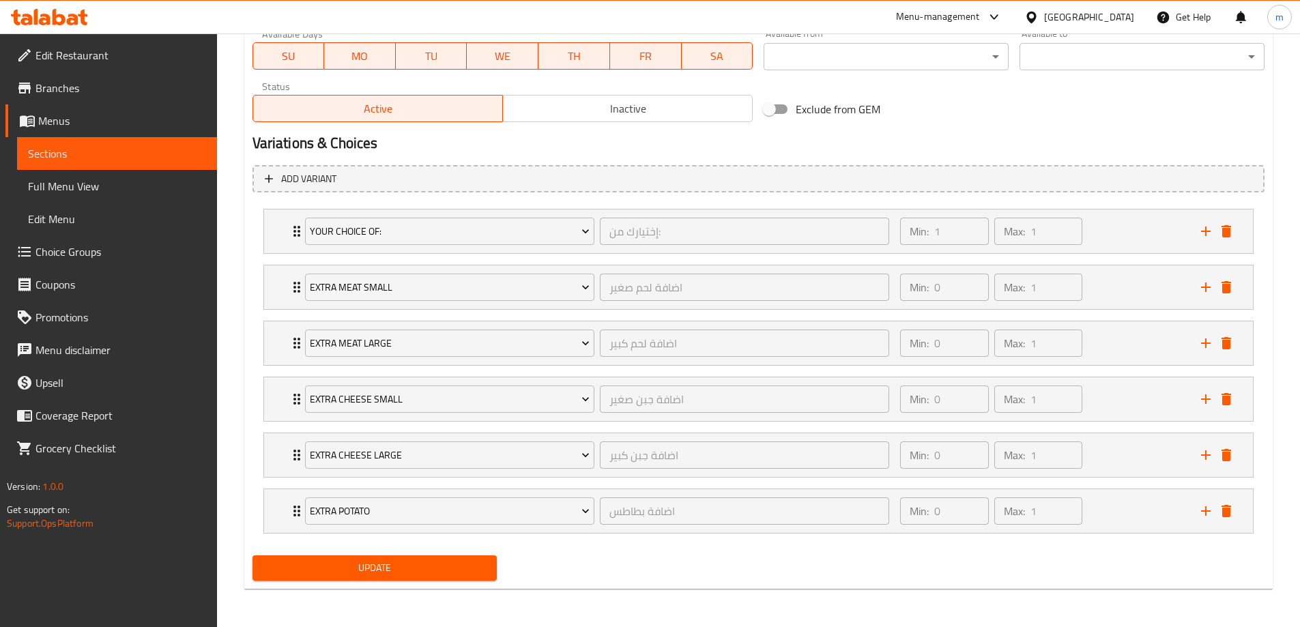
click at [1002, 139] on h2 "Variations & Choices" at bounding box center [758, 143] width 1012 height 20
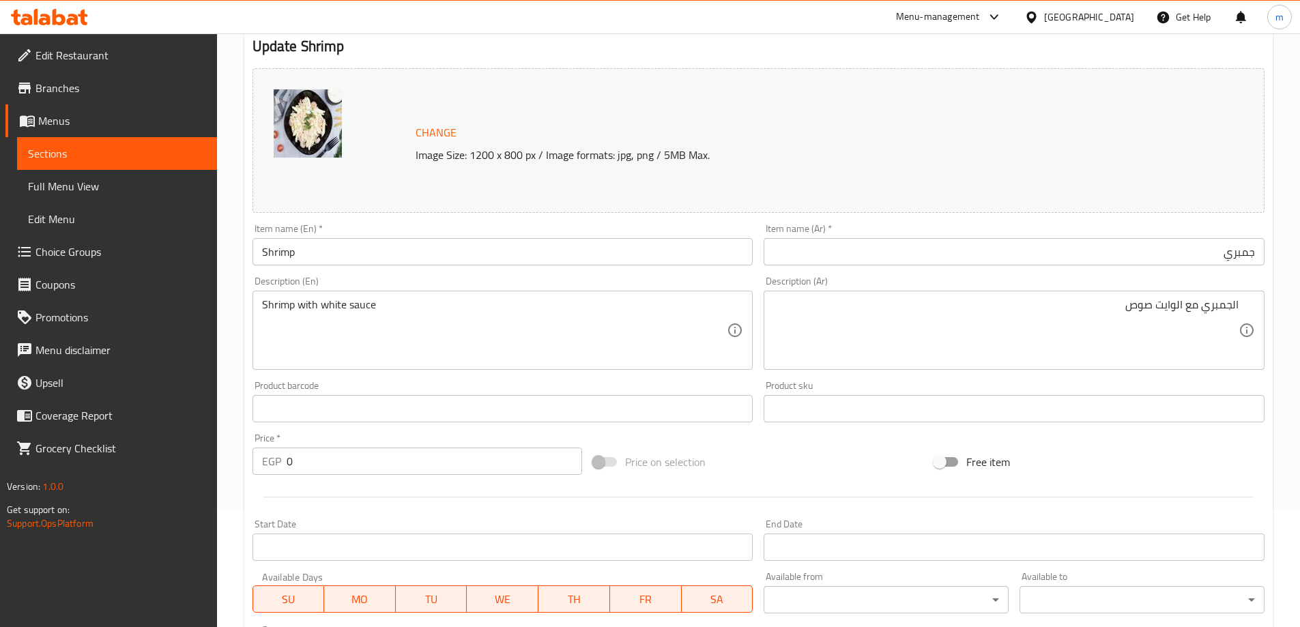
scroll to position [0, 0]
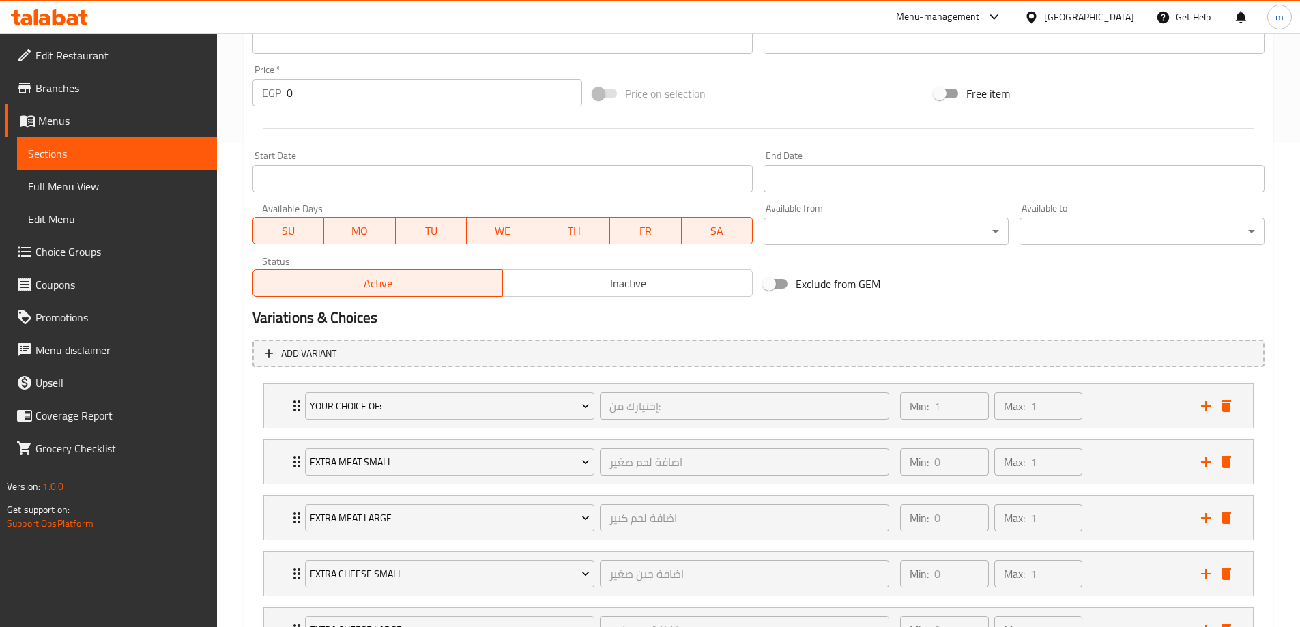
scroll to position [659, 0]
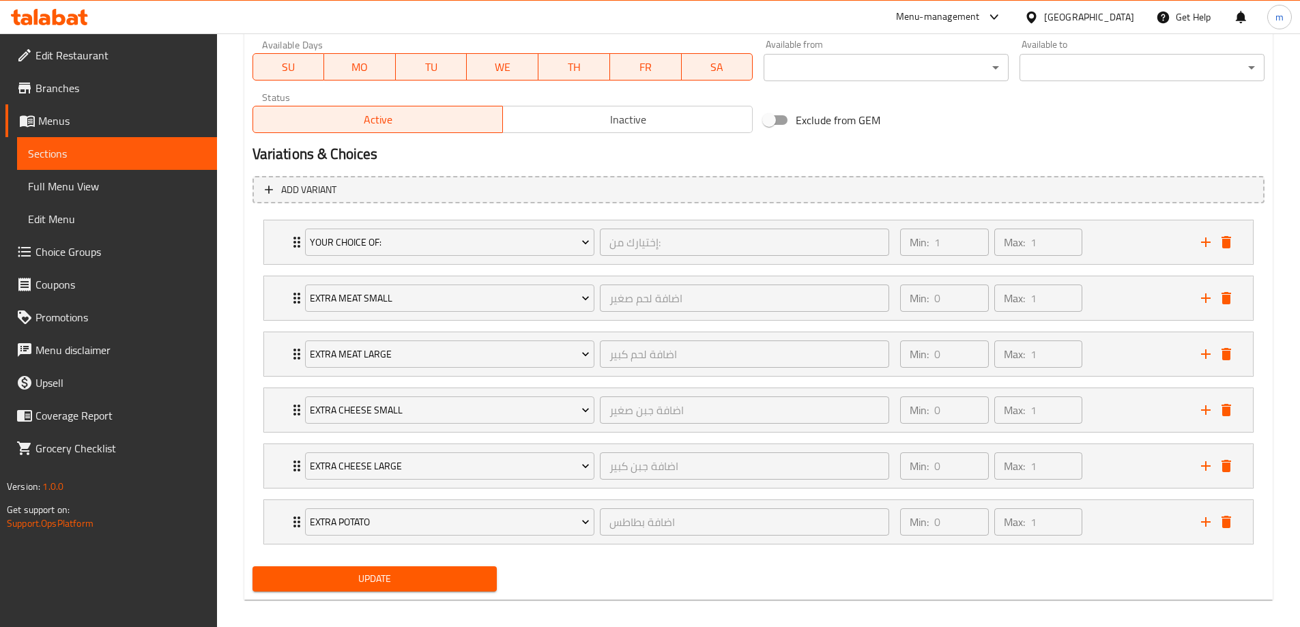
scroll to position [659, 0]
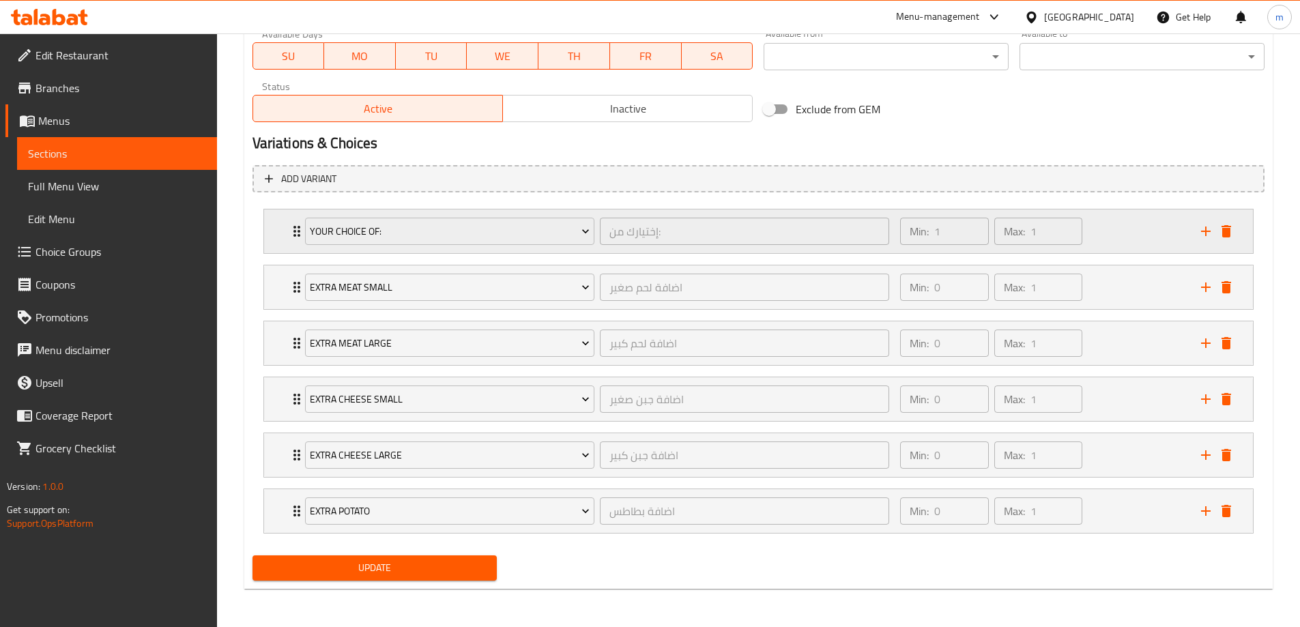
click at [1231, 237] on icon "delete" at bounding box center [1226, 231] width 16 height 16
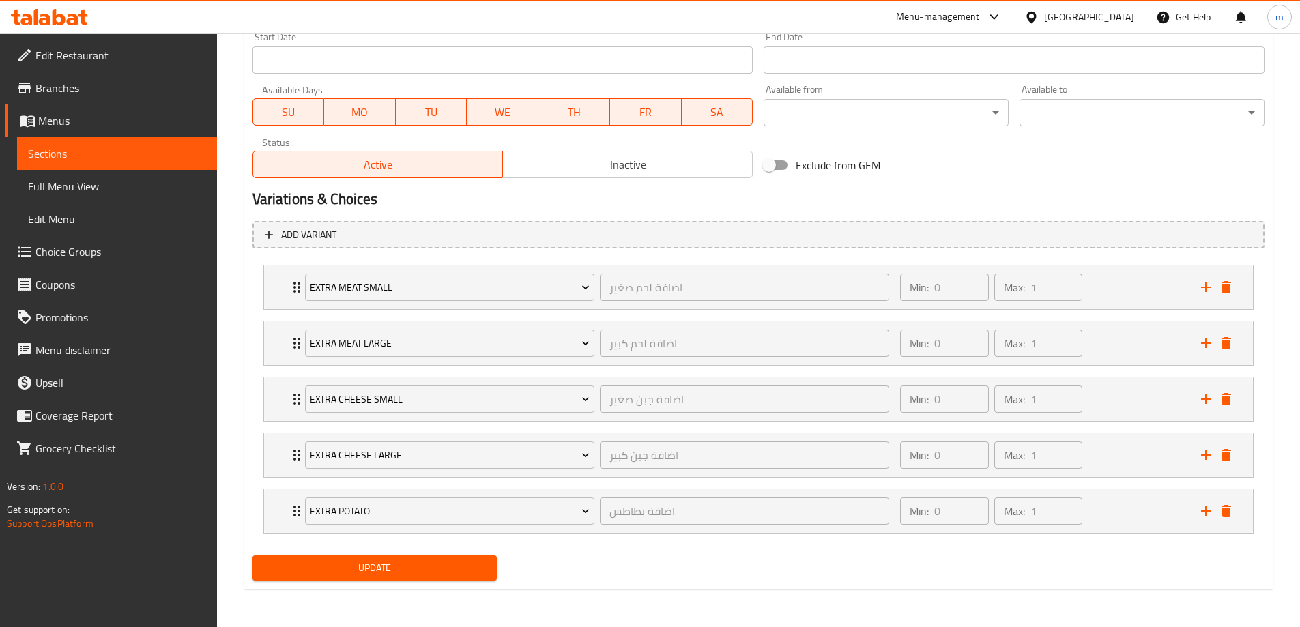
scroll to position [603, 0]
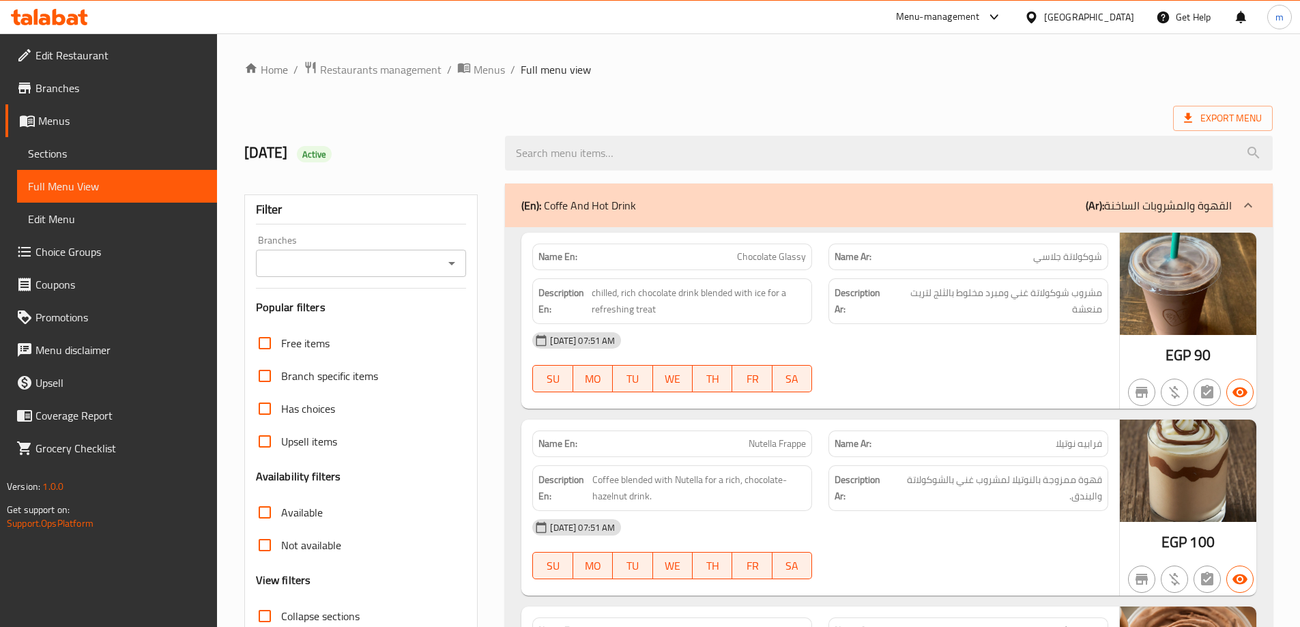
scroll to position [341, 0]
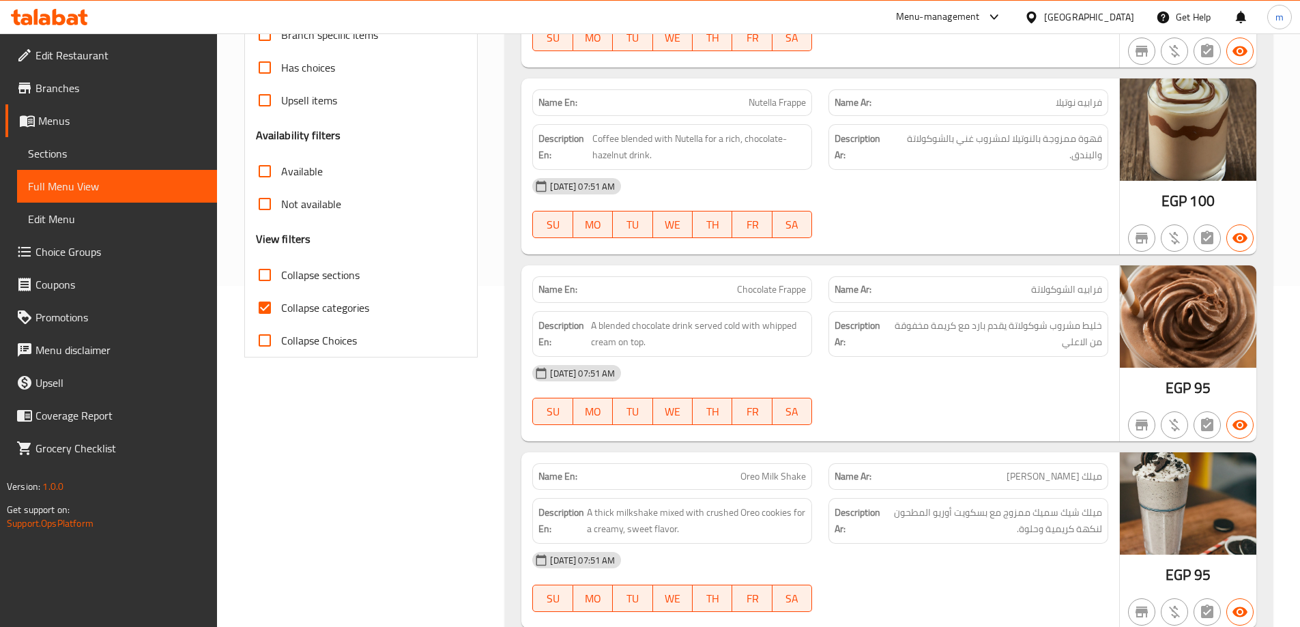
click at [323, 311] on span "Collapse categories" at bounding box center [325, 307] width 88 height 16
click at [281, 311] on input "Collapse categories" at bounding box center [264, 307] width 33 height 33
checkbox input "false"
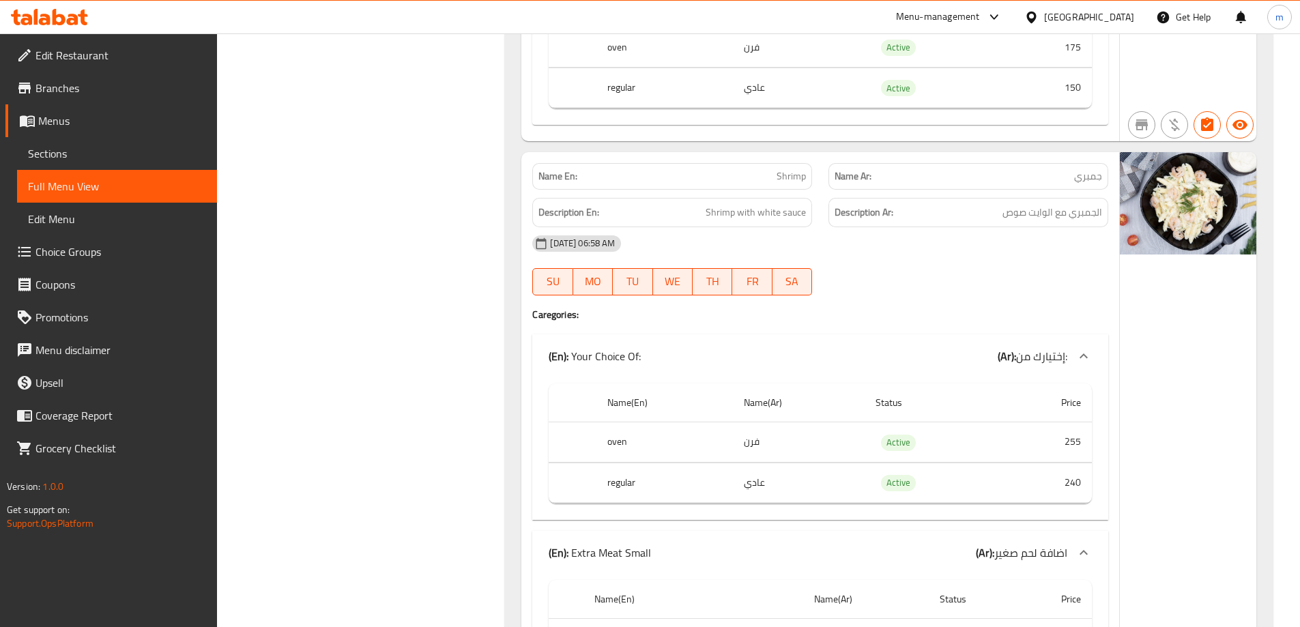
scroll to position [14349, 0]
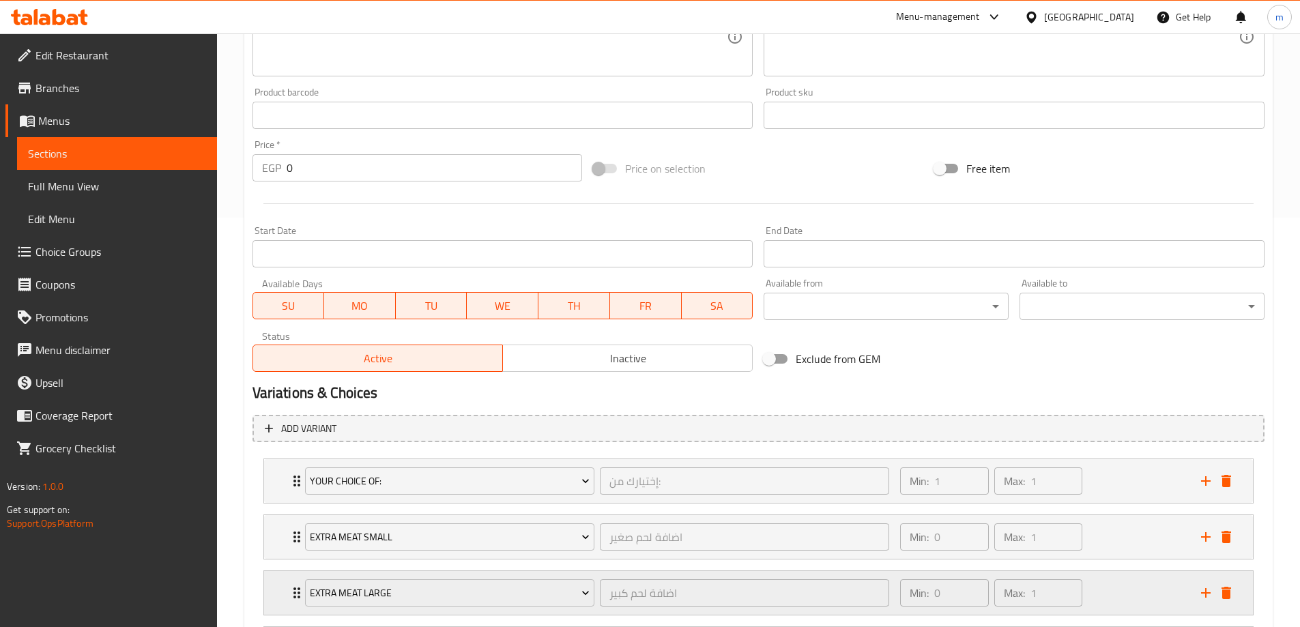
scroll to position [659, 0]
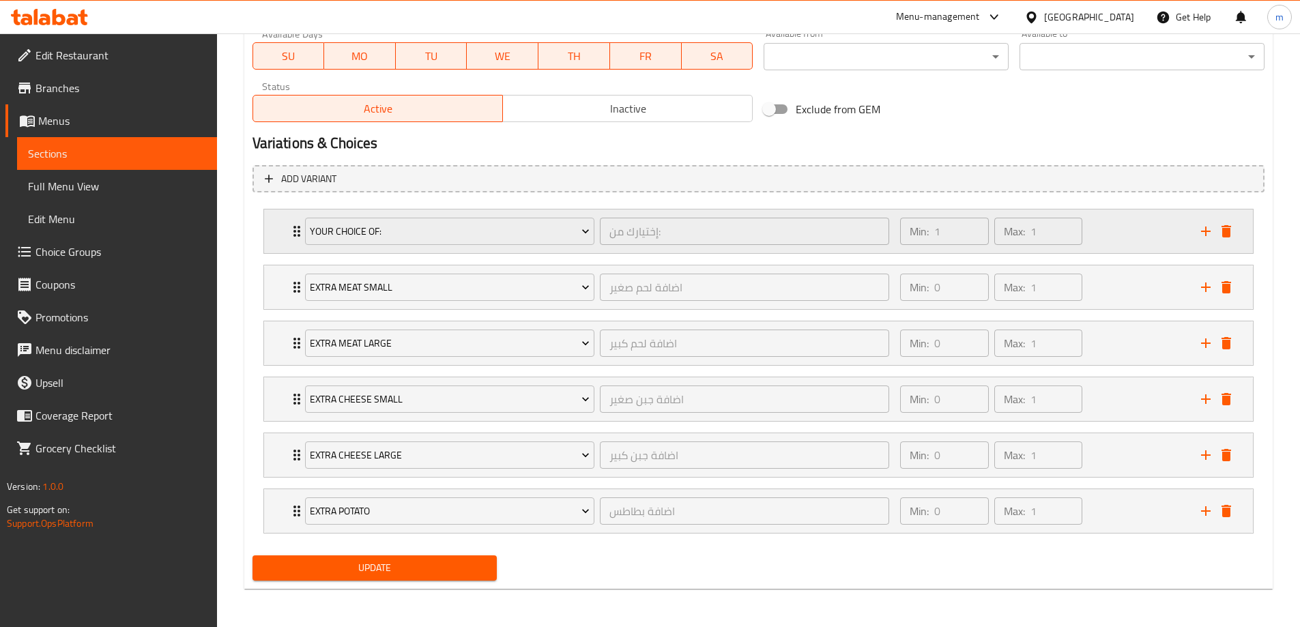
click at [285, 224] on div "Your Choice Of: إختيارك من: ​ Min: 1 ​ Max: 1 ​" at bounding box center [758, 231] width 989 height 44
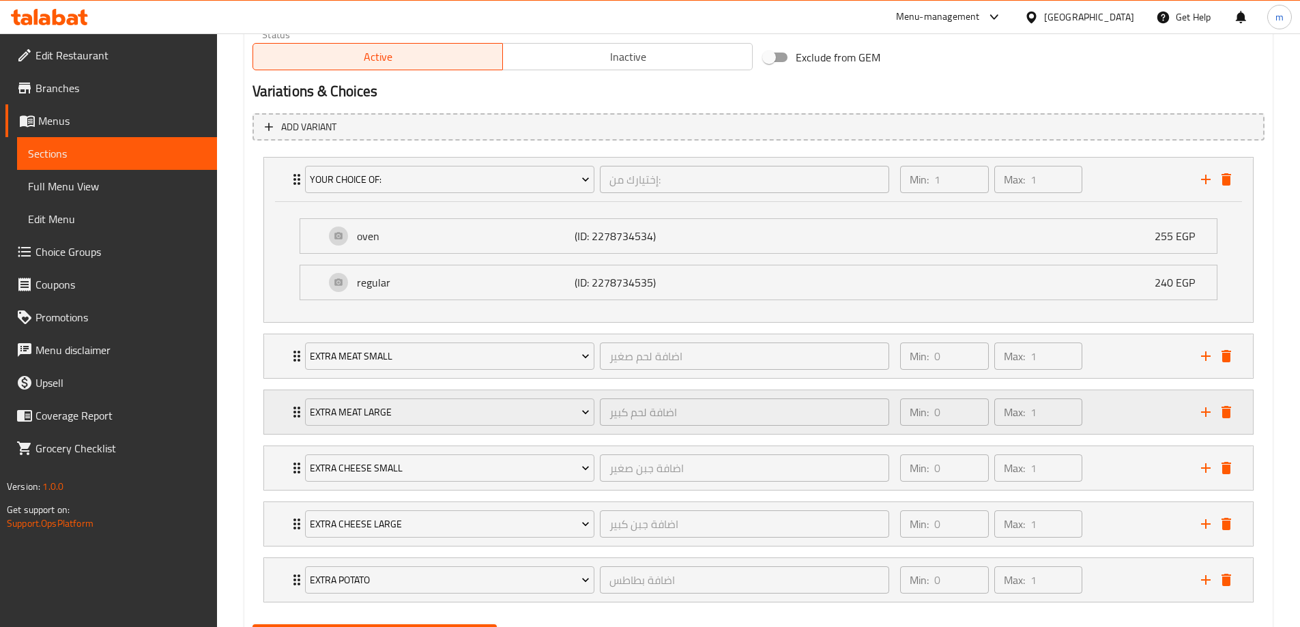
scroll to position [780, 0]
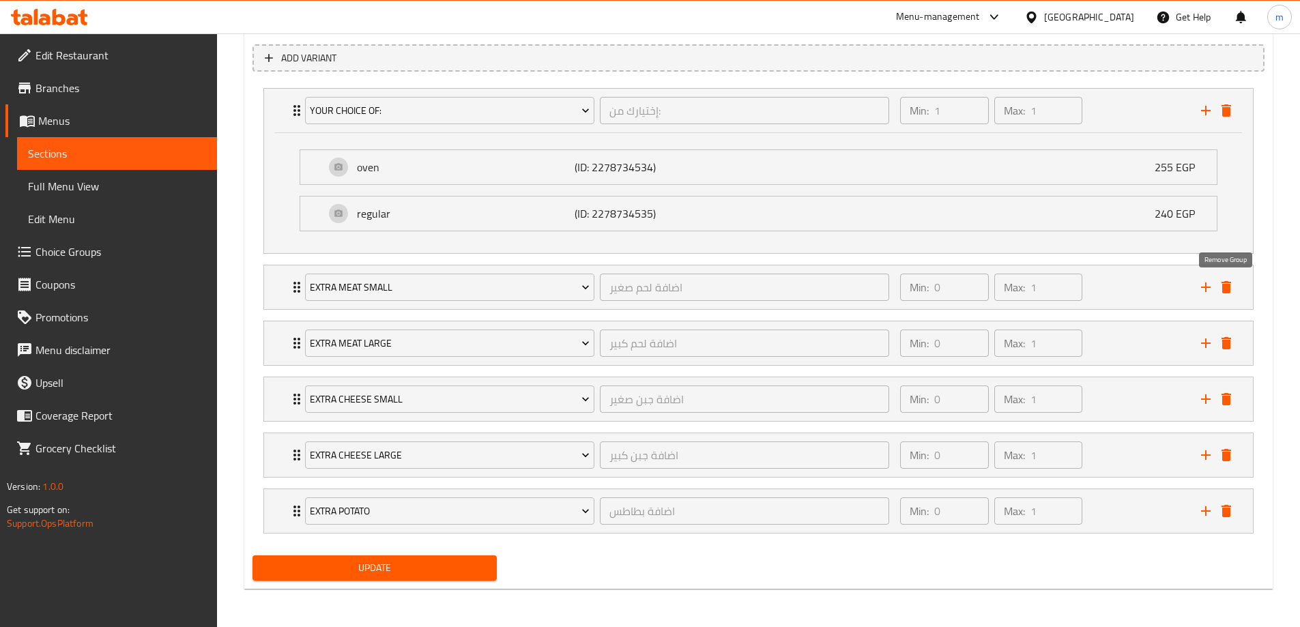
click at [1229, 288] on icon "delete" at bounding box center [1226, 287] width 10 height 12
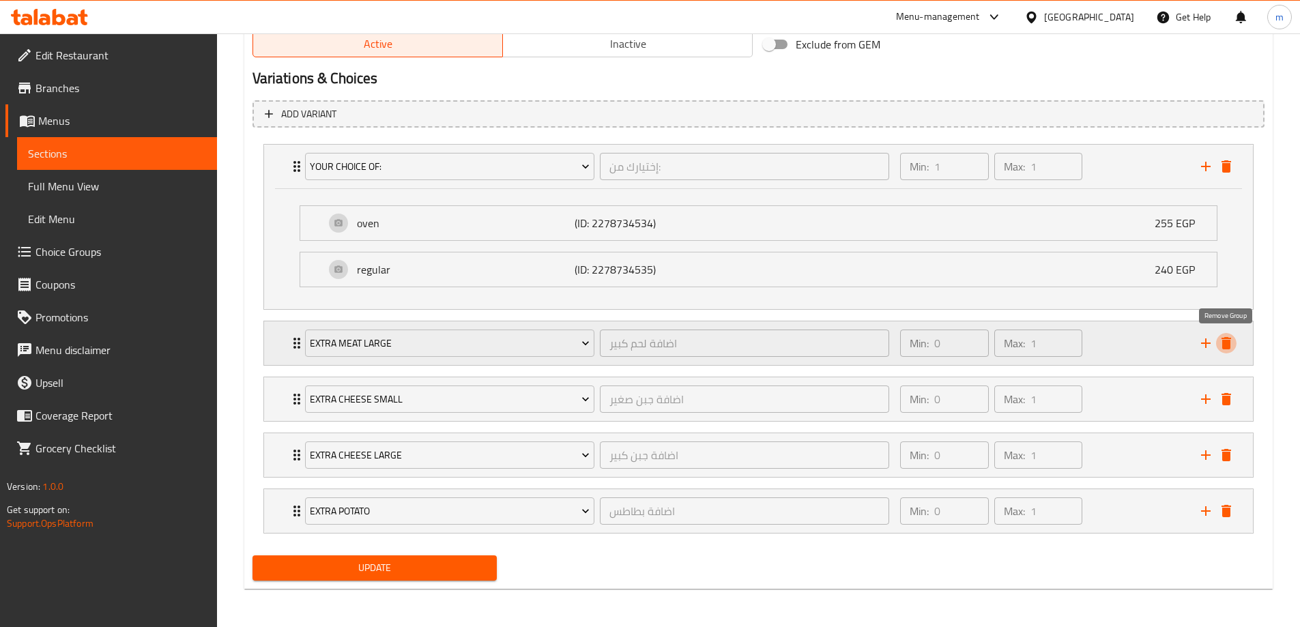
click at [1223, 339] on icon "delete" at bounding box center [1226, 343] width 10 height 12
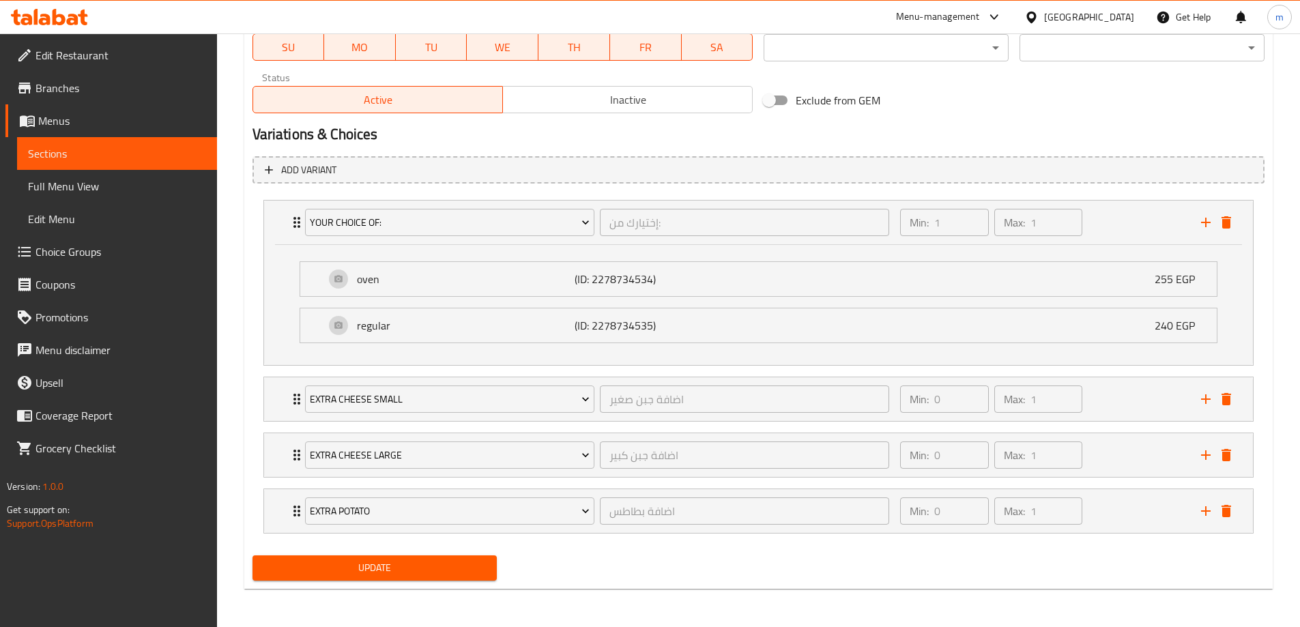
click at [1233, 398] on icon "delete" at bounding box center [1226, 399] width 16 height 16
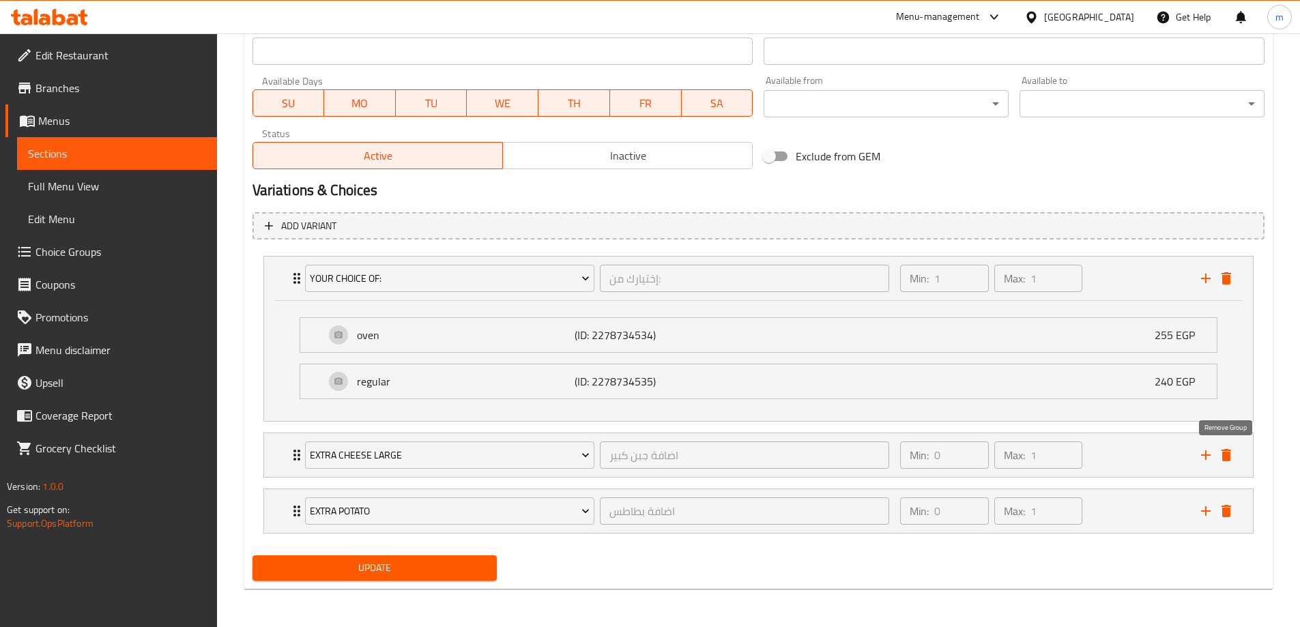
click at [1233, 459] on icon "delete" at bounding box center [1226, 455] width 16 height 16
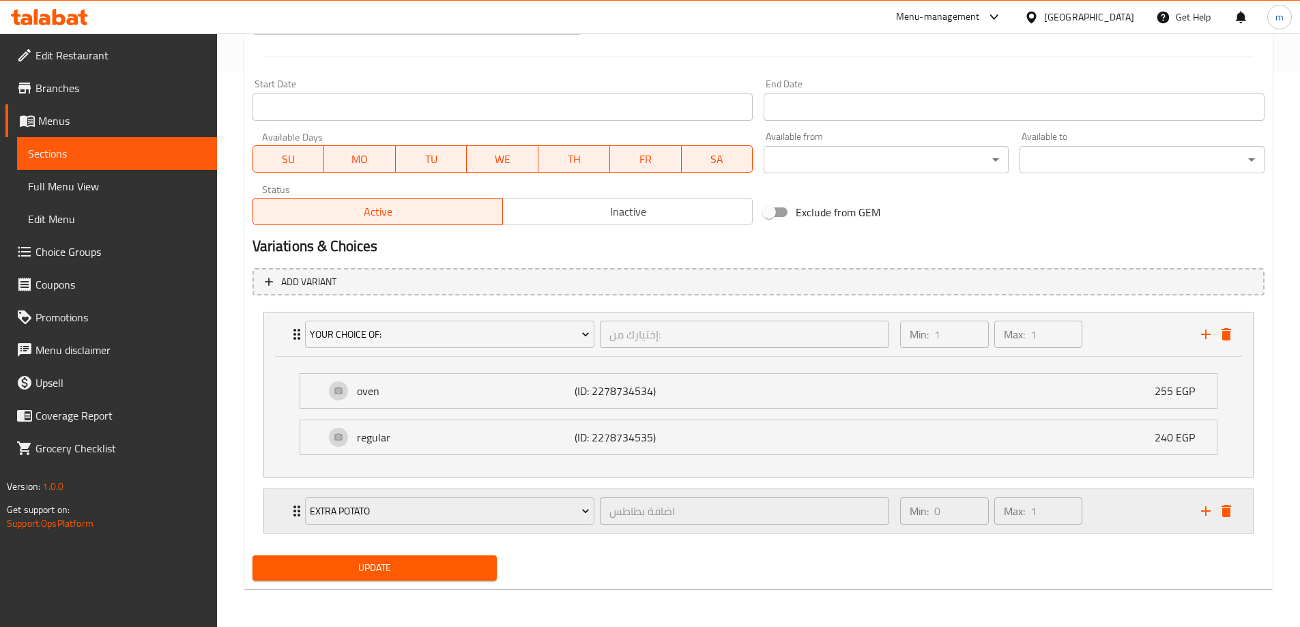
click at [1231, 509] on icon "delete" at bounding box center [1226, 511] width 16 height 16
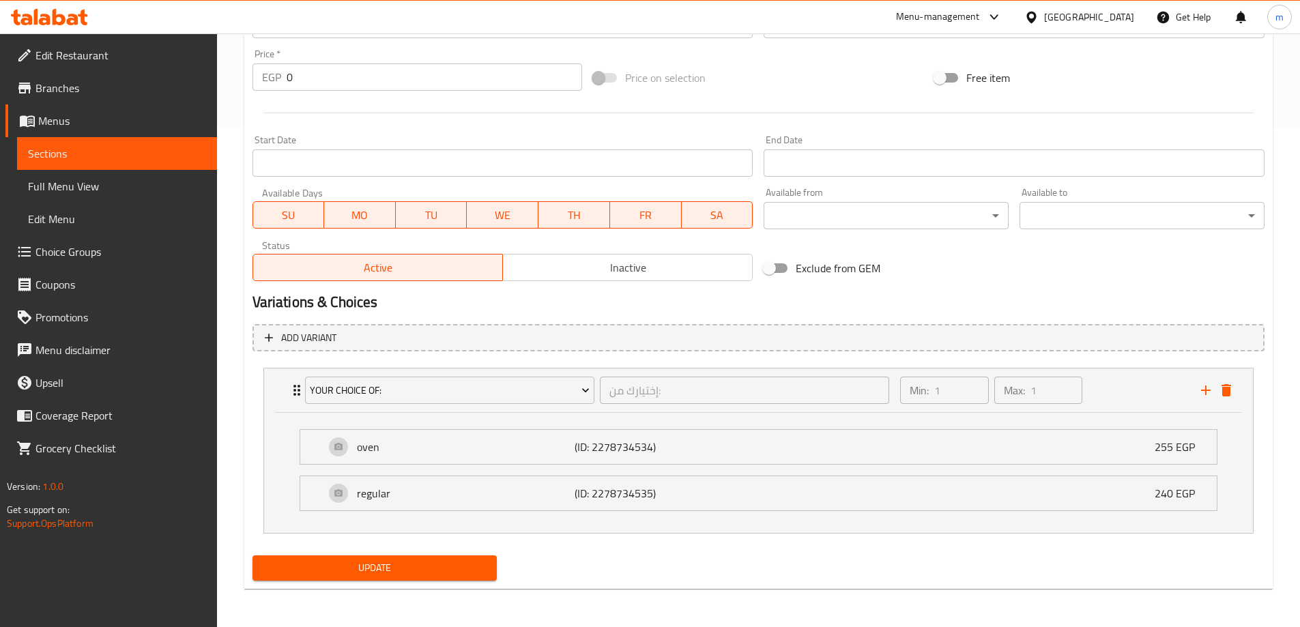
scroll to position [500, 0]
click at [448, 571] on span "Update" at bounding box center [374, 567] width 223 height 17
click at [557, 458] on div "oven (ID: 2278734534) 255 EGP" at bounding box center [762, 447] width 875 height 34
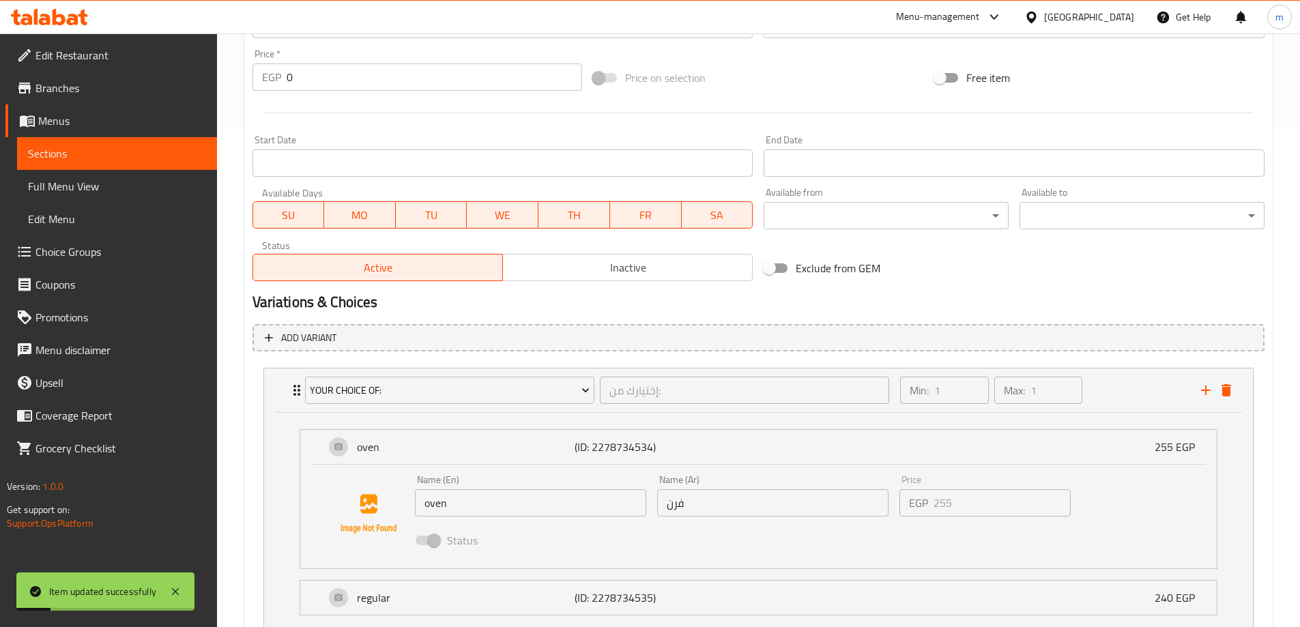
click at [476, 511] on input "oven" at bounding box center [530, 502] width 231 height 27
click at [473, 512] on input "oven" at bounding box center [530, 502] width 231 height 27
click at [472, 508] on input "oven" at bounding box center [530, 502] width 231 height 27
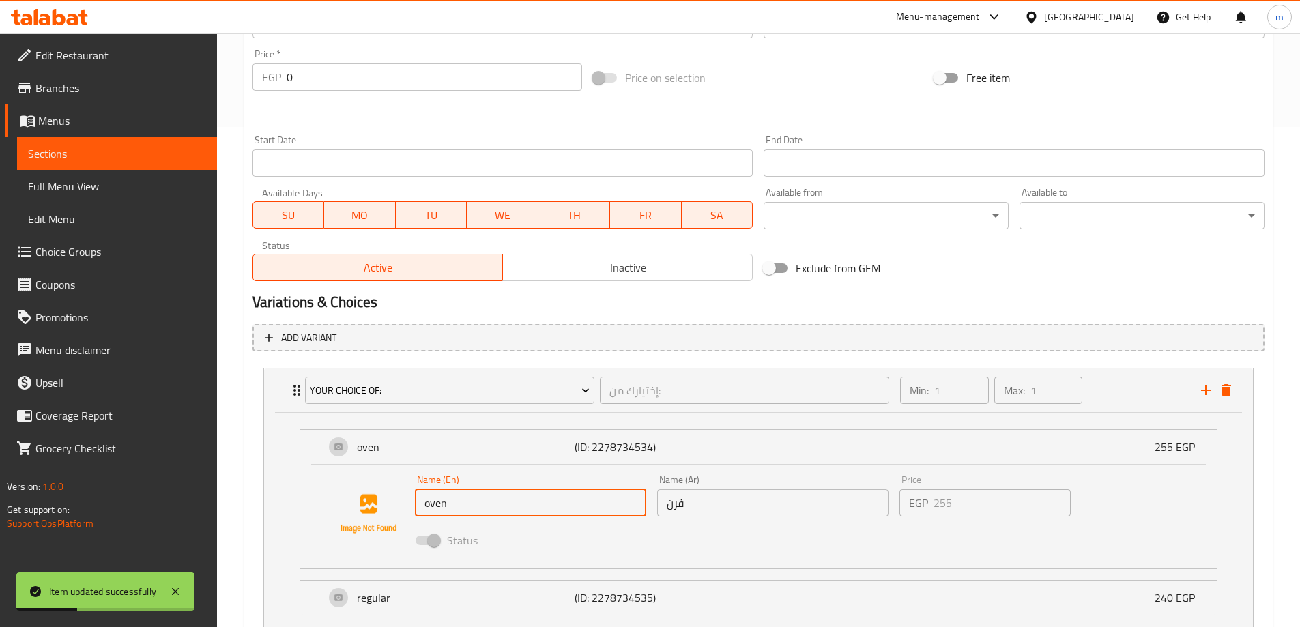
click at [472, 508] on input "oven" at bounding box center [530, 502] width 231 height 27
type input "Oven"
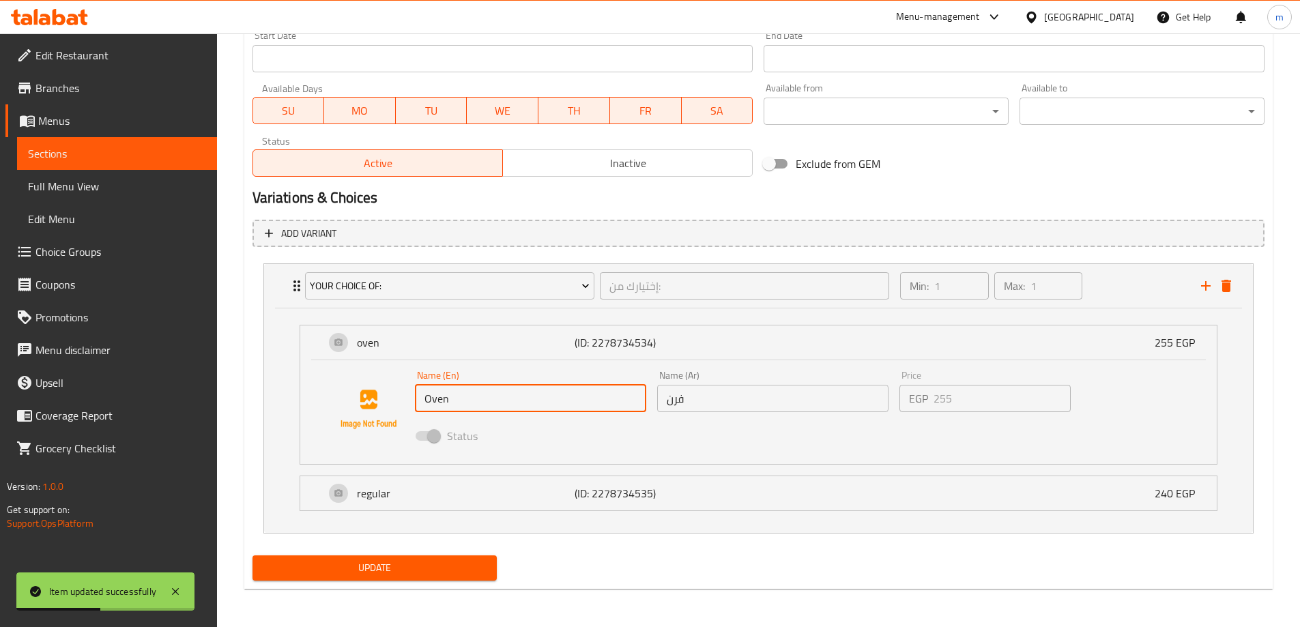
click at [469, 517] on ul "oven (ID: 2278734534) 255 EGP Name (En) Oven Name (En) Name (Ar) فرن Name (Ar) …" at bounding box center [758, 418] width 939 height 208
click at [473, 500] on p "regular" at bounding box center [466, 493] width 218 height 16
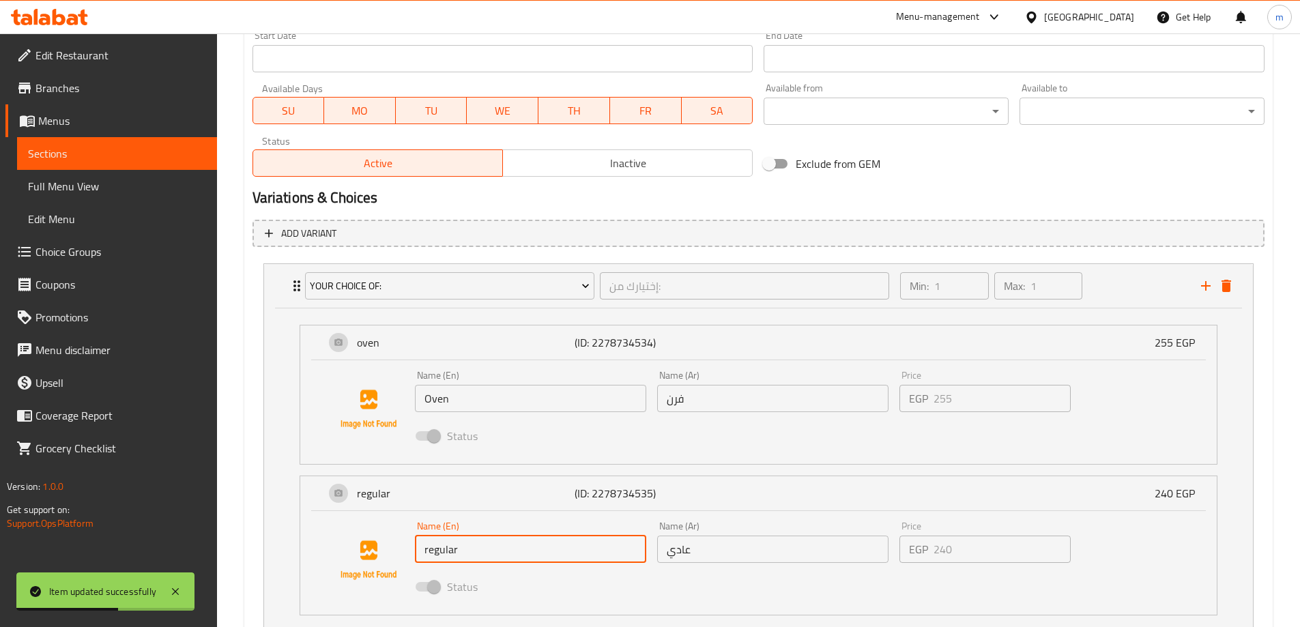
click at [454, 547] on input "regular" at bounding box center [530, 549] width 231 height 27
type input "Regular"
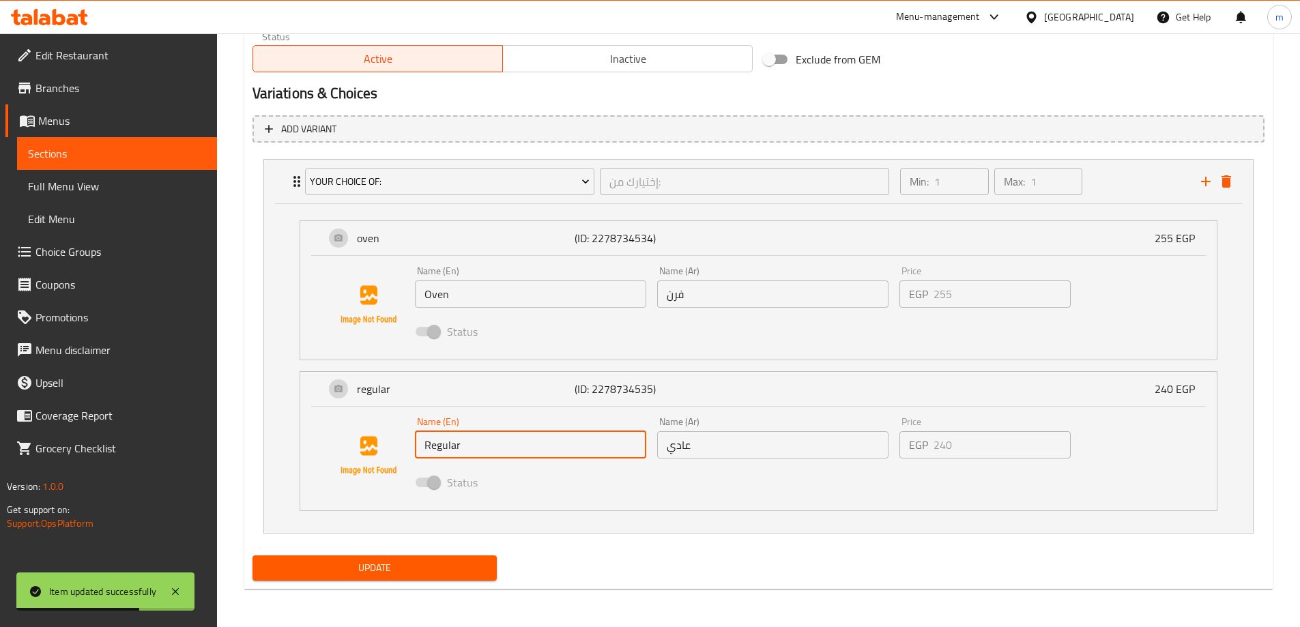
click at [370, 559] on span "Update" at bounding box center [374, 567] width 223 height 17
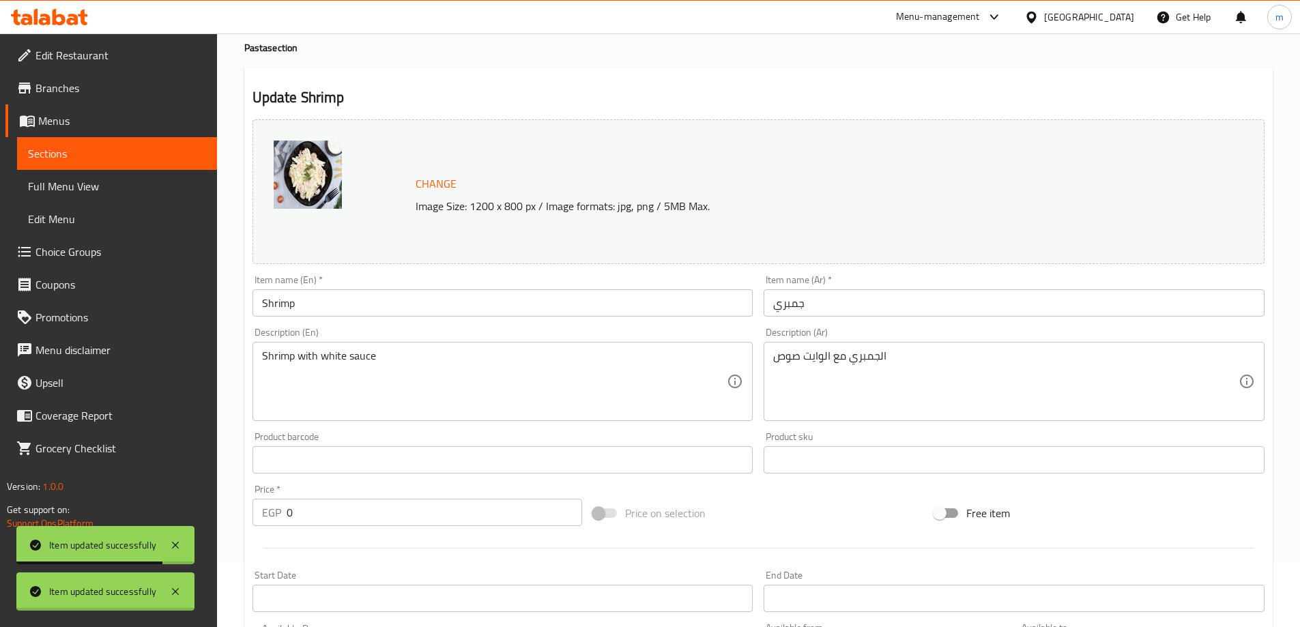
scroll to position [0, 0]
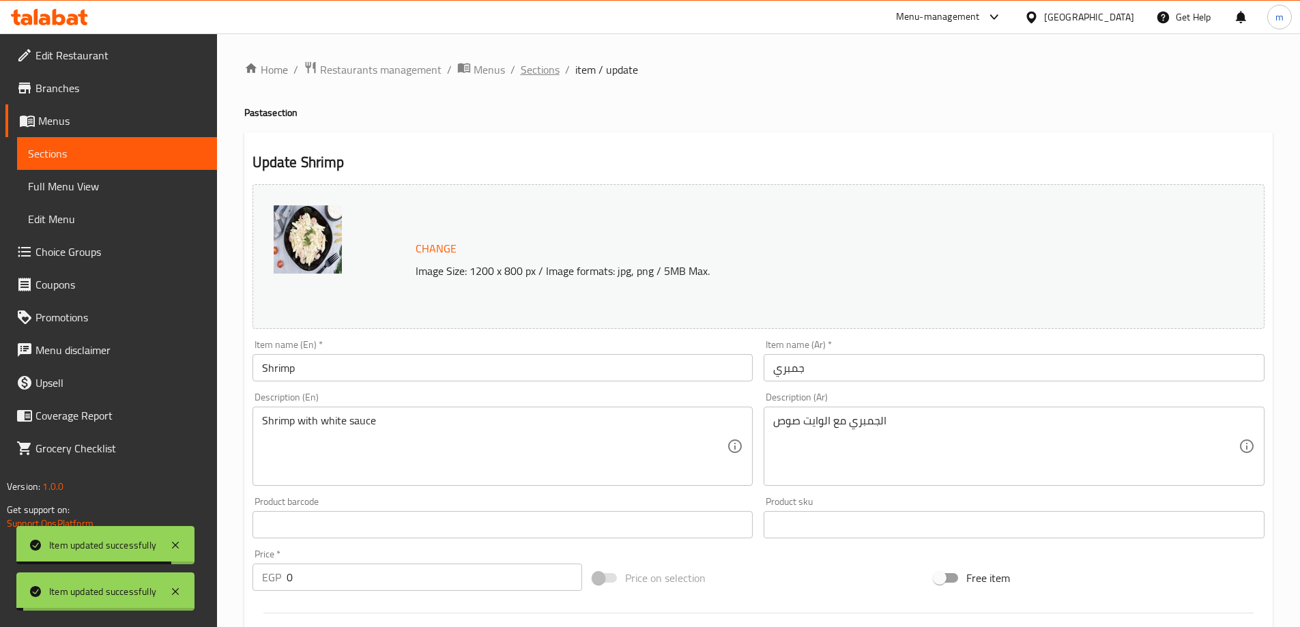
click at [546, 62] on span "Sections" at bounding box center [540, 69] width 39 height 16
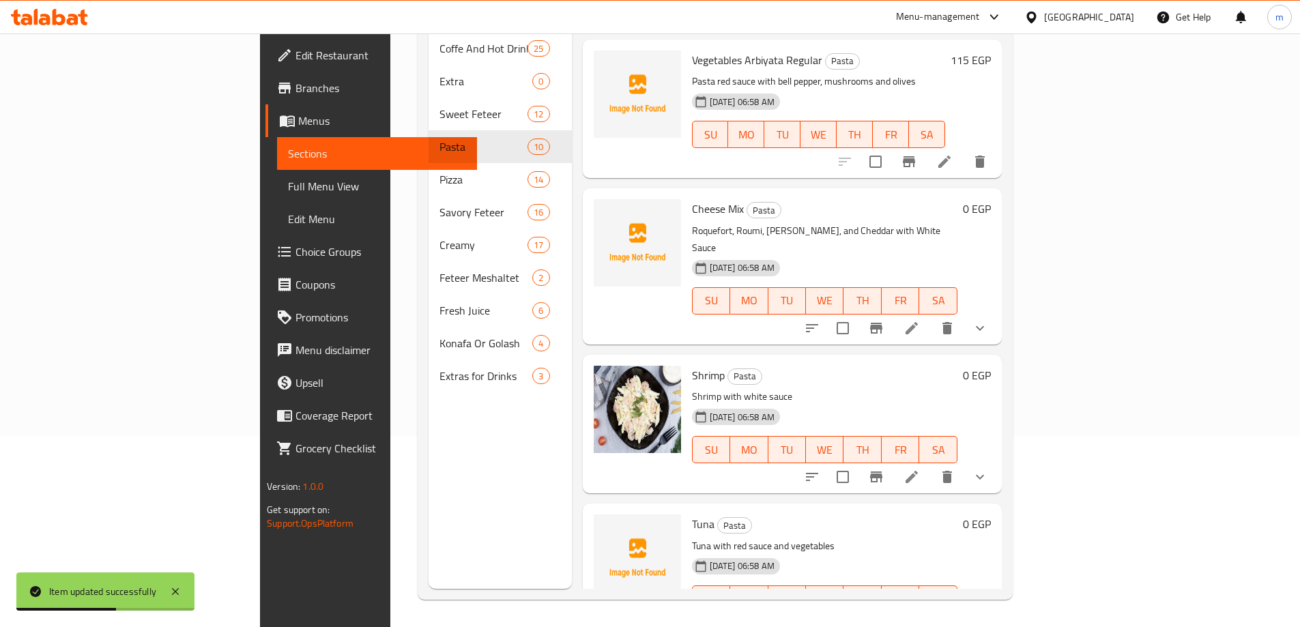
scroll to position [898, 0]
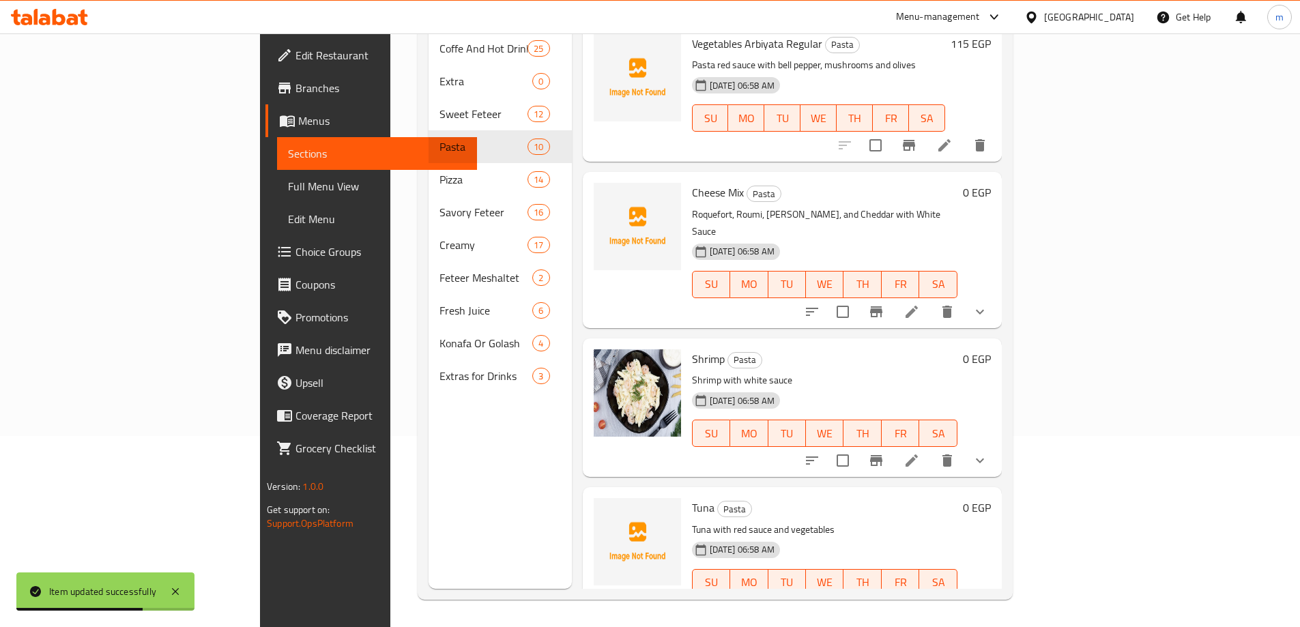
click at [920, 602] on icon at bounding box center [911, 610] width 16 height 16
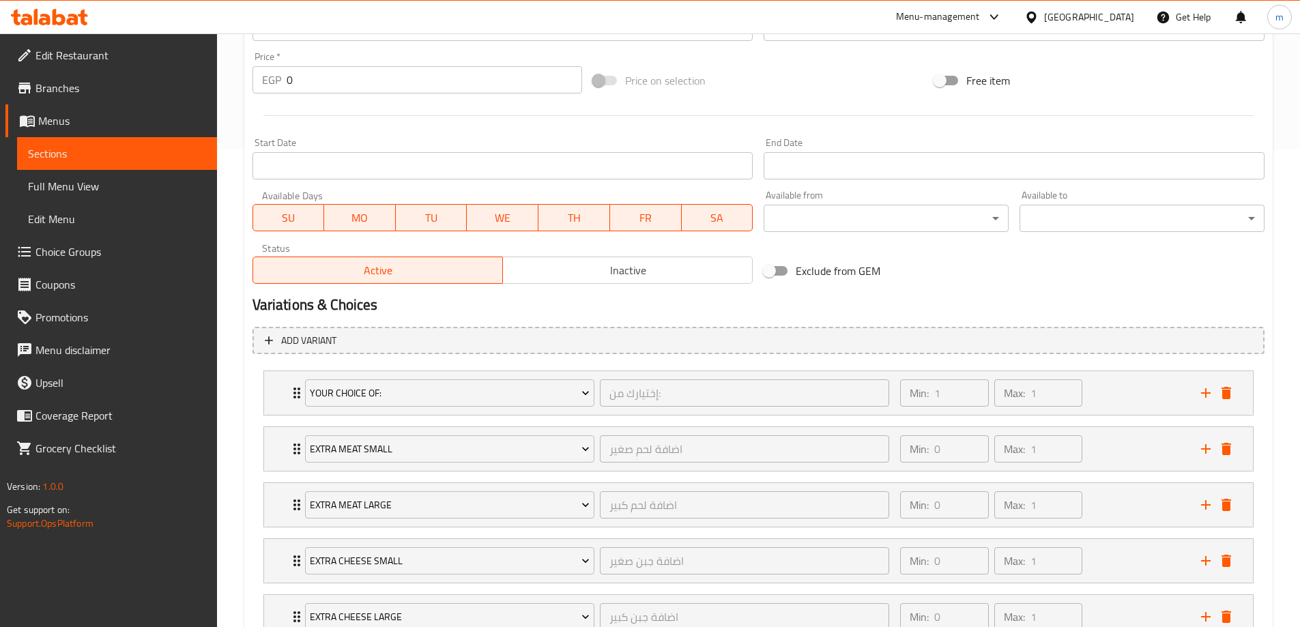
scroll to position [639, 0]
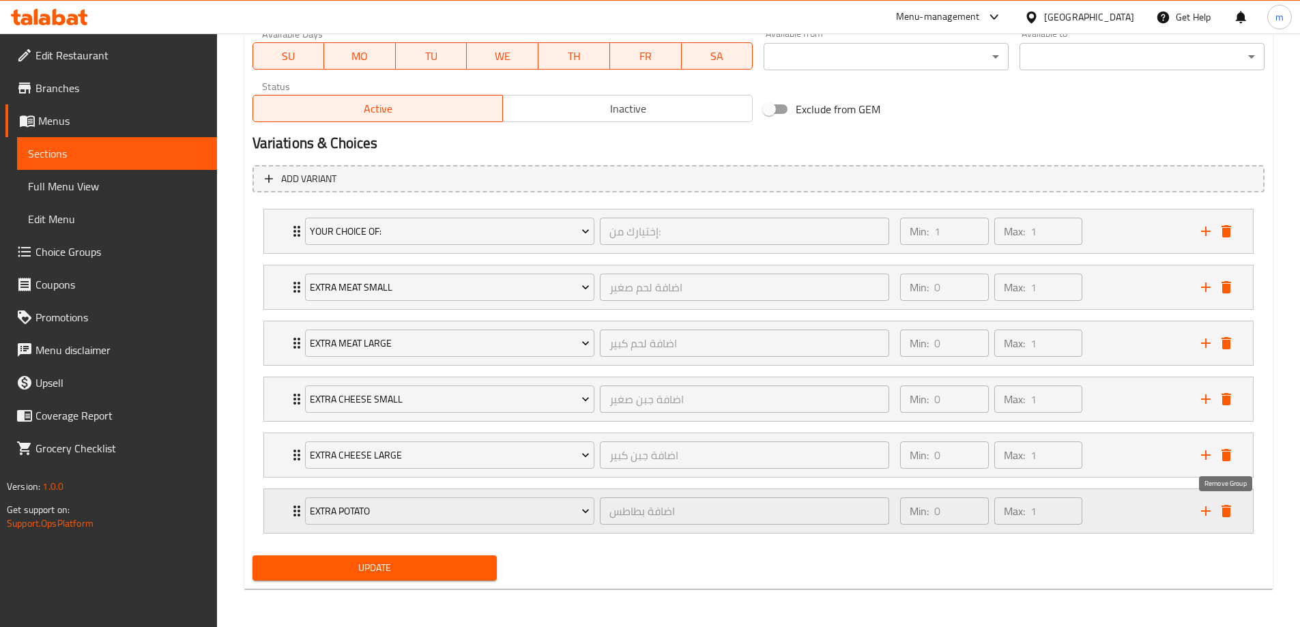
click at [1226, 507] on icon "delete" at bounding box center [1226, 511] width 10 height 12
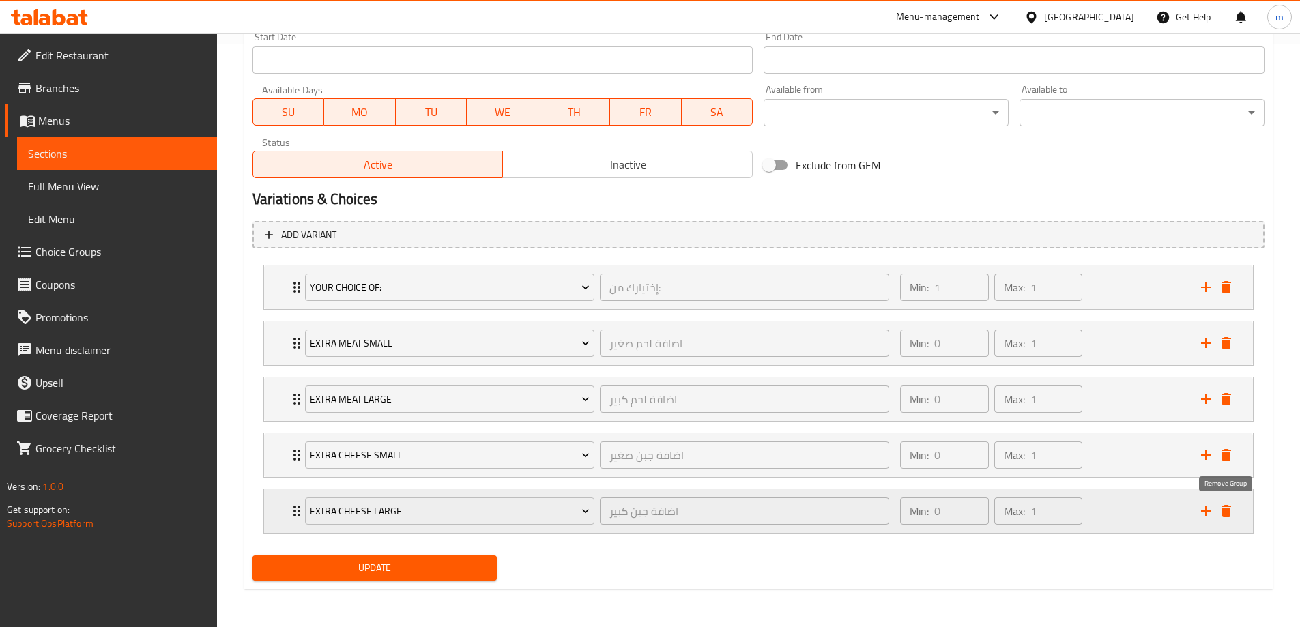
scroll to position [583, 0]
click at [1223, 508] on icon "delete" at bounding box center [1226, 511] width 10 height 12
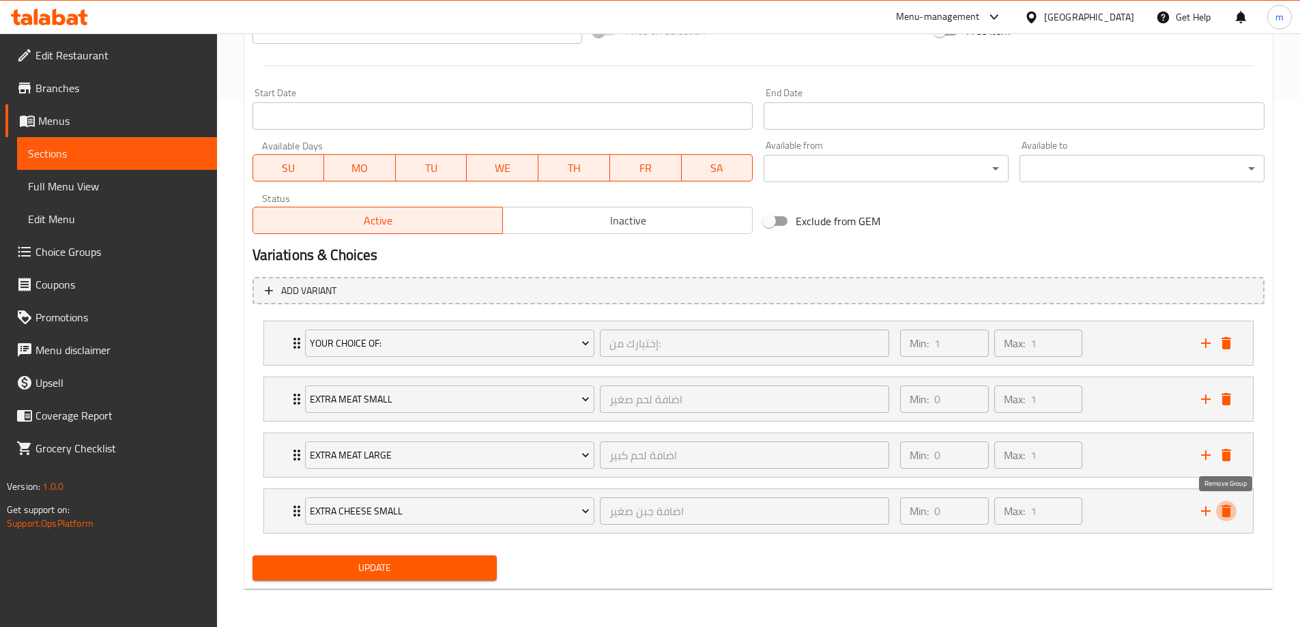
click at [1223, 508] on icon "delete" at bounding box center [1226, 511] width 10 height 12
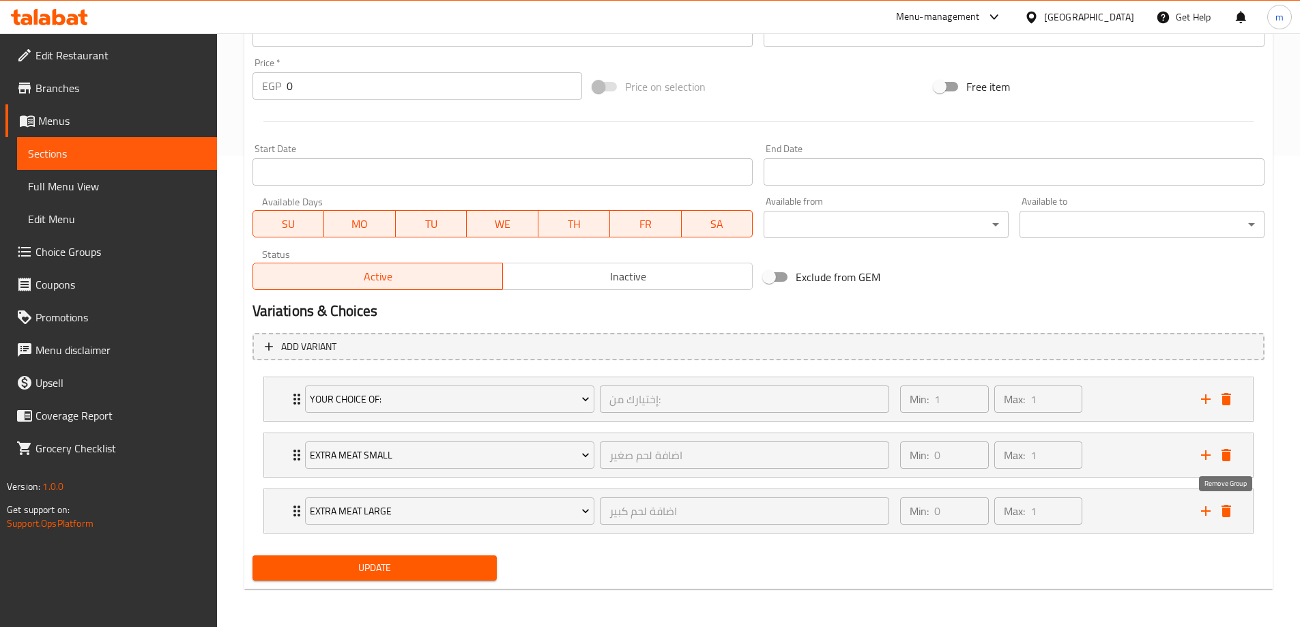
click at [1223, 508] on icon "delete" at bounding box center [1226, 511] width 10 height 12
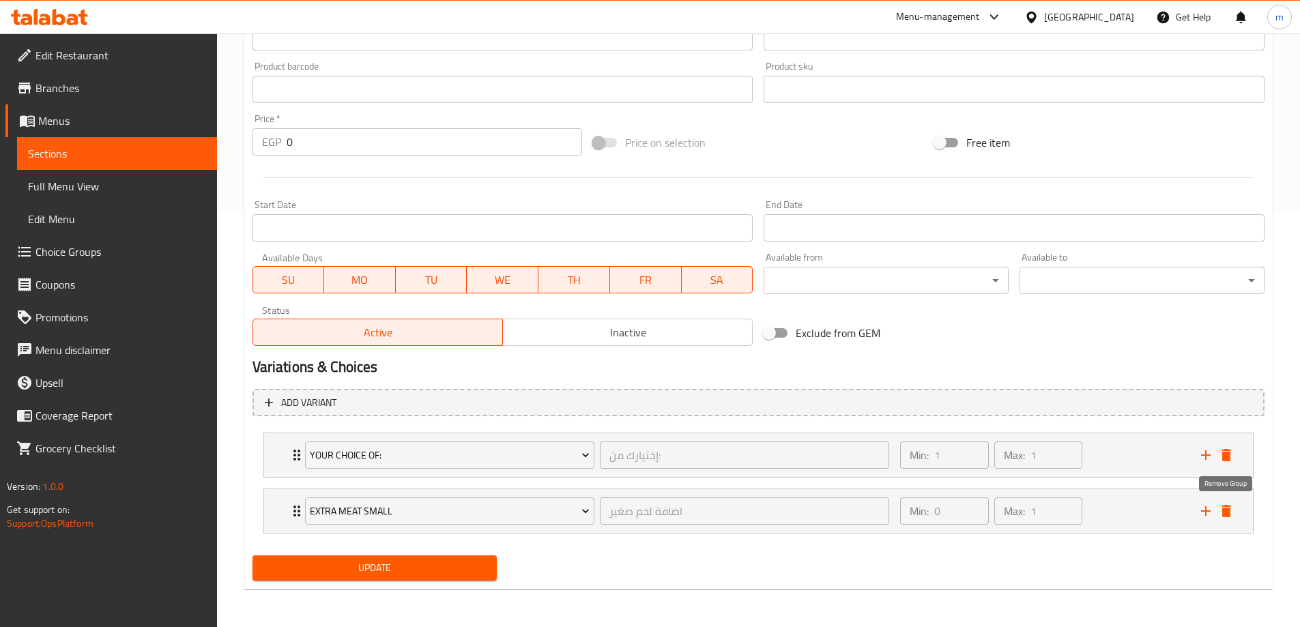
click at [1223, 508] on icon "delete" at bounding box center [1226, 511] width 10 height 12
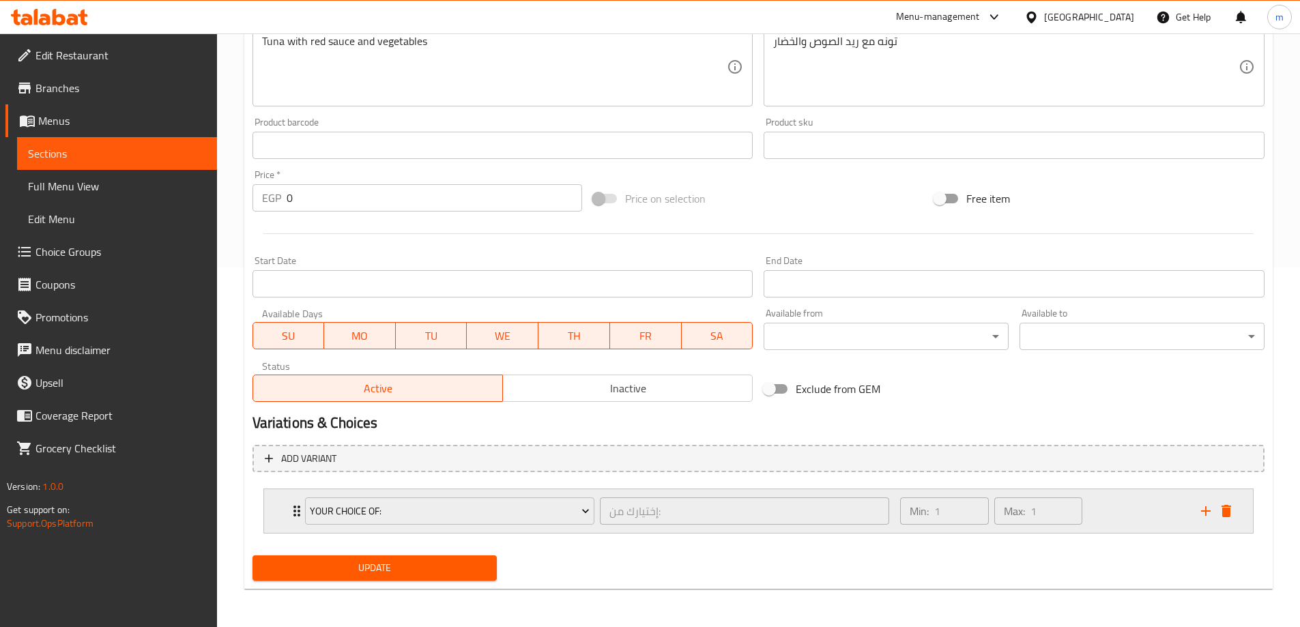
click at [293, 516] on icon "Expand" at bounding box center [296, 511] width 7 height 11
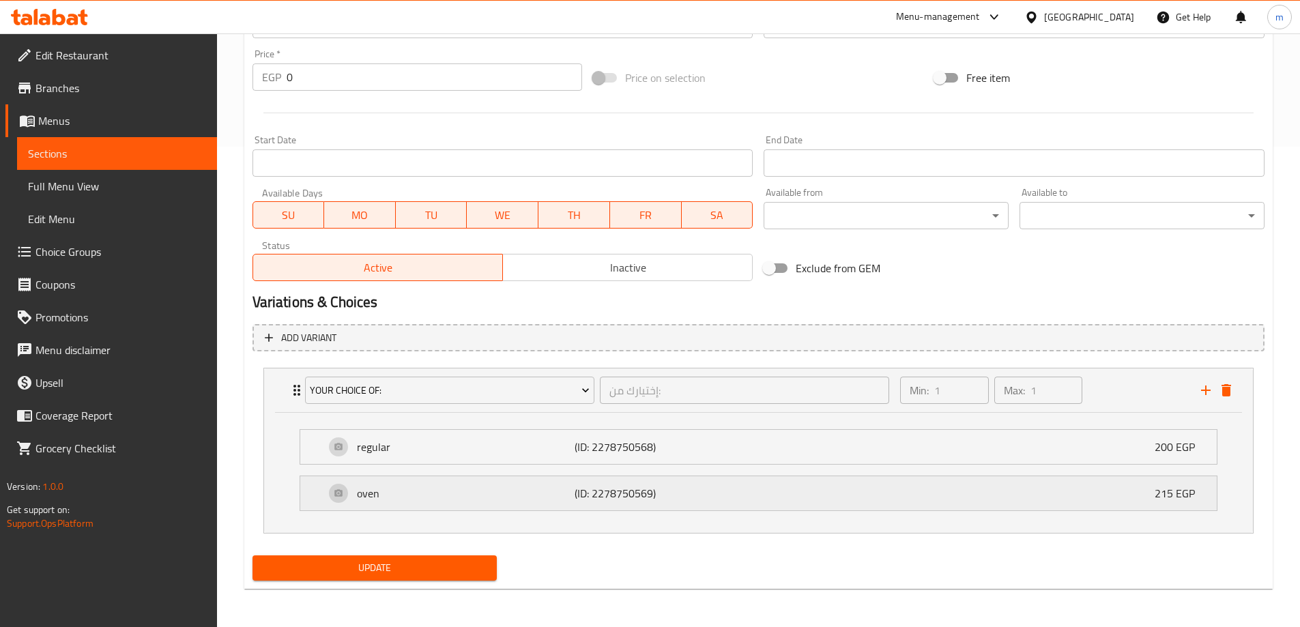
click at [381, 487] on p "oven" at bounding box center [466, 493] width 218 height 16
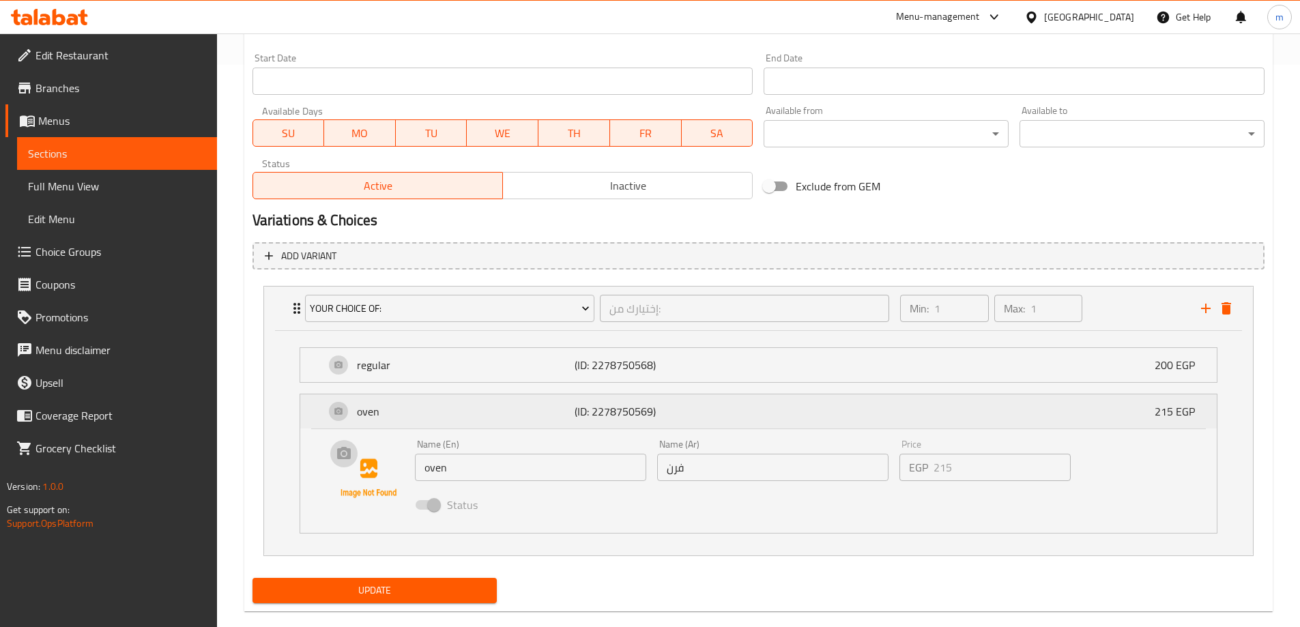
scroll to position [585, 0]
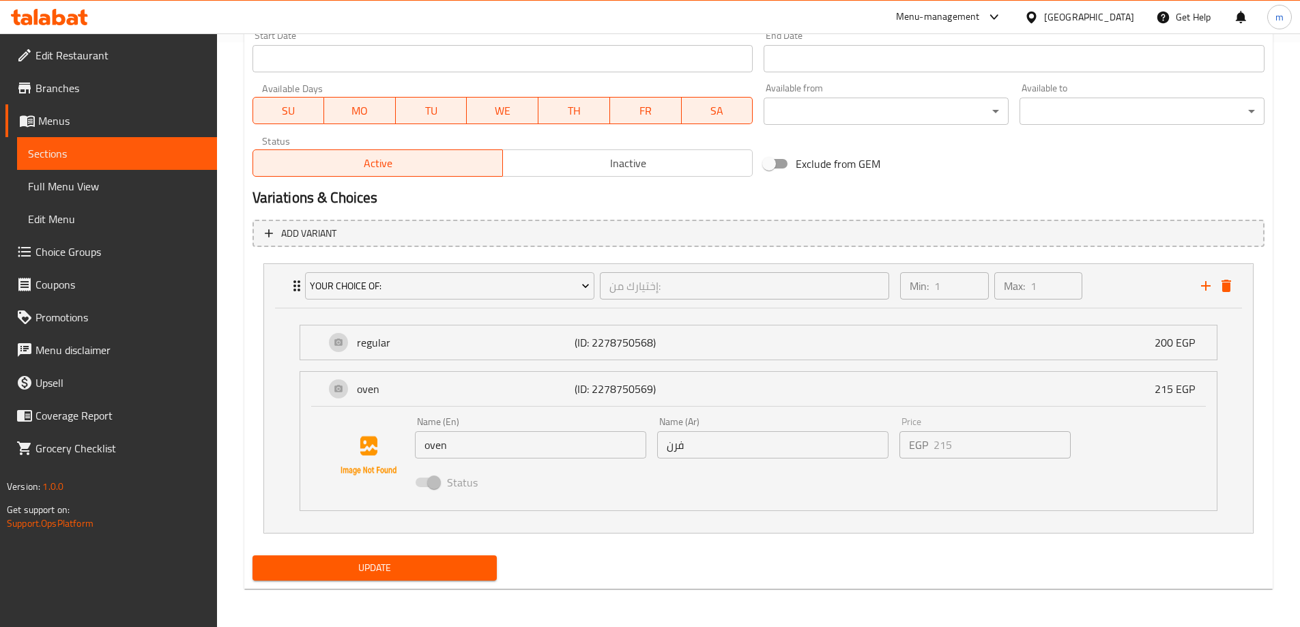
click at [448, 460] on div "Name (En) oven Name (En)" at bounding box center [530, 437] width 242 height 53
click at [452, 443] on input "oven" at bounding box center [530, 444] width 231 height 27
click at [457, 448] on input "oven" at bounding box center [530, 444] width 231 height 27
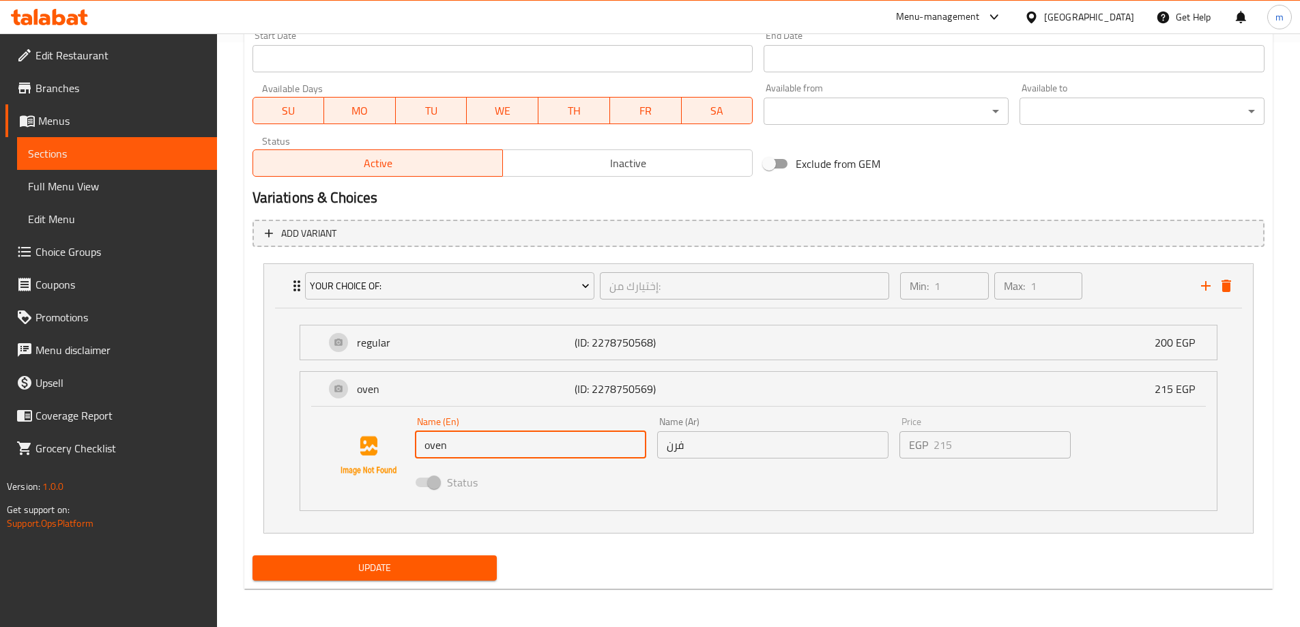
click at [457, 448] on input "oven" at bounding box center [530, 444] width 231 height 27
type input "Oven"
click at [434, 347] on p "regular" at bounding box center [466, 342] width 218 height 16
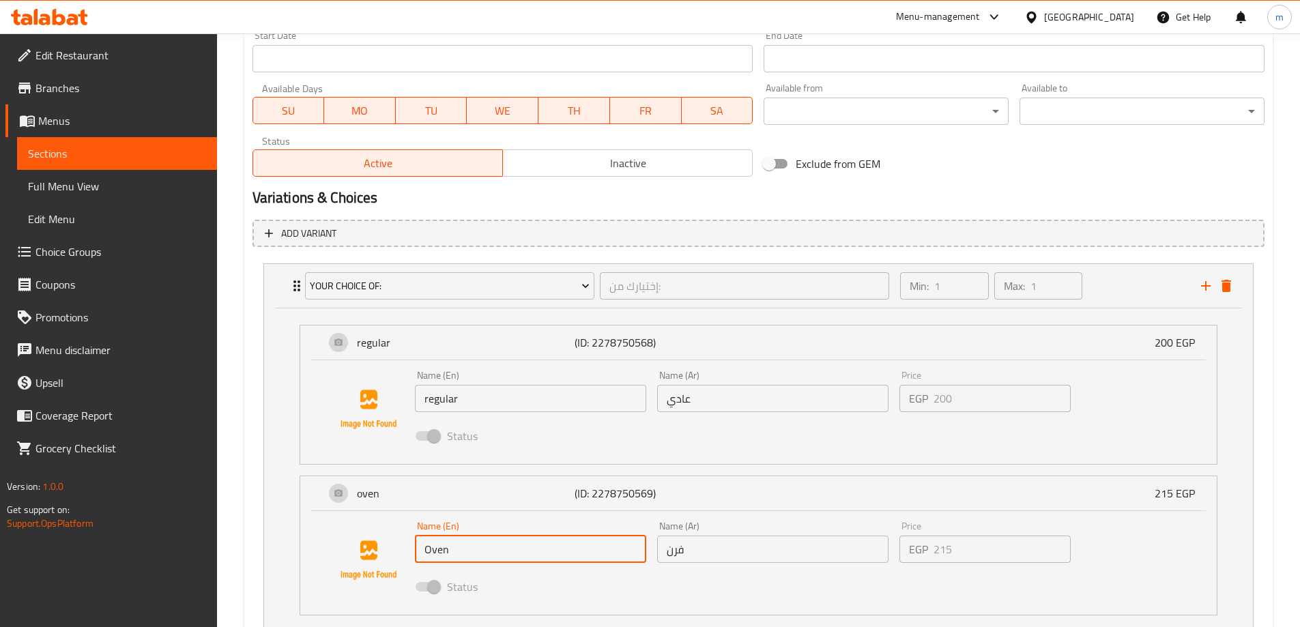
click at [476, 403] on input "regular" at bounding box center [530, 398] width 231 height 27
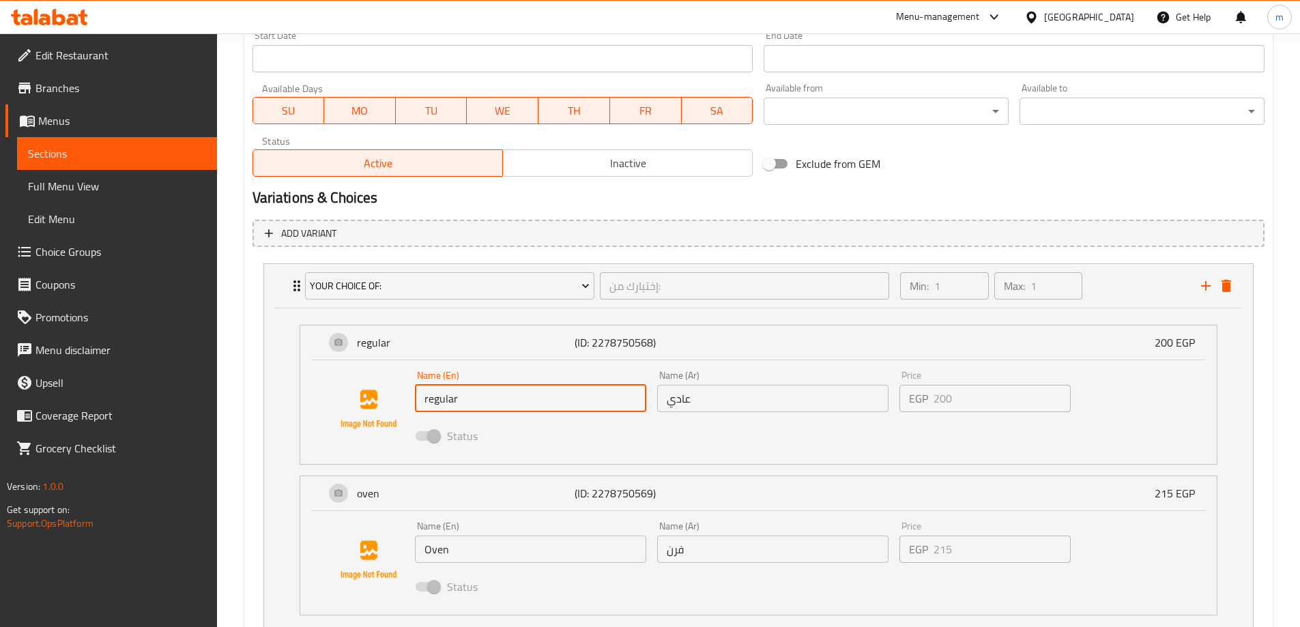
type input "Regular"
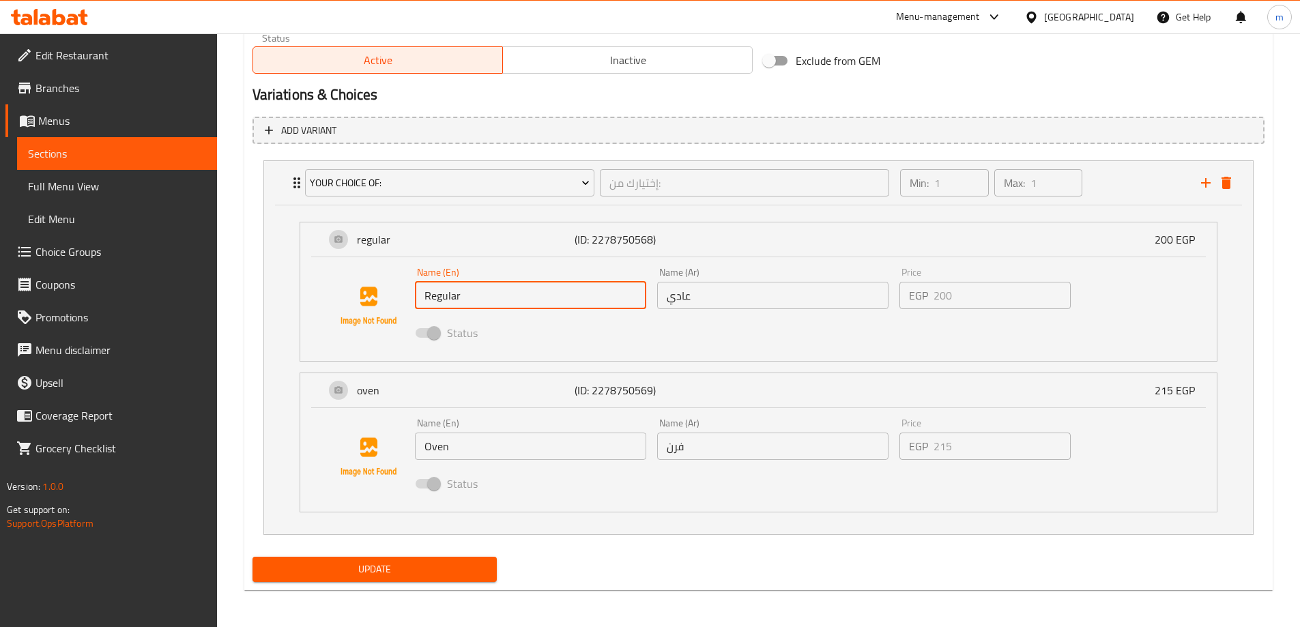
scroll to position [689, 0]
click at [373, 578] on button "Update" at bounding box center [374, 567] width 245 height 25
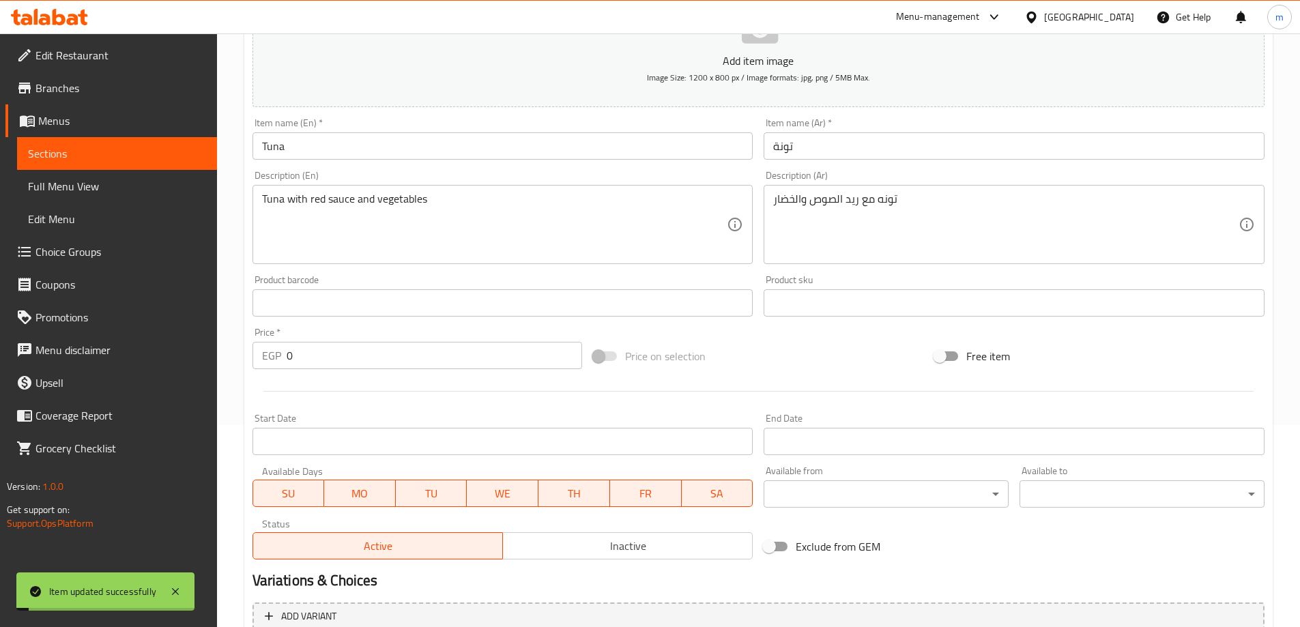
scroll to position [0, 0]
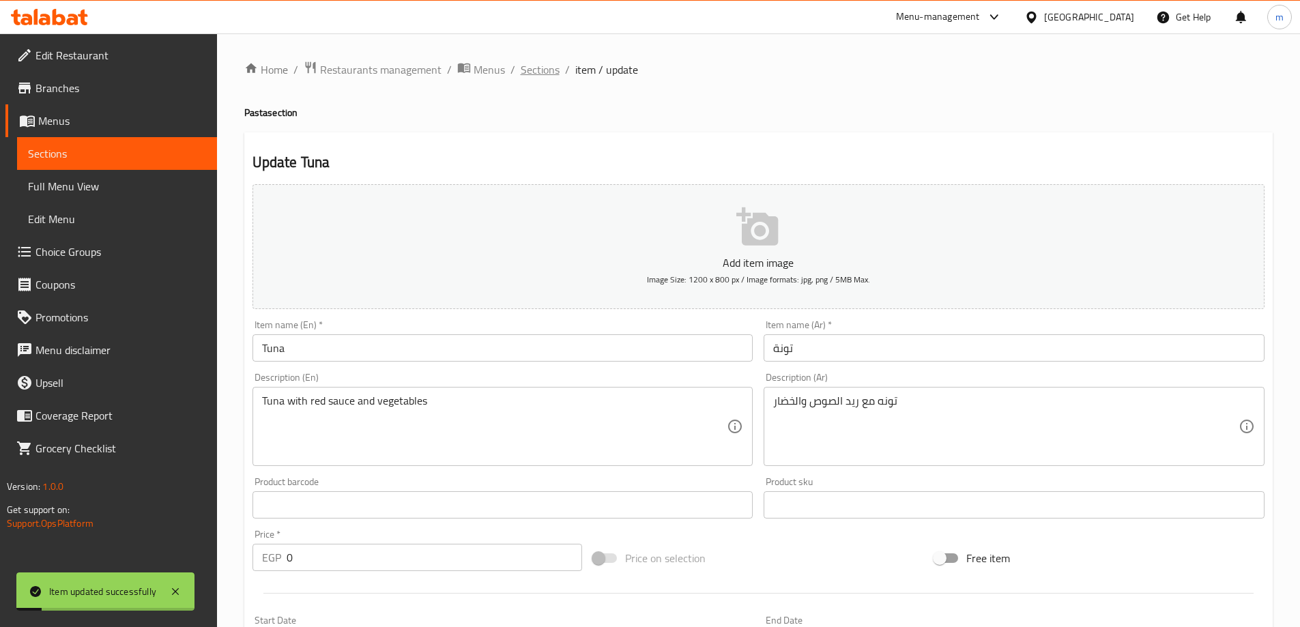
click at [542, 78] on span "Sections" at bounding box center [540, 69] width 39 height 16
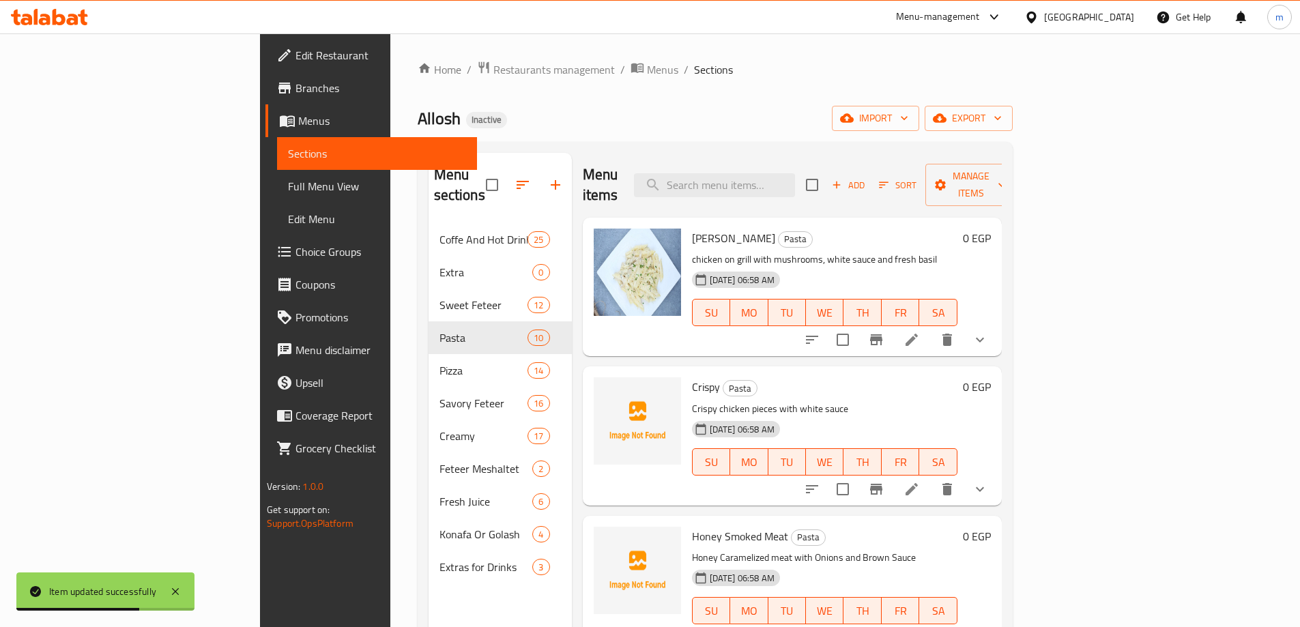
scroll to position [347, 0]
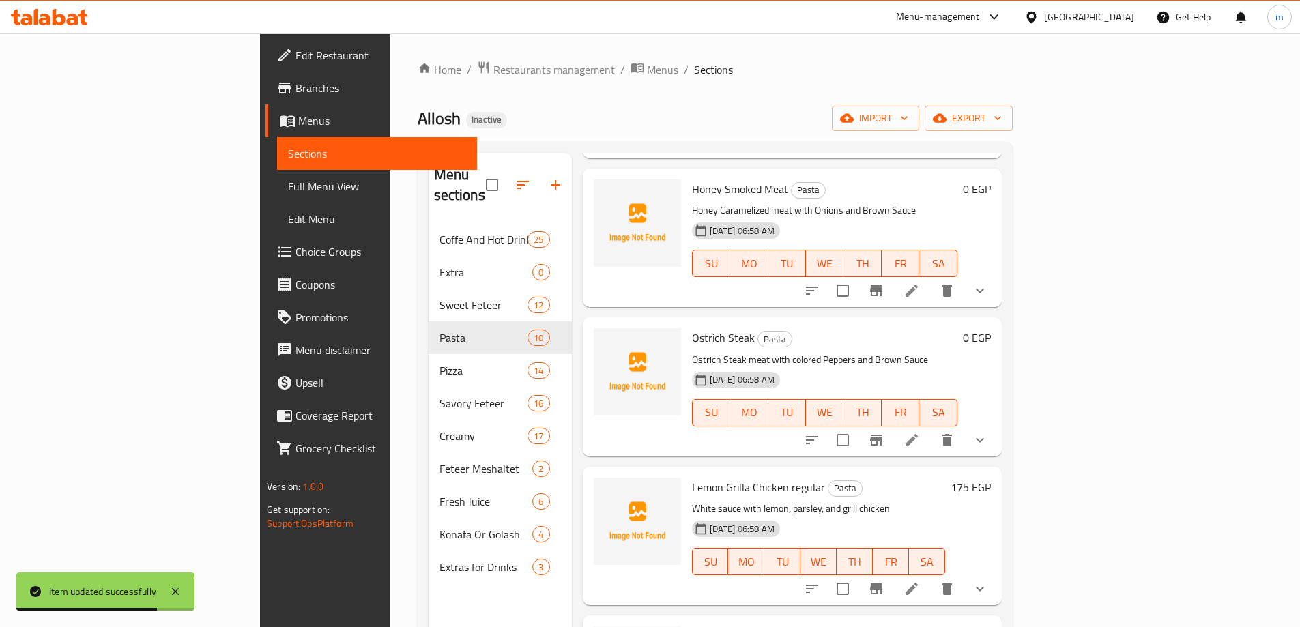
click at [920, 581] on icon at bounding box center [911, 589] width 16 height 16
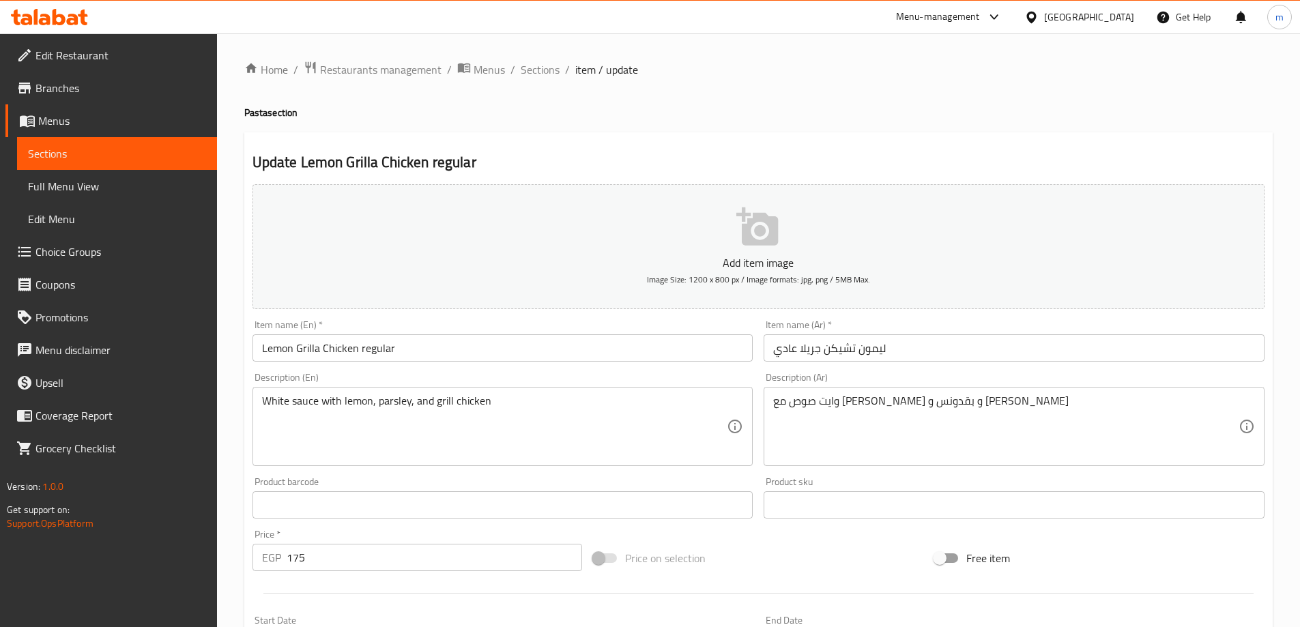
click at [896, 125] on div "Home / Restaurants management / Menus / Sections / item / update Pasta section …" at bounding box center [758, 622] width 1028 height 1122
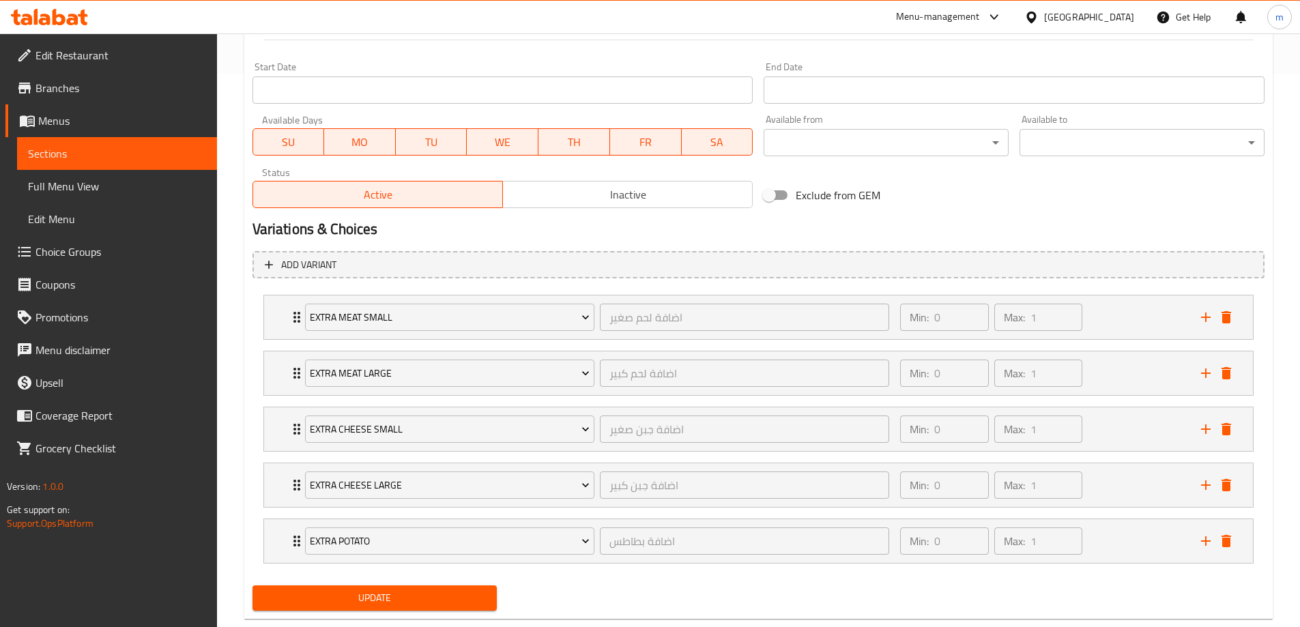
scroll to position [583, 0]
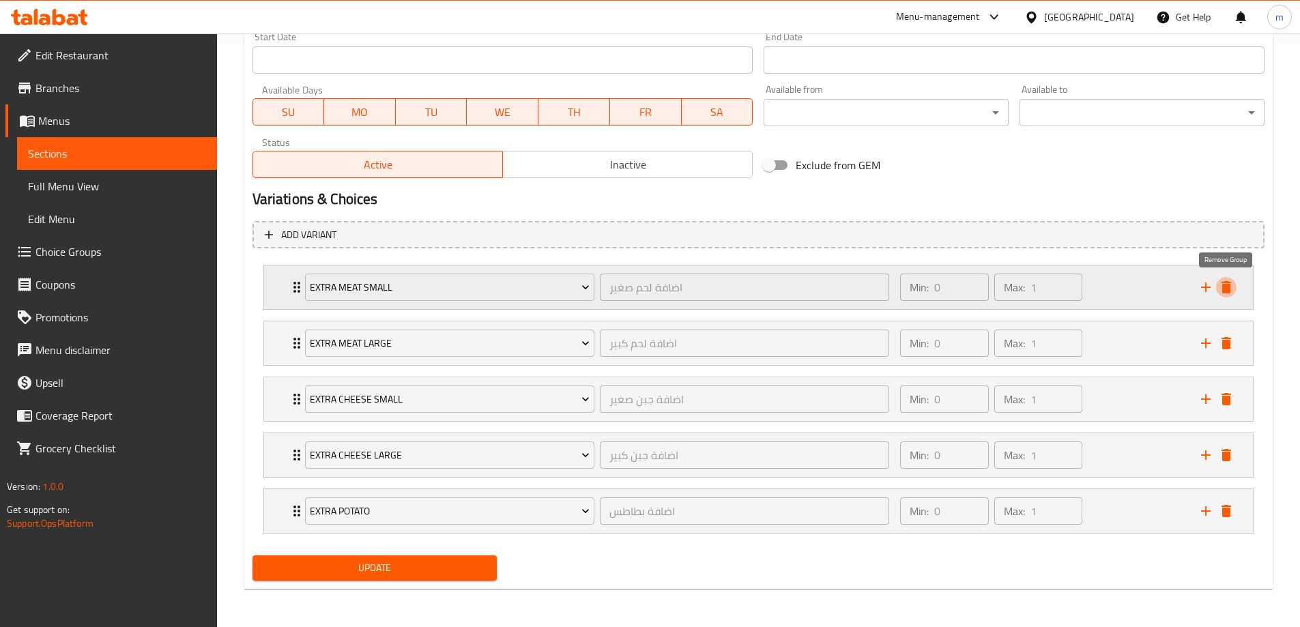
click at [1227, 294] on icon "delete" at bounding box center [1226, 287] width 16 height 16
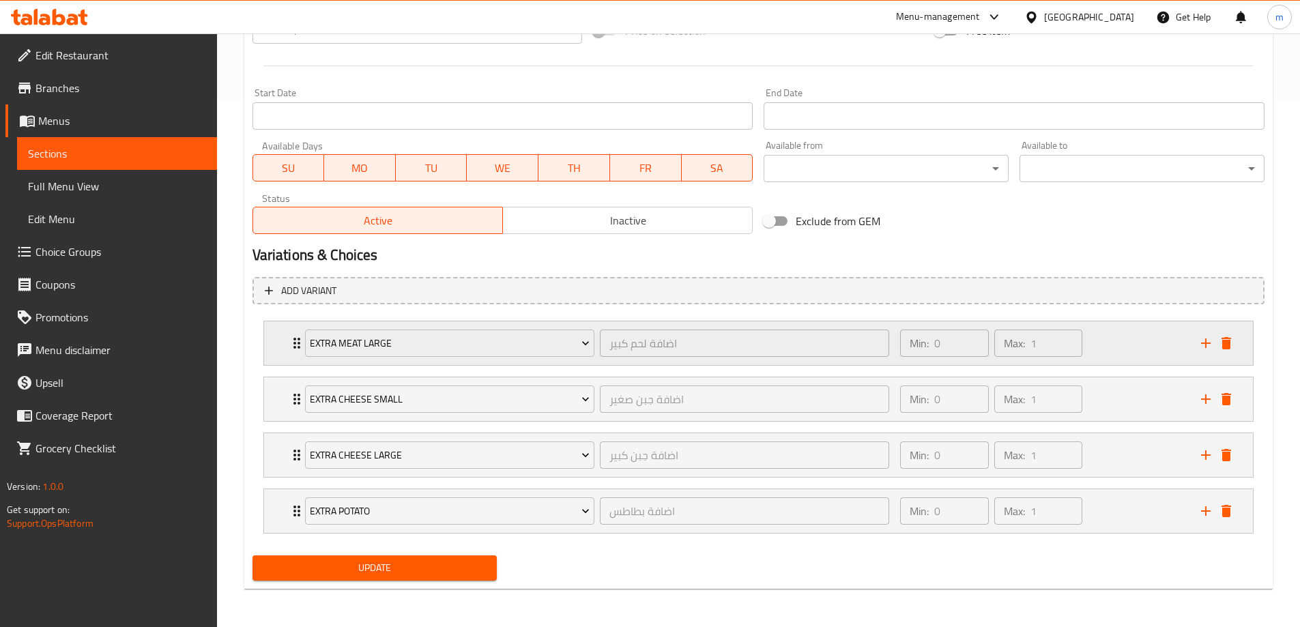
click at [1220, 331] on div "Extra Meat Large اضافة لحم كبير ​ Min: 0 ​ Max: 1 ​" at bounding box center [763, 343] width 948 height 44
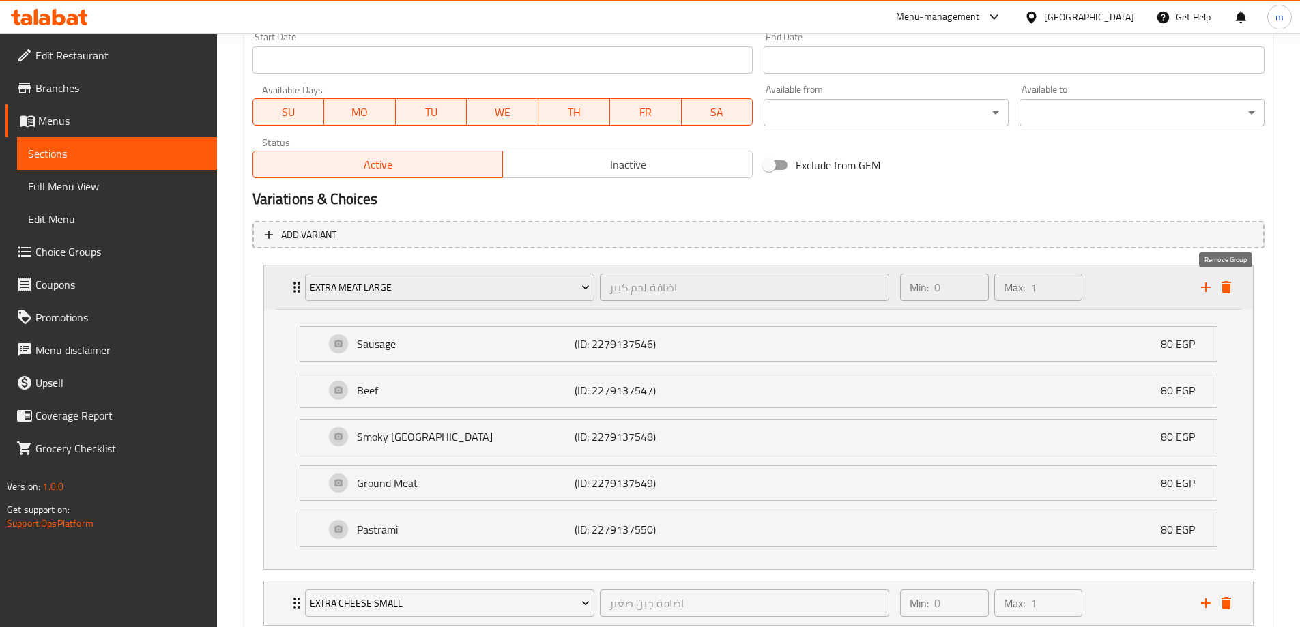
click at [1221, 293] on icon "delete" at bounding box center [1226, 287] width 16 height 16
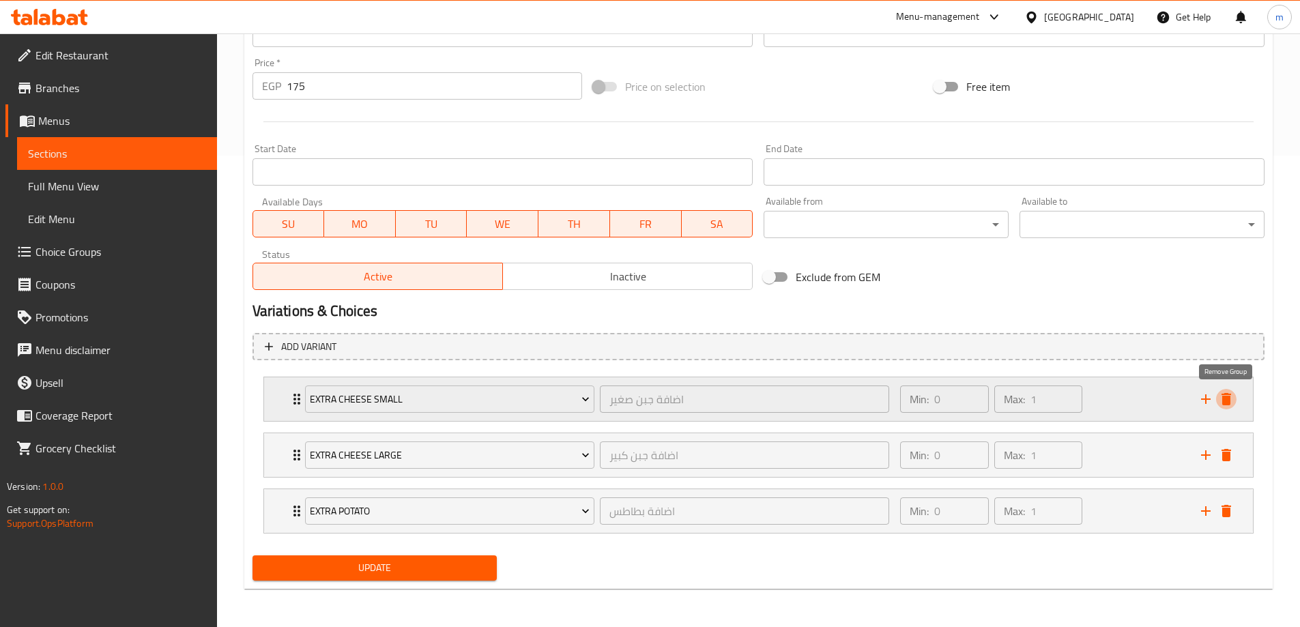
click at [1231, 394] on icon "delete" at bounding box center [1226, 399] width 16 height 16
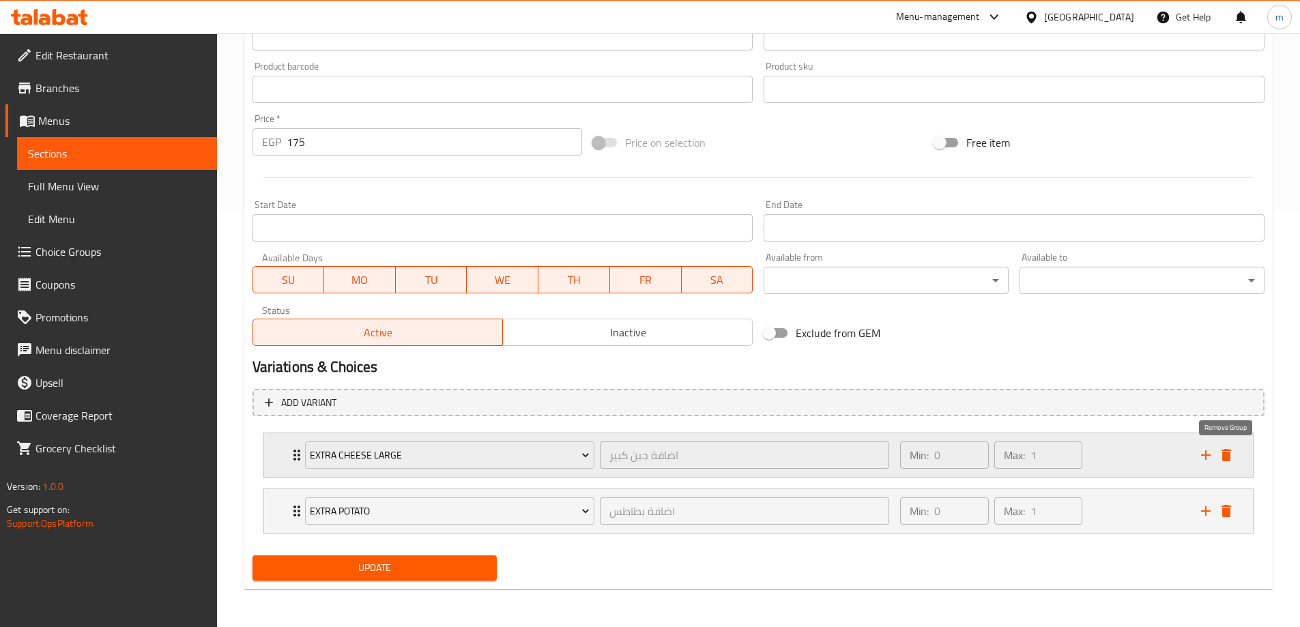
click at [1228, 458] on icon "delete" at bounding box center [1226, 455] width 10 height 12
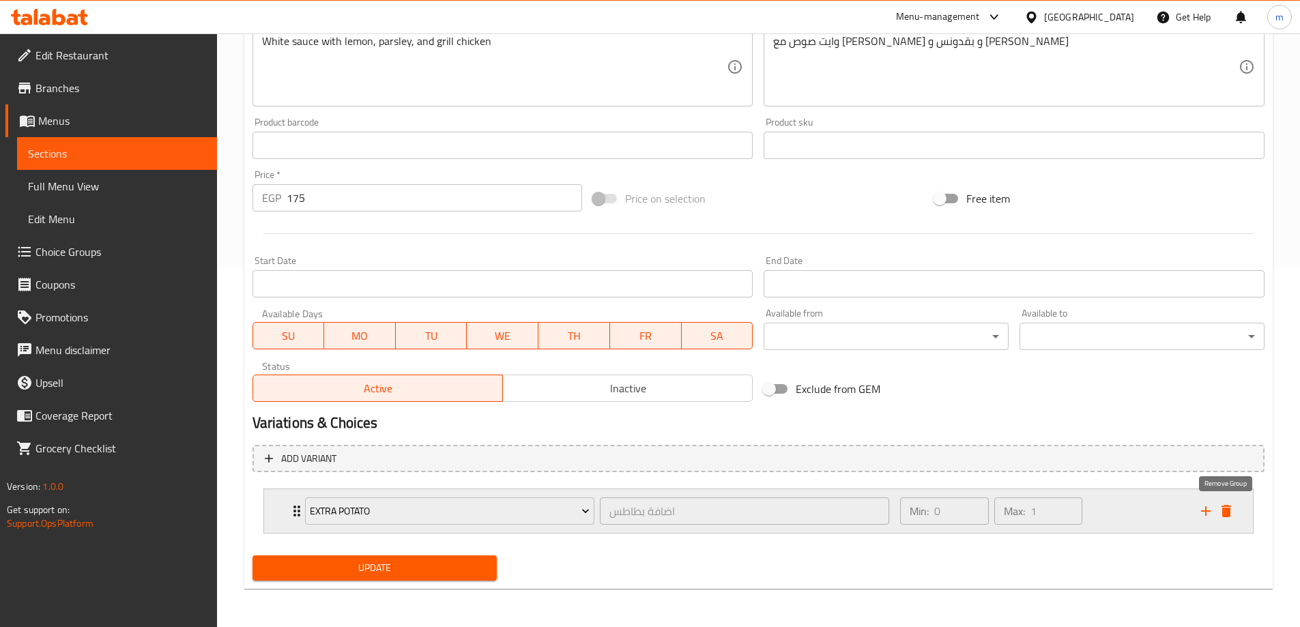
click at [1227, 511] on icon "delete" at bounding box center [1226, 511] width 10 height 12
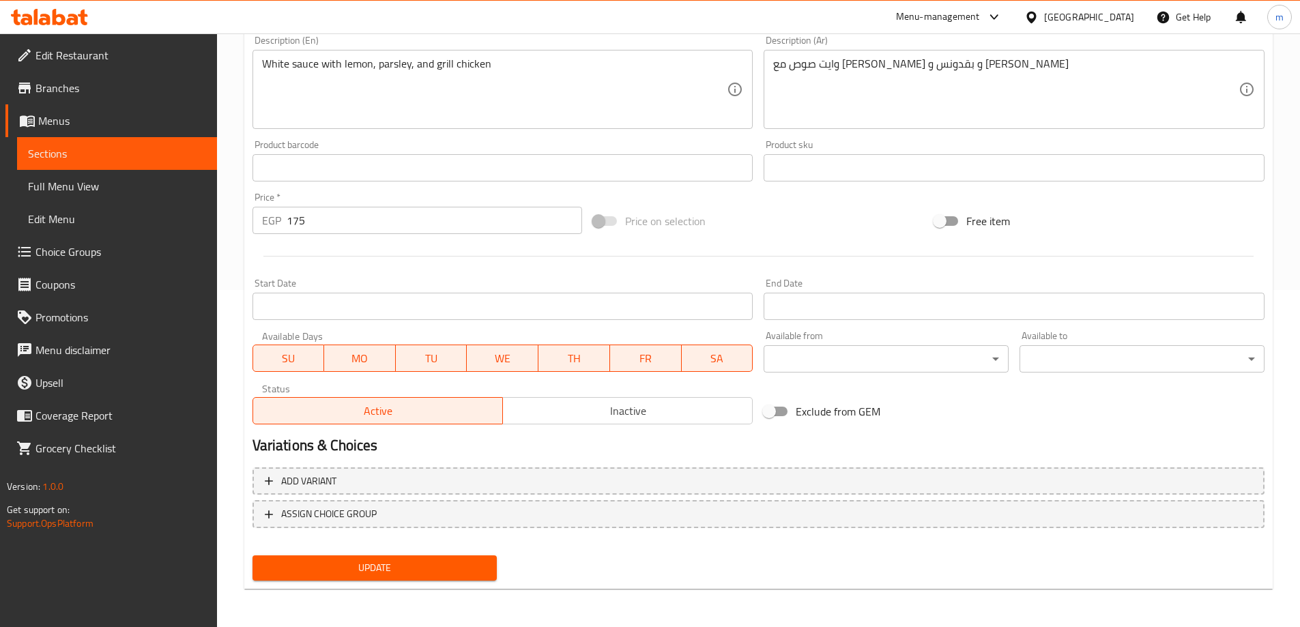
scroll to position [337, 0]
click at [424, 580] on button "Update" at bounding box center [374, 567] width 245 height 25
click at [765, 201] on div "Add item image Image Size: 1200 x 800 px / Image formats: jpg, png / 5MB Max. I…" at bounding box center [758, 136] width 1023 height 588
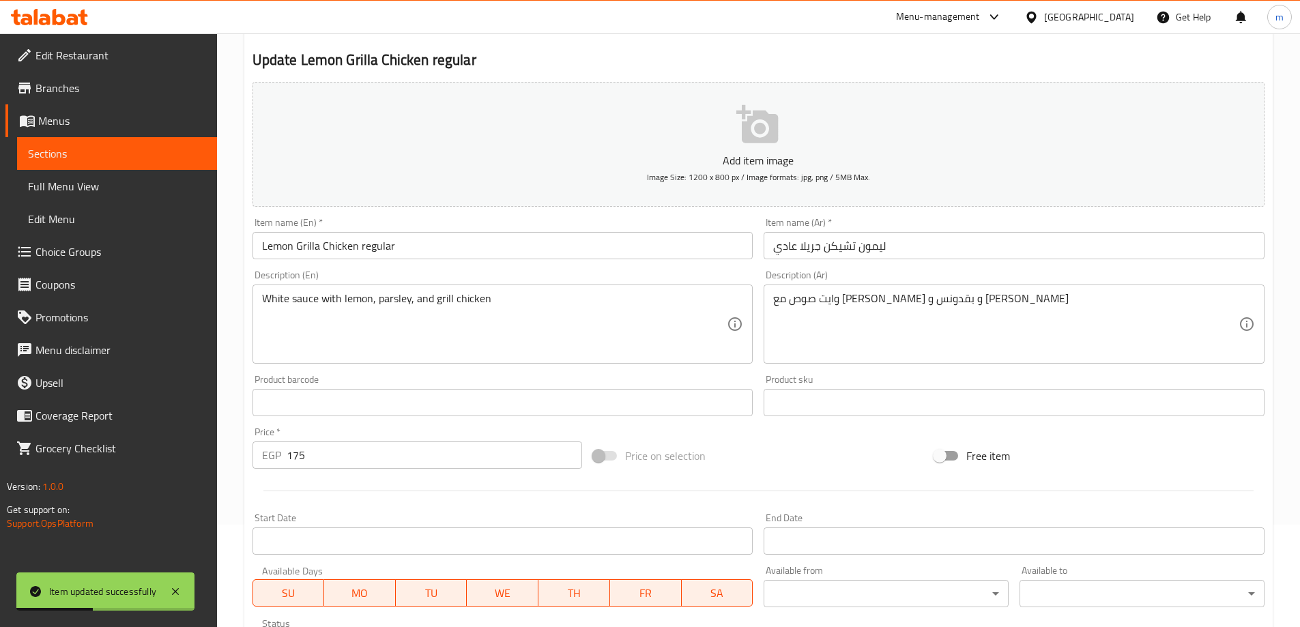
scroll to position [0, 0]
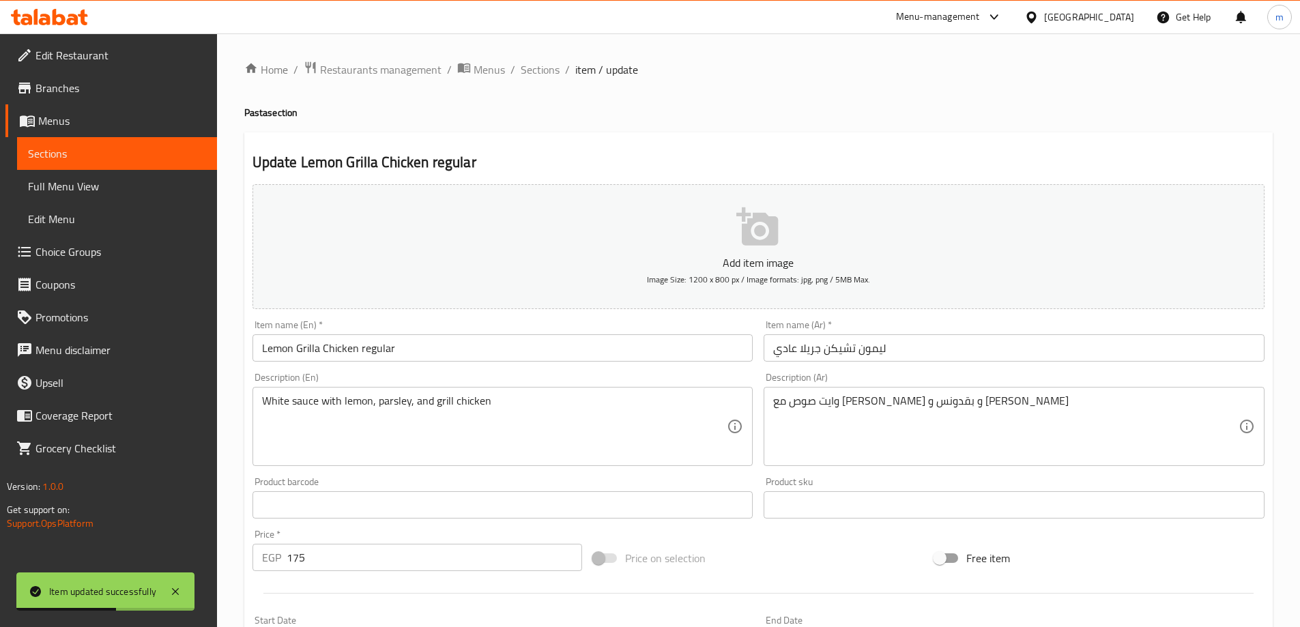
click at [458, 334] on input "Lemon Grilla Chicken regular" at bounding box center [502, 347] width 501 height 27
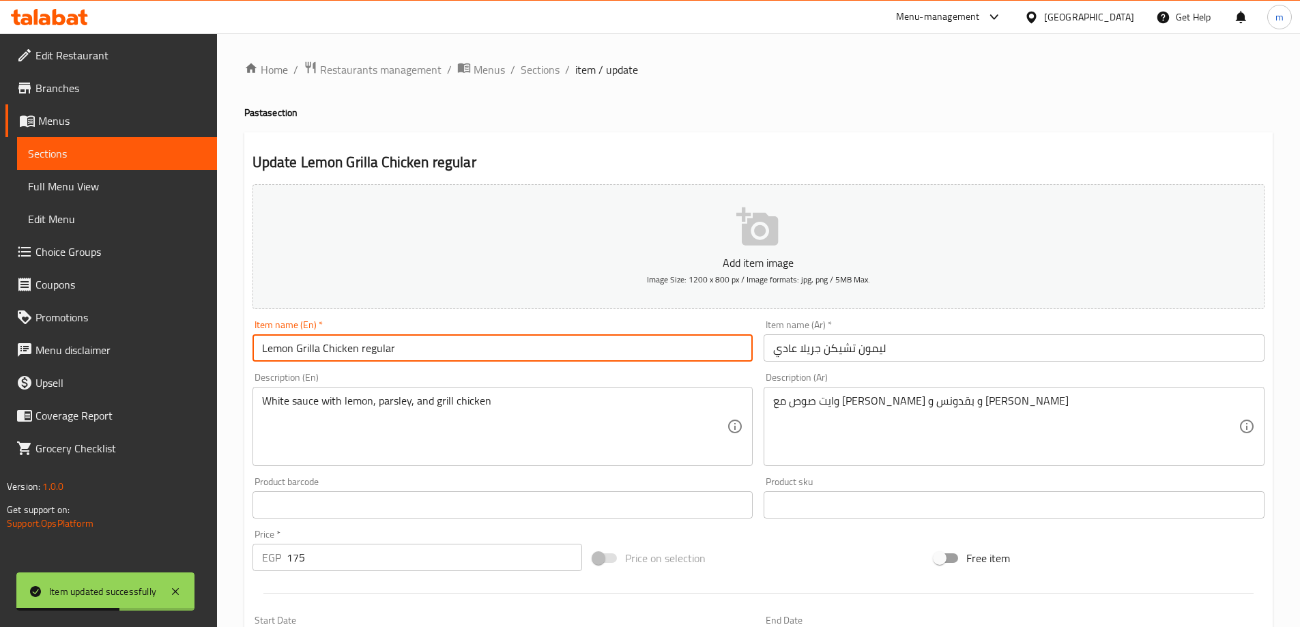
click at [458, 334] on input "Lemon Grilla Chicken regular" at bounding box center [502, 347] width 501 height 27
type input "Lemon Grilla Chicken Regular"
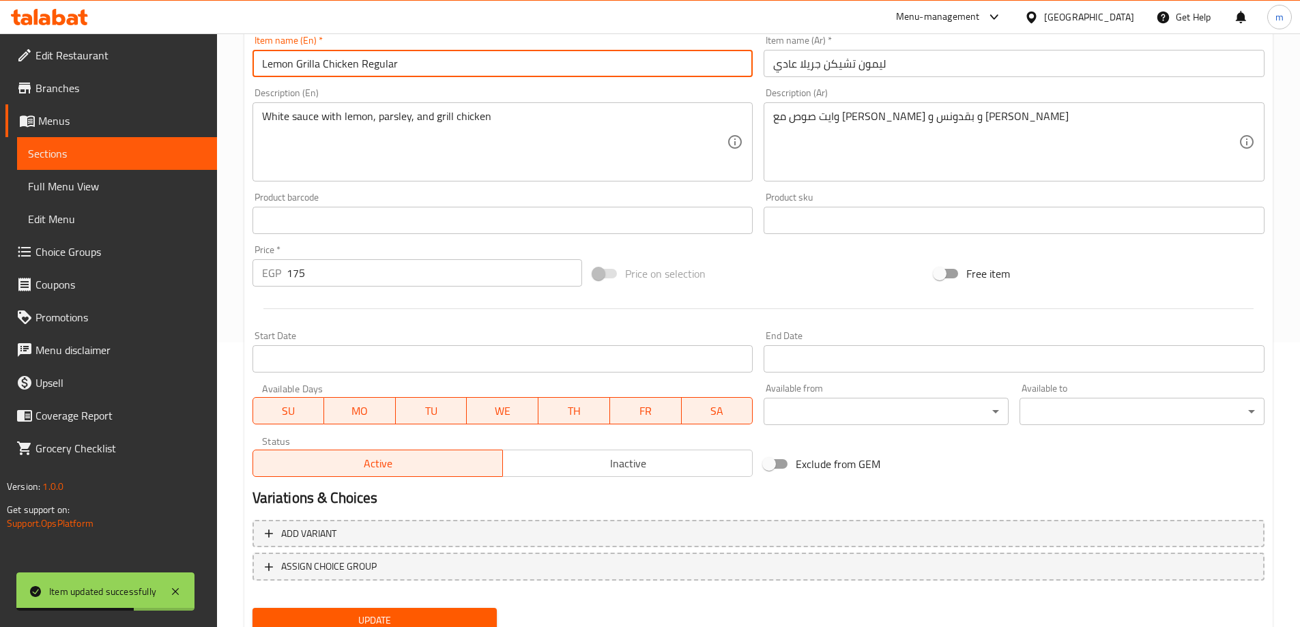
scroll to position [337, 0]
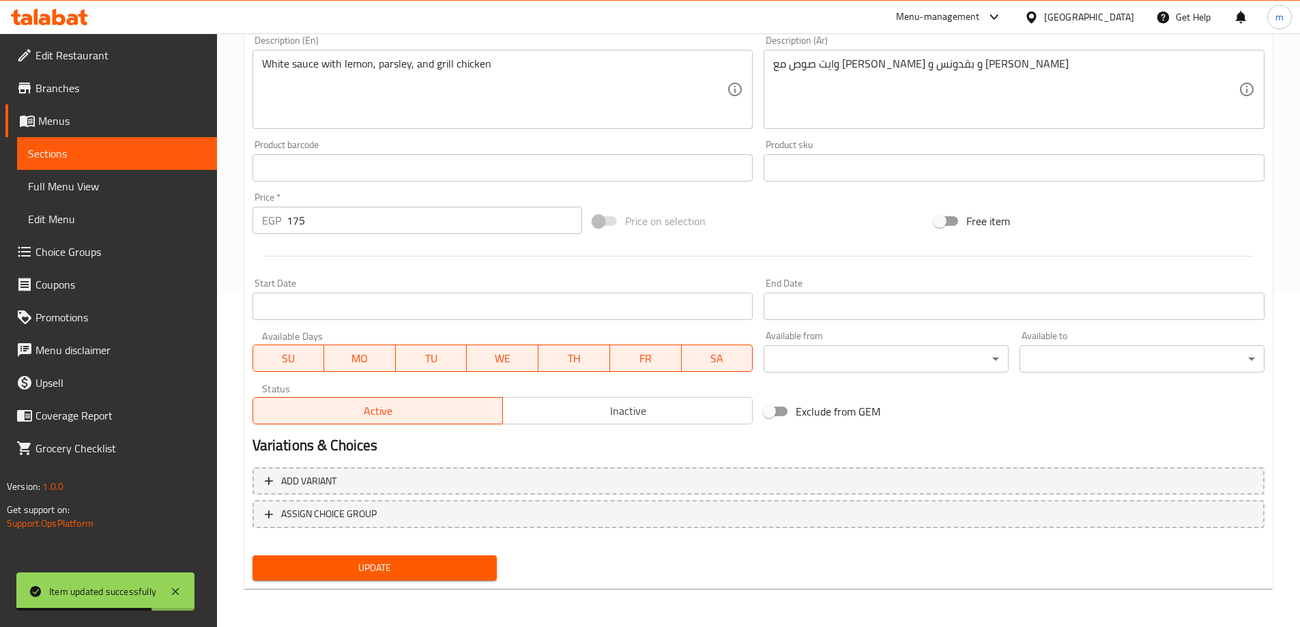
click at [441, 559] on button "Update" at bounding box center [374, 567] width 245 height 25
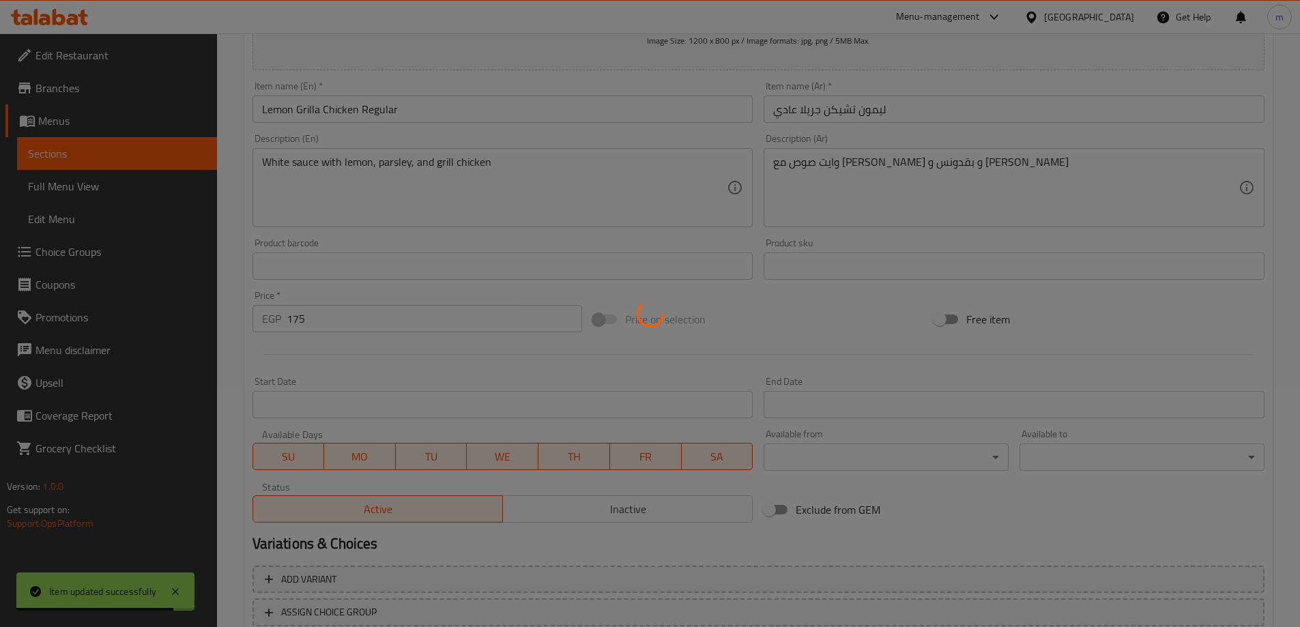
scroll to position [0, 0]
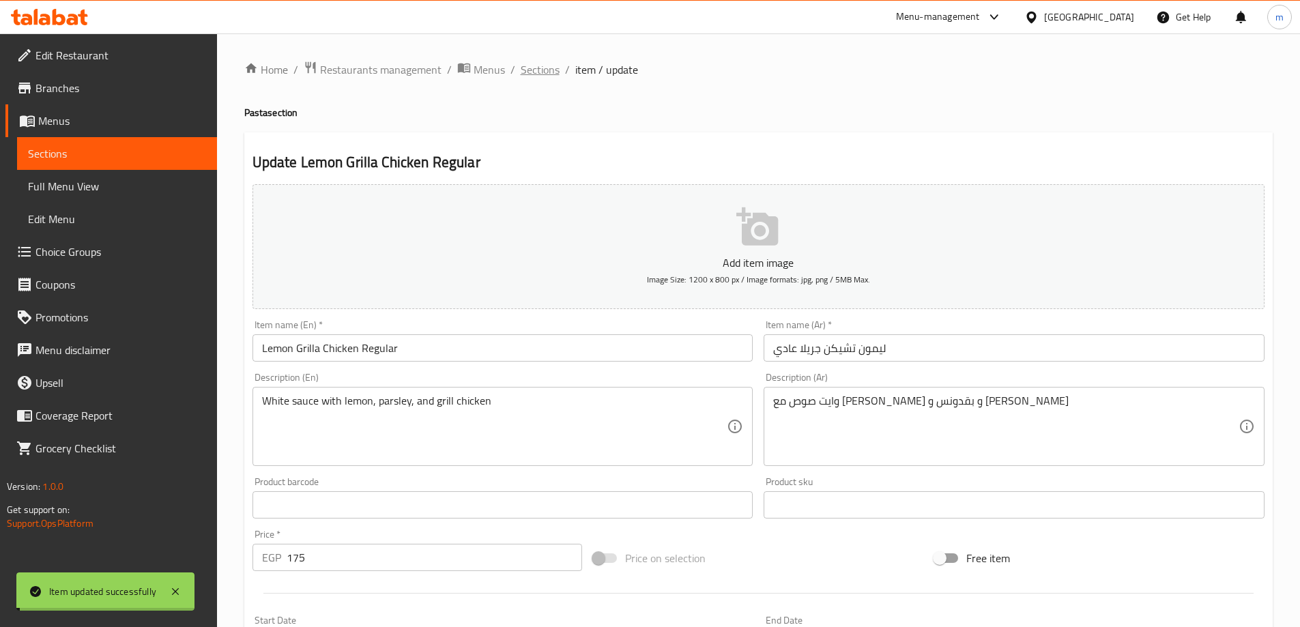
click at [537, 70] on span "Sections" at bounding box center [540, 69] width 39 height 16
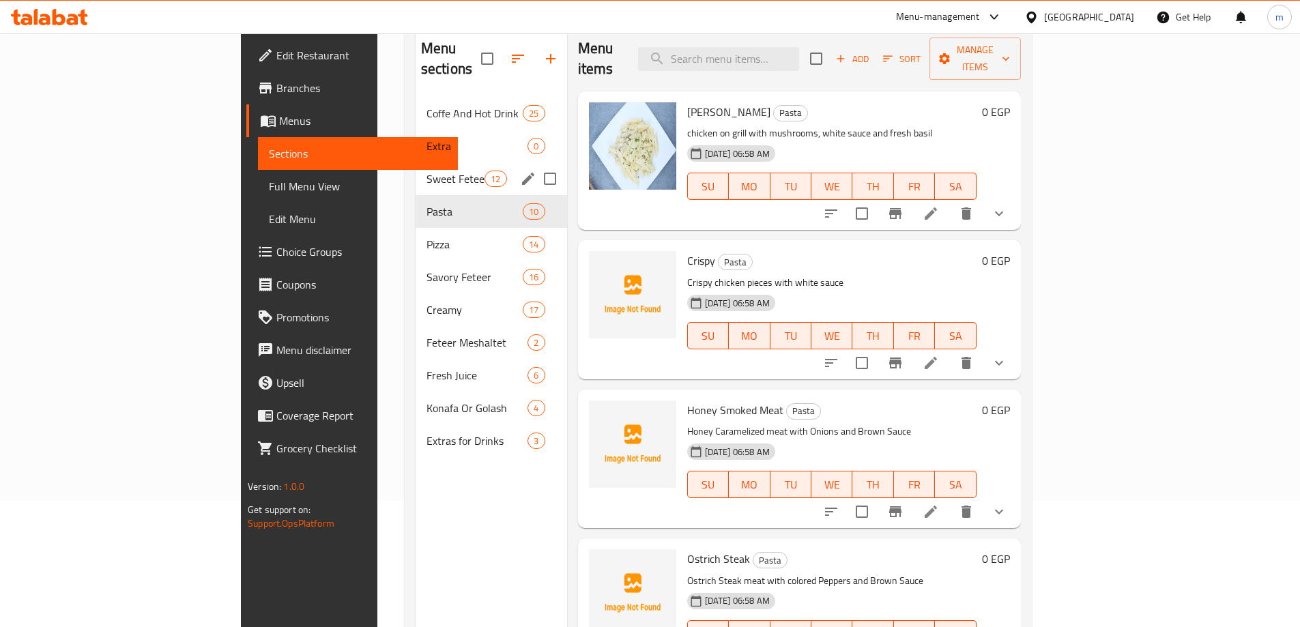
scroll to position [55, 0]
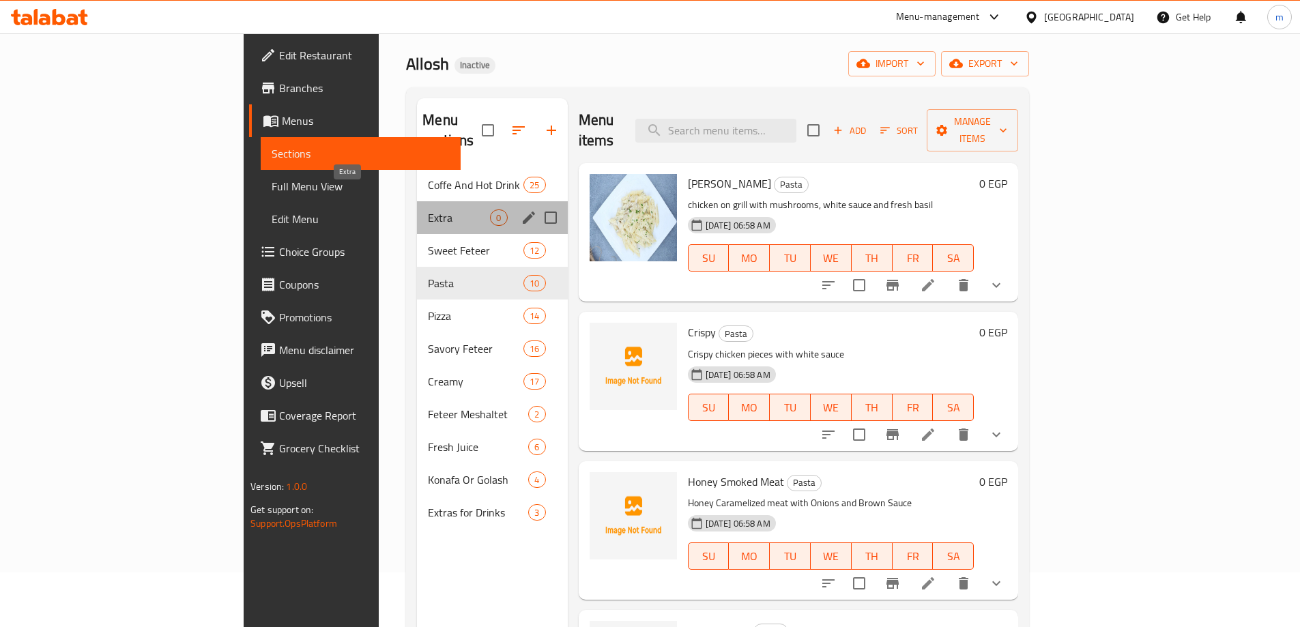
click at [428, 209] on span "Extra" at bounding box center [459, 217] width 62 height 16
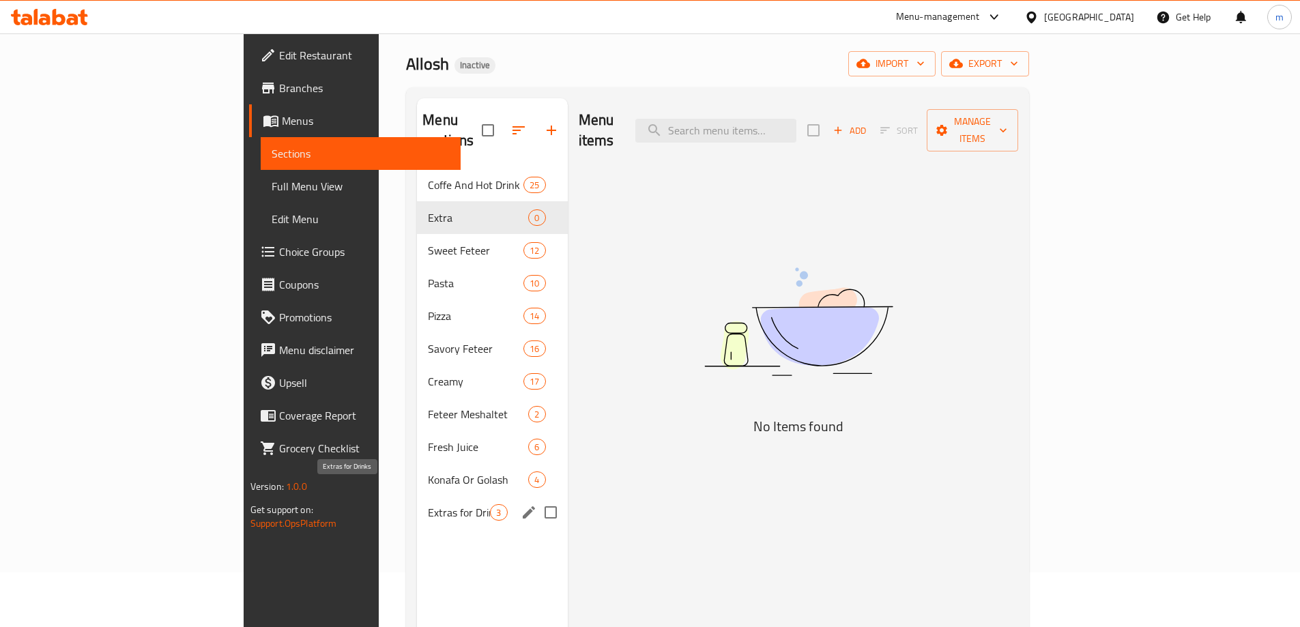
click at [428, 504] on span "Extras for Drinks" at bounding box center [459, 512] width 62 height 16
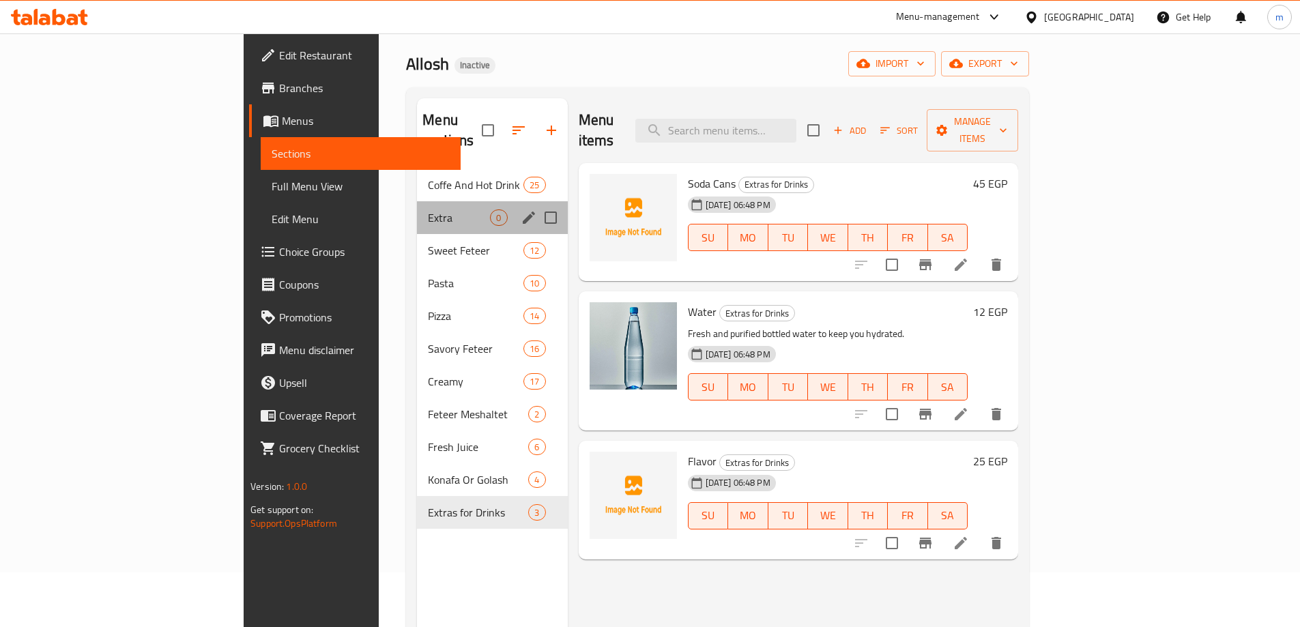
click at [417, 201] on div "Extra 0" at bounding box center [492, 217] width 150 height 33
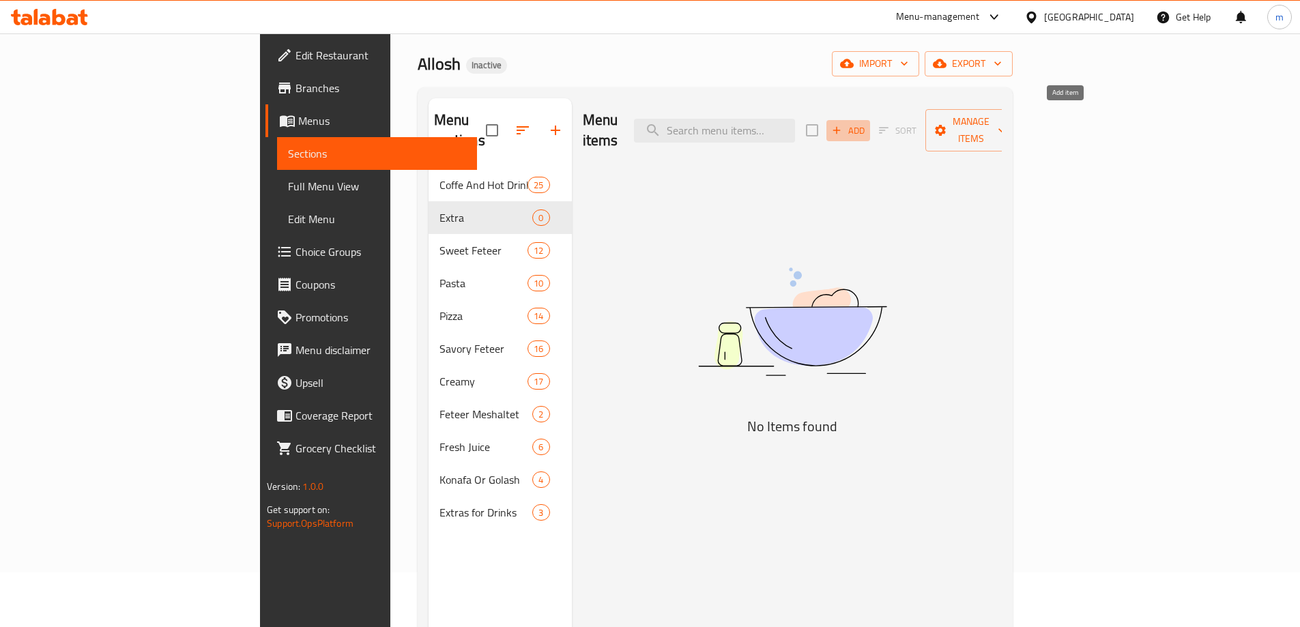
click at [866, 123] on span "Add" at bounding box center [848, 131] width 37 height 16
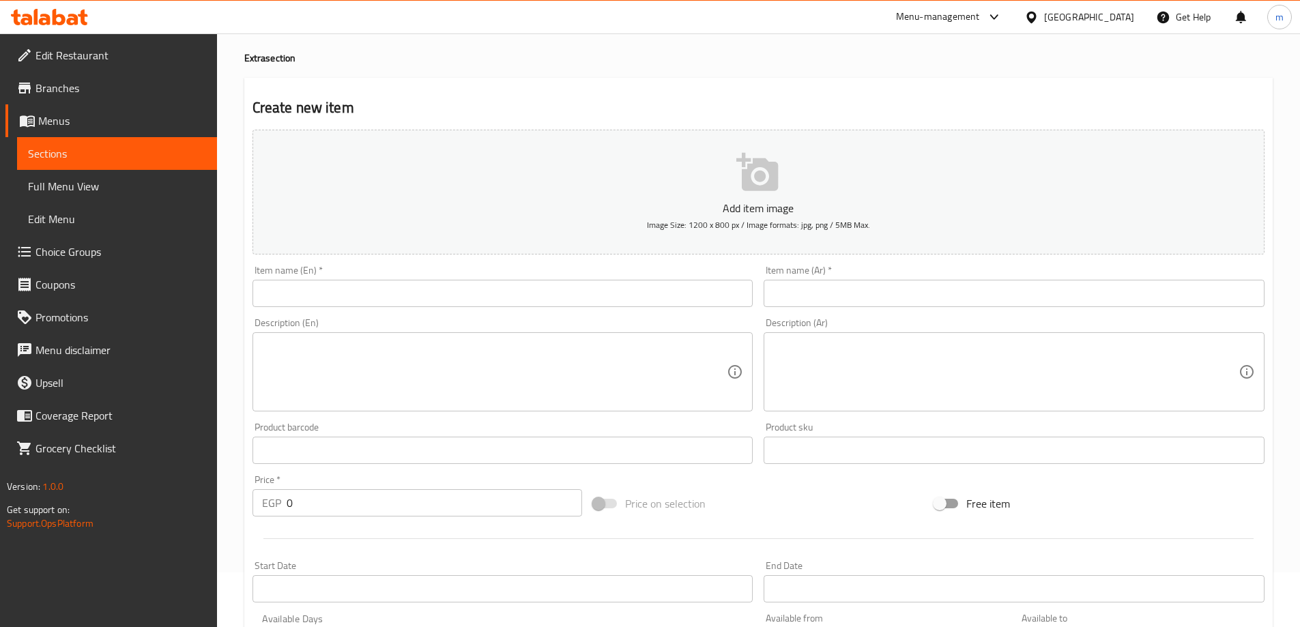
click at [571, 292] on input "text" at bounding box center [502, 293] width 501 height 27
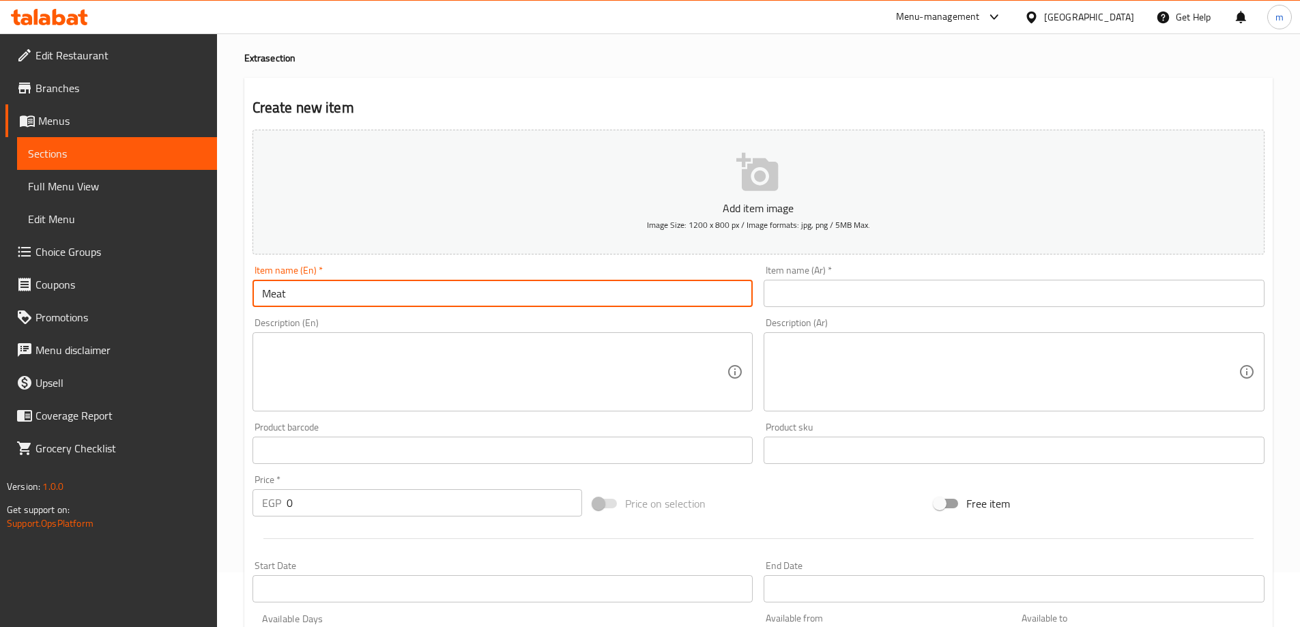
type input "Meat"
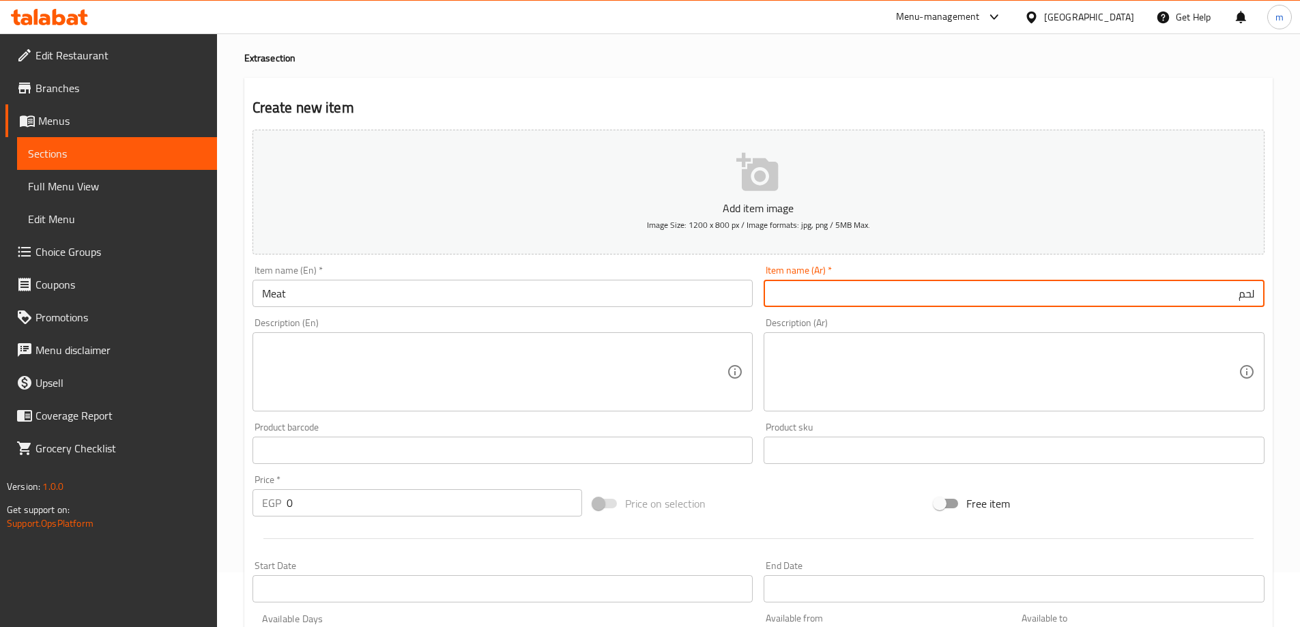
type input "لحم"
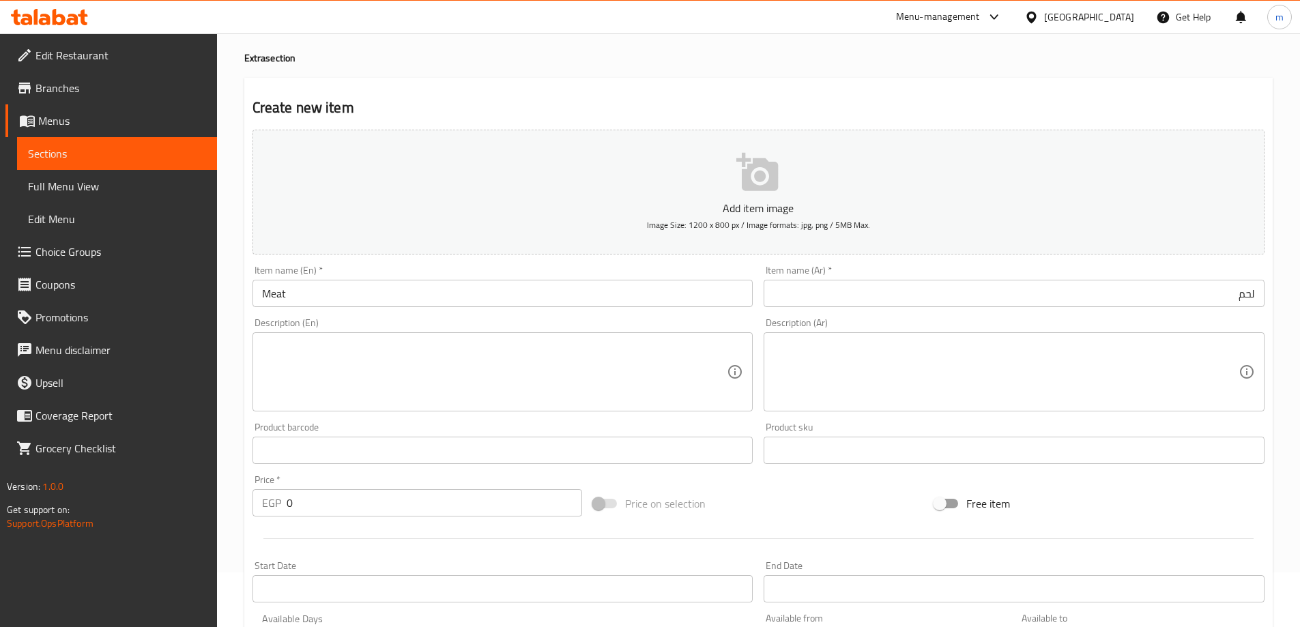
click at [1131, 345] on textarea at bounding box center [1005, 372] width 465 height 65
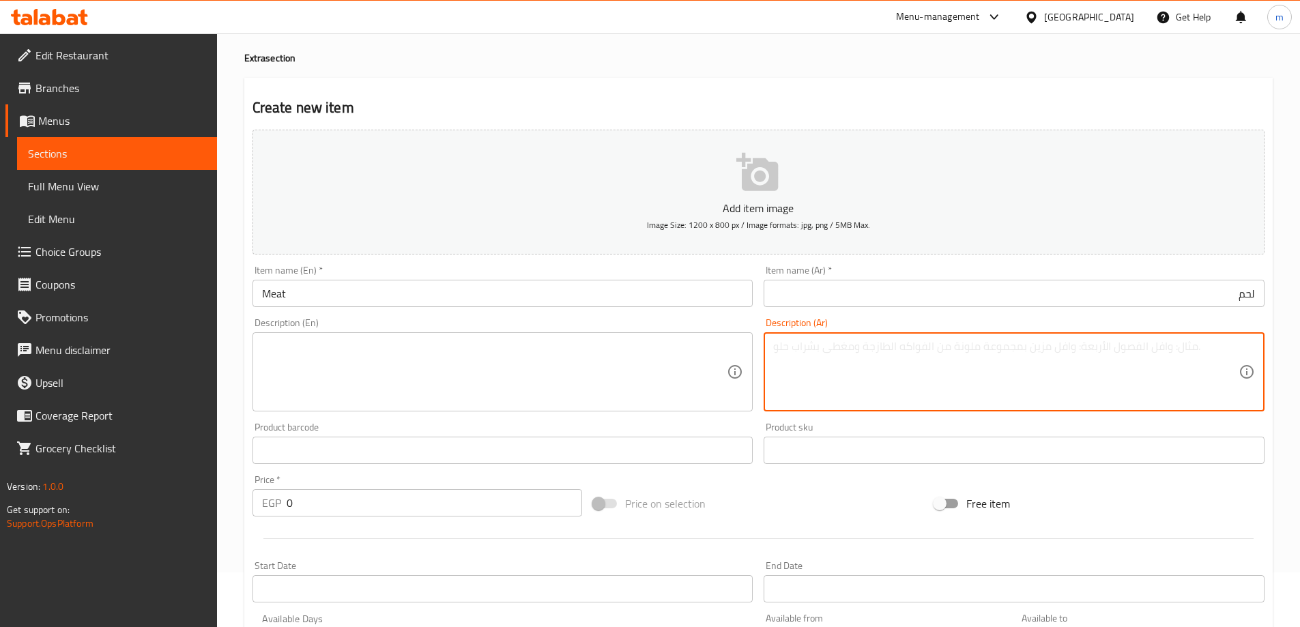
paste textarea "سجق/بيف/سموكي تركي/لحم مفروم/بسطرمه"
type textarea "سجق/بيف/سموكي تركي/لحم مفروم/بسطرمه"
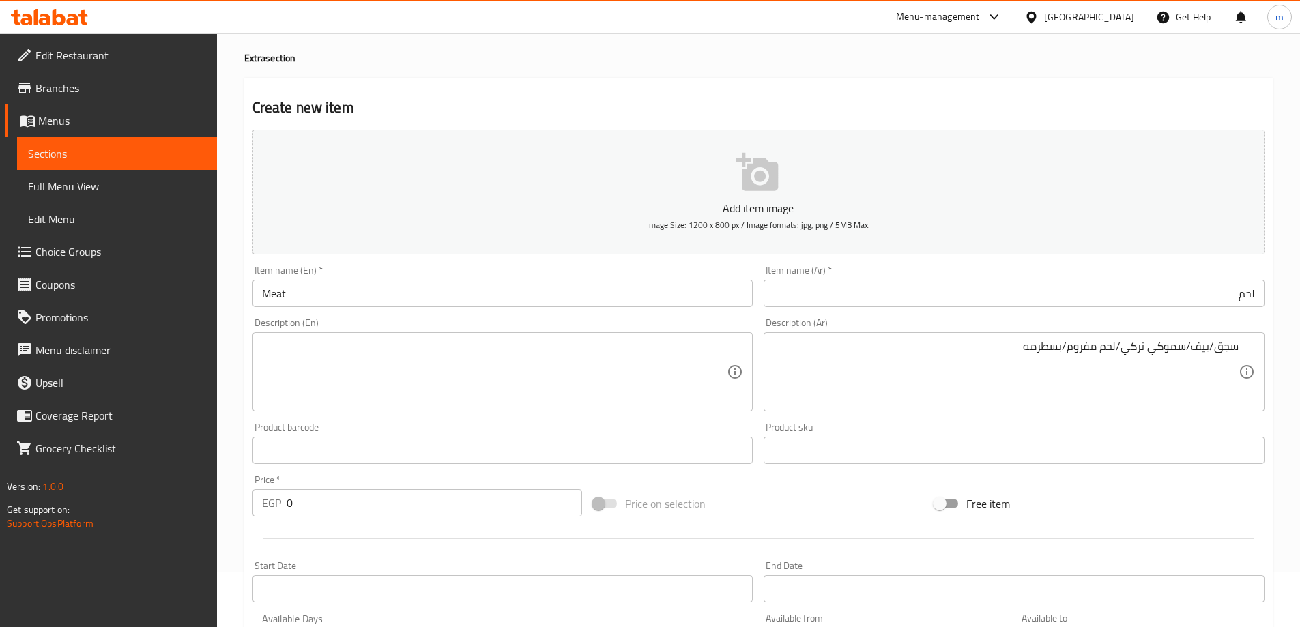
click at [609, 348] on textarea at bounding box center [494, 372] width 465 height 65
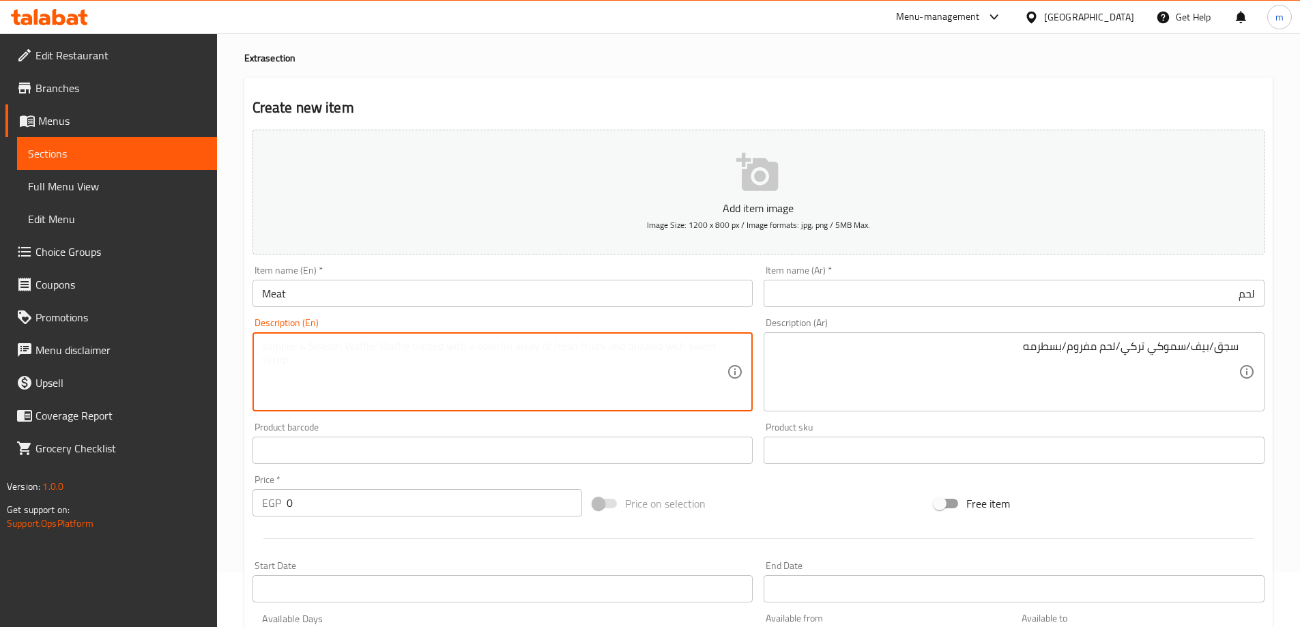
paste textarea "sausage/beef/Turkish fish/minced meat/pastrami"
click at [798, 86] on div "Create new item Add item image Image Size: 1200 x 800 px / Image formats: jpg, …" at bounding box center [758, 475] width 1028 height 794
click at [367, 351] on textarea "Sausage/beef/turkish fish/minced meat/pastrami" at bounding box center [494, 372] width 465 height 65
paste textarea "Smoked [GEOGRAPHIC_DATA]"
click at [469, 344] on textarea "Sausage/beef/Smoked Turkey/minced meat/pastrami" at bounding box center [494, 372] width 465 height 65
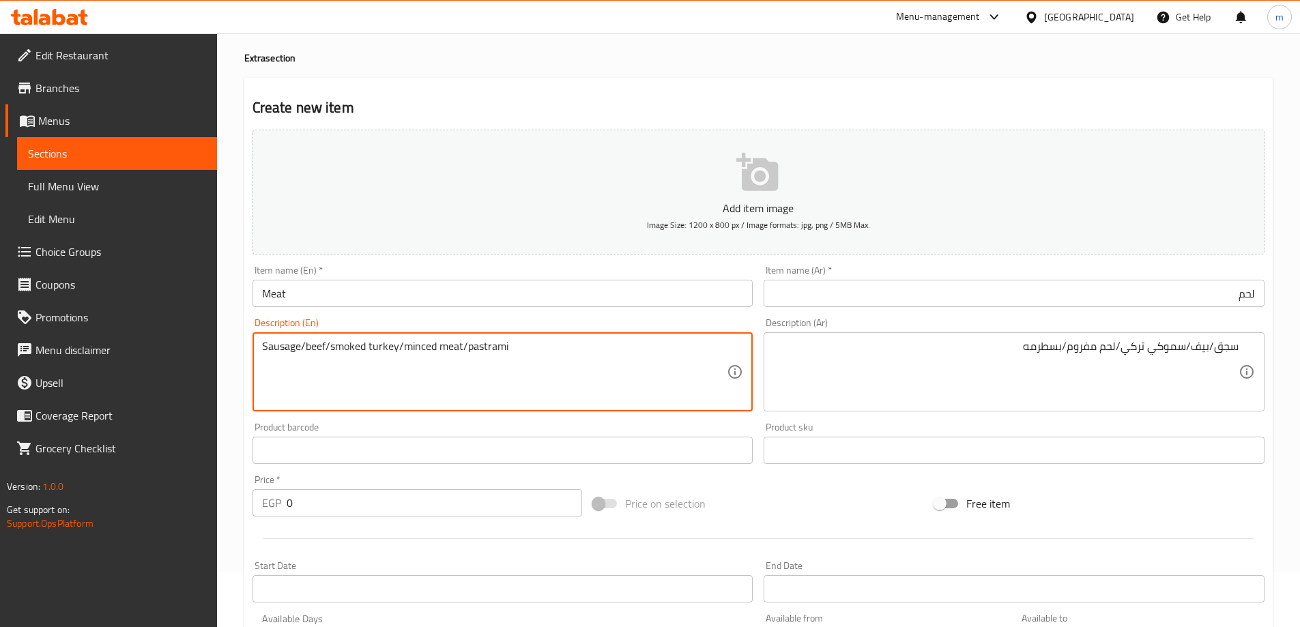
click at [469, 344] on textarea "Sausage/beef/Smoked Turkey/minced meat/pastrami" at bounding box center [494, 372] width 465 height 65
type textarea "Sausage/beef/smoked turkey/minced meat/pastrami"
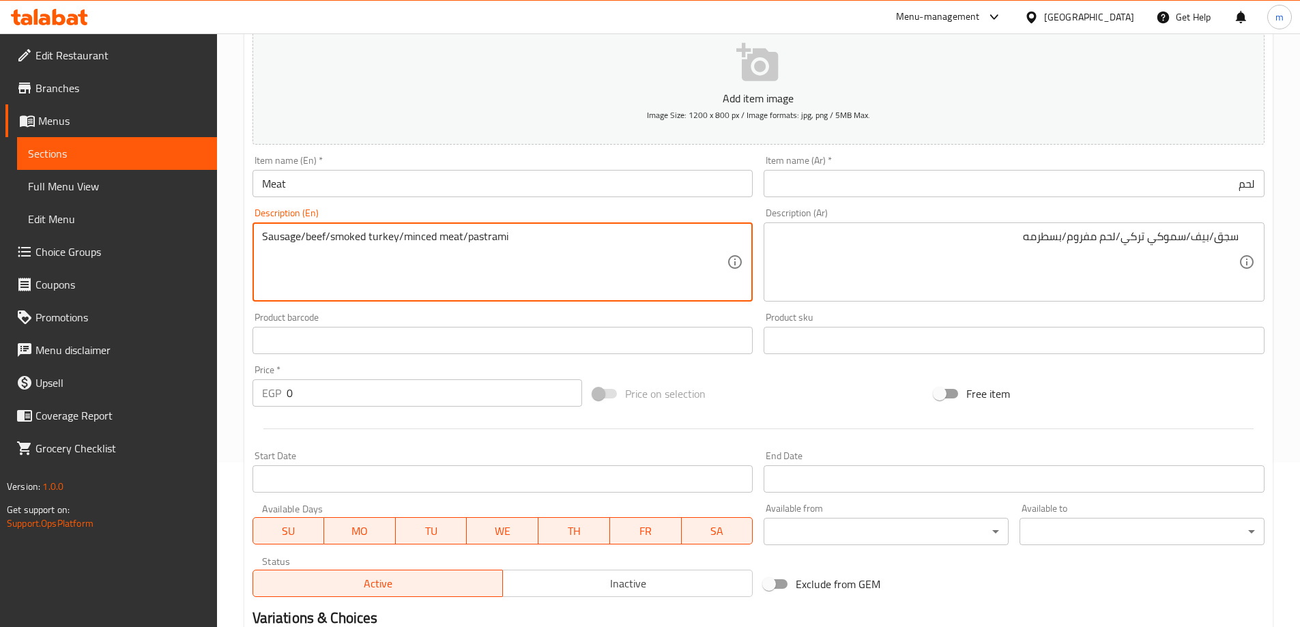
scroll to position [337, 0]
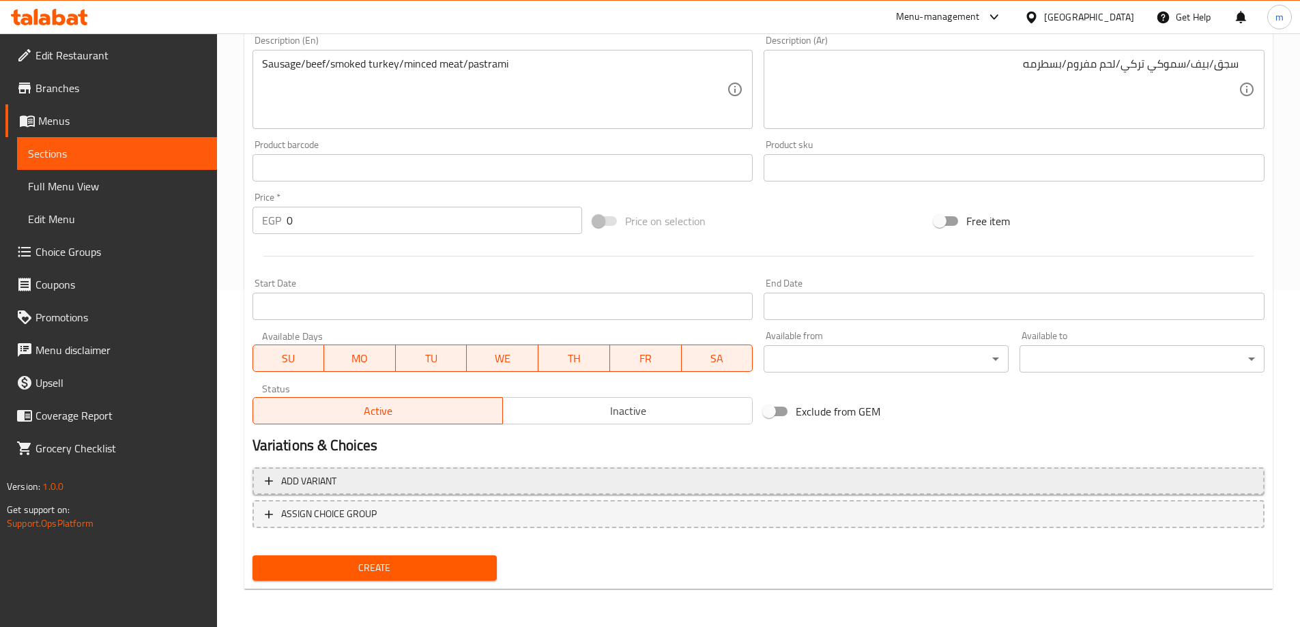
click at [578, 490] on button "Add variant" at bounding box center [758, 481] width 1012 height 28
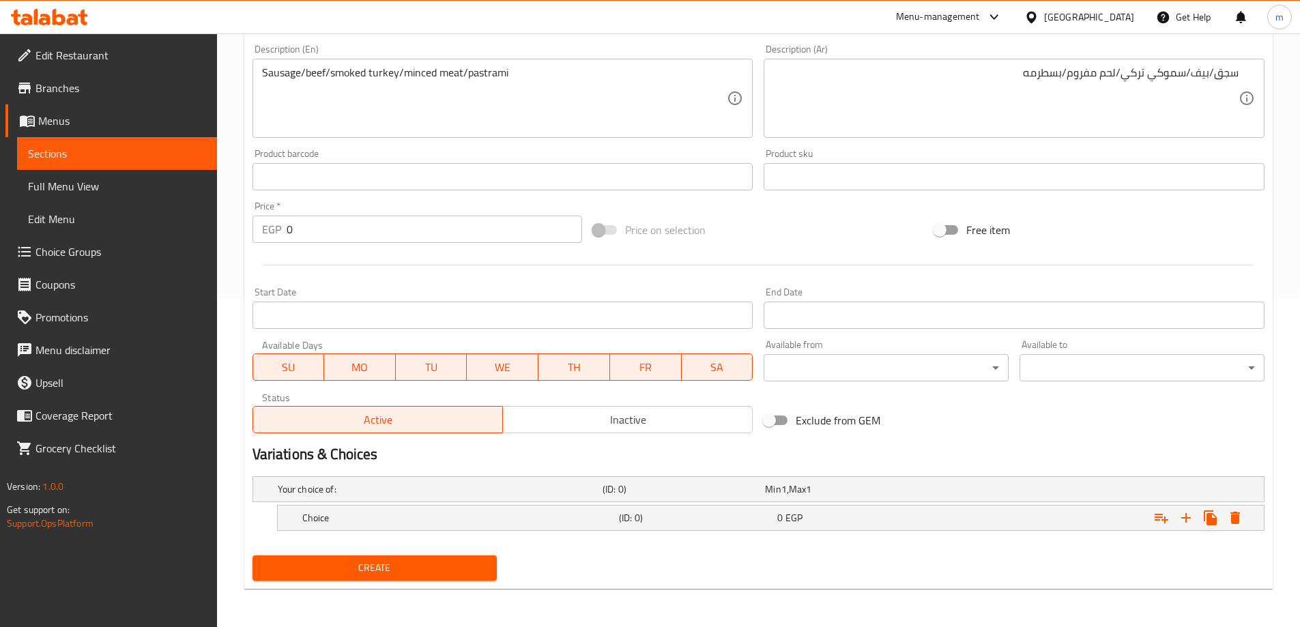
scroll to position [328, 0]
click at [576, 518] on h5 "Choice" at bounding box center [457, 518] width 311 height 14
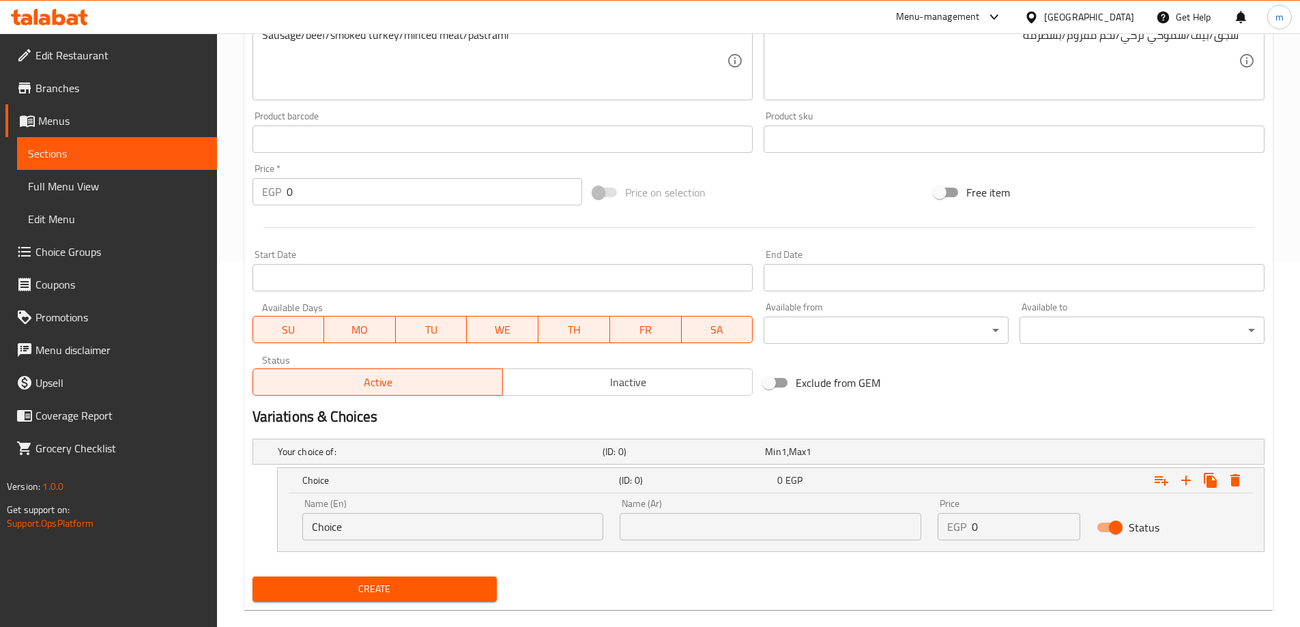
scroll to position [387, 0]
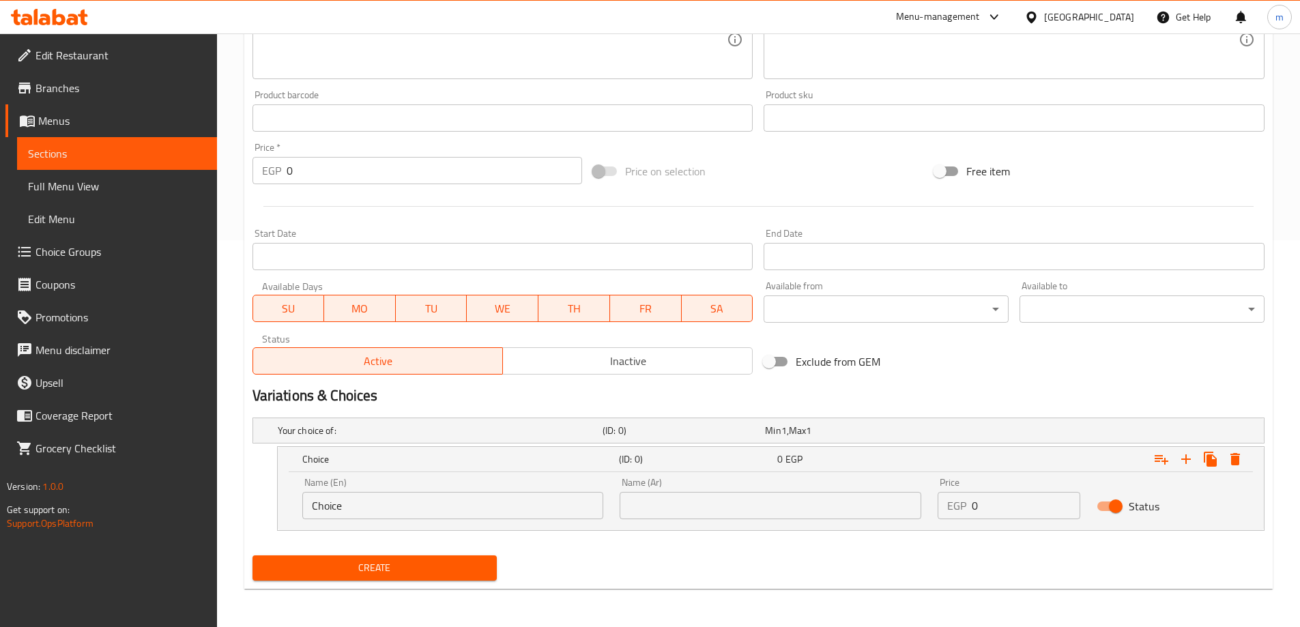
click at [522, 504] on input "Choice" at bounding box center [453, 505] width 302 height 27
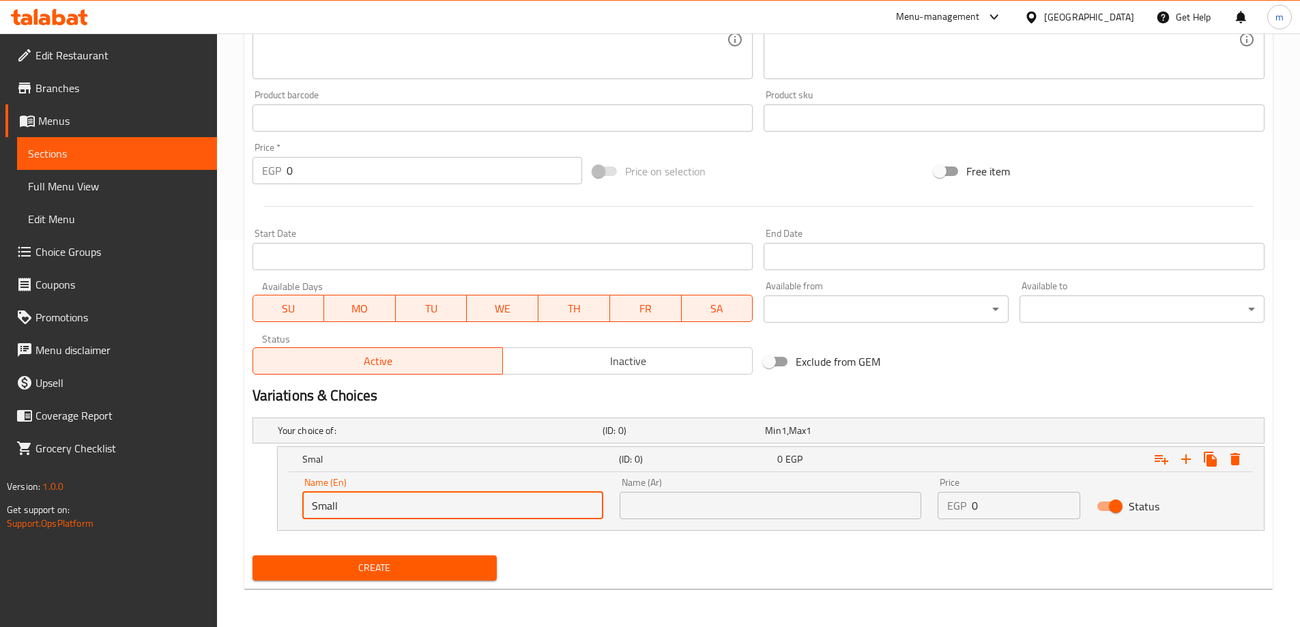
type input "Small"
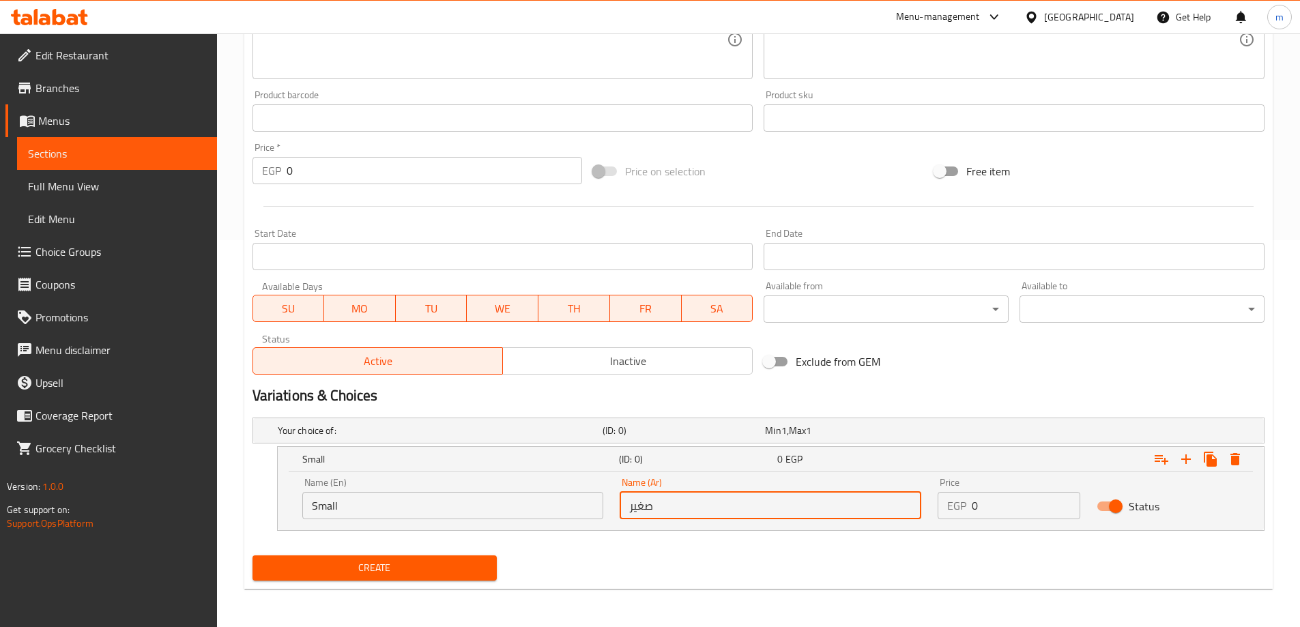
type input "صغير"
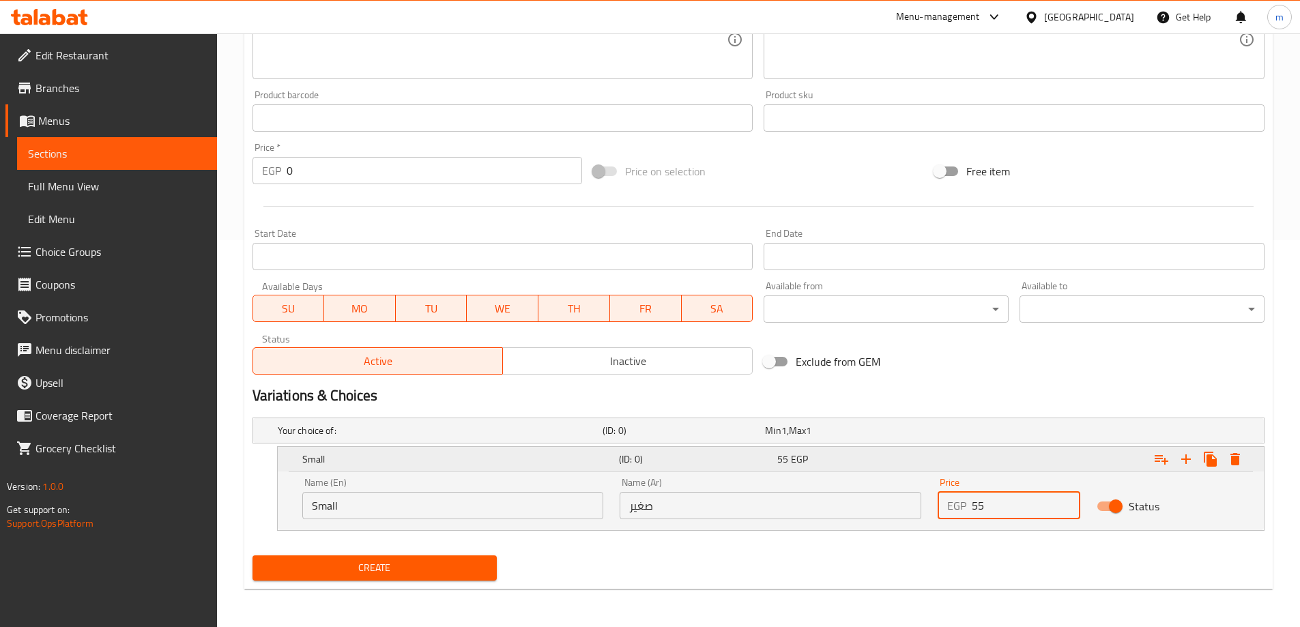
type input "55"
click at [1183, 460] on icon "Expand" at bounding box center [1186, 459] width 16 height 16
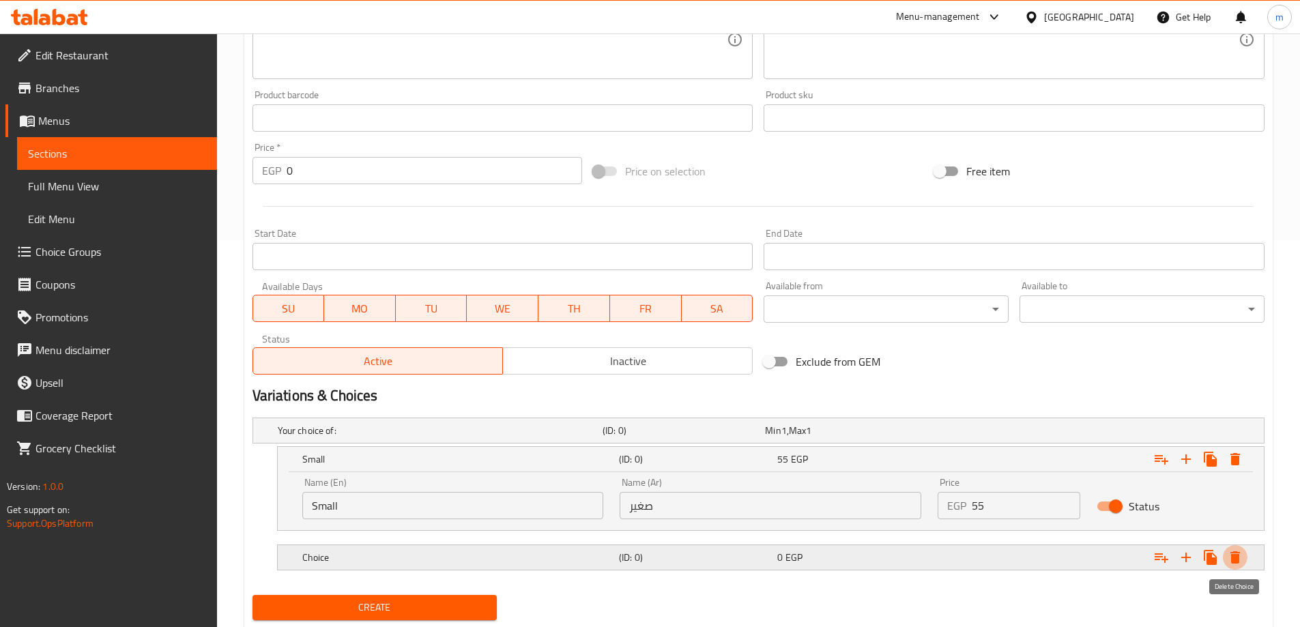
click at [1236, 553] on icon "Expand" at bounding box center [1235, 557] width 16 height 16
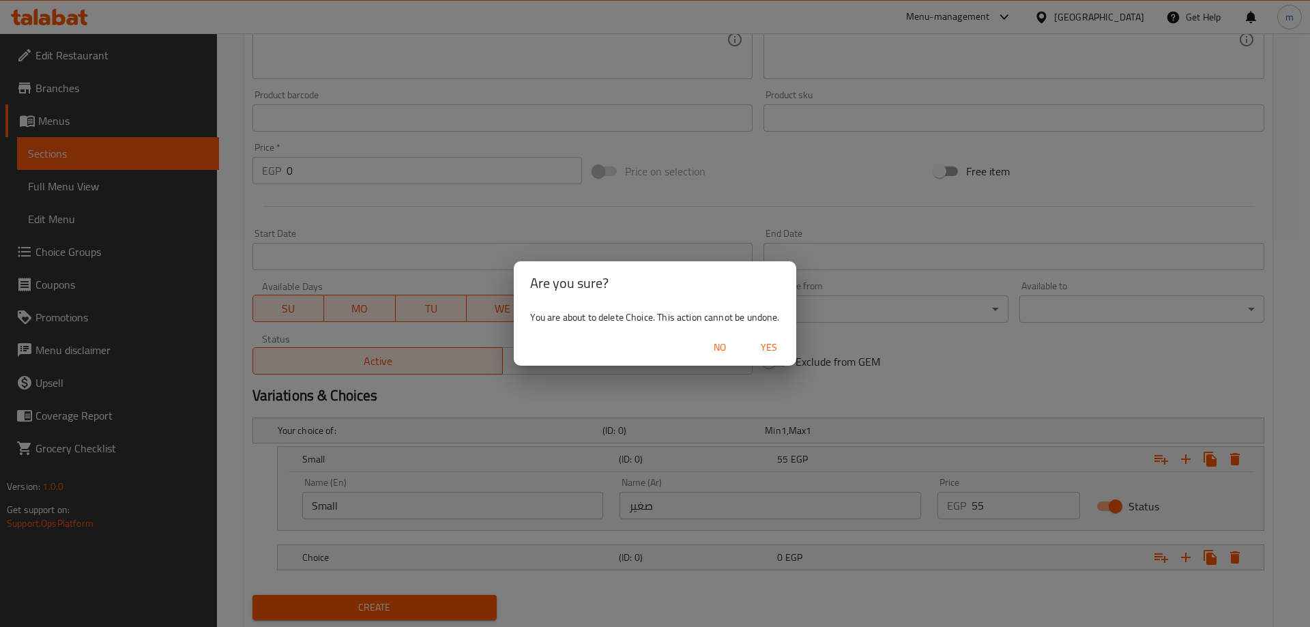
click at [729, 340] on span "No" at bounding box center [719, 347] width 33 height 17
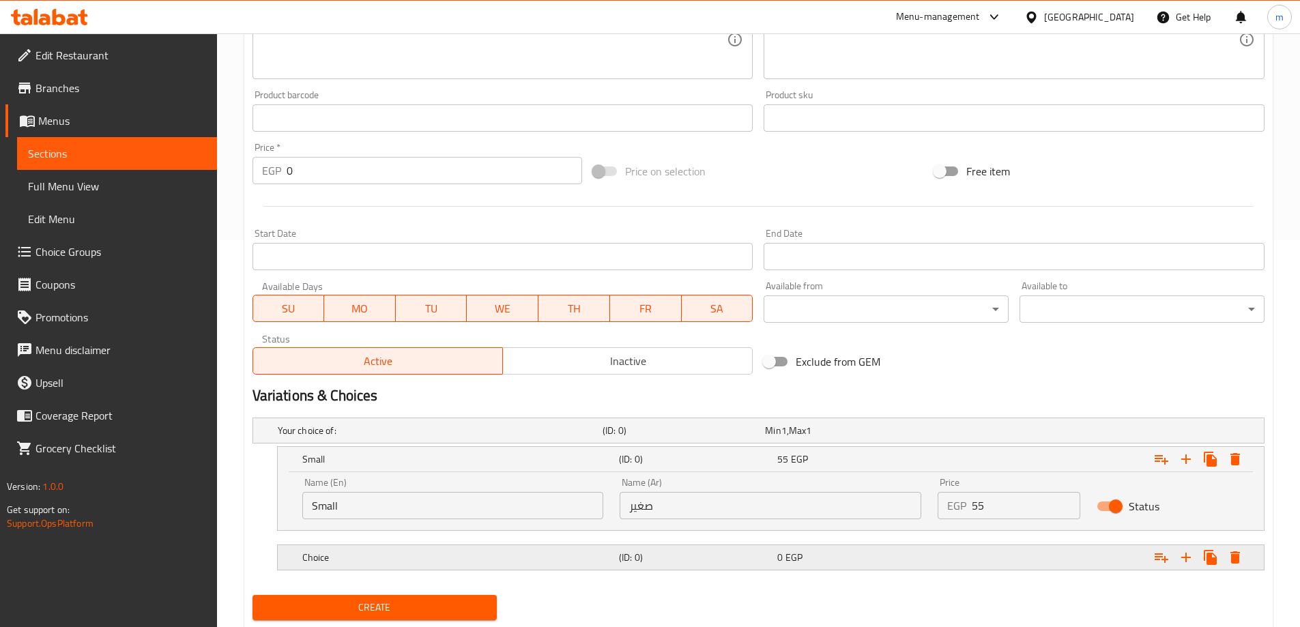
click at [522, 568] on div "Choice (ID: 0) 0 EGP" at bounding box center [774, 557] width 950 height 30
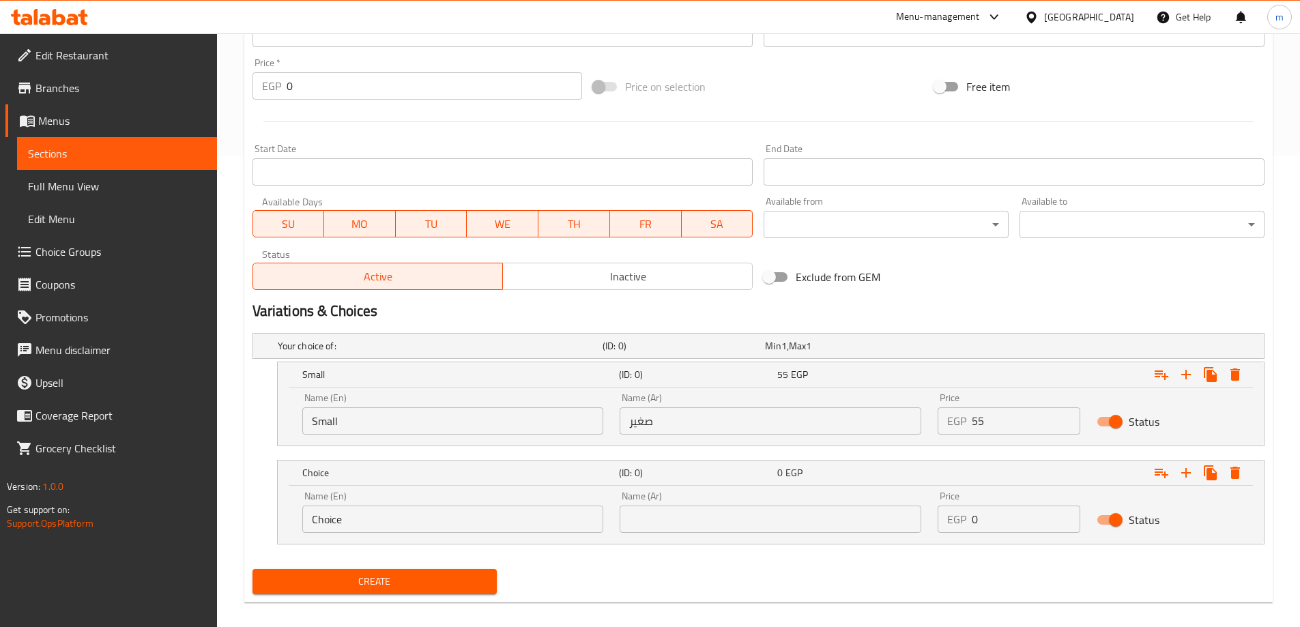
scroll to position [485, 0]
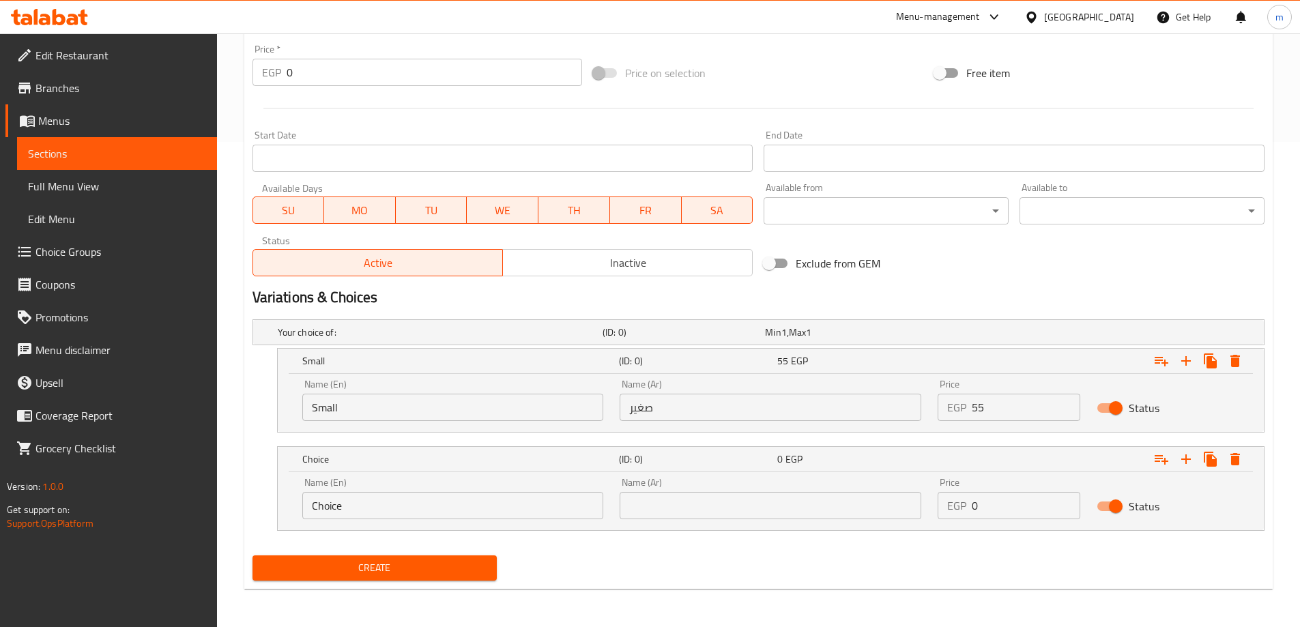
click at [495, 499] on input "Choice" at bounding box center [453, 505] width 302 height 27
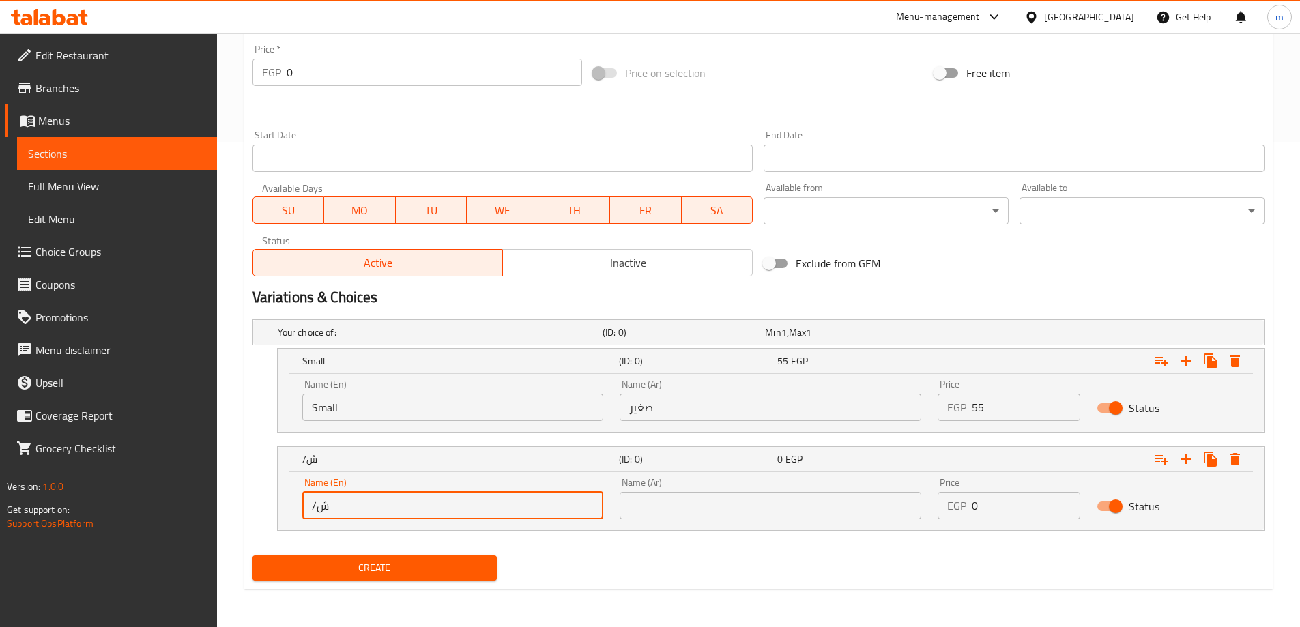
type input "/"
type input "Large"
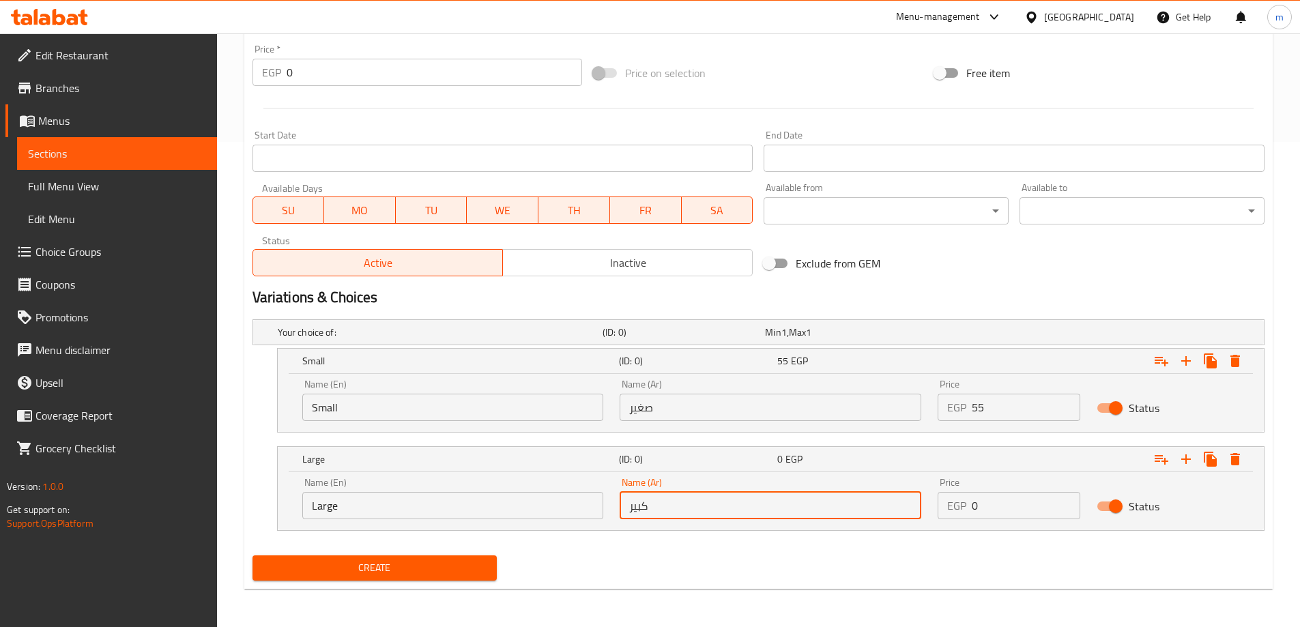
type input "كبير"
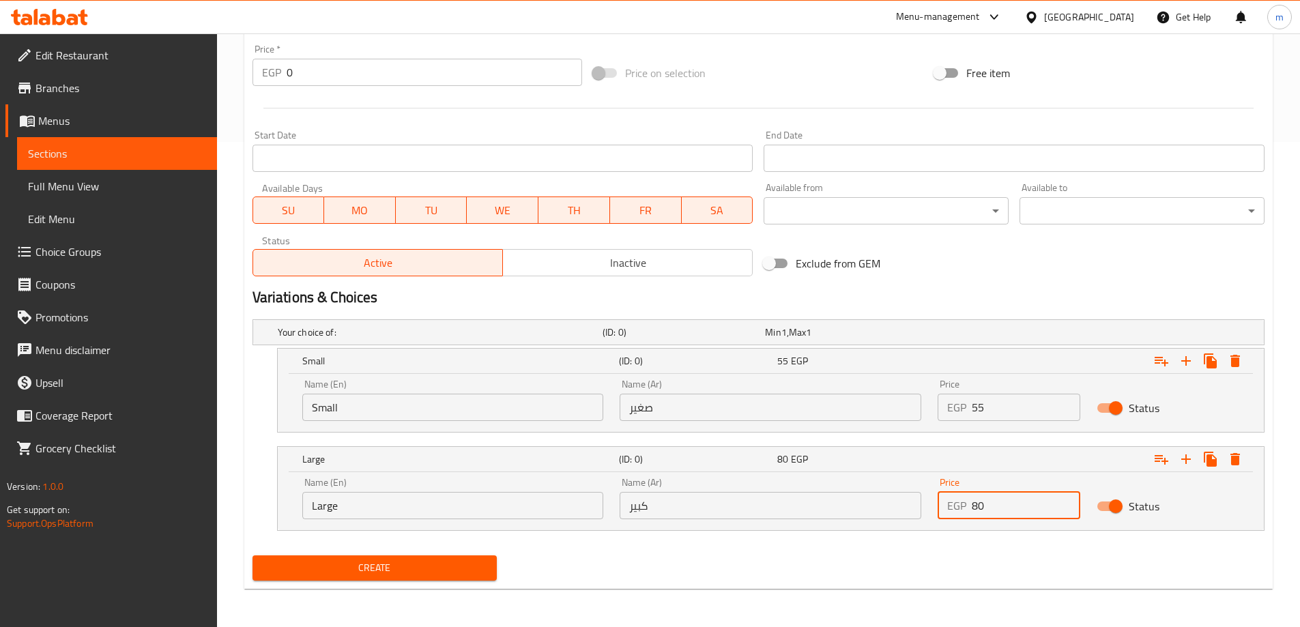
type input "80"
click at [442, 565] on span "Create" at bounding box center [374, 567] width 223 height 17
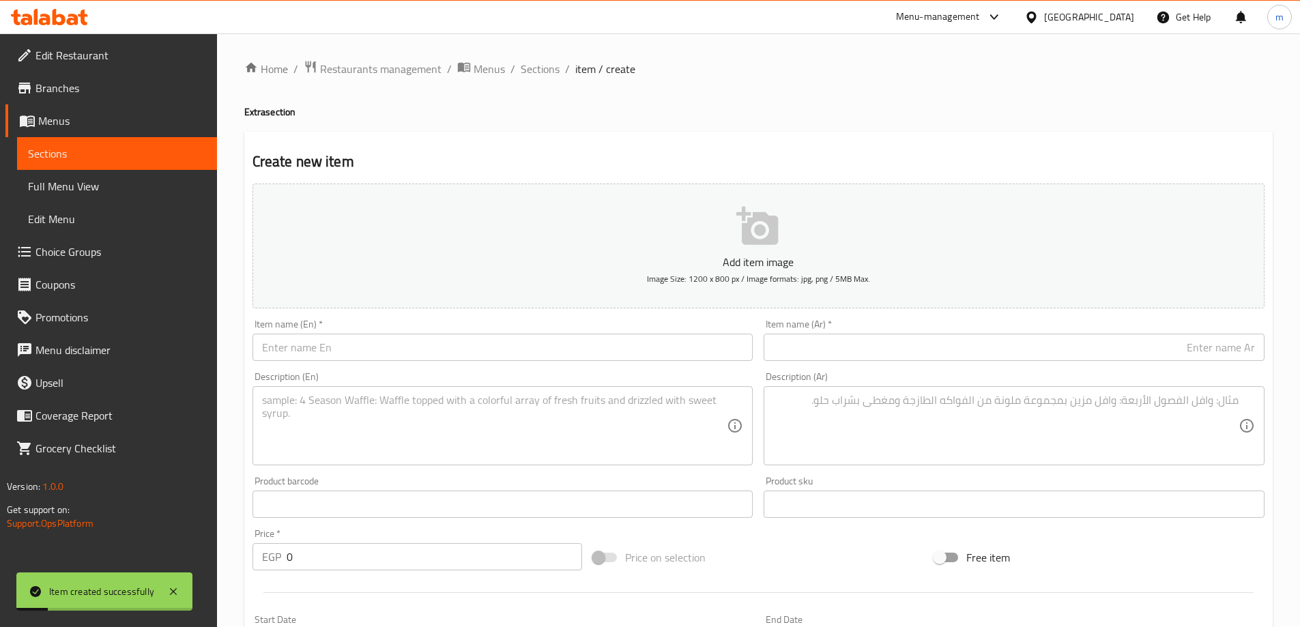
scroll to position [0, 0]
click at [552, 71] on span "Sections" at bounding box center [540, 69] width 39 height 16
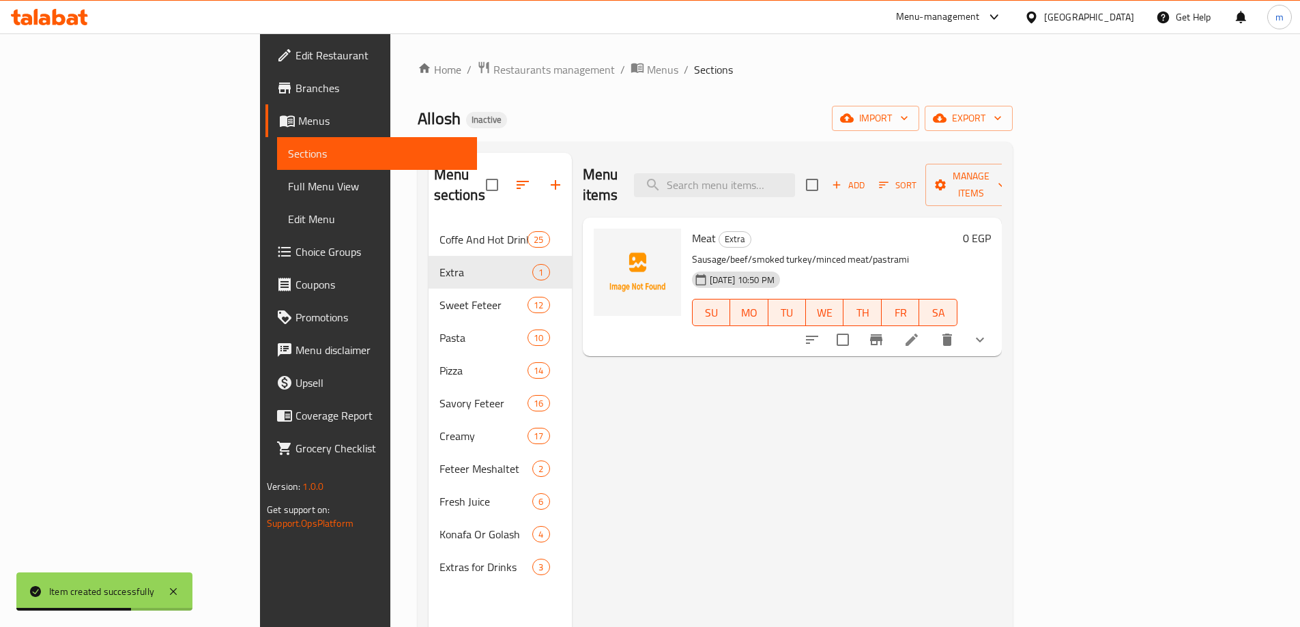
click at [692, 228] on span "Meat" at bounding box center [704, 238] width 24 height 20
copy h6 "Meat"
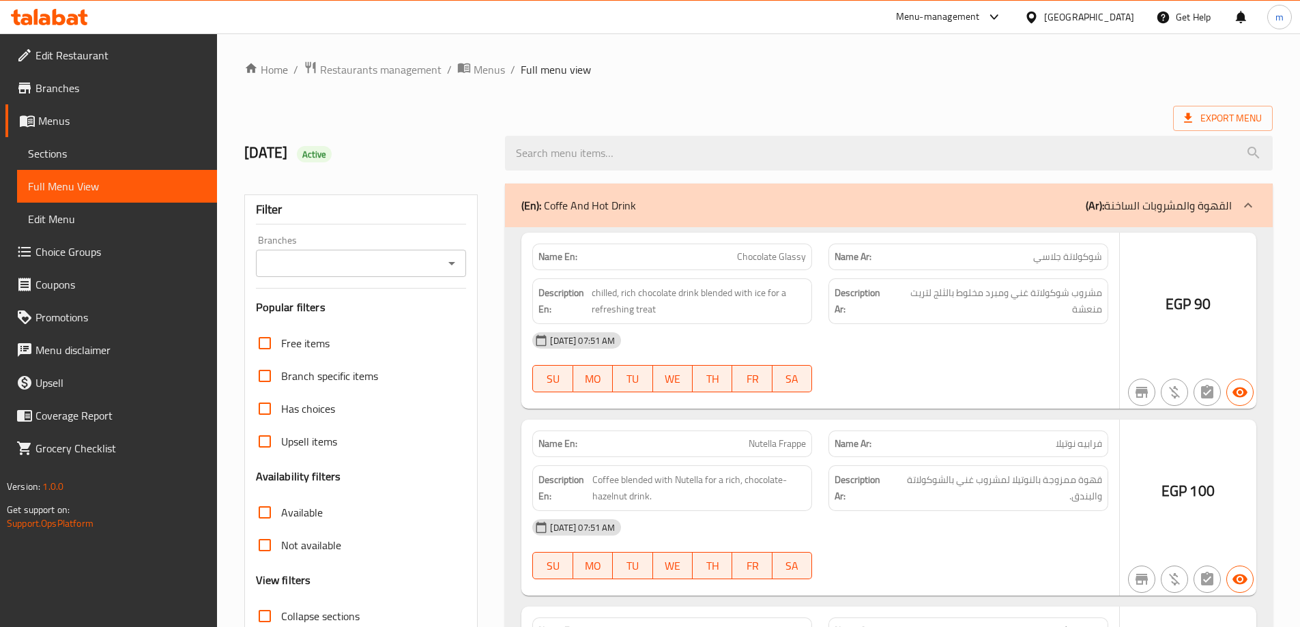
click at [639, 309] on circle at bounding box center [649, 313] width 25 height 25
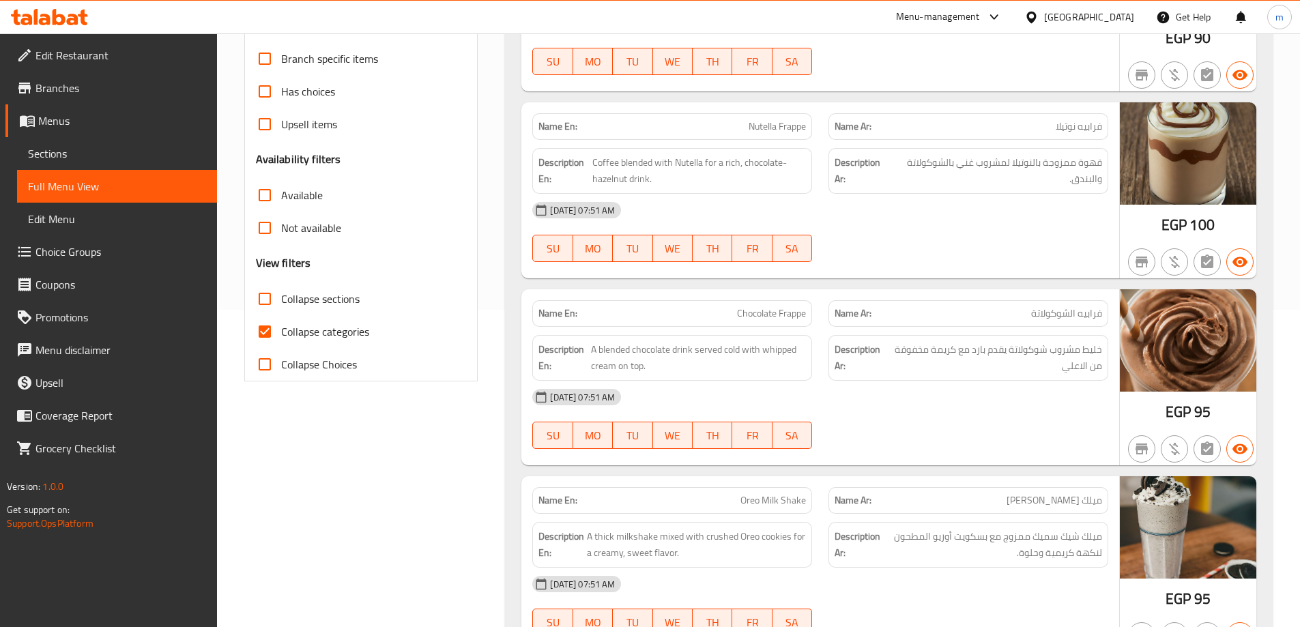
scroll to position [184, 0]
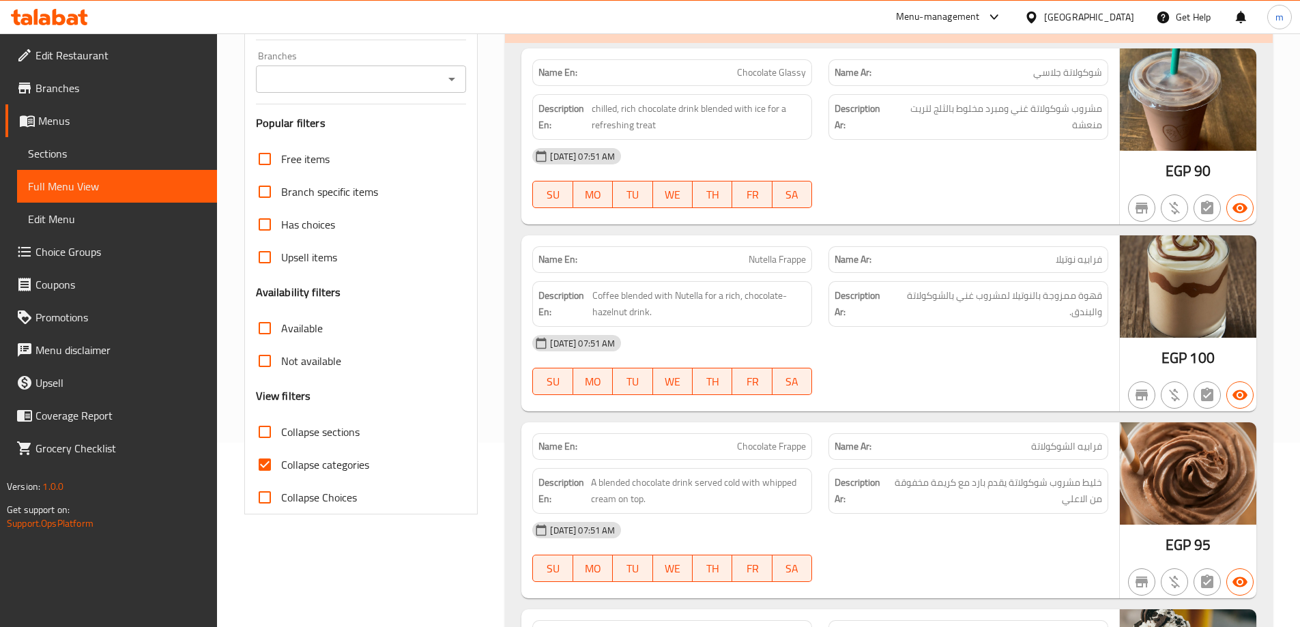
click at [341, 465] on span "Collapse categories" at bounding box center [325, 464] width 88 height 16
click at [281, 465] on input "Collapse categories" at bounding box center [264, 464] width 33 height 33
checkbox input "false"
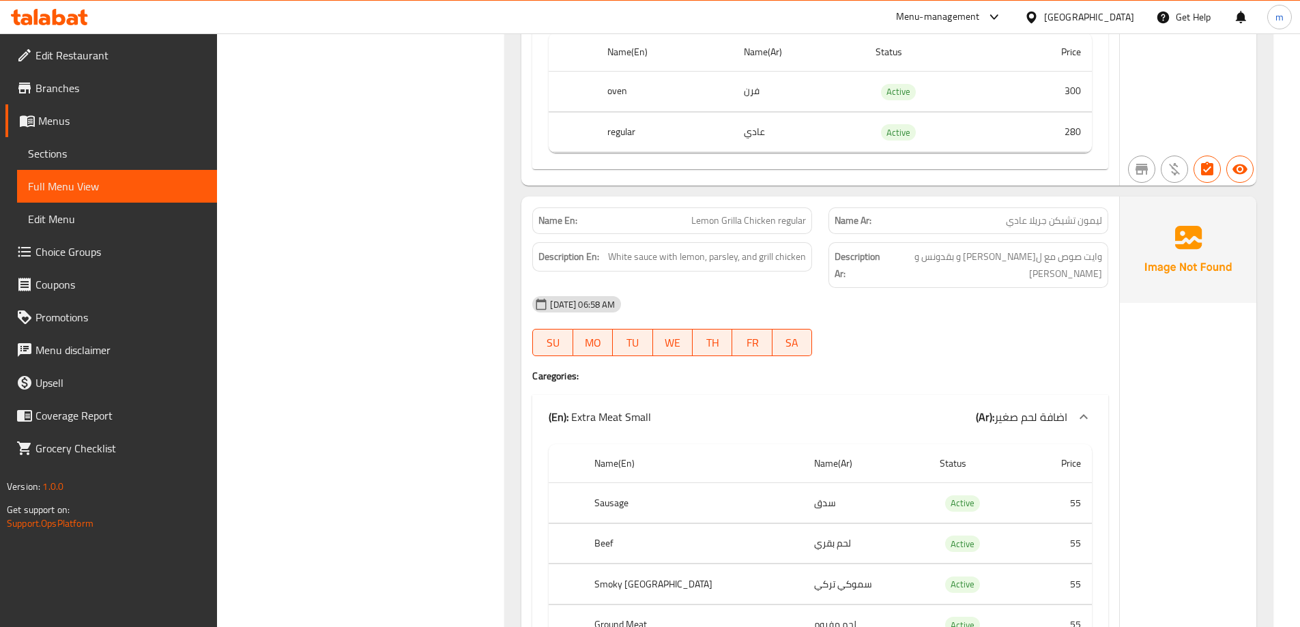
scroll to position [11537, 0]
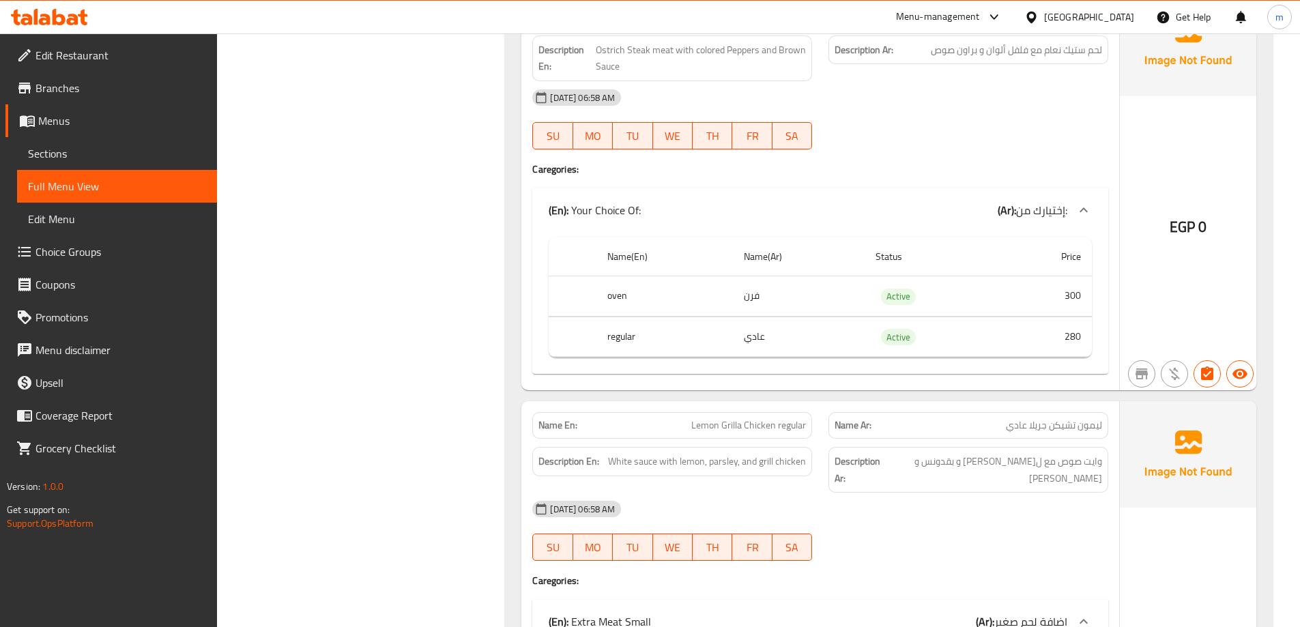
click at [695, 423] on span "Lemon Grilla Chicken regular" at bounding box center [748, 425] width 115 height 14
copy span "Lemon Grilla Chicken regular"
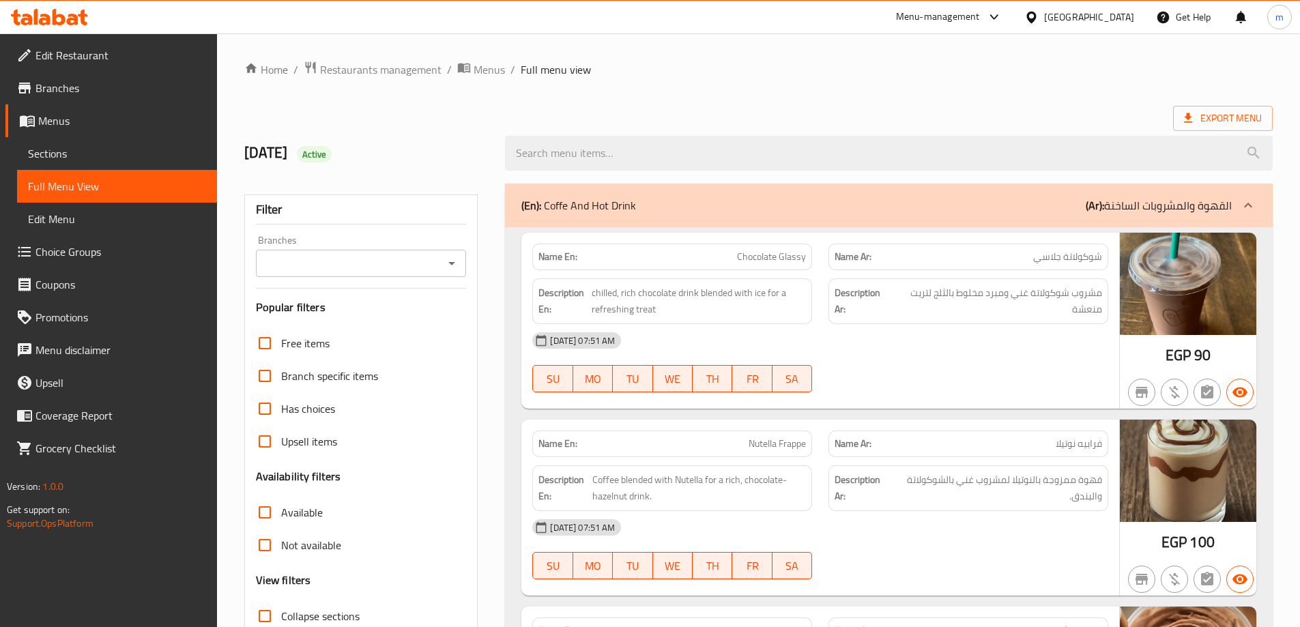
scroll to position [205, 0]
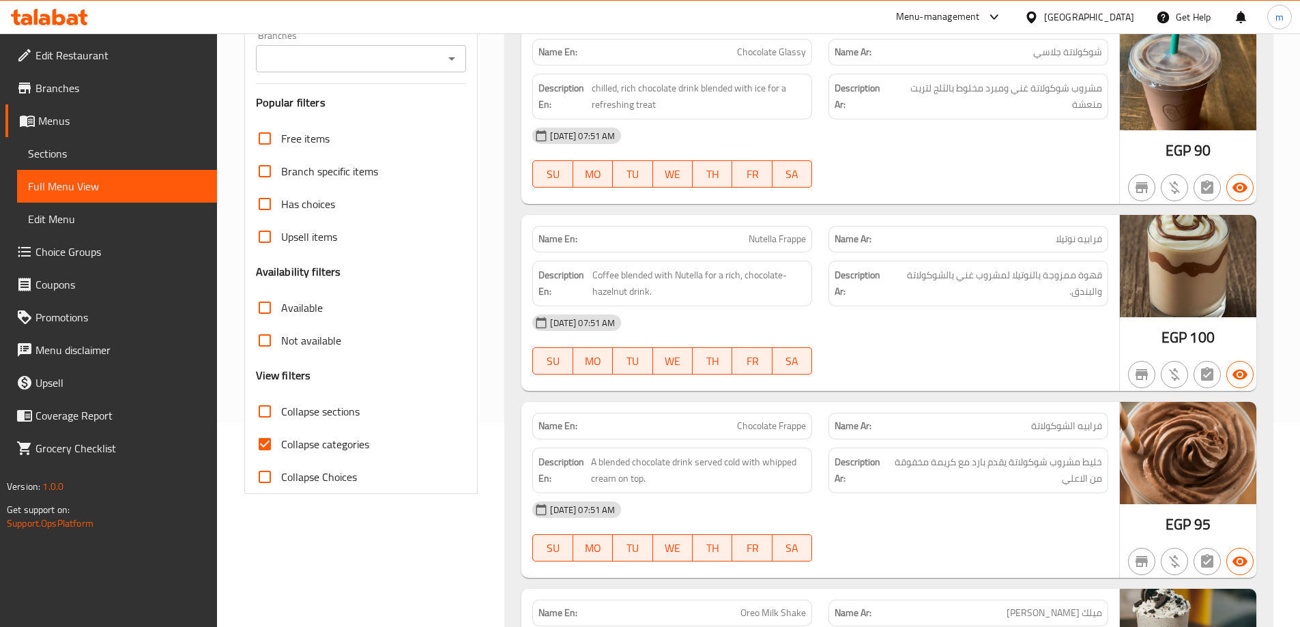
click at [320, 444] on span "Collapse categories" at bounding box center [325, 444] width 88 height 16
click at [281, 444] on input "Collapse categories" at bounding box center [264, 444] width 33 height 33
checkbox input "false"
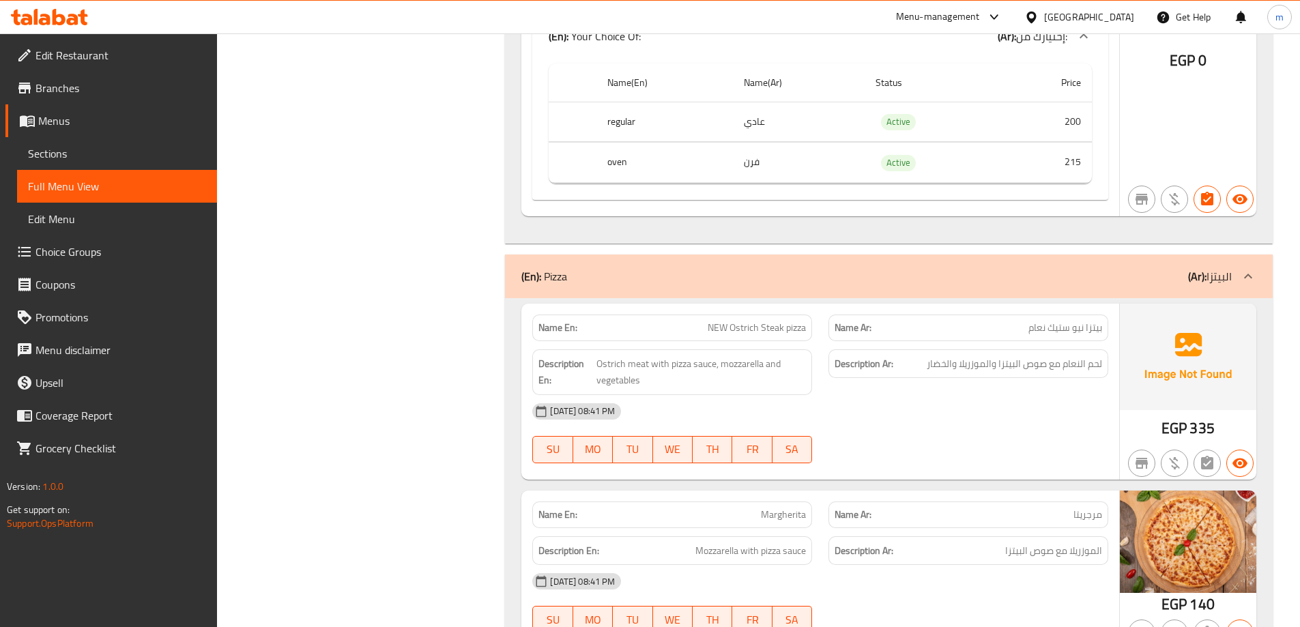
scroll to position [13717, 0]
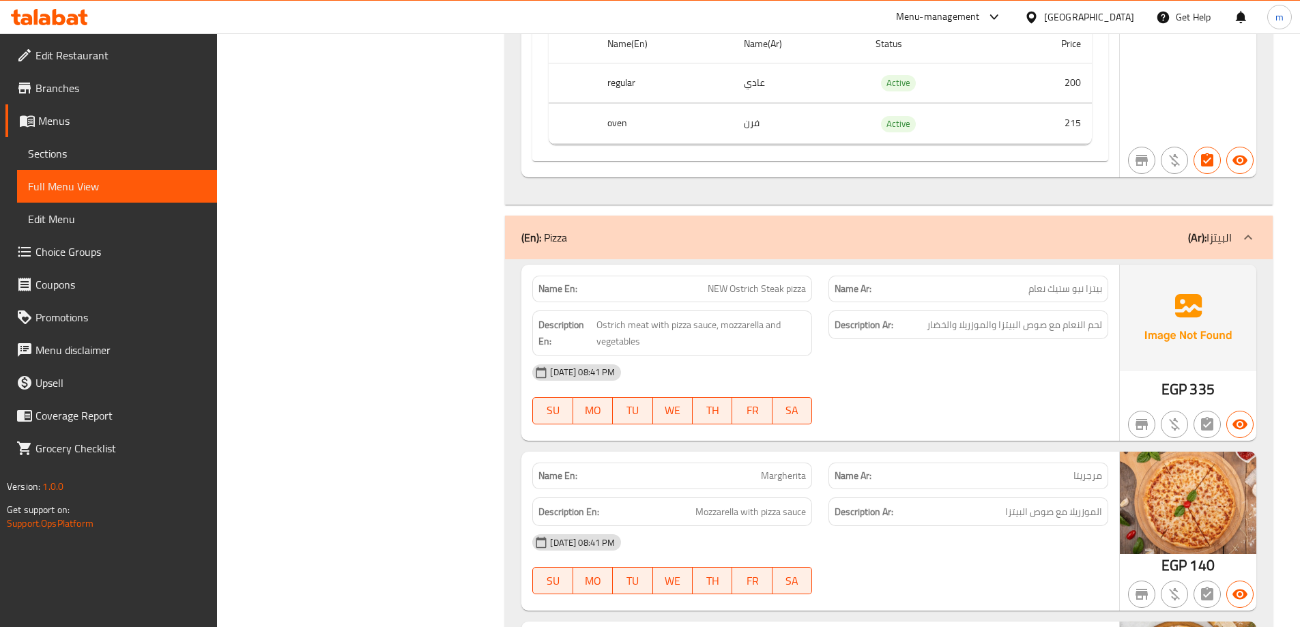
click at [963, 371] on div "[DATE] 08:41 PM" at bounding box center [820, 372] width 592 height 33
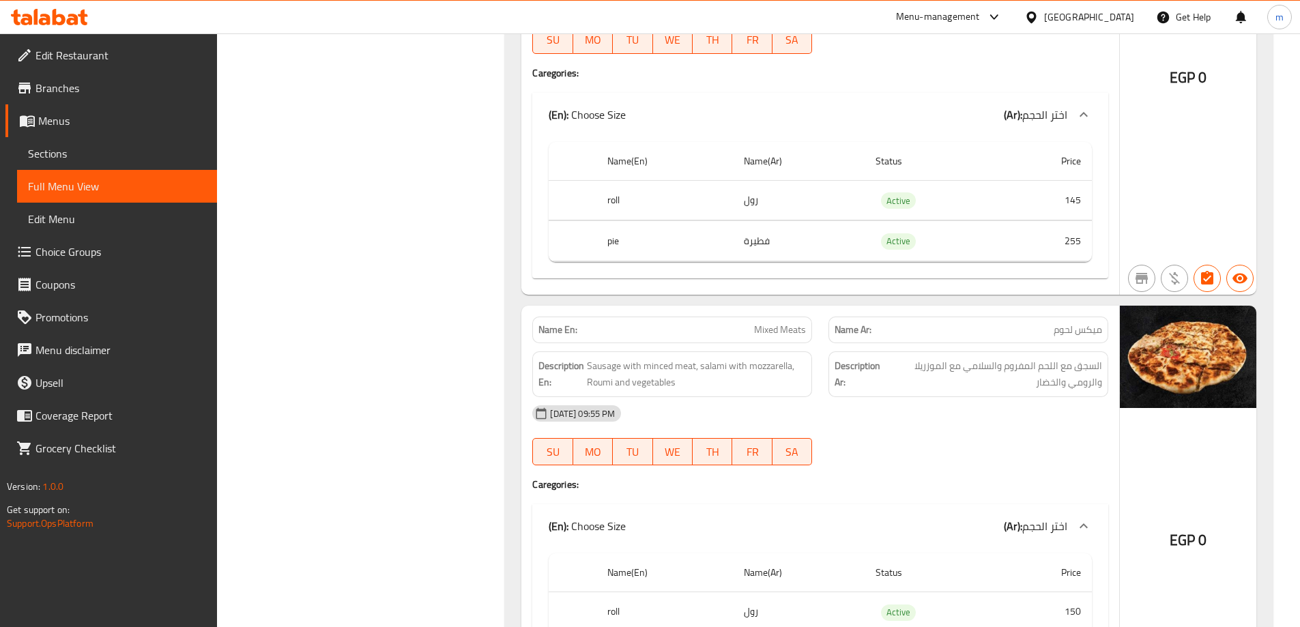
scroll to position [21772, 0]
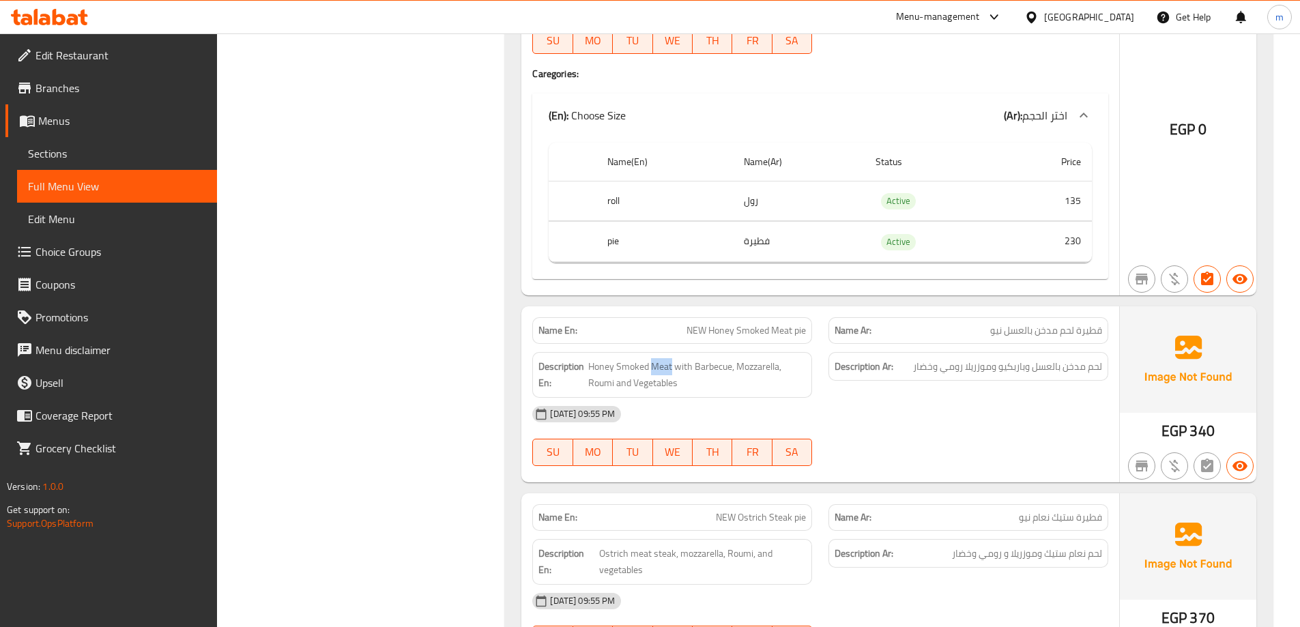
click at [80, 250] on span "Choice Groups" at bounding box center [120, 252] width 171 height 16
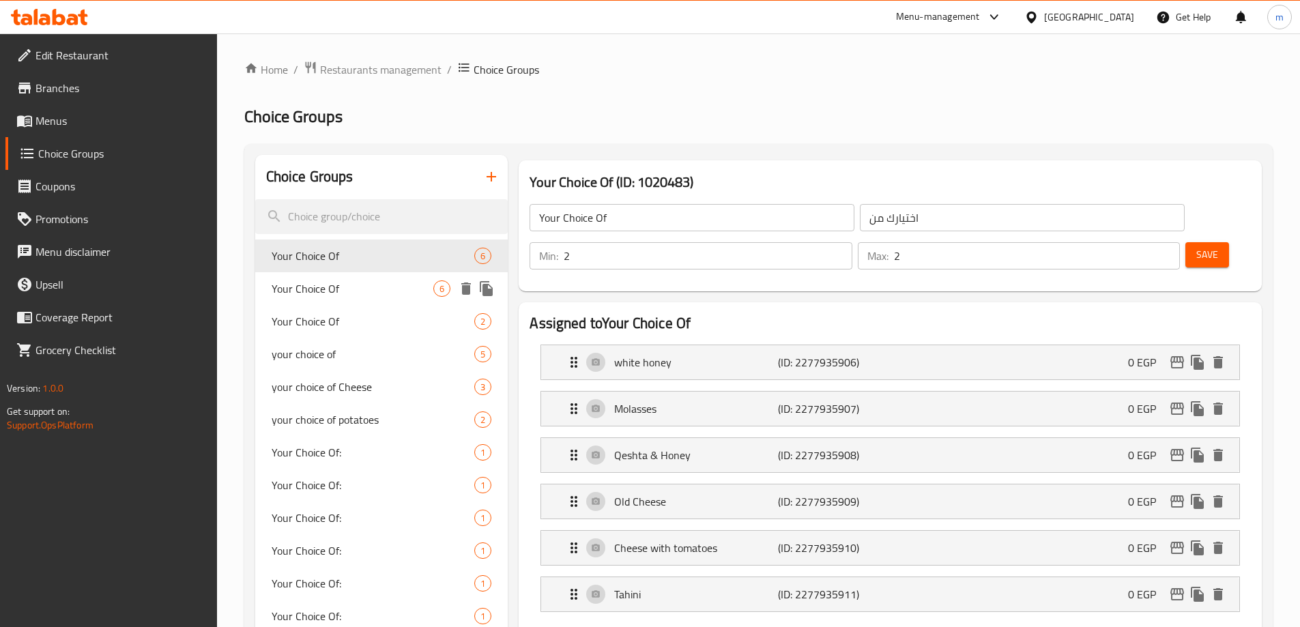
click at [356, 282] on span "Your Choice Of" at bounding box center [353, 288] width 162 height 16
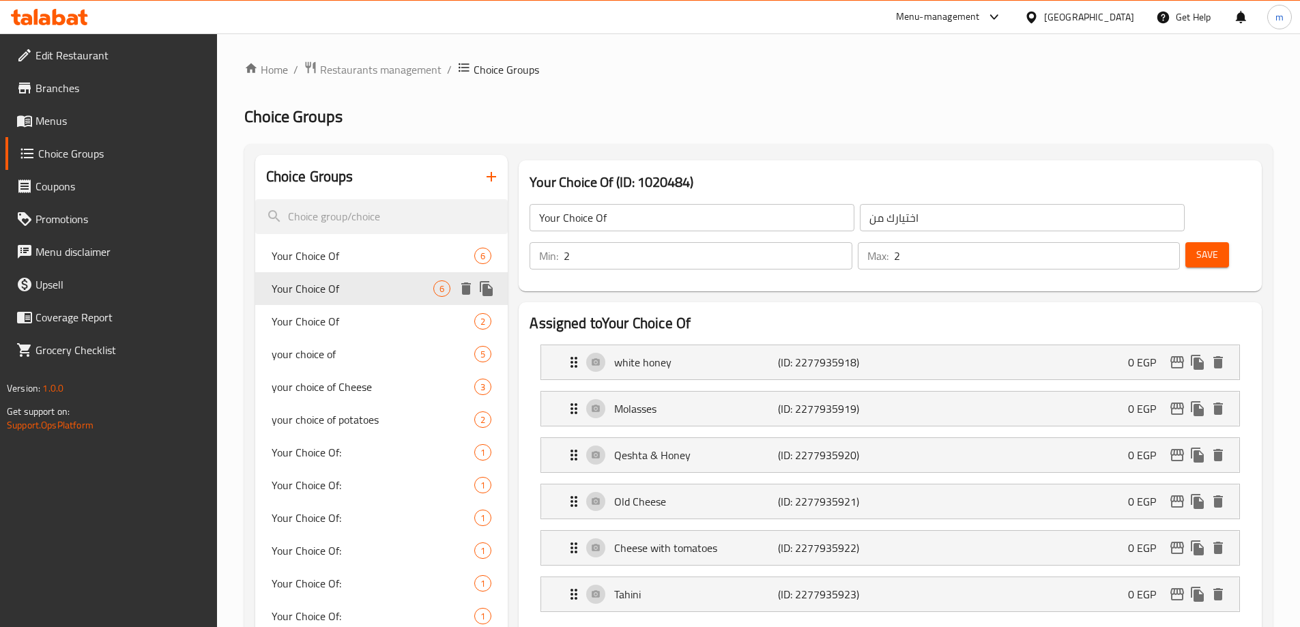
type input "Your Choice Of"
type input "اختيارك من"
type input "3"
click at [350, 309] on div "Your Choice Of 2" at bounding box center [381, 321] width 253 height 33
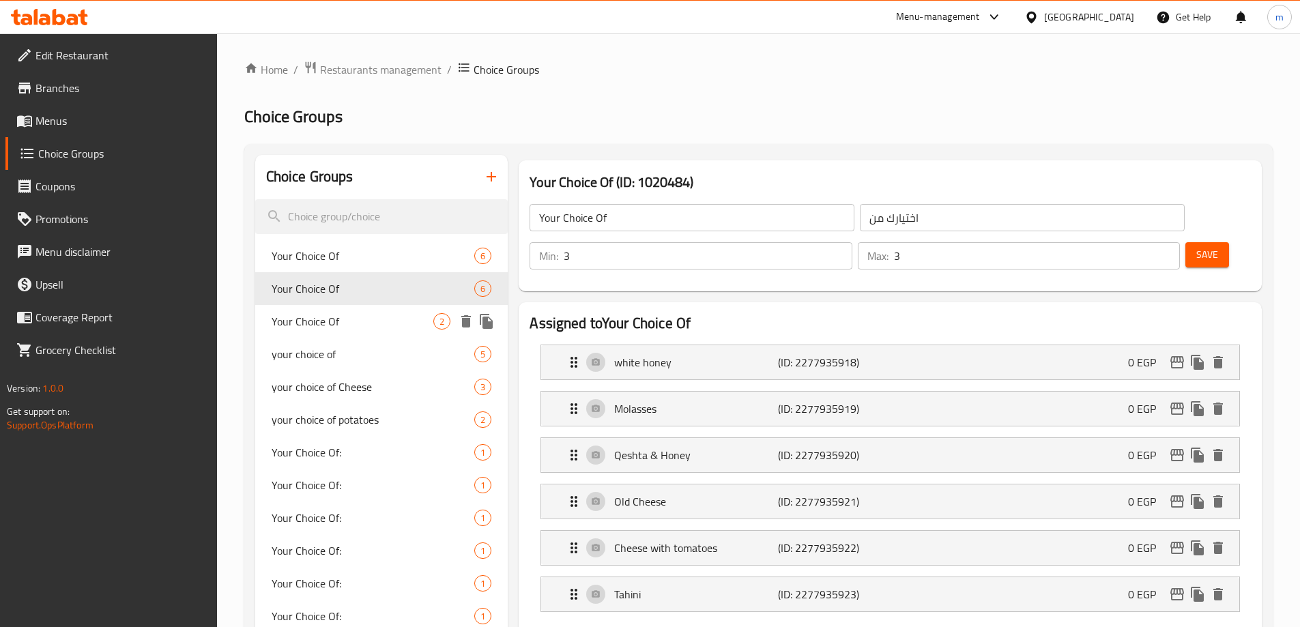
type input "Your Choice Of"
type input "اختيارك من"
type input "1"
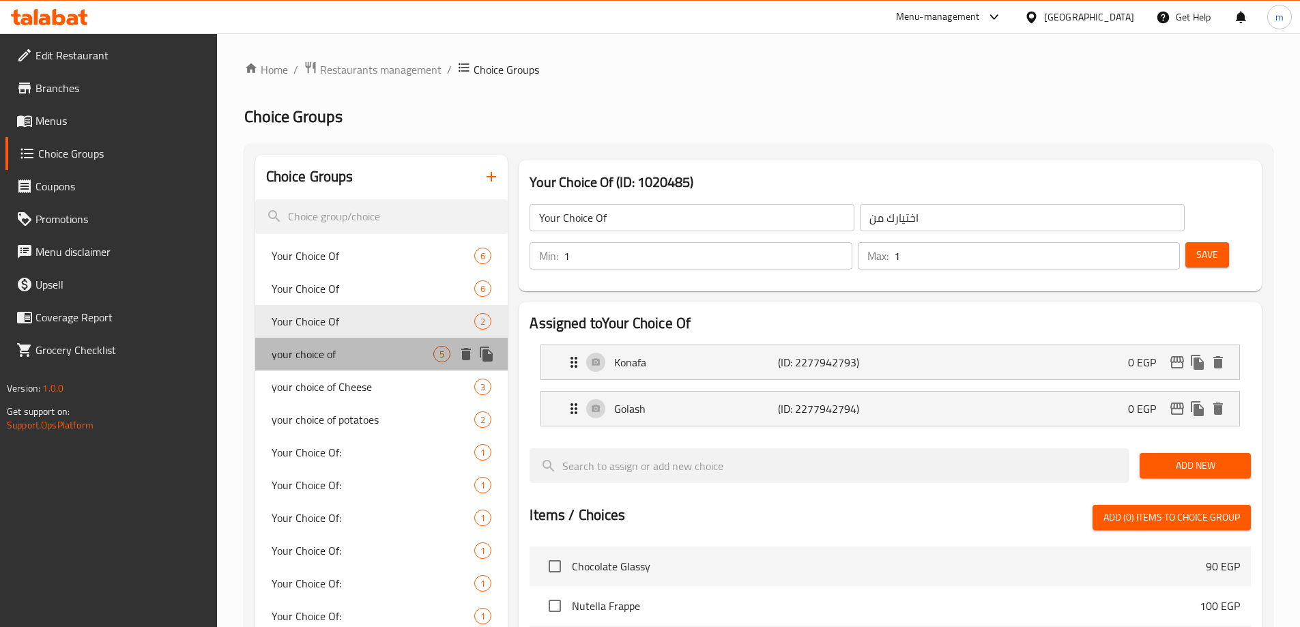
click at [342, 338] on div "your choice of 5" at bounding box center [381, 354] width 253 height 33
type input "your choice of"
type input "اختيارك من"
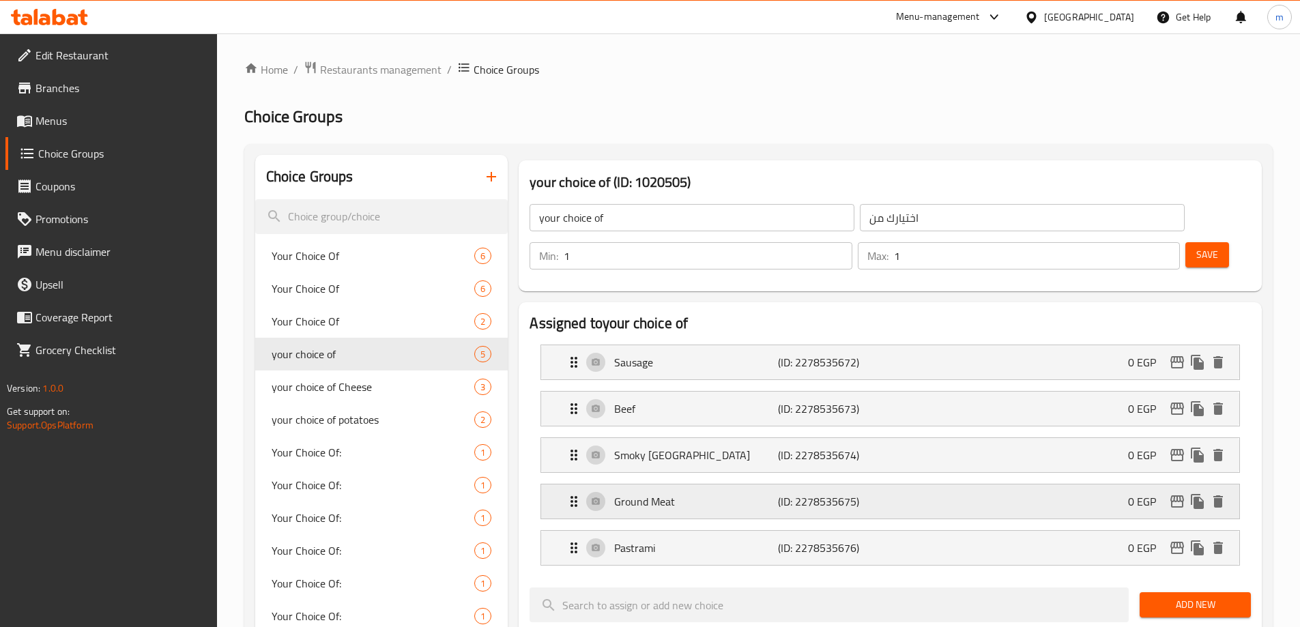
click at [709, 484] on div "Ground Meat (ID: 2278535675) 0 EGP" at bounding box center [894, 501] width 657 height 34
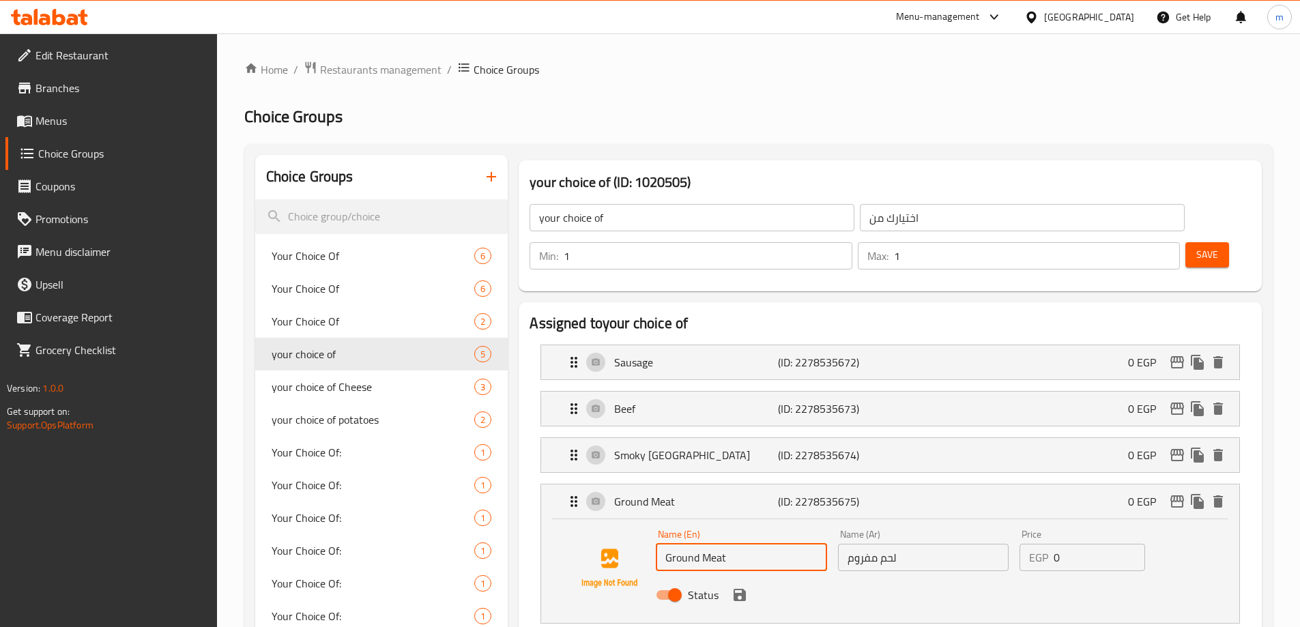
click at [697, 544] on input "Ground Meat" at bounding box center [741, 557] width 171 height 27
click at [737, 544] on input "Ground Meat" at bounding box center [741, 557] width 171 height 27
paste input "Mince"
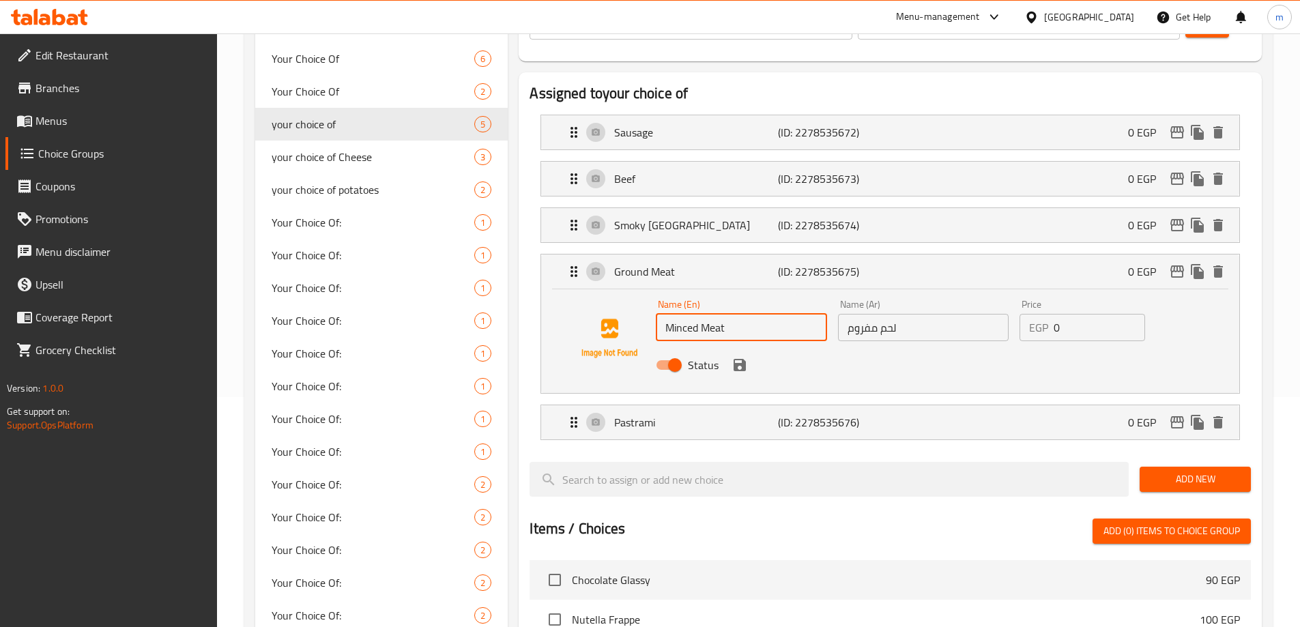
scroll to position [273, 0]
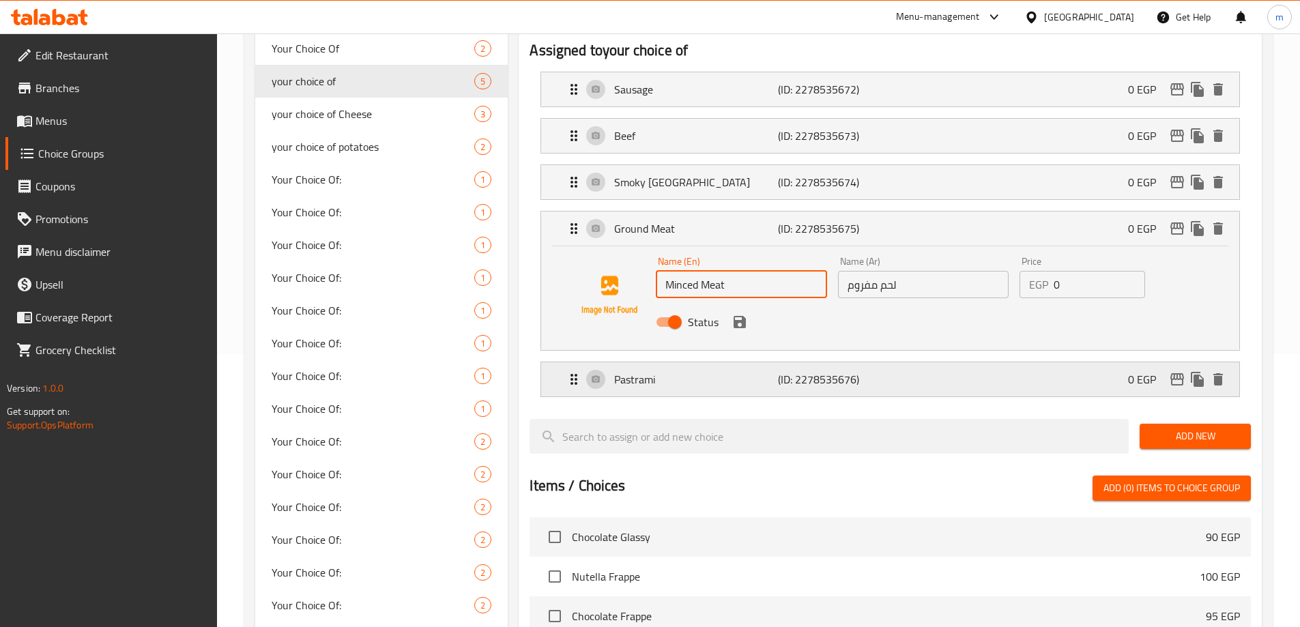
click at [761, 371] on p "Pastrami" at bounding box center [695, 379] width 163 height 16
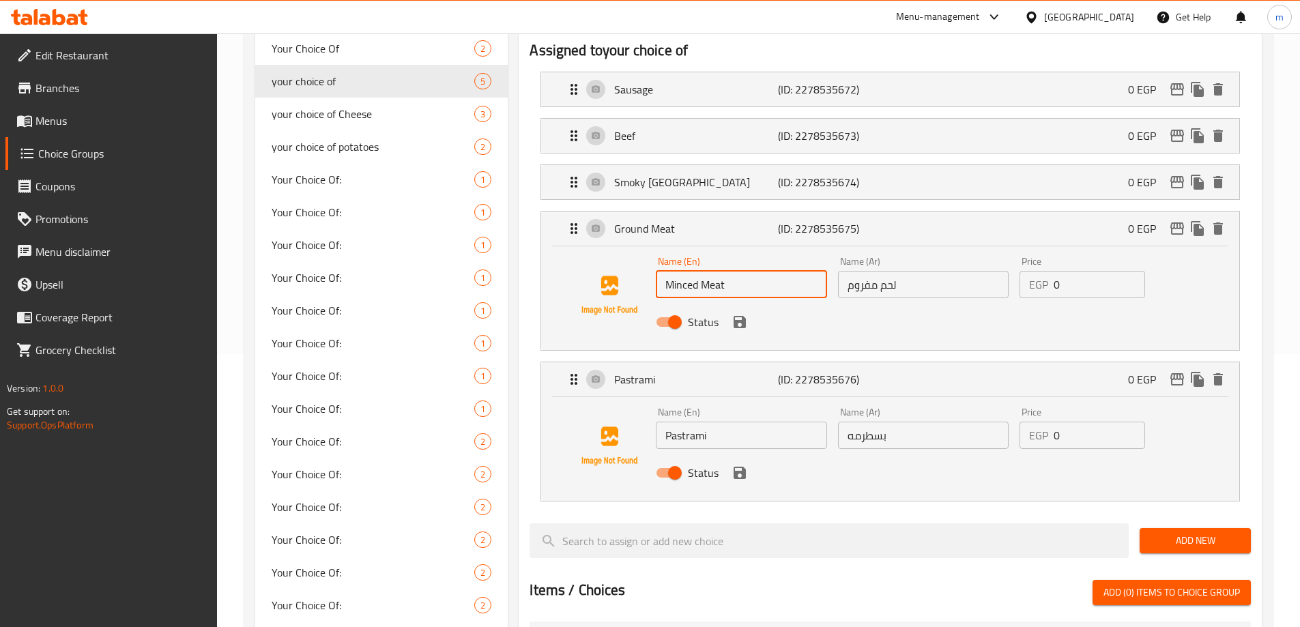
type input "Minced Meat"
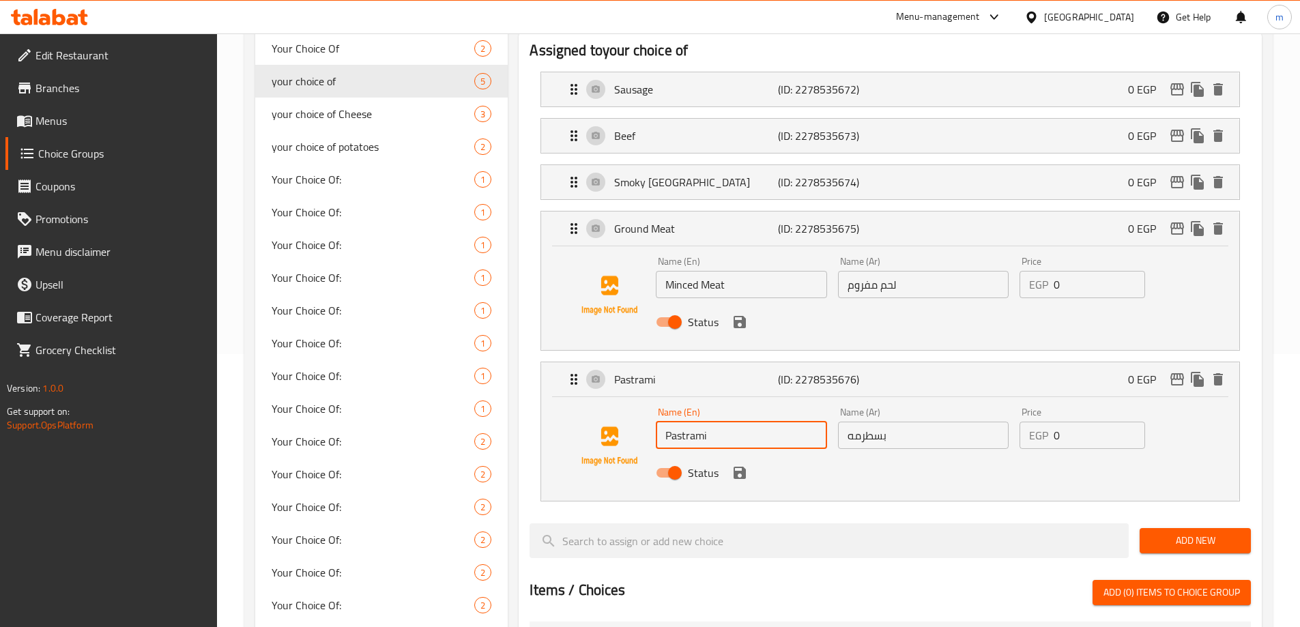
click at [718, 422] on input "Pastrami" at bounding box center [741, 435] width 171 height 27
click at [740, 316] on icon "save" at bounding box center [739, 322] width 12 height 12
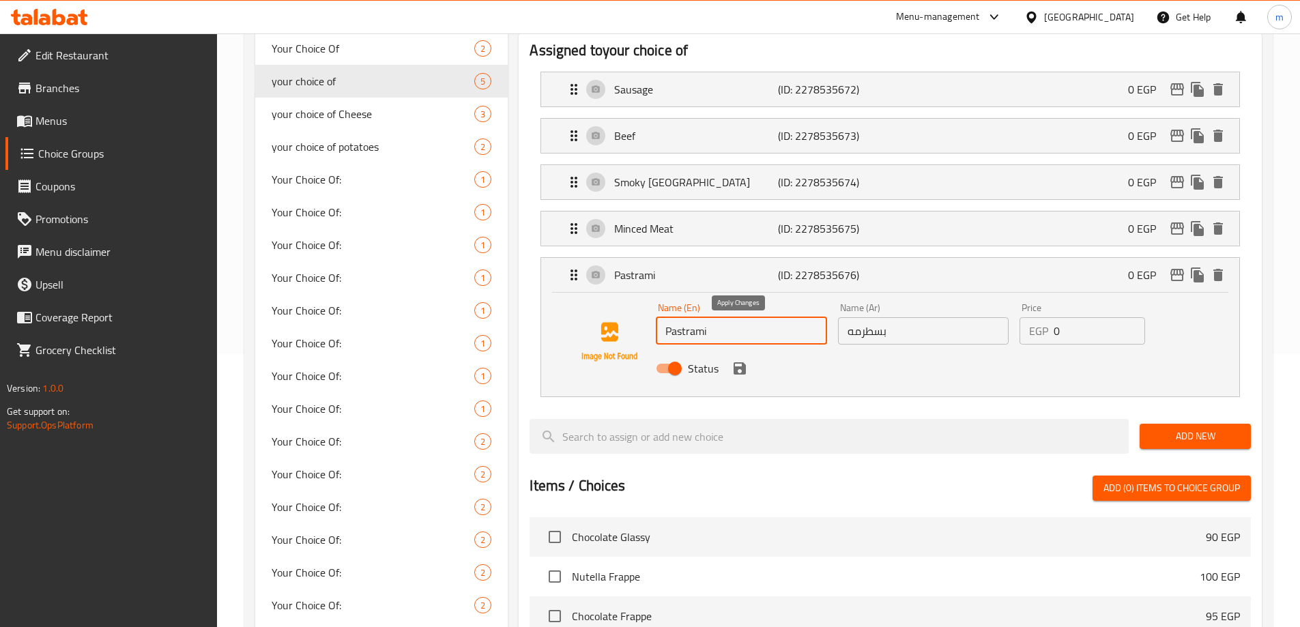
click at [744, 362] on icon "save" at bounding box center [739, 368] width 12 height 12
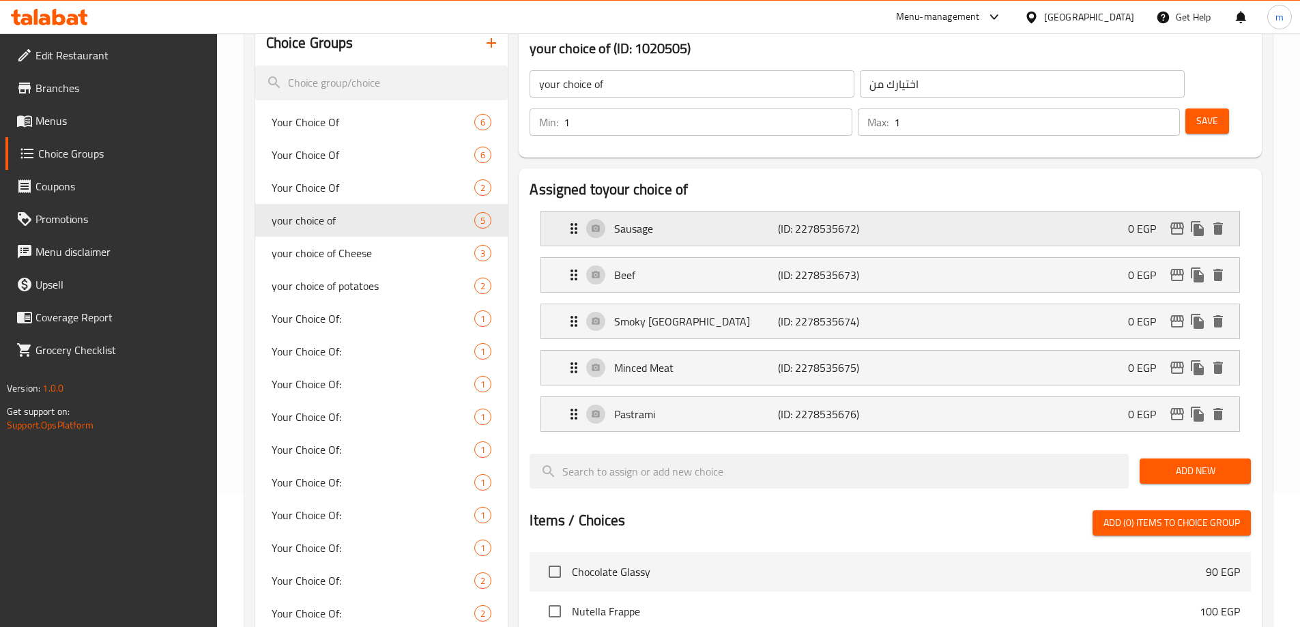
scroll to position [0, 0]
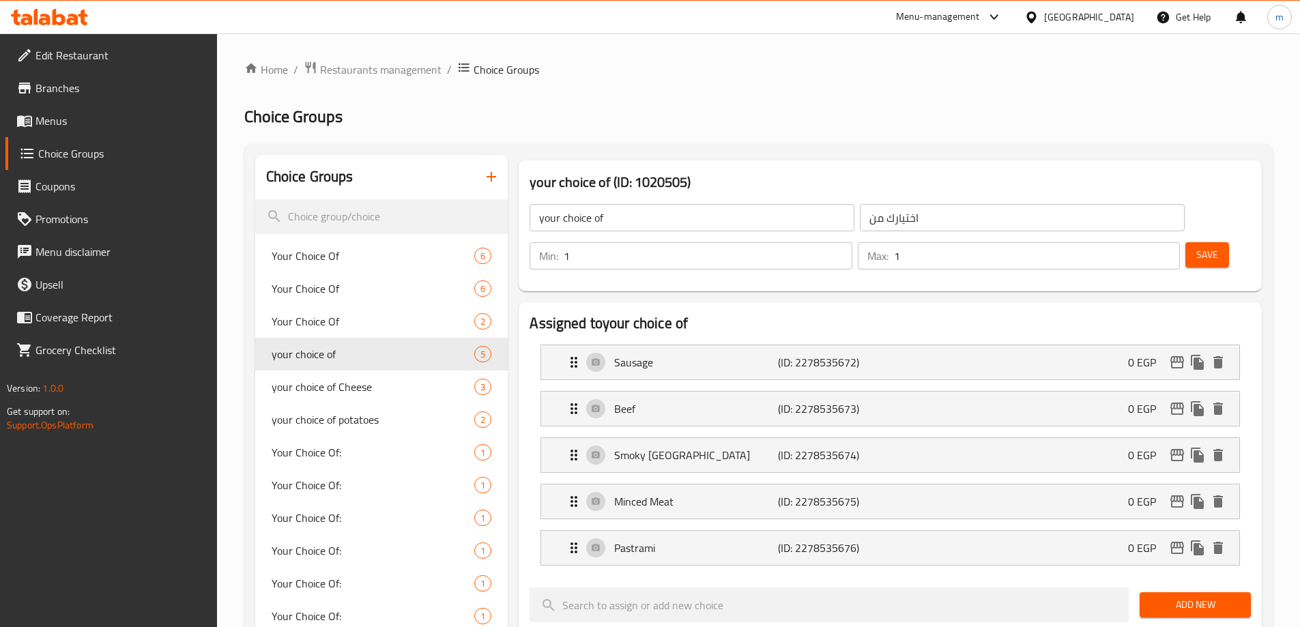
click at [1196, 246] on span "Save" at bounding box center [1207, 254] width 22 height 17
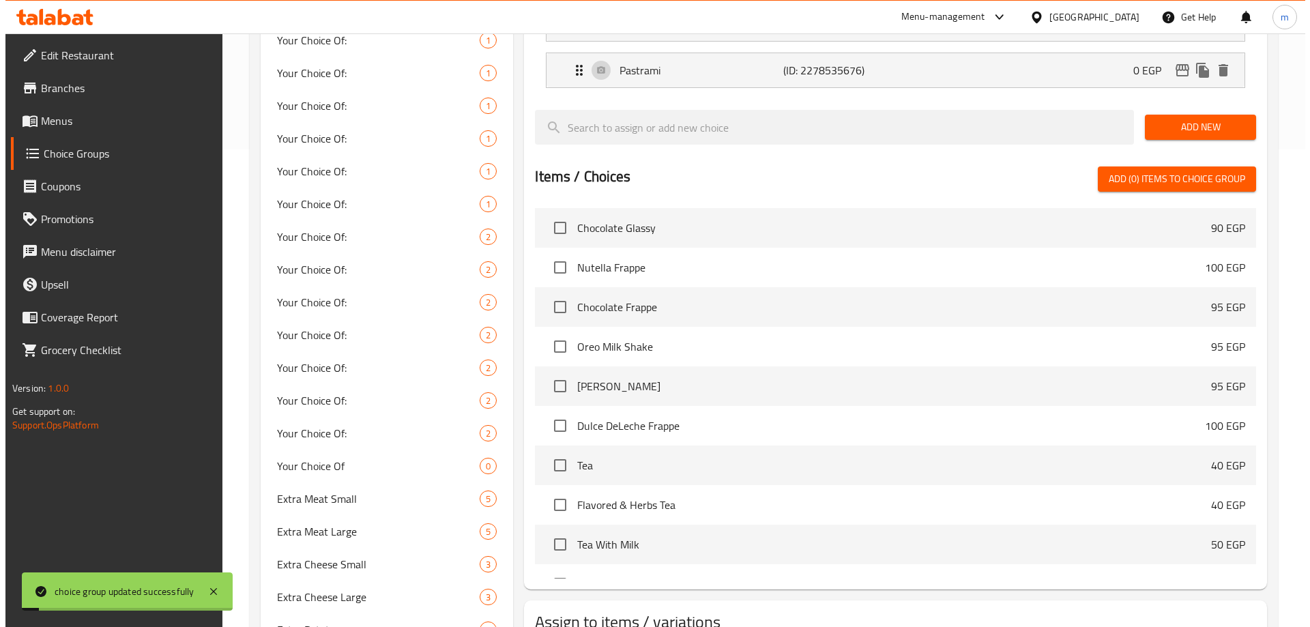
scroll to position [573, 0]
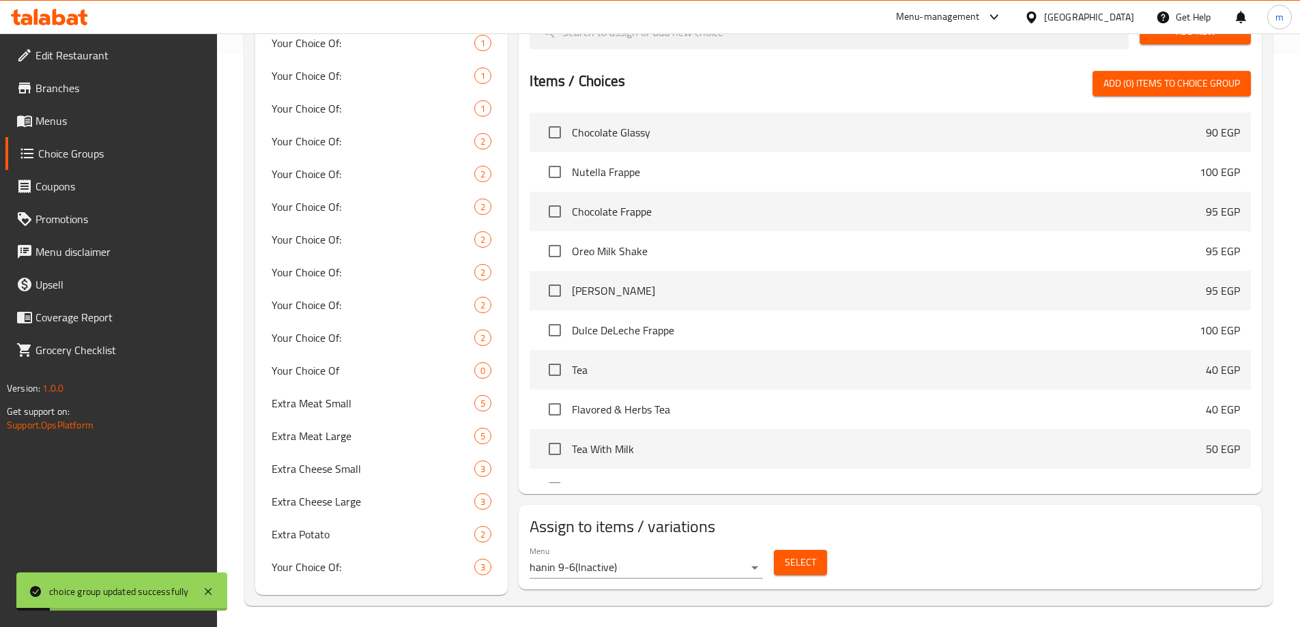
click at [814, 554] on span "Select" at bounding box center [800, 562] width 31 height 17
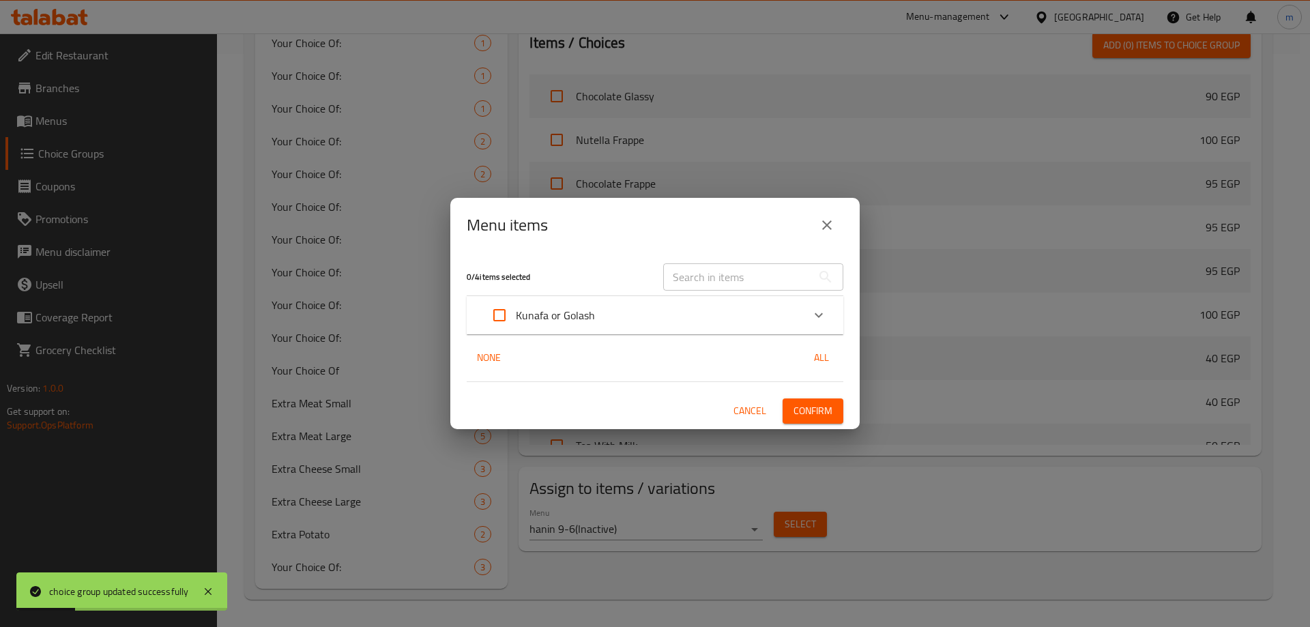
click at [611, 334] on div "0 / 4 items selected ​ Kunafa or Golash With Cream 100 EGP With Nutella 105 EGP…" at bounding box center [654, 340] width 409 height 176
click at [624, 314] on div "Kunafa or Golash" at bounding box center [642, 315] width 319 height 33
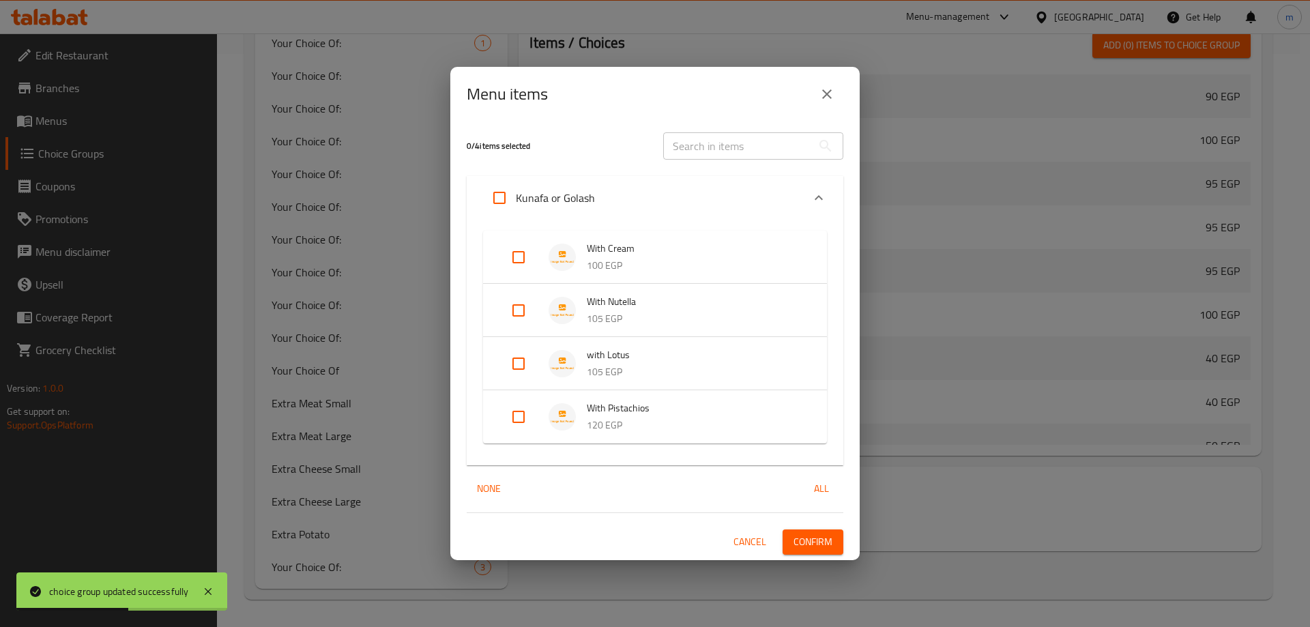
click at [590, 201] on p "Kunafa or Golash" at bounding box center [555, 198] width 79 height 16
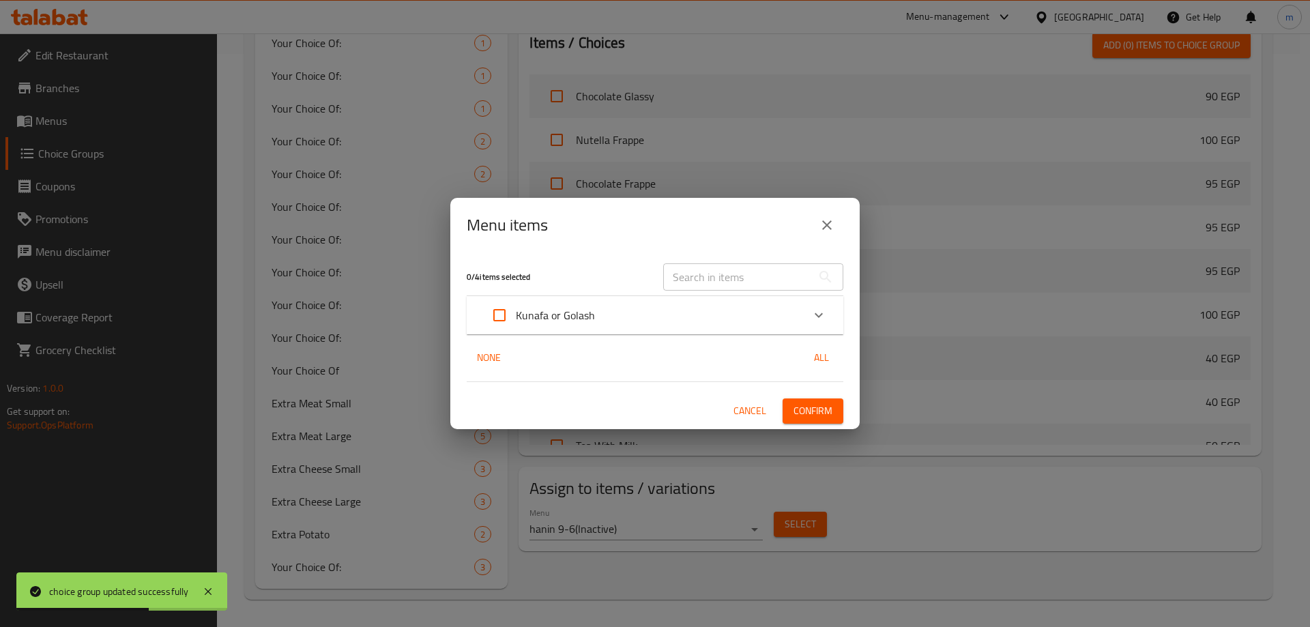
click at [753, 415] on span "Cancel" at bounding box center [749, 411] width 33 height 17
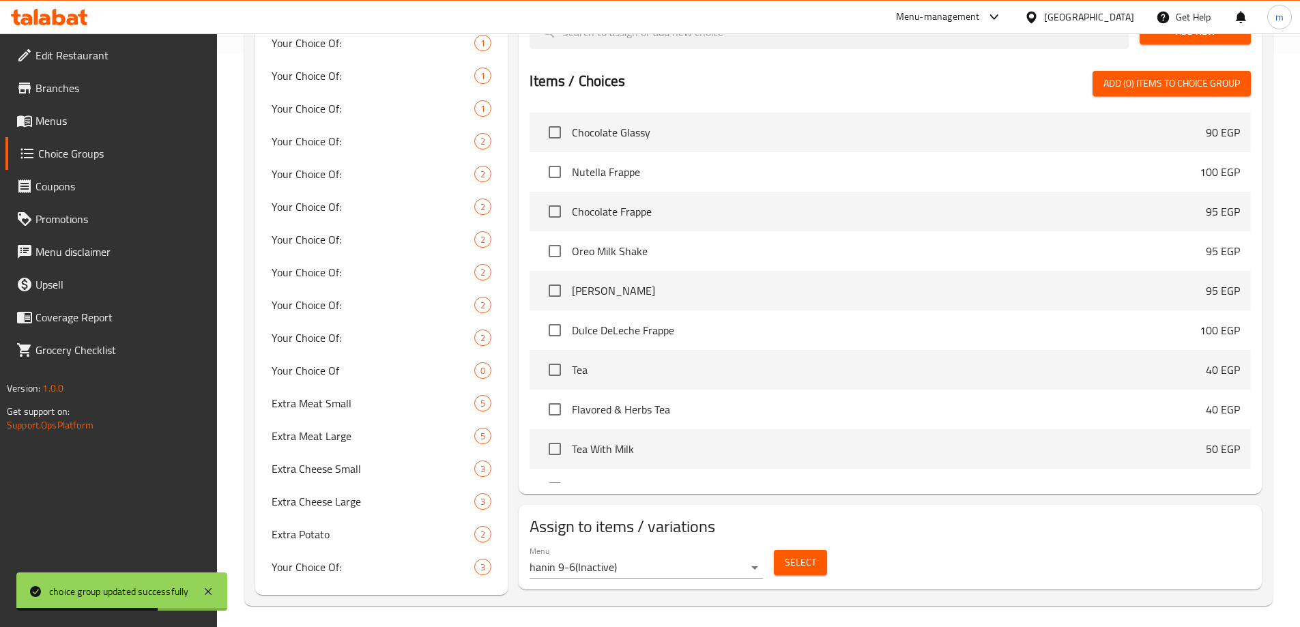
click at [700, 516] on h2 "Assign to items / variations" at bounding box center [889, 527] width 721 height 22
click at [699, 546] on div "Menu hanin 9-6 ( Inactive )" at bounding box center [645, 562] width 233 height 33
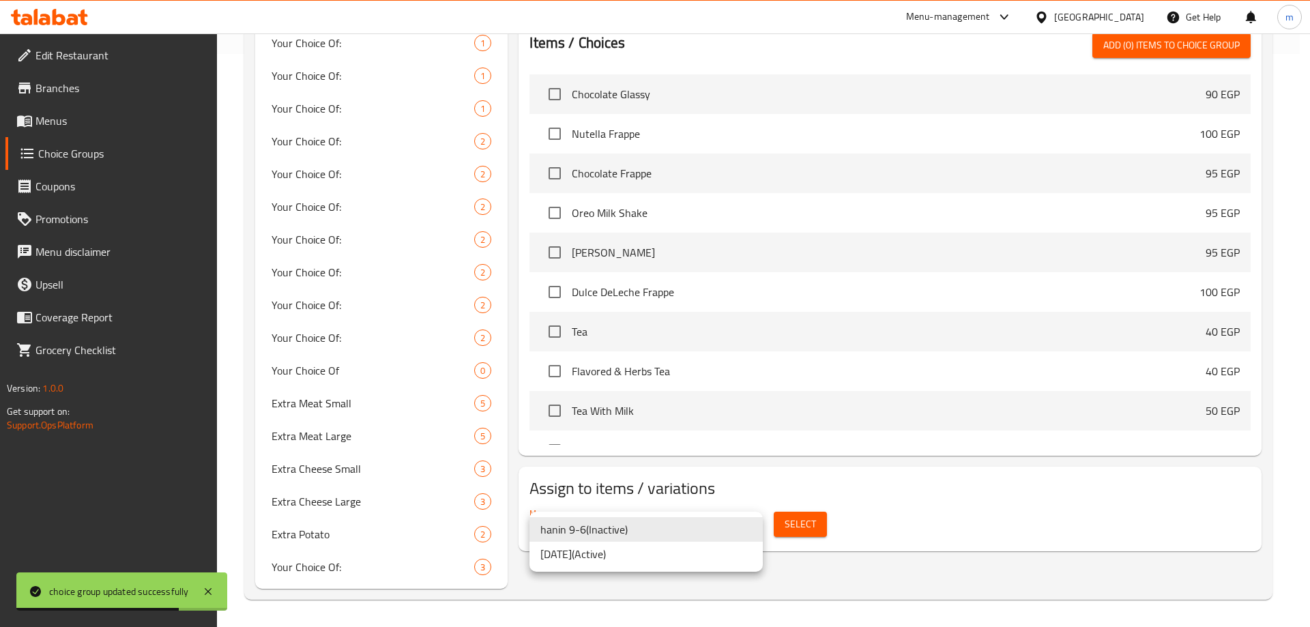
click at [682, 563] on li "5/9/2025 ( Active )" at bounding box center [645, 554] width 233 height 25
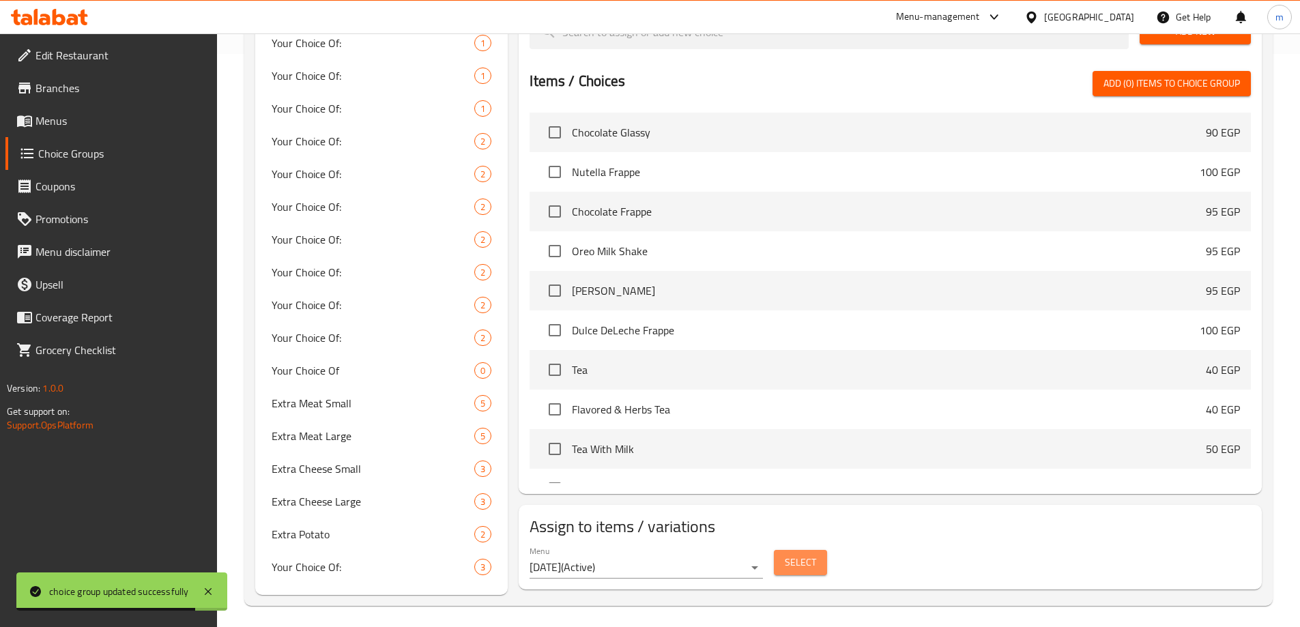
click at [777, 550] on button "Select" at bounding box center [800, 562] width 53 height 25
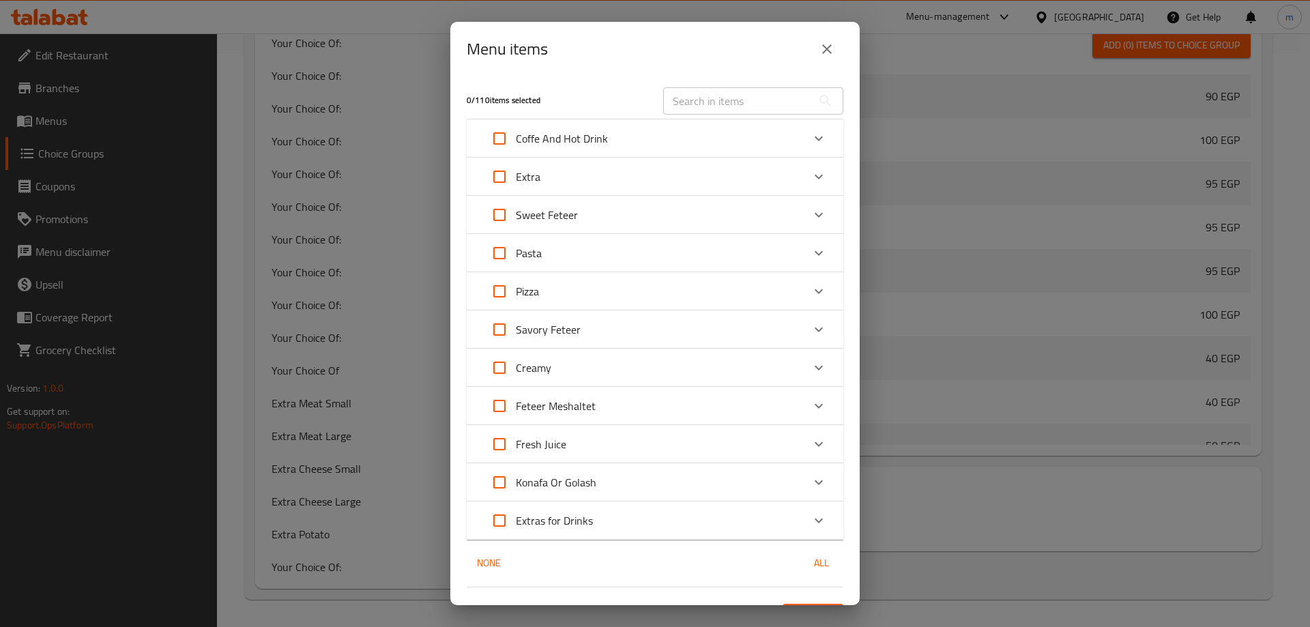
click at [559, 183] on div "Extra" at bounding box center [642, 176] width 319 height 33
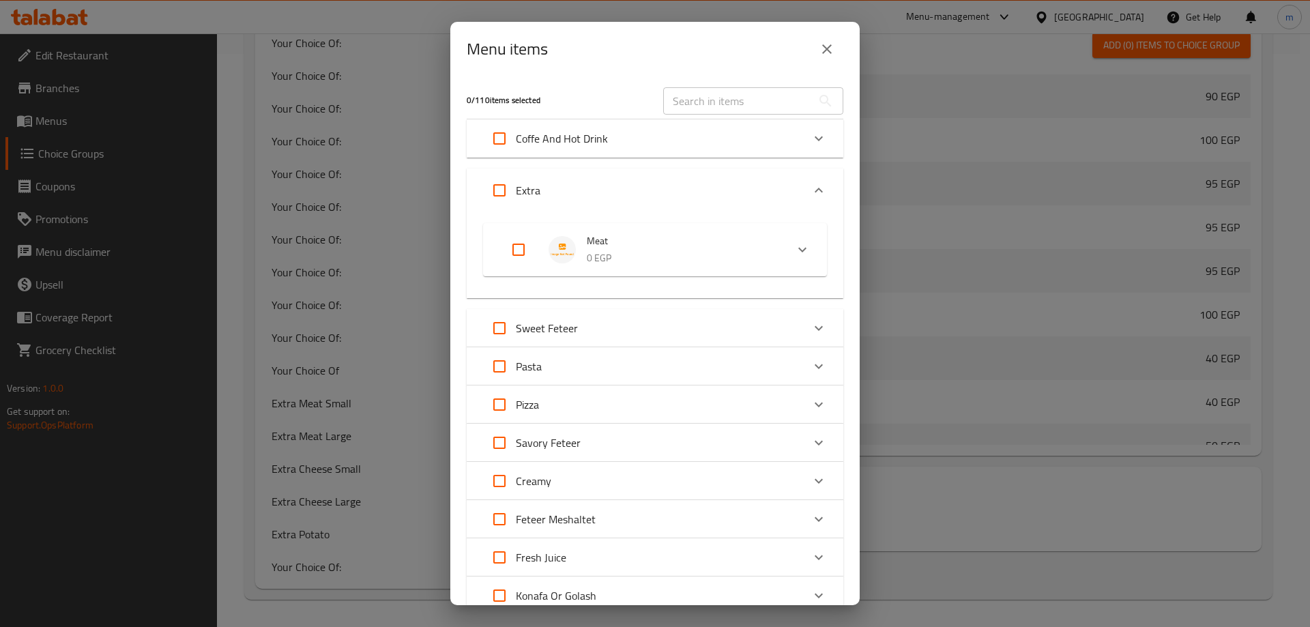
click at [591, 240] on span "Meat" at bounding box center [681, 241] width 188 height 17
drag, startPoint x: 576, startPoint y: 308, endPoint x: 567, endPoint y: 314, distance: 11.0
click at [576, 309] on span "Your choice of:" at bounding box center [662, 309] width 194 height 17
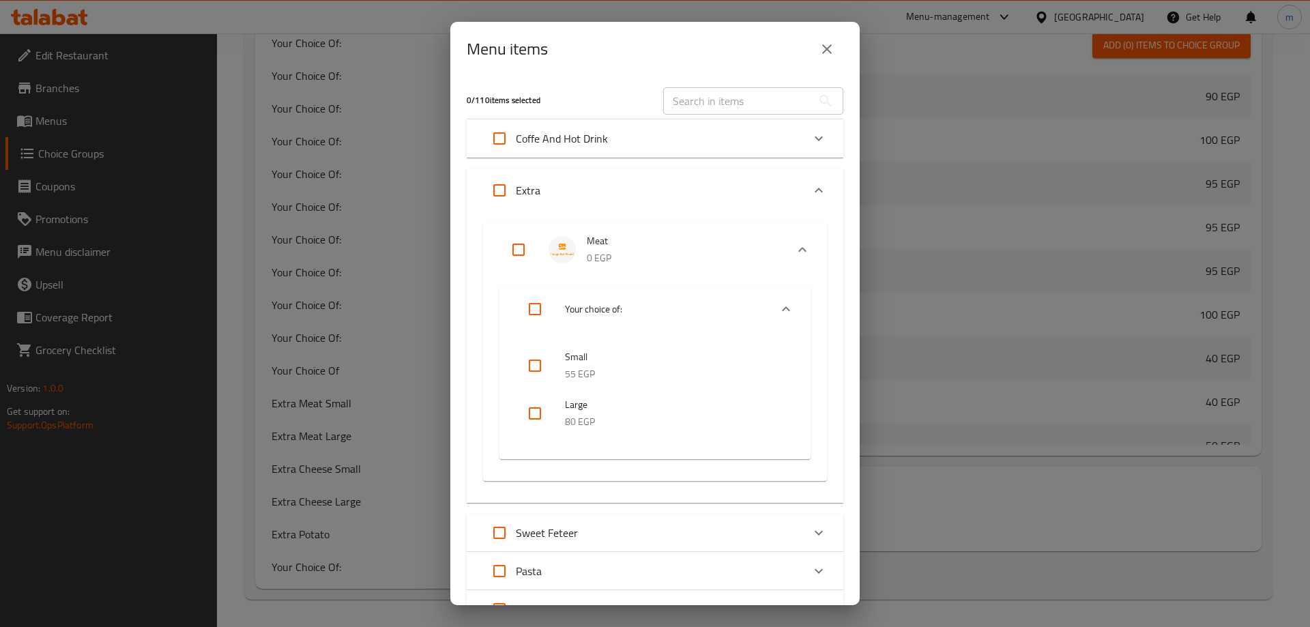
click at [539, 315] on input "Expand" at bounding box center [534, 309] width 33 height 33
checkbox input "true"
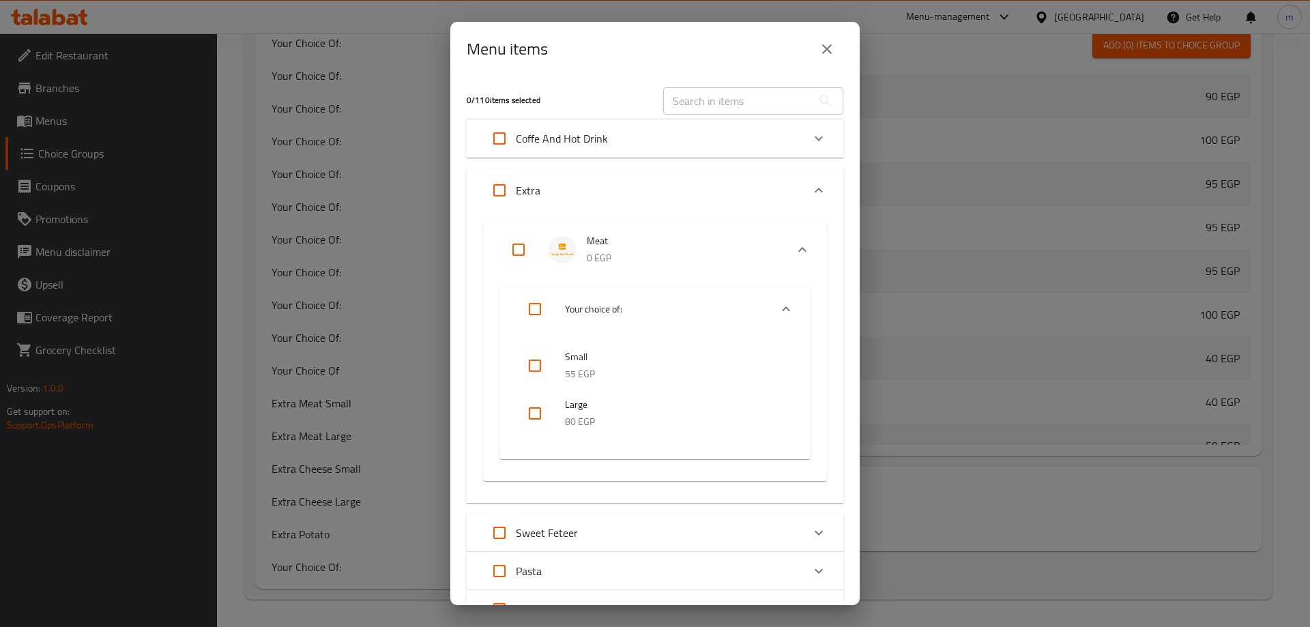
checkbox input "true"
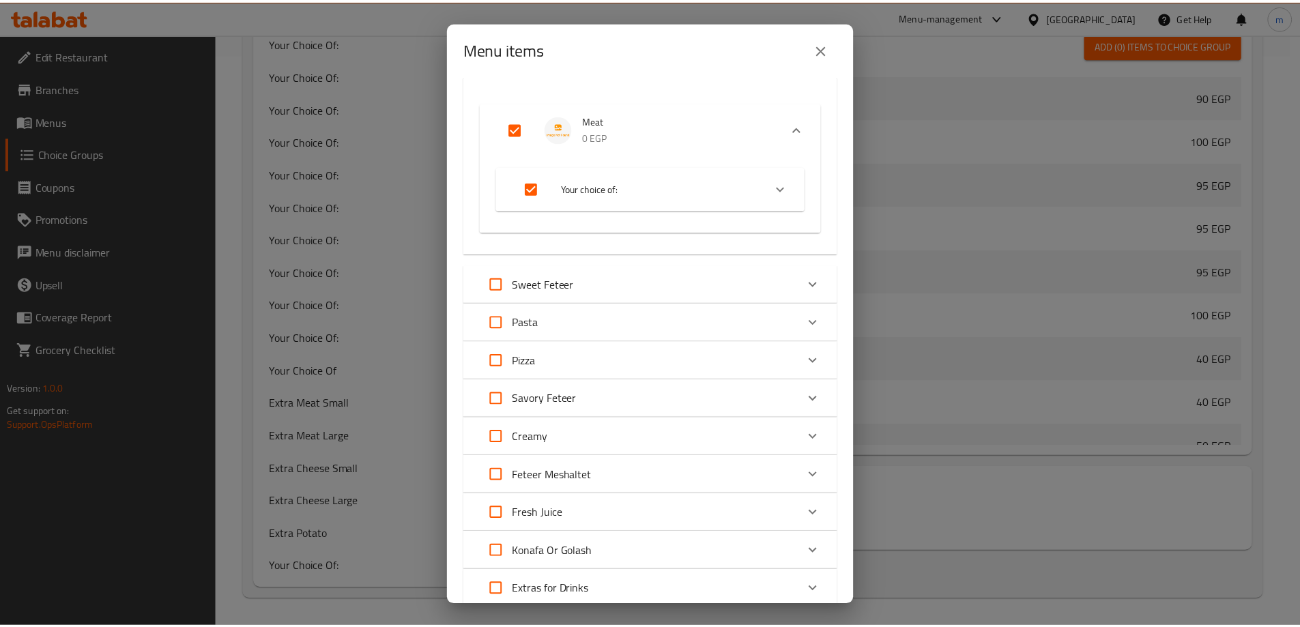
scroll to position [219, 0]
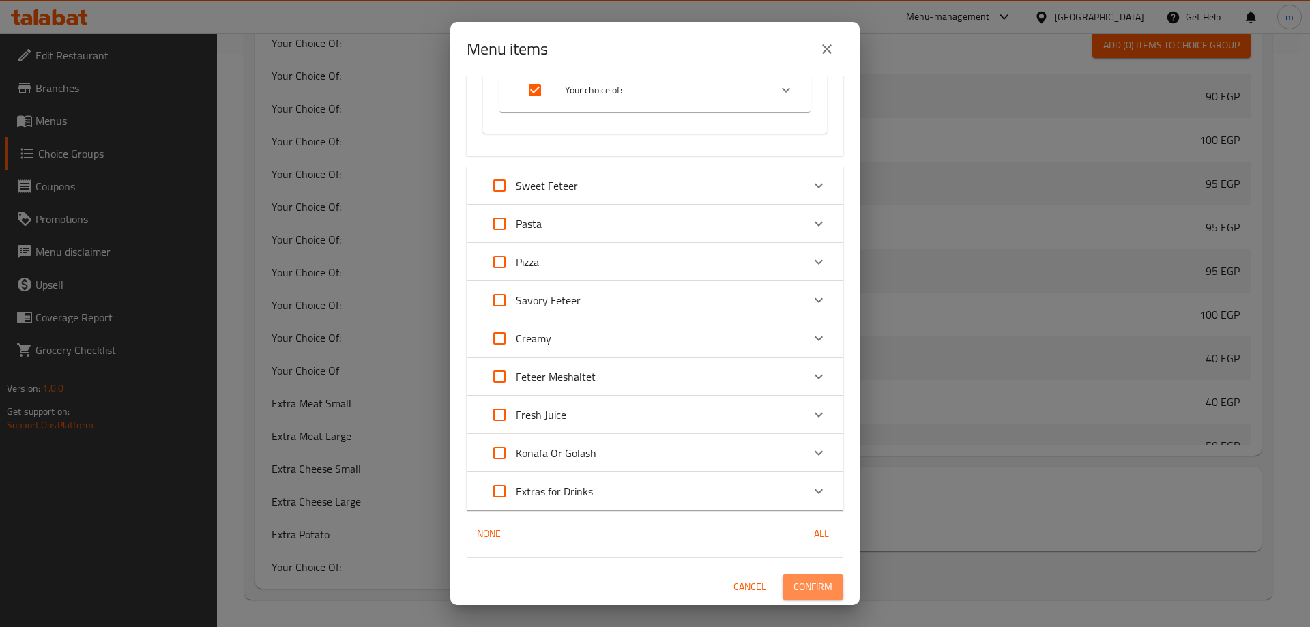
click at [821, 587] on span "Confirm" at bounding box center [812, 587] width 39 height 17
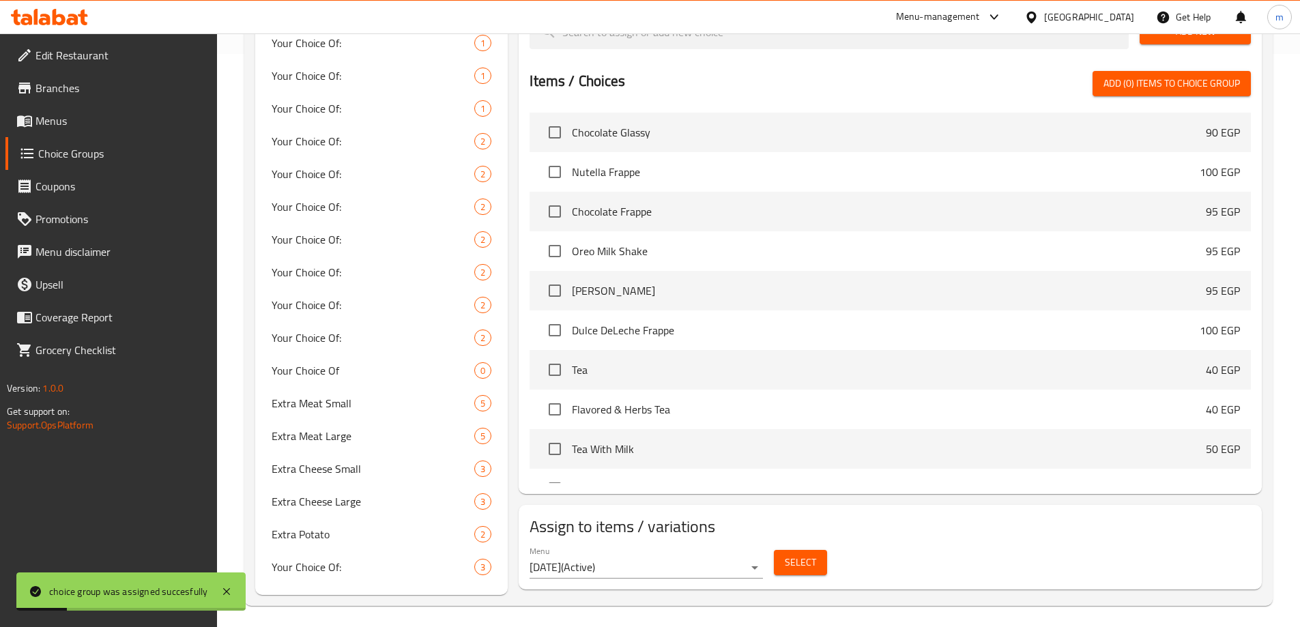
click at [83, 112] on link "Menus" at bounding box center [110, 120] width 211 height 33
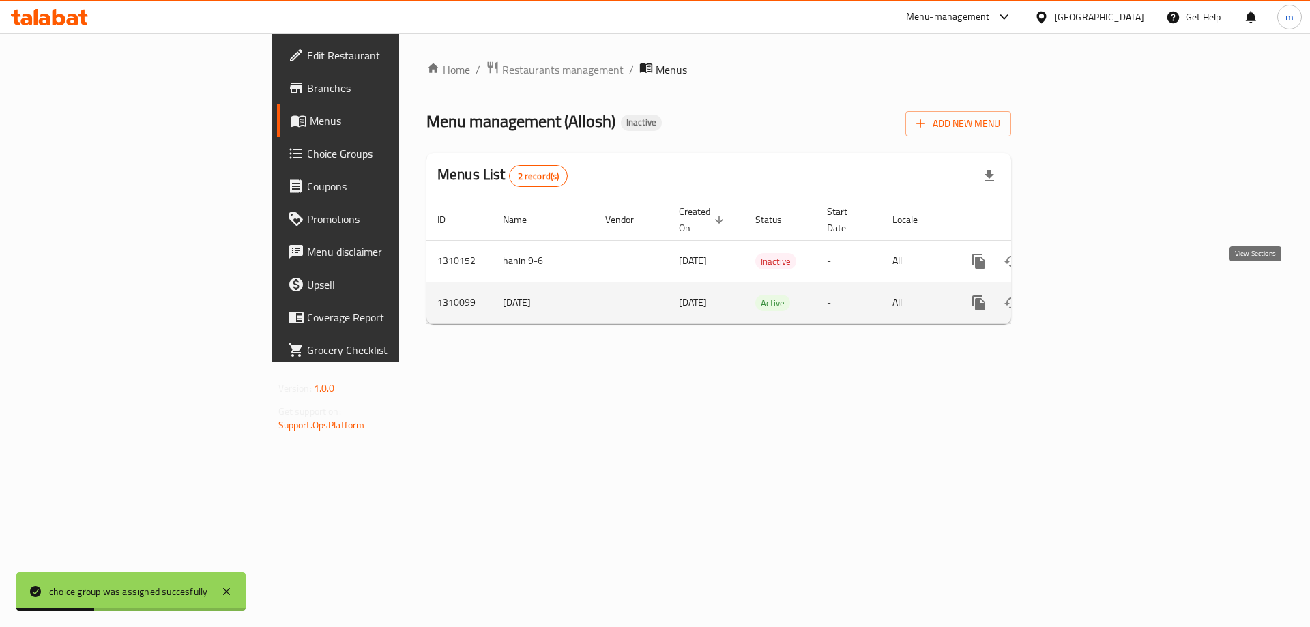
click at [1085, 295] on icon "enhanced table" at bounding box center [1077, 303] width 16 height 16
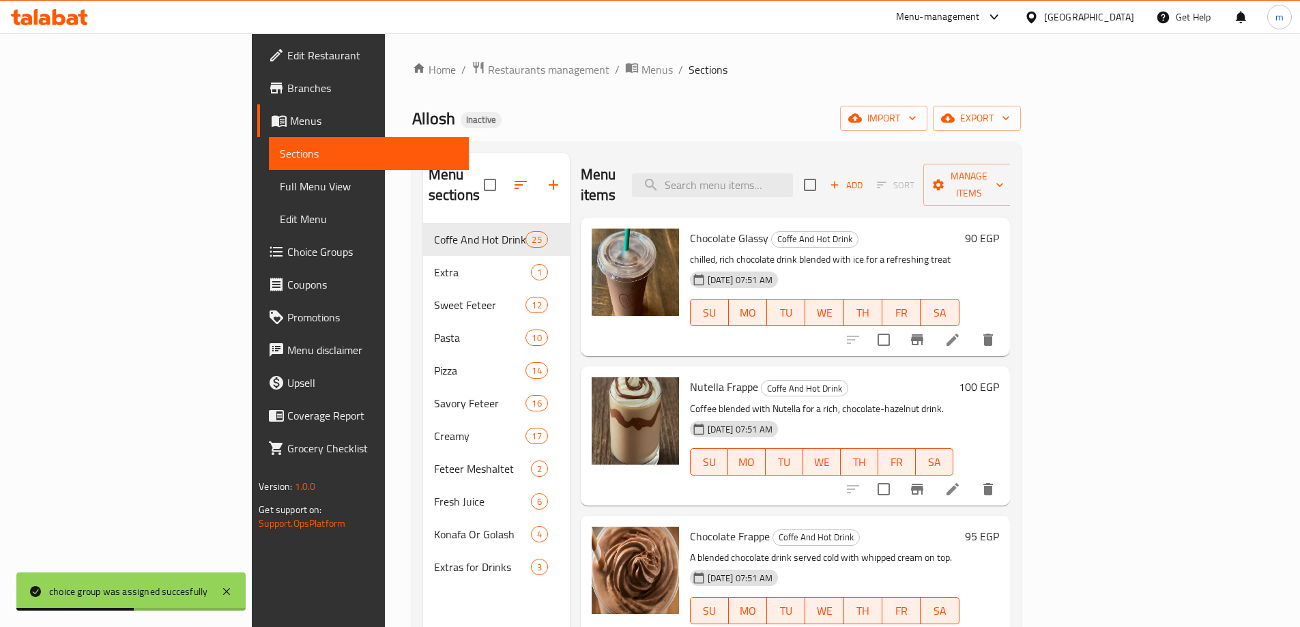
click at [280, 184] on span "Full Menu View" at bounding box center [369, 186] width 178 height 16
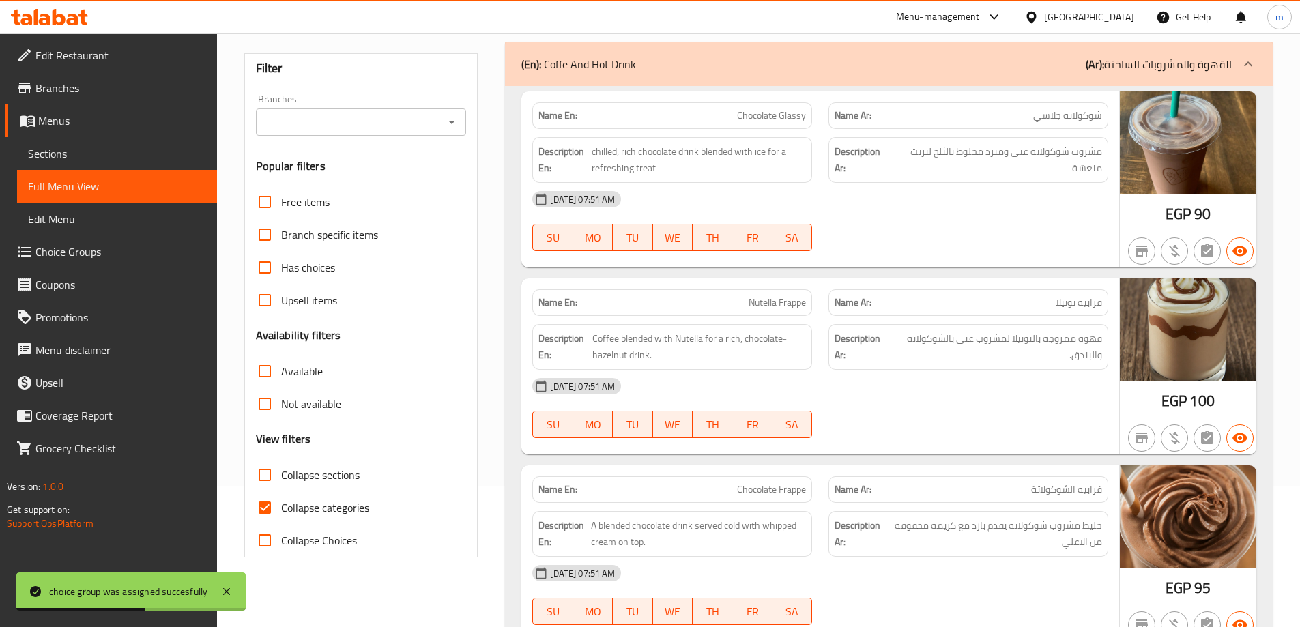
scroll to position [273, 0]
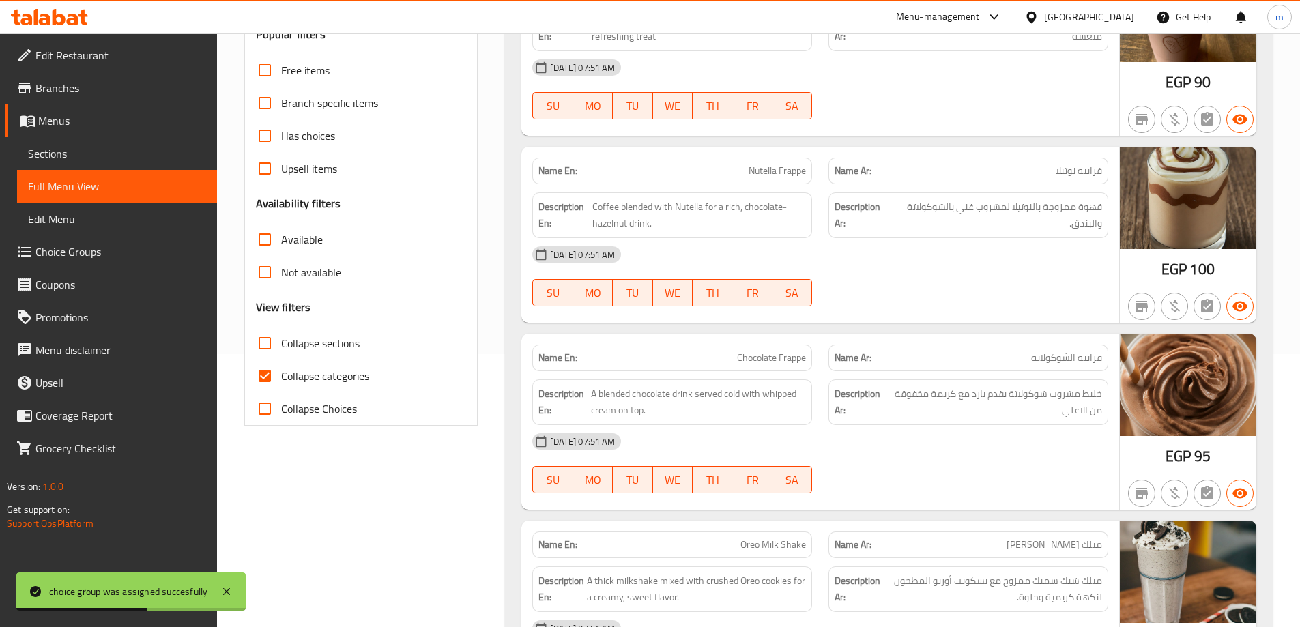
click at [339, 345] on span "Collapse sections" at bounding box center [320, 343] width 78 height 16
click at [281, 345] on input "Collapse sections" at bounding box center [264, 343] width 33 height 33
checkbox input "true"
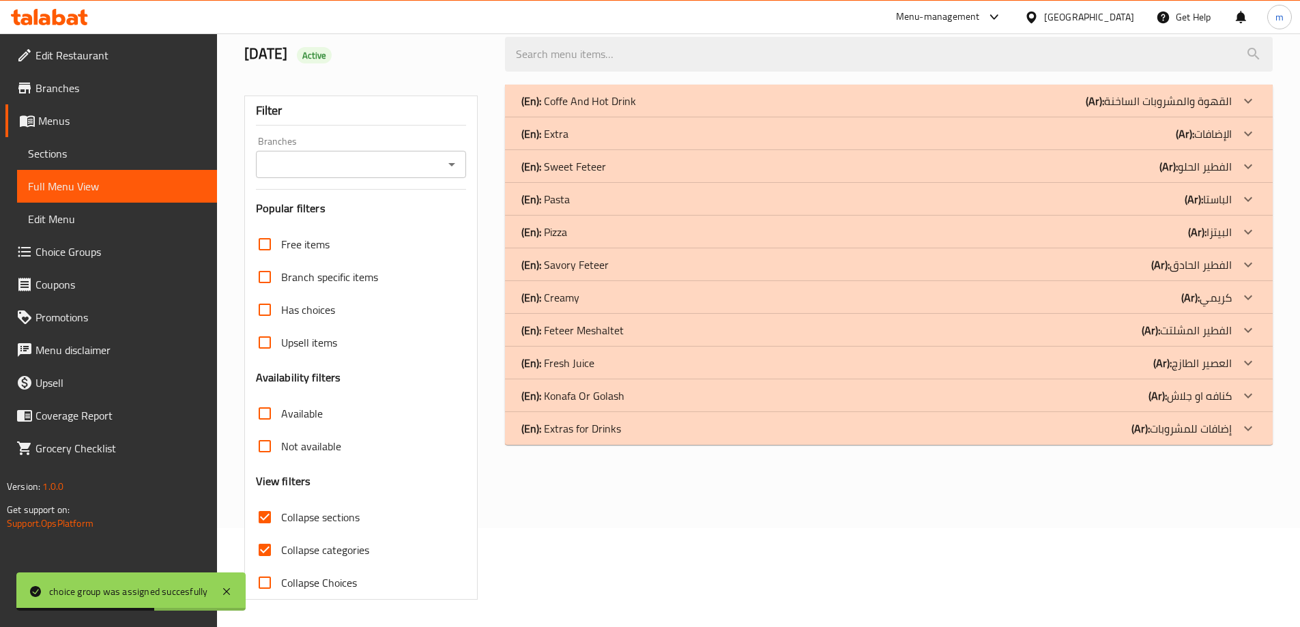
click at [334, 542] on span "Collapse categories" at bounding box center [325, 550] width 88 height 16
click at [281, 533] on input "Collapse categories" at bounding box center [264, 549] width 33 height 33
checkbox input "false"
click at [566, 140] on p "(En): Extra" at bounding box center [544, 134] width 47 height 16
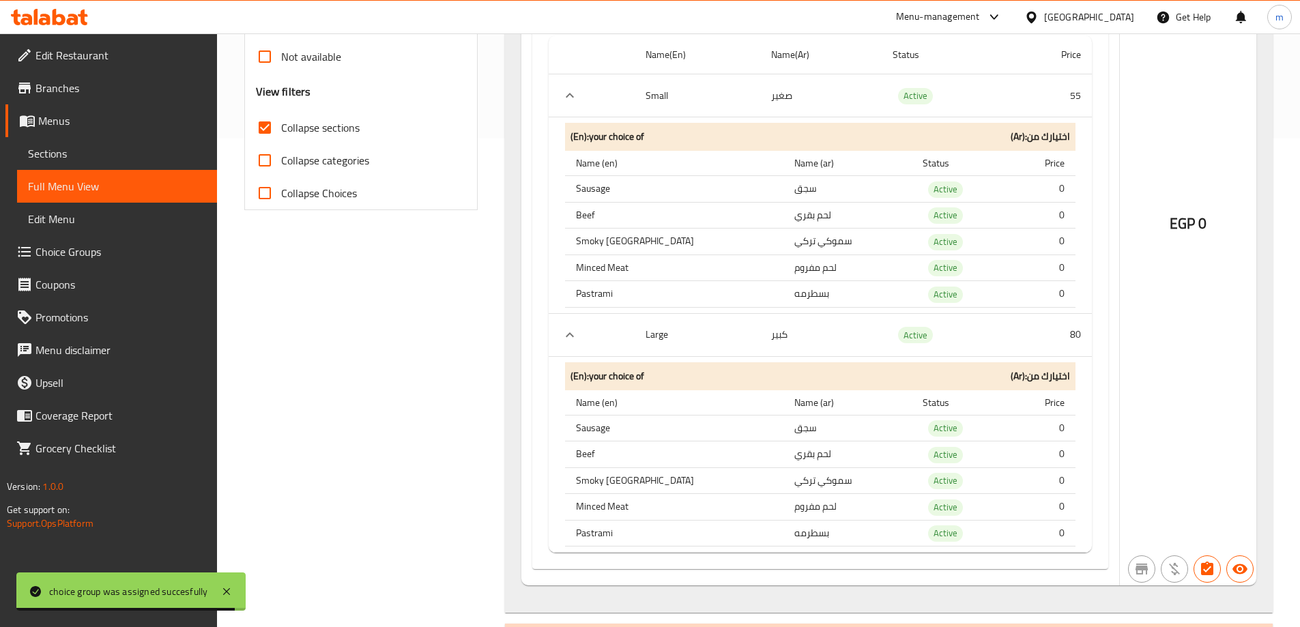
scroll to position [508, 0]
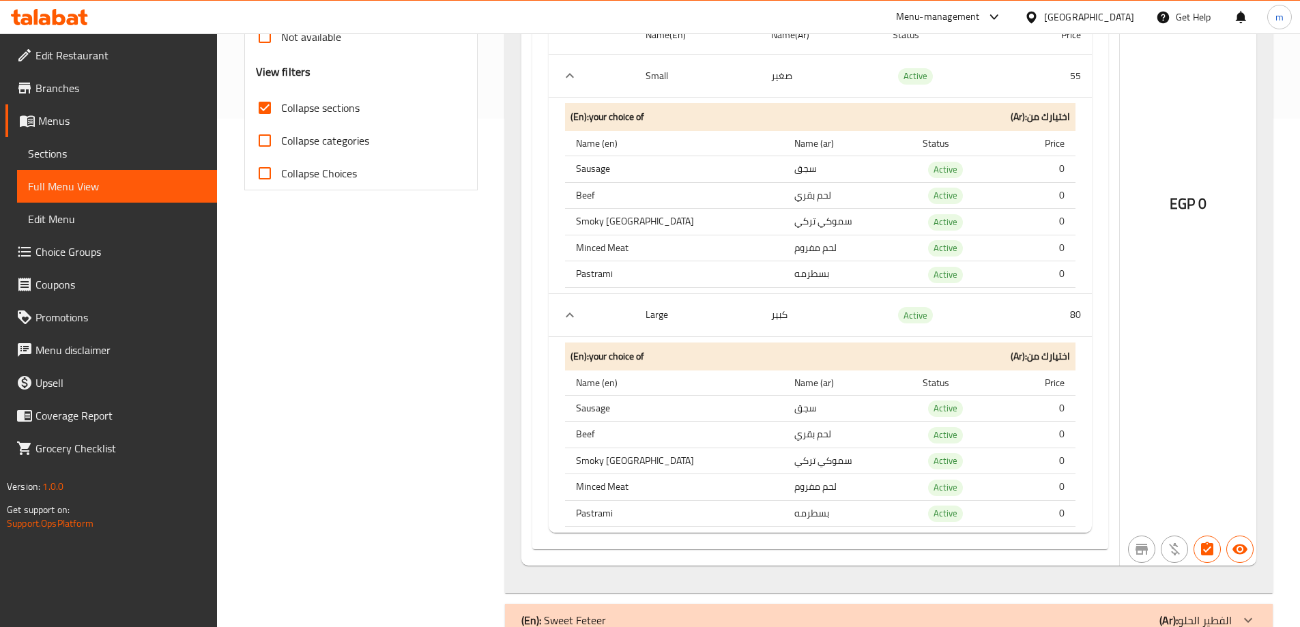
click at [122, 241] on link "Choice Groups" at bounding box center [110, 251] width 211 height 33
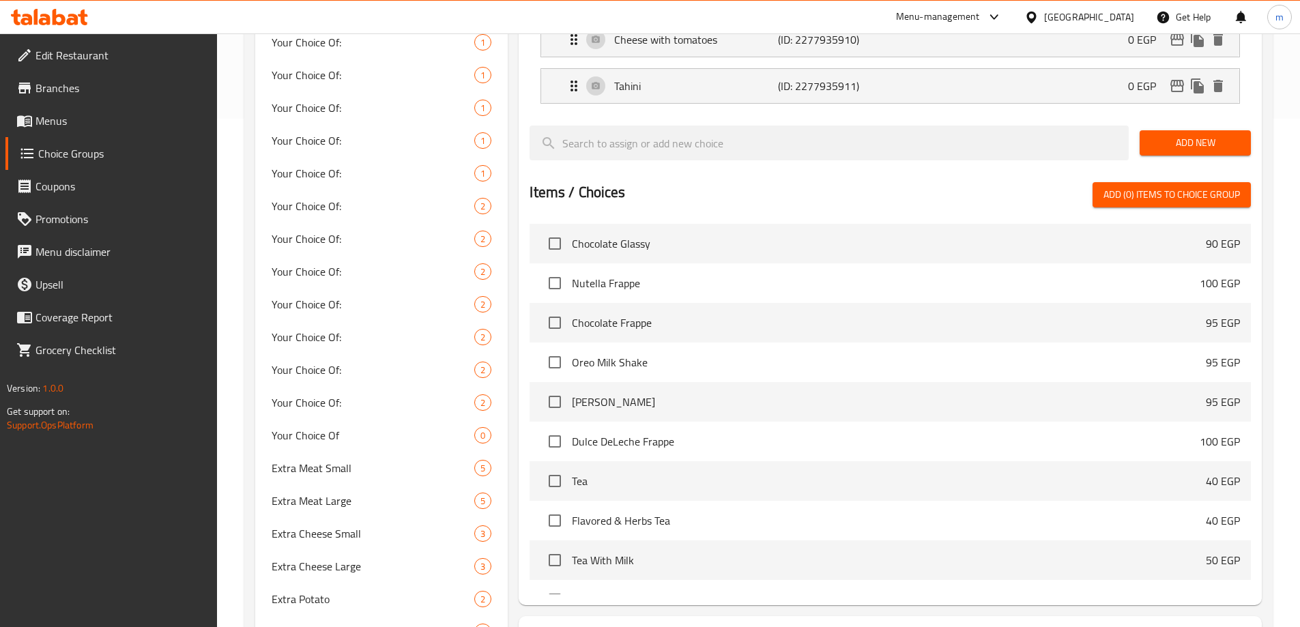
scroll to position [193, 0]
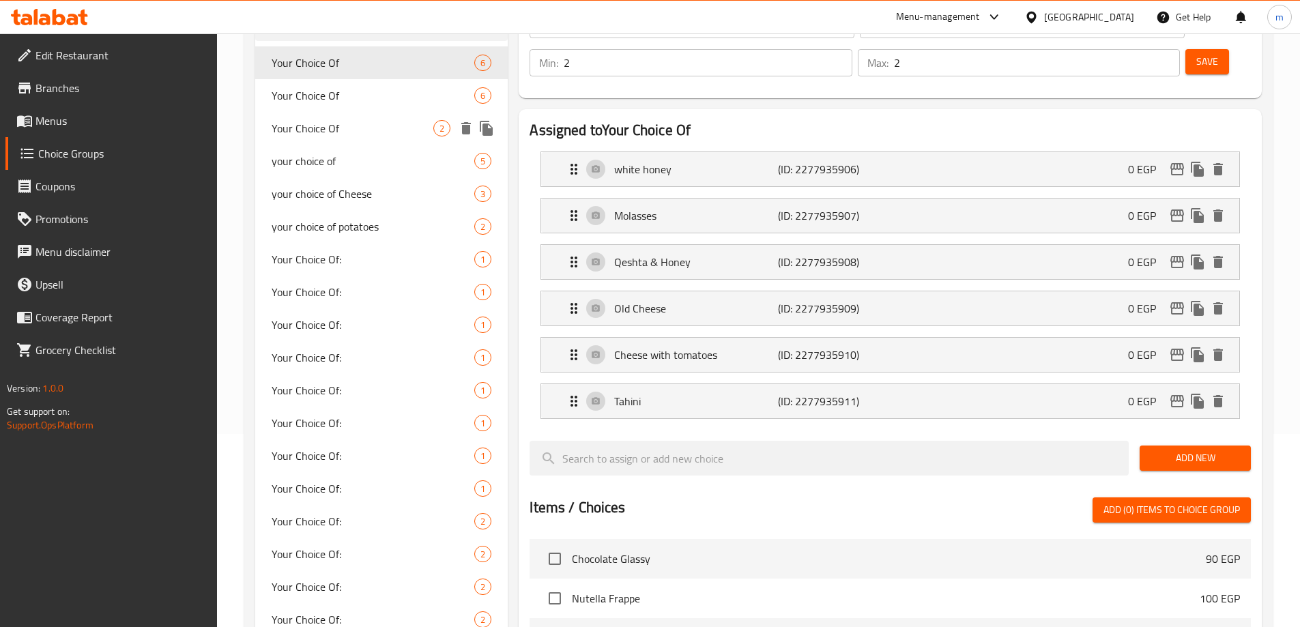
click at [326, 104] on span "Your Choice Of" at bounding box center [373, 95] width 203 height 16
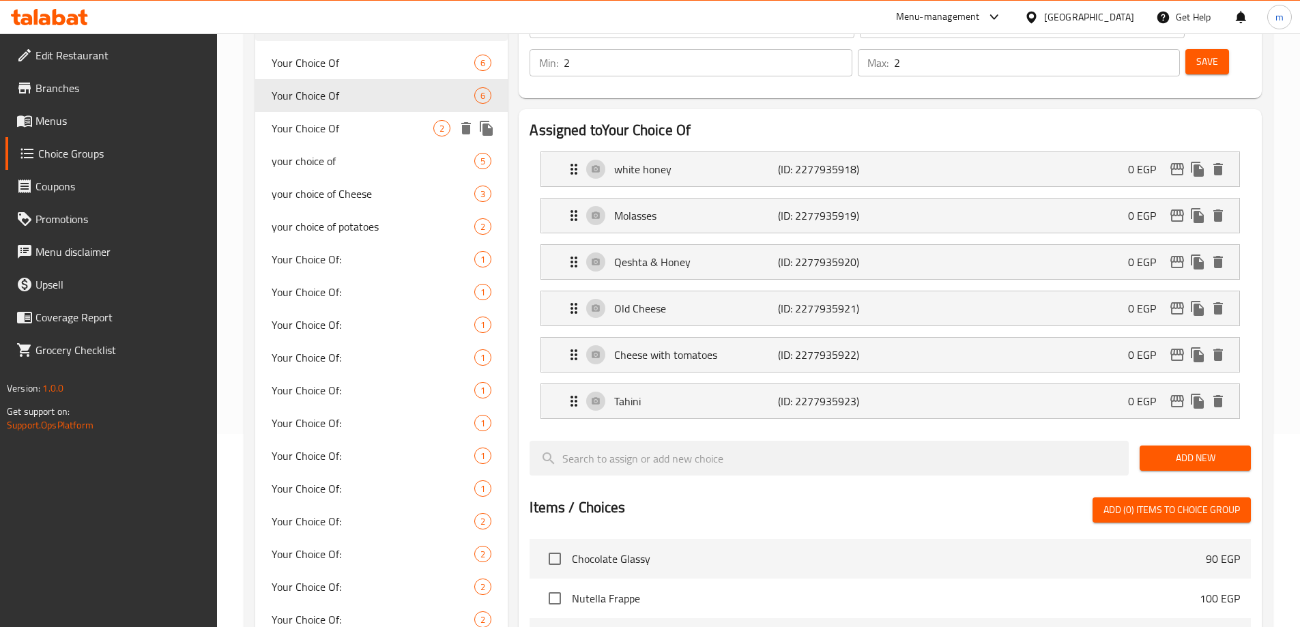
type input "Your Choice Of"
type input "اختيارك من"
type input "3"
click at [326, 123] on span "Your Choice Of" at bounding box center [353, 128] width 162 height 16
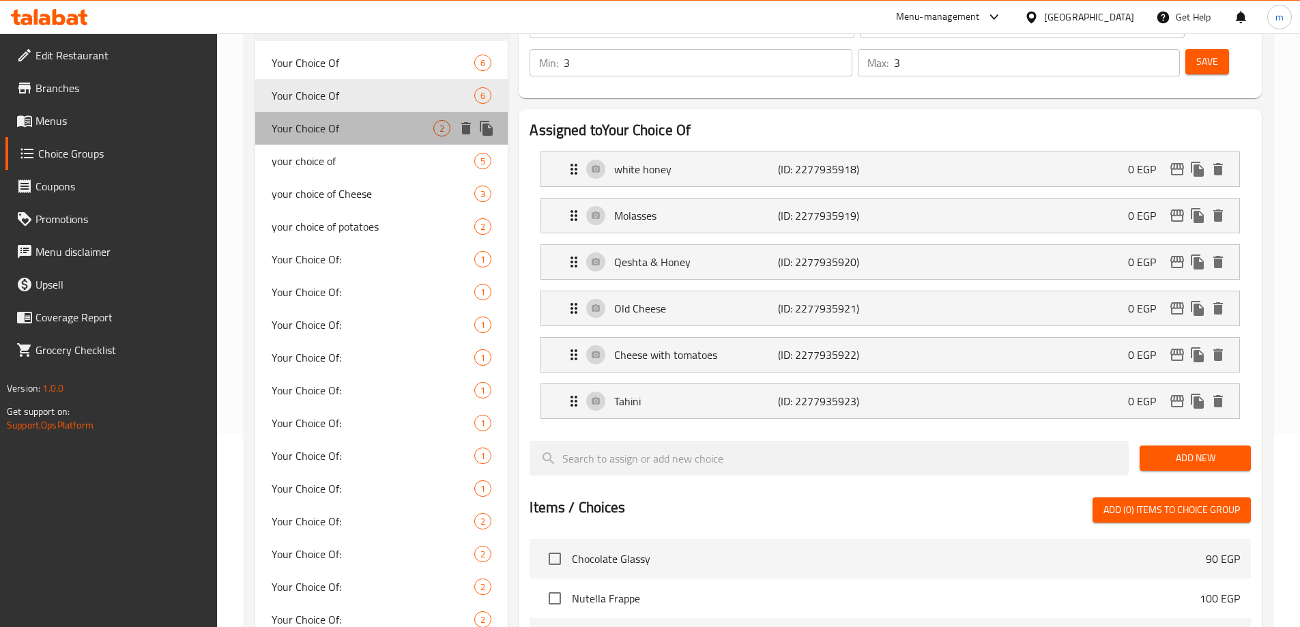
type input "Your Choice Of"
type input "اختيارك من"
type input "1"
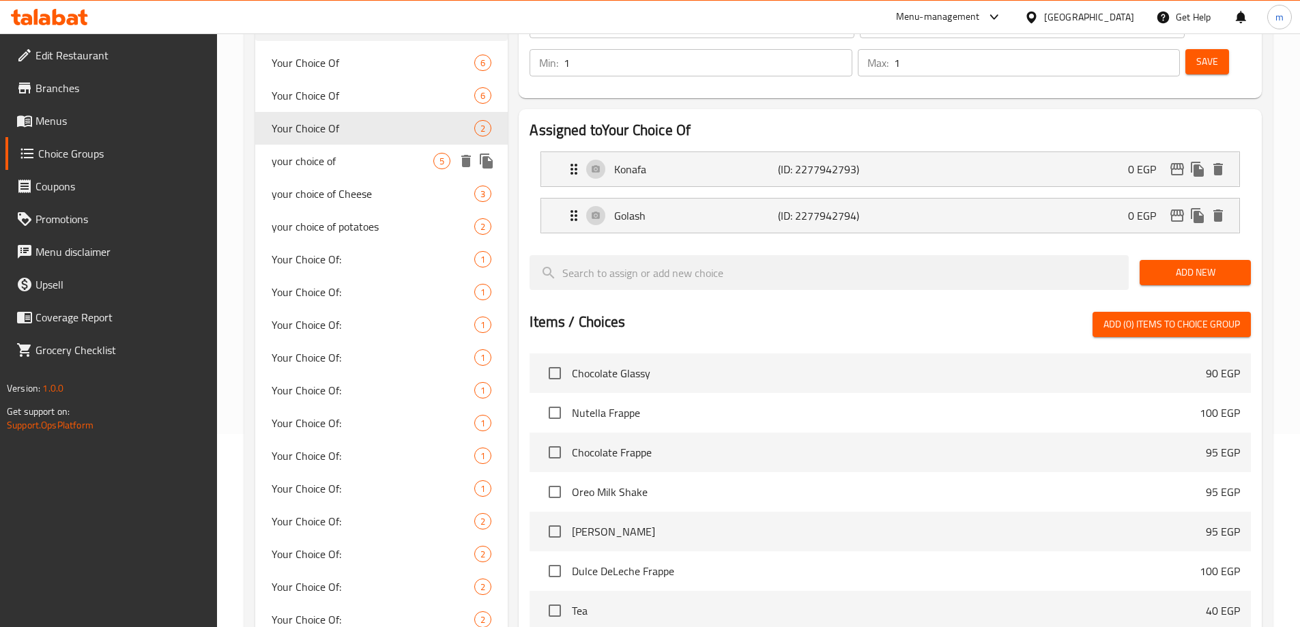
click at [327, 153] on span "your choice of" at bounding box center [353, 161] width 162 height 16
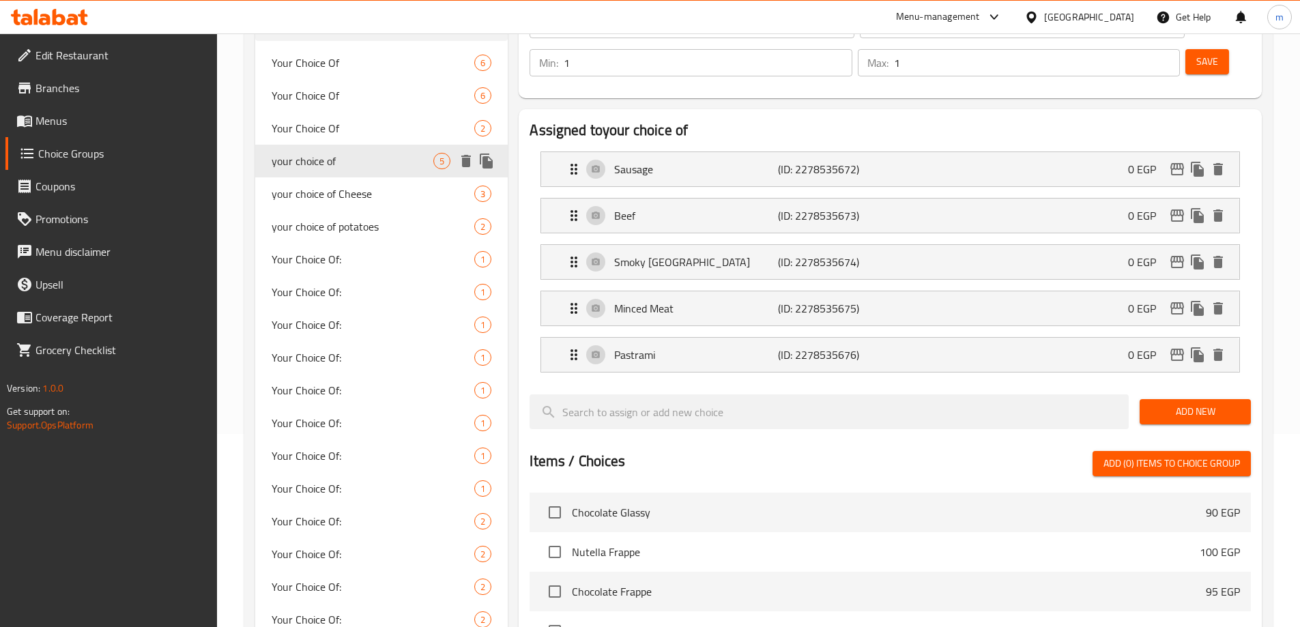
type input "your choice of"
type input "اختيارك من"
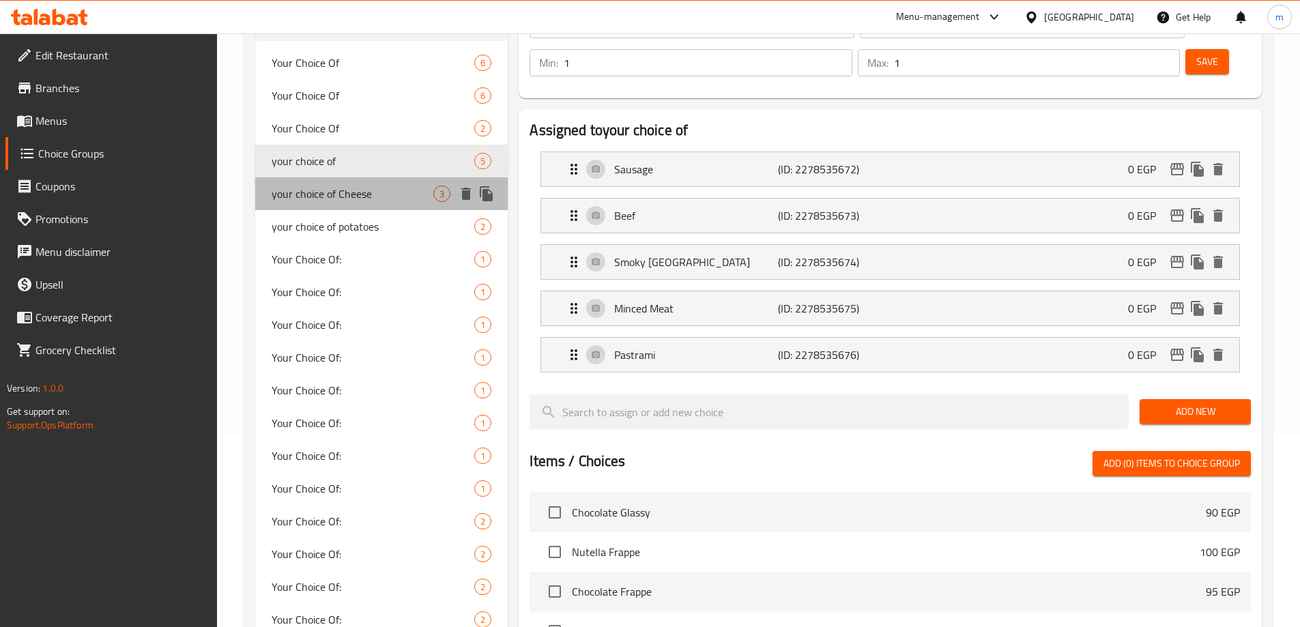
click at [332, 186] on span "your choice of Cheese" at bounding box center [353, 194] width 162 height 16
type input "your choice of Cheese"
type input "اختيارك من الجبن"
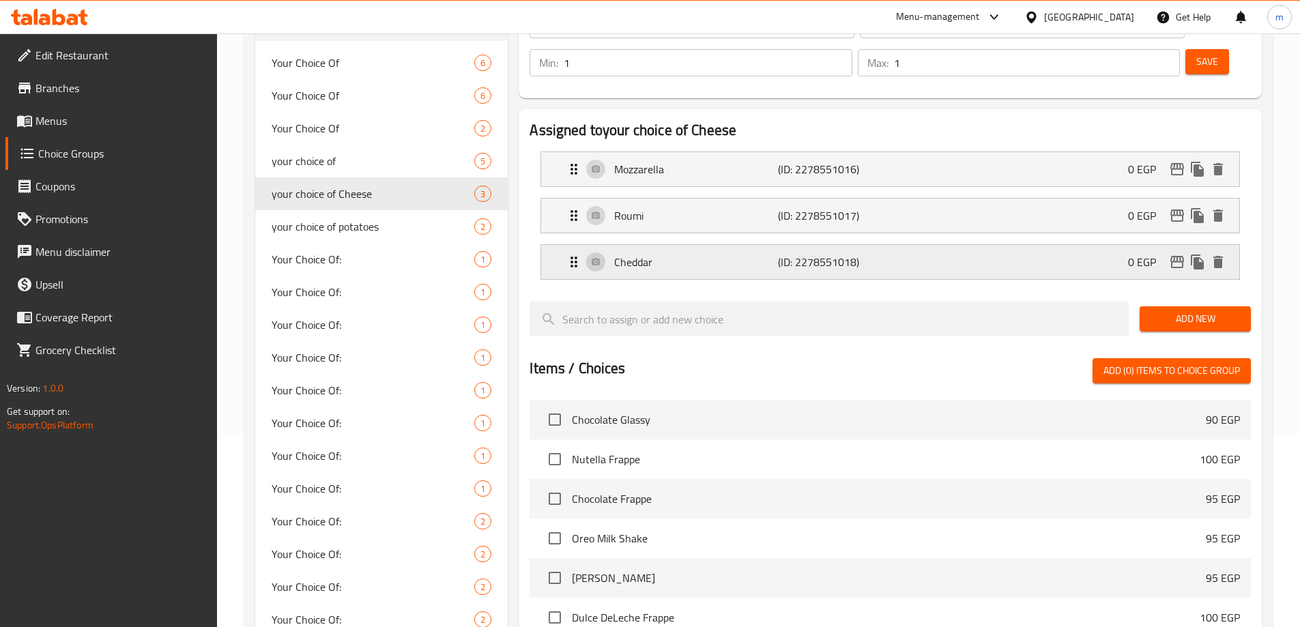
click at [983, 245] on div "Cheddar (ID: 2278551018) 0 EGP" at bounding box center [894, 262] width 657 height 34
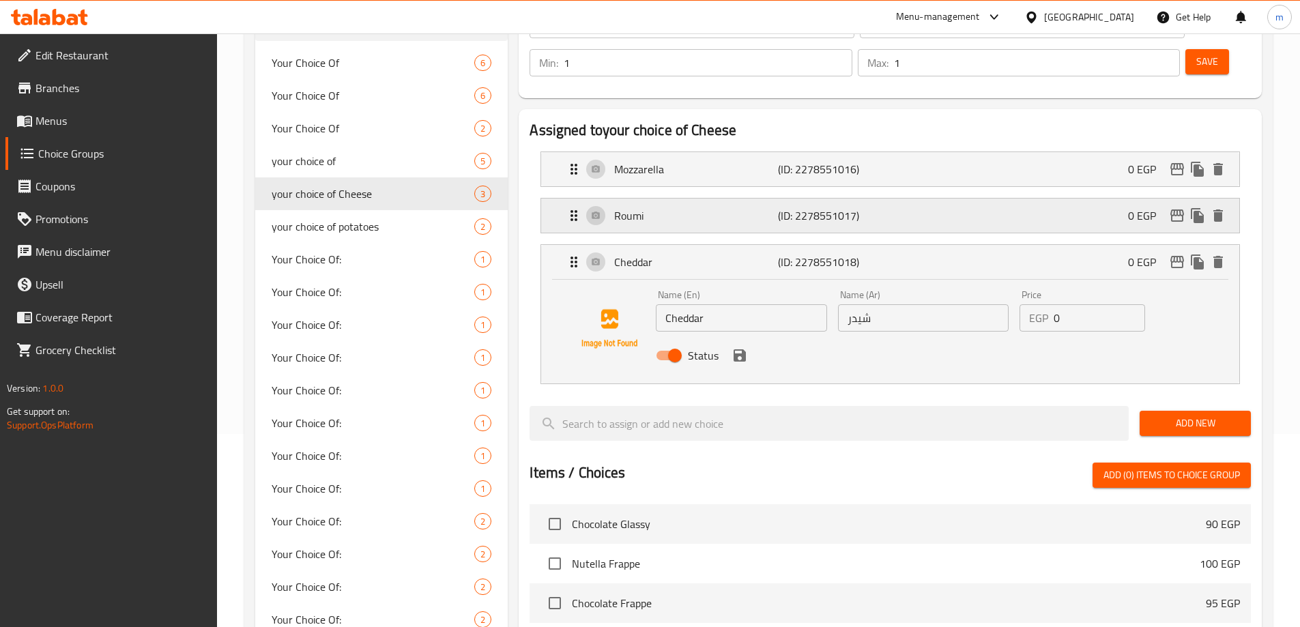
click at [969, 199] on div "Roumi (ID: 2278551017) 0 EGP" at bounding box center [894, 216] width 657 height 34
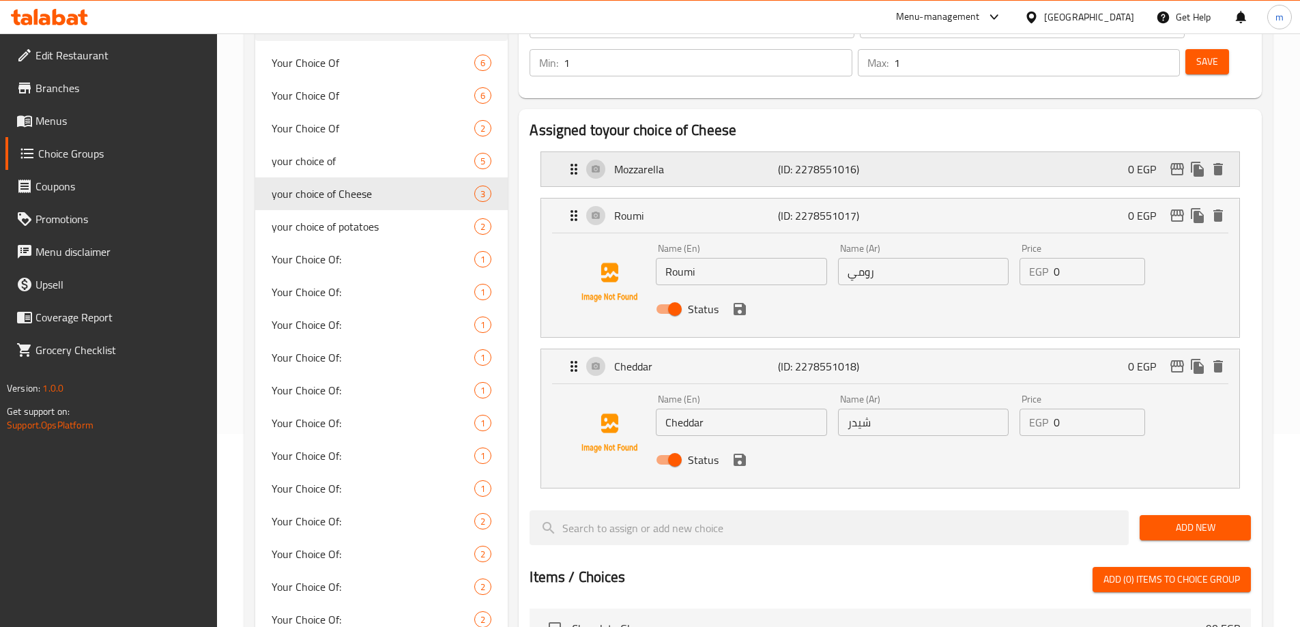
click at [973, 152] on div "Mozzarella (ID: 2278551016) 0 EGP" at bounding box center [894, 169] width 657 height 34
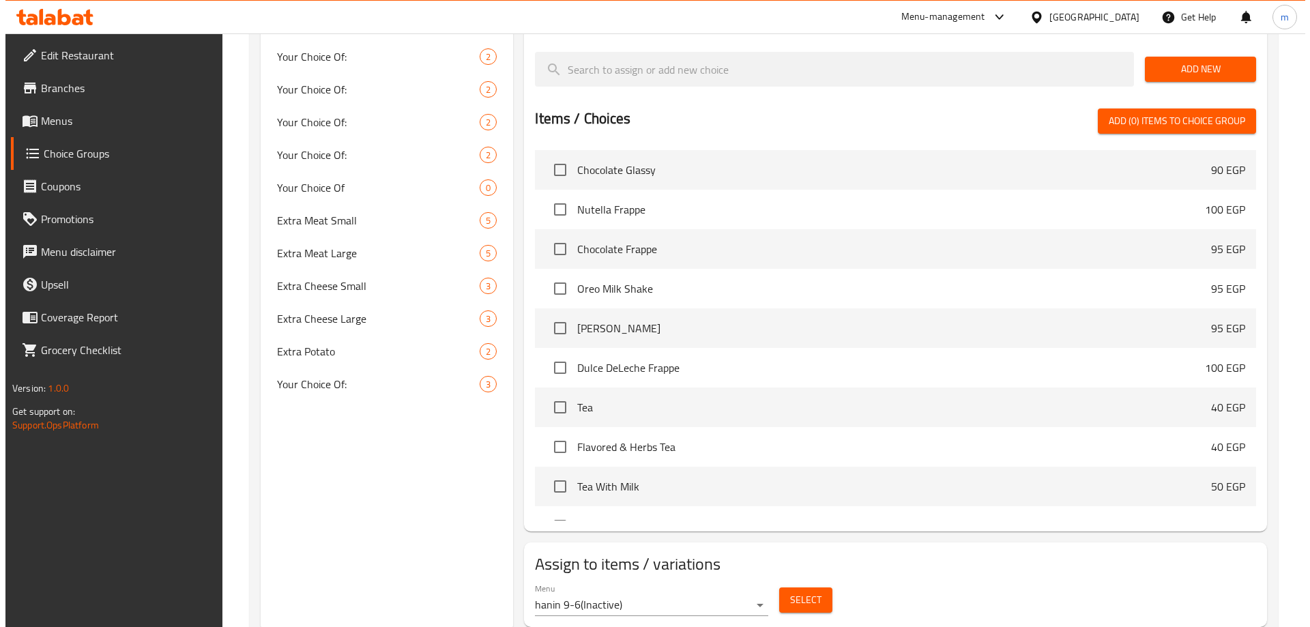
scroll to position [761, 0]
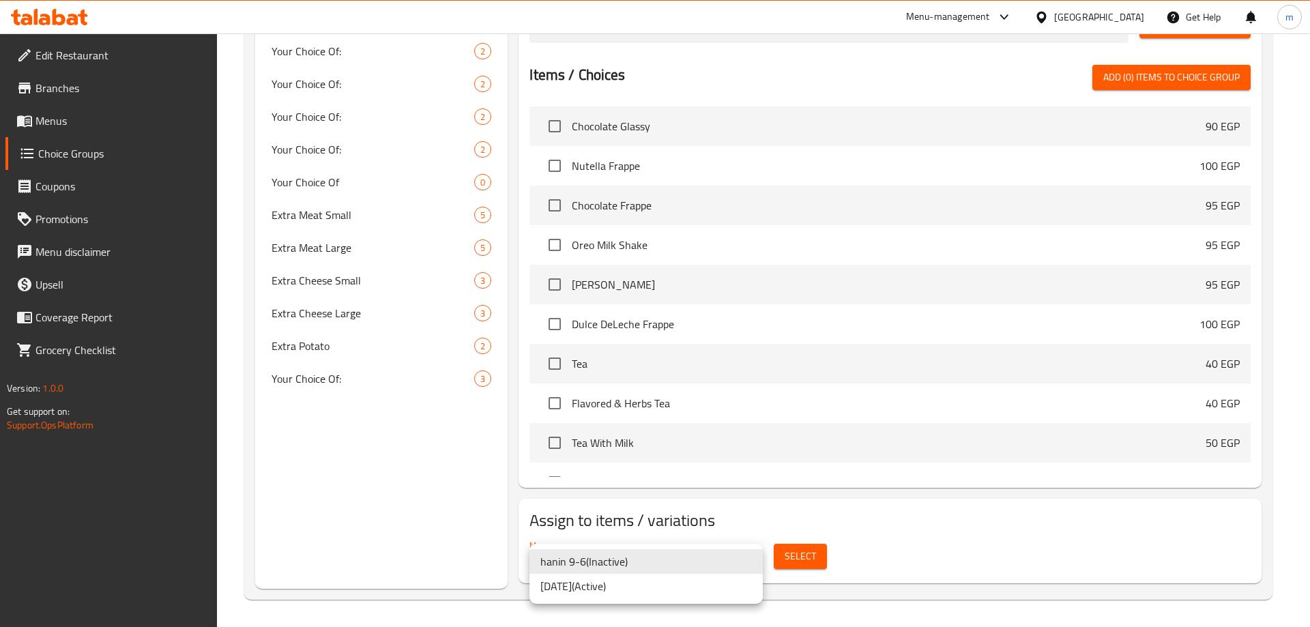
click at [682, 591] on li "5/9/2025 ( Active )" at bounding box center [645, 586] width 233 height 25
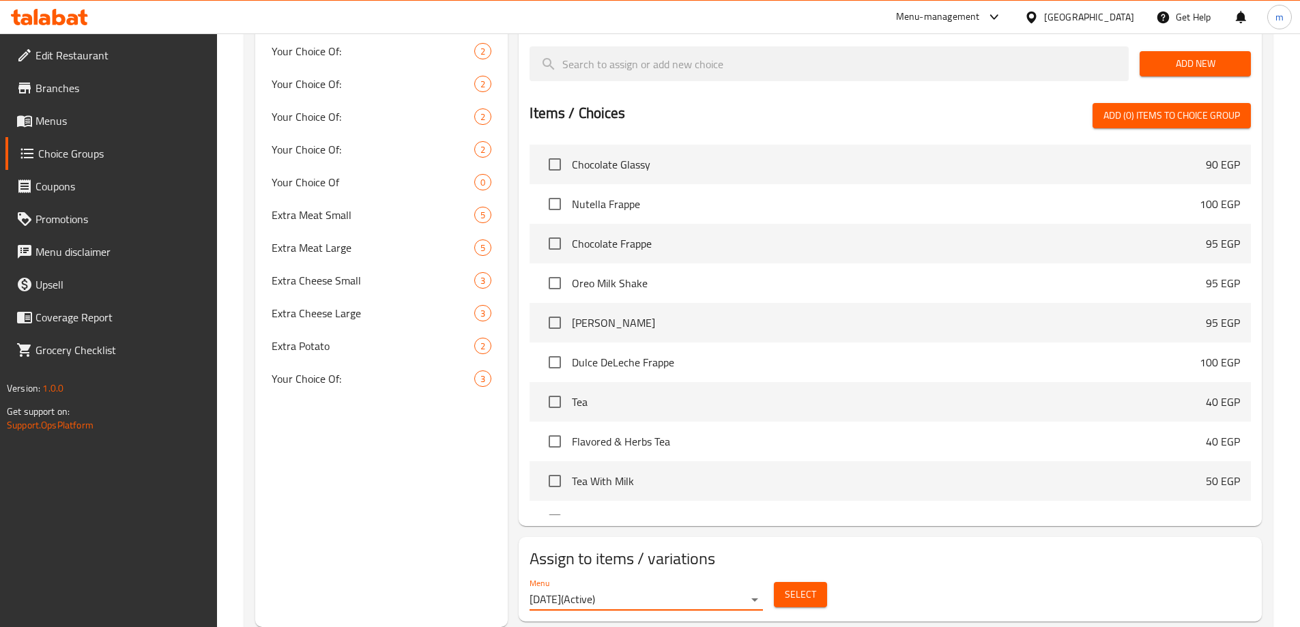
click at [794, 586] on span "Select" at bounding box center [800, 594] width 31 height 17
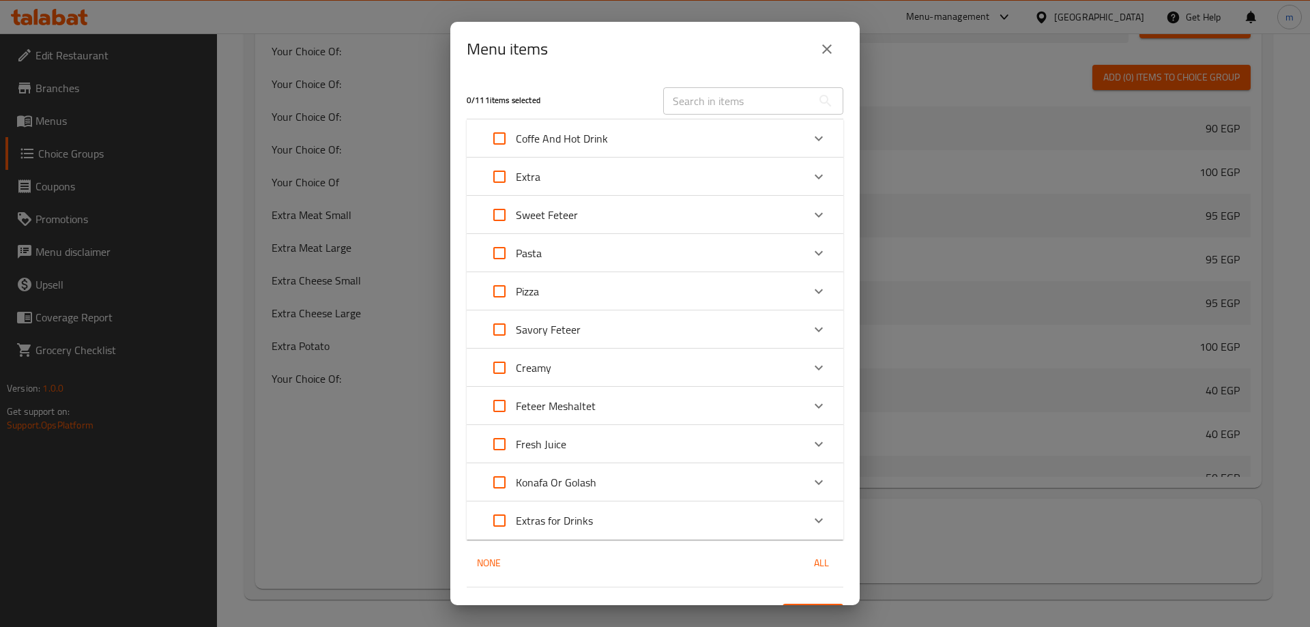
click at [561, 179] on div "Extra" at bounding box center [642, 176] width 319 height 33
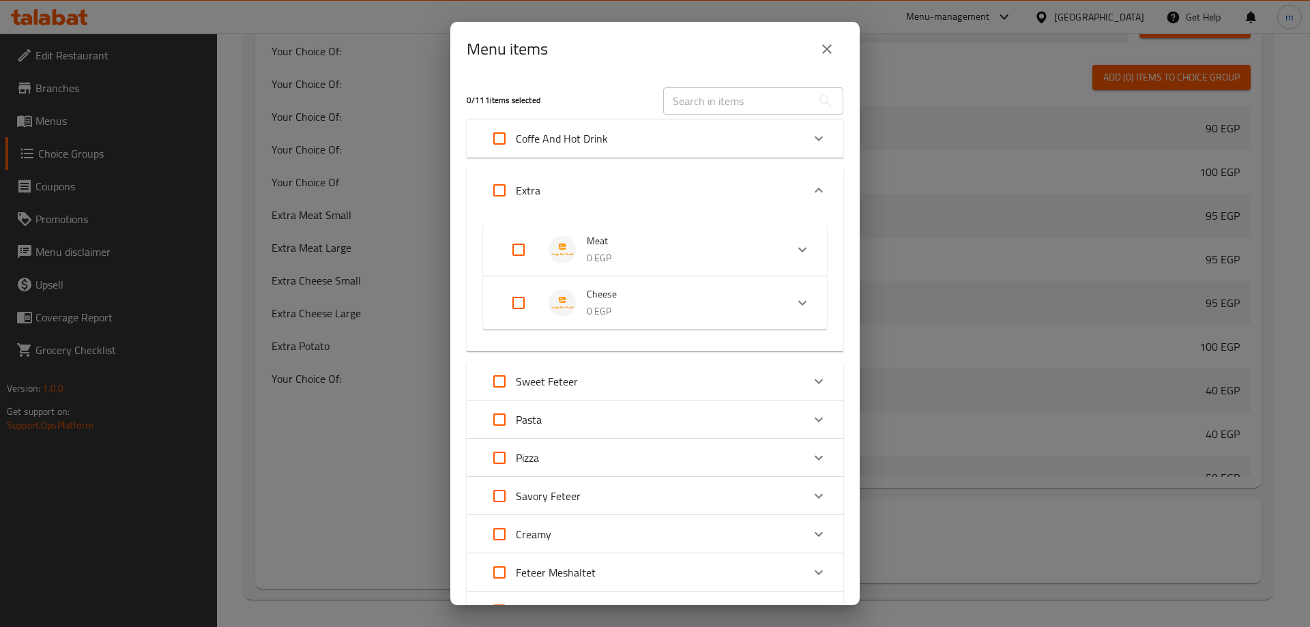
click at [513, 299] on input "Expand" at bounding box center [518, 303] width 33 height 33
checkbox input "true"
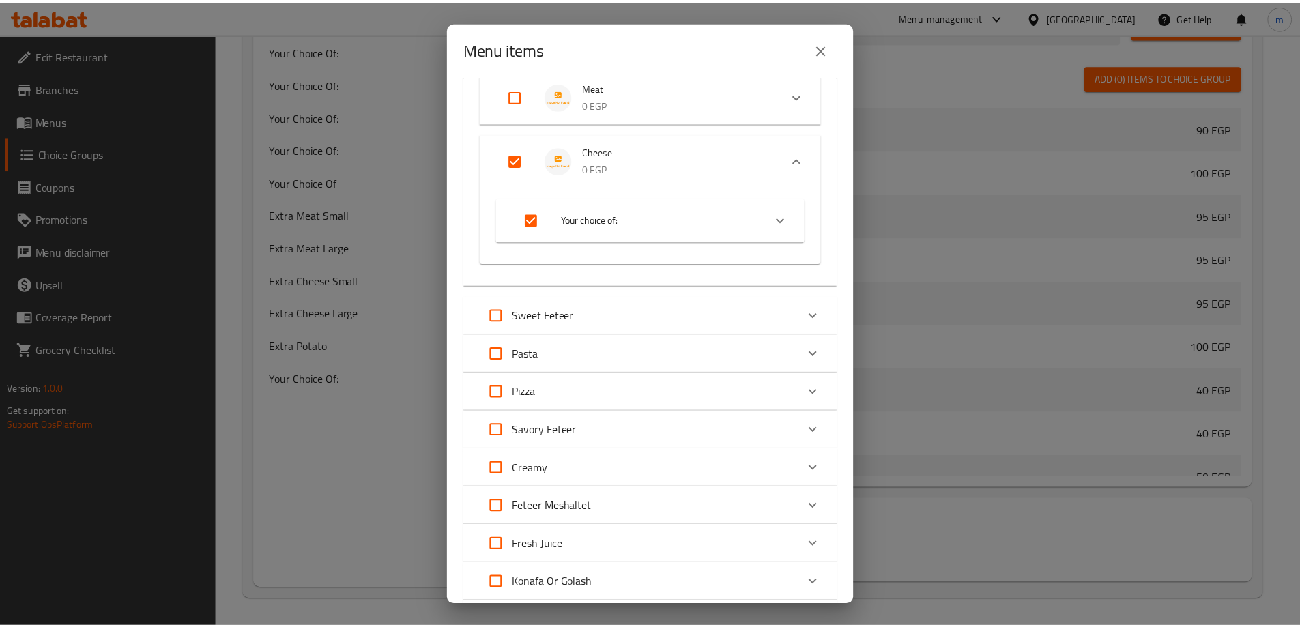
scroll to position [283, 0]
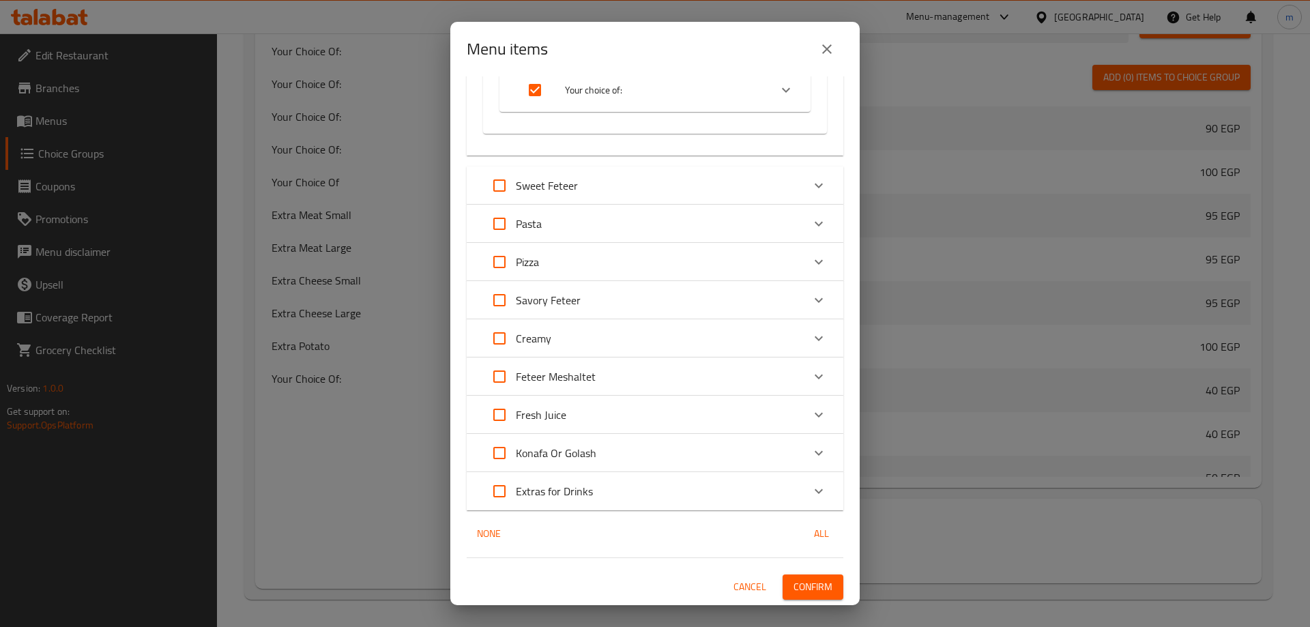
click at [804, 579] on span "Confirm" at bounding box center [812, 587] width 39 height 17
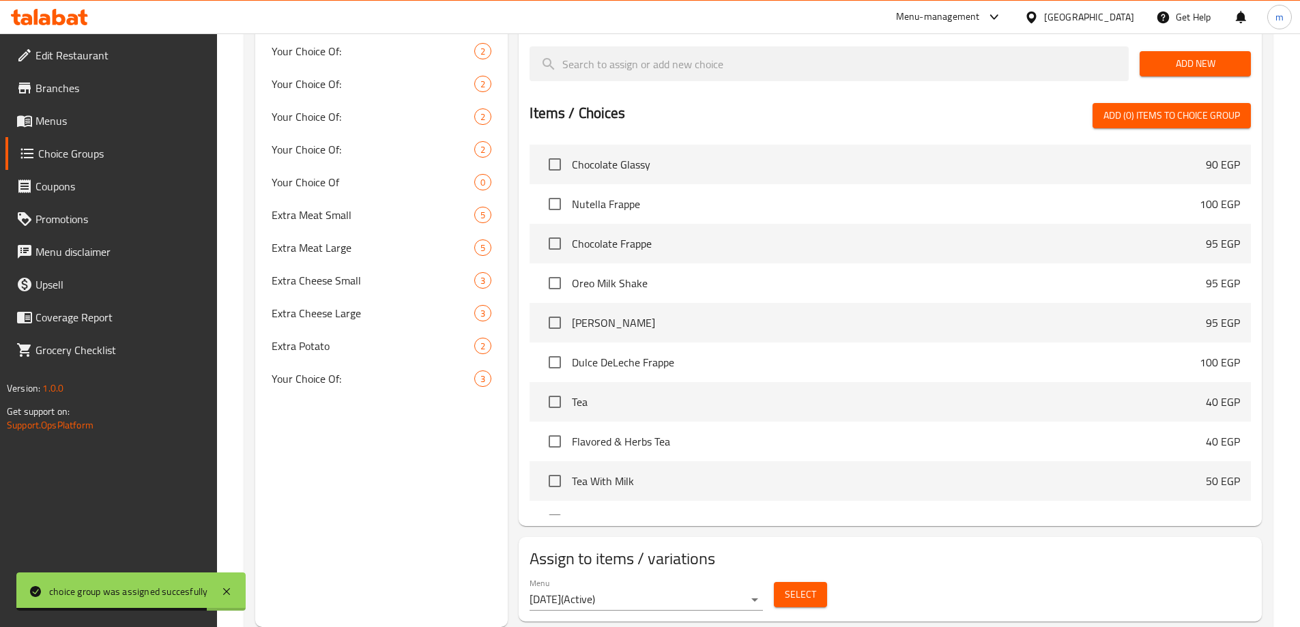
click at [81, 114] on span "Menus" at bounding box center [120, 121] width 171 height 16
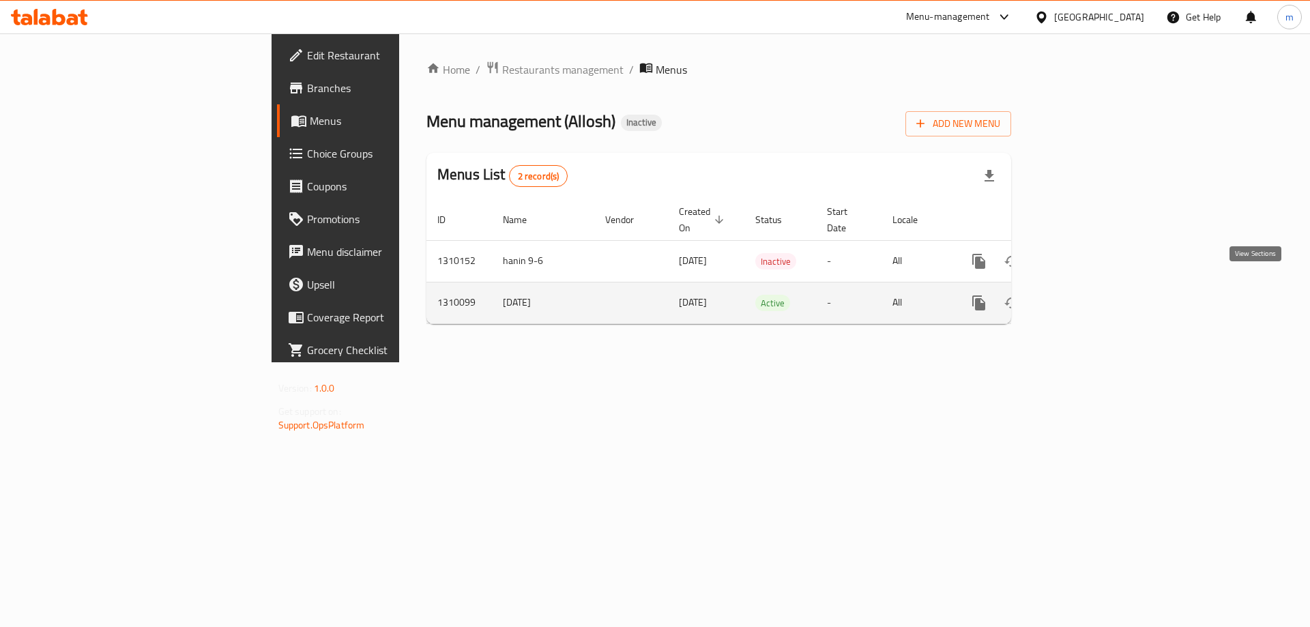
click at [1094, 288] on link "enhanced table" at bounding box center [1077, 303] width 33 height 33
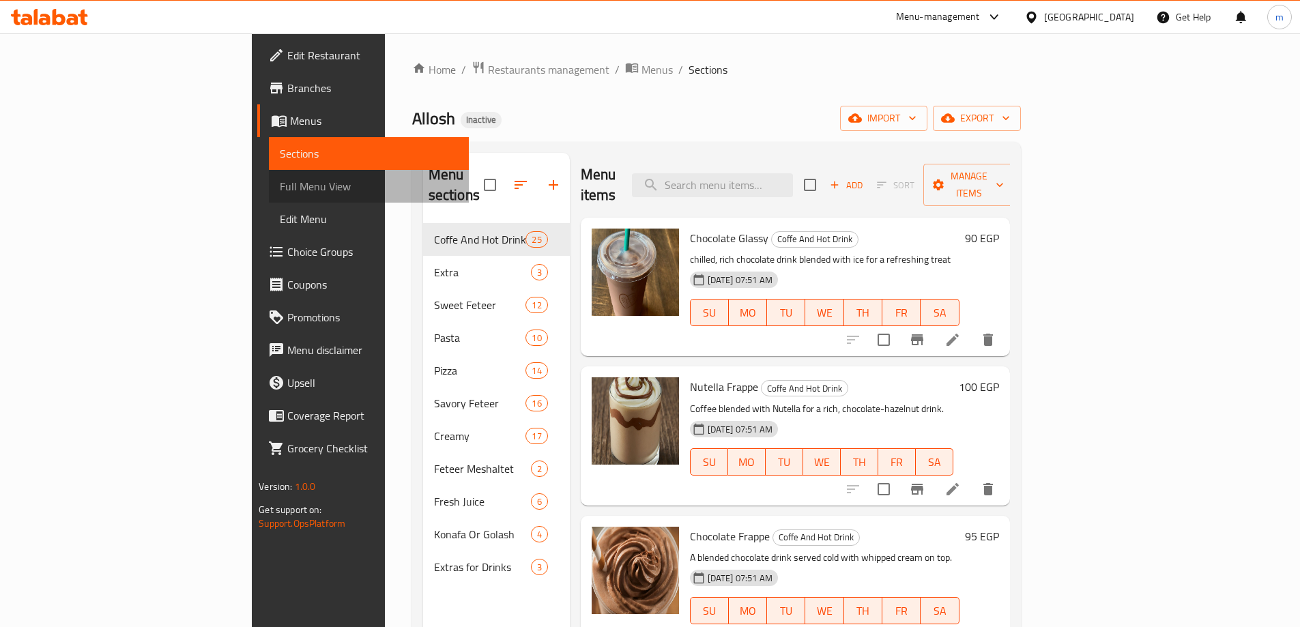
click at [280, 179] on span "Full Menu View" at bounding box center [369, 186] width 178 height 16
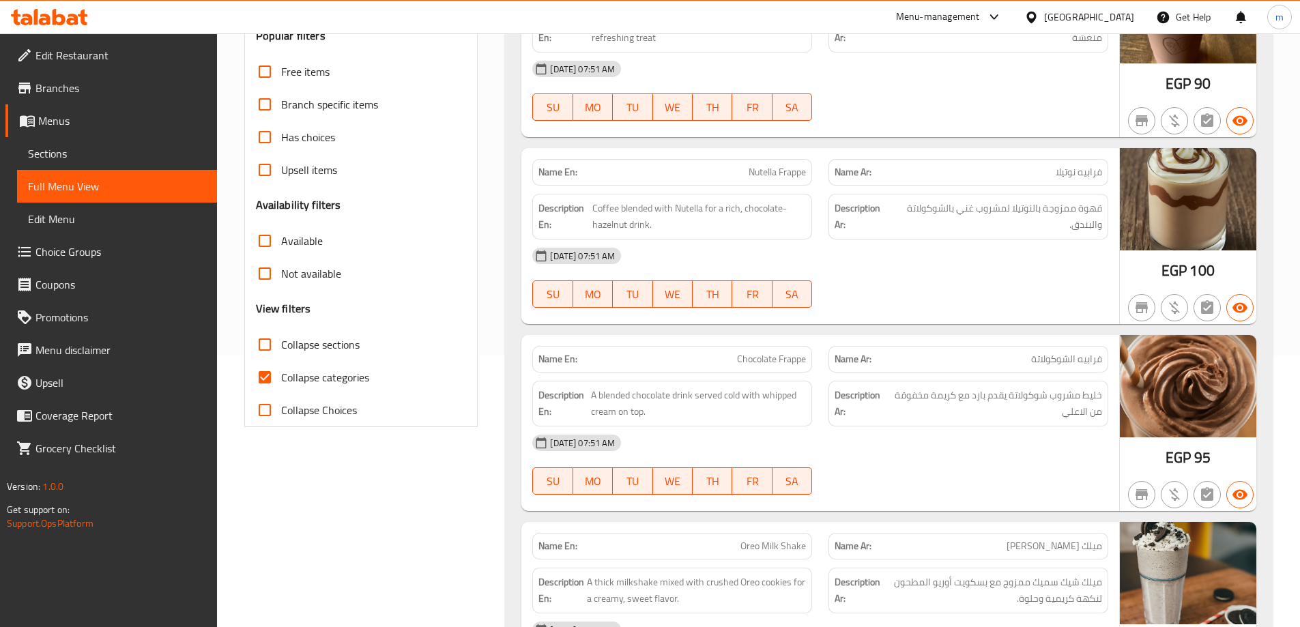
scroll to position [273, 0]
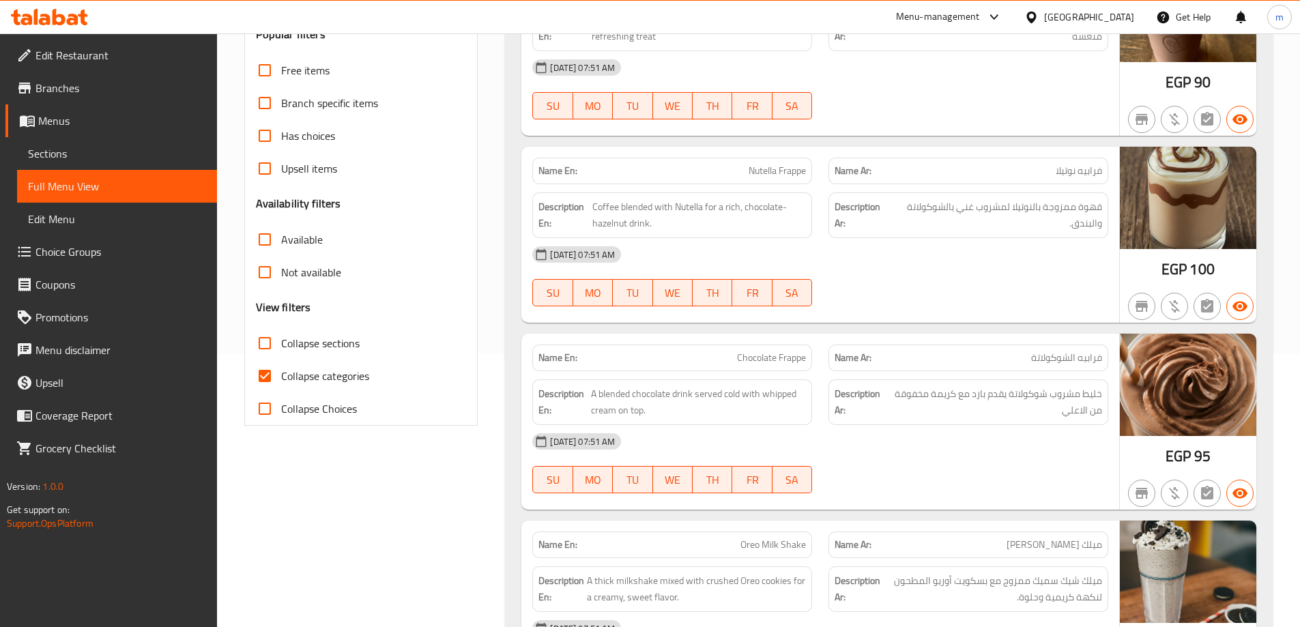
click at [351, 375] on span "Collapse categories" at bounding box center [325, 376] width 88 height 16
click at [281, 375] on input "Collapse categories" at bounding box center [264, 376] width 33 height 33
checkbox input "false"
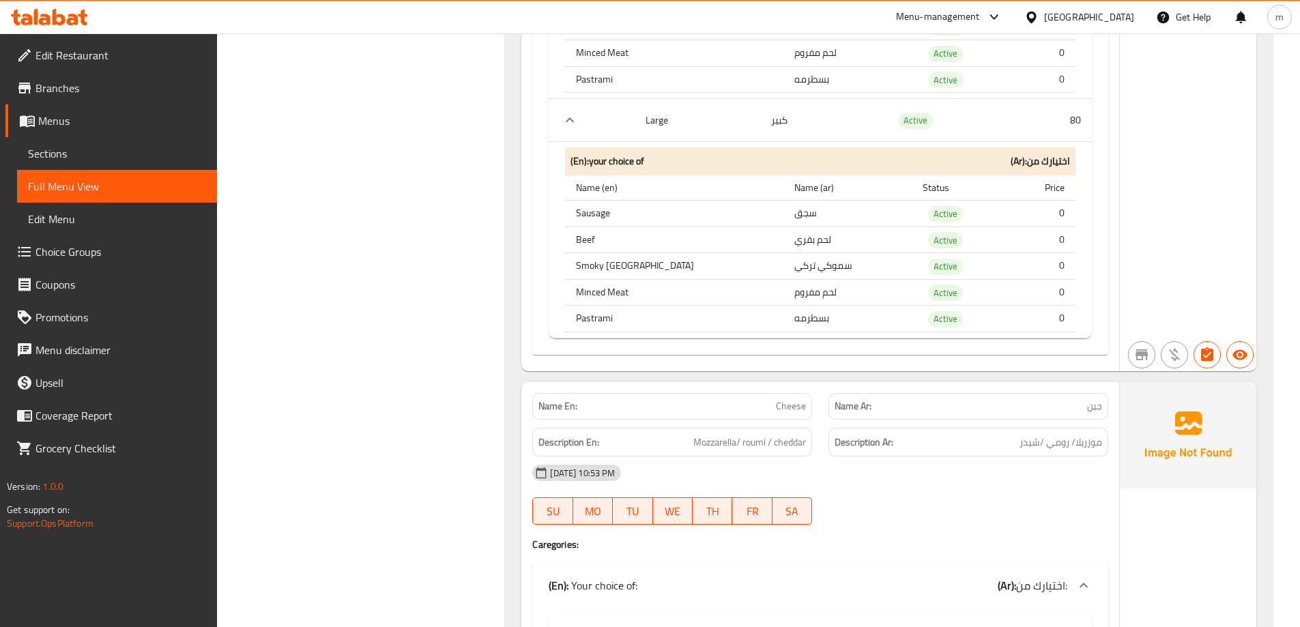
scroll to position [8623, 0]
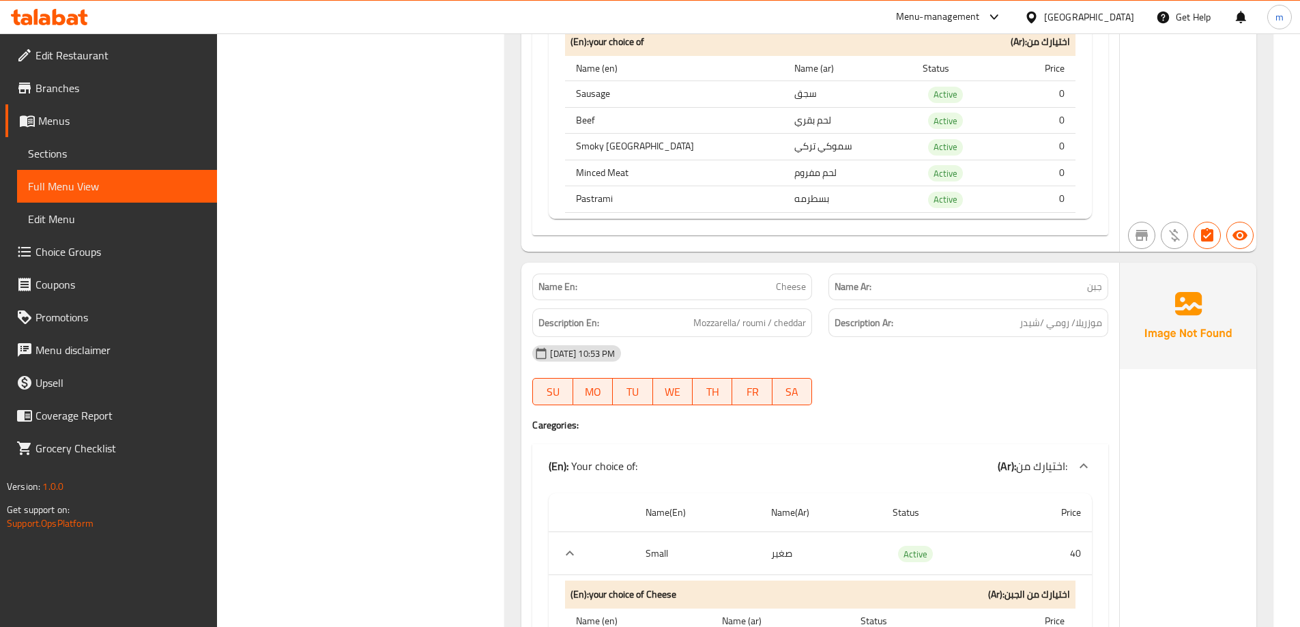
click at [783, 283] on span "Cheese" at bounding box center [791, 287] width 30 height 14
copy span "Cheese"
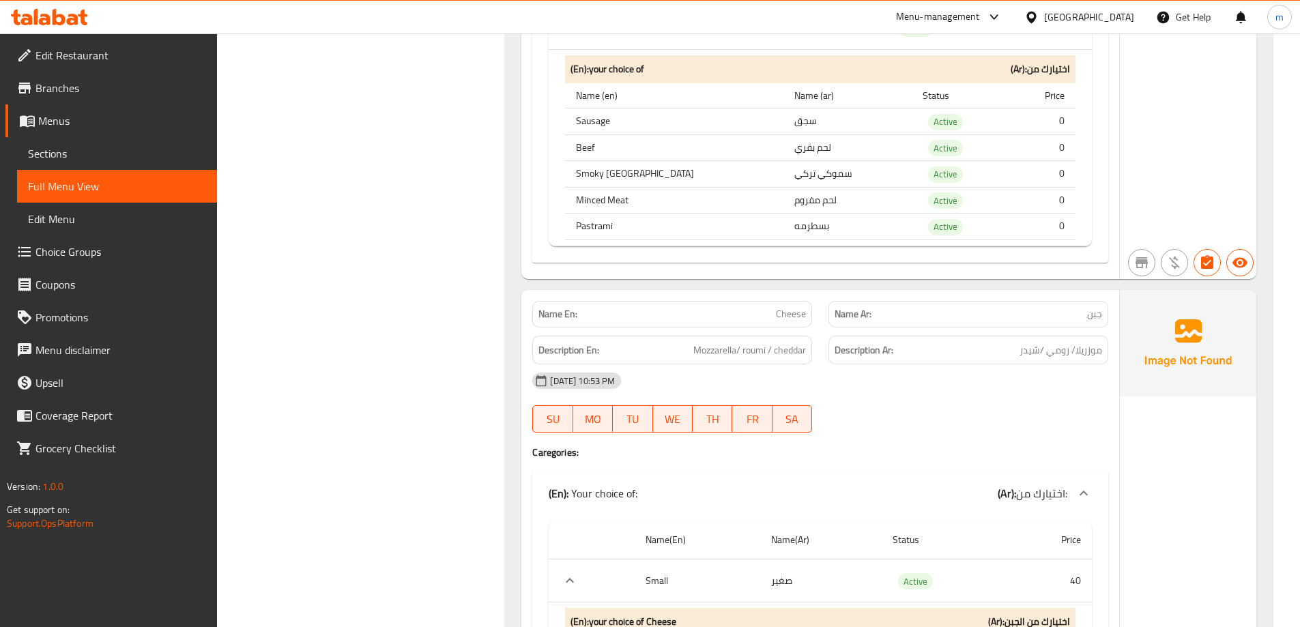
scroll to position [9283, 0]
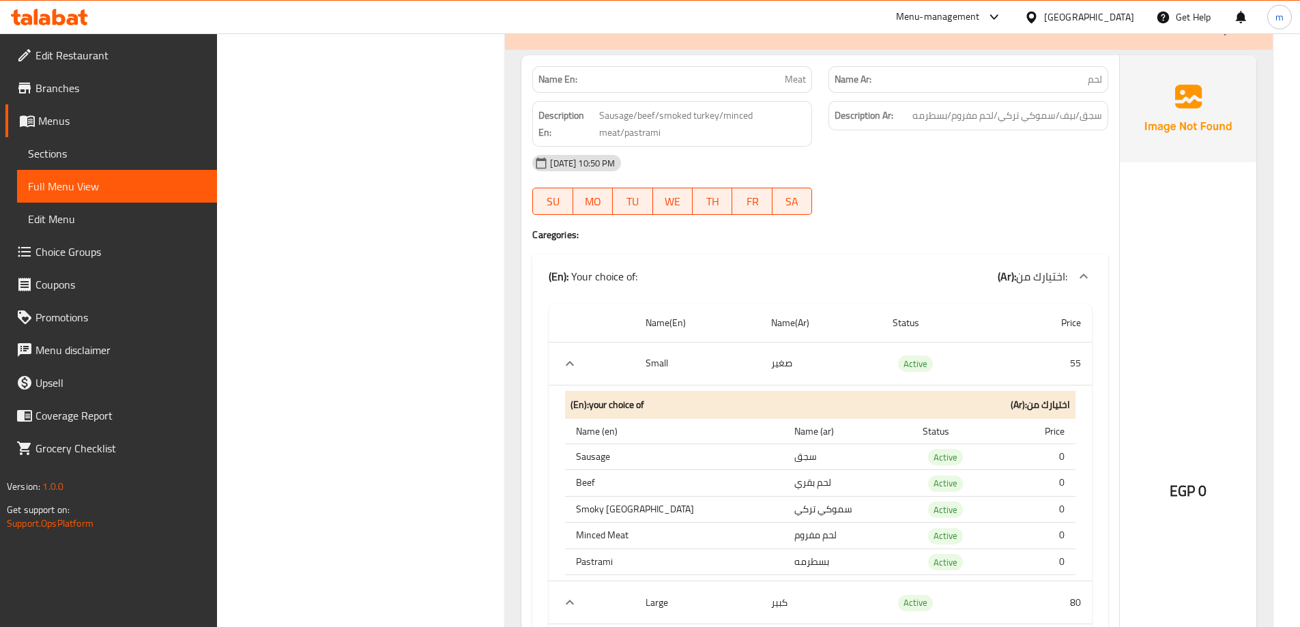
scroll to position [8055, 0]
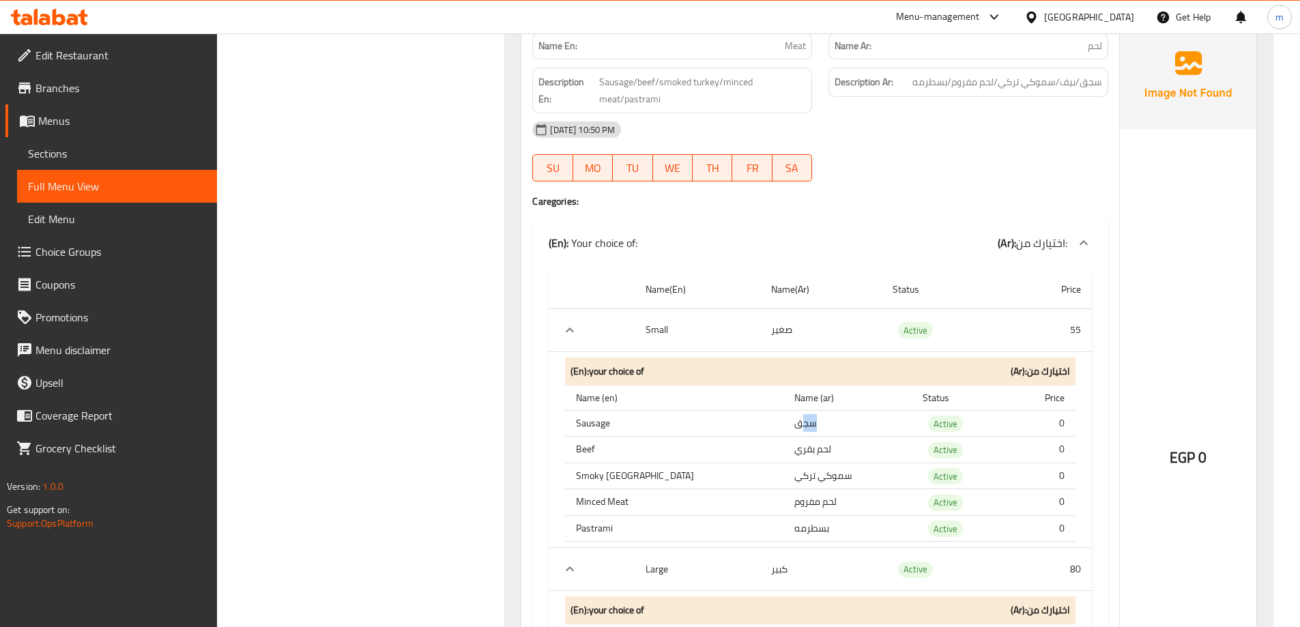
drag, startPoint x: 763, startPoint y: 428, endPoint x: 739, endPoint y: 423, distance: 24.5
click at [783, 423] on td "سجق" at bounding box center [847, 423] width 128 height 27
drag, startPoint x: 733, startPoint y: 444, endPoint x: 774, endPoint y: 440, distance: 41.8
click at [774, 440] on tr "Beef لحم بقري Active 0" at bounding box center [820, 450] width 510 height 27
drag, startPoint x: 776, startPoint y: 475, endPoint x: 707, endPoint y: 478, distance: 69.6
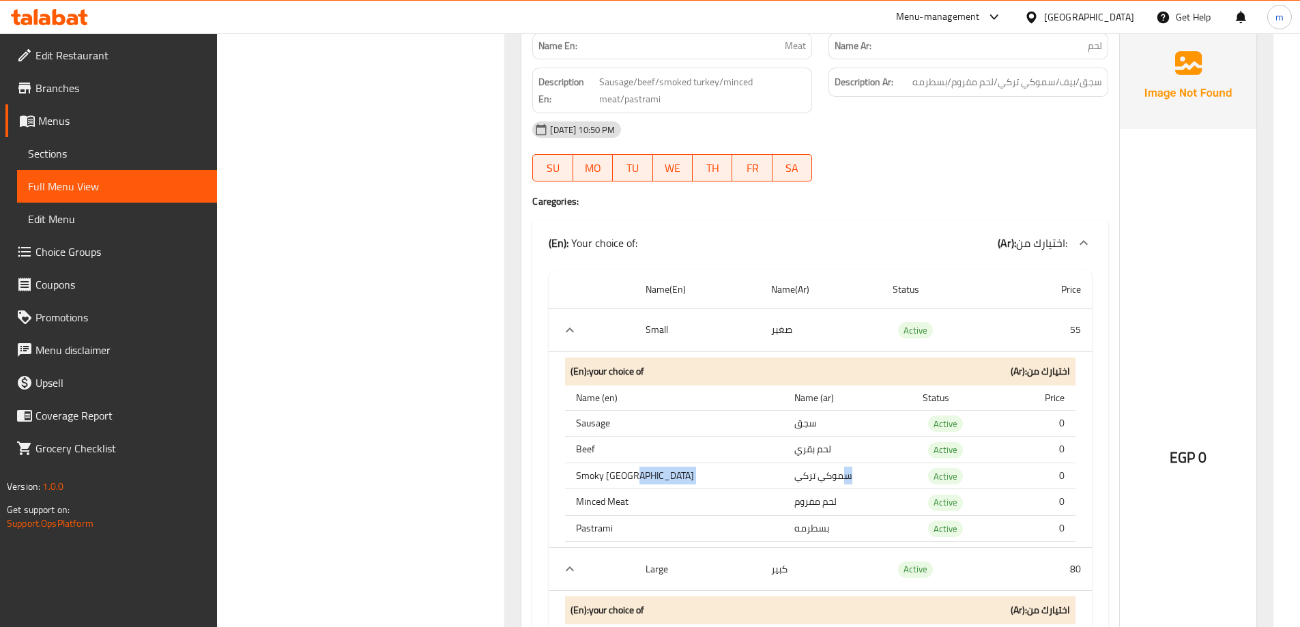
click at [707, 478] on tr "Smoky Turkey سموكي تركي Active 0" at bounding box center [820, 476] width 510 height 27
drag, startPoint x: 771, startPoint y: 506, endPoint x: 705, endPoint y: 506, distance: 65.5
click at [705, 506] on tr "Minced Meat لحم مفروم Active 0" at bounding box center [820, 502] width 510 height 27
drag, startPoint x: 755, startPoint y: 529, endPoint x: 689, endPoint y: 529, distance: 65.5
click at [717, 532] on tr "Pastrami بسطرمه Active 0" at bounding box center [820, 528] width 510 height 27
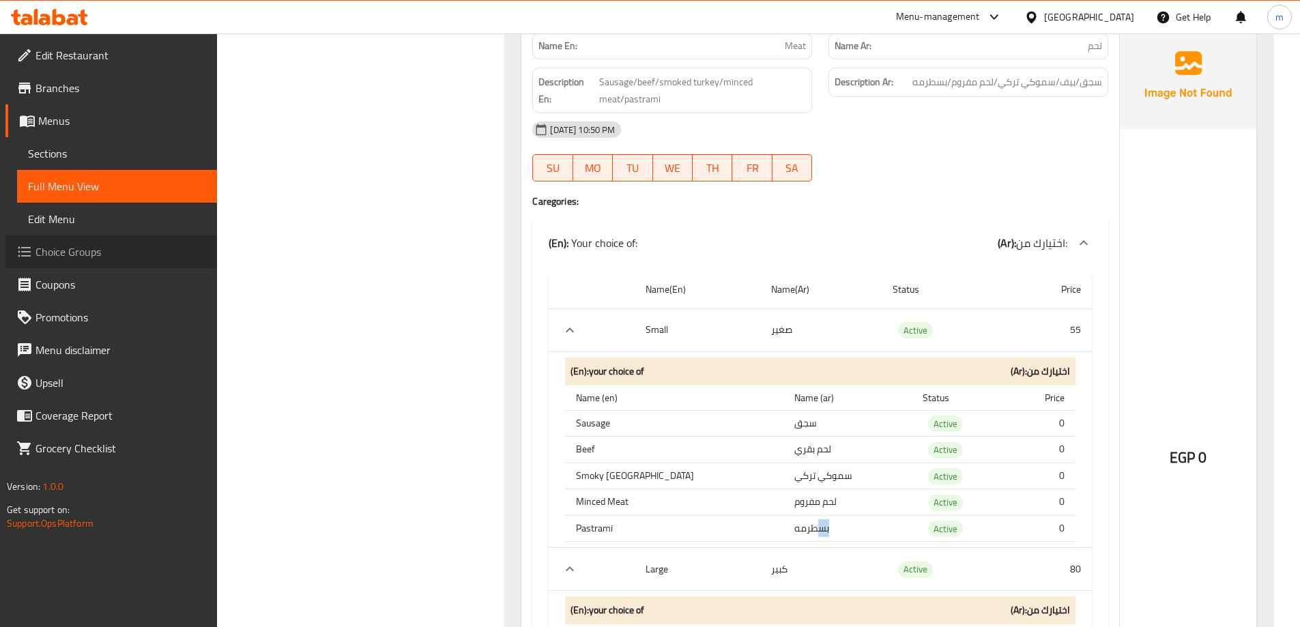
click at [119, 252] on span "Choice Groups" at bounding box center [120, 252] width 171 height 16
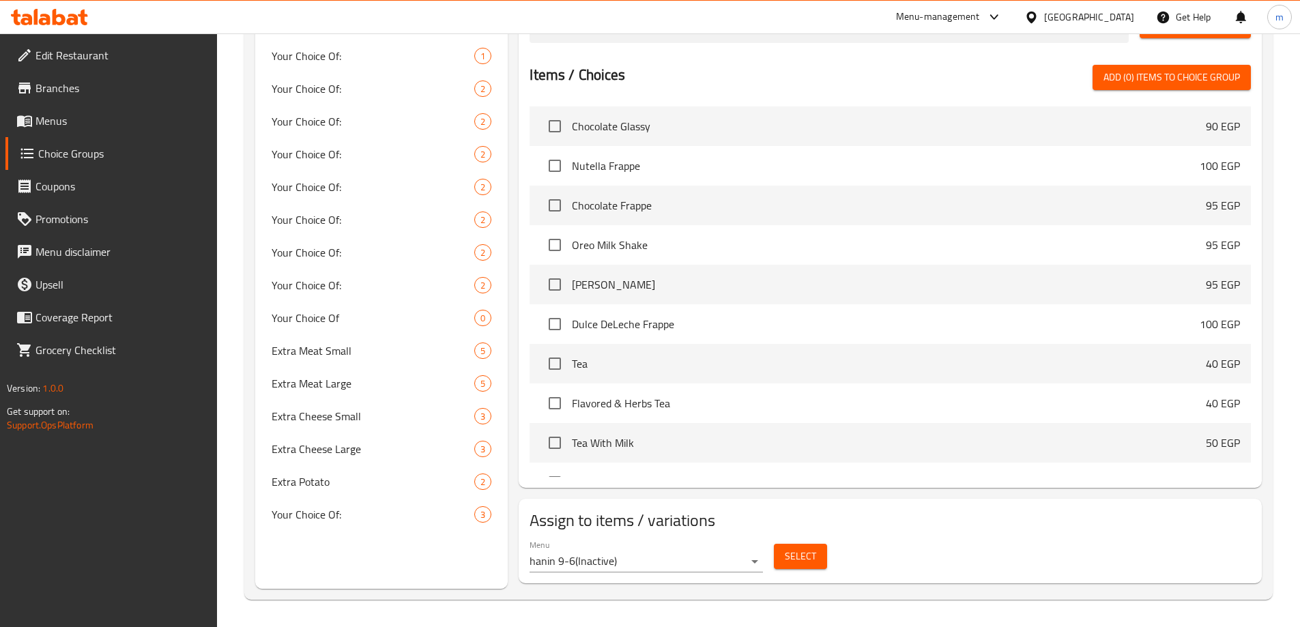
scroll to position [193, 0]
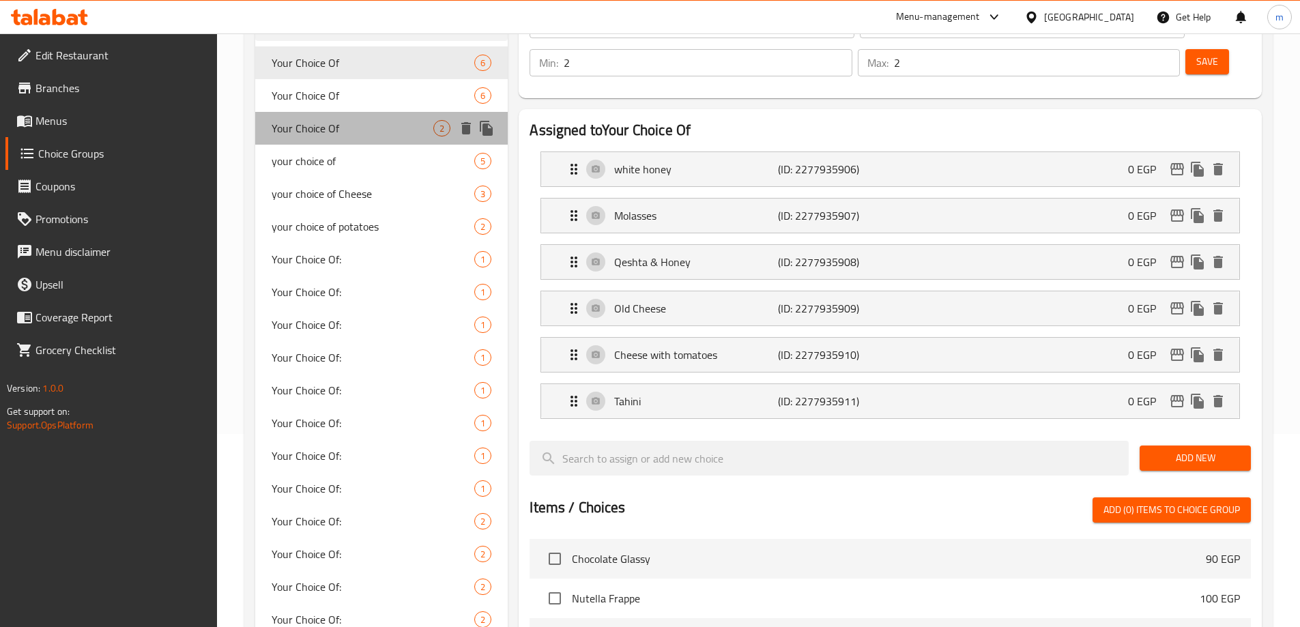
click at [321, 132] on span "Your Choice Of" at bounding box center [353, 128] width 162 height 16
type input "Your Choice Of"
type input "اختيارك من"
type input "1"
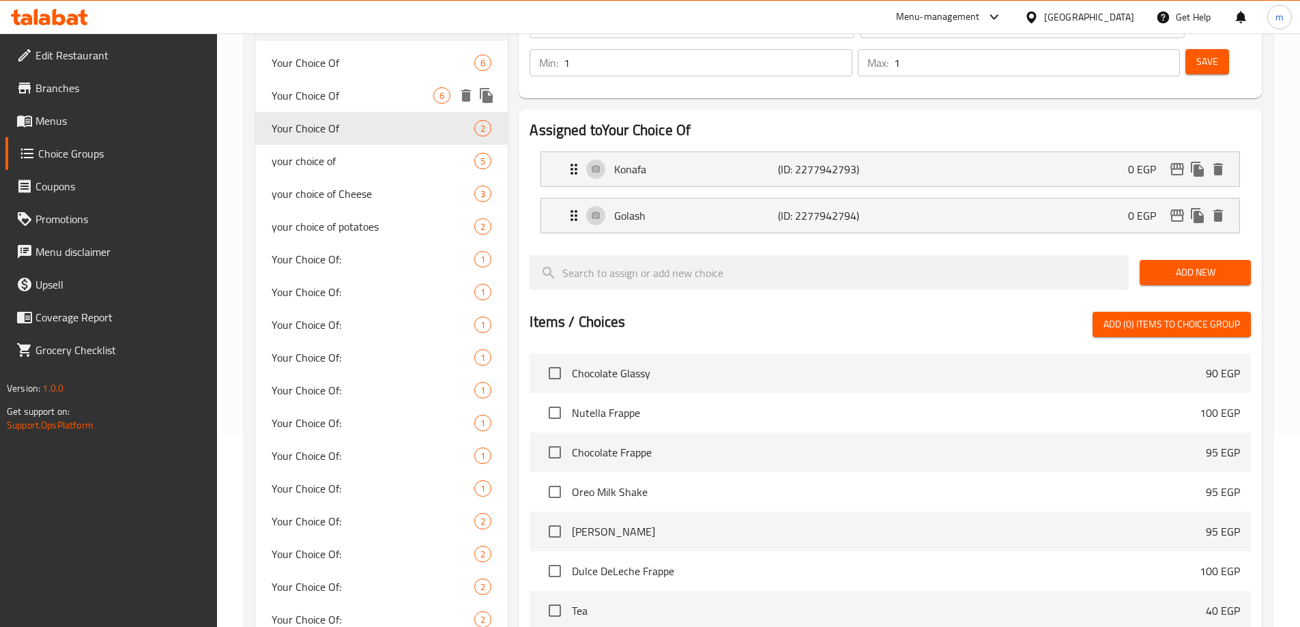
click at [333, 104] on span "Your Choice Of" at bounding box center [353, 95] width 162 height 16
type input "Your Choice Of"
type input "اختيارك من"
type input "3"
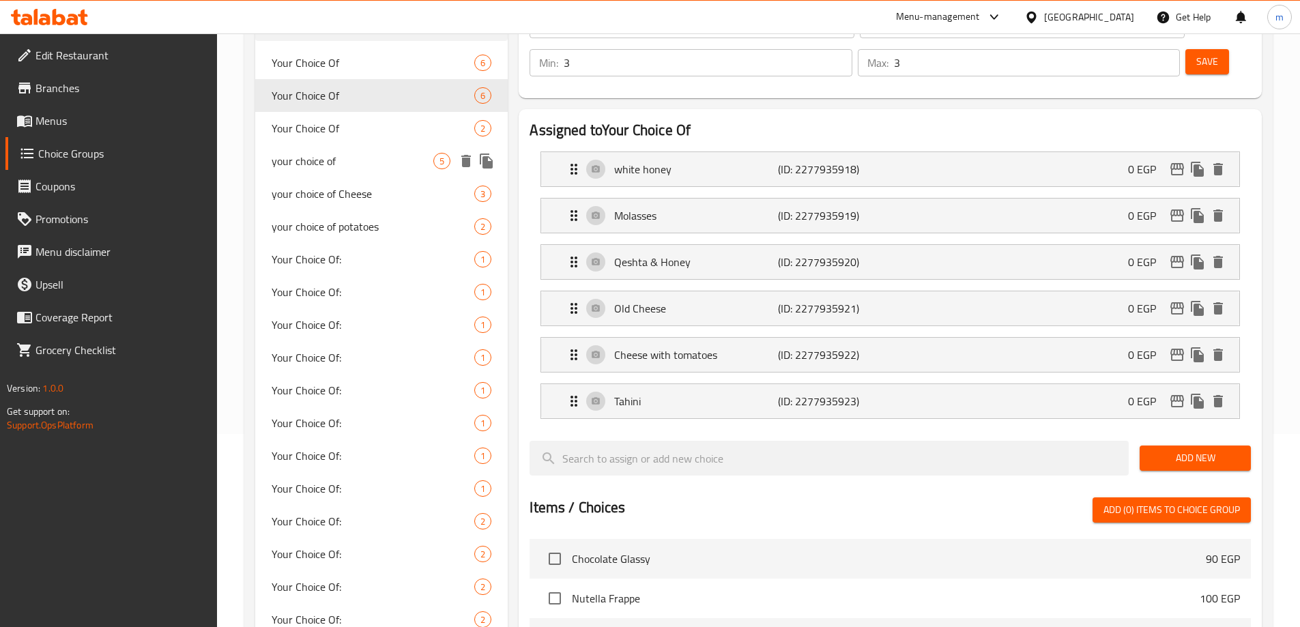
click at [329, 176] on div "your choice of 5" at bounding box center [381, 161] width 253 height 33
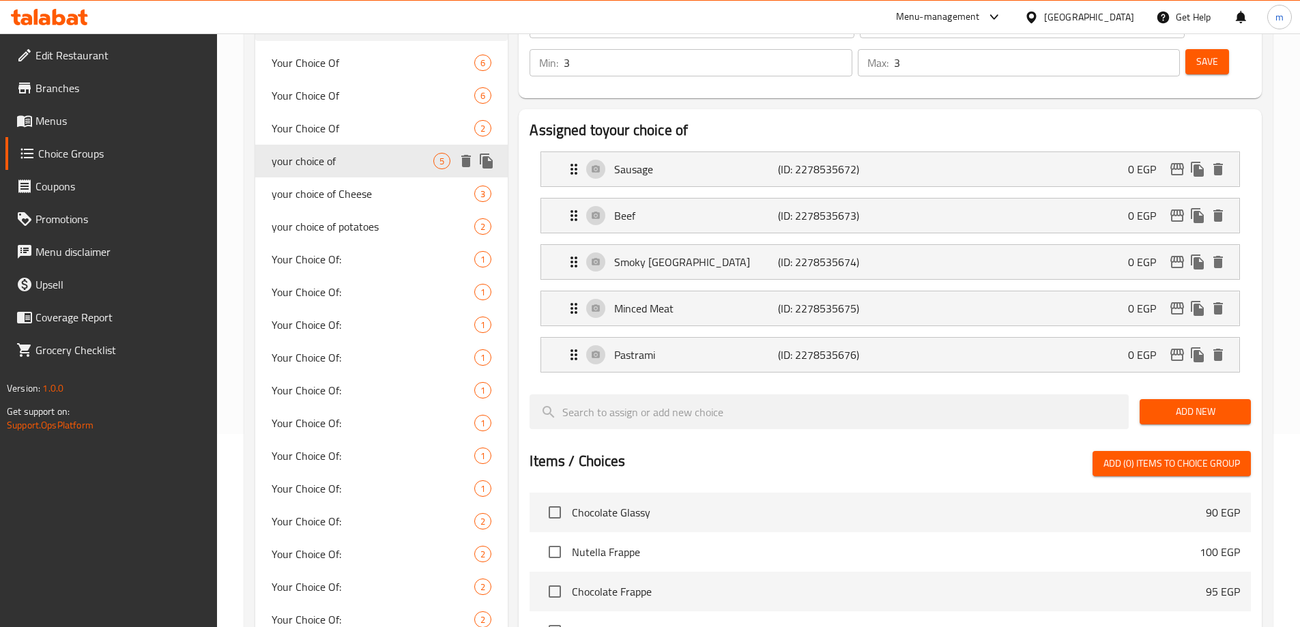
type input "your choice of"
type input "اختيارك من"
type input "1"
click at [330, 195] on span "your choice of Cheese" at bounding box center [353, 194] width 162 height 16
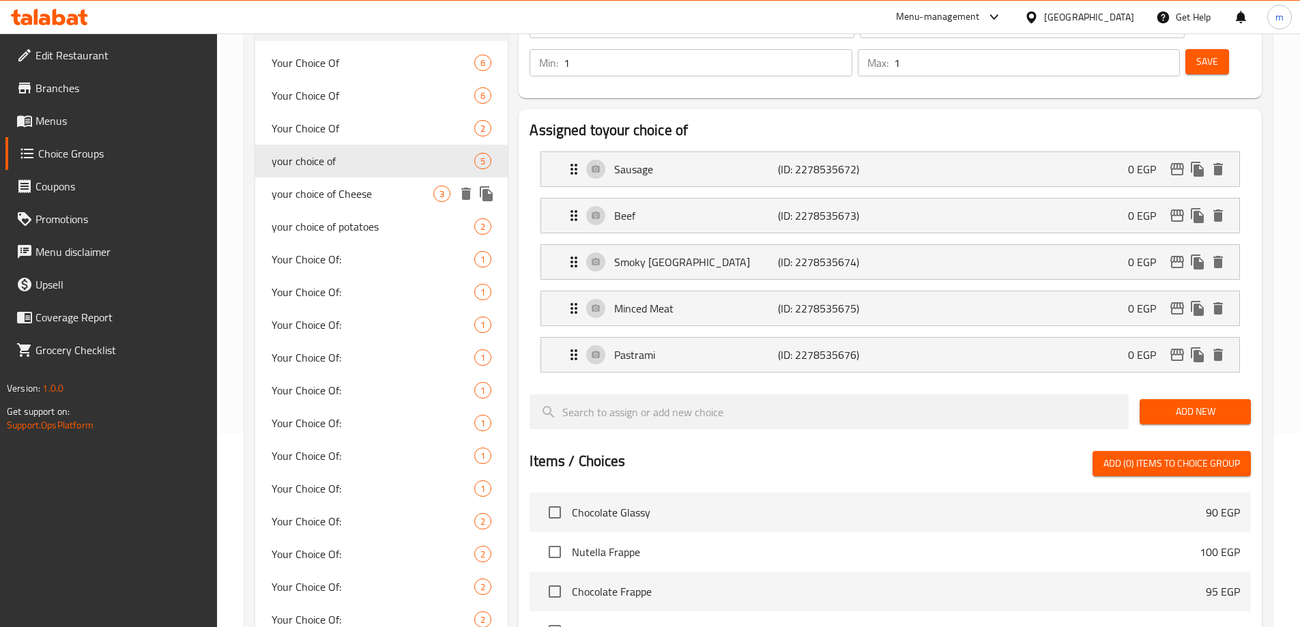
type input "your choice of Cheese"
type input "اختيارك من الجبن"
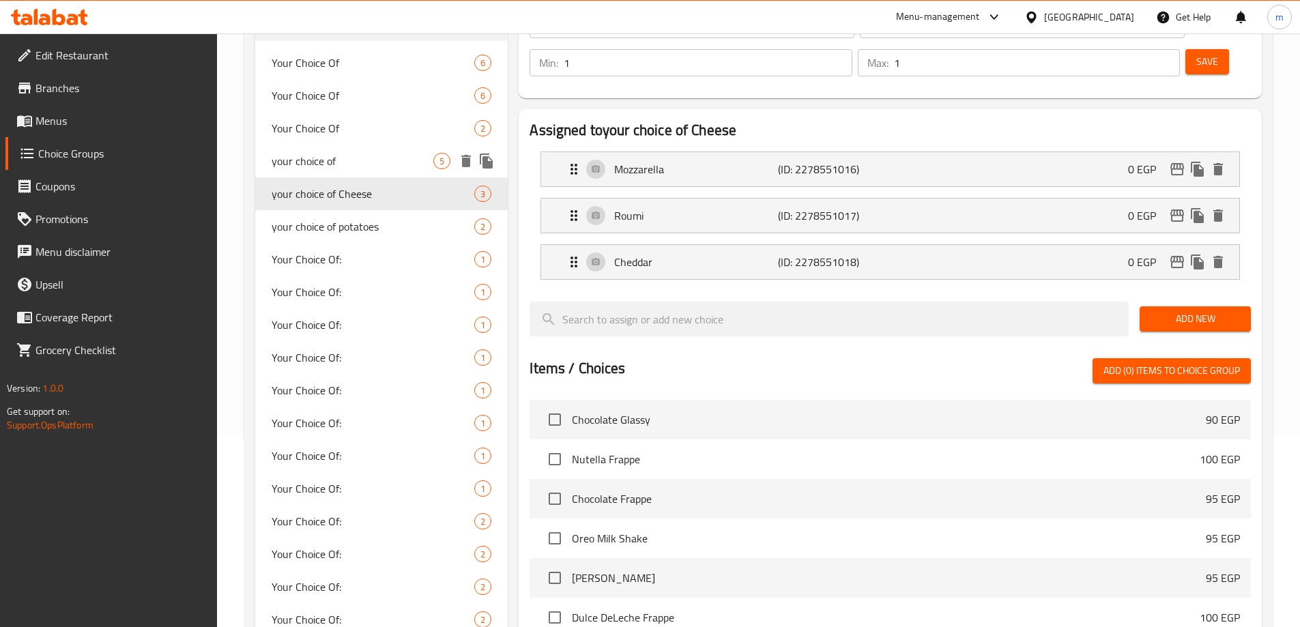
click at [345, 159] on span "your choice of" at bounding box center [353, 161] width 162 height 16
type input "your choice of"
type input "اختيارك من"
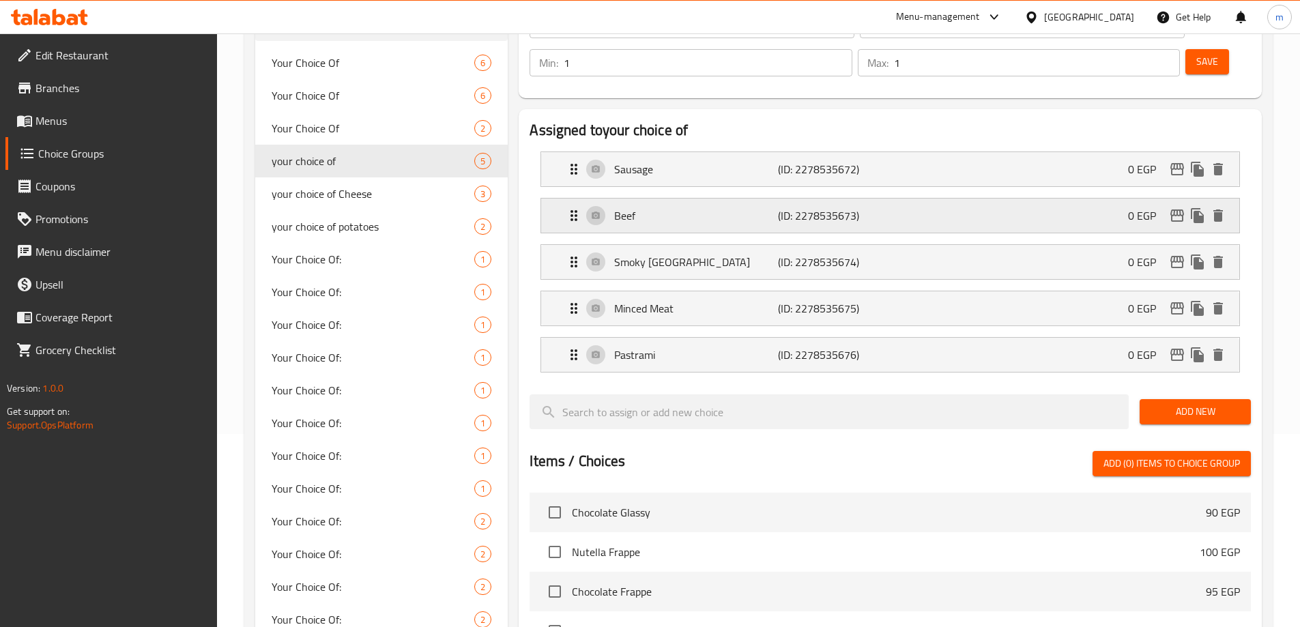
click at [735, 207] on p "Beef" at bounding box center [695, 215] width 163 height 16
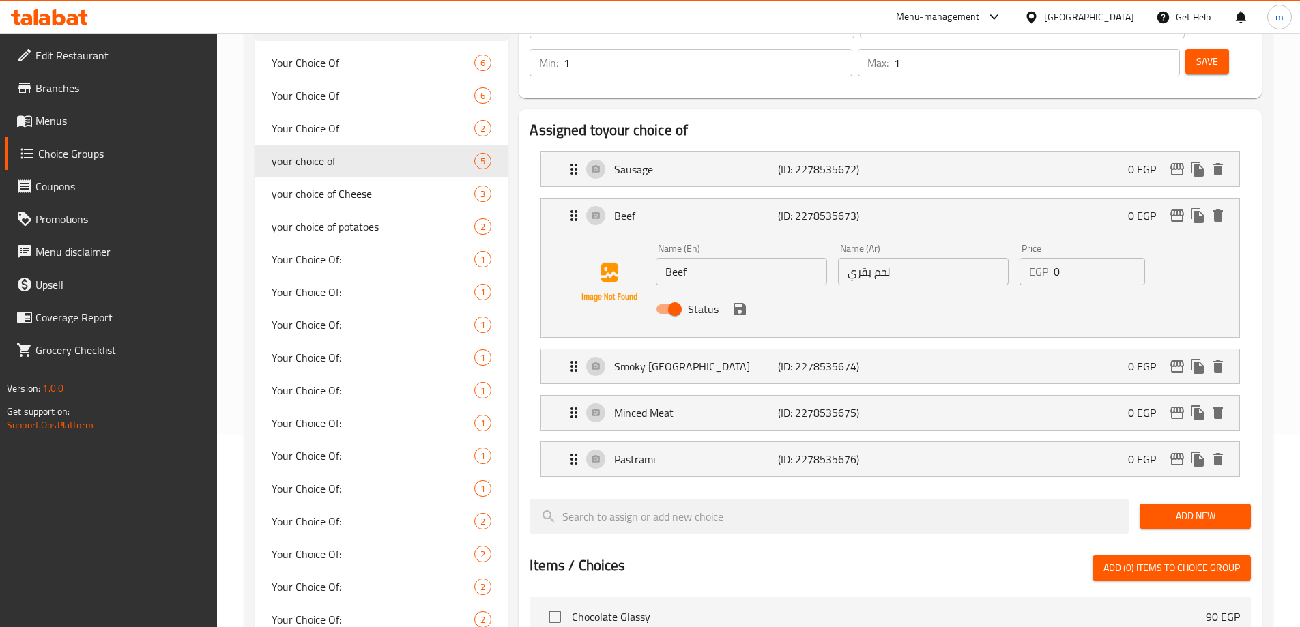
click at [877, 258] on input "لحم بقري" at bounding box center [923, 271] width 171 height 27
drag, startPoint x: 757, startPoint y: 279, endPoint x: 746, endPoint y: 276, distance: 10.8
click at [753, 278] on nav "Sausage (ID: 2278535672) 0 EGP Name (En) Sausage Name (En) Name (Ar) سجق Name (…" at bounding box center [889, 314] width 721 height 347
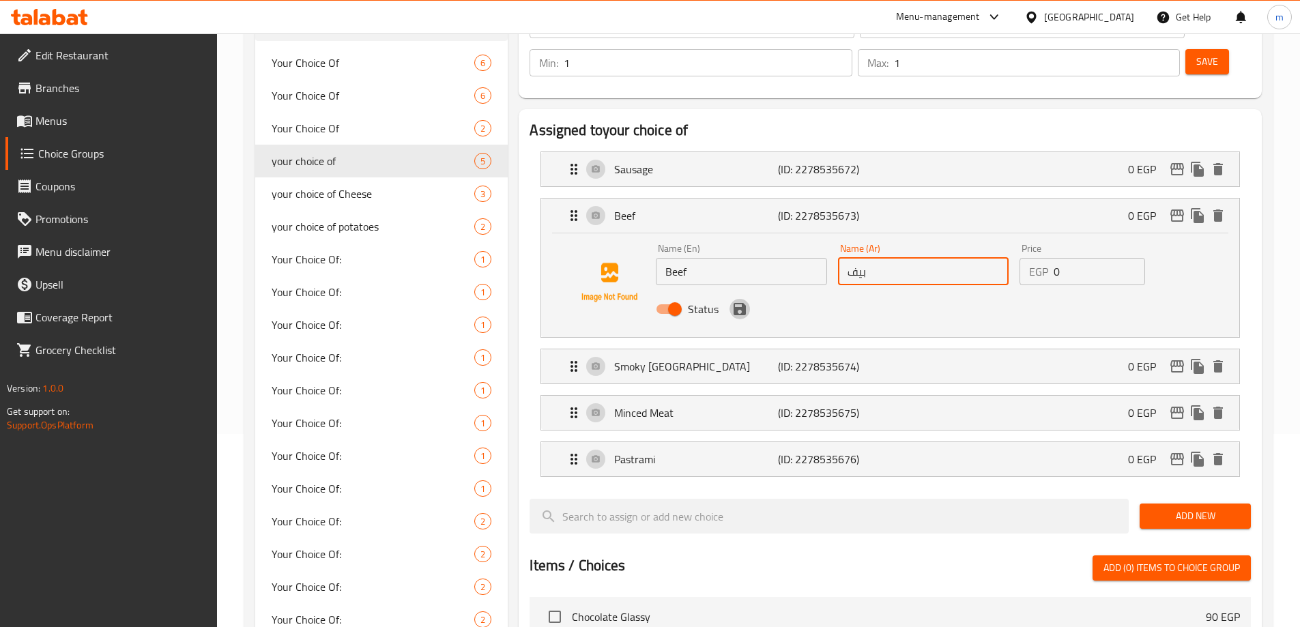
click at [746, 301] on icon "save" at bounding box center [739, 309] width 16 height 16
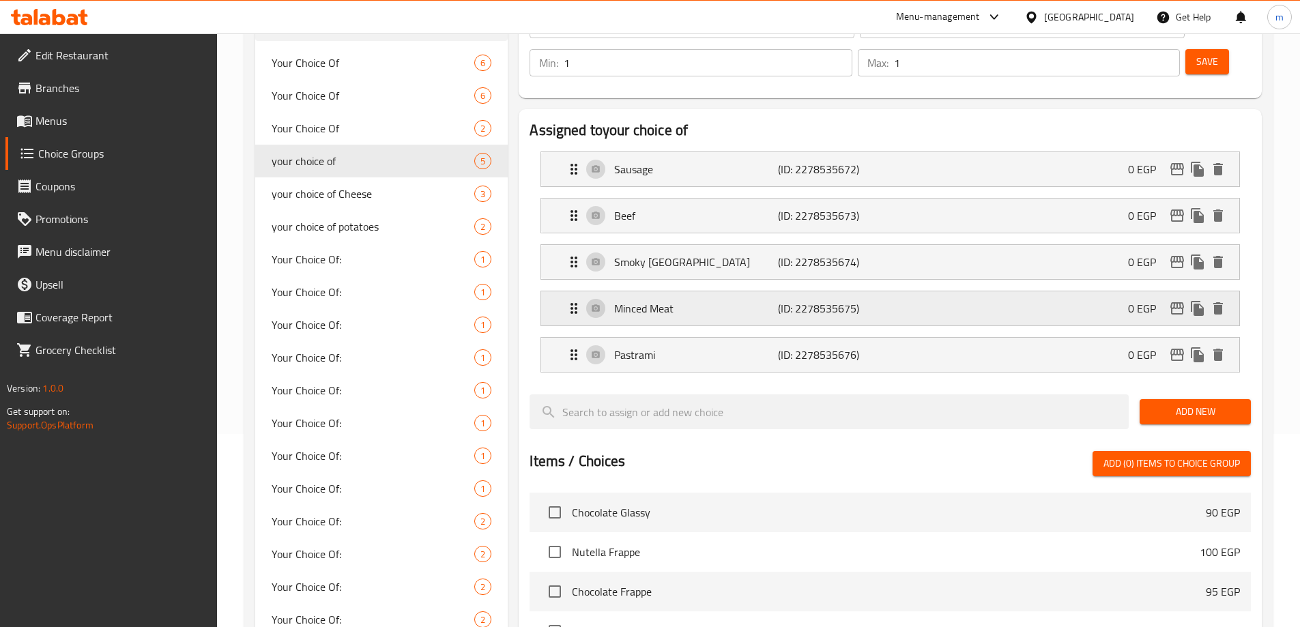
type input "بيف"
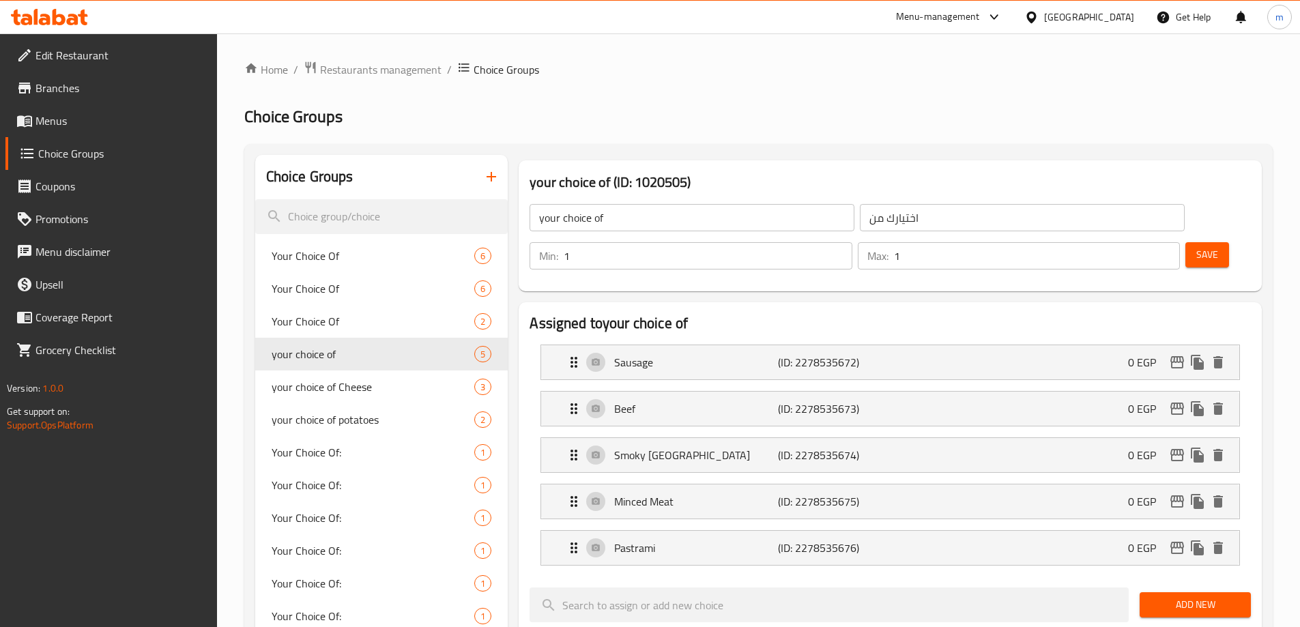
click at [1185, 242] on button "Save" at bounding box center [1207, 254] width 44 height 25
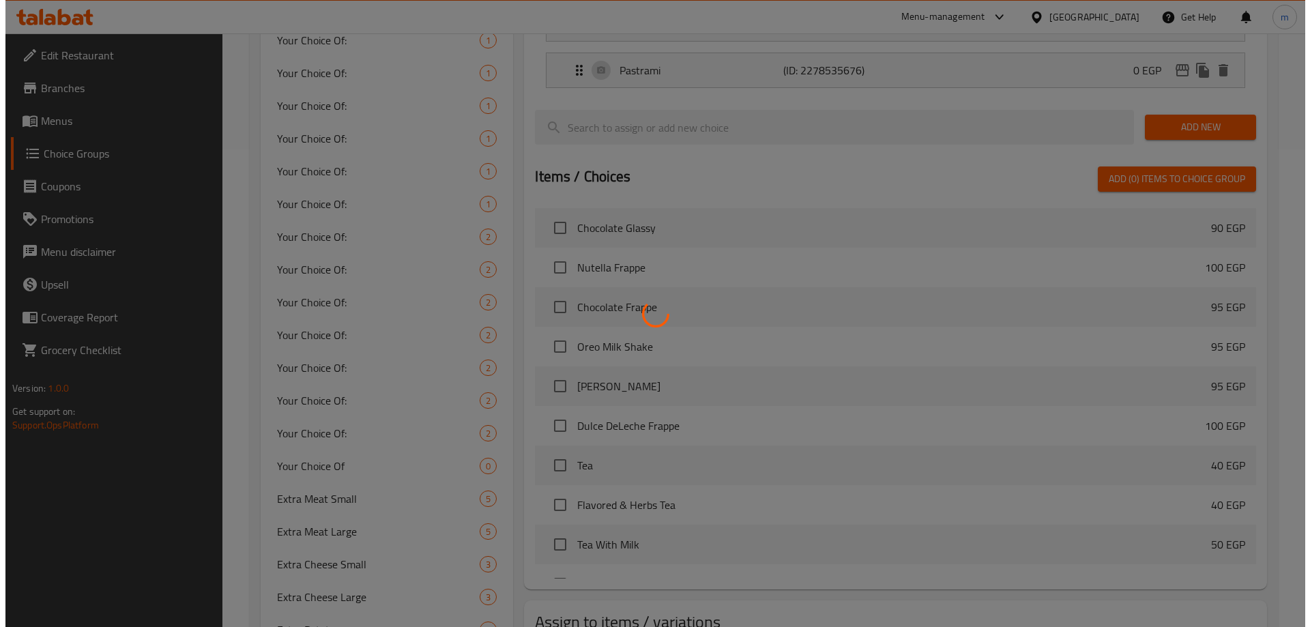
scroll to position [573, 0]
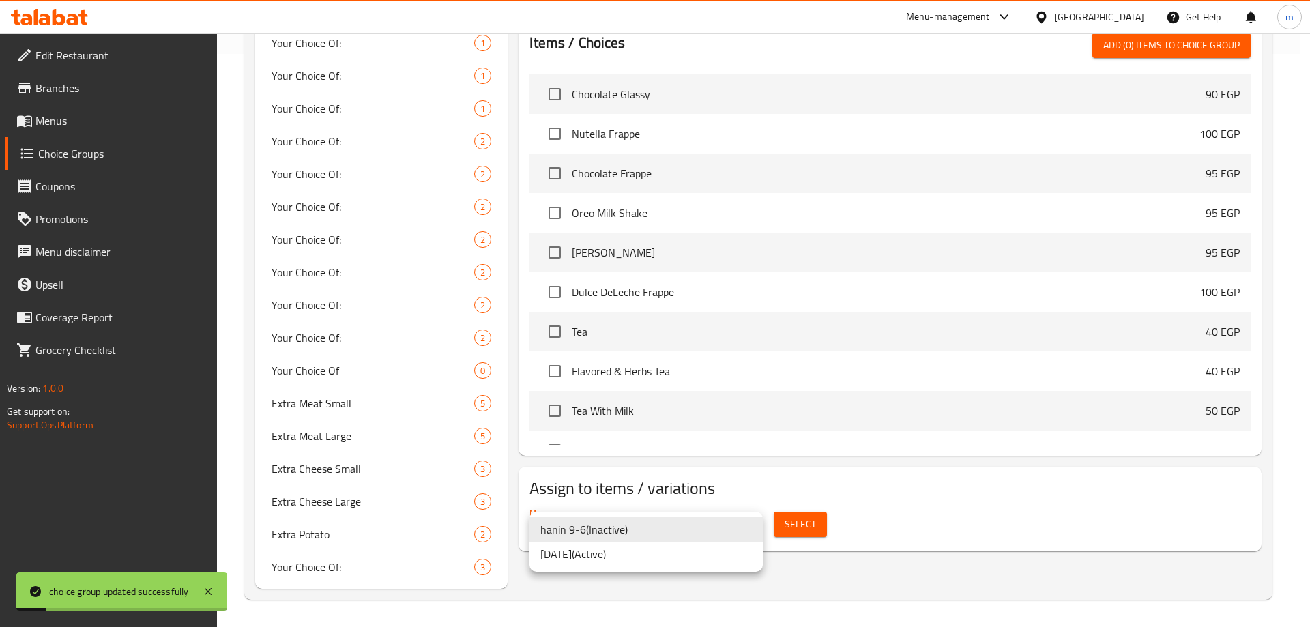
click at [663, 561] on li "5/9/2025 ( Active )" at bounding box center [645, 554] width 233 height 25
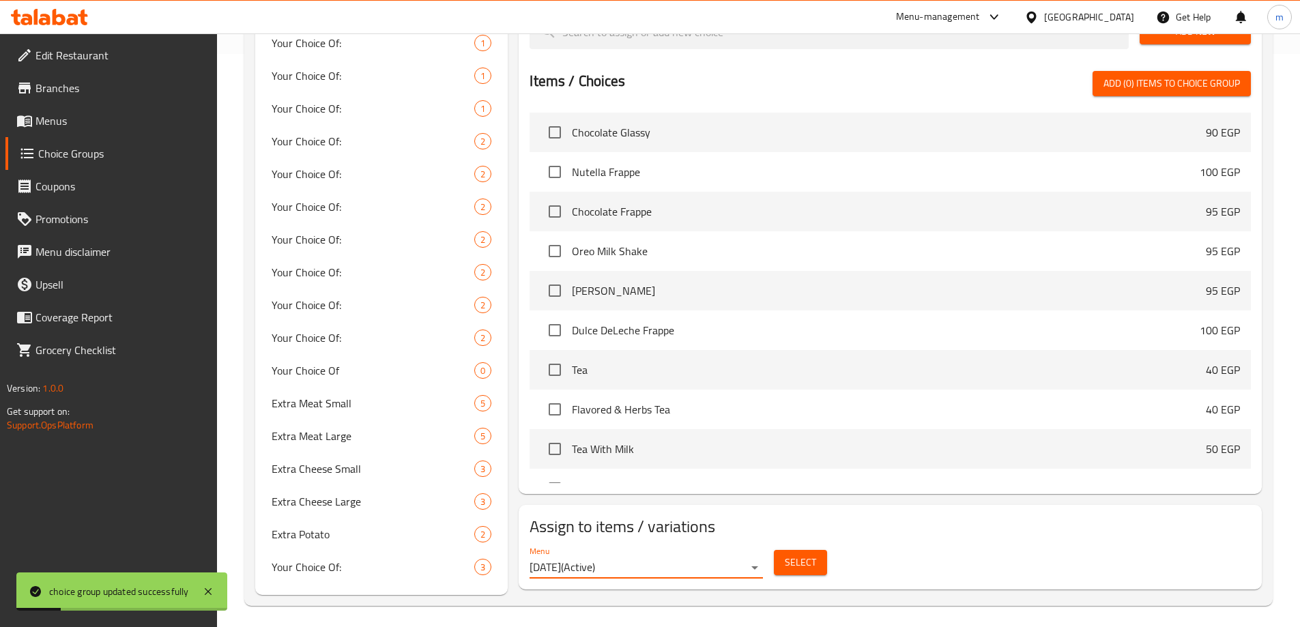
click at [789, 554] on span "Select" at bounding box center [800, 562] width 31 height 17
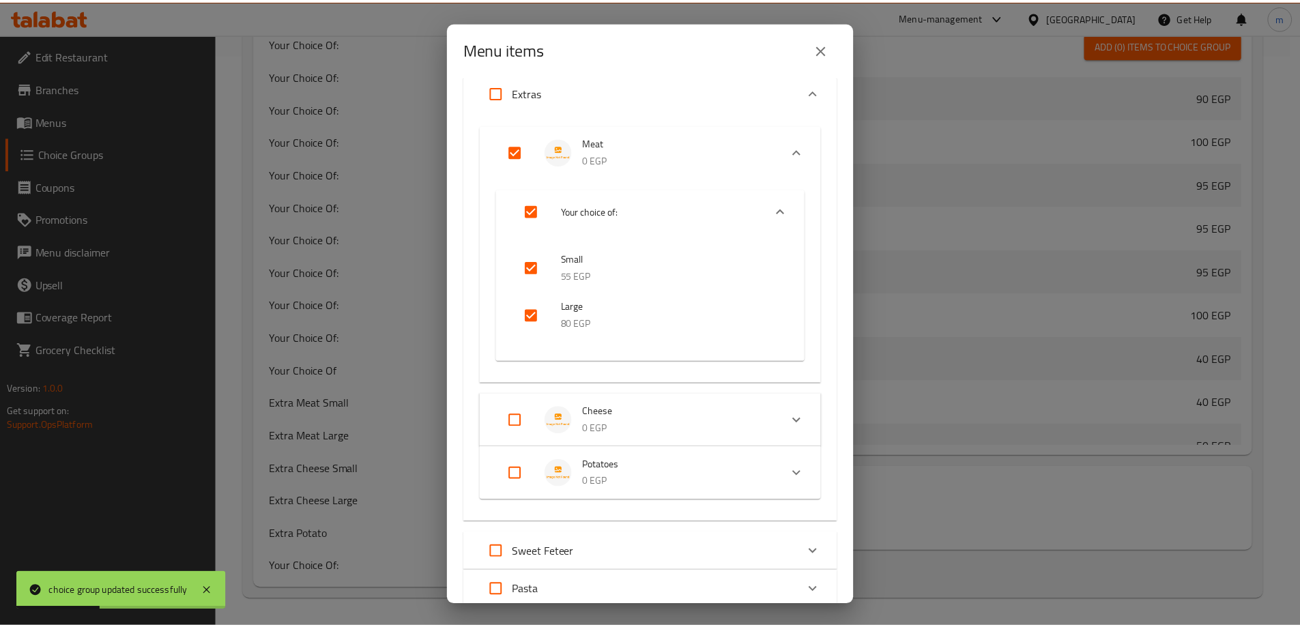
scroll to position [273, 0]
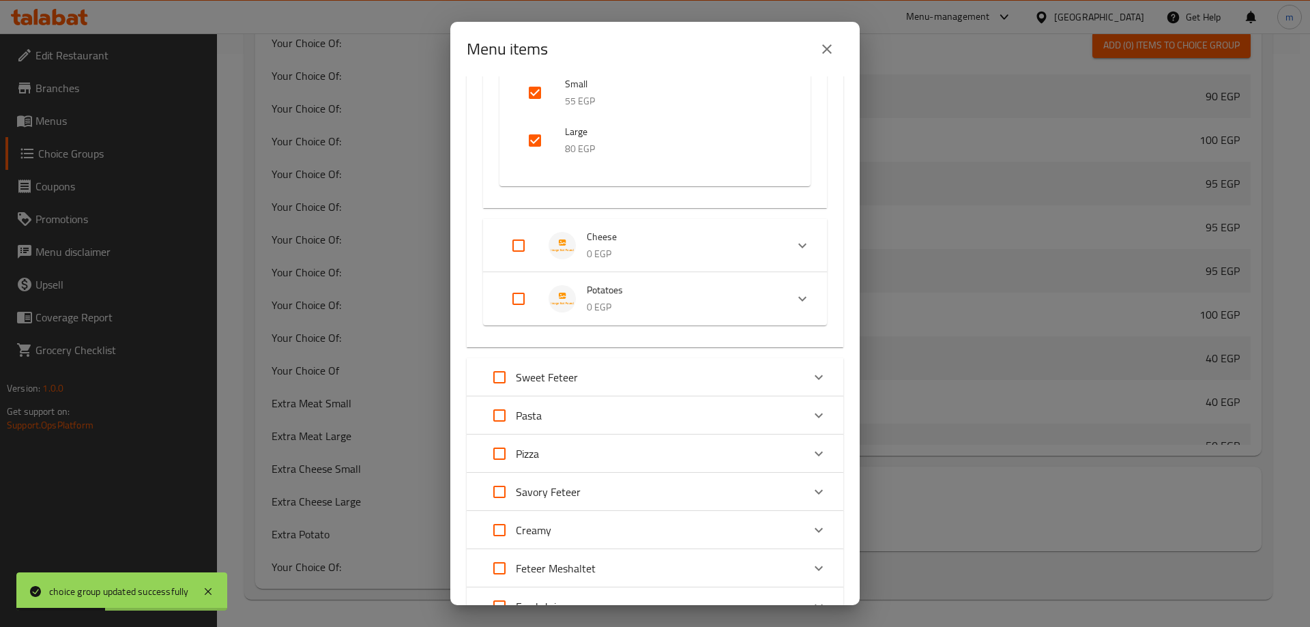
click at [939, 535] on div "Menu items 1 / 112 items selected ​ Coffe And Hot Drink Chocolate Glassy 90 EGP…" at bounding box center [655, 313] width 1310 height 627
drag, startPoint x: 818, startPoint y: 48, endPoint x: 276, endPoint y: 74, distance: 543.0
click at [819, 48] on button "close" at bounding box center [826, 49] width 33 height 33
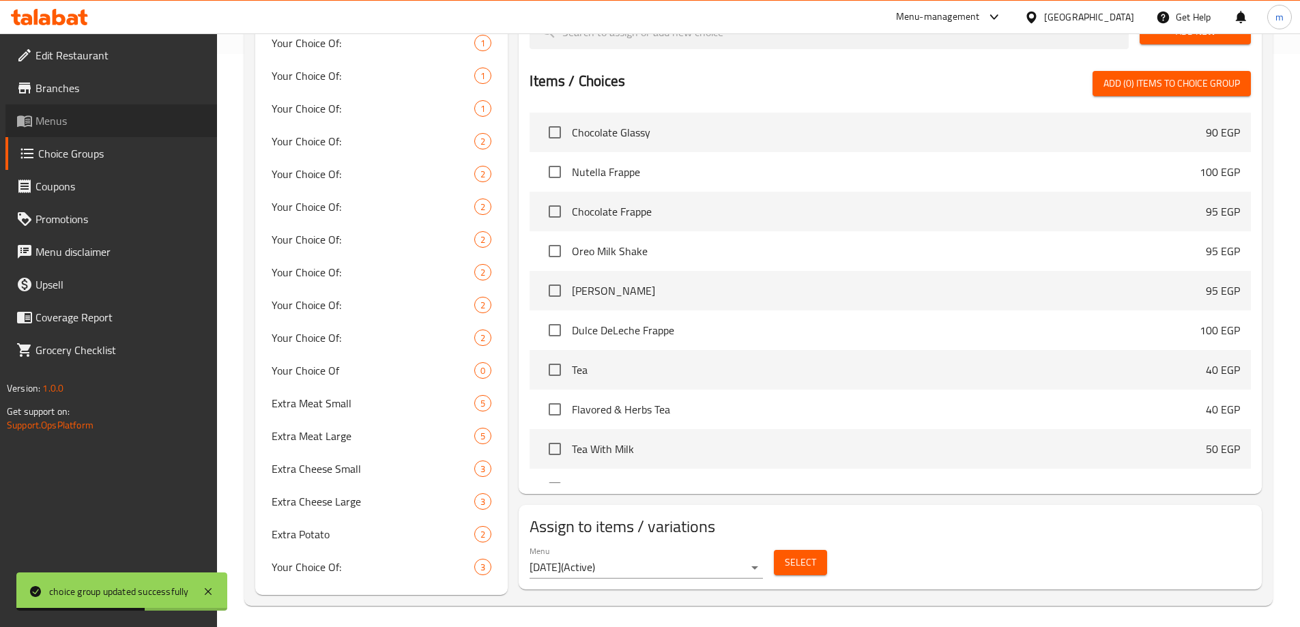
click at [88, 119] on span "Menus" at bounding box center [120, 121] width 171 height 16
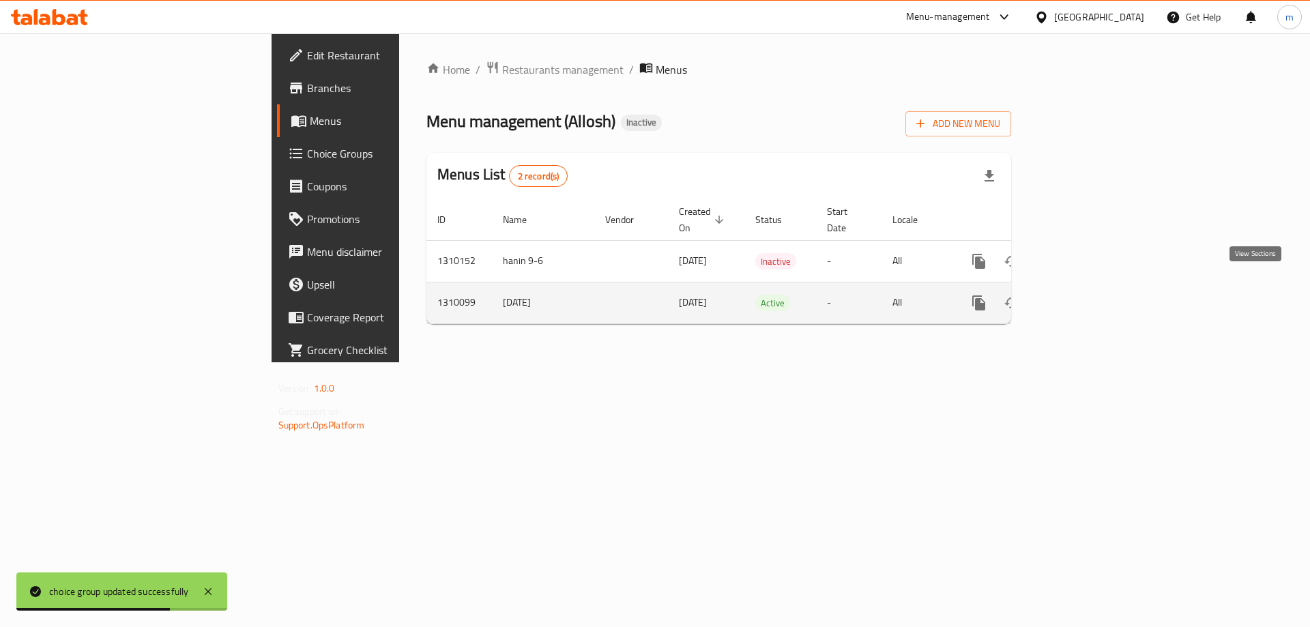
click at [1085, 295] on icon "enhanced table" at bounding box center [1077, 303] width 16 height 16
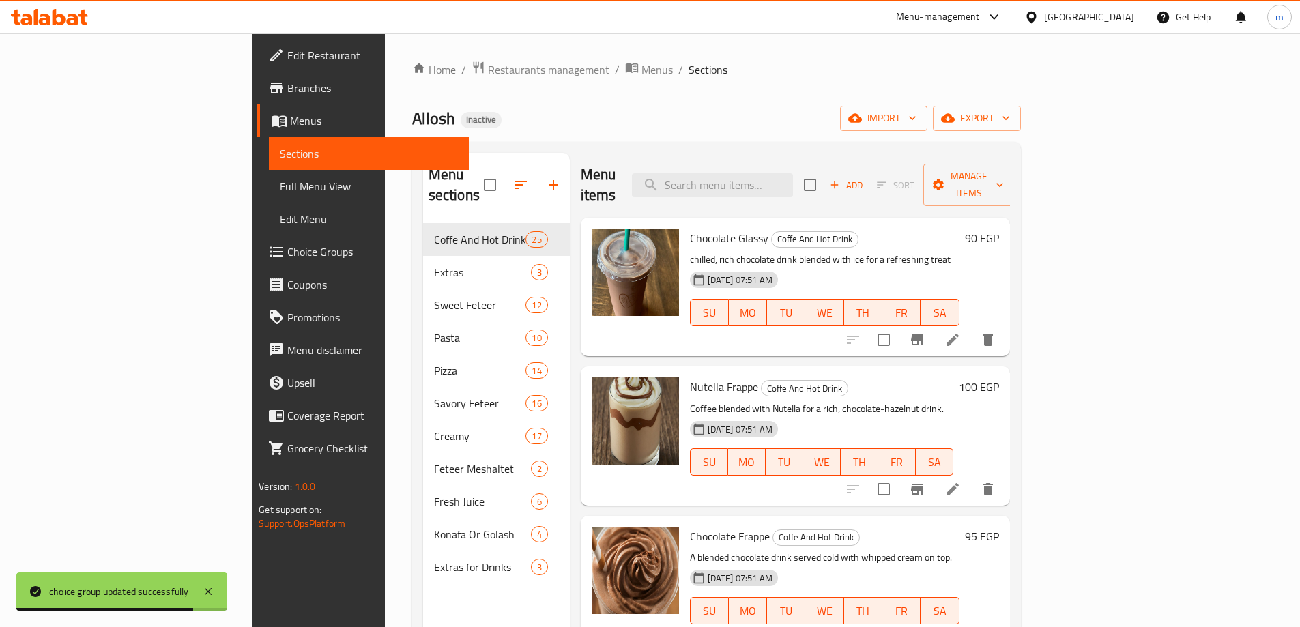
click at [280, 194] on span "Full Menu View" at bounding box center [369, 186] width 178 height 16
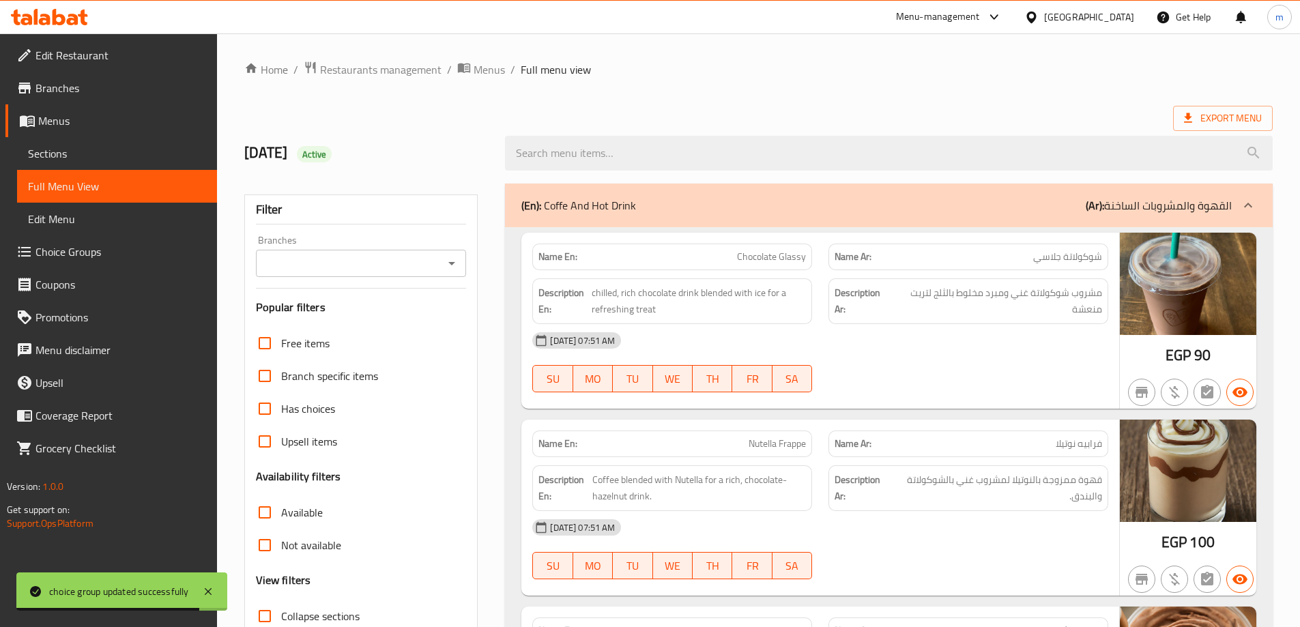
scroll to position [136, 0]
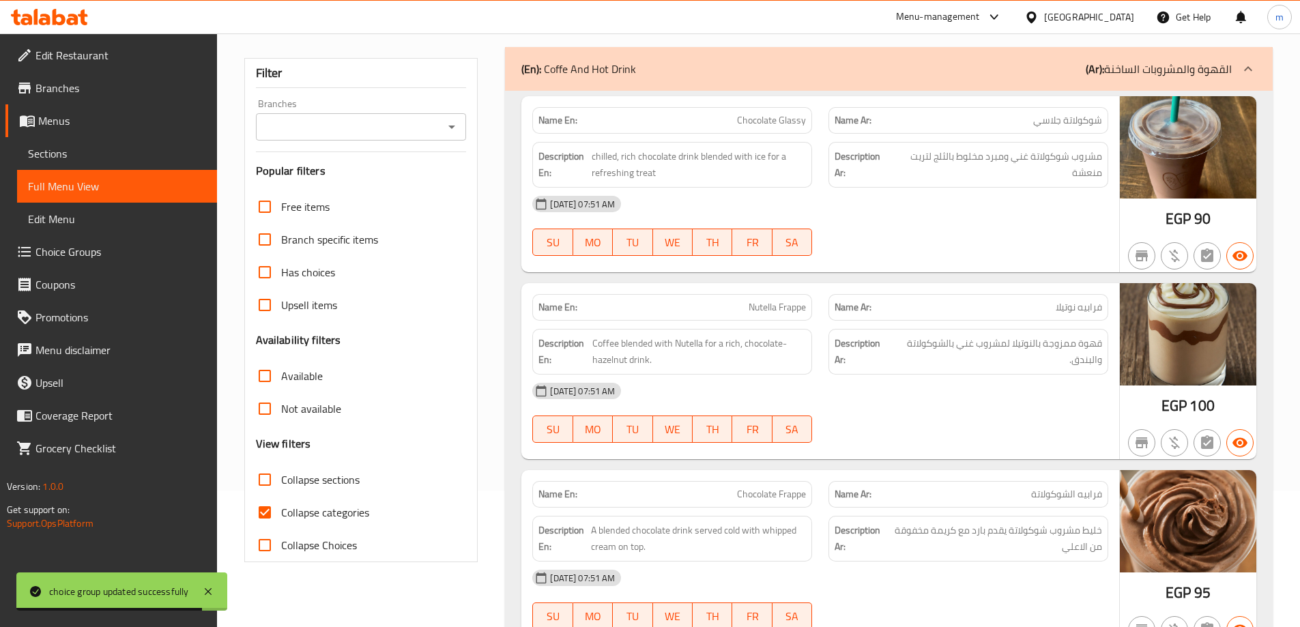
click at [332, 507] on span "Collapse categories" at bounding box center [325, 512] width 88 height 16
click at [281, 507] on input "Collapse categories" at bounding box center [264, 512] width 33 height 33
checkbox input "false"
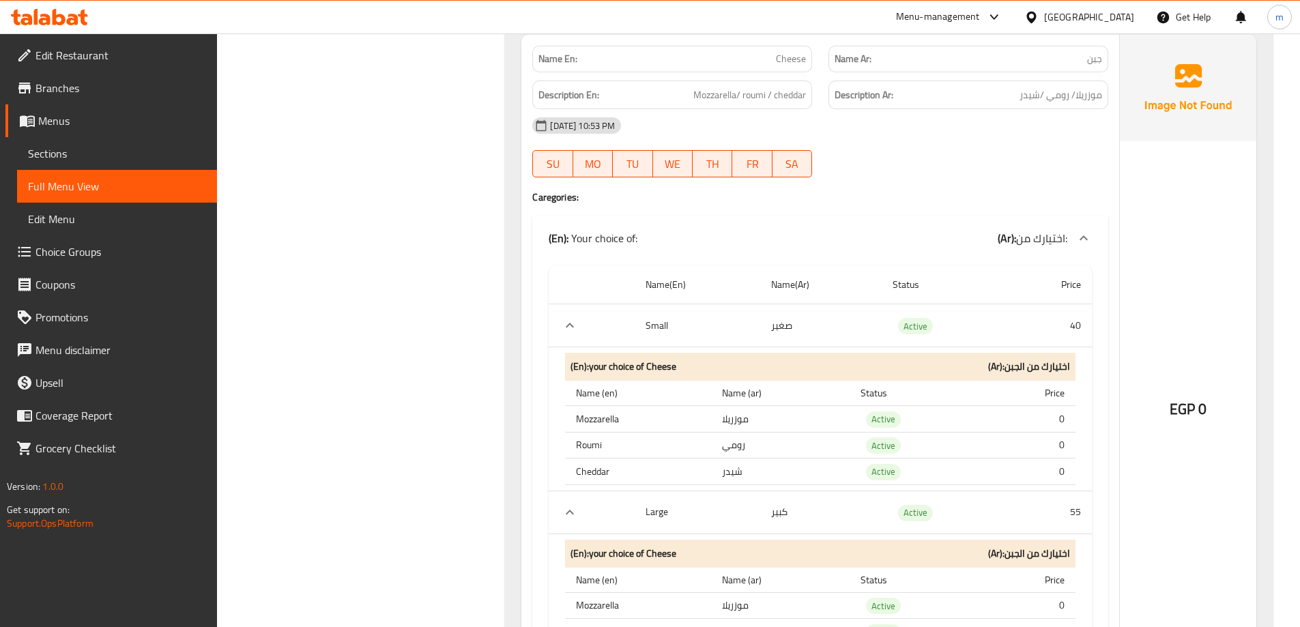
scroll to position [8828, 0]
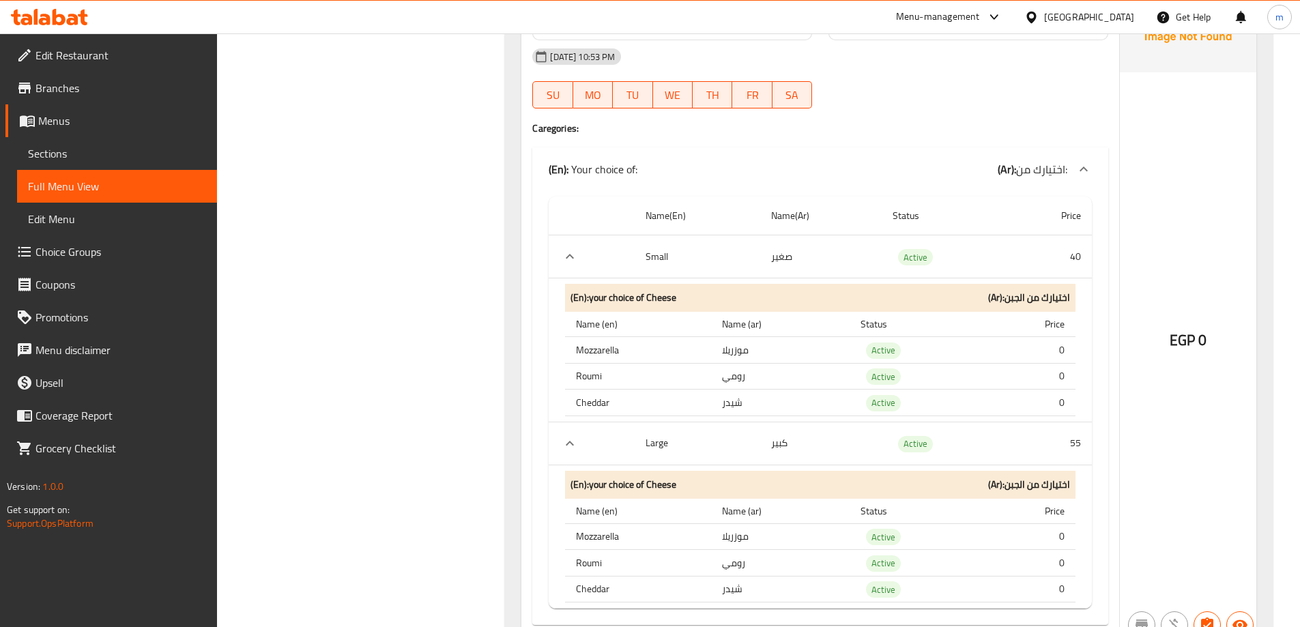
scroll to position [8896, 0]
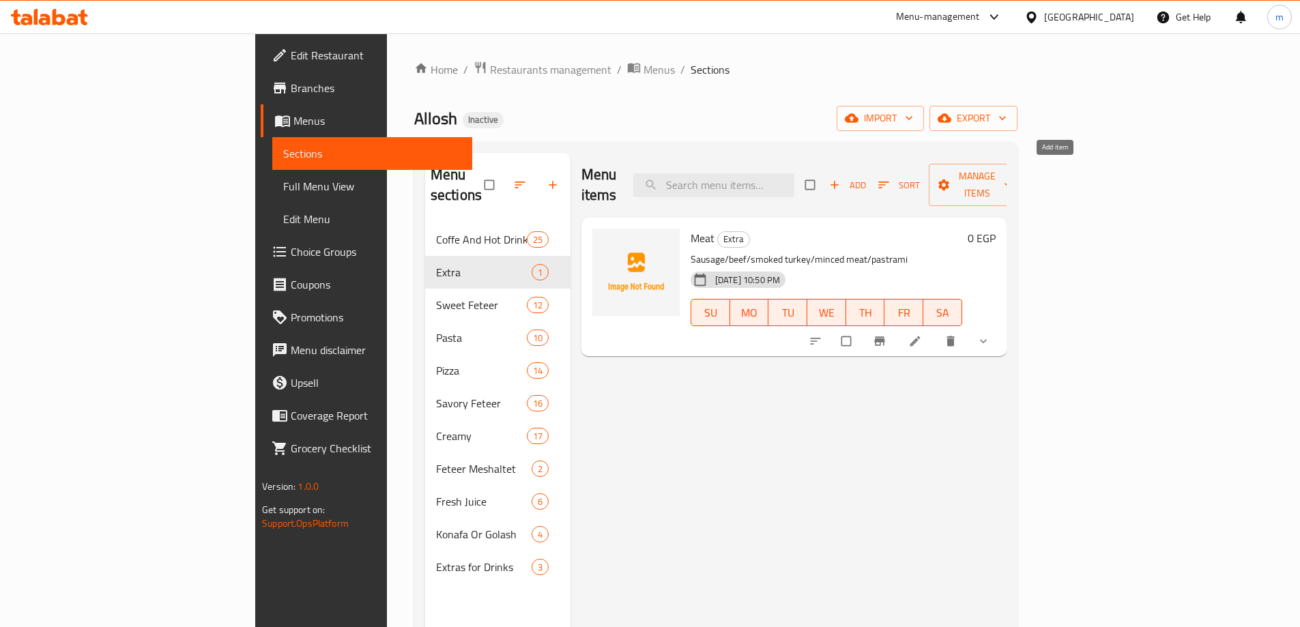
click at [866, 177] on span "Add" at bounding box center [847, 185] width 37 height 16
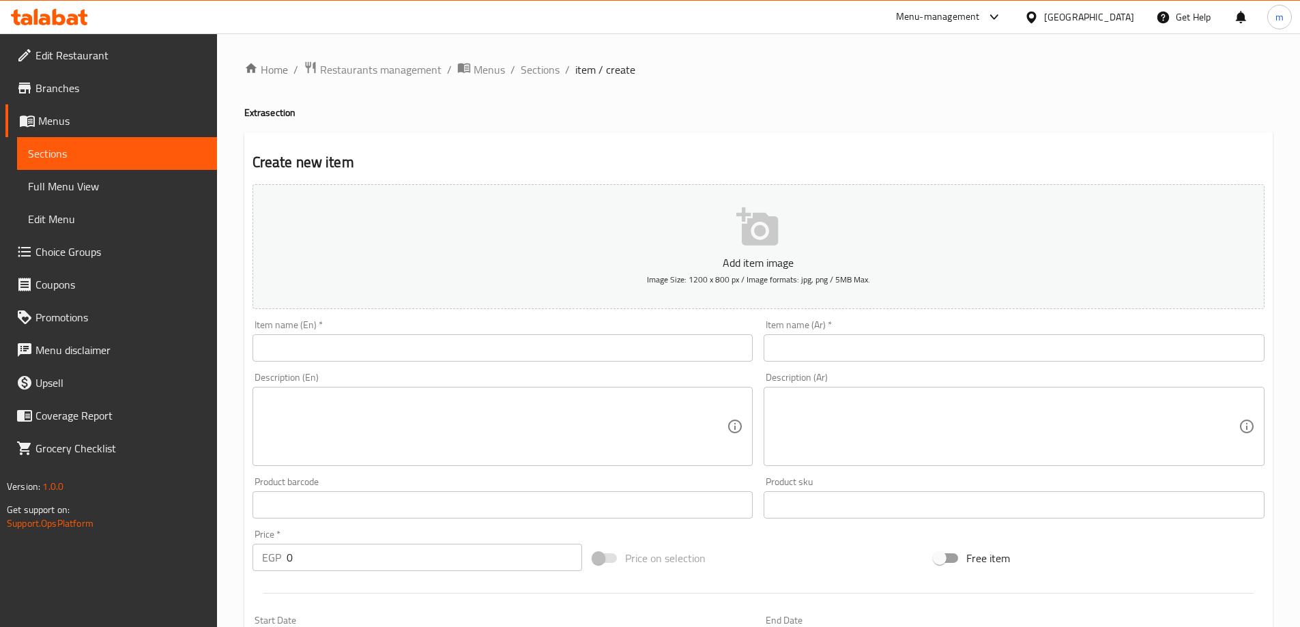
click at [588, 336] on input "text" at bounding box center [502, 347] width 501 height 27
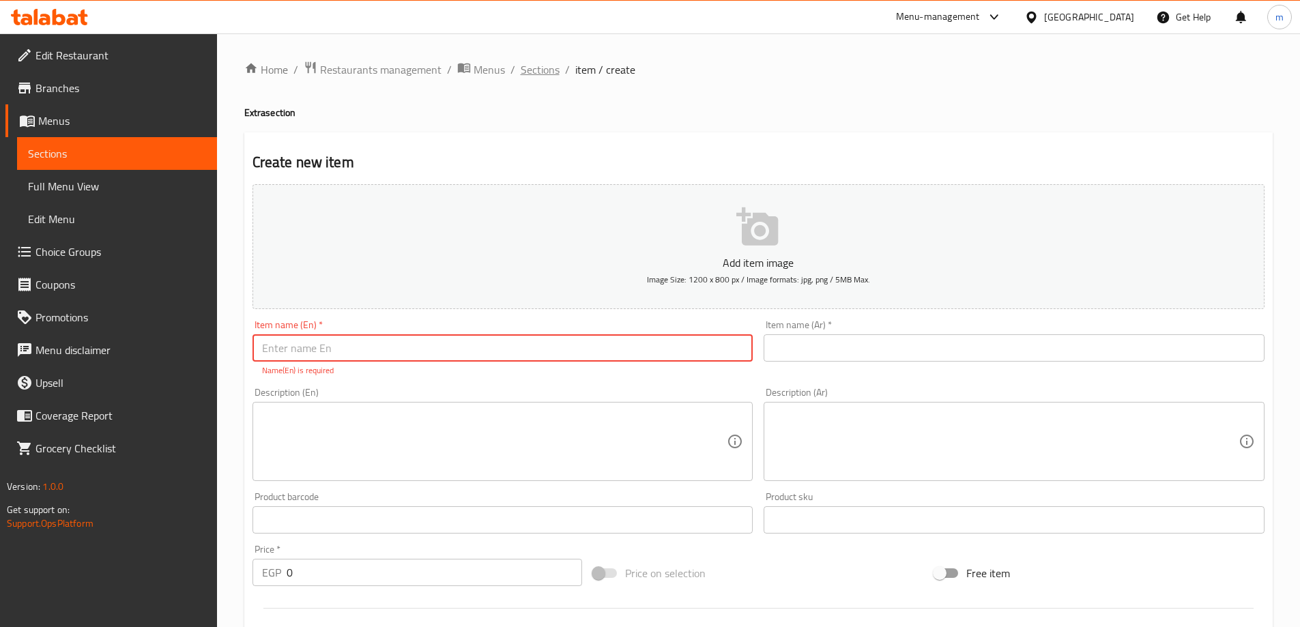
click at [531, 73] on span "Sections" at bounding box center [540, 69] width 39 height 16
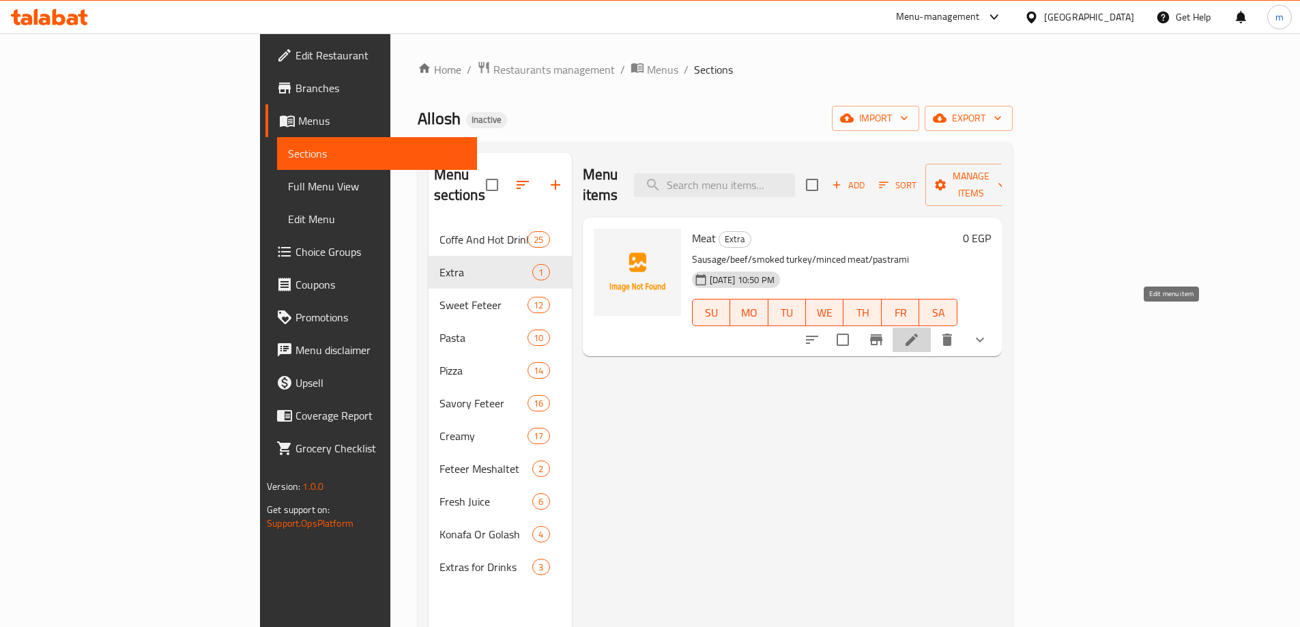
click at [920, 332] on icon at bounding box center [911, 340] width 16 height 16
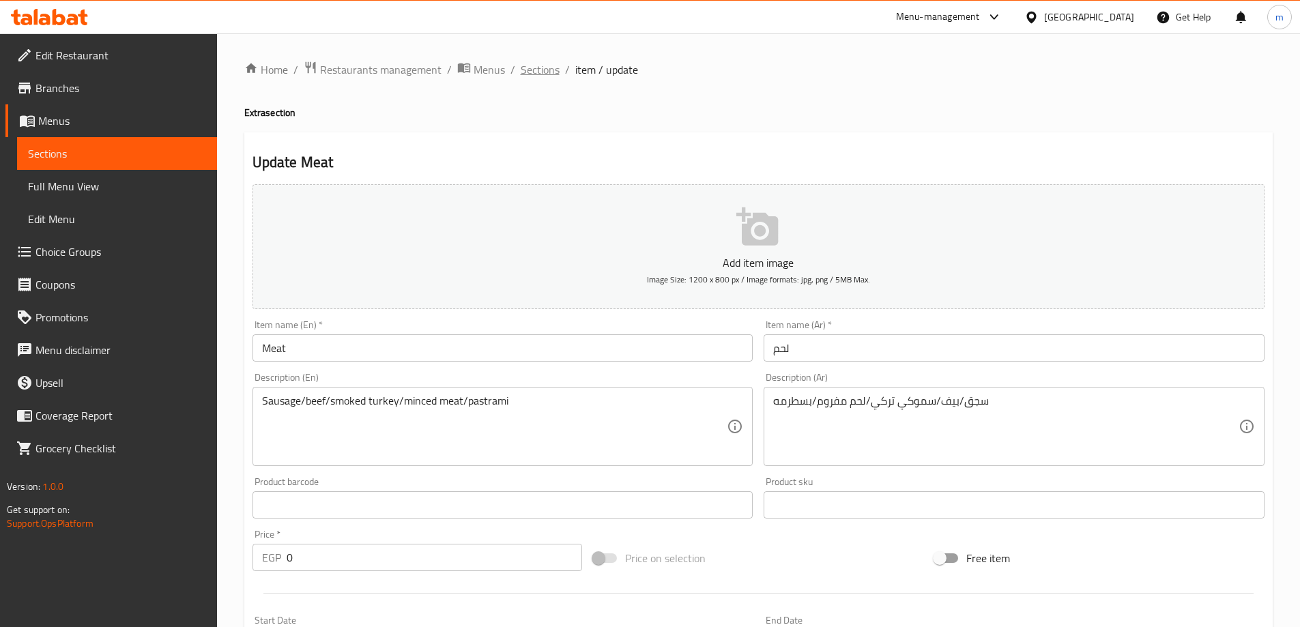
click at [534, 70] on span "Sections" at bounding box center [540, 69] width 39 height 16
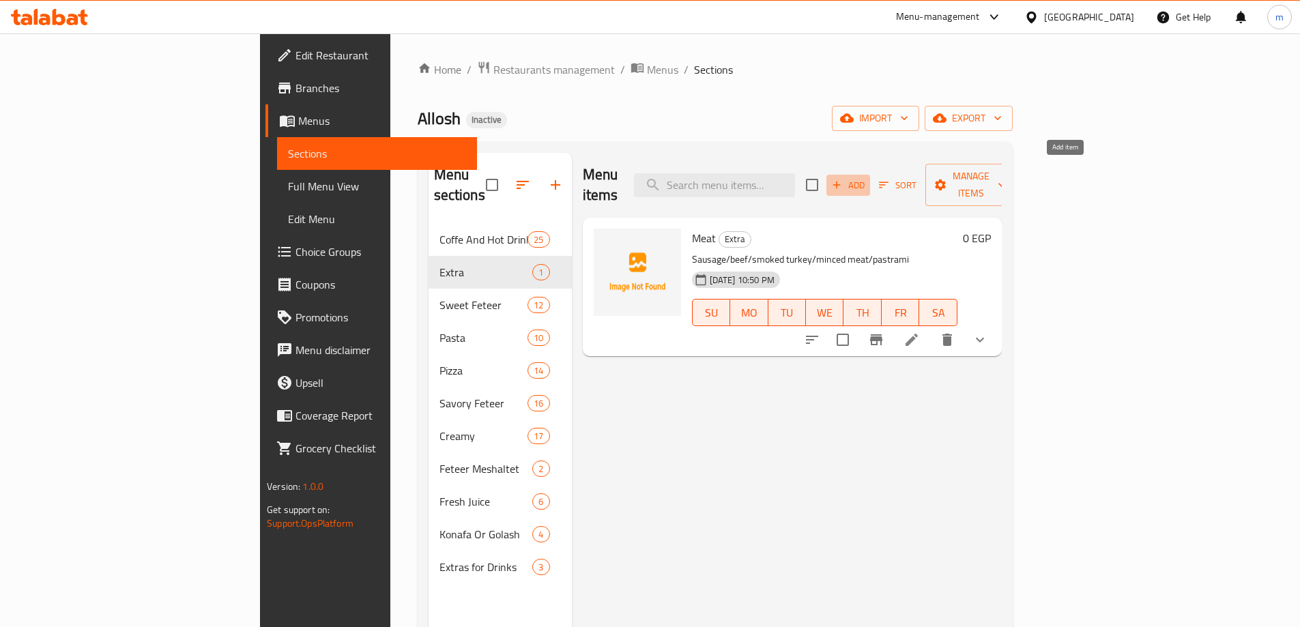
click at [866, 177] on span "Add" at bounding box center [848, 185] width 37 height 16
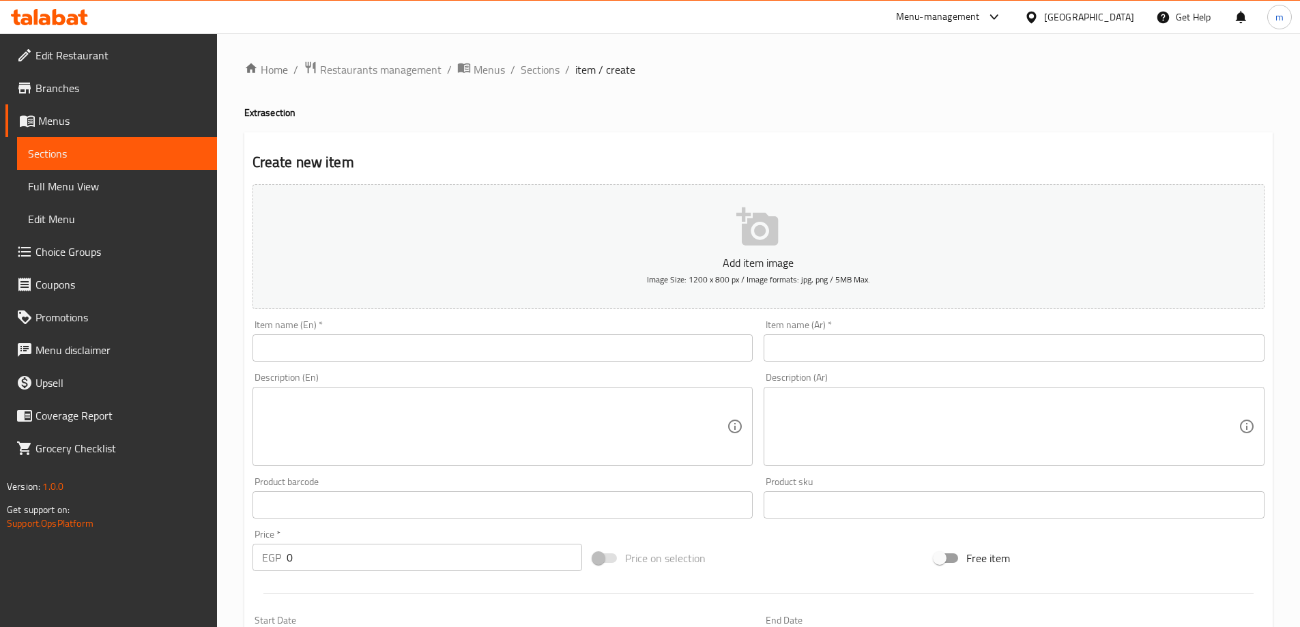
click at [931, 302] on button "Add item image Image Size: 1200 x 800 px / Image formats: jpg, png / 5MB Max." at bounding box center [758, 246] width 1012 height 125
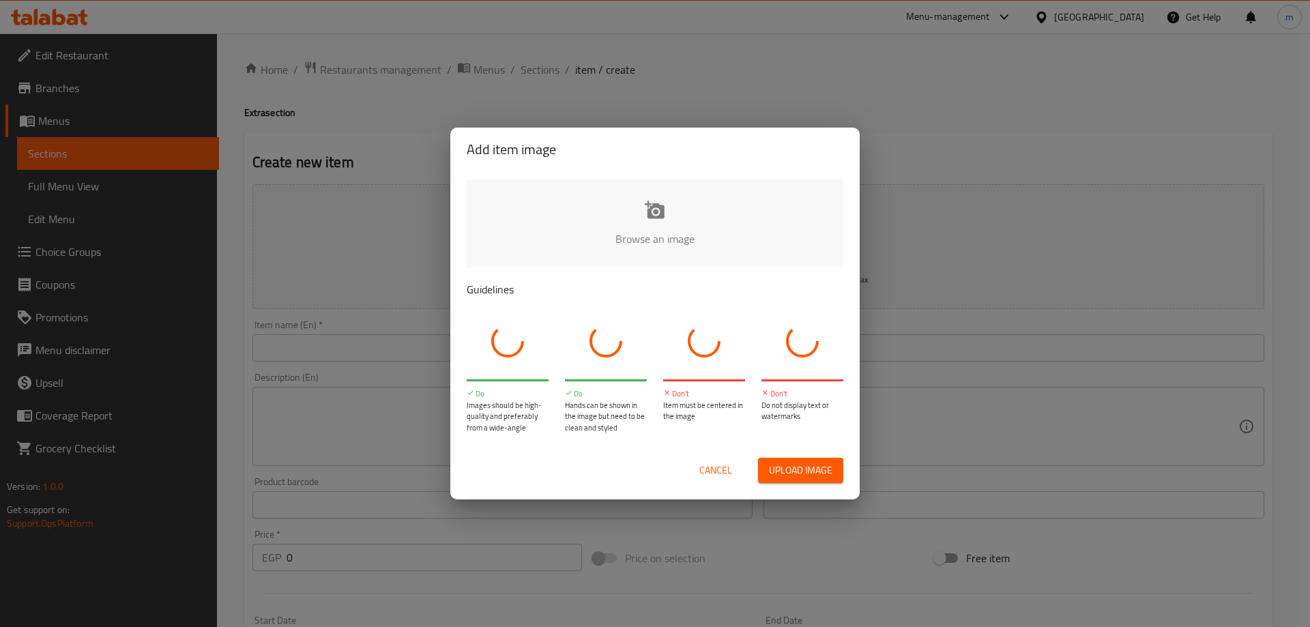
click at [932, 338] on div "Add item image Browse an image Guidelines Do Images should be high-quality and …" at bounding box center [655, 313] width 1310 height 627
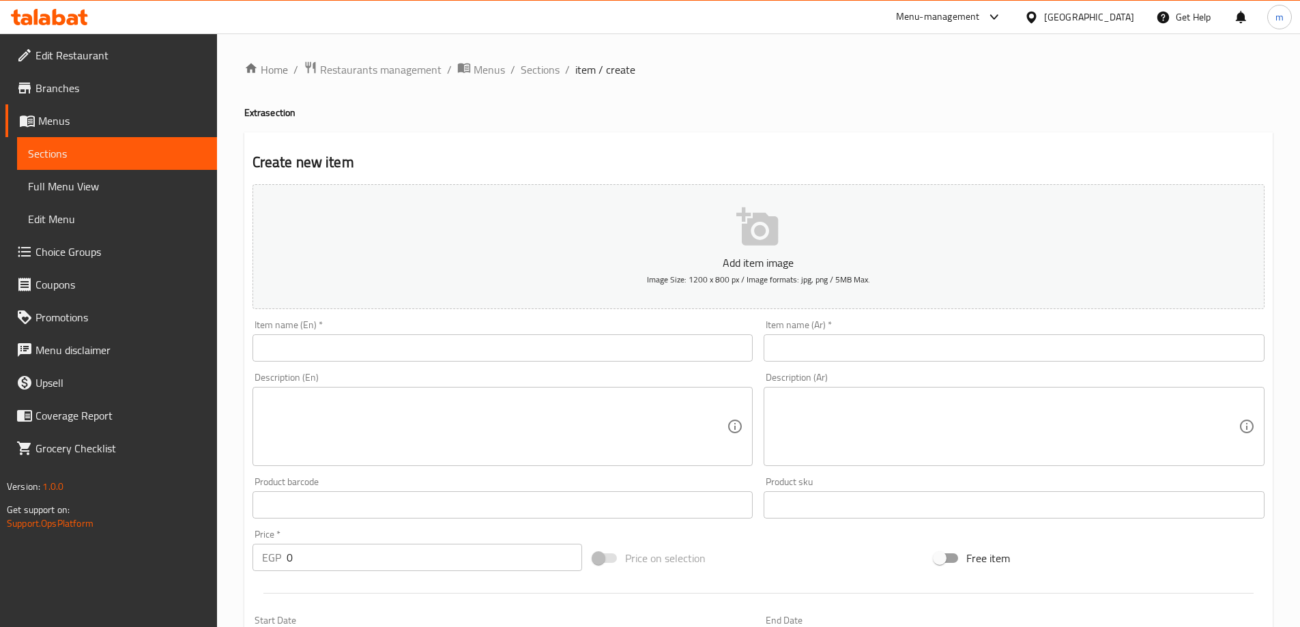
click at [932, 338] on input "text" at bounding box center [1013, 347] width 501 height 27
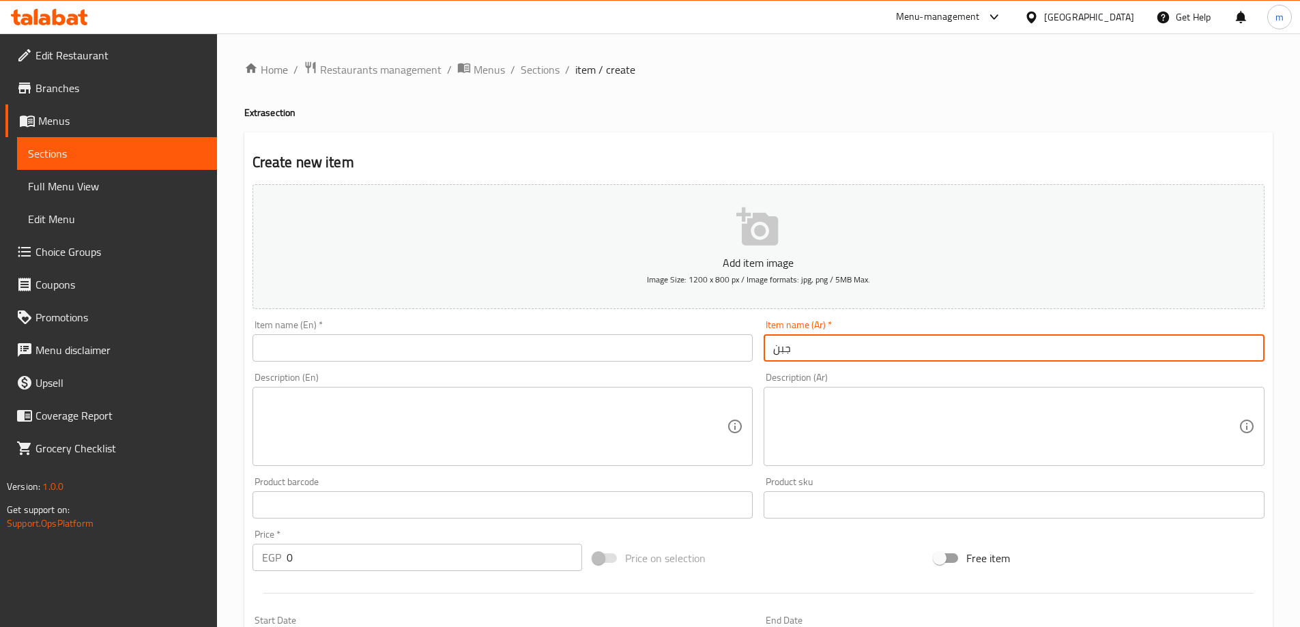
type input "جبن"
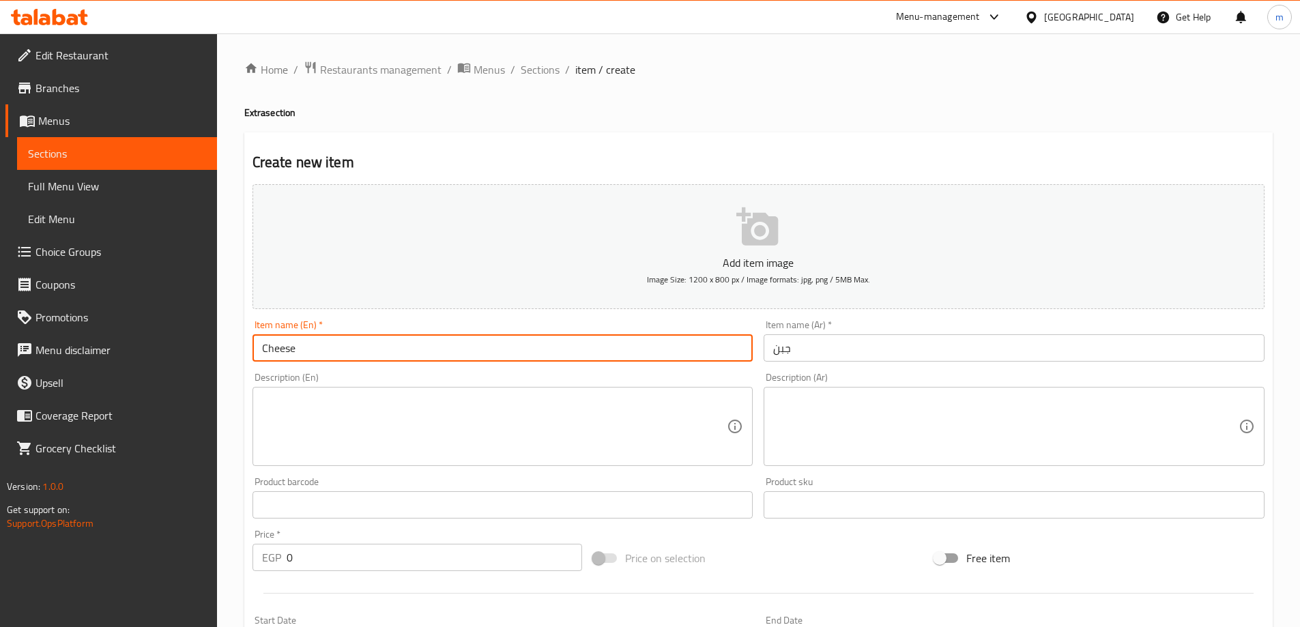
type input "Cheese"
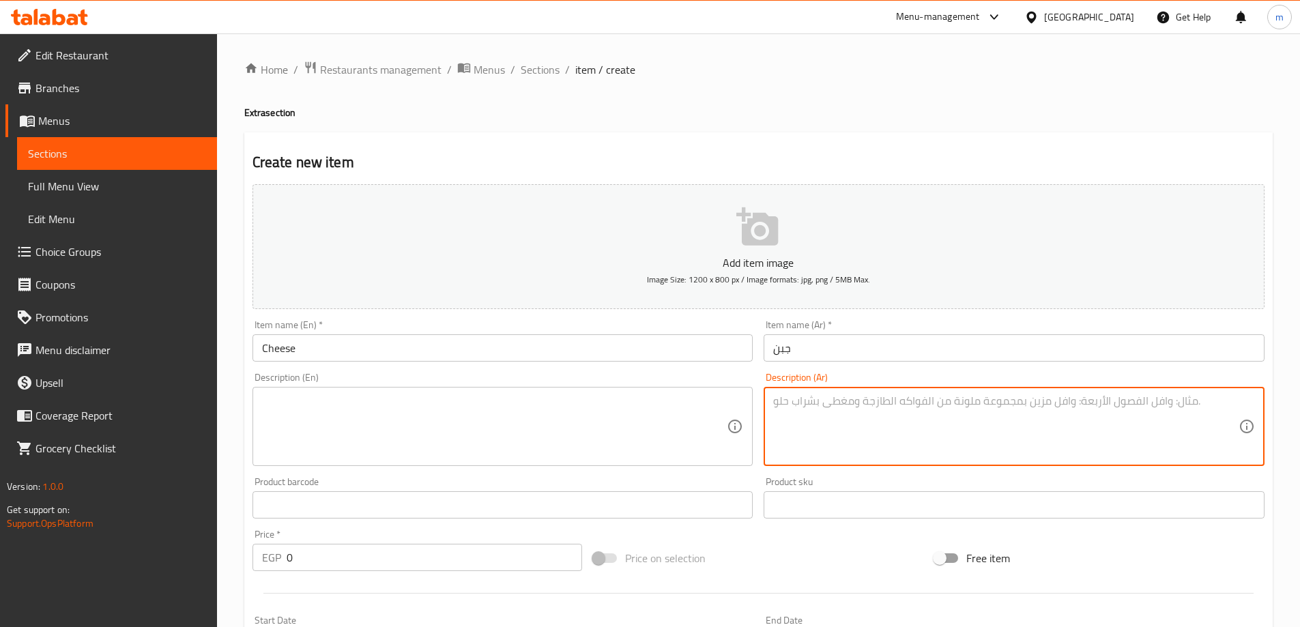
click at [1167, 429] on textarea at bounding box center [1005, 426] width 465 height 65
paste textarea "موزريلا/ رومي /شيدر"
type textarea "موزريلا/ رومي /شيدر"
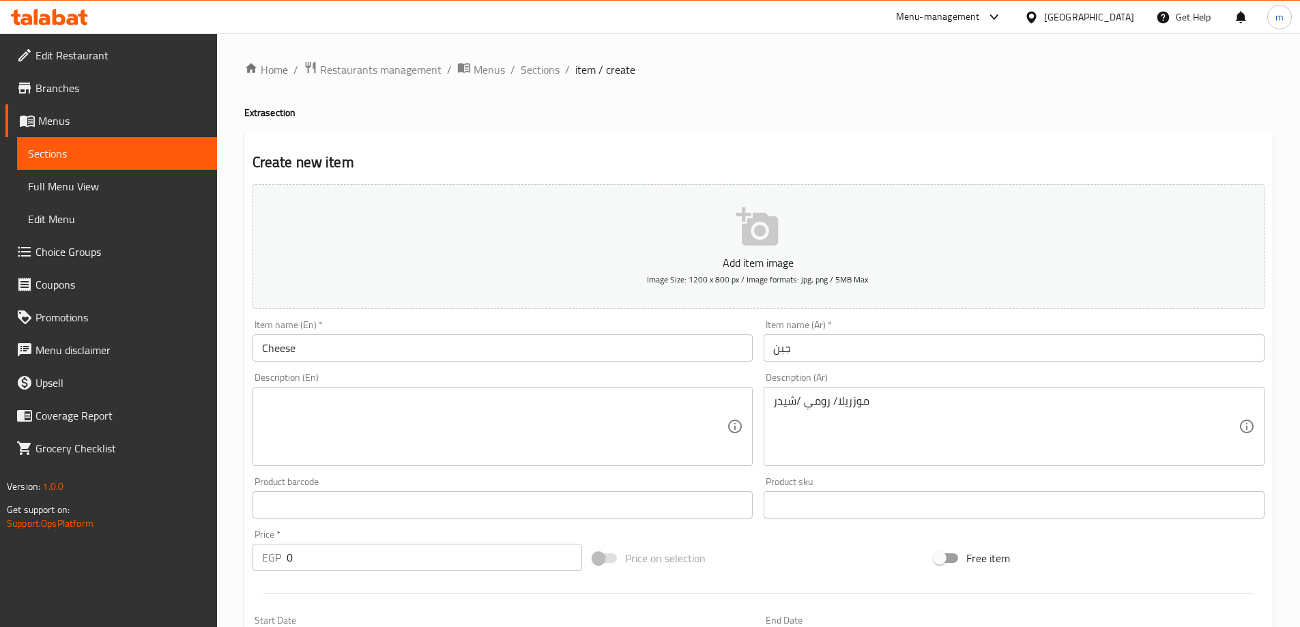
click at [486, 425] on textarea at bounding box center [494, 426] width 465 height 65
paste textarea "Mozzarella/ Romy / Cheddar"
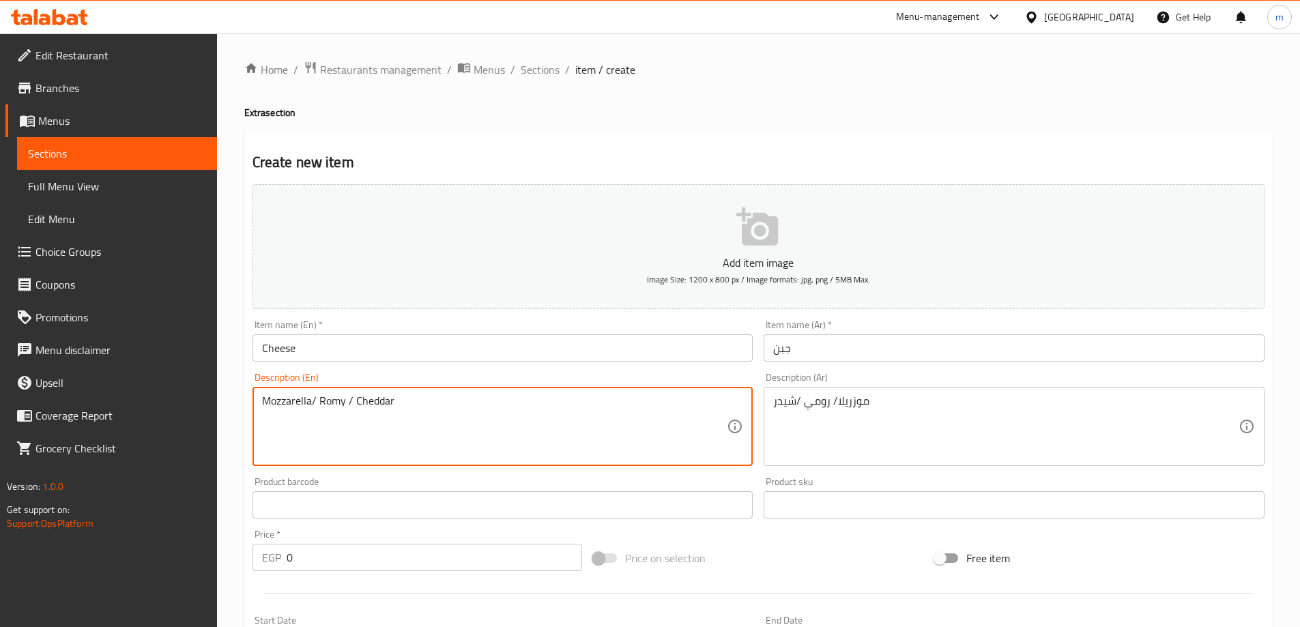
paste textarea "umi"
type textarea "Mozzarella/ roumi / cheddar"
click at [821, 371] on div "Description (Ar) موزريلا/ رومي /شيدر Description (Ar)" at bounding box center [1014, 419] width 512 height 104
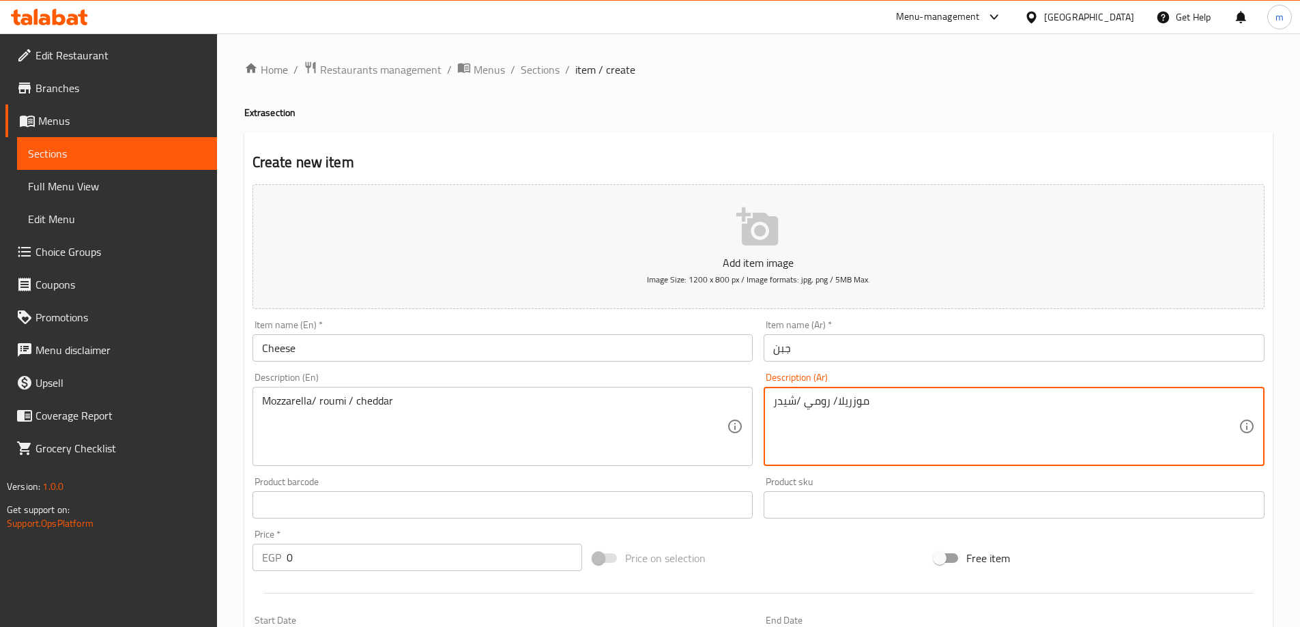
click at [871, 354] on input "جبن" at bounding box center [1013, 347] width 501 height 27
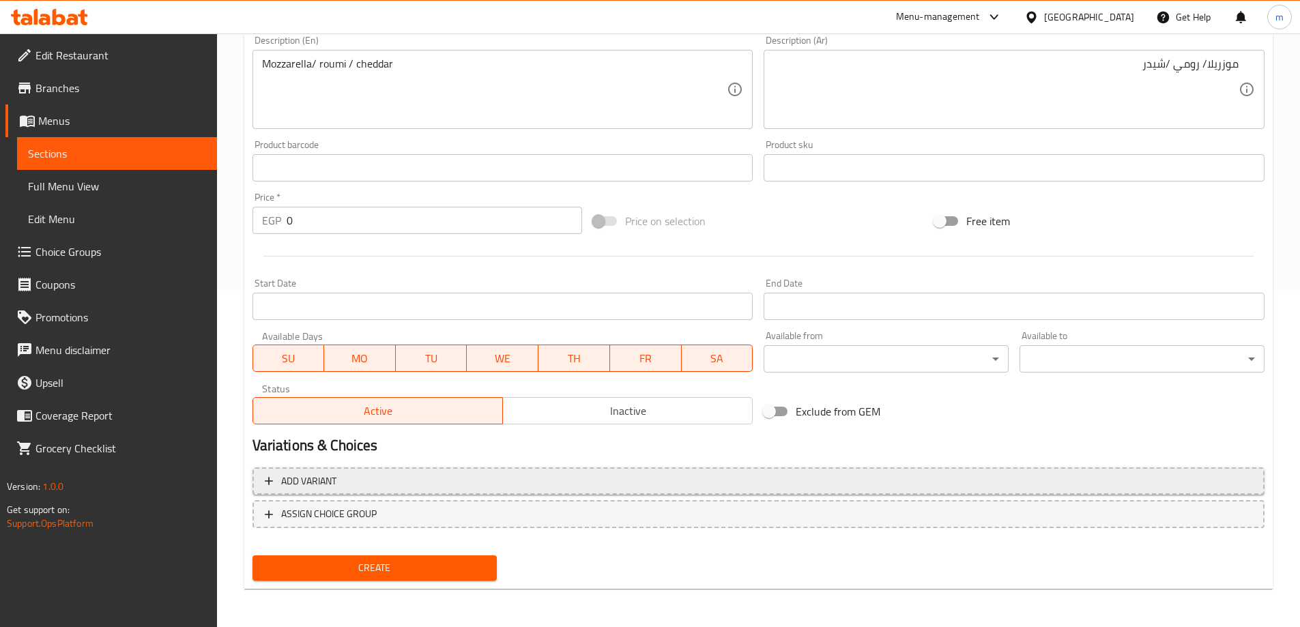
click at [604, 482] on span "Add variant" at bounding box center [758, 481] width 987 height 17
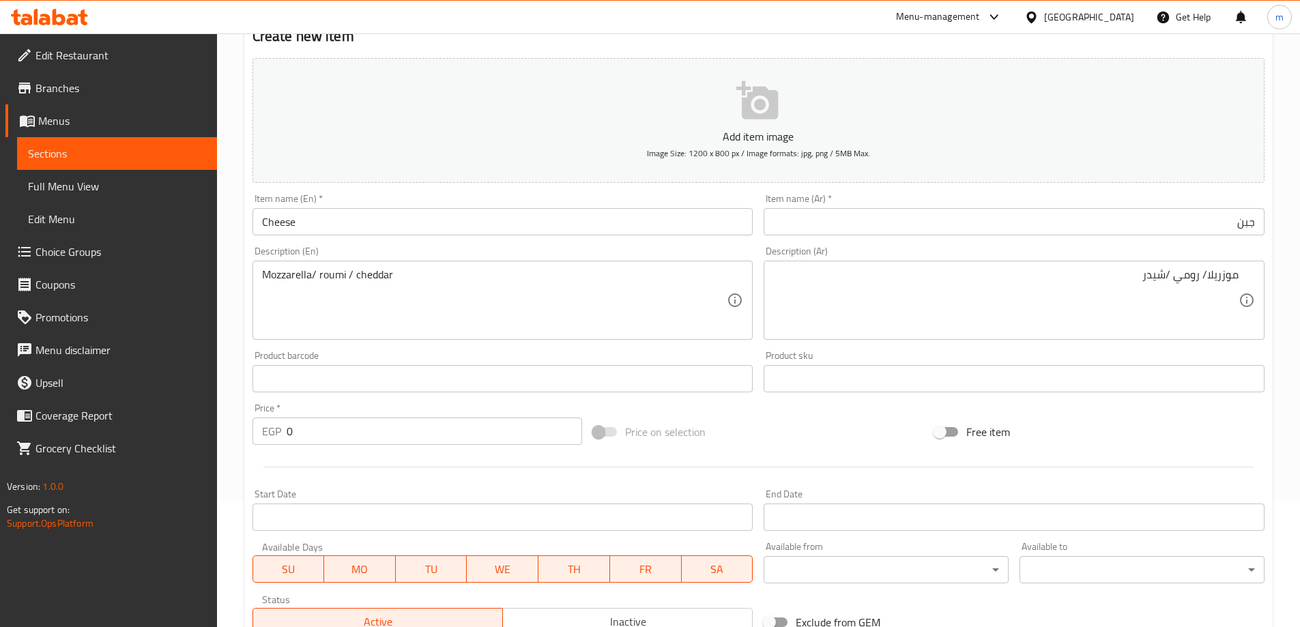
scroll to position [328, 0]
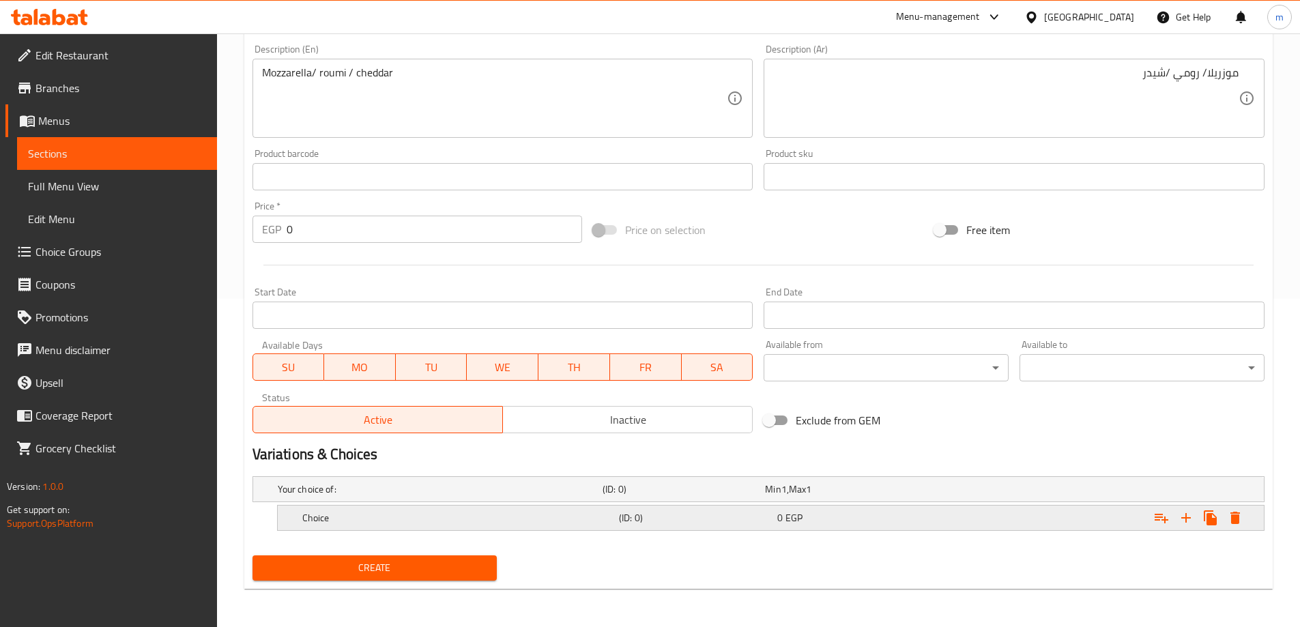
click at [619, 513] on h5 "(ID: 0)" at bounding box center [695, 518] width 153 height 14
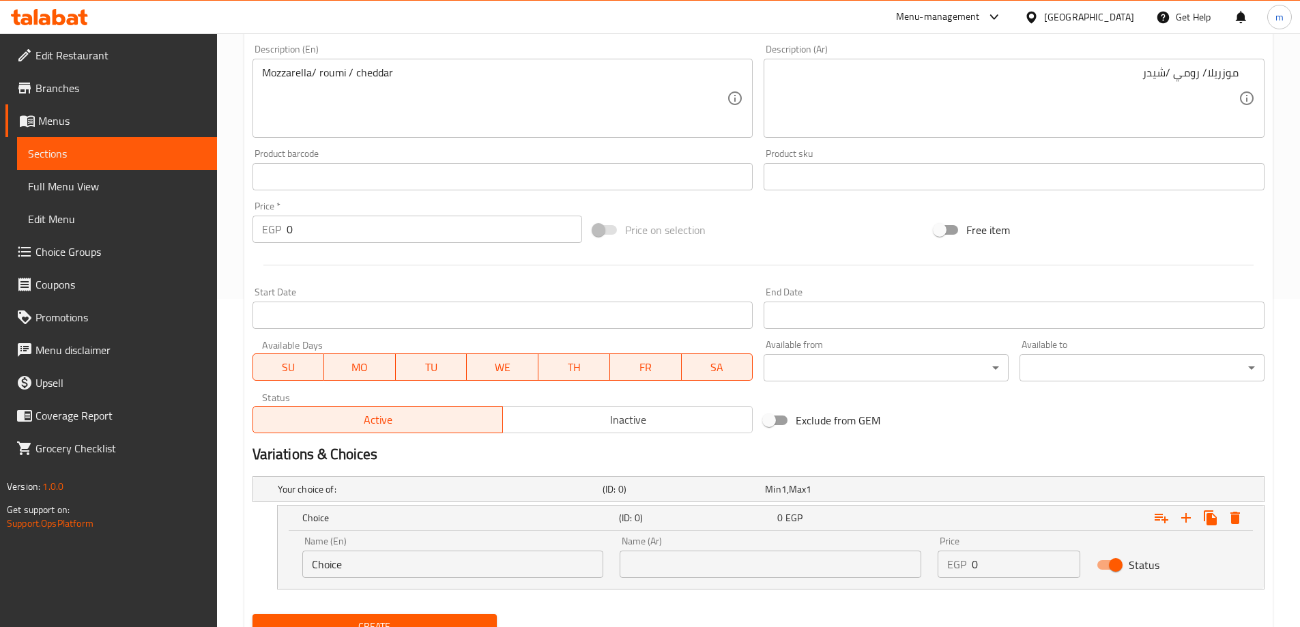
click at [502, 549] on div "Name (En) Choice Name (En)" at bounding box center [453, 557] width 302 height 42
click at [518, 571] on input "Choice" at bounding box center [453, 564] width 302 height 27
type input "Small"
type input "صغير"
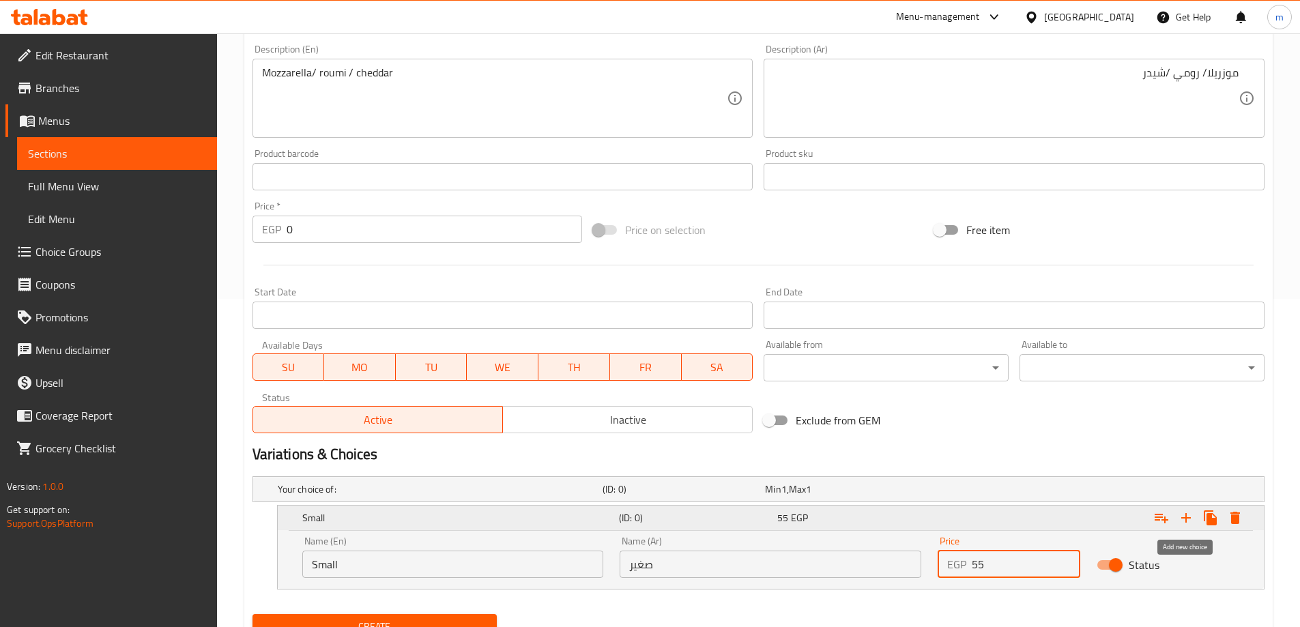
click at [1187, 510] on icon "Expand" at bounding box center [1186, 518] width 16 height 16
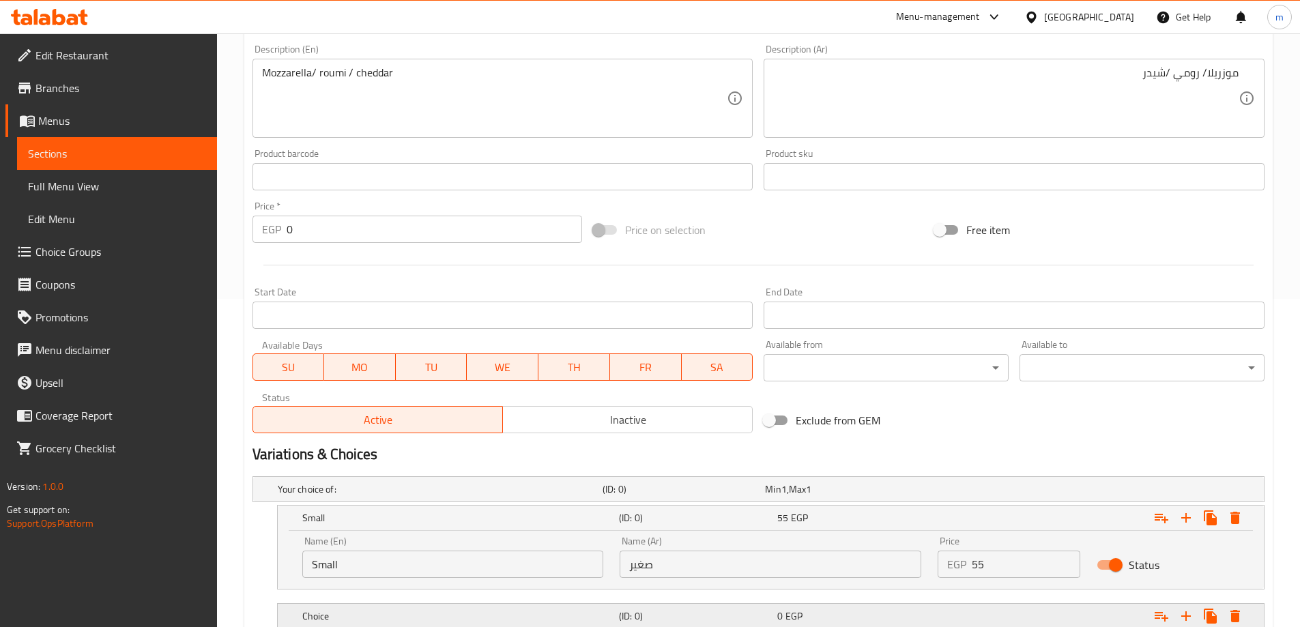
click at [984, 622] on div "Expand" at bounding box center [1091, 616] width 317 height 30
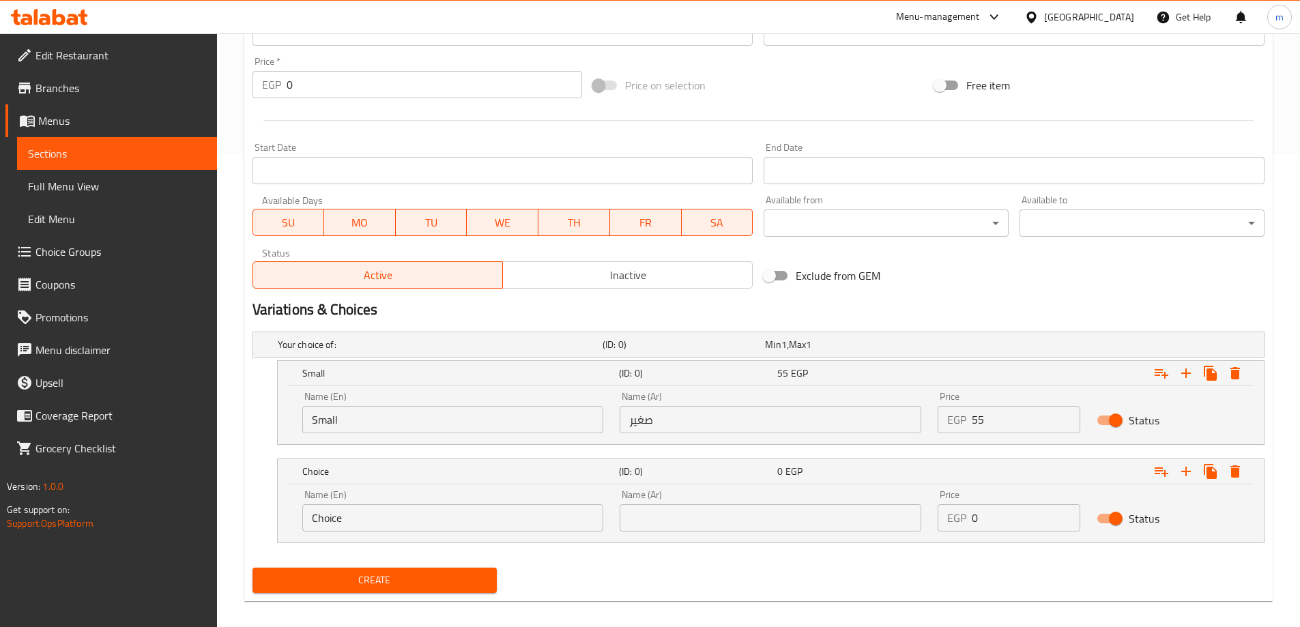
scroll to position [485, 0]
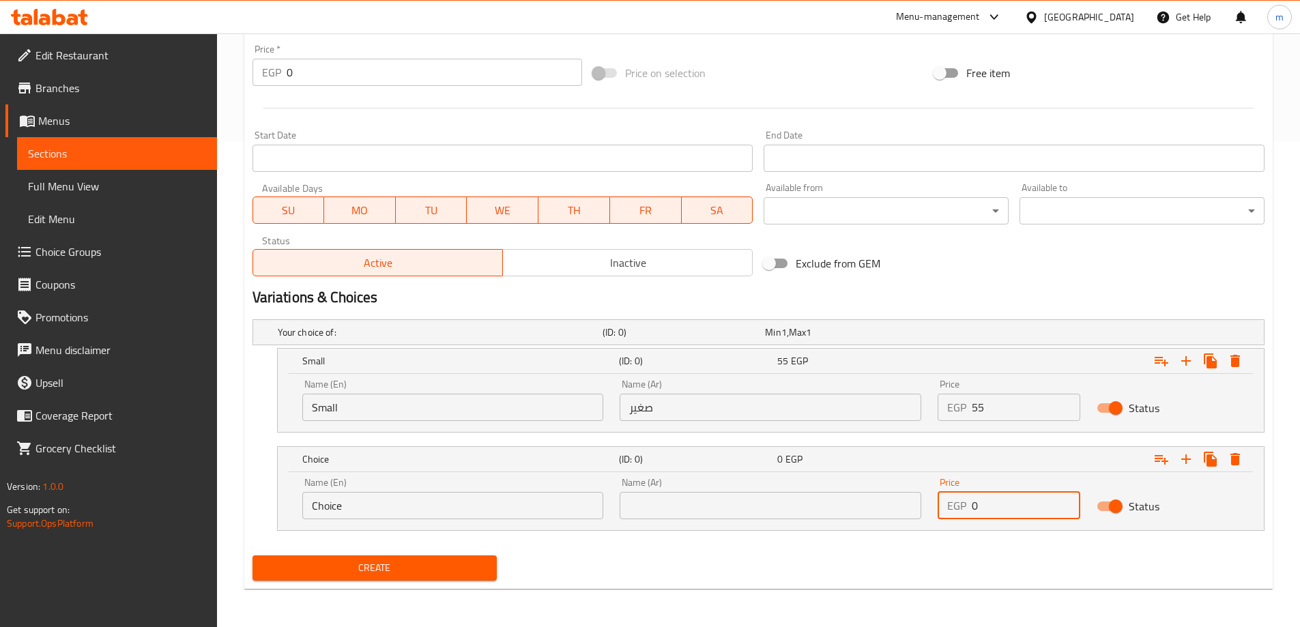
drag, startPoint x: 1003, startPoint y: 502, endPoint x: 974, endPoint y: 502, distance: 29.3
click at [976, 502] on input "0" at bounding box center [1025, 505] width 108 height 27
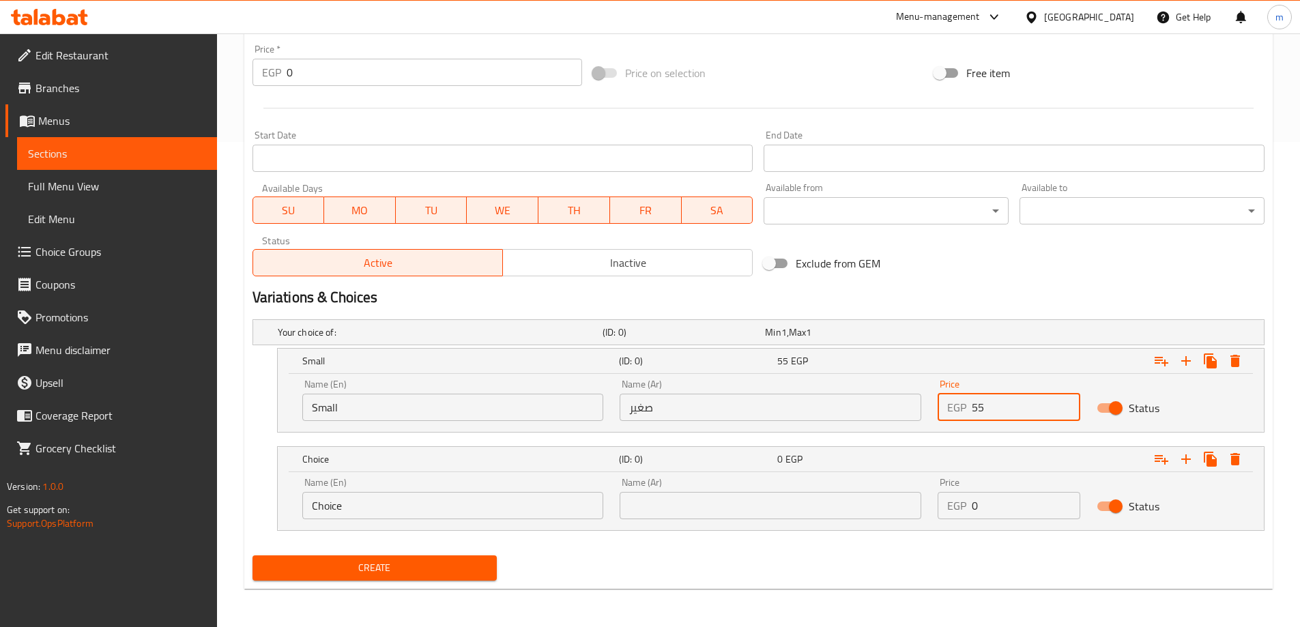
drag, startPoint x: 984, startPoint y: 409, endPoint x: 919, endPoint y: 430, distance: 68.8
click at [954, 415] on div "EGP 55 Price" at bounding box center [1008, 407] width 143 height 27
type input "40"
click at [999, 512] on input "0" at bounding box center [1025, 505] width 108 height 27
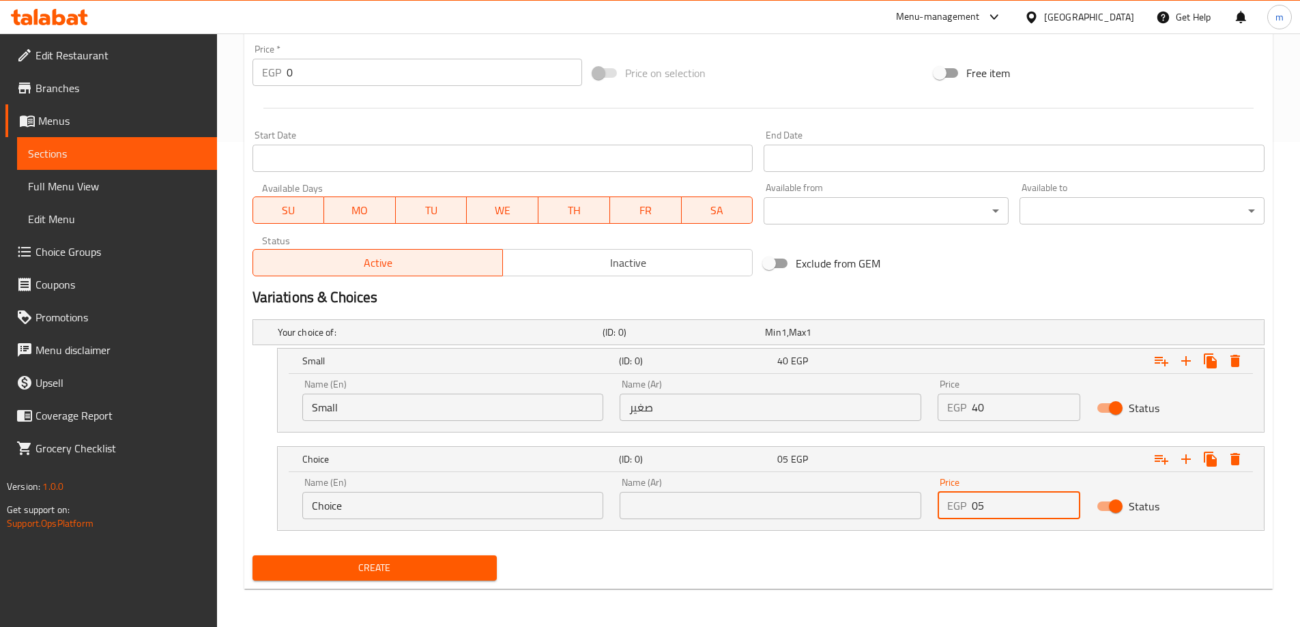
drag, startPoint x: 997, startPoint y: 512, endPoint x: 942, endPoint y: 519, distance: 55.7
click at [942, 519] on div "Price EGP 05 Price" at bounding box center [1008, 498] width 159 height 58
type input "55"
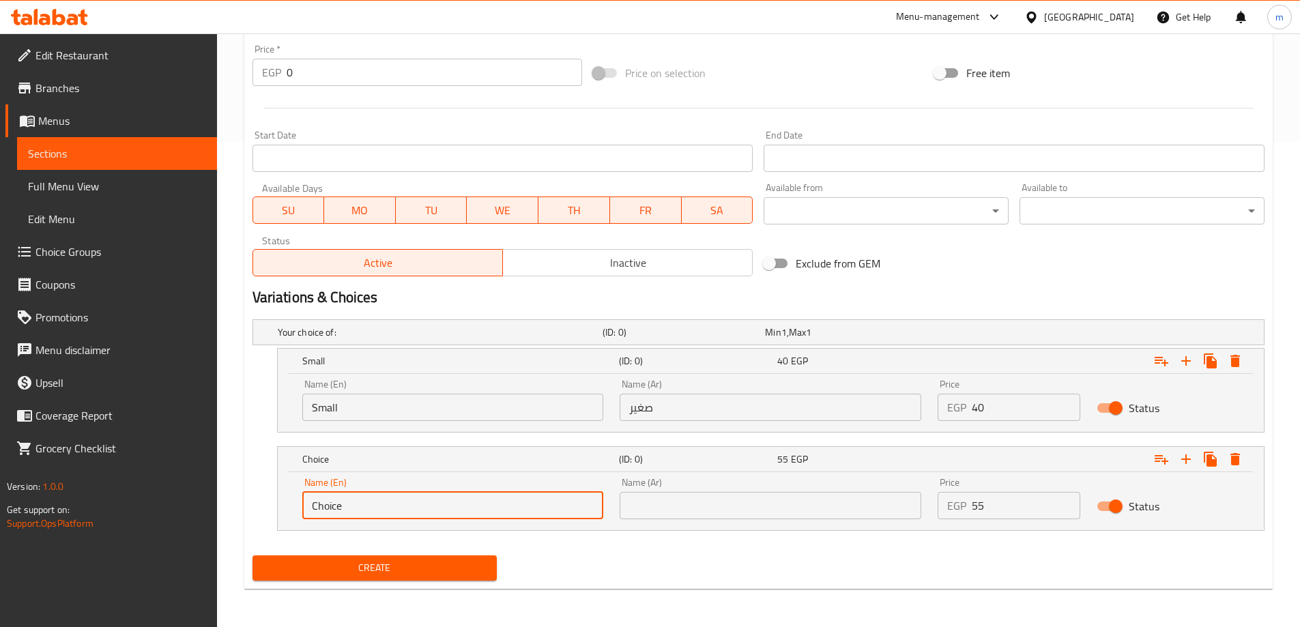
click at [557, 510] on input "Choice" at bounding box center [453, 505] width 302 height 27
type input "Large"
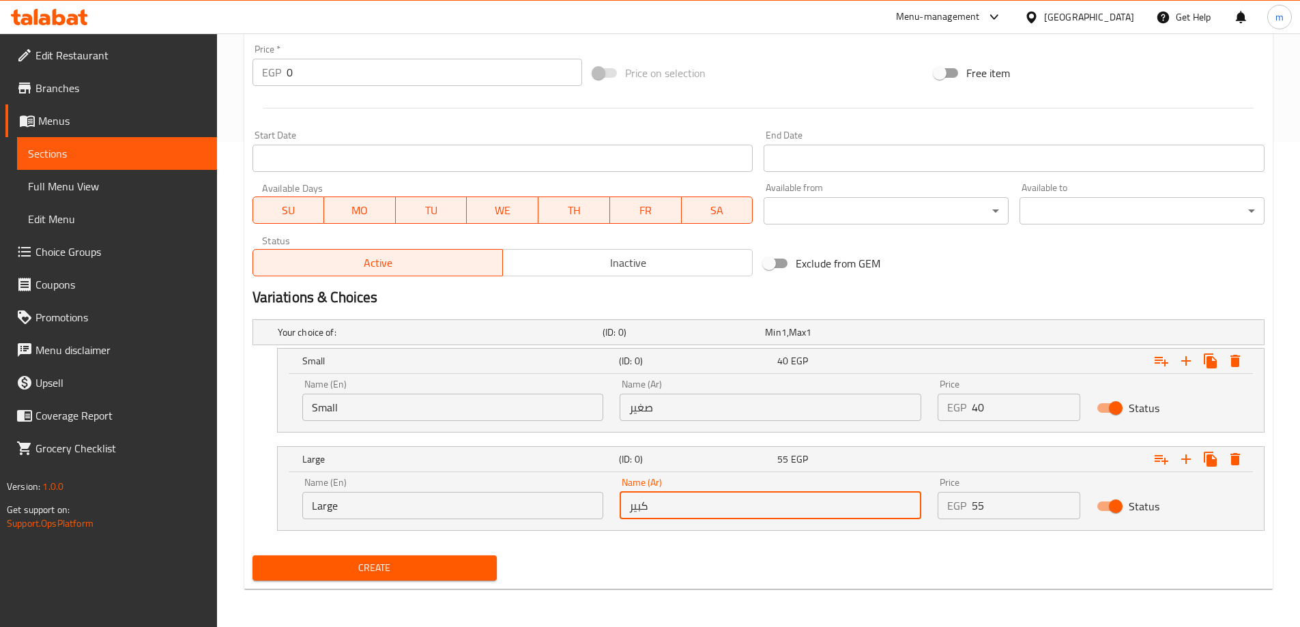
type input "كبير"
click at [415, 562] on span "Create" at bounding box center [374, 567] width 223 height 17
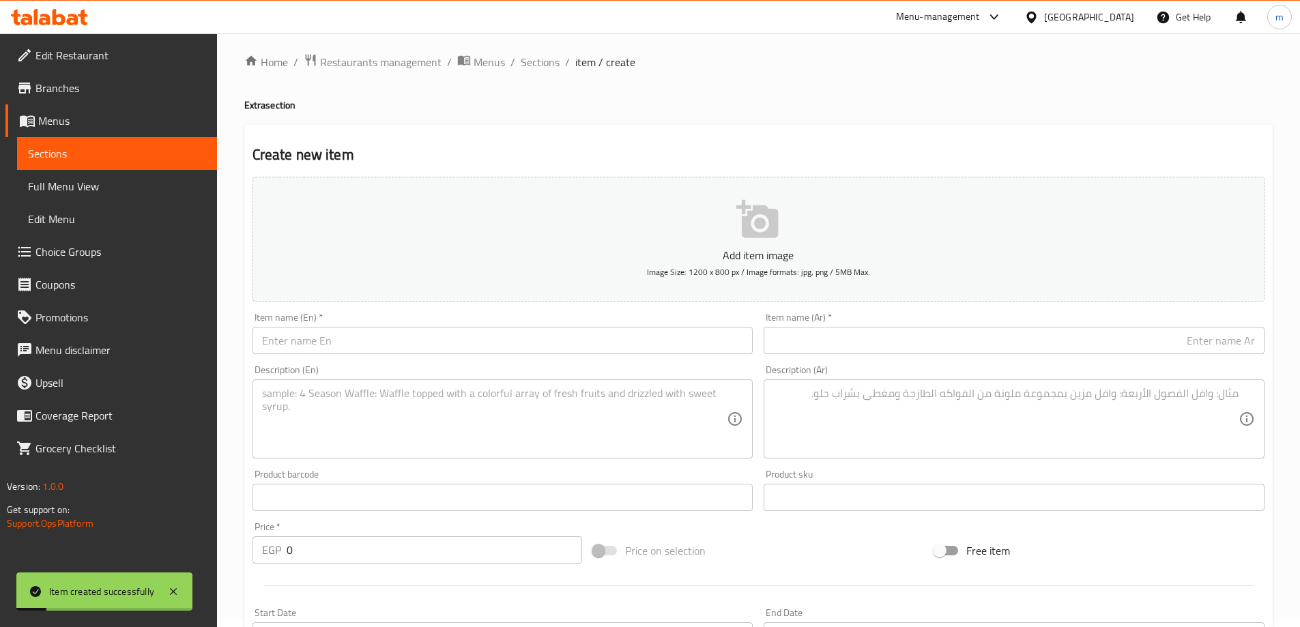
scroll to position [0, 0]
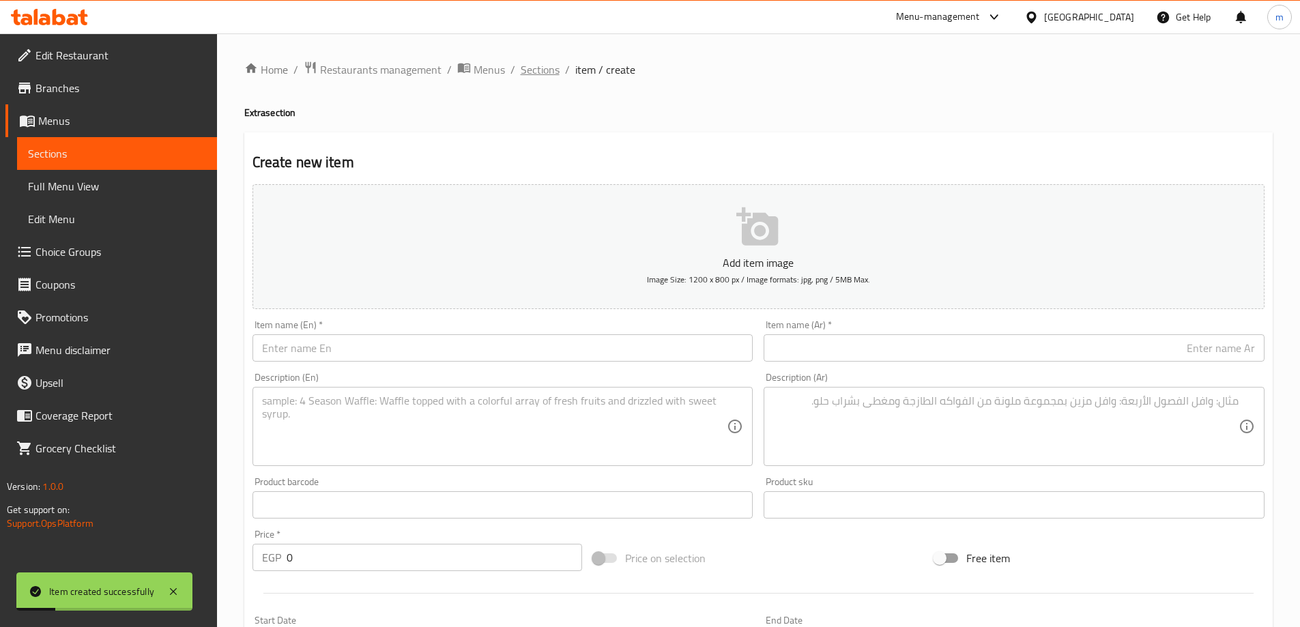
click at [539, 65] on span "Sections" at bounding box center [540, 69] width 39 height 16
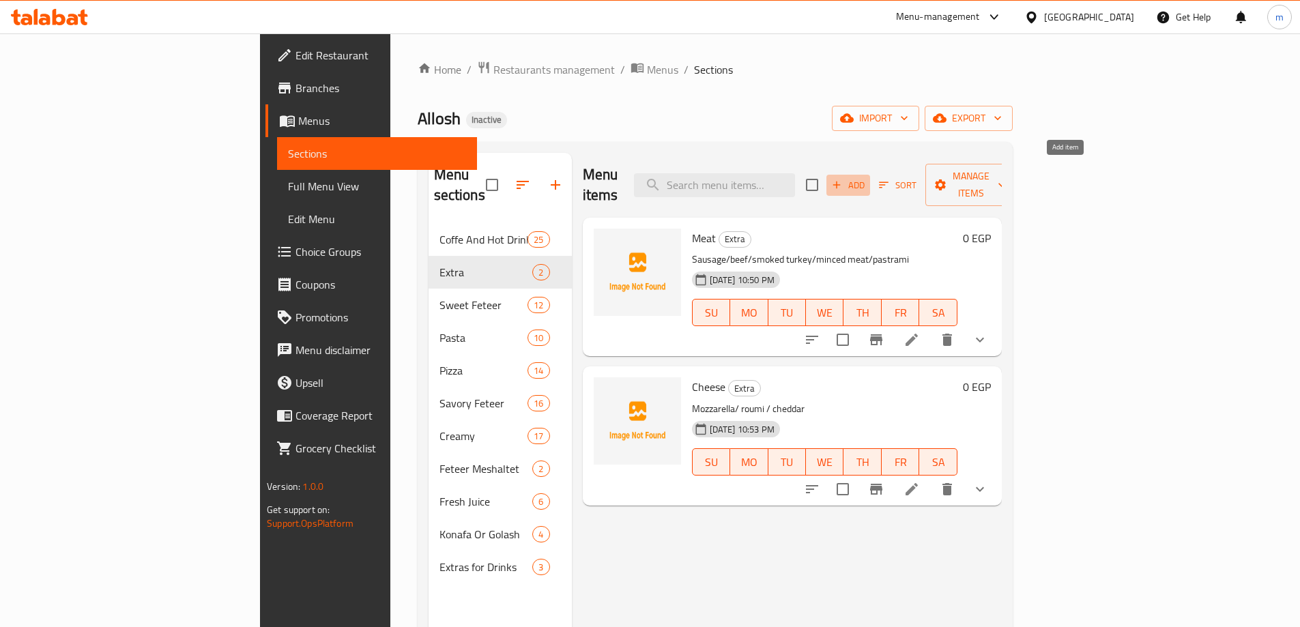
click at [866, 177] on span "Add" at bounding box center [848, 185] width 37 height 16
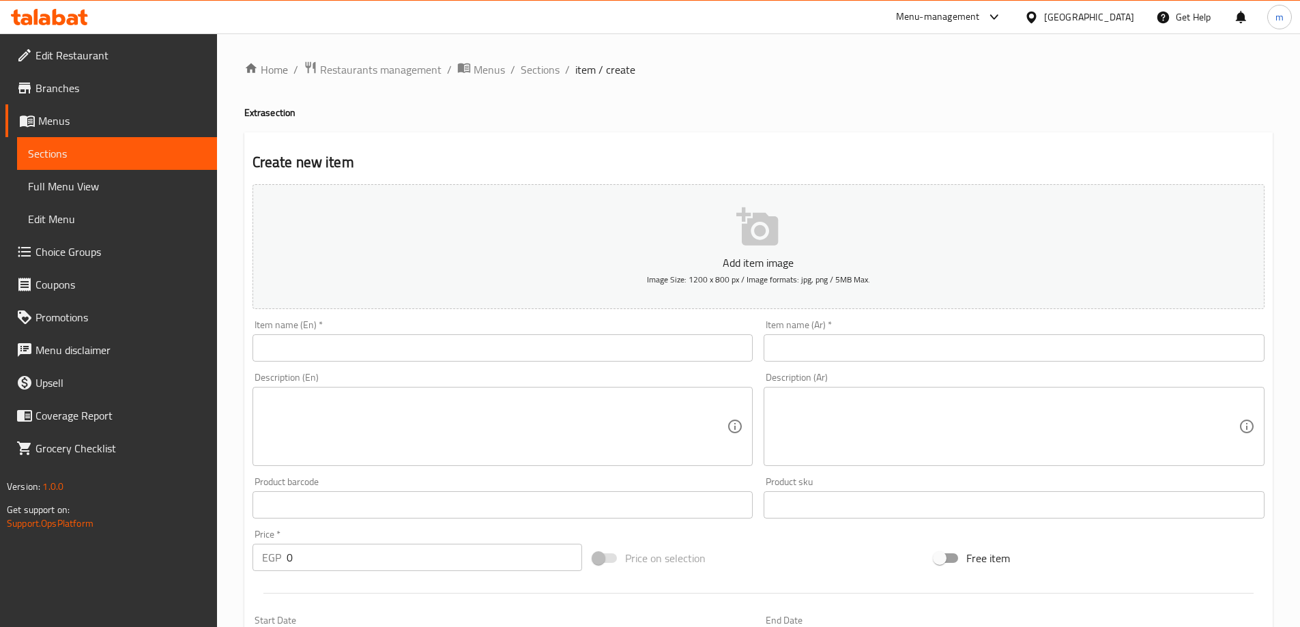
click at [959, 353] on input "text" at bounding box center [1013, 347] width 501 height 27
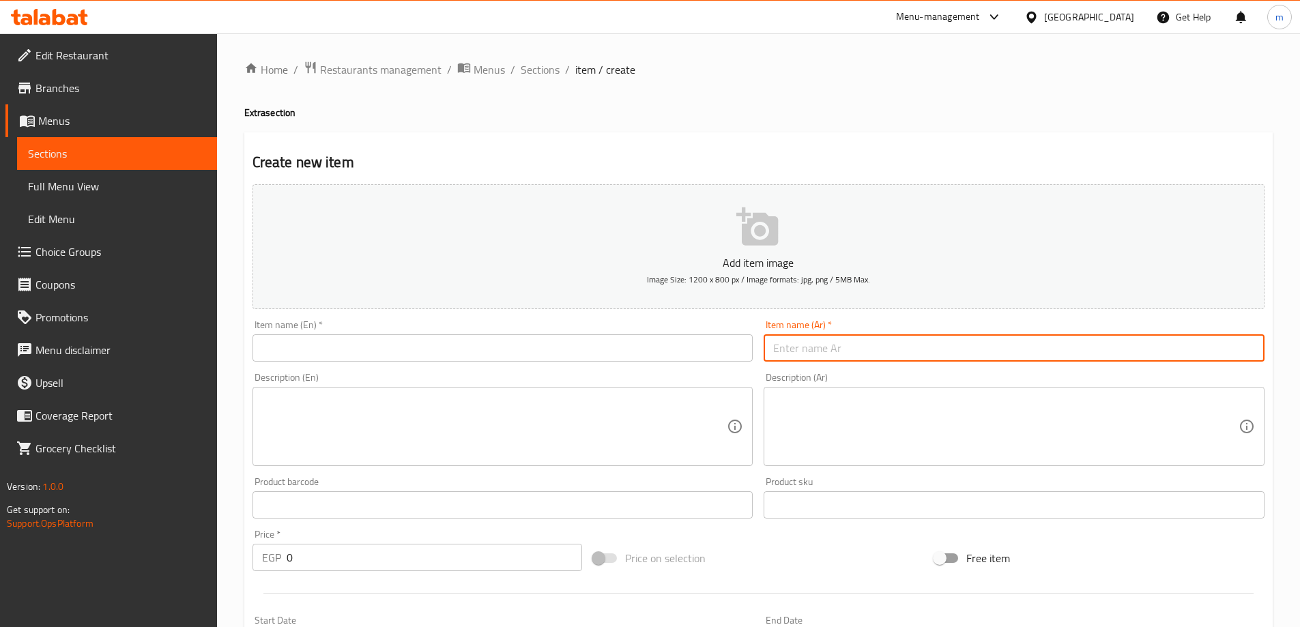
paste input "بطاطس"
type input "بطاطس"
click at [589, 349] on input "text" at bounding box center [502, 347] width 501 height 27
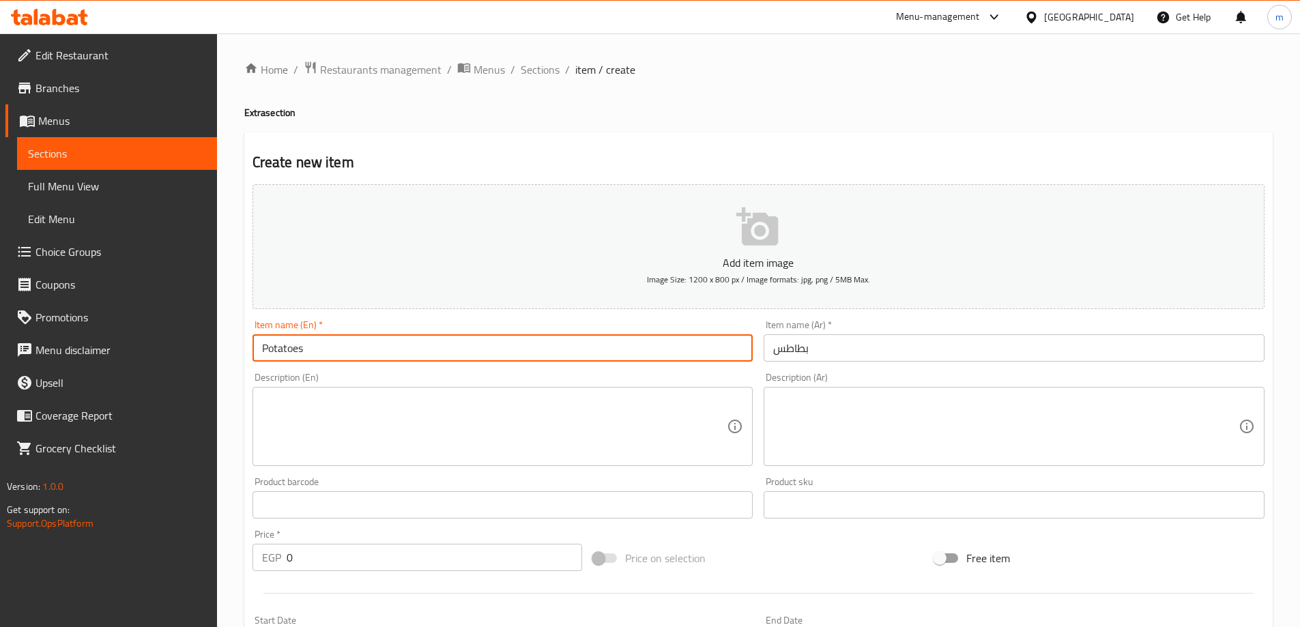
type input "Potatoes"
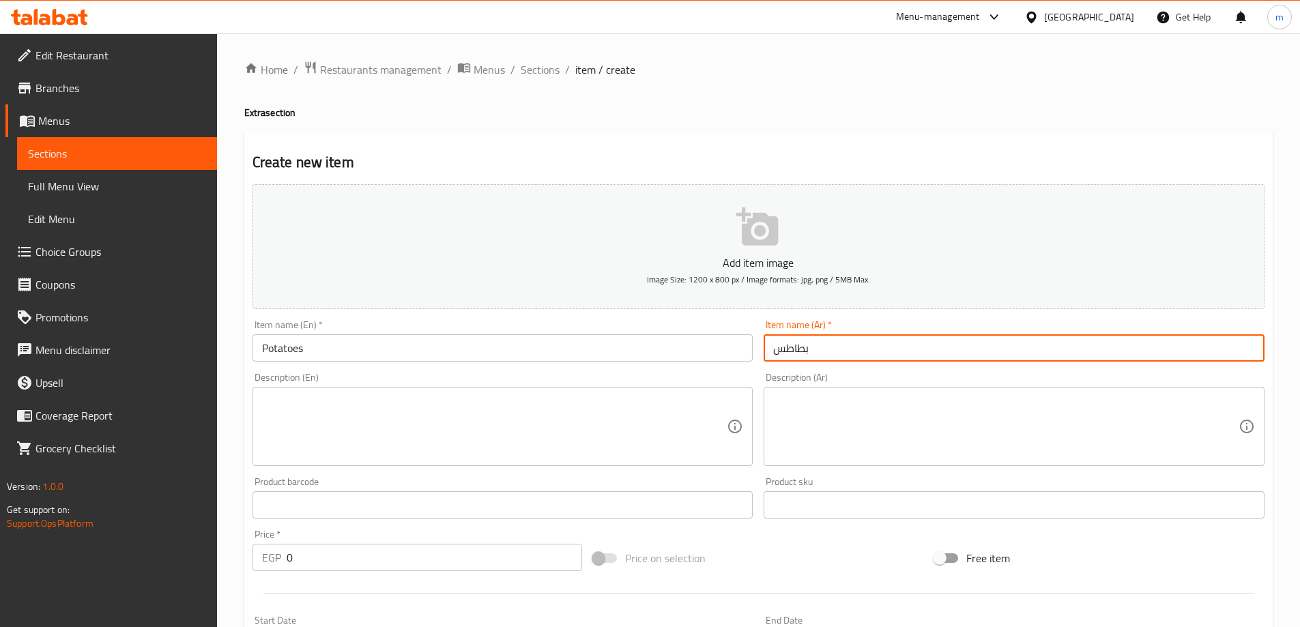
click at [775, 341] on input "بطاطس" at bounding box center [1013, 347] width 501 height 27
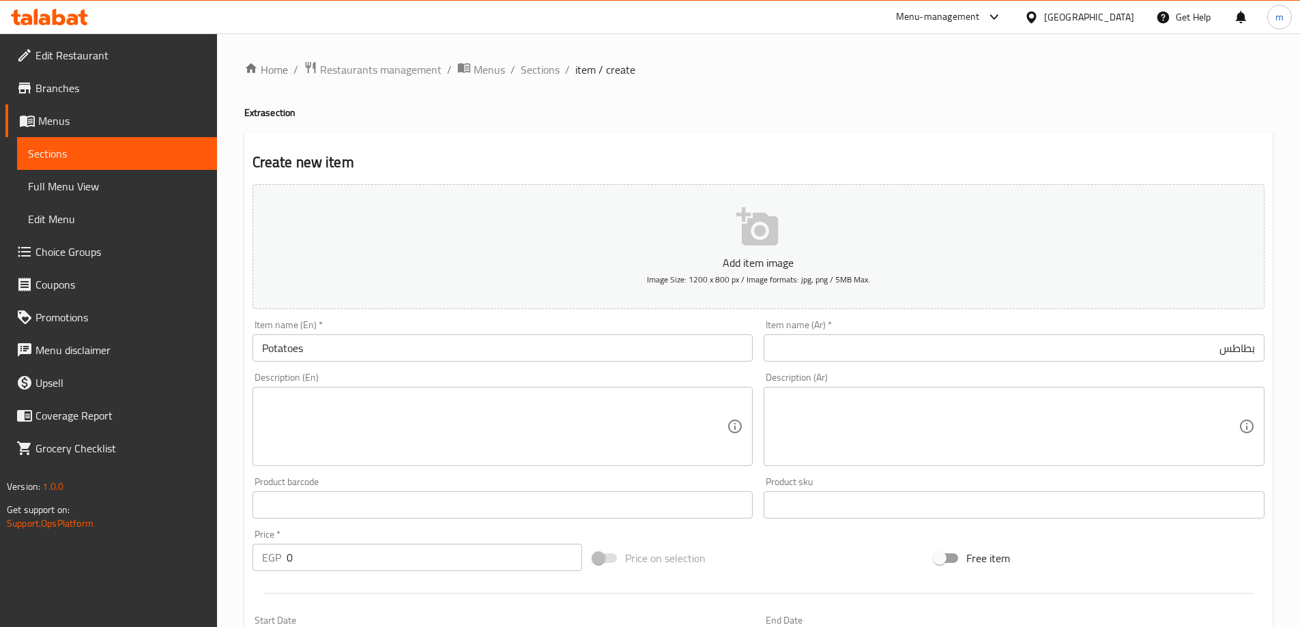
click at [1190, 403] on textarea at bounding box center [1005, 426] width 465 height 65
paste textarea "طبق بطاطس يوم فريت"
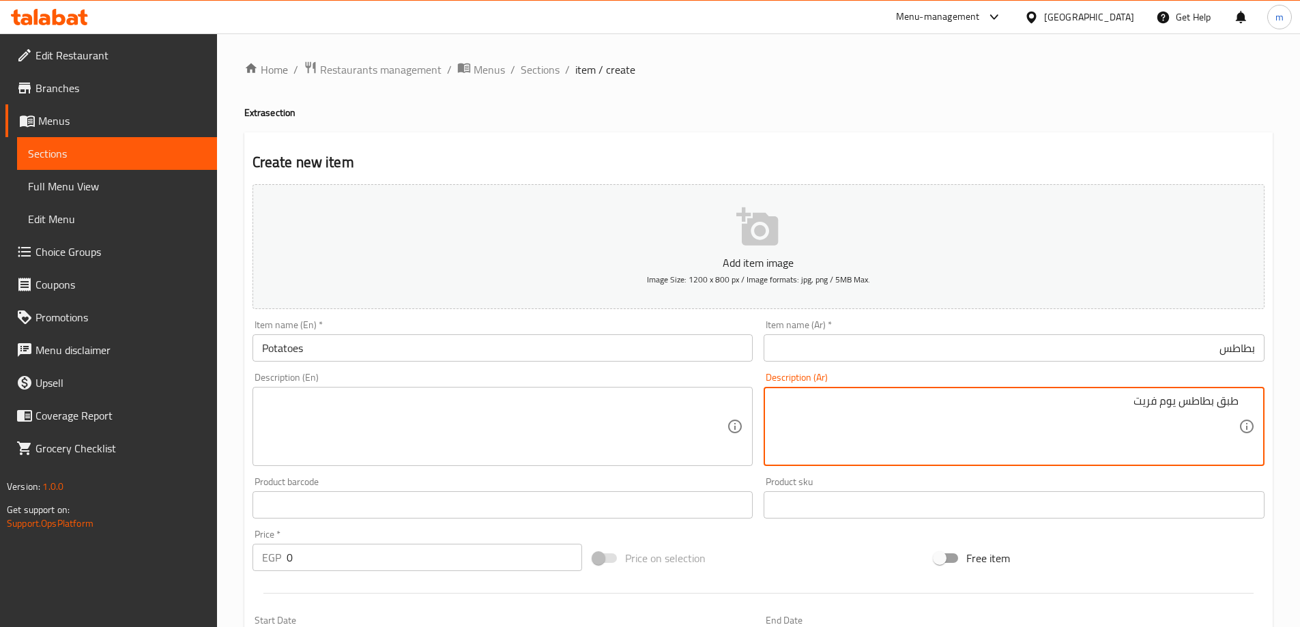
click at [1177, 402] on textarea "طبق بطاطس يوم فريت" at bounding box center [1005, 426] width 465 height 65
type textarea "طبق بطاطس بوم فريت"
click at [550, 398] on textarea at bounding box center [494, 426] width 465 height 65
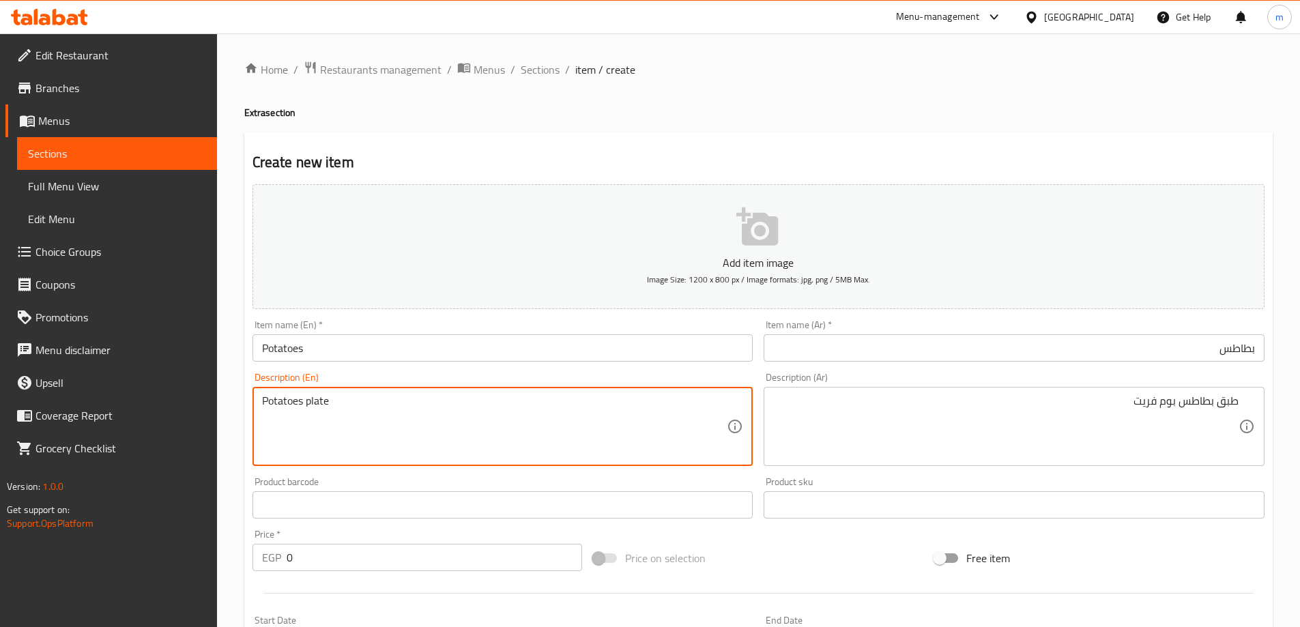
paste textarea "Pomme Frites"
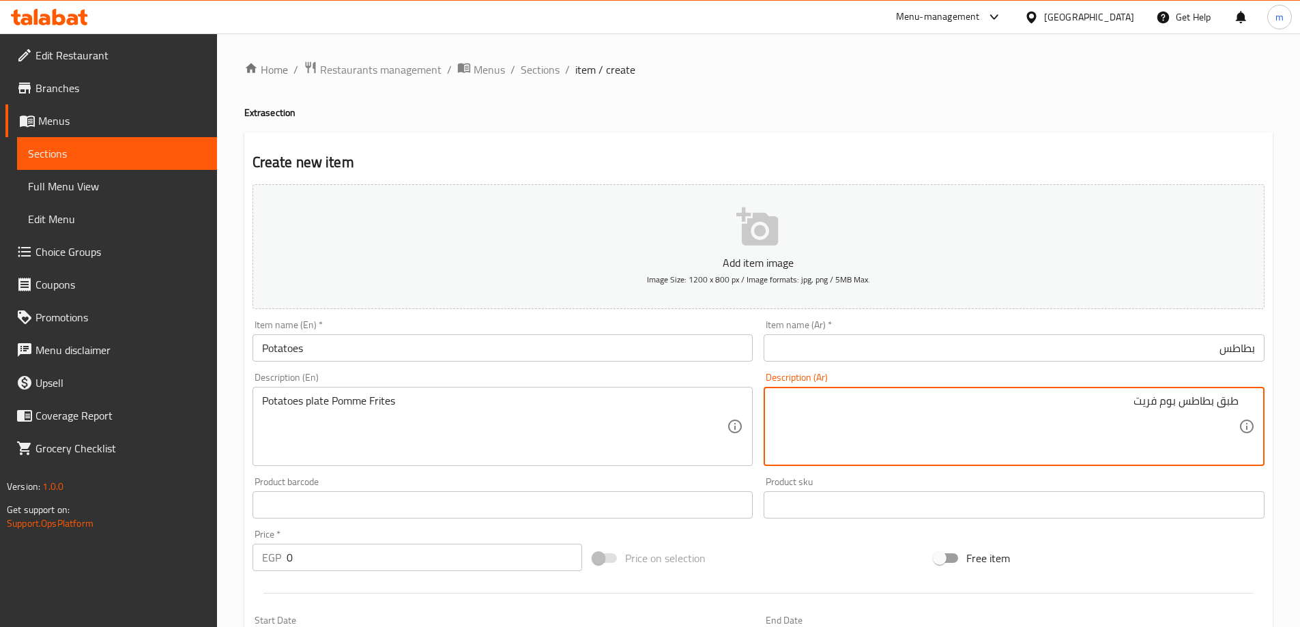
click at [988, 438] on textarea "طبق بطاطس بوم فريت" at bounding box center [1005, 426] width 465 height 65
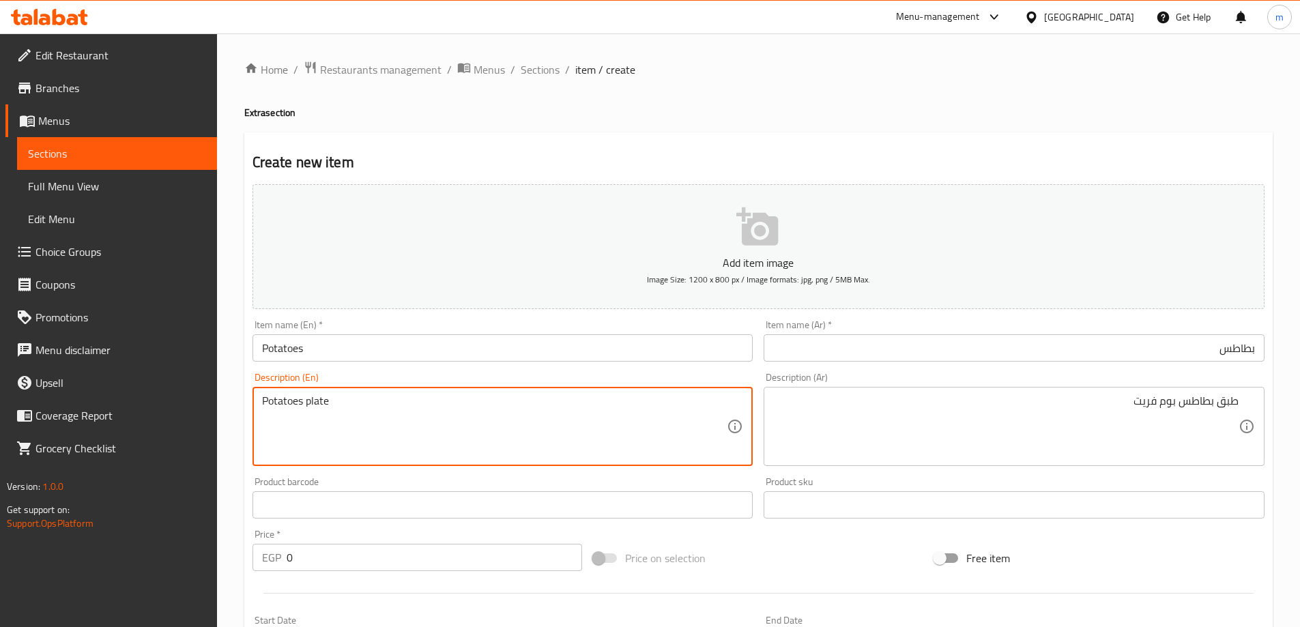
paste textarea "Pomme Frites"
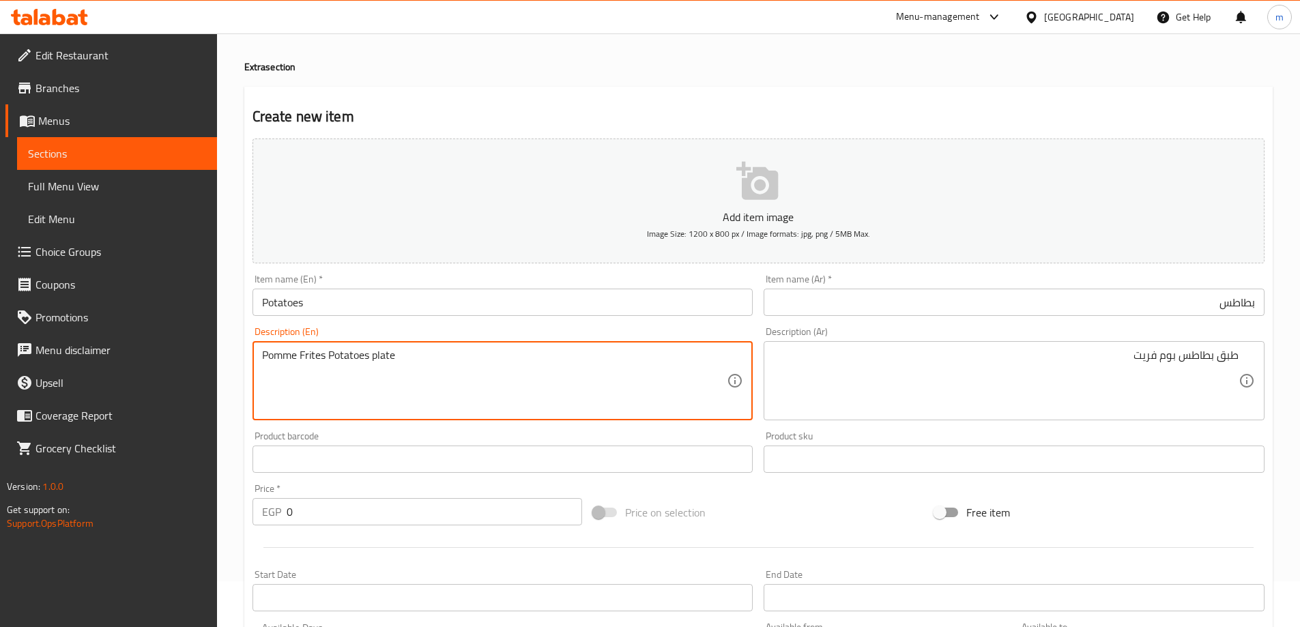
scroll to position [68, 0]
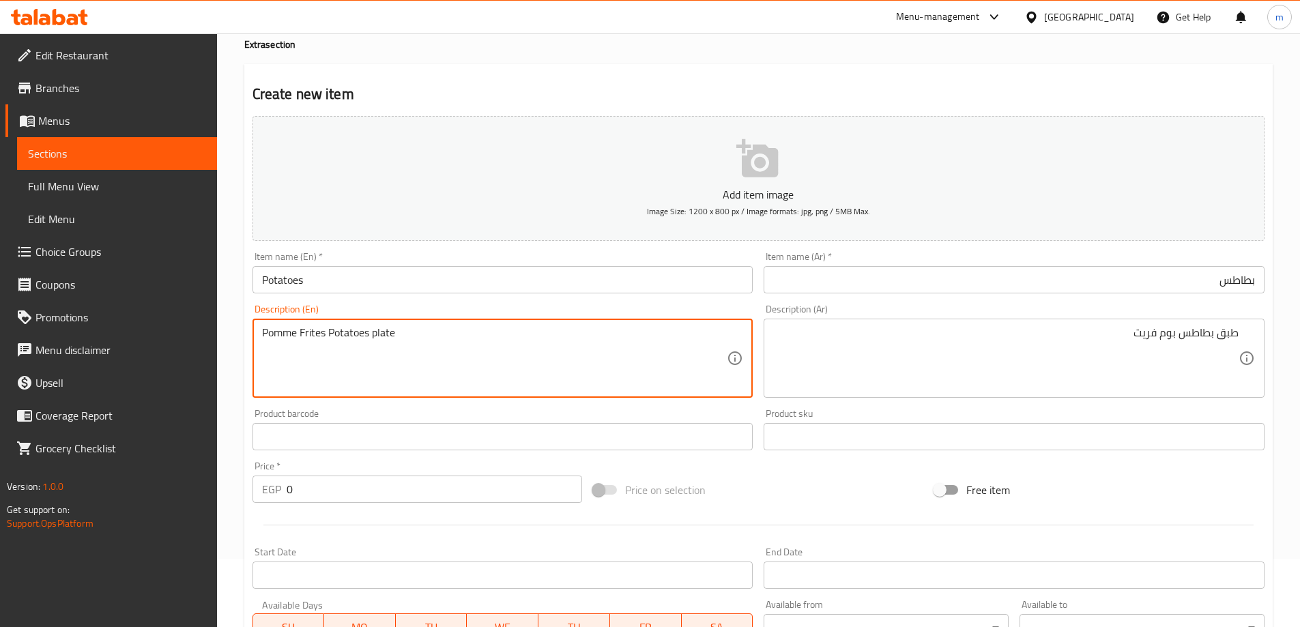
type textarea "Pomme Frites Potatoes plate"
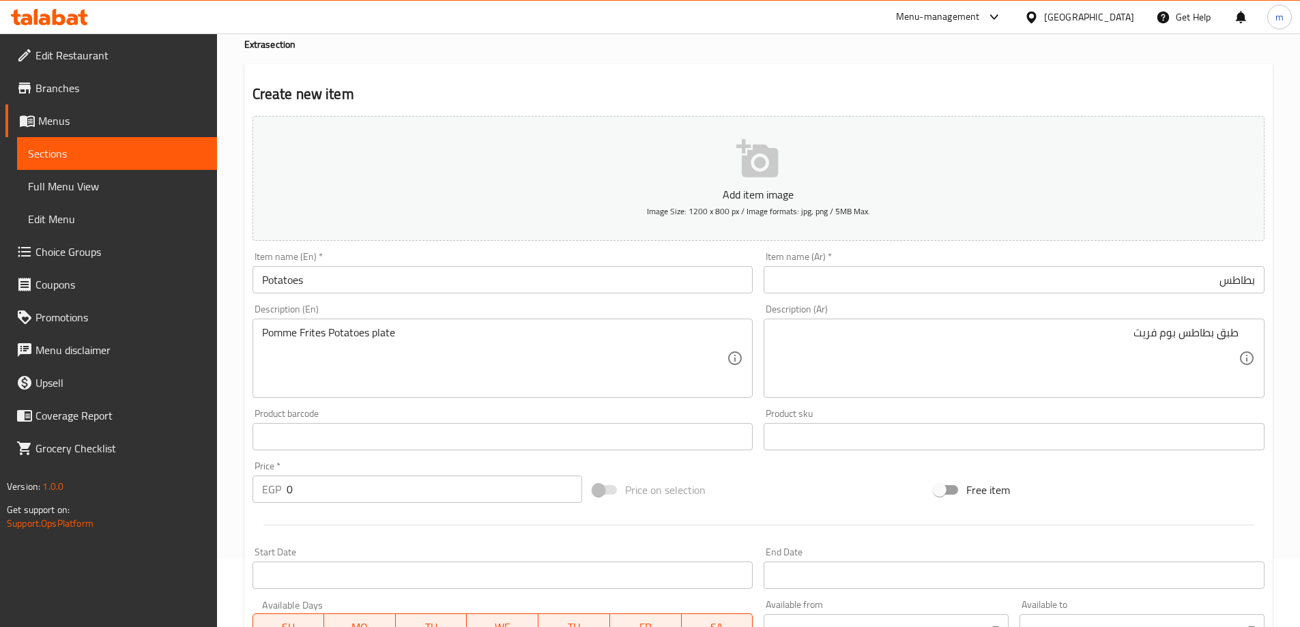
click at [660, 536] on div at bounding box center [758, 524] width 1023 height 33
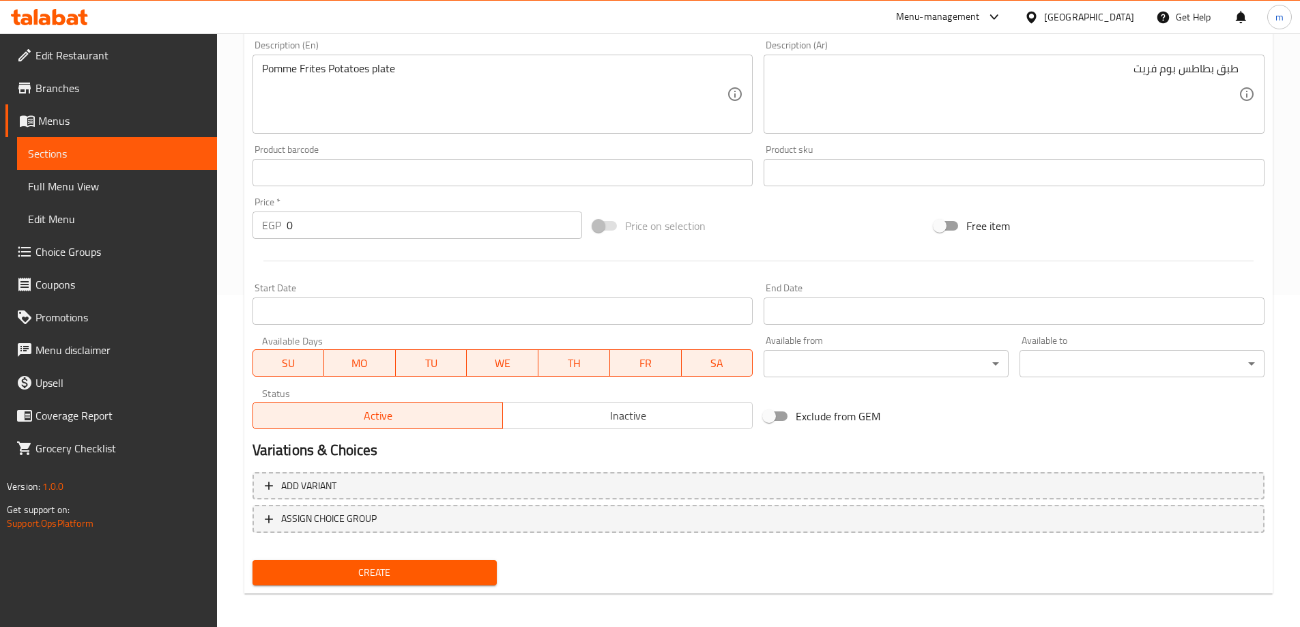
scroll to position [337, 0]
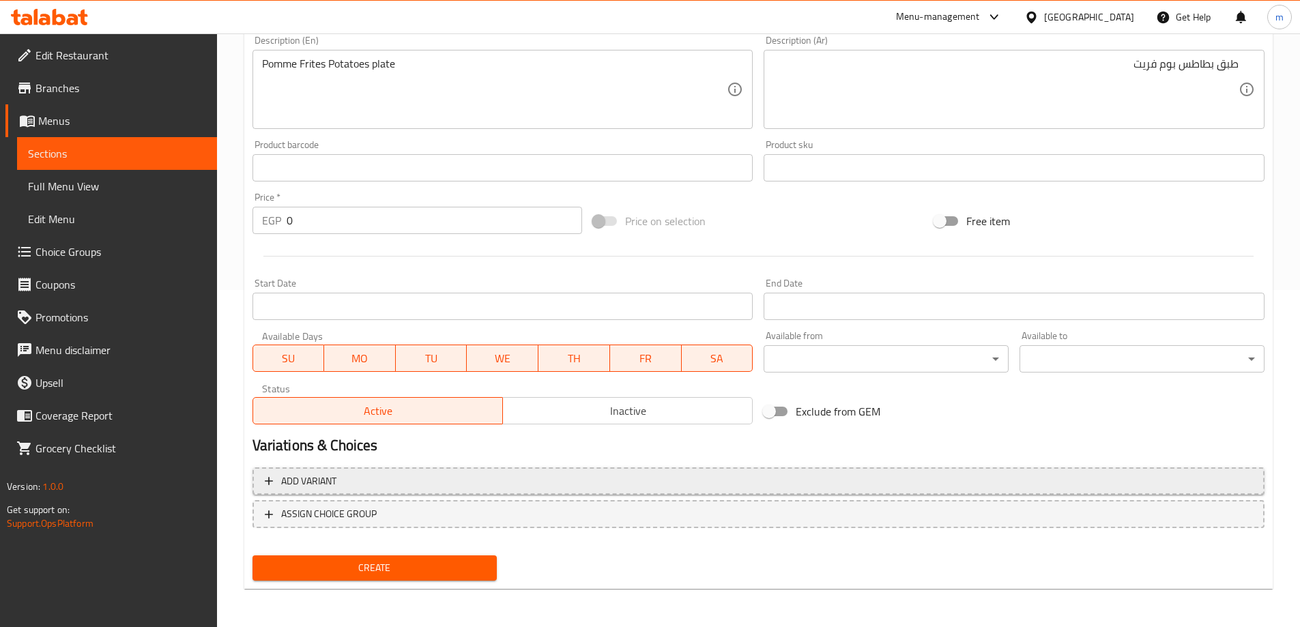
click at [589, 484] on span "Add variant" at bounding box center [758, 481] width 987 height 17
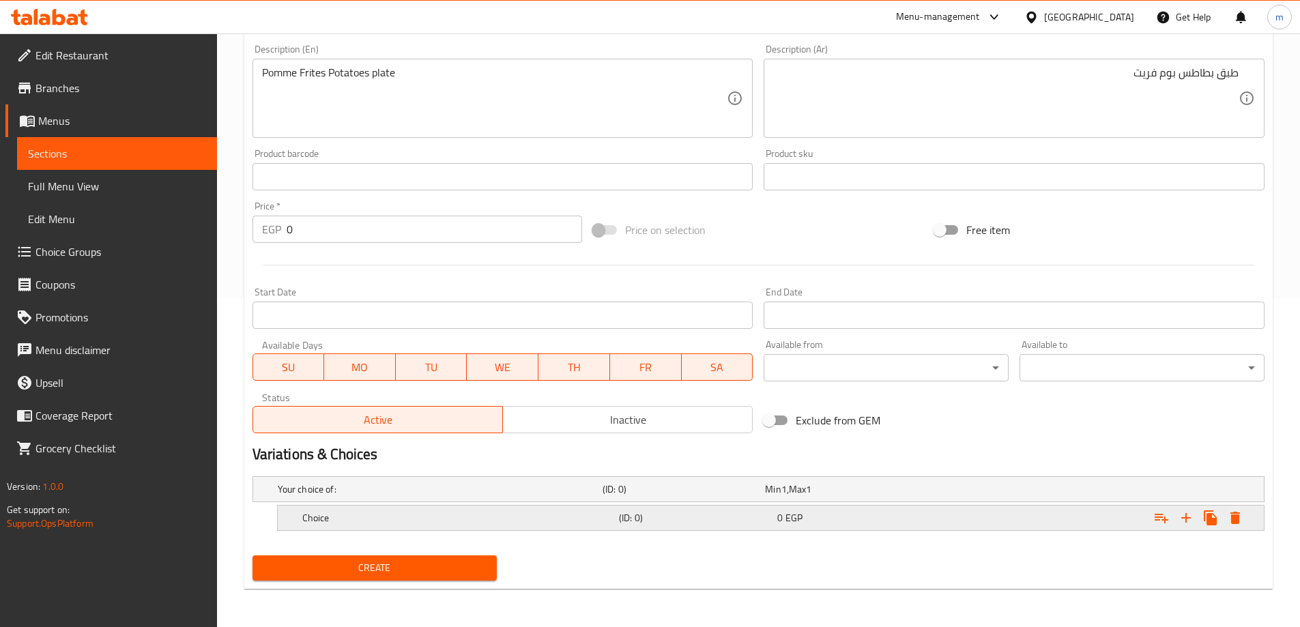
click at [626, 524] on h5 "(ID: 0)" at bounding box center [695, 518] width 153 height 14
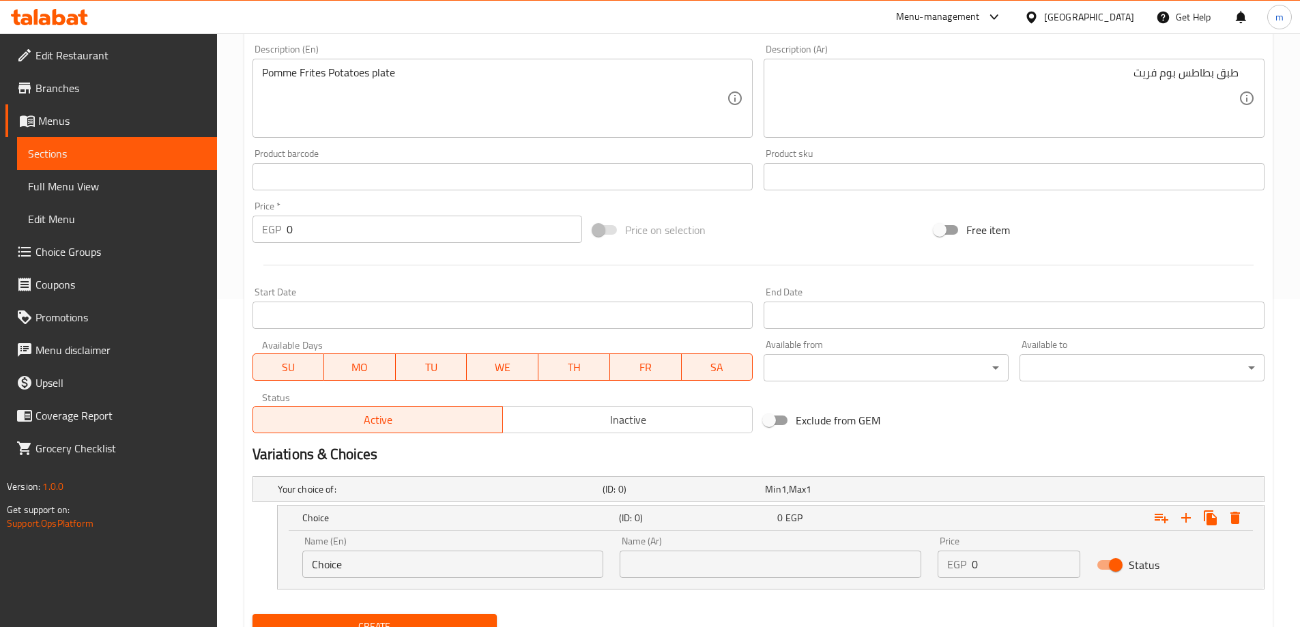
click at [499, 548] on div "Name (En) Choice Name (En)" at bounding box center [453, 557] width 302 height 42
click at [503, 556] on input "Choice" at bounding box center [453, 564] width 302 height 27
type input "Cheese"
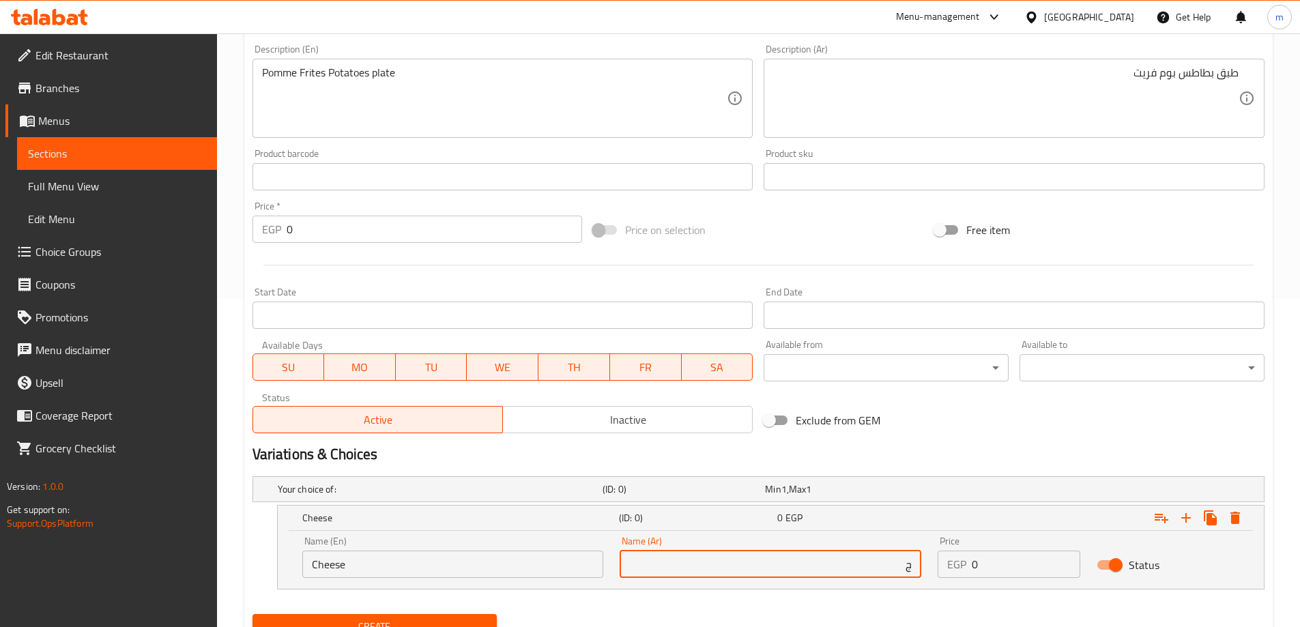
type input "ج"
click at [351, 564] on input "Cheese" at bounding box center [453, 564] width 302 height 27
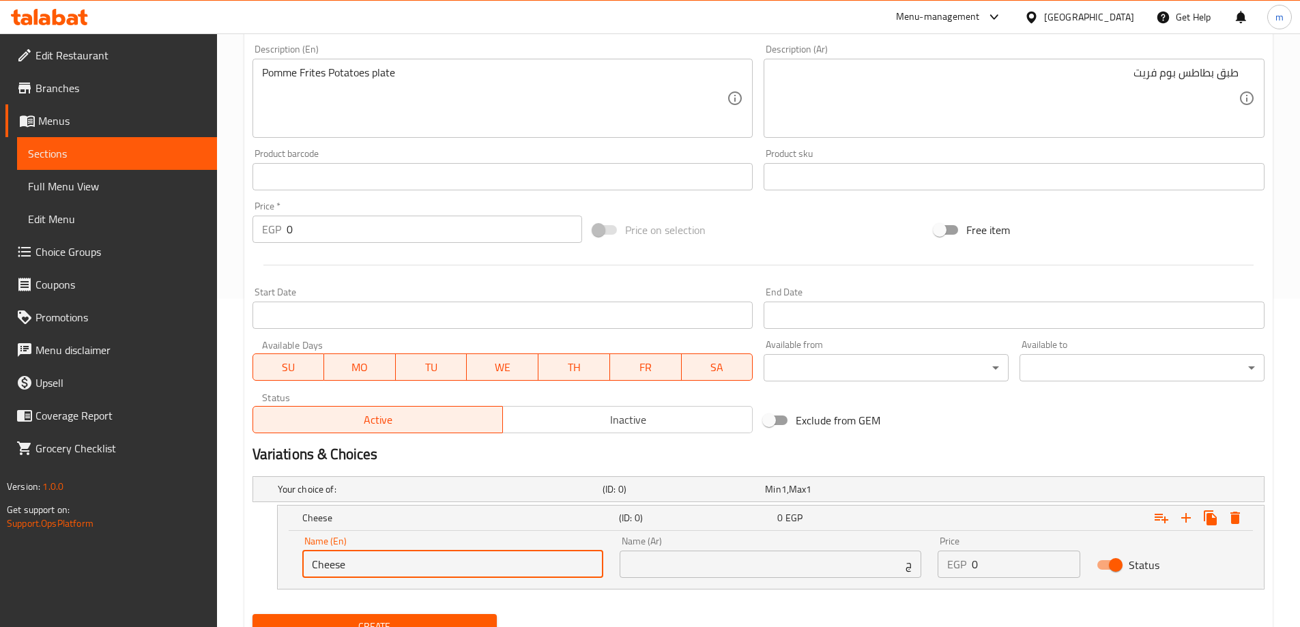
click at [351, 564] on input "Cheese" at bounding box center [453, 564] width 302 height 27
type input "Spices"
click at [815, 557] on input "ج" at bounding box center [770, 564] width 302 height 27
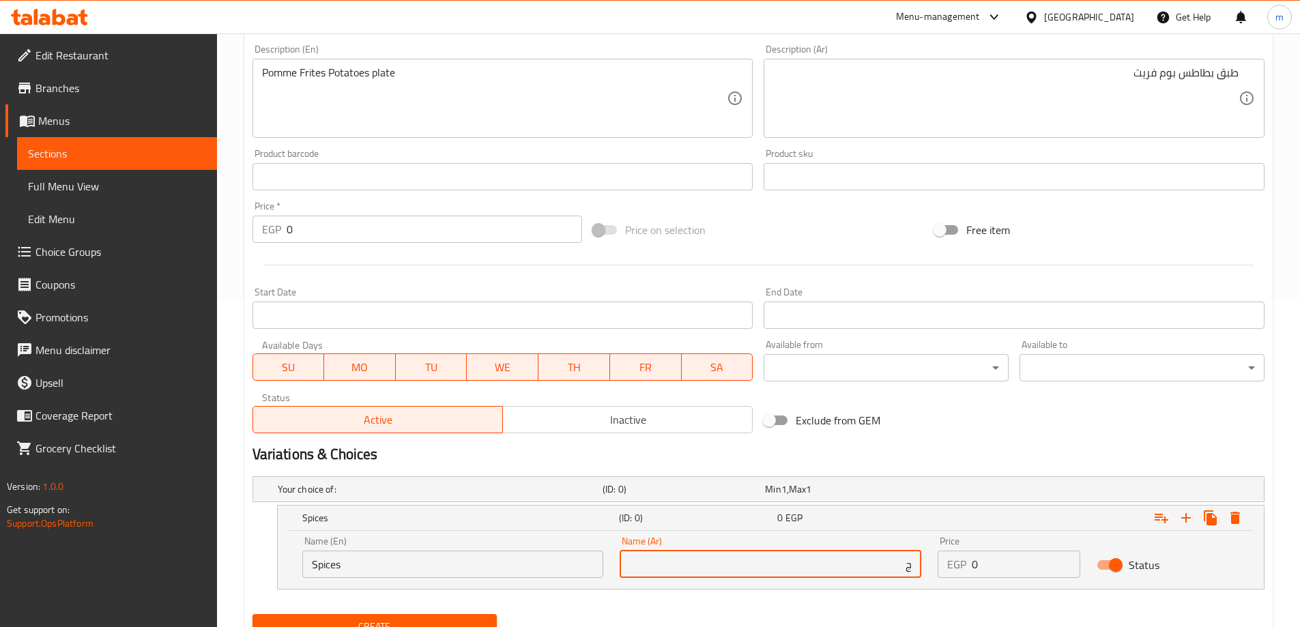
click at [817, 557] on input "ج" at bounding box center [770, 564] width 302 height 27
type input "توابل"
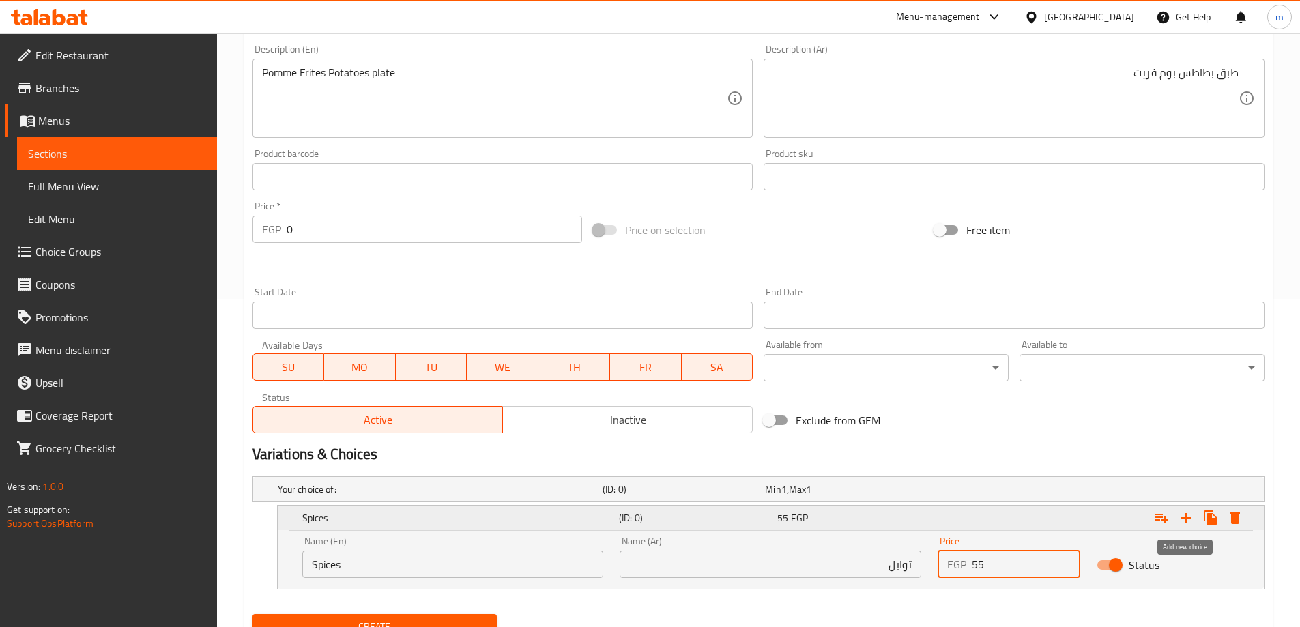
type input "55"
click at [1183, 512] on icon "Expand" at bounding box center [1186, 518] width 16 height 16
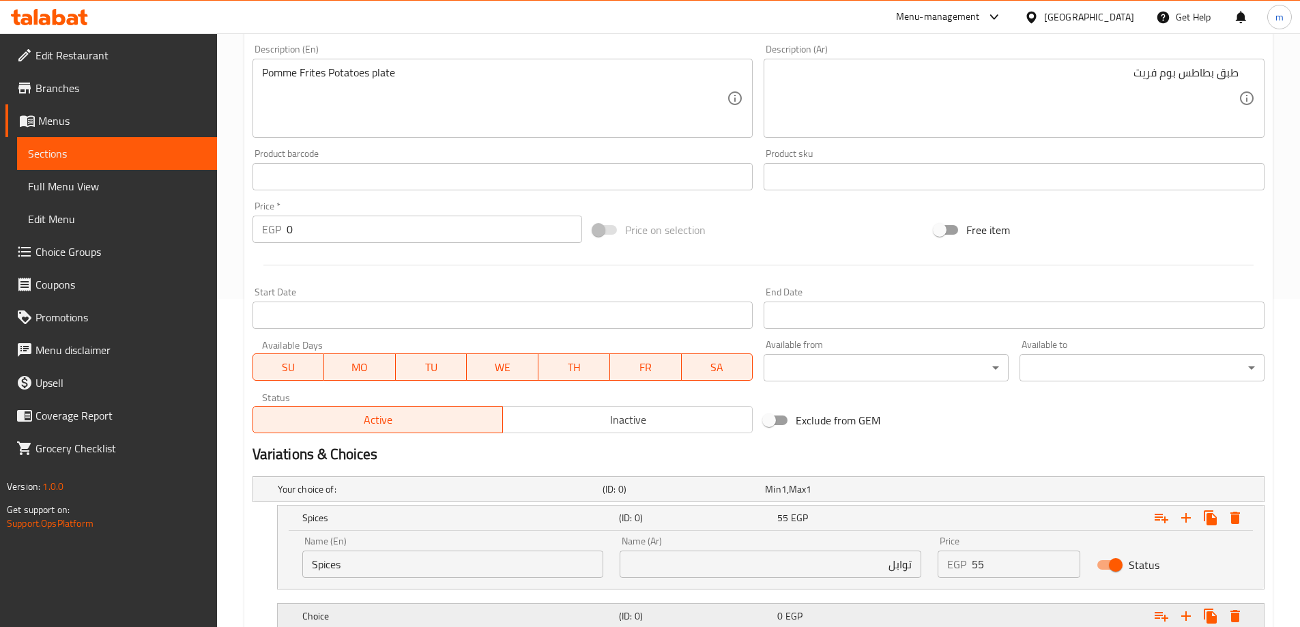
click at [947, 624] on div "Expand" at bounding box center [1091, 616] width 317 height 30
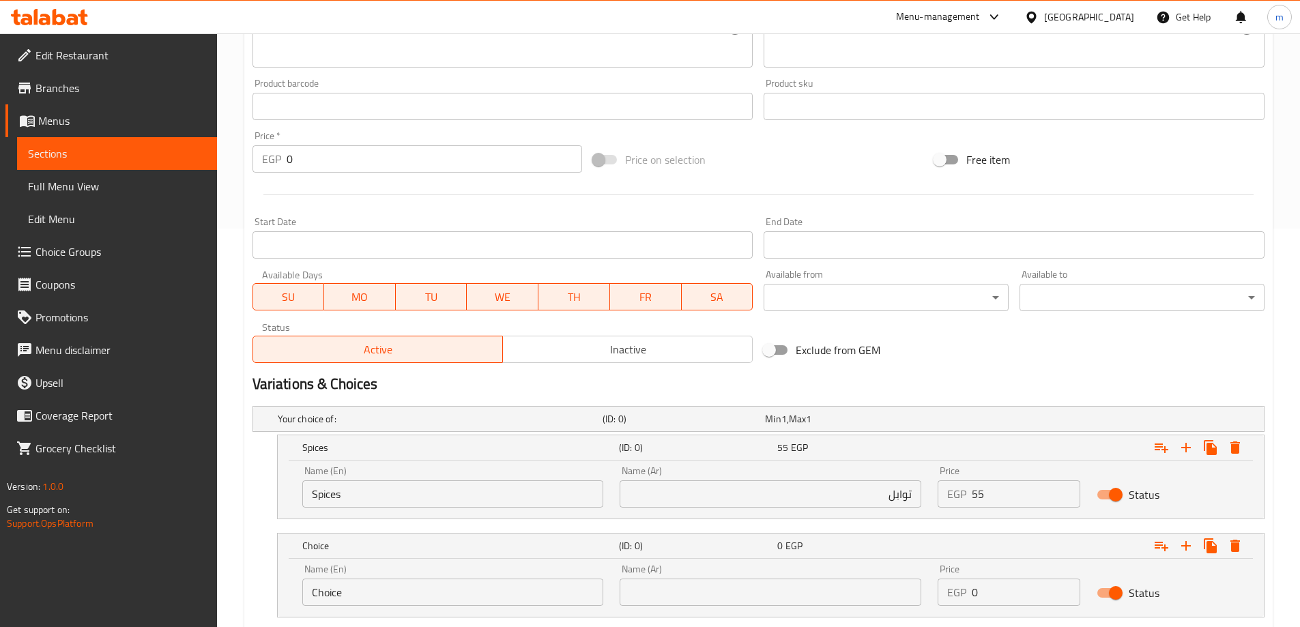
scroll to position [483, 0]
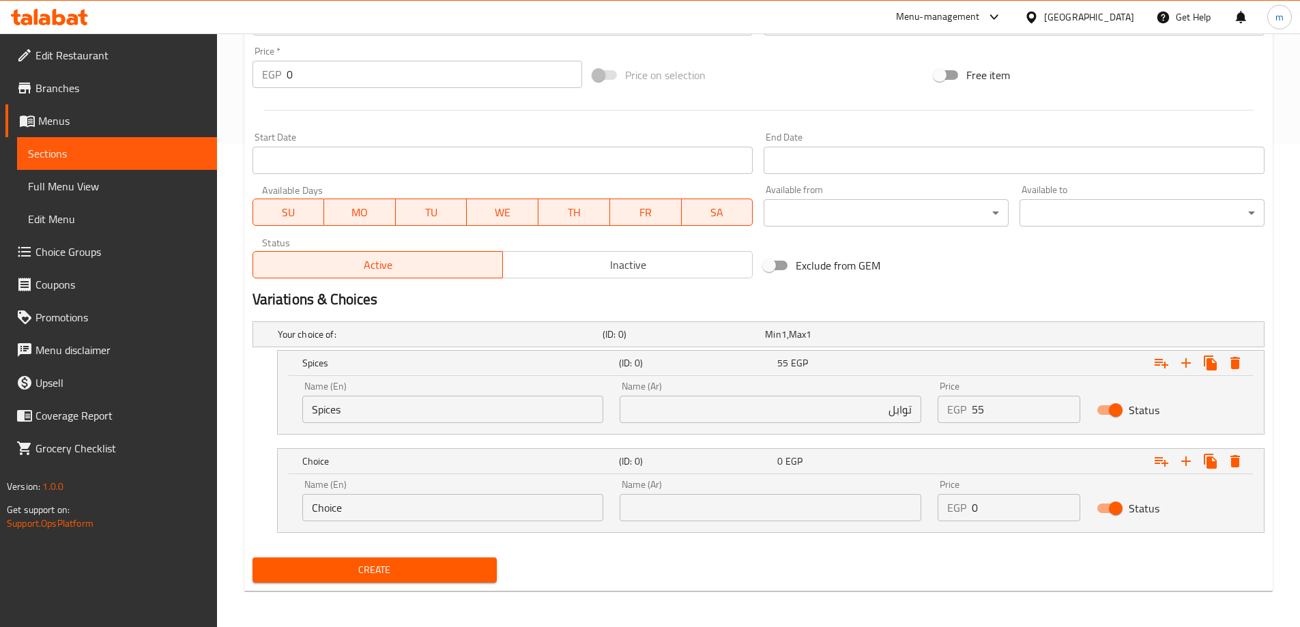
click at [529, 515] on input "Choice" at bounding box center [453, 507] width 302 height 27
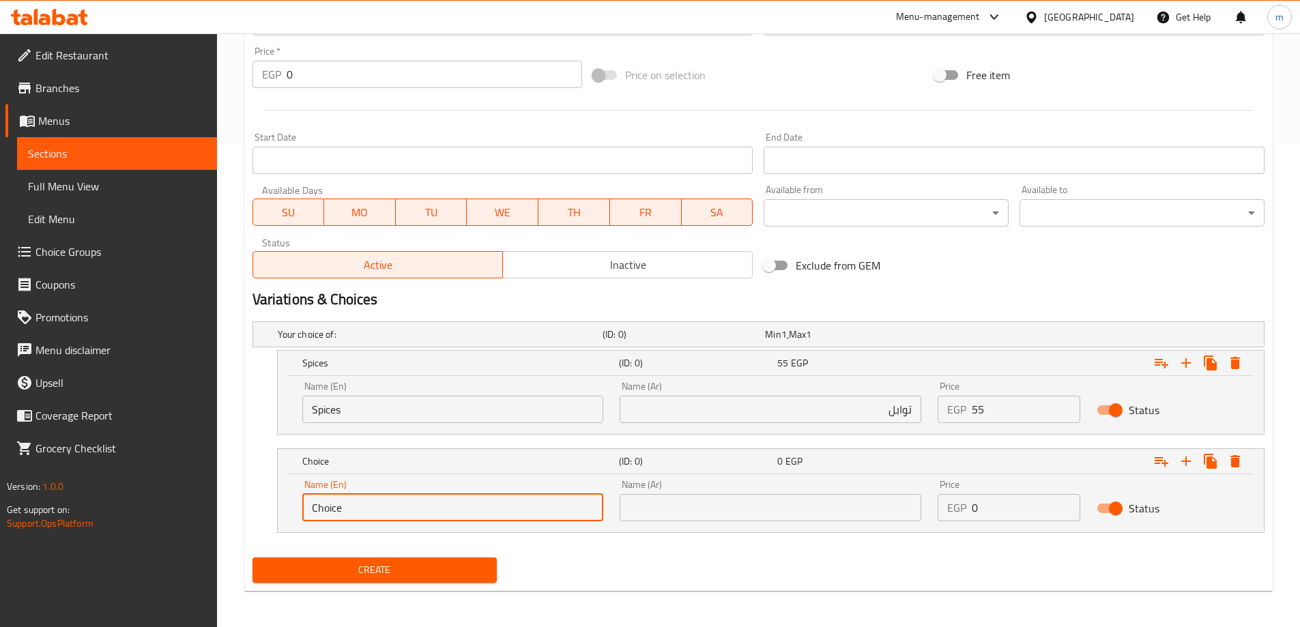
click at [529, 515] on input "Choice" at bounding box center [453, 507] width 302 height 27
type input "Cheese"
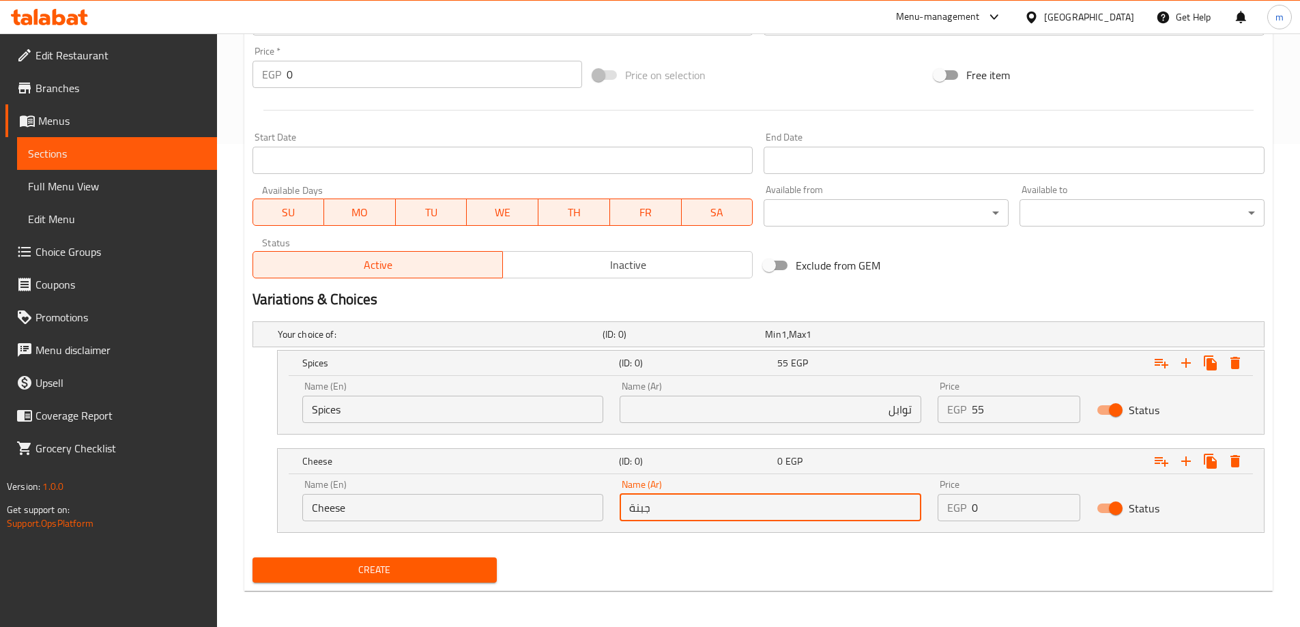
type input "جبنة"
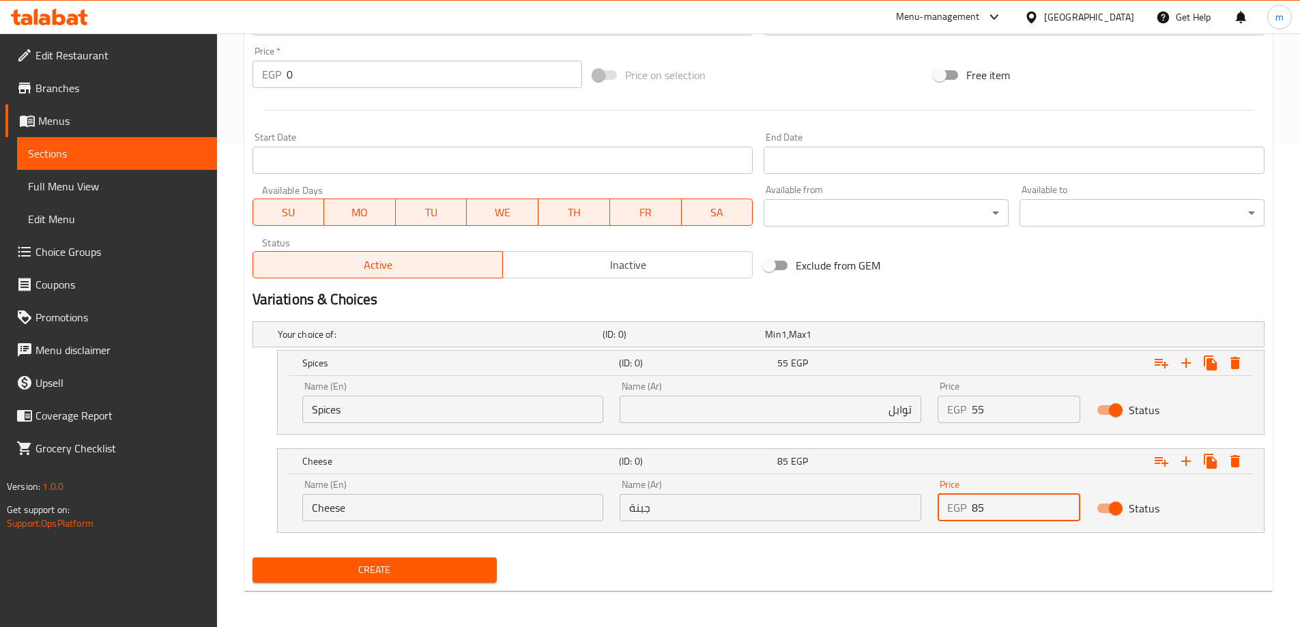
type input "85"
click at [447, 575] on span "Create" at bounding box center [374, 569] width 223 height 17
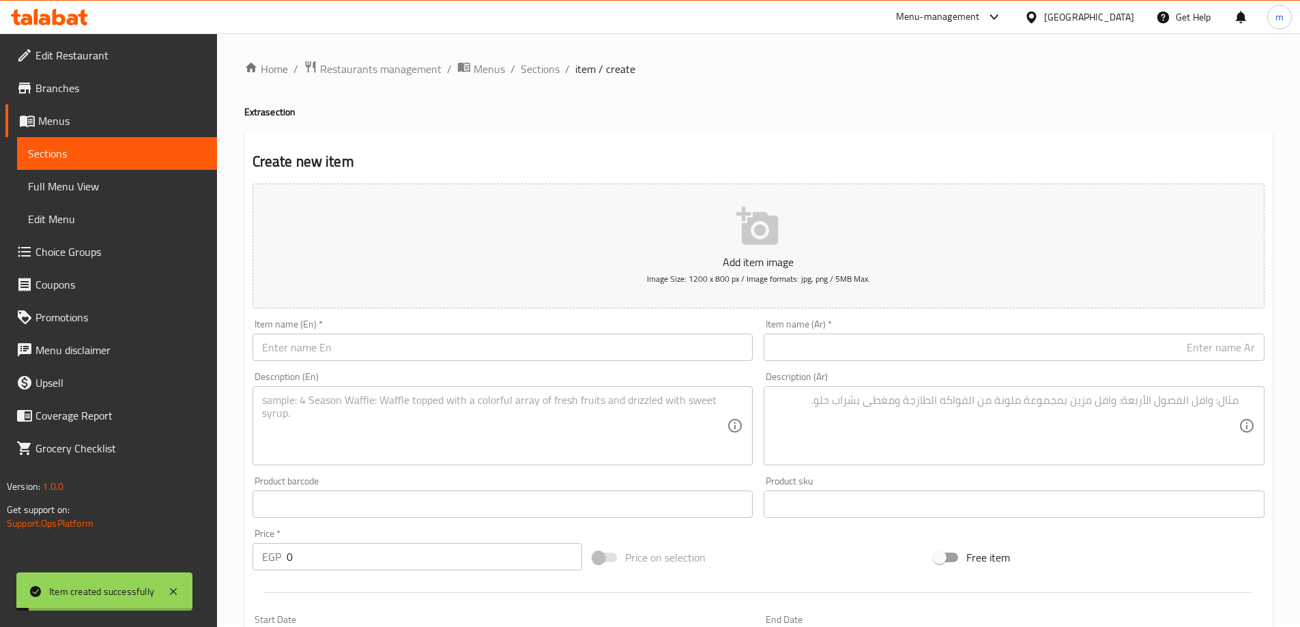
scroll to position [0, 0]
click at [534, 78] on span "Sections" at bounding box center [540, 69] width 39 height 16
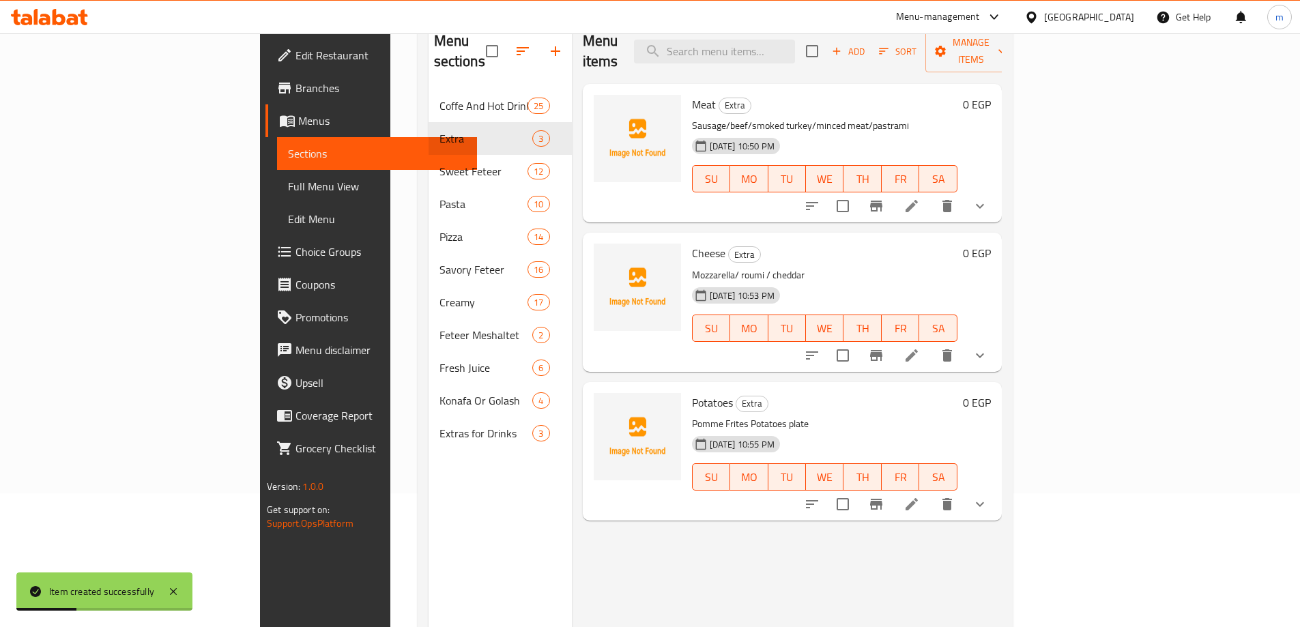
scroll to position [55, 0]
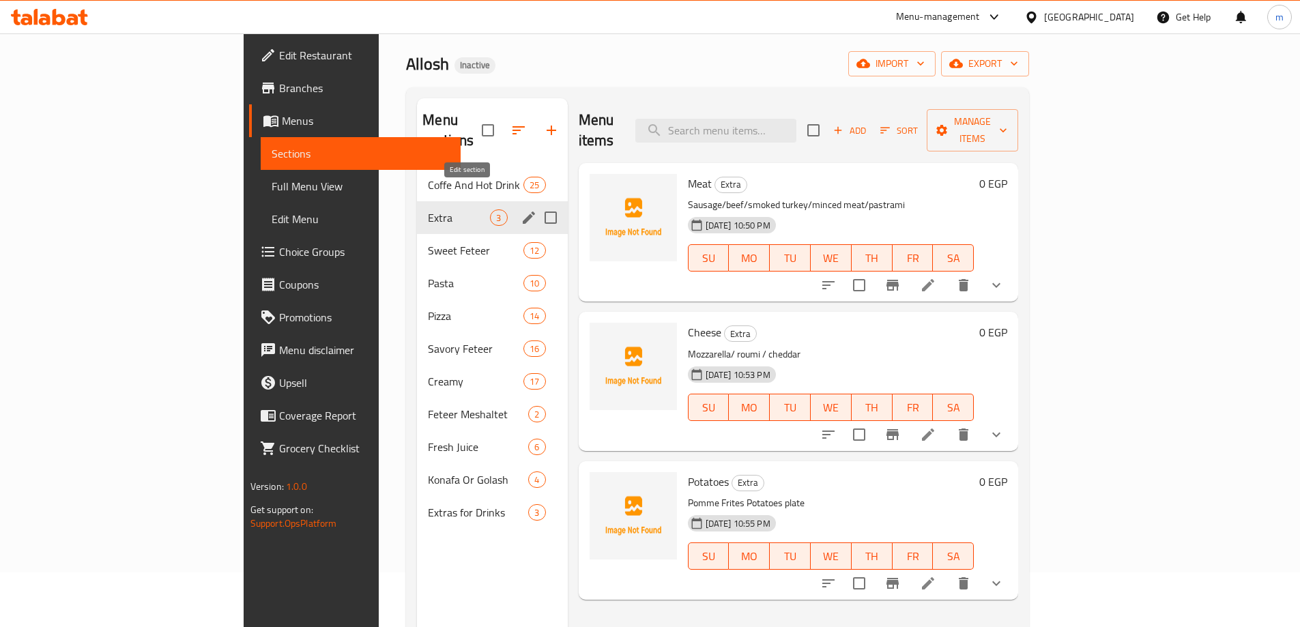
click at [523, 211] on icon "edit" at bounding box center [529, 217] width 12 height 12
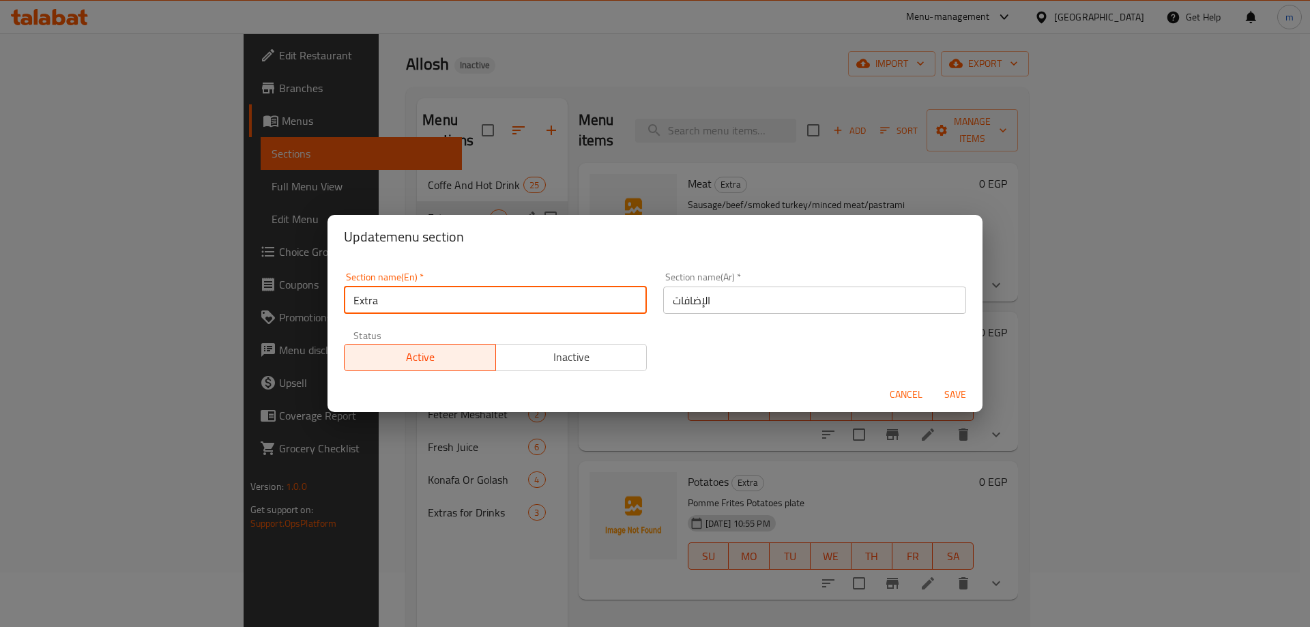
click at [461, 303] on input "Extra" at bounding box center [495, 300] width 303 height 27
type input "Extras"
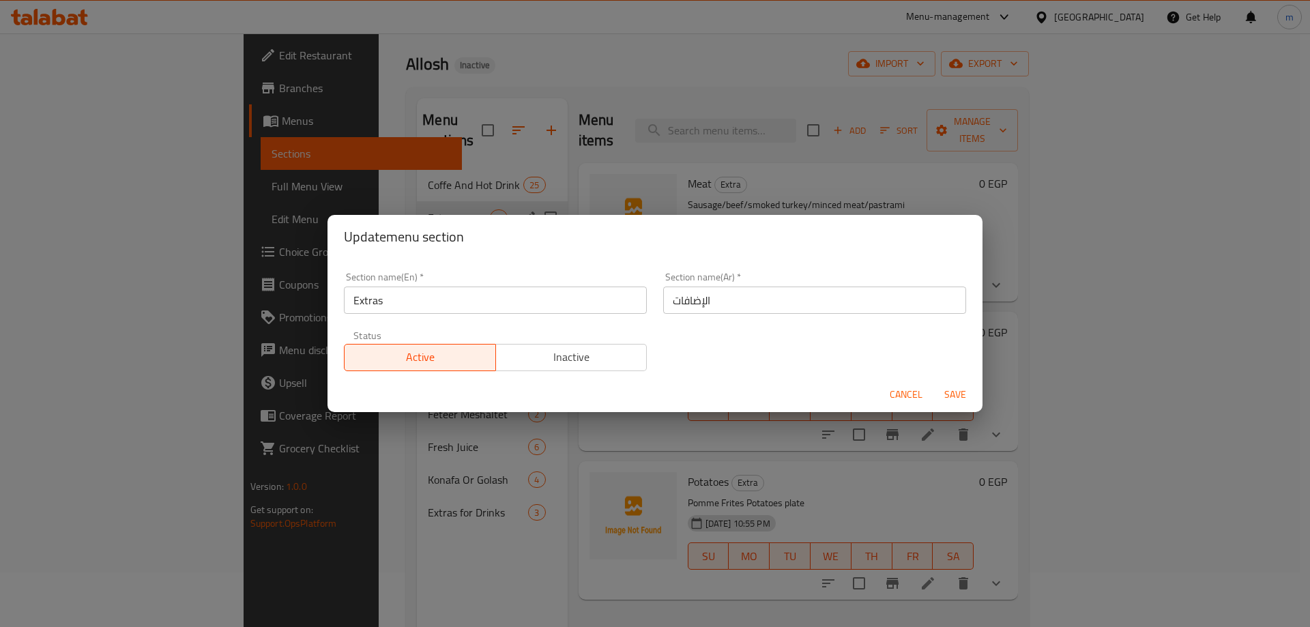
click at [959, 393] on span "Save" at bounding box center [955, 394] width 33 height 17
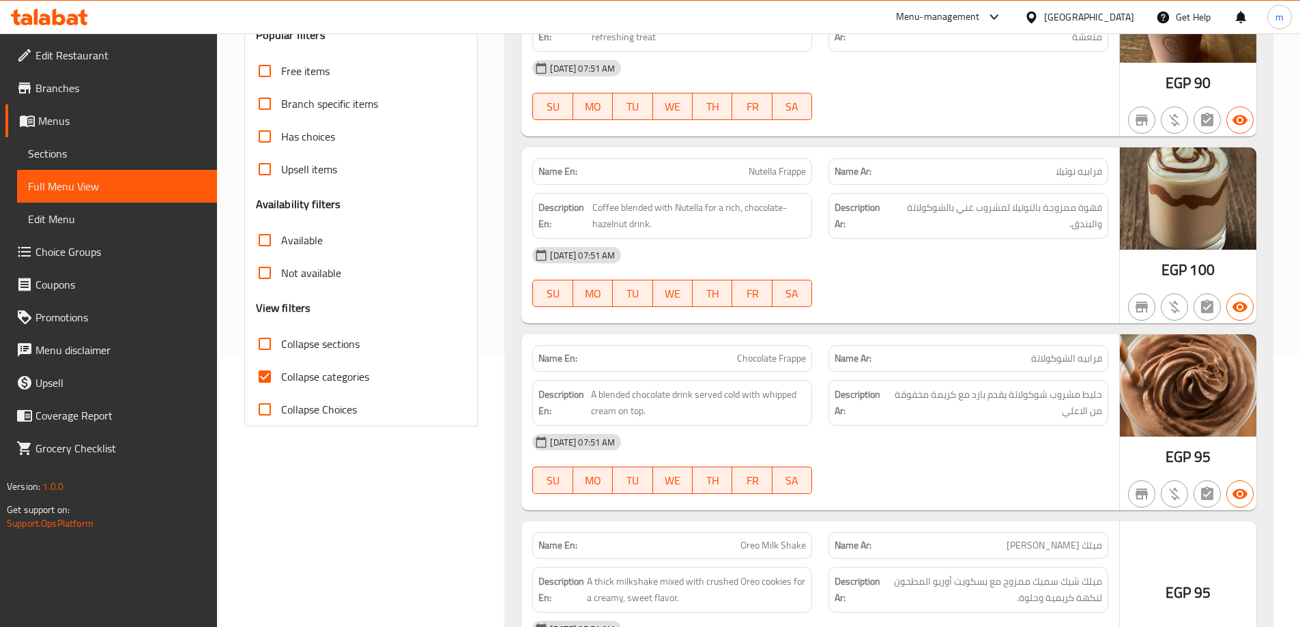
scroll to position [273, 0]
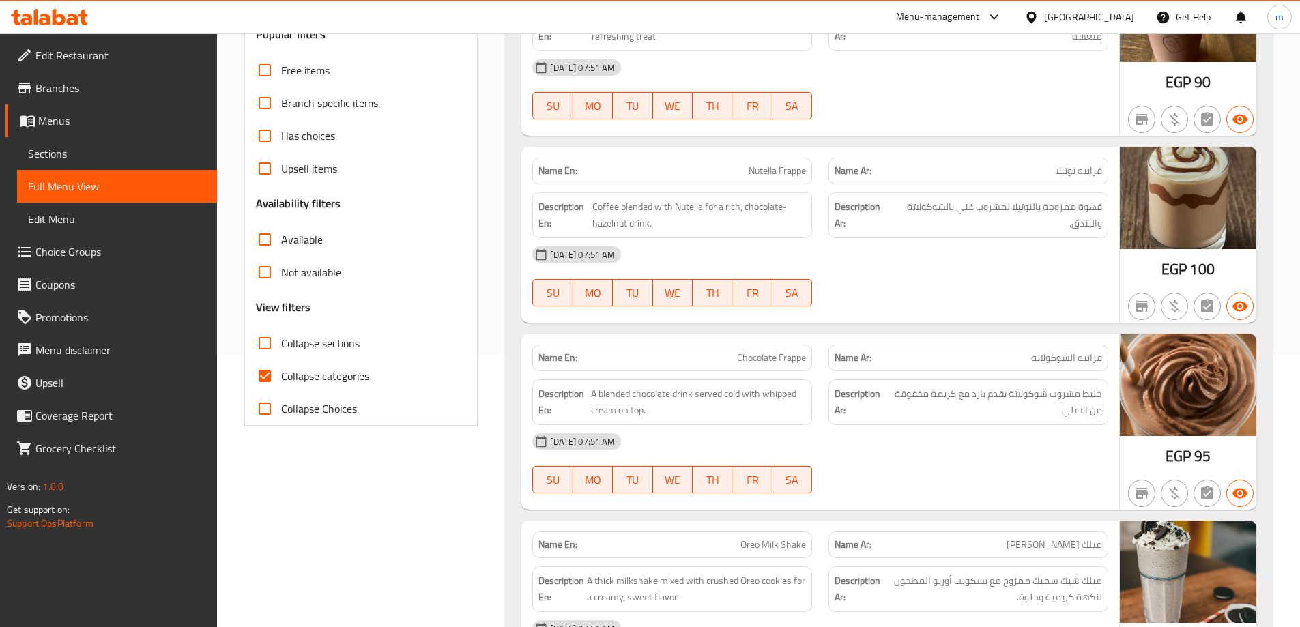
click at [338, 378] on span "Collapse categories" at bounding box center [325, 376] width 88 height 16
click at [281, 378] on input "Collapse categories" at bounding box center [264, 376] width 33 height 33
checkbox input "false"
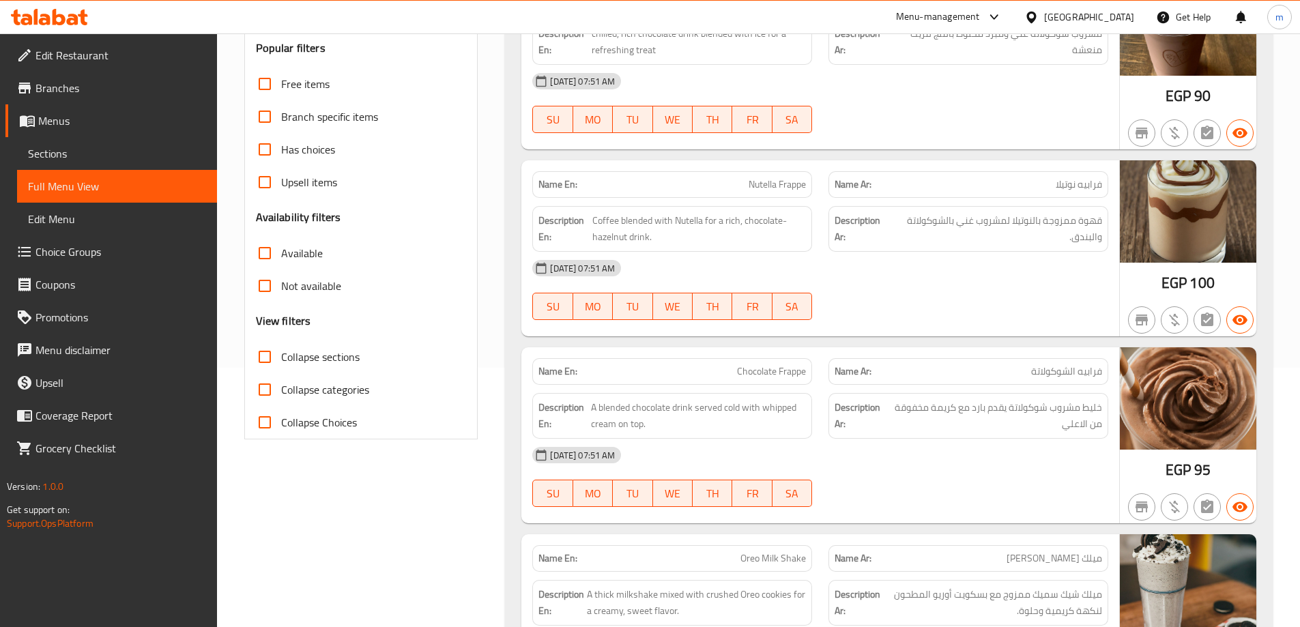
scroll to position [0, 0]
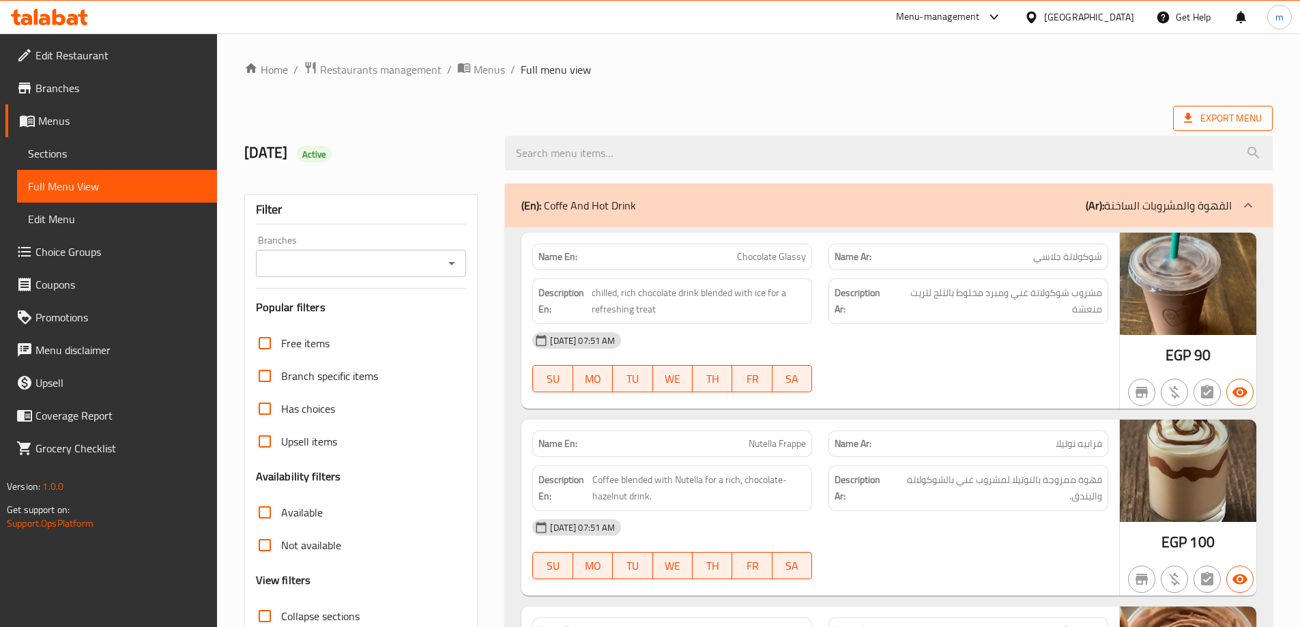
click at [1226, 119] on span "Export Menu" at bounding box center [1223, 118] width 78 height 17
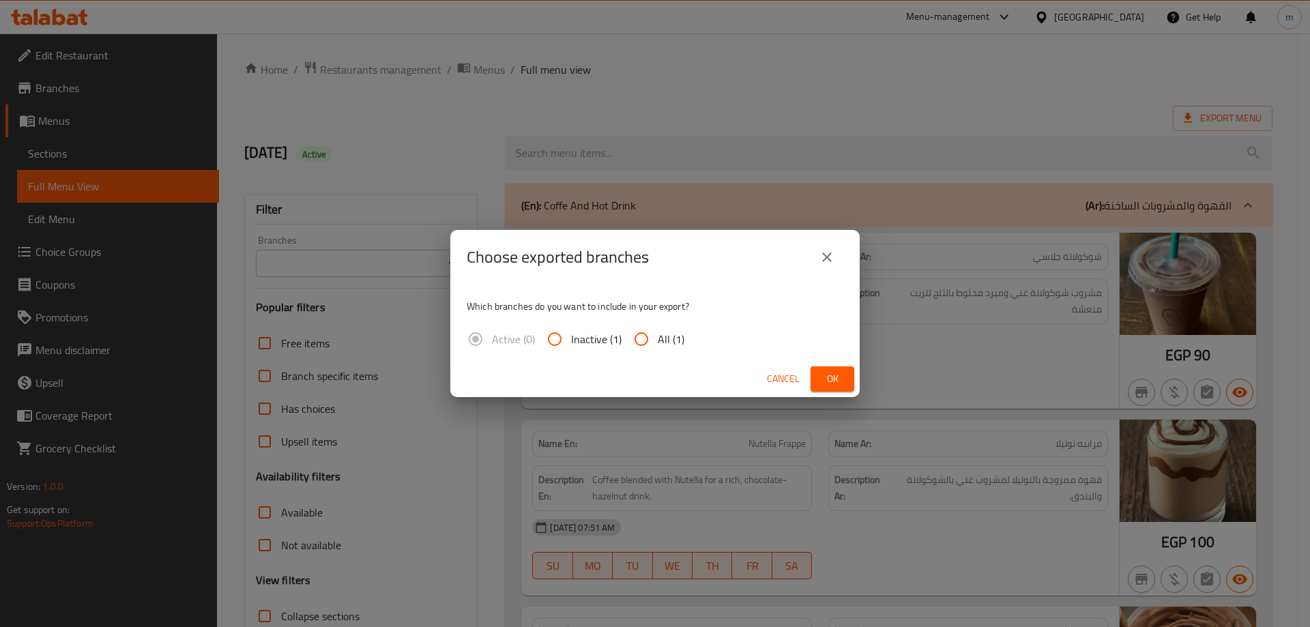
click at [672, 337] on span "All (1)" at bounding box center [671, 339] width 27 height 16
click at [658, 337] on input "All (1)" at bounding box center [641, 339] width 33 height 33
radio input "true"
click at [825, 377] on span "Ok" at bounding box center [832, 378] width 22 height 17
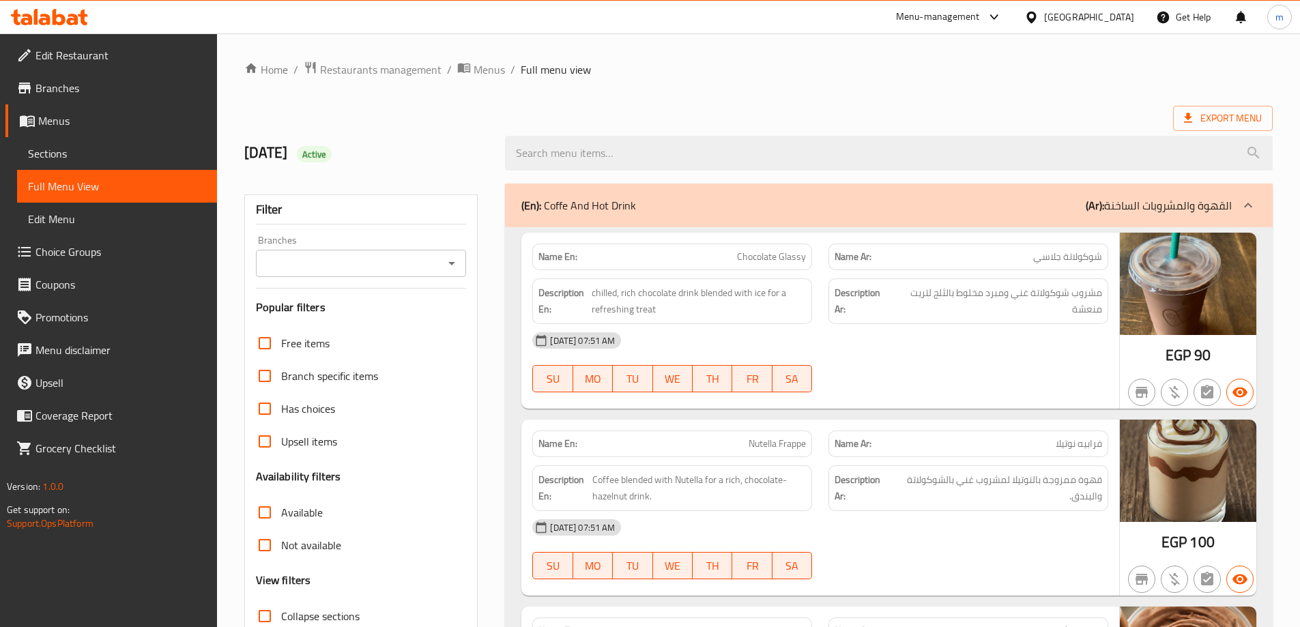
click at [70, 118] on span "Menus" at bounding box center [122, 121] width 168 height 16
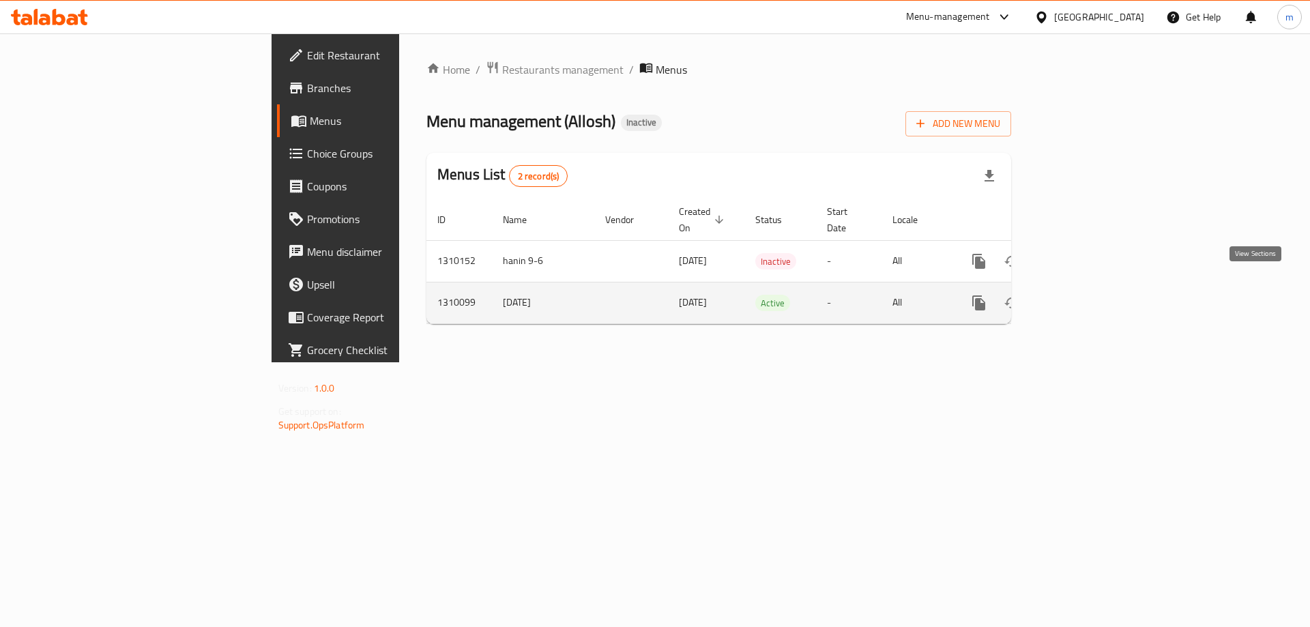
click at [1085, 295] on icon "enhanced table" at bounding box center [1077, 303] width 16 height 16
